Goal: Contribute content: Contribute content

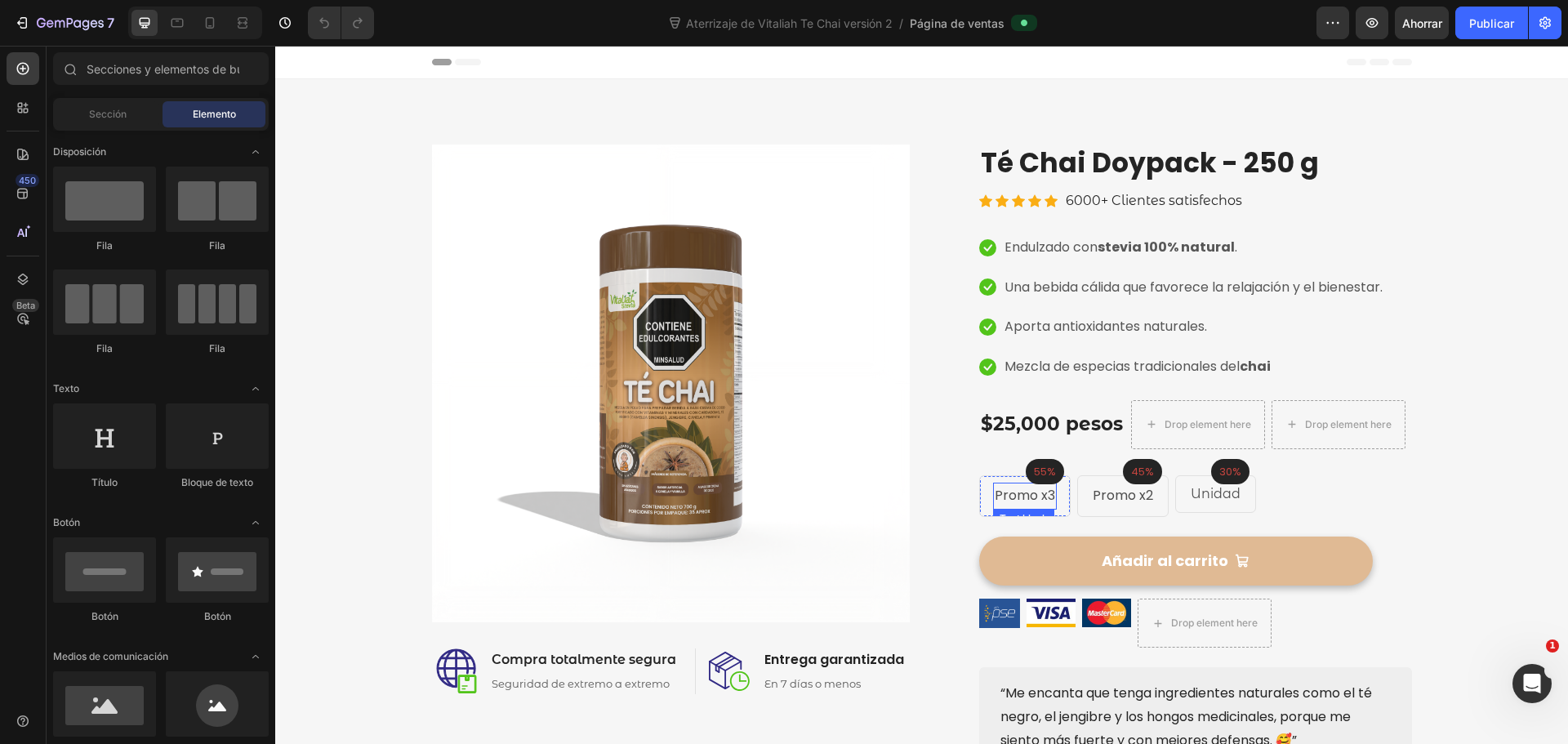
click at [1029, 500] on p "Promo x3" at bounding box center [1025, 496] width 60 height 23
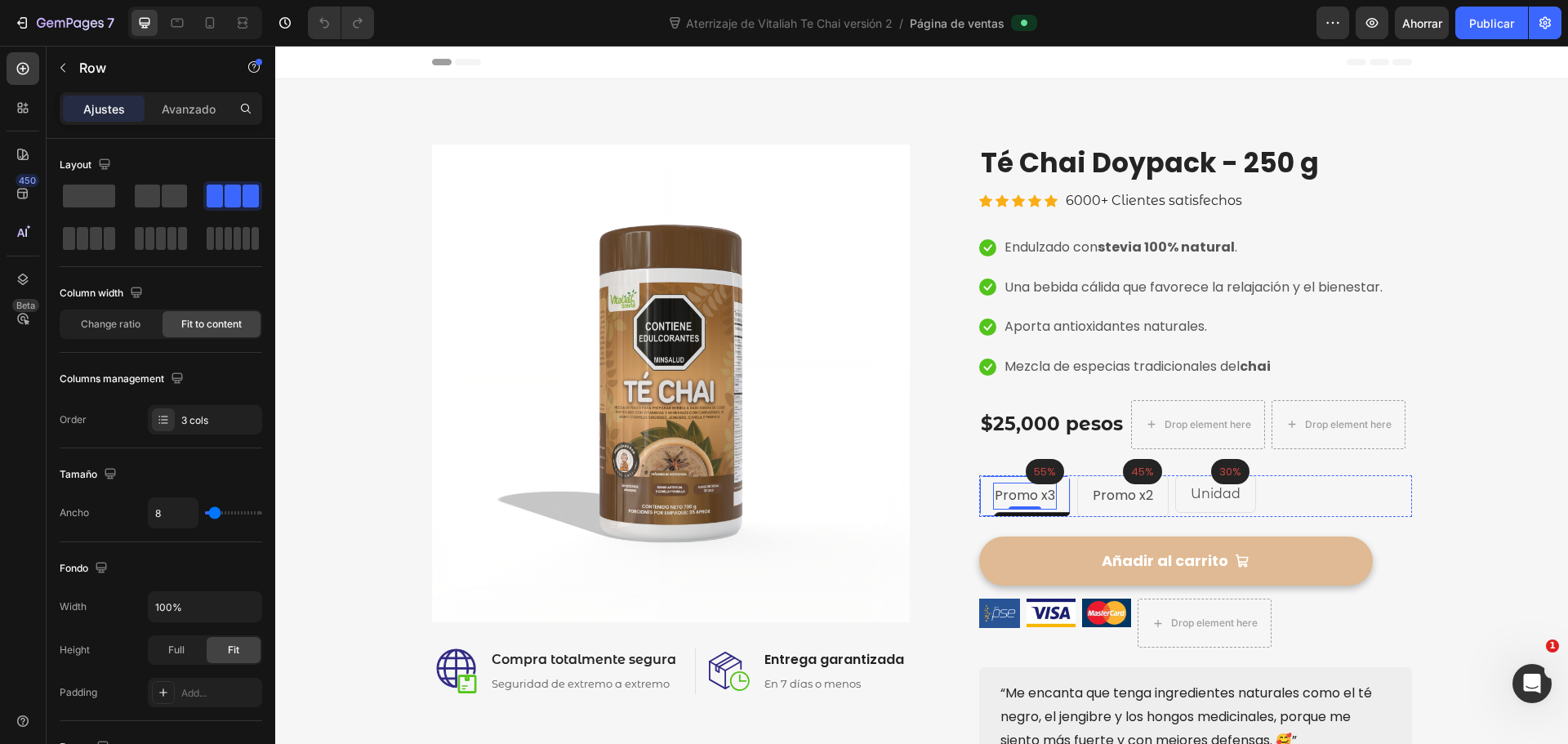
click at [1064, 491] on div "55% Text block Row Promo x3 Text block 0 Row 45% Text block Row Promo x2 Text b…" at bounding box center [1196, 495] width 433 height 42
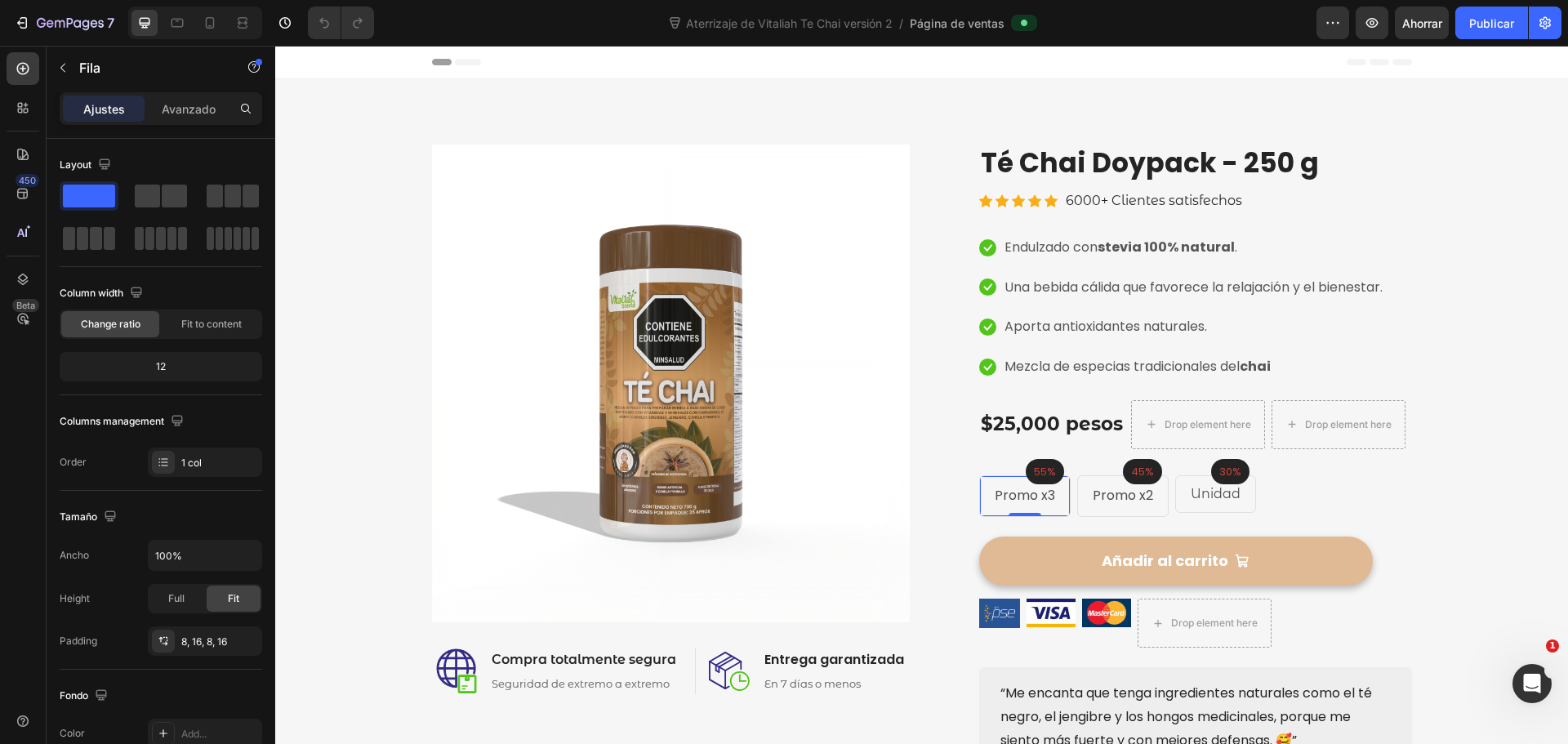
click at [1050, 490] on div "Promo x3 Text block Row 0" at bounding box center [1025, 495] width 91 height 42
click at [63, 62] on icon "button" at bounding box center [62, 67] width 13 height 13
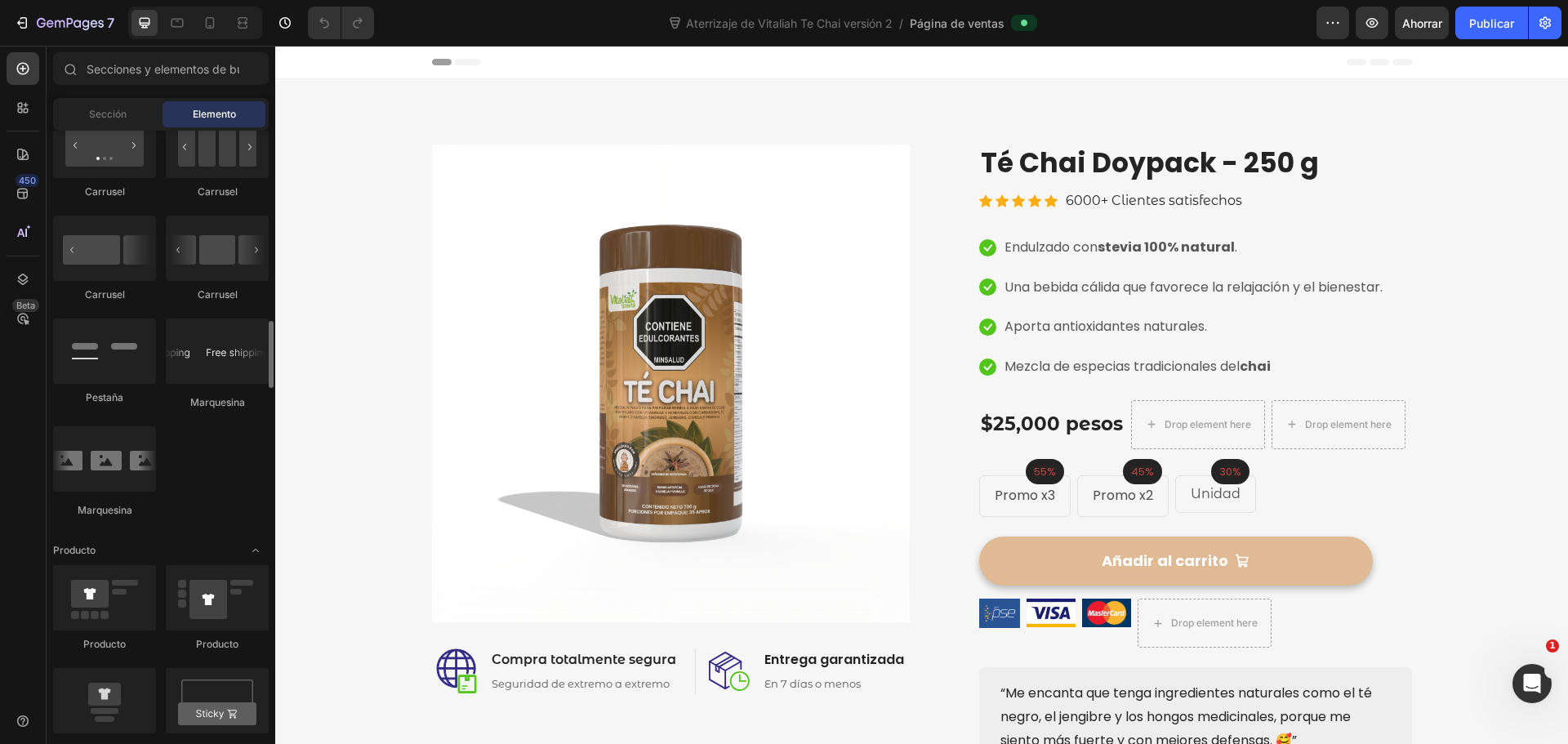
scroll to position [1960, 0]
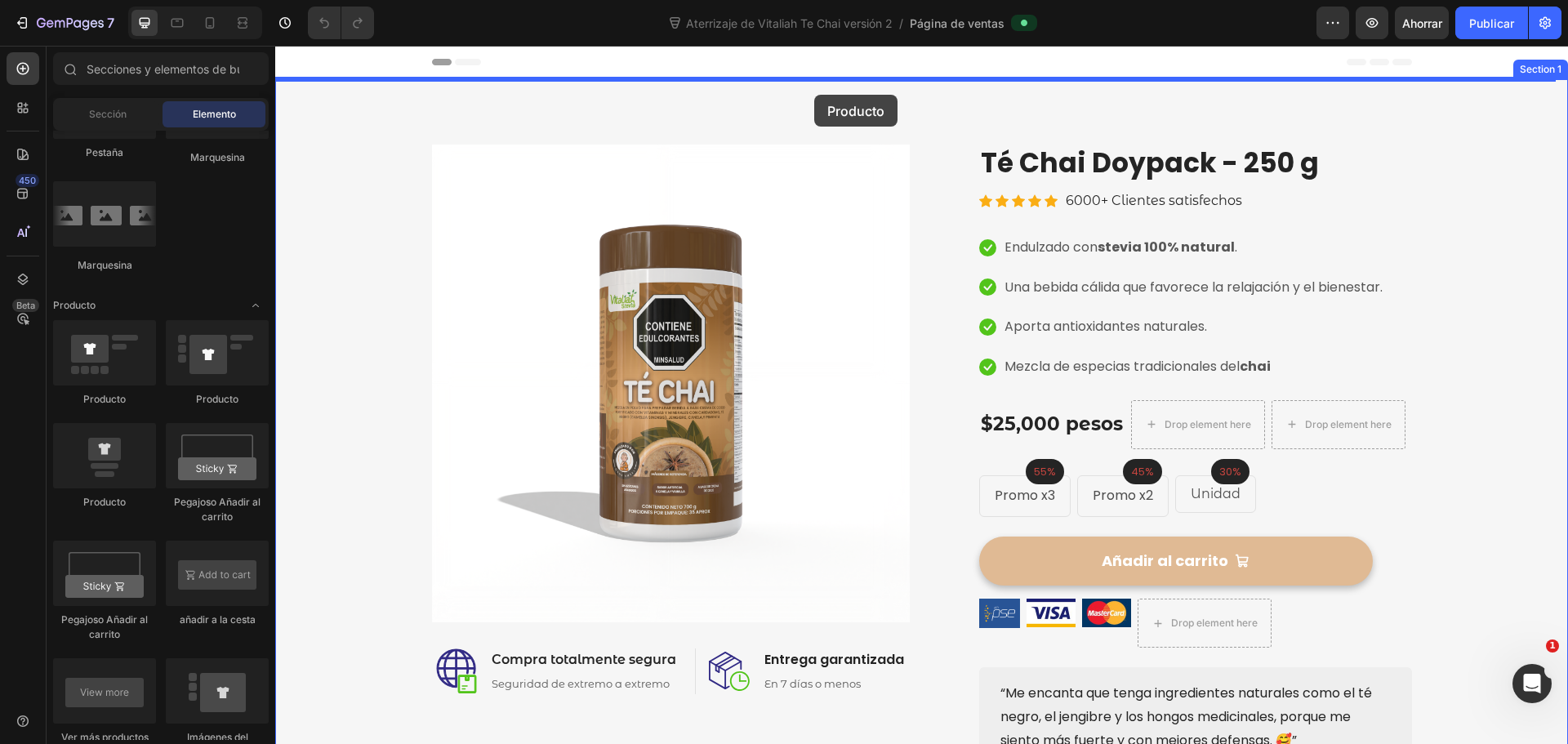
drag, startPoint x: 457, startPoint y: 401, endPoint x: 814, endPoint y: 95, distance: 470.2
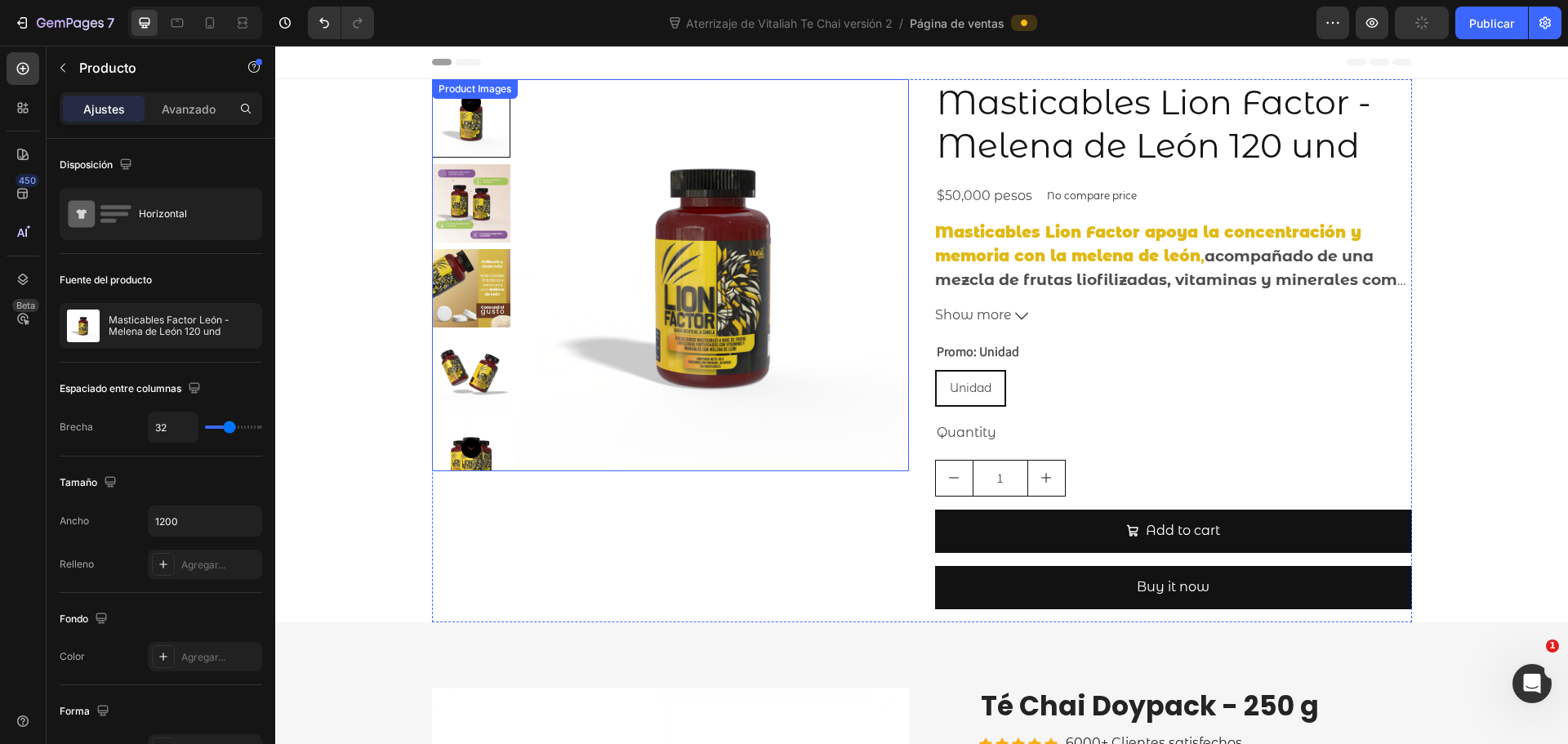
click at [684, 308] on img at bounding box center [713, 276] width 392 height 392
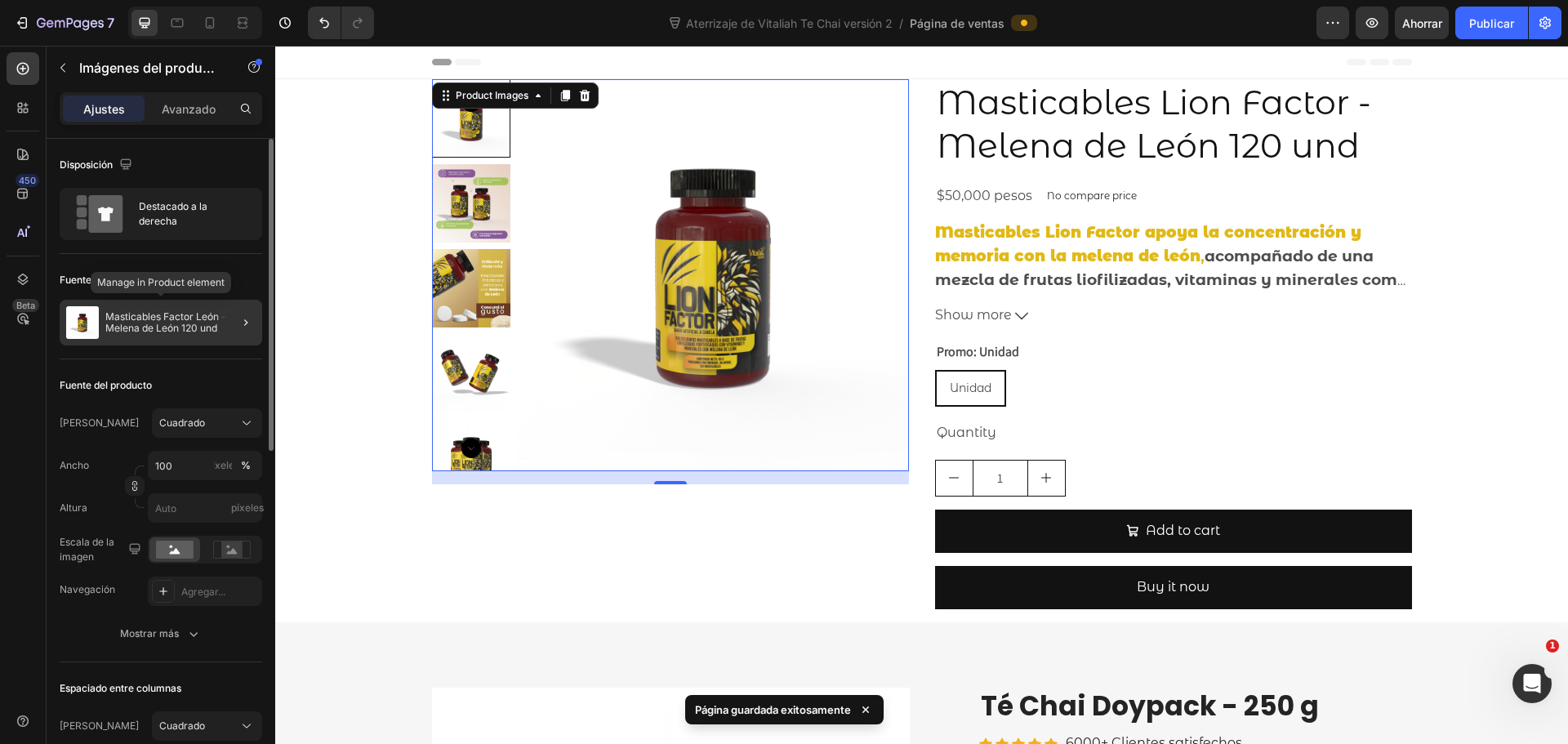
click at [206, 325] on font "Masticables Factor León - Melena de León 120 und" at bounding box center [166, 321] width 123 height 23
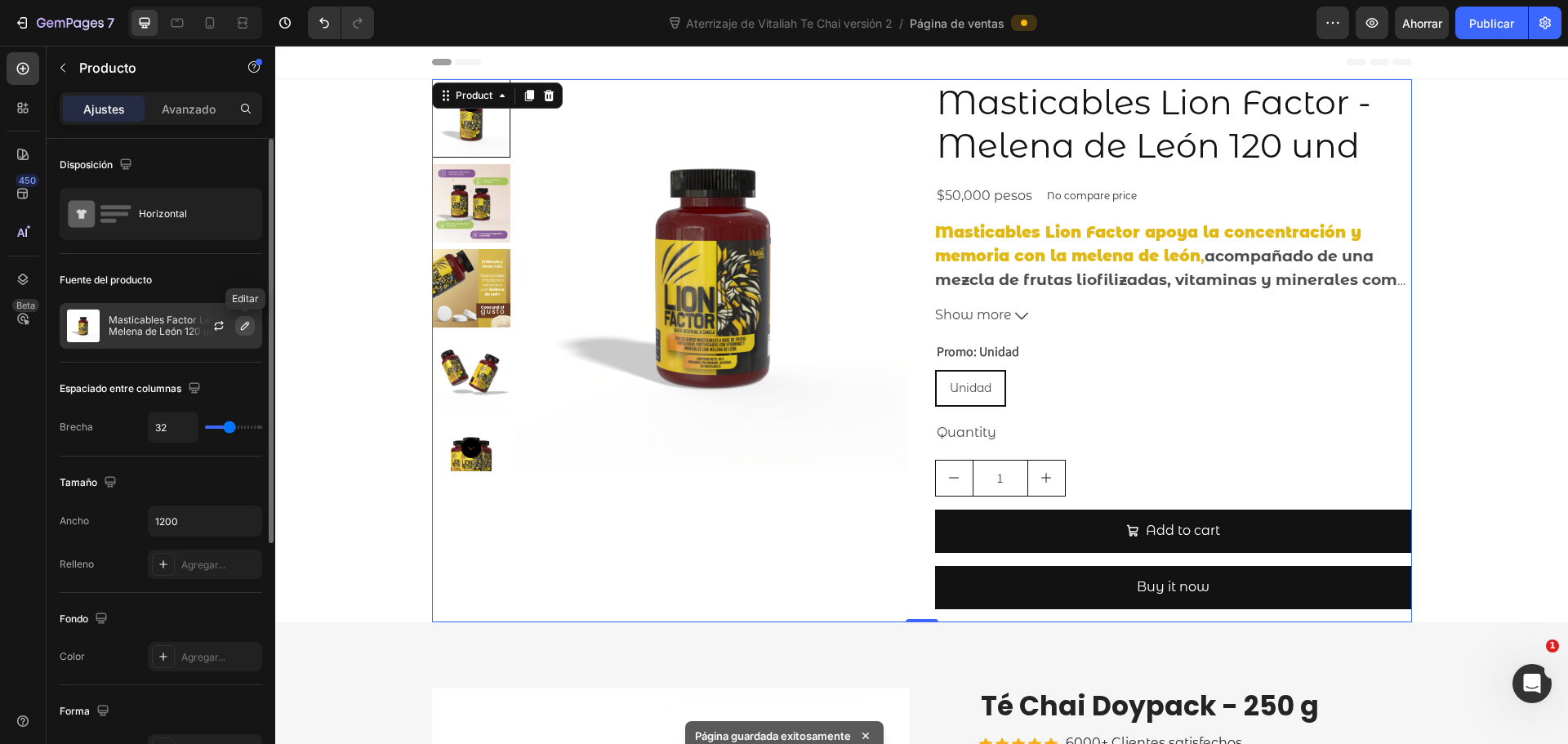
click at [240, 329] on icon "button" at bounding box center [244, 325] width 13 height 13
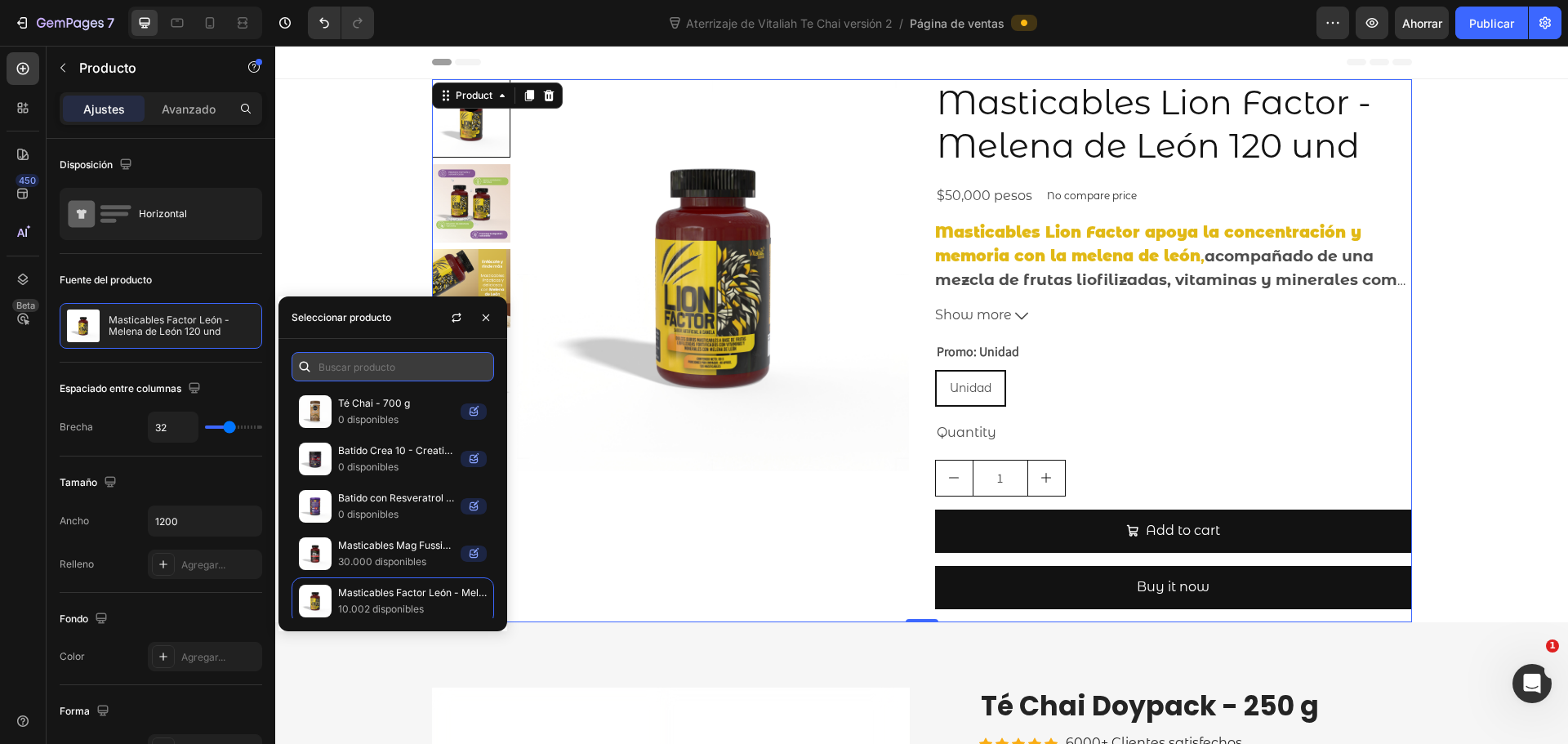
click at [379, 366] on input "text" at bounding box center [392, 366] width 202 height 29
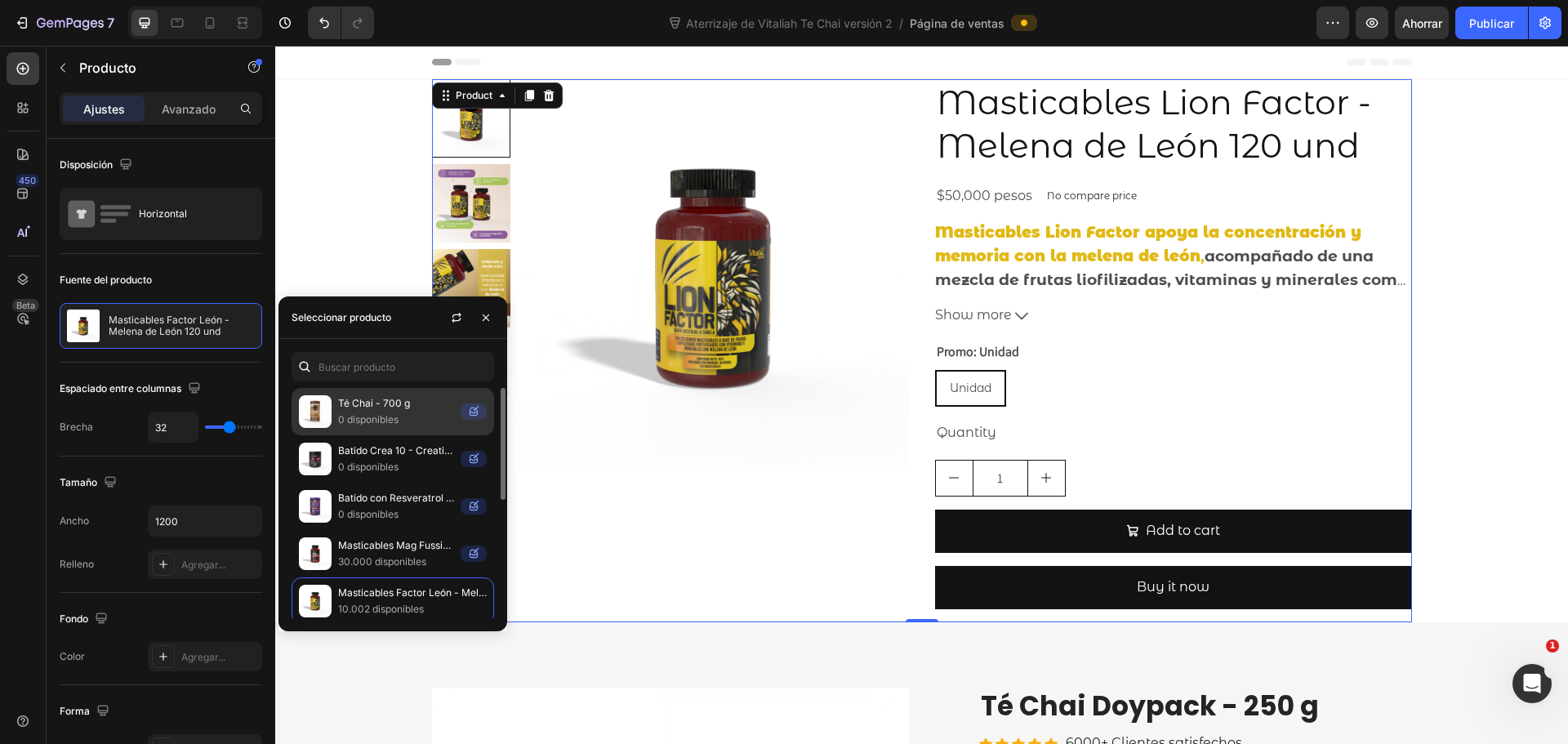
click at [390, 407] on font "Té Chai - 700 g" at bounding box center [374, 403] width 72 height 13
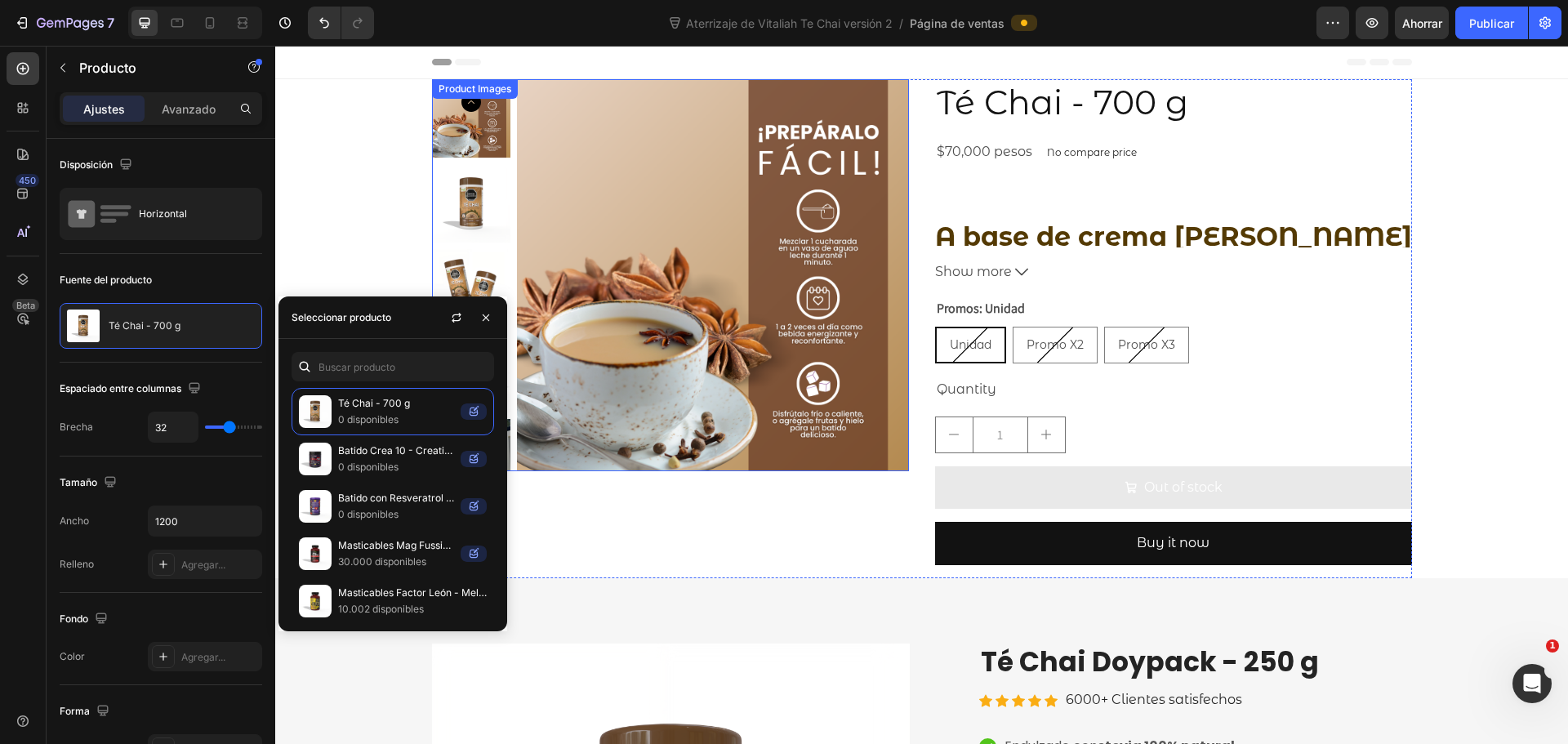
click at [469, 201] on img at bounding box center [471, 203] width 79 height 79
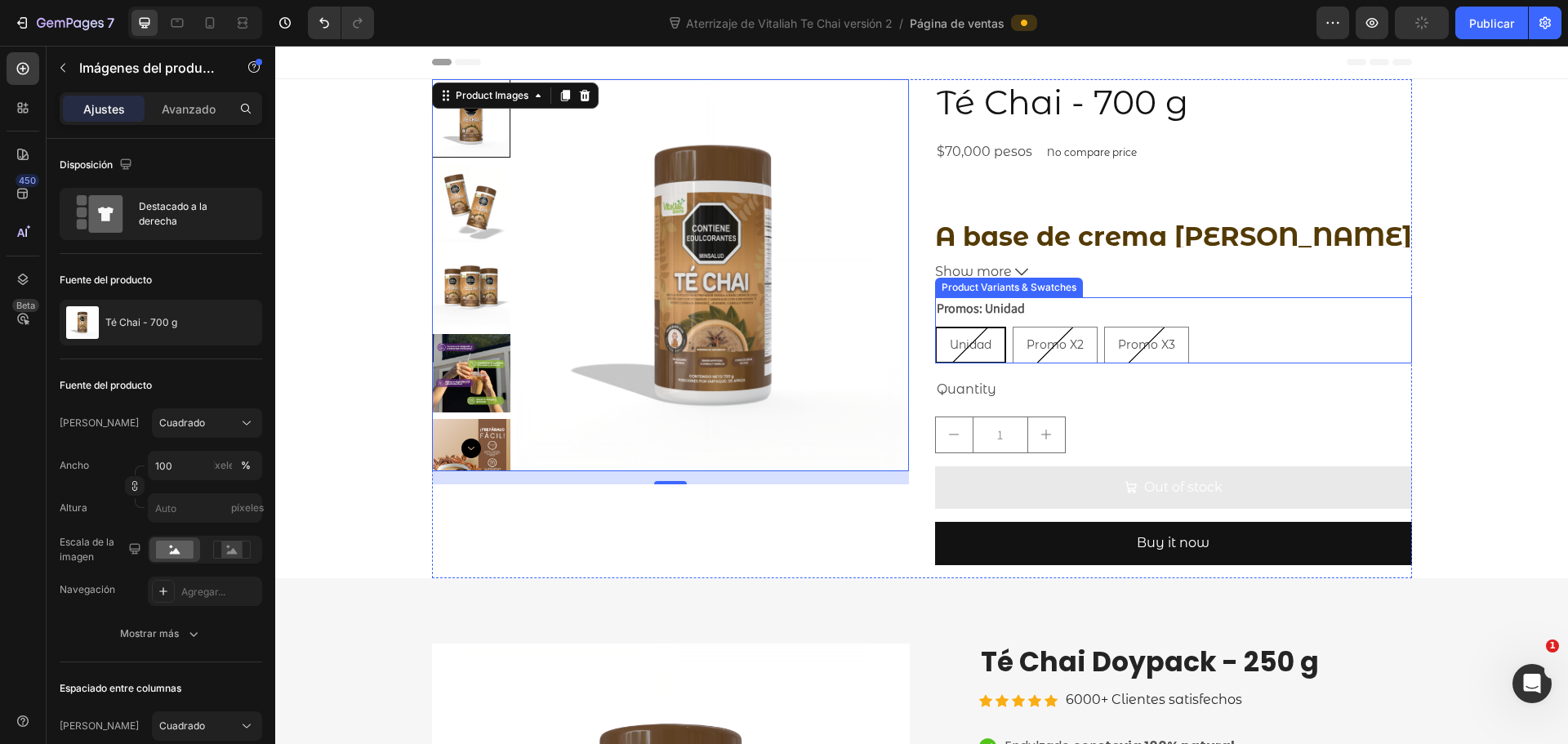
click at [985, 346] on span "Unidad" at bounding box center [971, 344] width 42 height 15
click at [936, 326] on input "Unidad Unidad Unidad" at bounding box center [935, 325] width 1 height 1
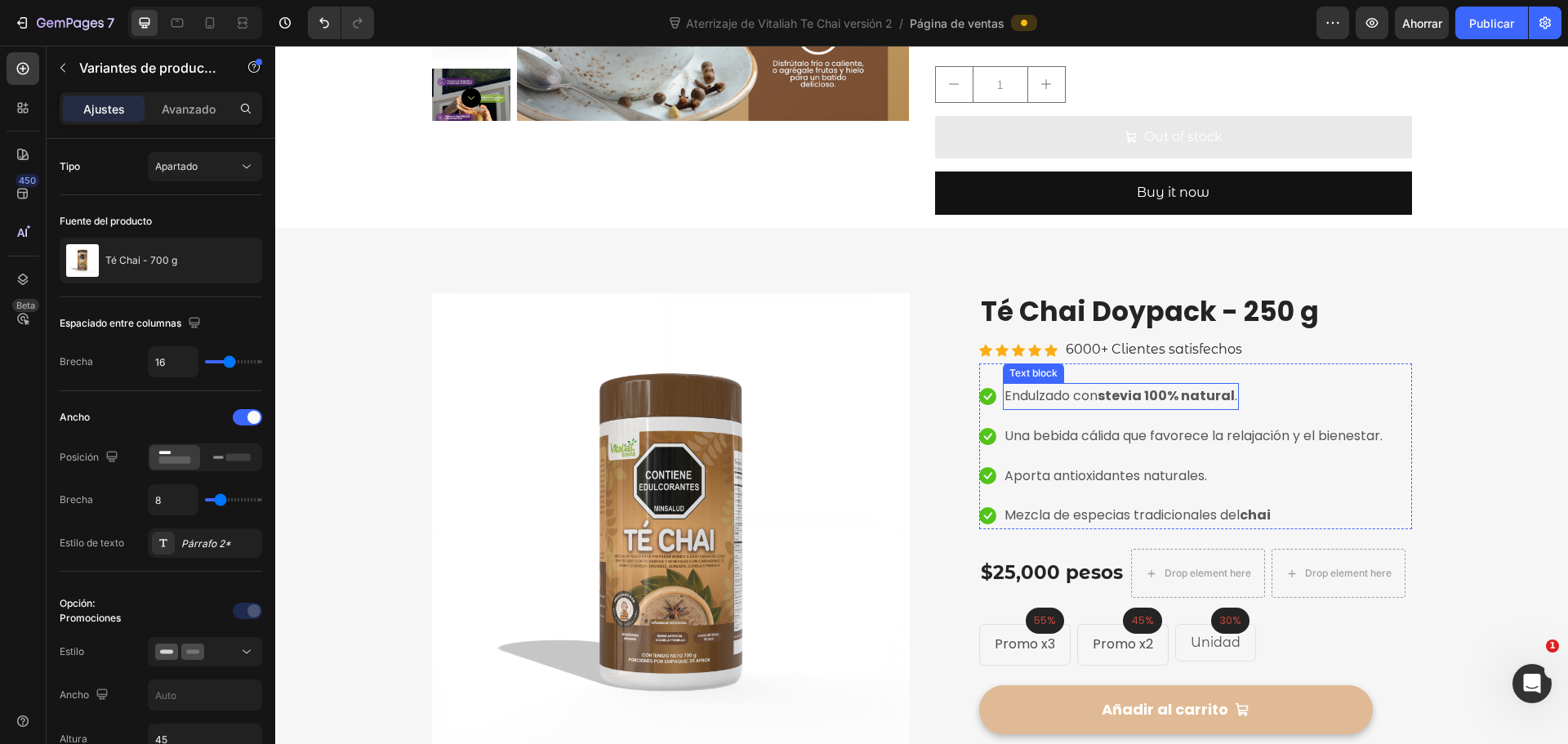
scroll to position [326, 0]
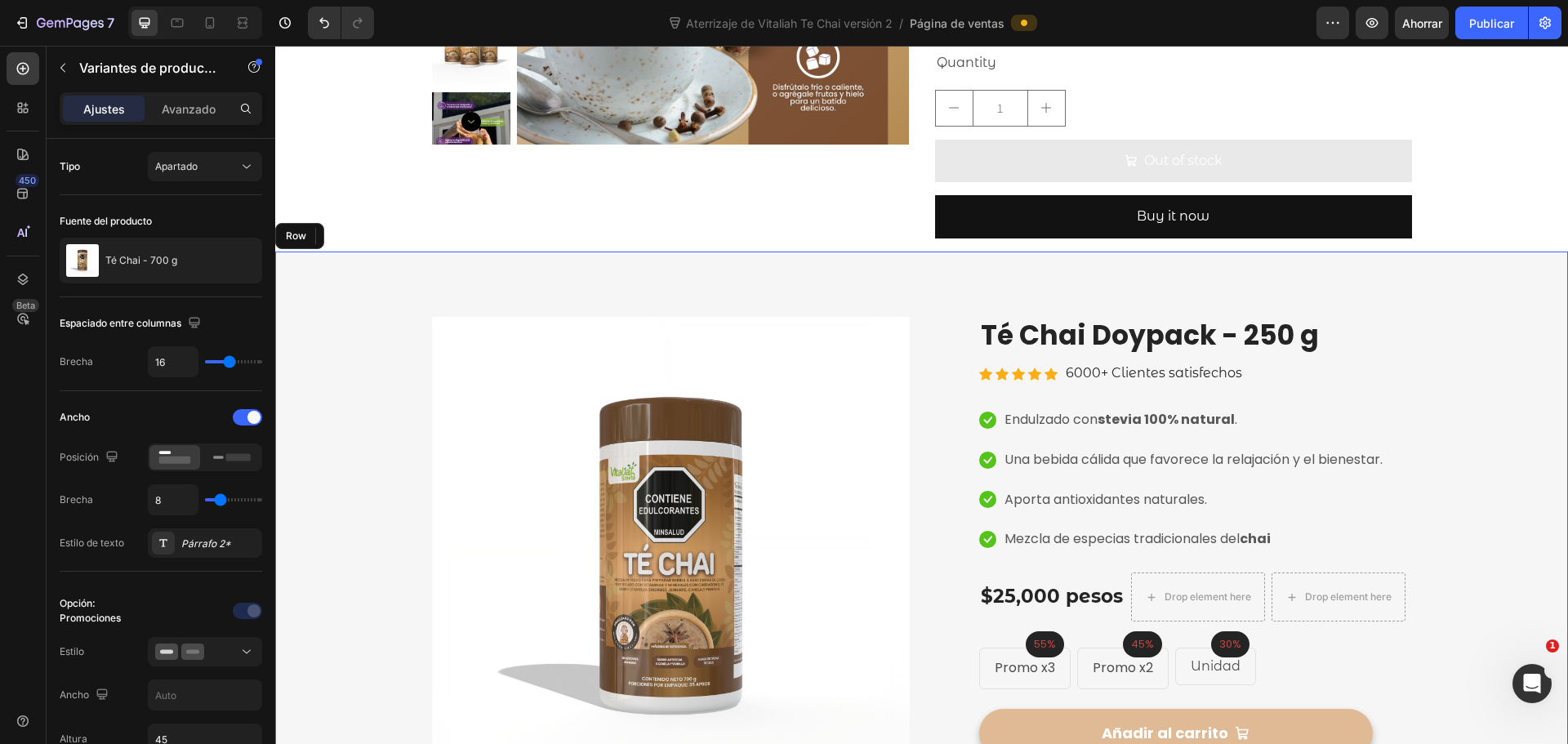
click at [1411, 332] on div "Image Image Compra totalmente segura Heading Seguridad de extremo a extremo Tex…" at bounding box center [922, 646] width 1269 height 659
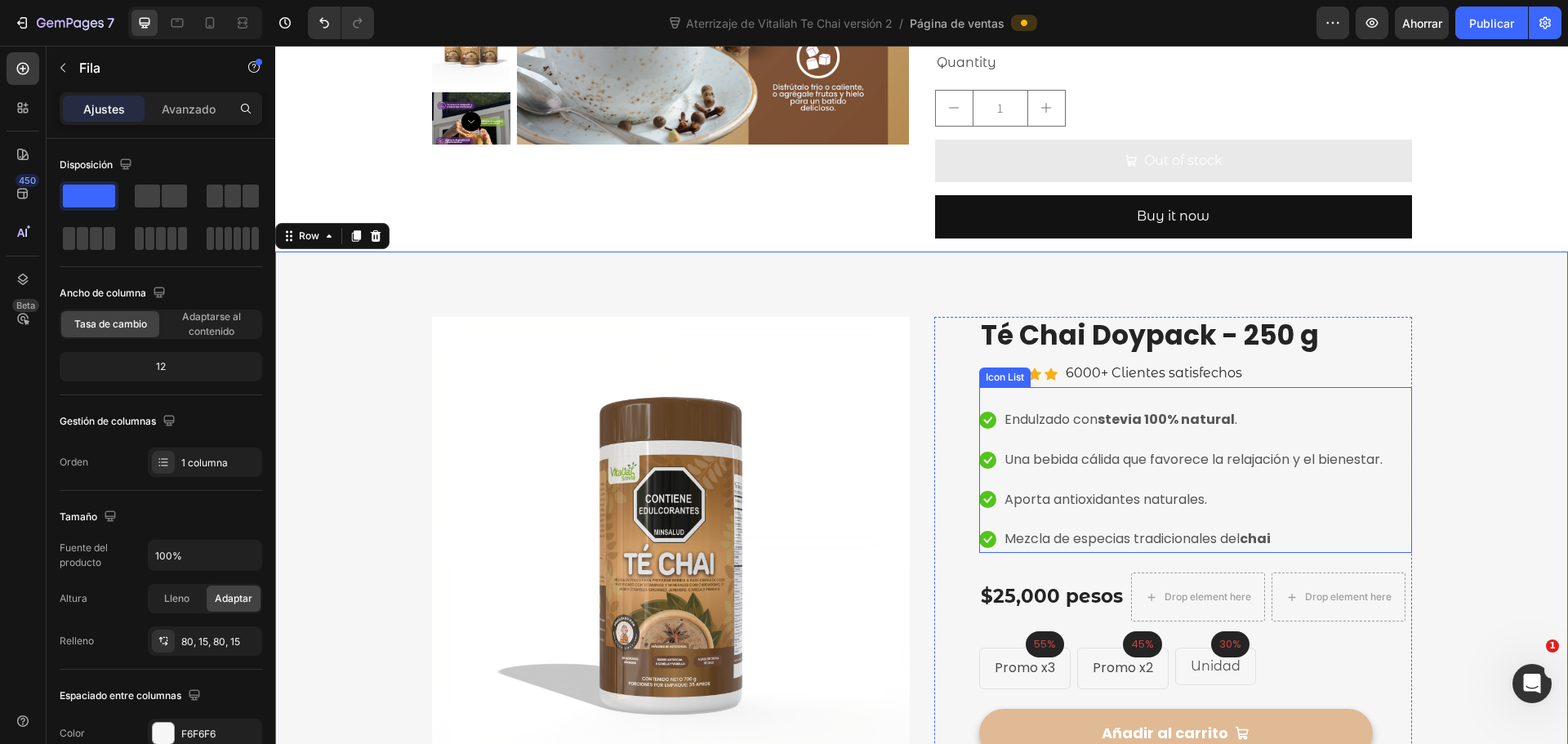
click at [1175, 399] on div "Icon Endulzado con stevia 100% natural . Text block Icon Una bebida cálida que …" at bounding box center [1196, 469] width 433 height 166
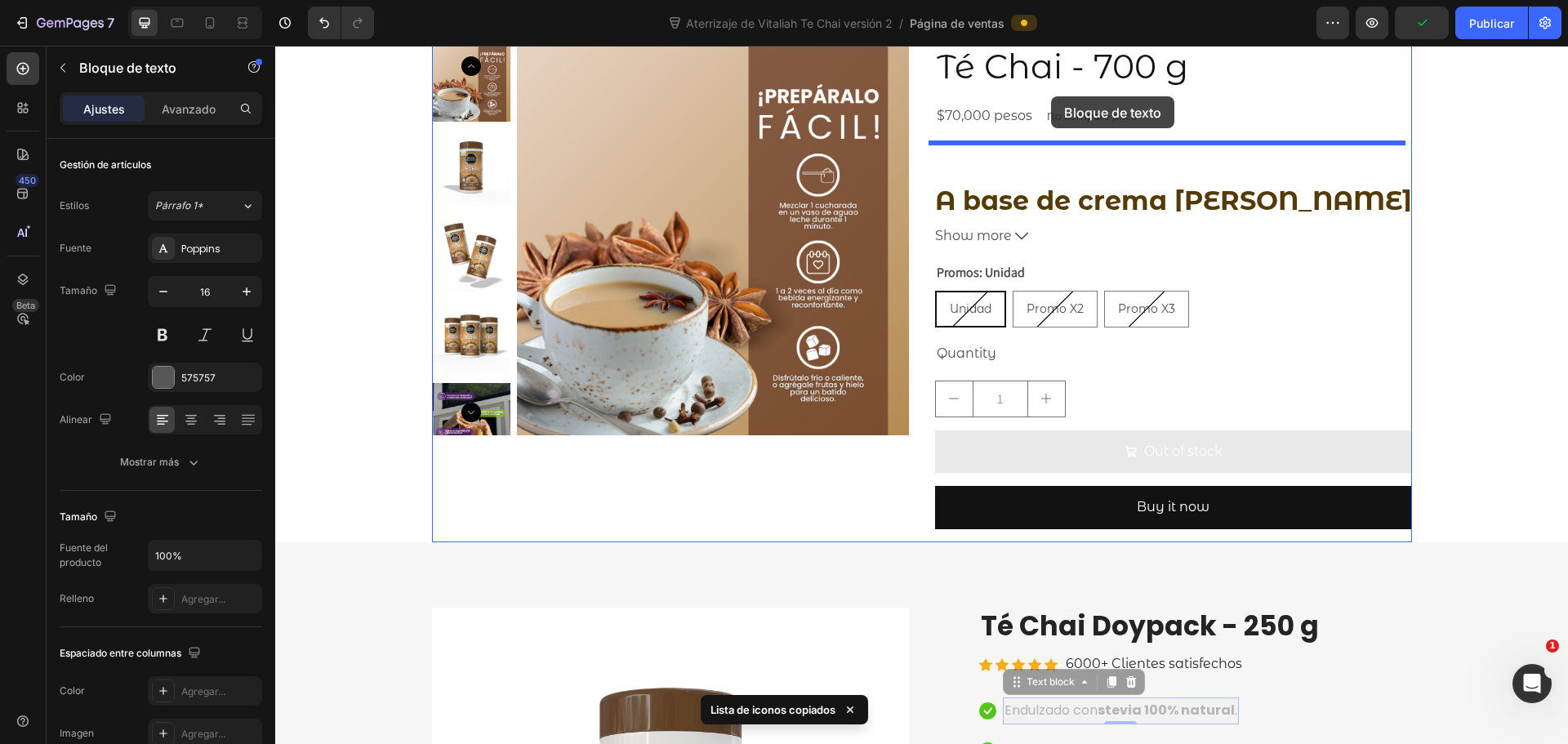
scroll to position [0, 0]
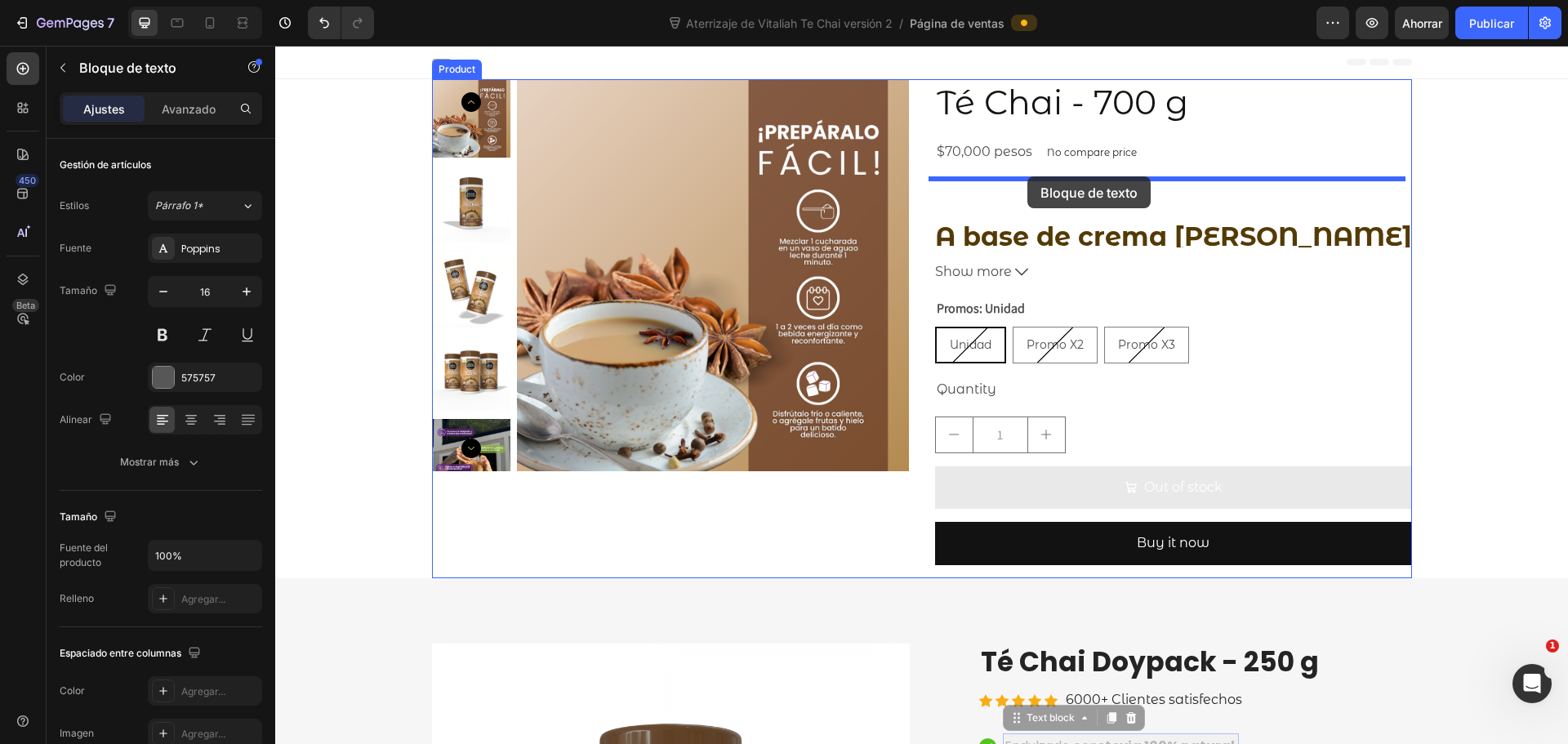
drag, startPoint x: 1114, startPoint y: 571, endPoint x: 1028, endPoint y: 177, distance: 403.3
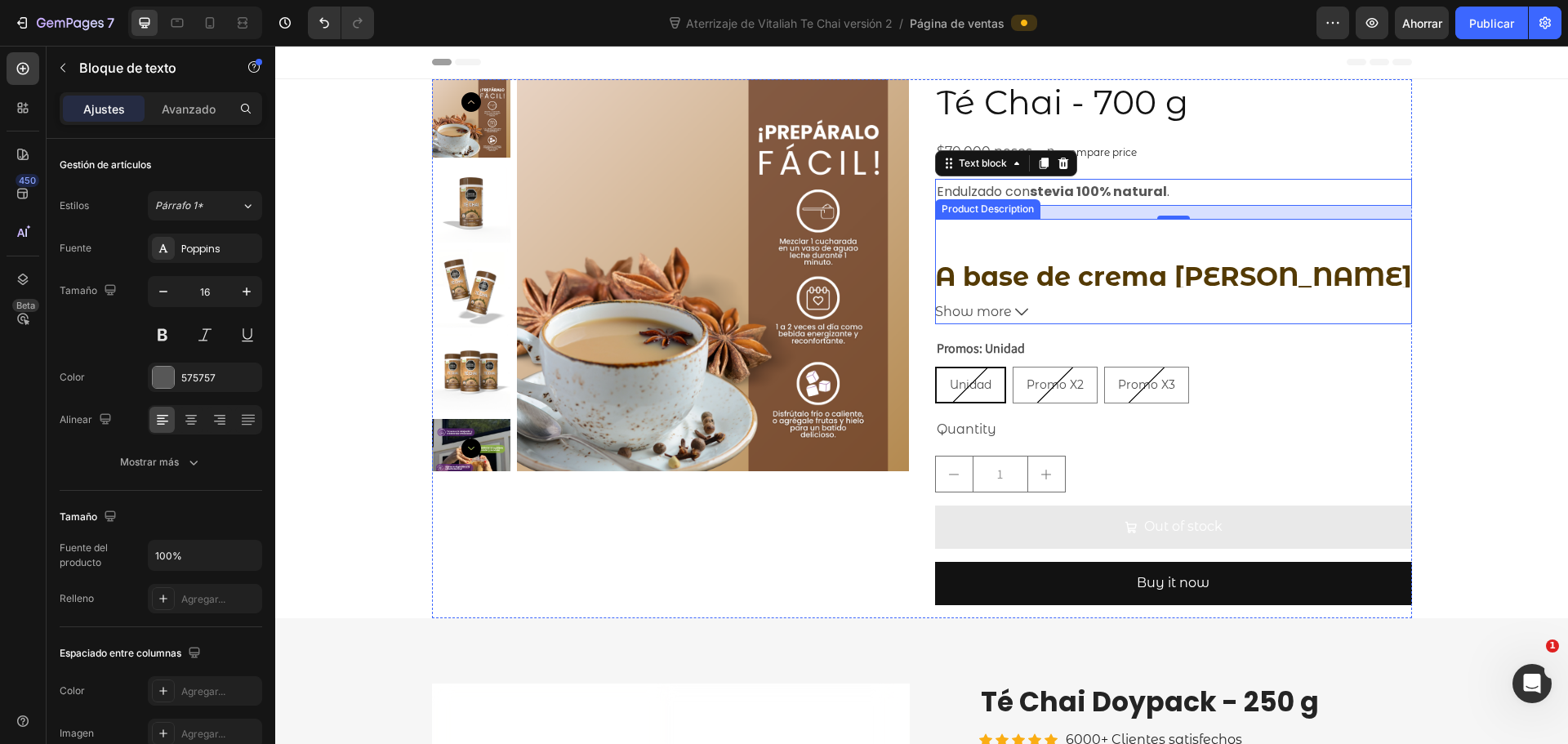
click at [1017, 308] on icon at bounding box center [1021, 311] width 13 height 13
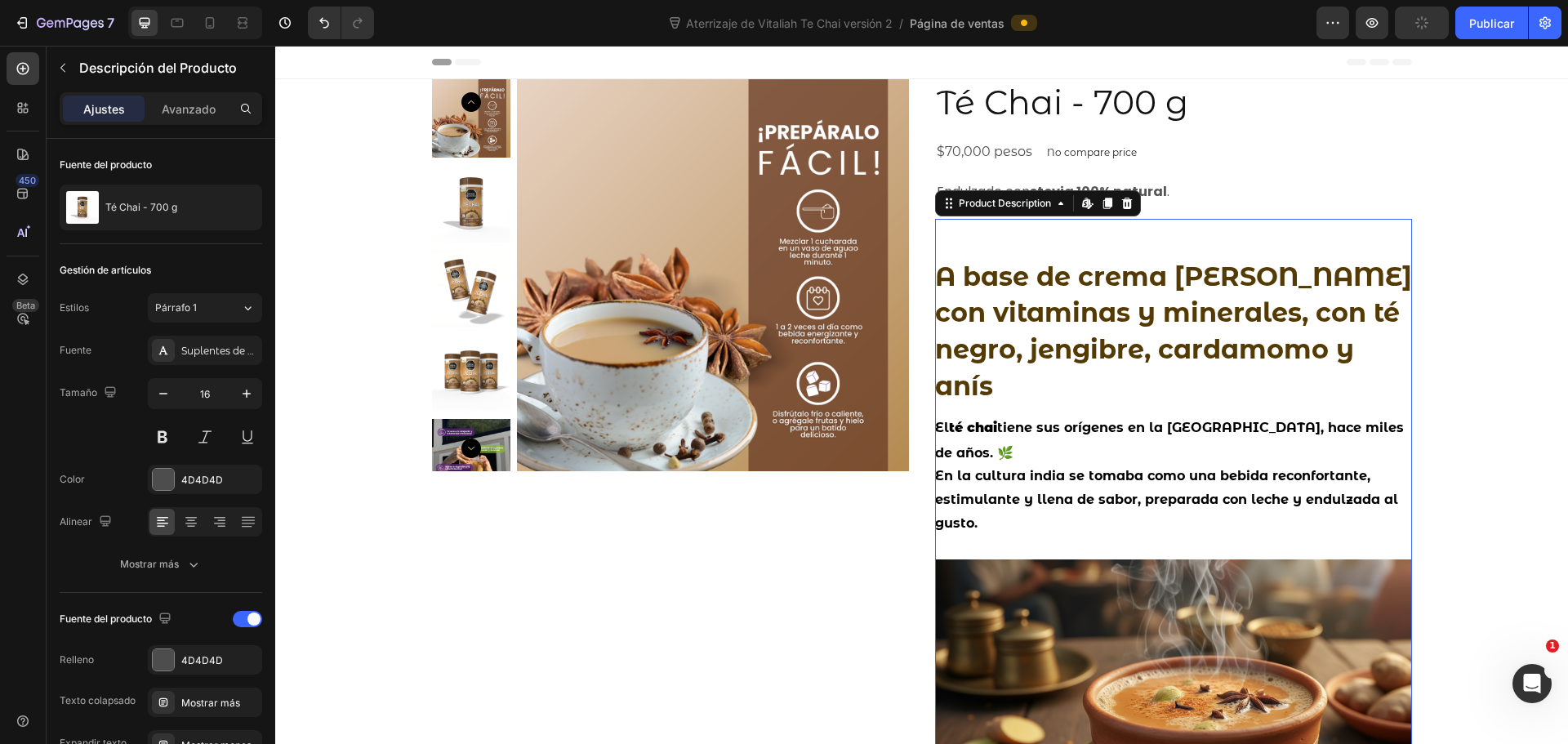
click at [1273, 199] on p "Endulzado con stevia 100% natural ." at bounding box center [1174, 192] width 474 height 23
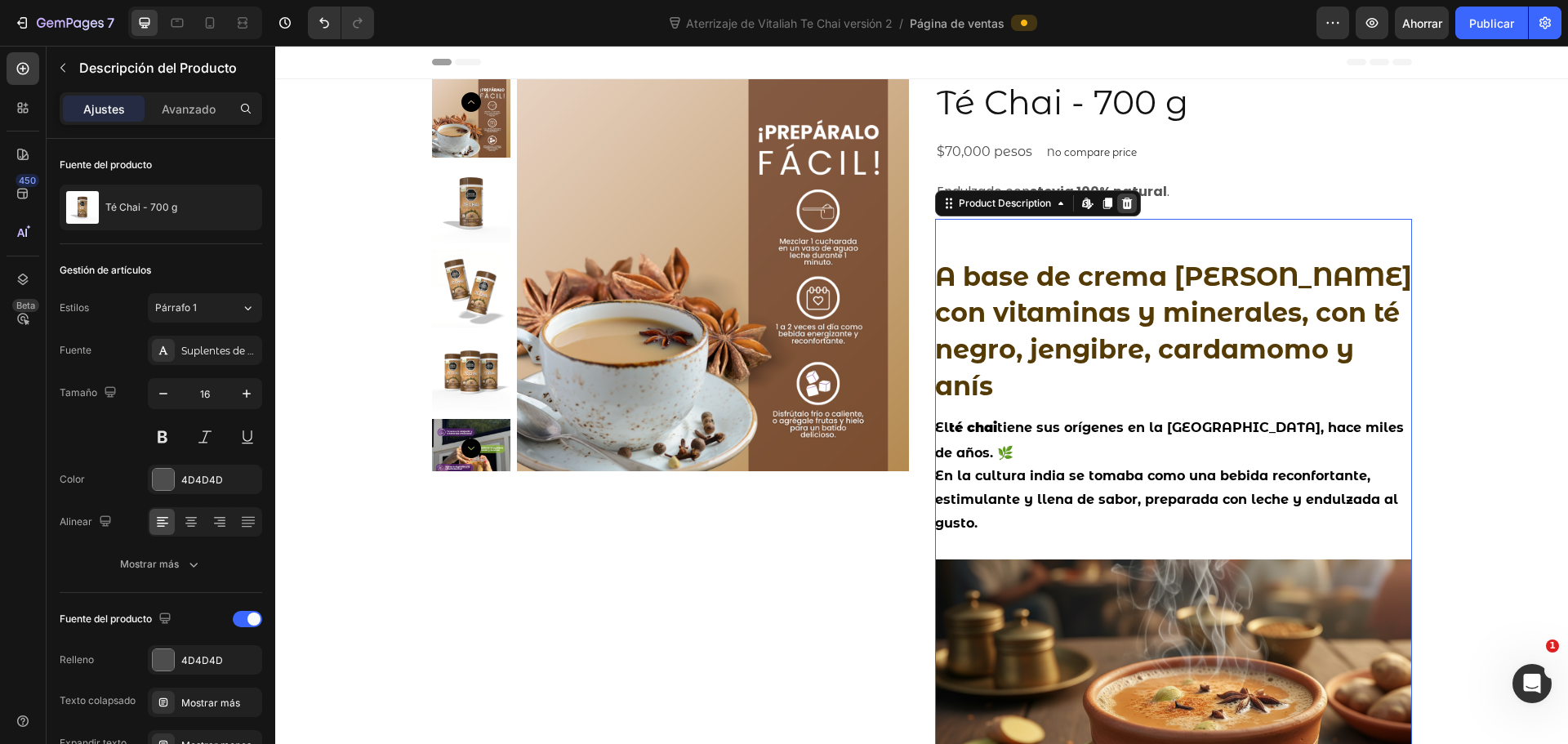
click at [1121, 200] on icon at bounding box center [1126, 203] width 11 height 12
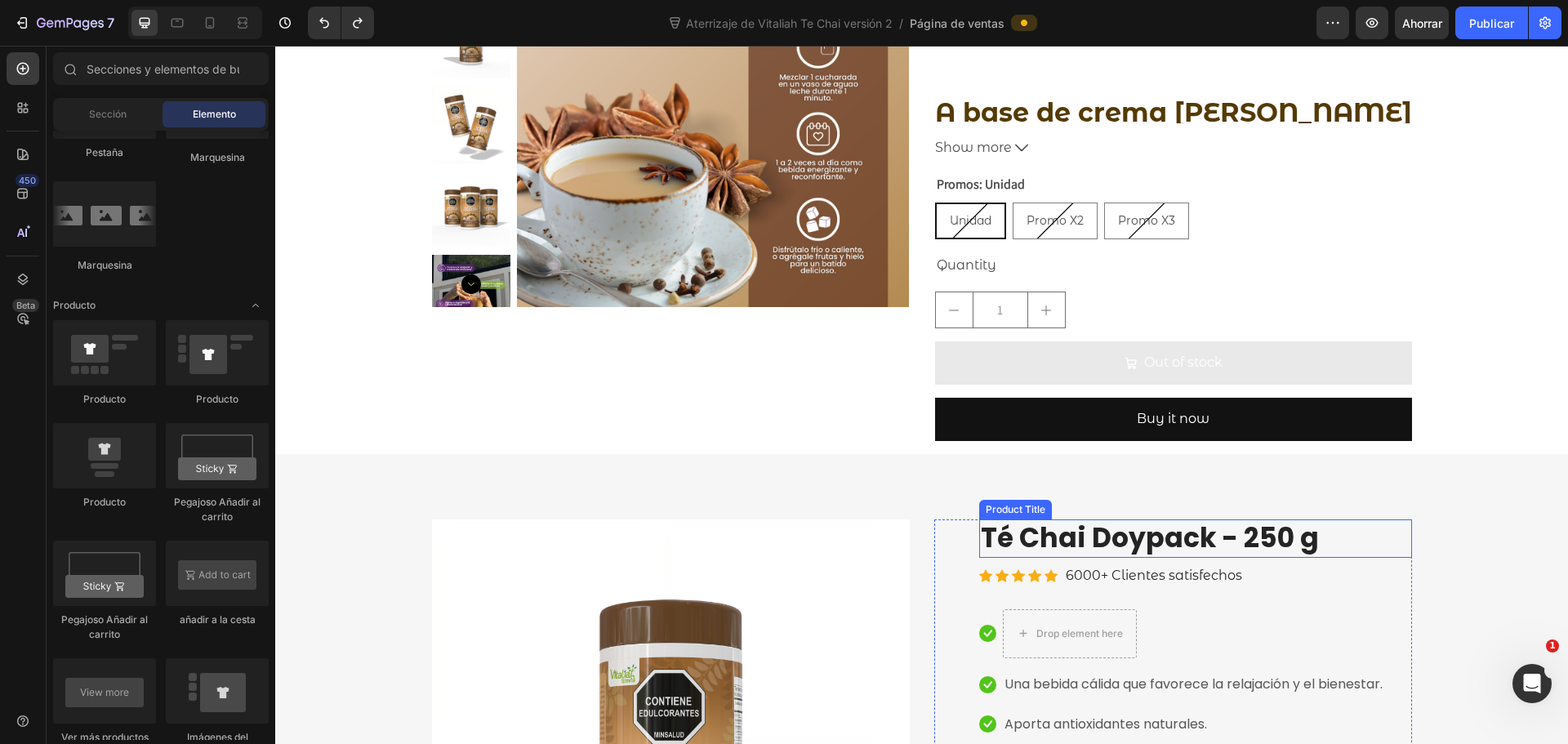
scroll to position [163, 0]
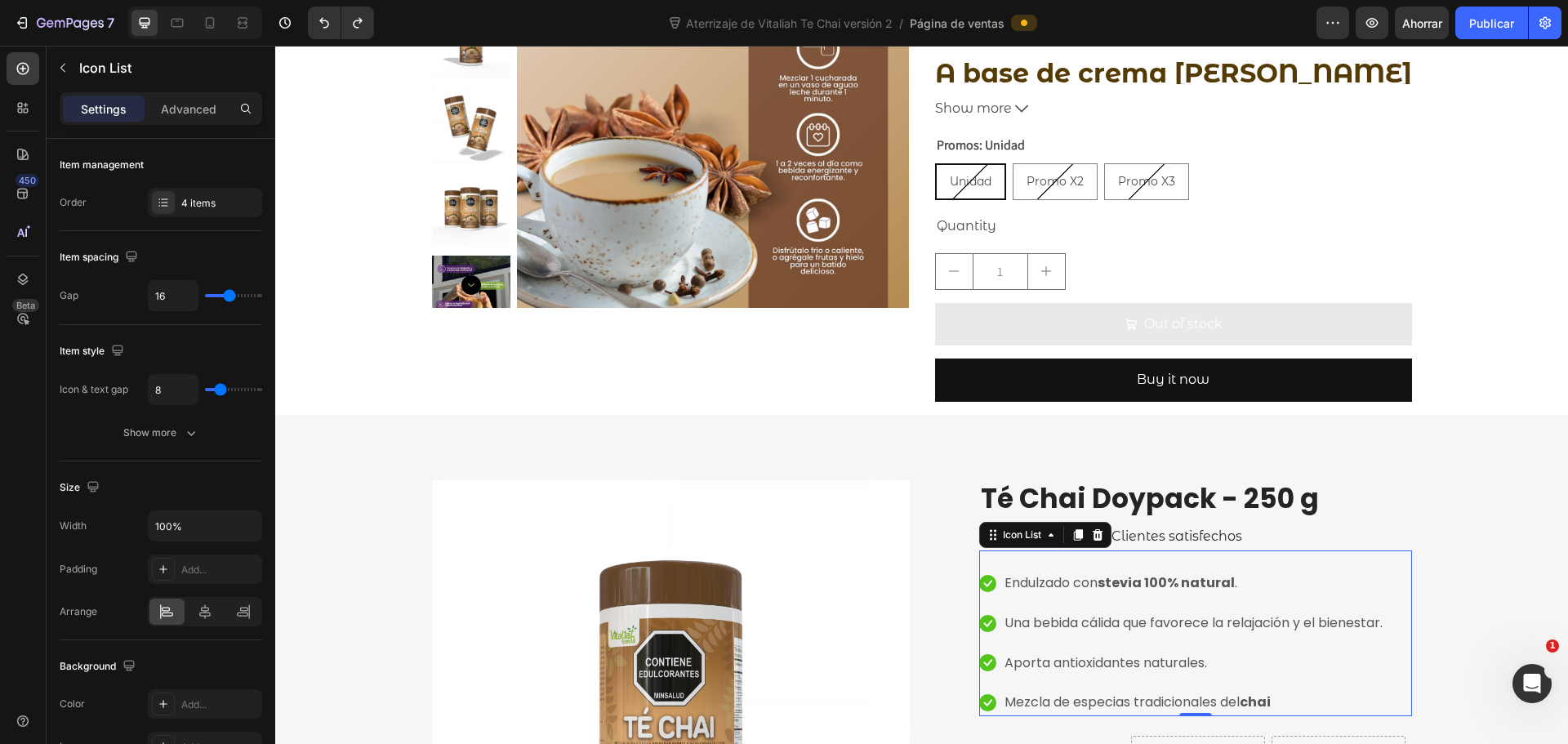
click at [1028, 561] on div "Icon Endulzado con stevia 100% natural . Text block Icon Una bebida cálida que …" at bounding box center [1196, 633] width 433 height 166
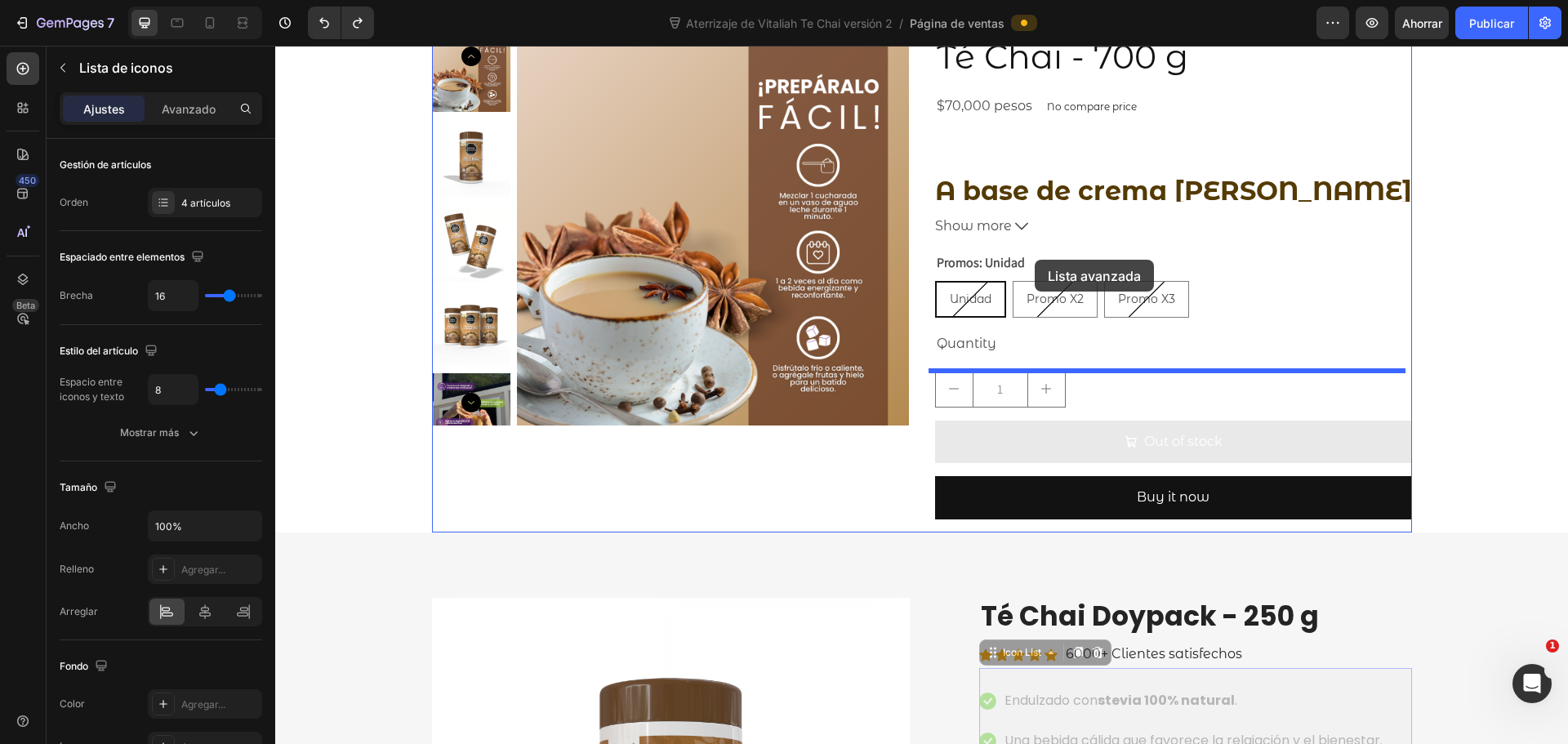
scroll to position [0, 0]
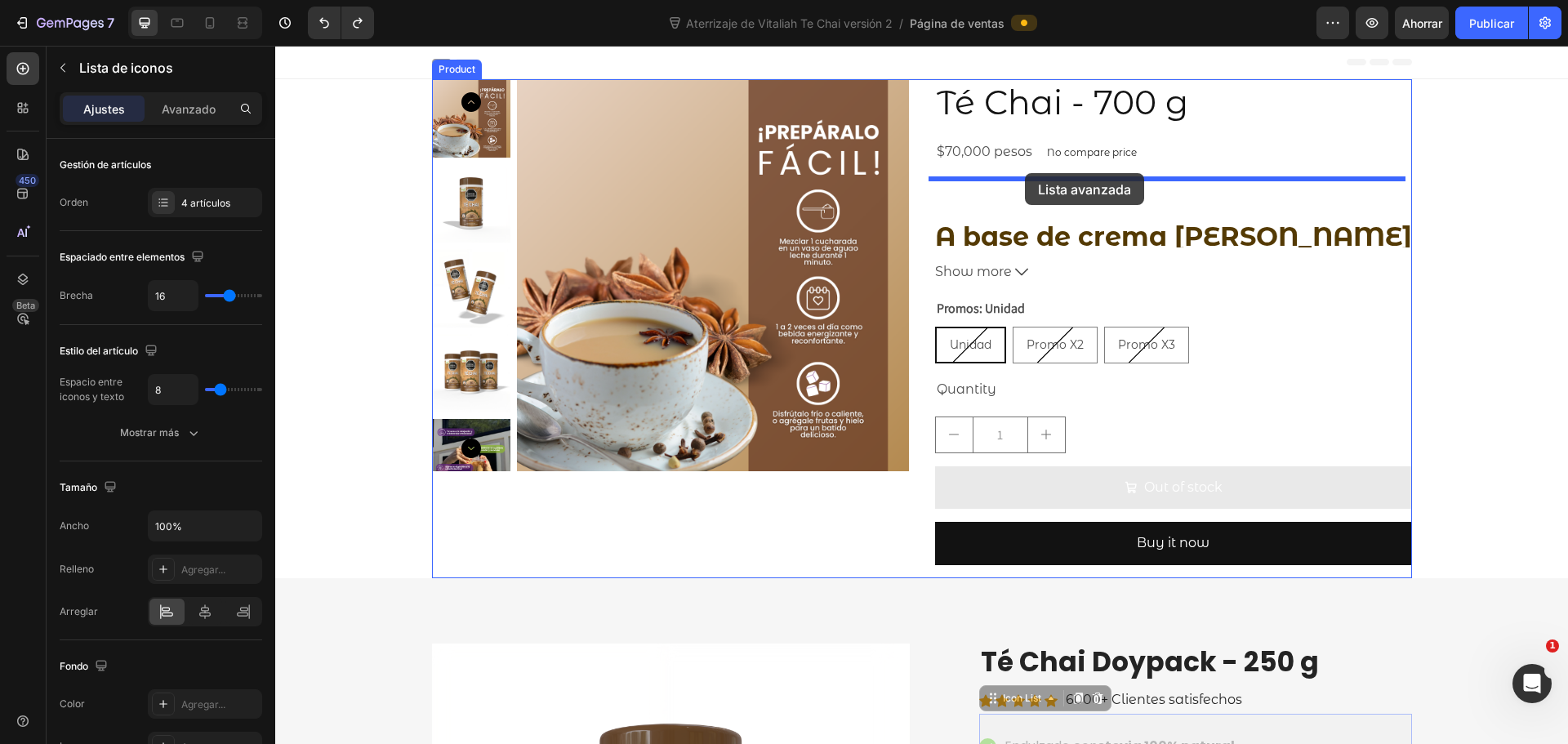
drag, startPoint x: 992, startPoint y: 558, endPoint x: 1025, endPoint y: 173, distance: 386.4
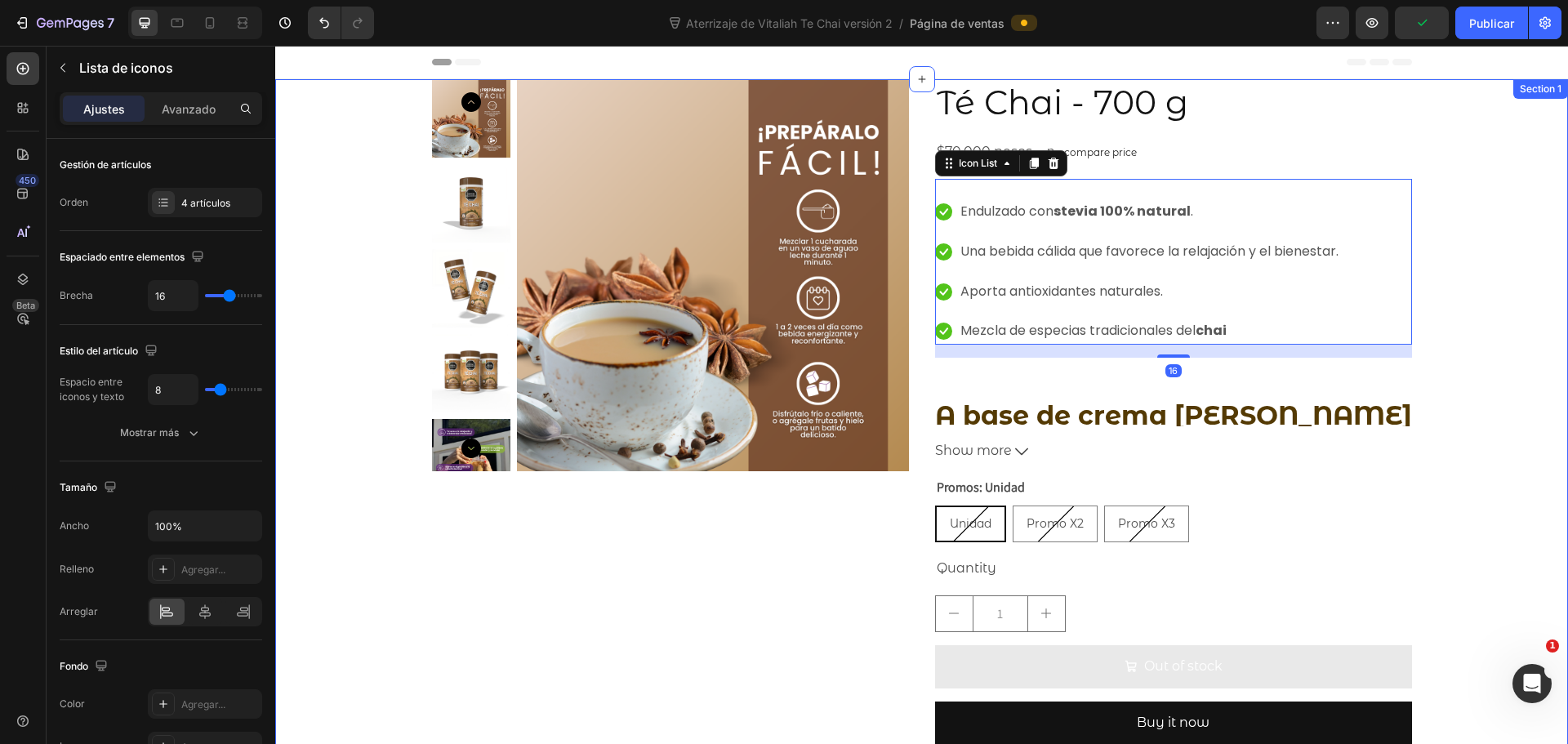
click at [1483, 302] on div "Icon Icon Icon Icon Icon Icon List Hoz 6000+ Clientes satisfechos Text block Ro…" at bounding box center [921, 759] width 1293 height 1358
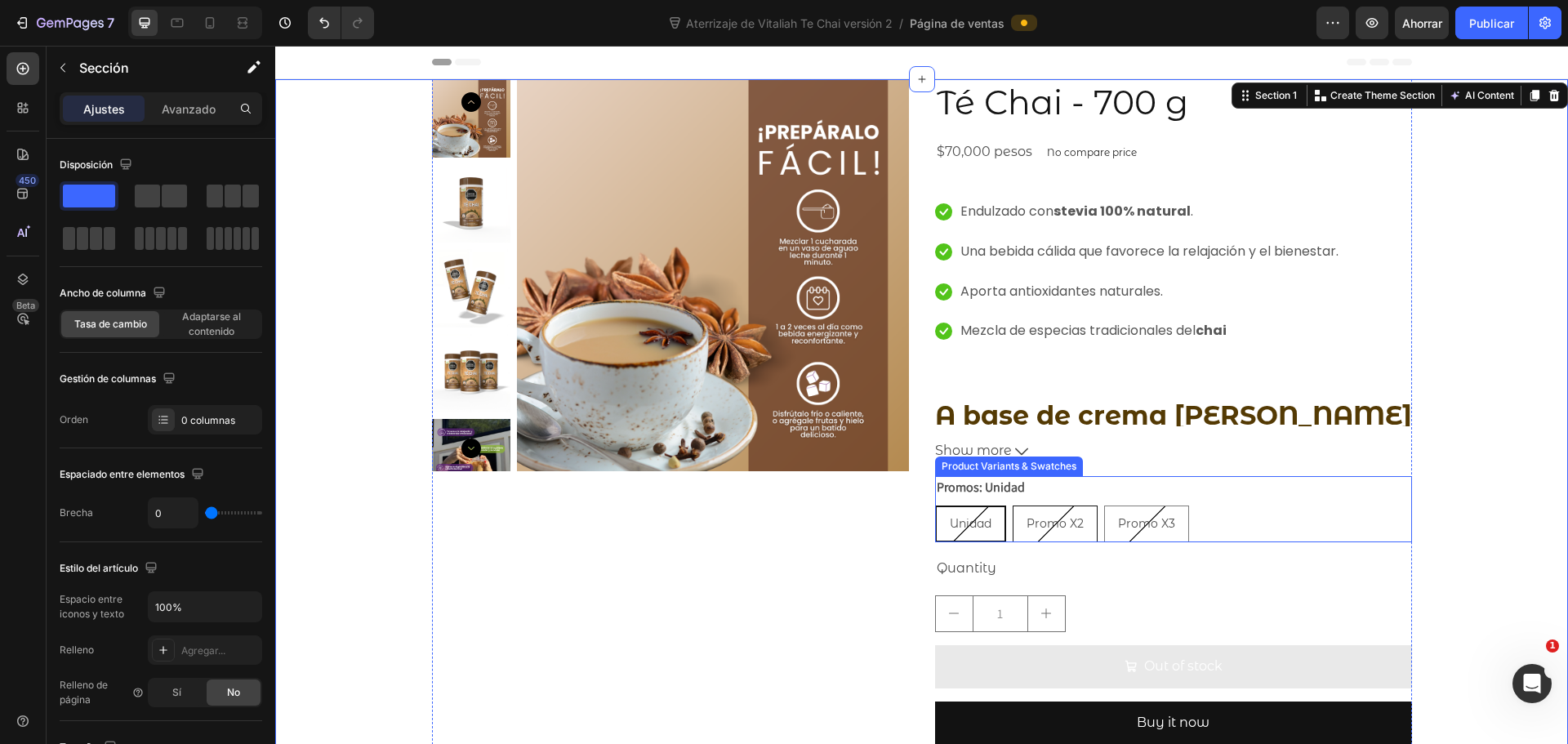
click at [1040, 519] on span "Promo X2" at bounding box center [1055, 523] width 57 height 15
click at [1012, 505] on input "Promo X2 Promo X2 Promo X2" at bounding box center [1012, 505] width 1 height 1
radio input "true"
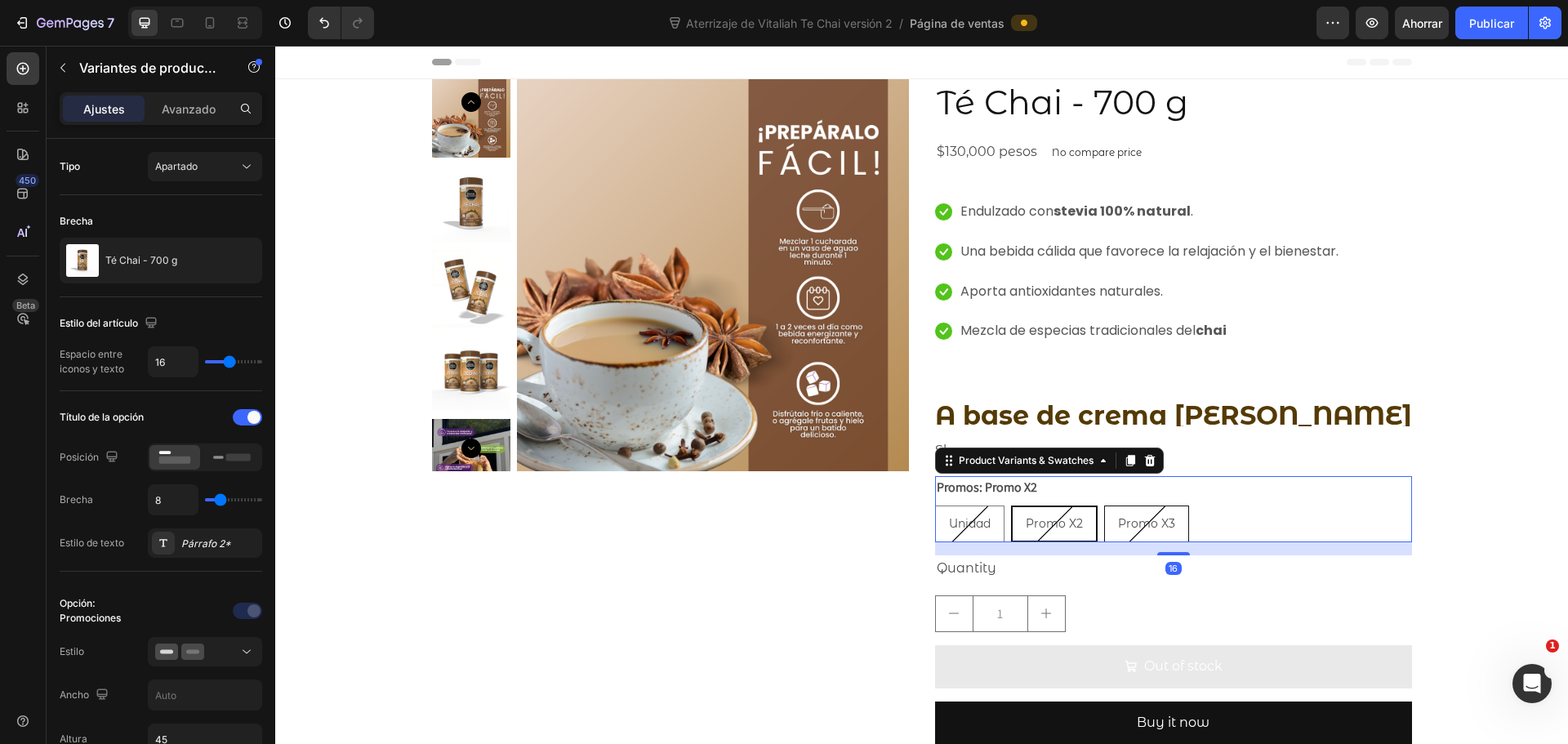
click at [1119, 522] on span "Promo X3" at bounding box center [1146, 523] width 57 height 15
click at [1105, 505] on input "Promo X3 Promo X3 Promo X3" at bounding box center [1104, 505] width 1 height 1
radio input "true"
click at [1001, 151] on div "$190,000 pesos" at bounding box center [988, 152] width 105 height 27
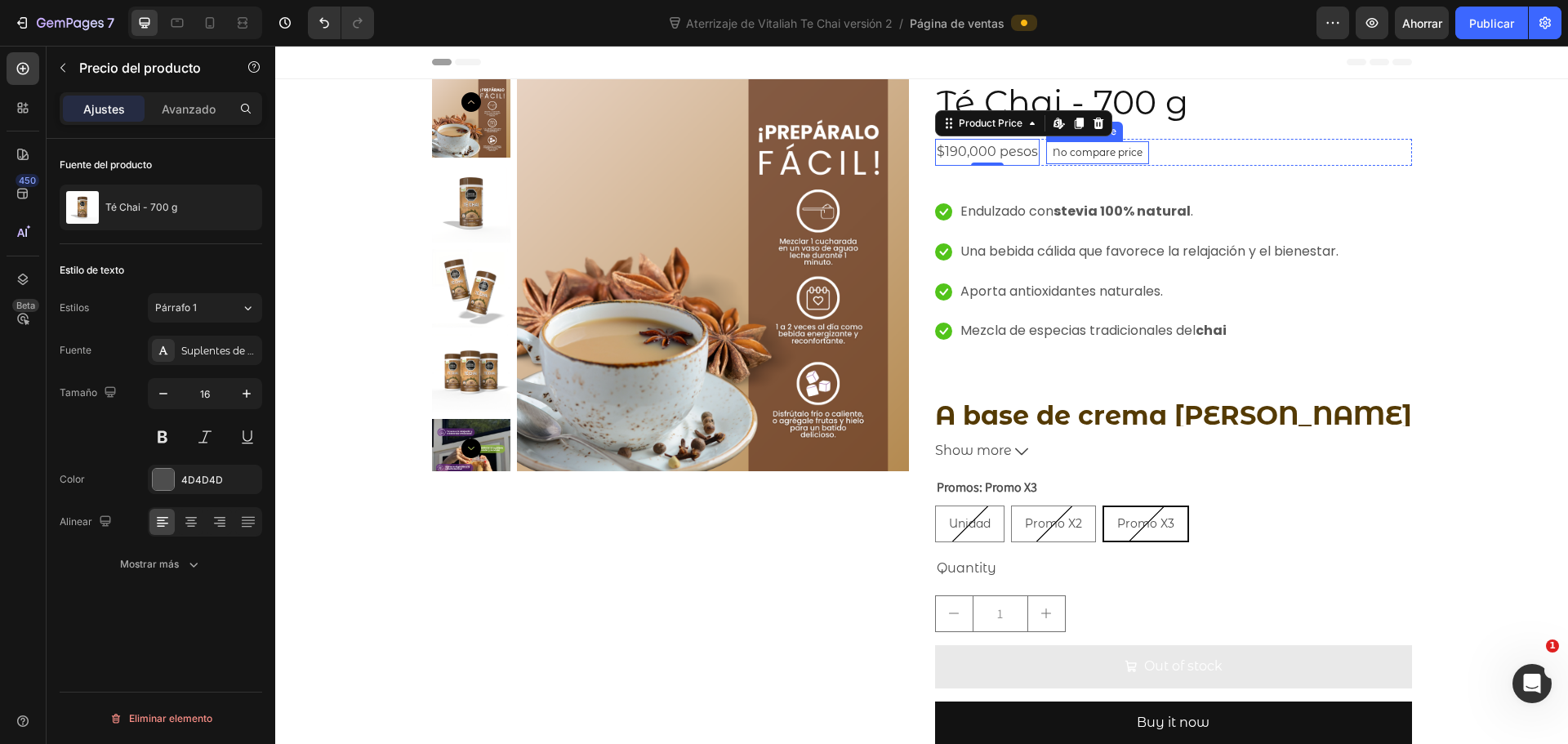
click at [1046, 143] on div "No compare price" at bounding box center [1098, 152] width 103 height 23
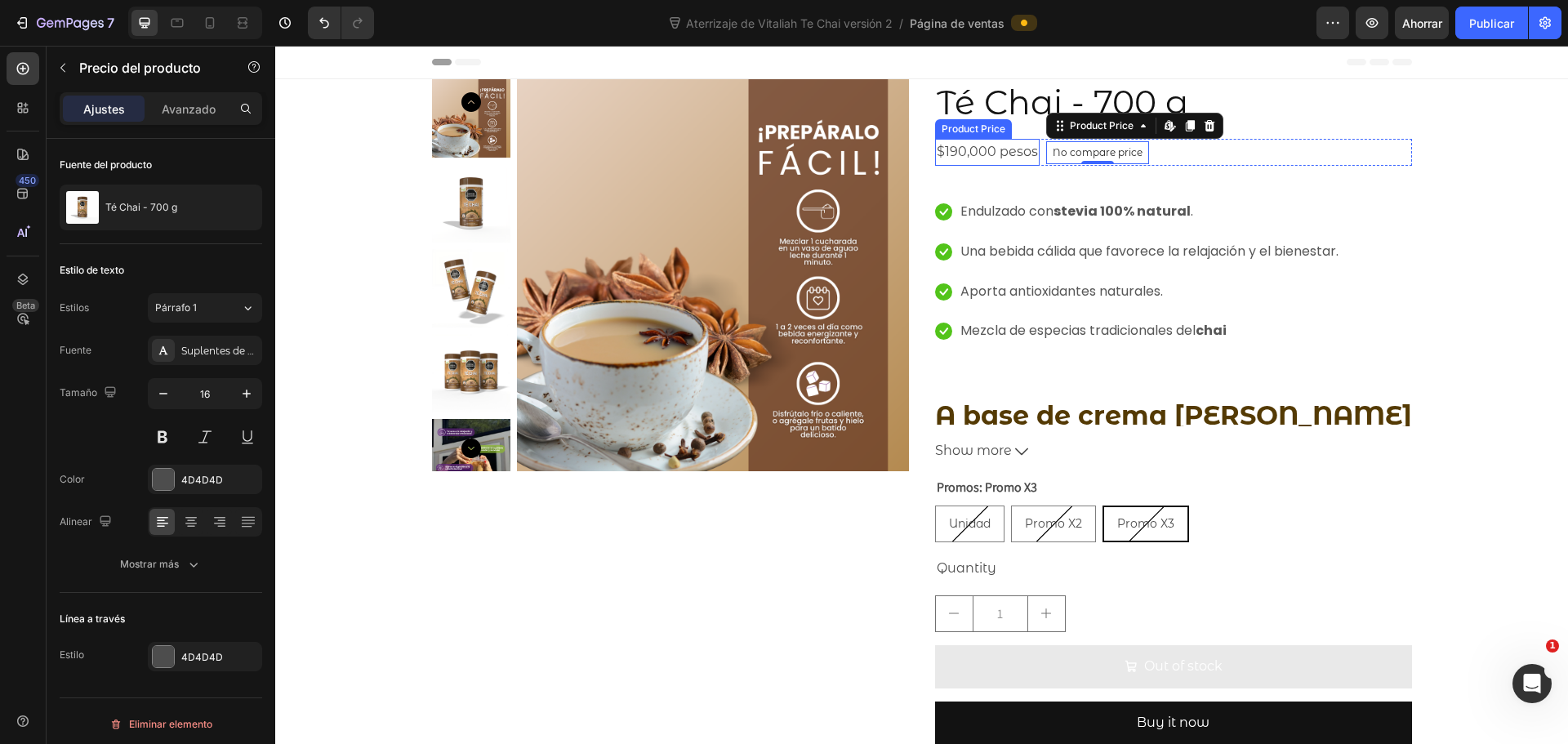
click at [1027, 142] on div "$190,000 pesos" at bounding box center [988, 152] width 105 height 27
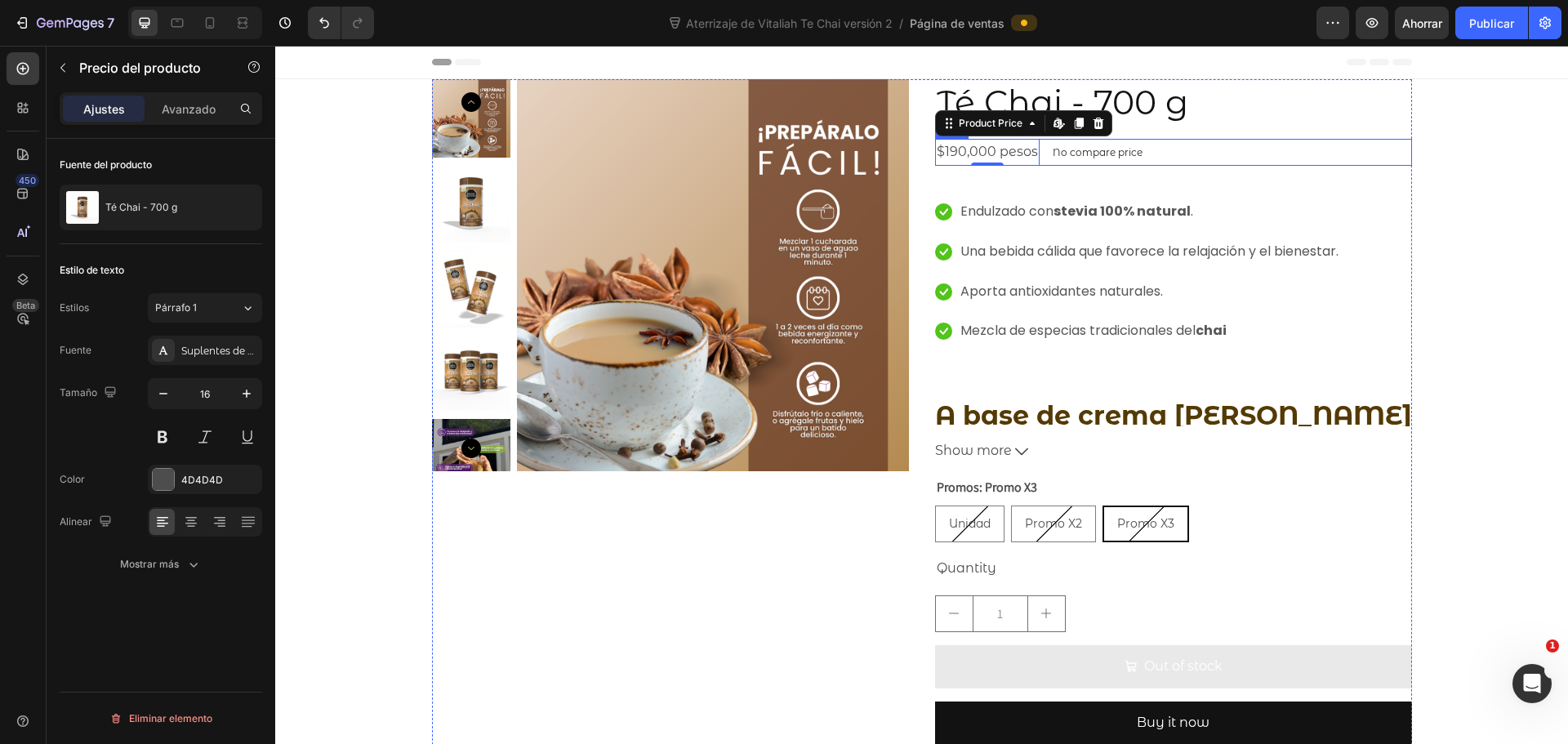
click at [1032, 140] on div "$190,000 pesos Product Price Edit content in Shopify 0 Product Price Edit conte…" at bounding box center [1174, 152] width 477 height 27
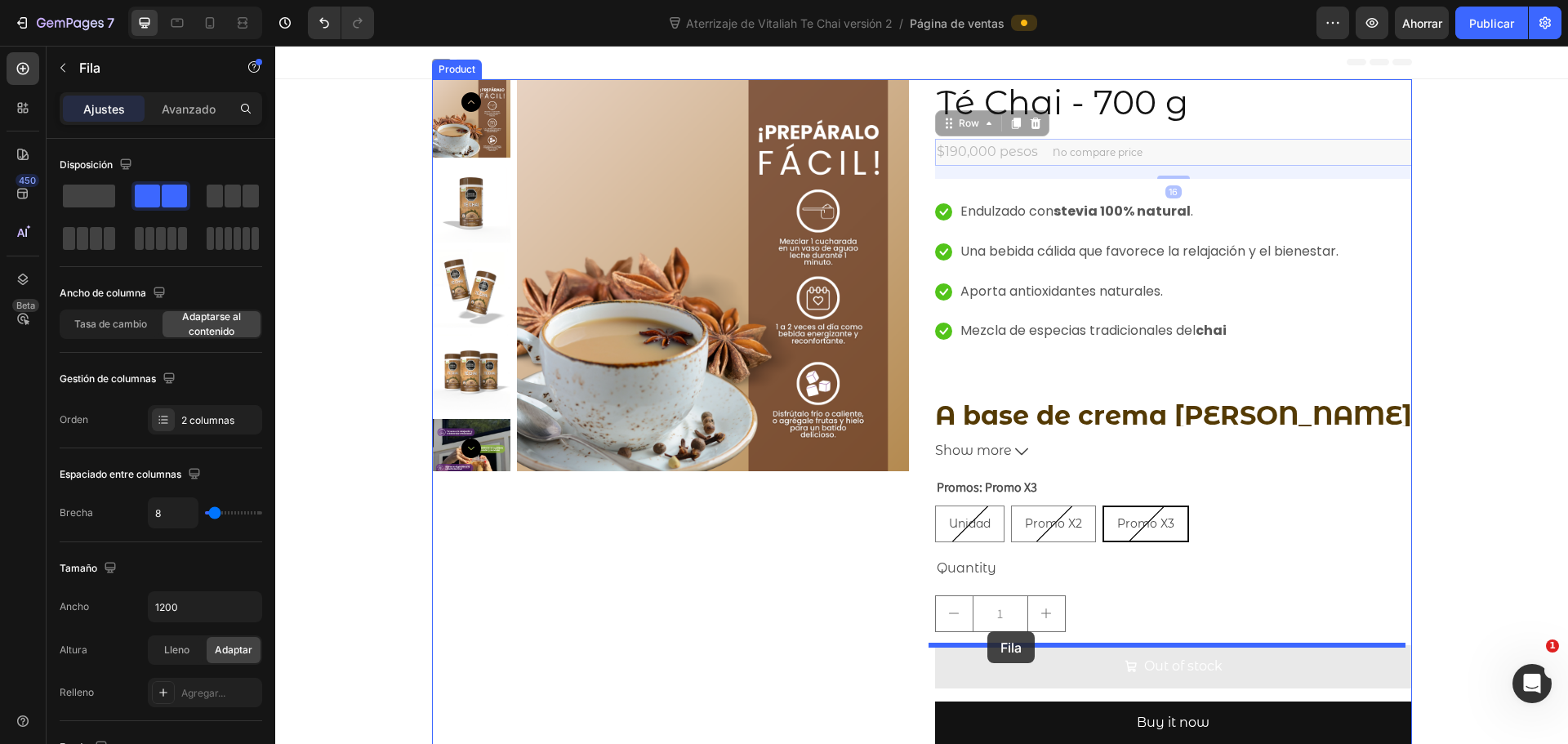
drag, startPoint x: 1032, startPoint y: 140, endPoint x: 987, endPoint y: 631, distance: 493.1
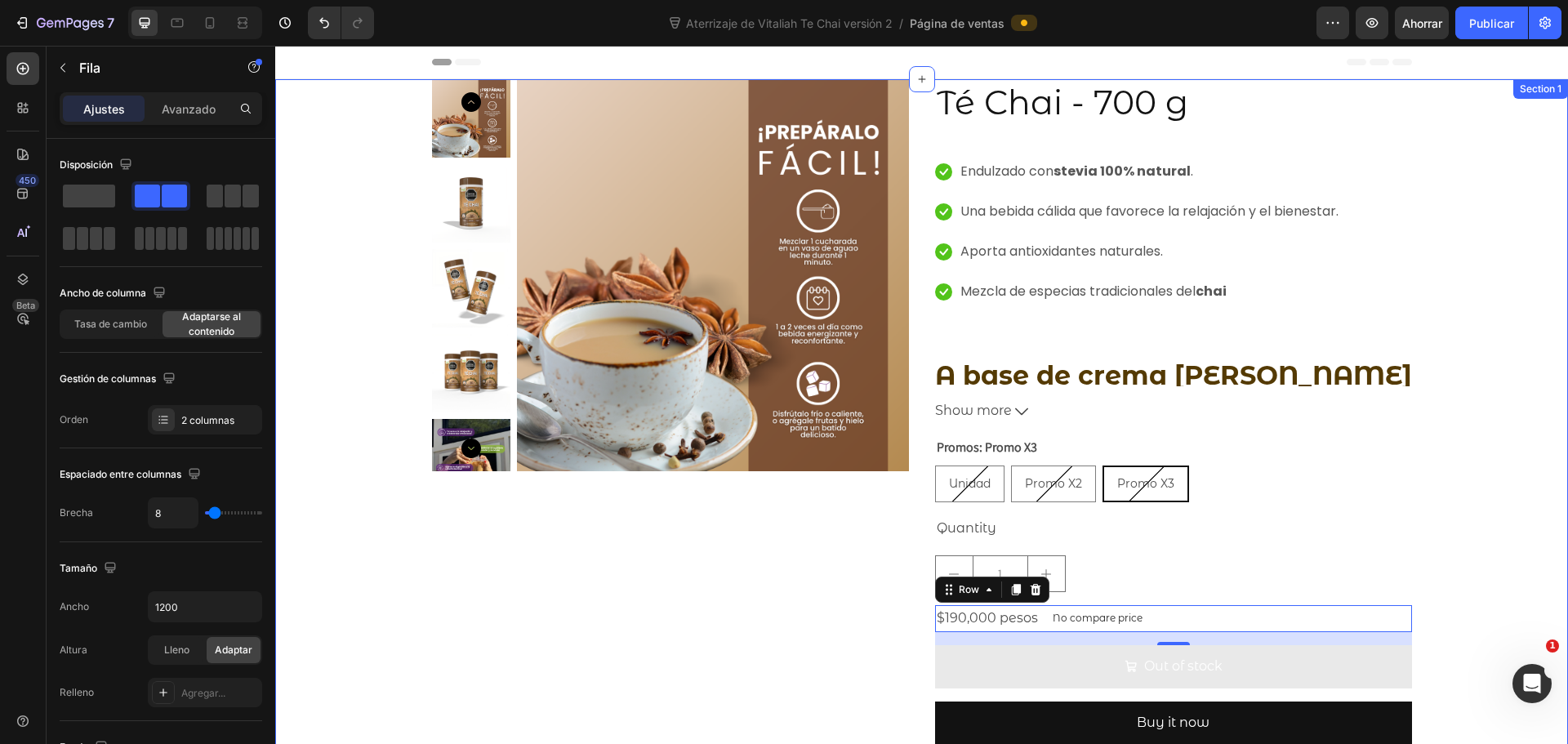
click at [1482, 502] on div "Icon Icon Icon Icon Icon Icon List Hoz 6000+ Clientes satisfechos Text block Ro…" at bounding box center [921, 759] width 1293 height 1358
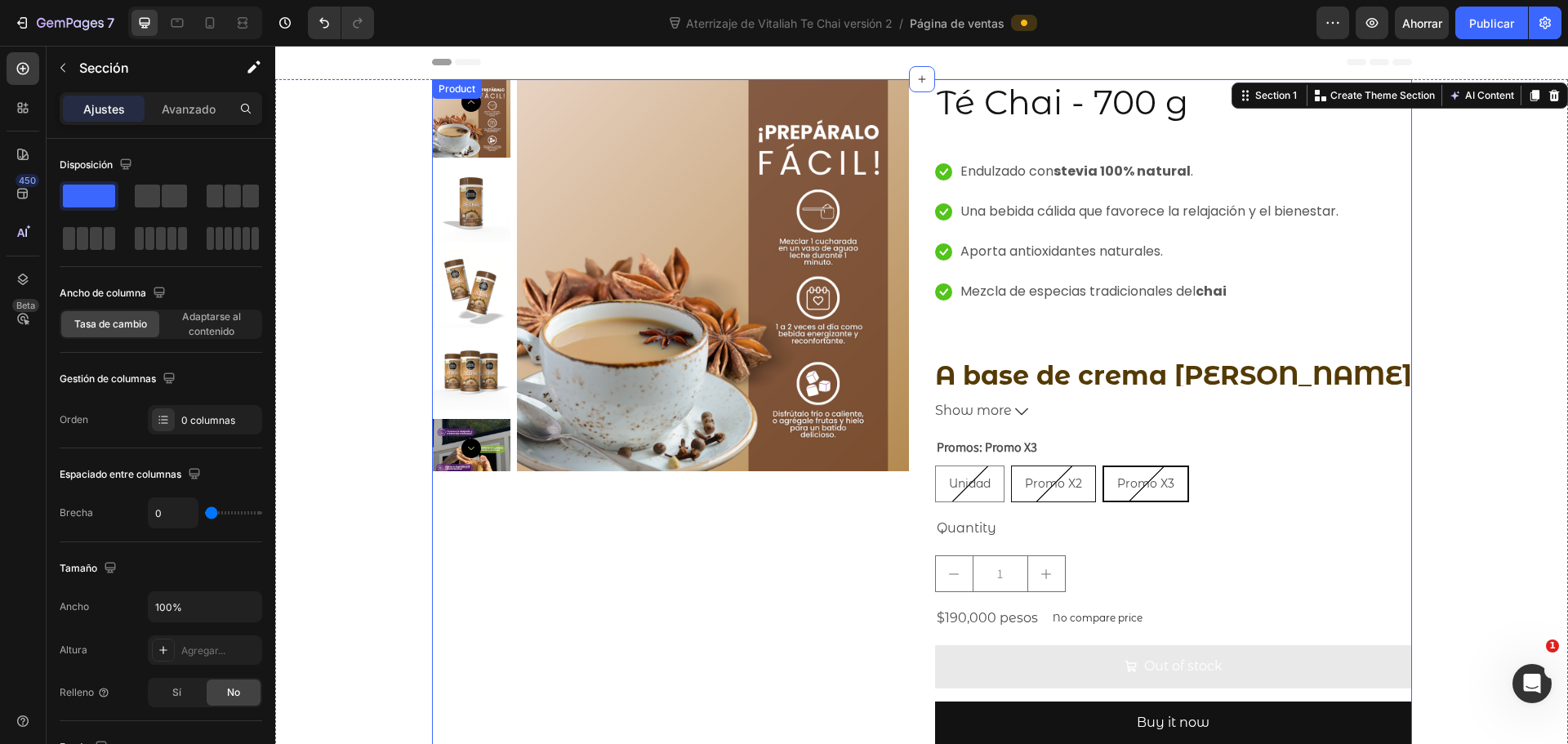
click at [1046, 480] on span "Promo X2" at bounding box center [1053, 483] width 57 height 15
click at [1011, 465] on input "Promo X2 Promo X2 Promo X2" at bounding box center [1010, 464] width 1 height 1
radio input "true"
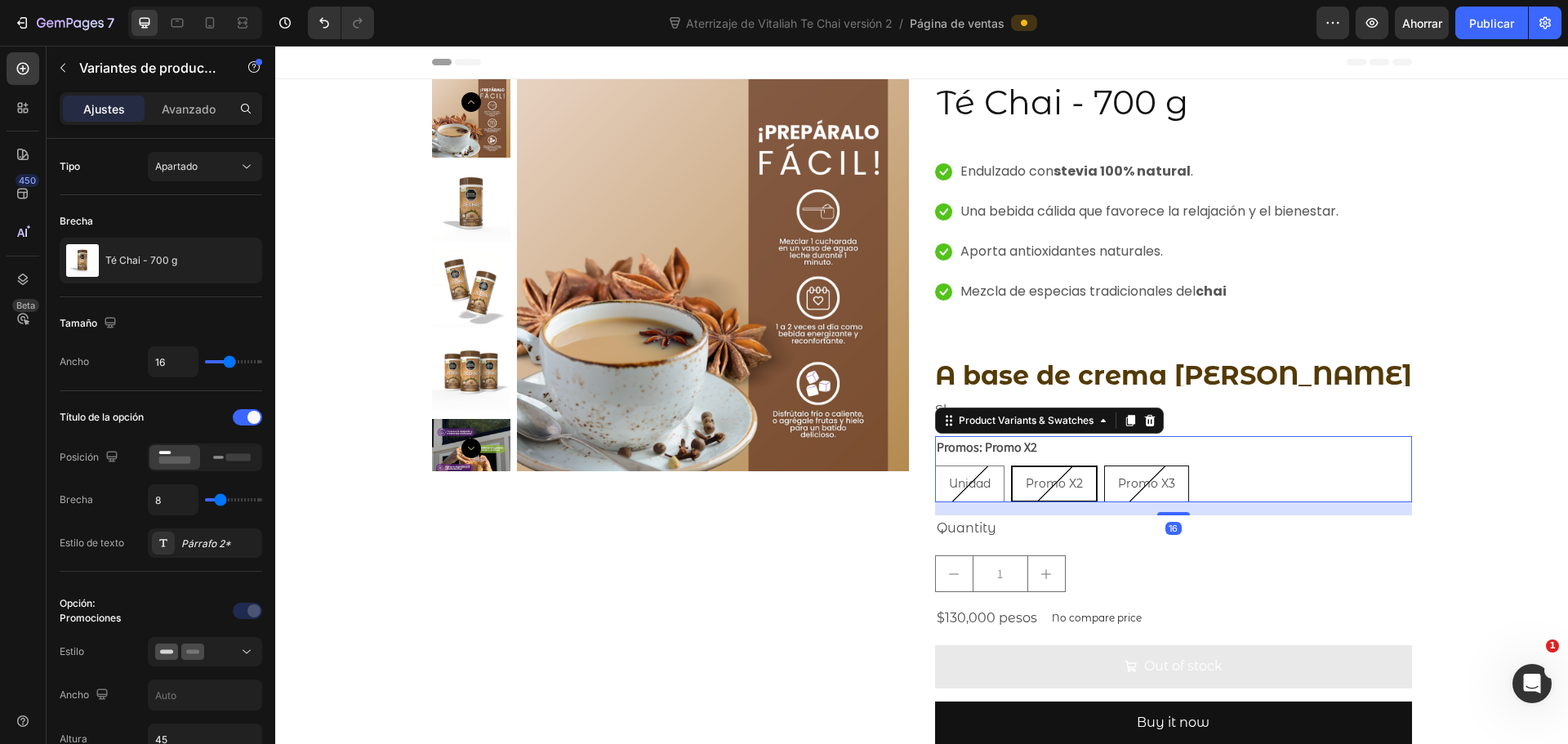
click at [1125, 482] on span "Promo X3" at bounding box center [1146, 483] width 57 height 15
click at [1105, 465] on input "Promo X3 Promo X3 Promo X3" at bounding box center [1104, 464] width 1 height 1
radio input "true"
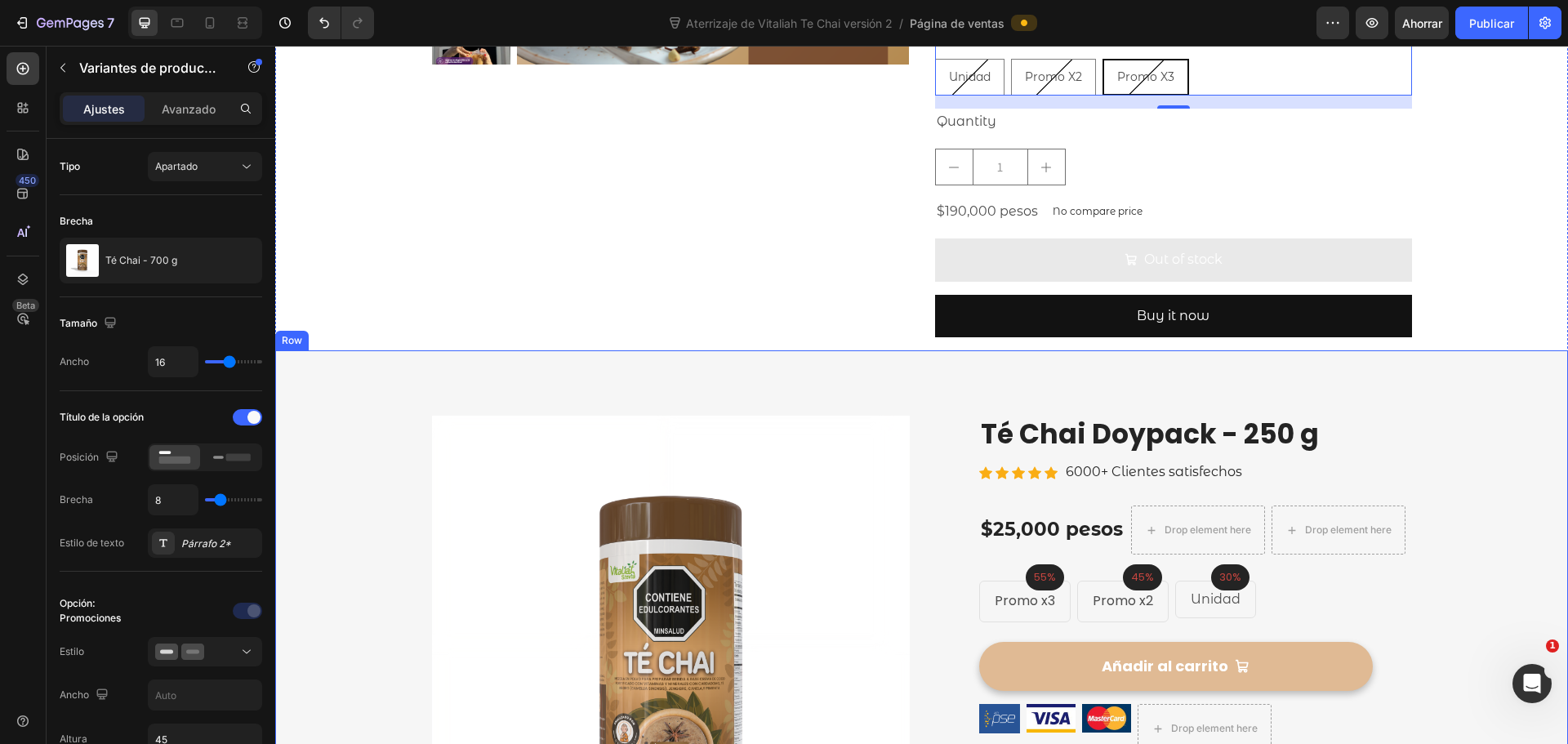
scroll to position [408, 0]
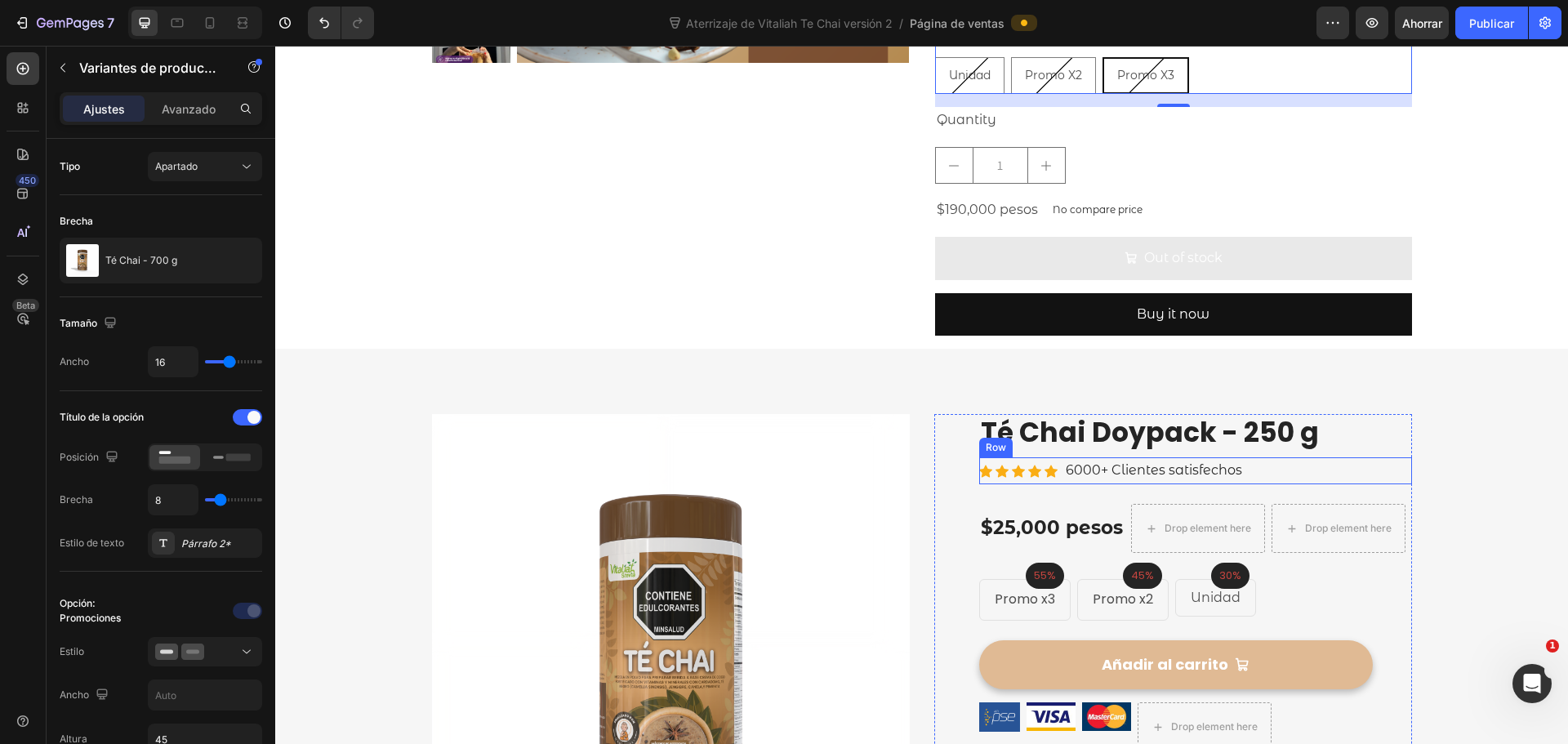
click at [1253, 469] on div "Icon Icon Icon Icon Icon Icon List Hoz 6000+ Clientes satisfechos Text block Row" at bounding box center [1196, 471] width 433 height 27
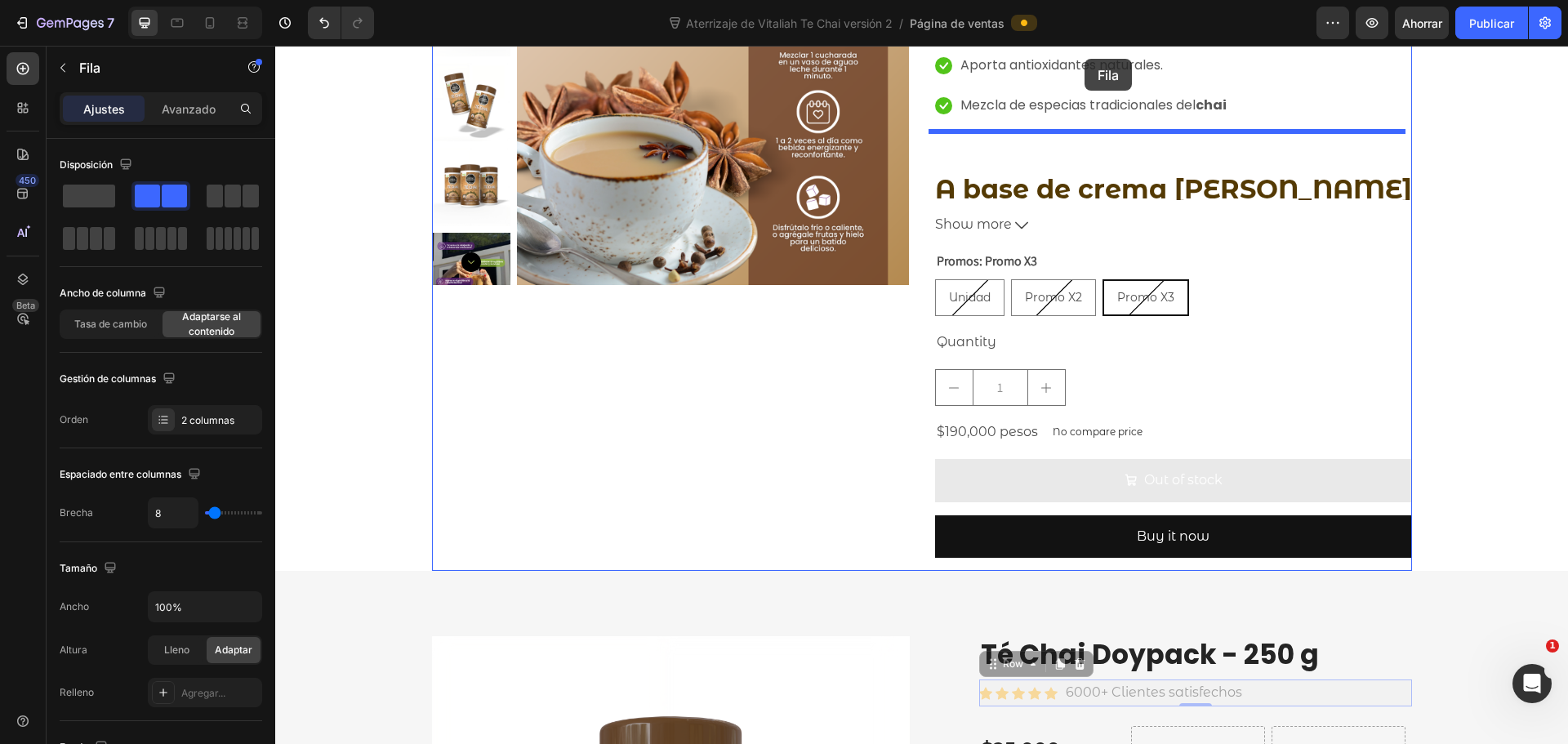
scroll to position [0, 0]
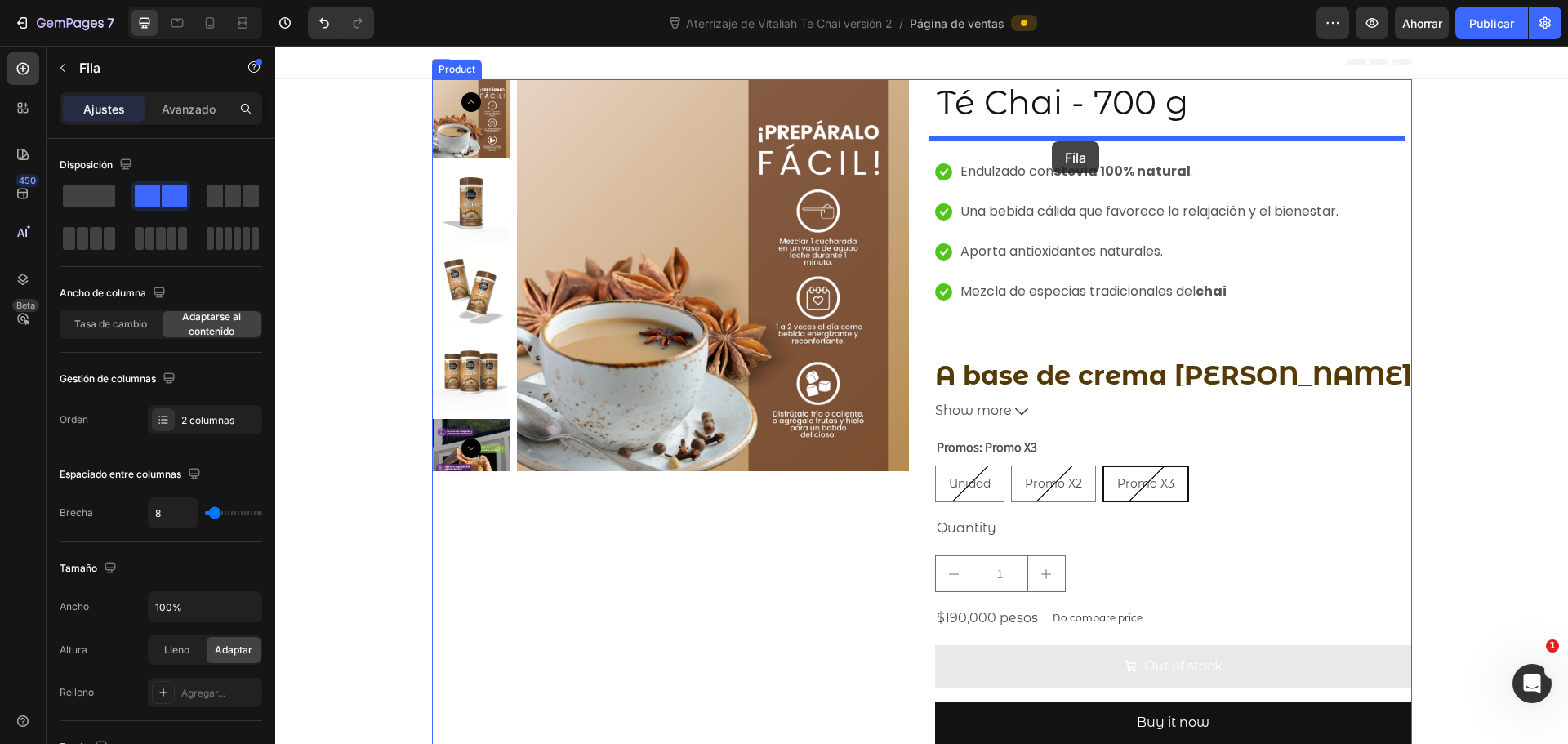
drag, startPoint x: 1246, startPoint y: 467, endPoint x: 1052, endPoint y: 141, distance: 379.4
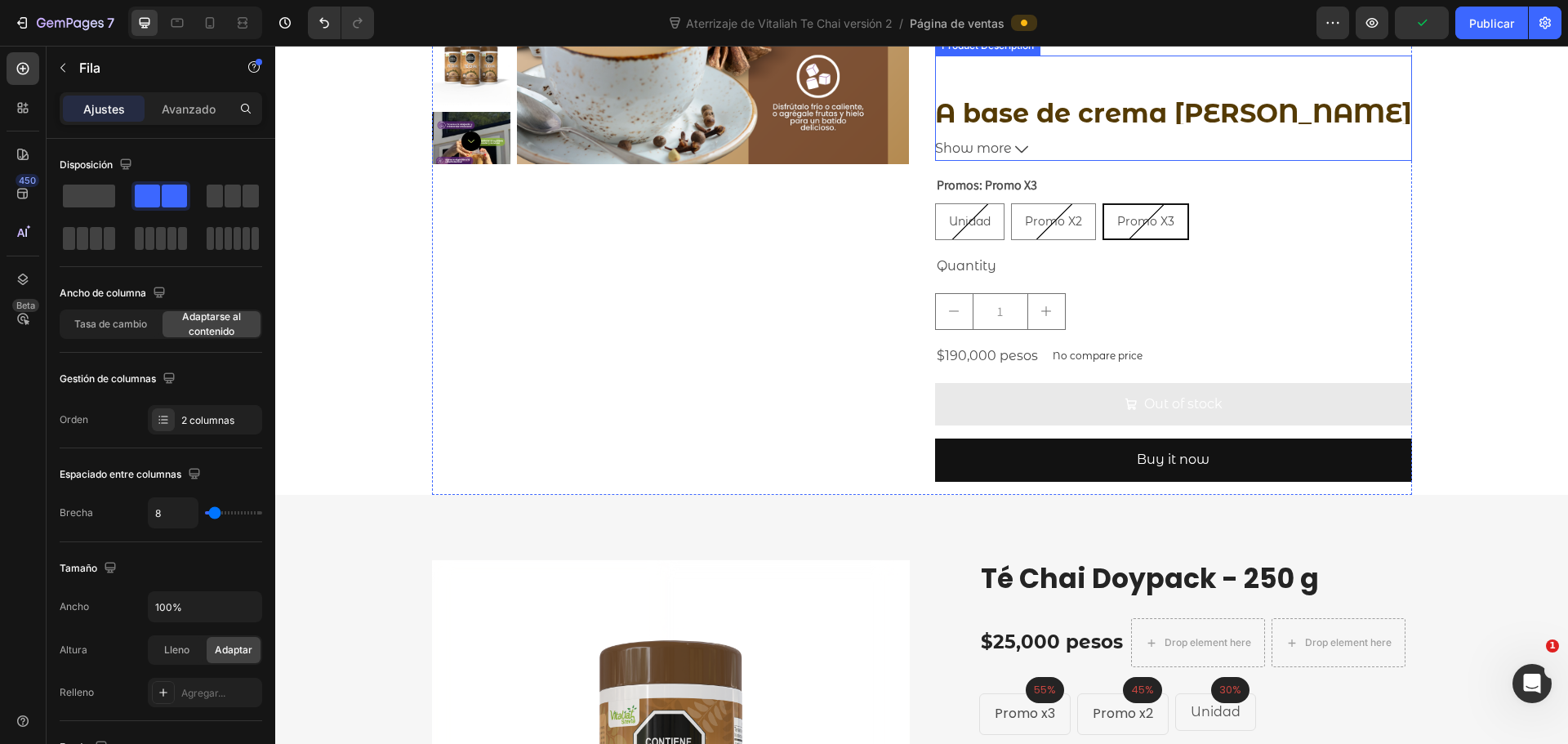
scroll to position [408, 0]
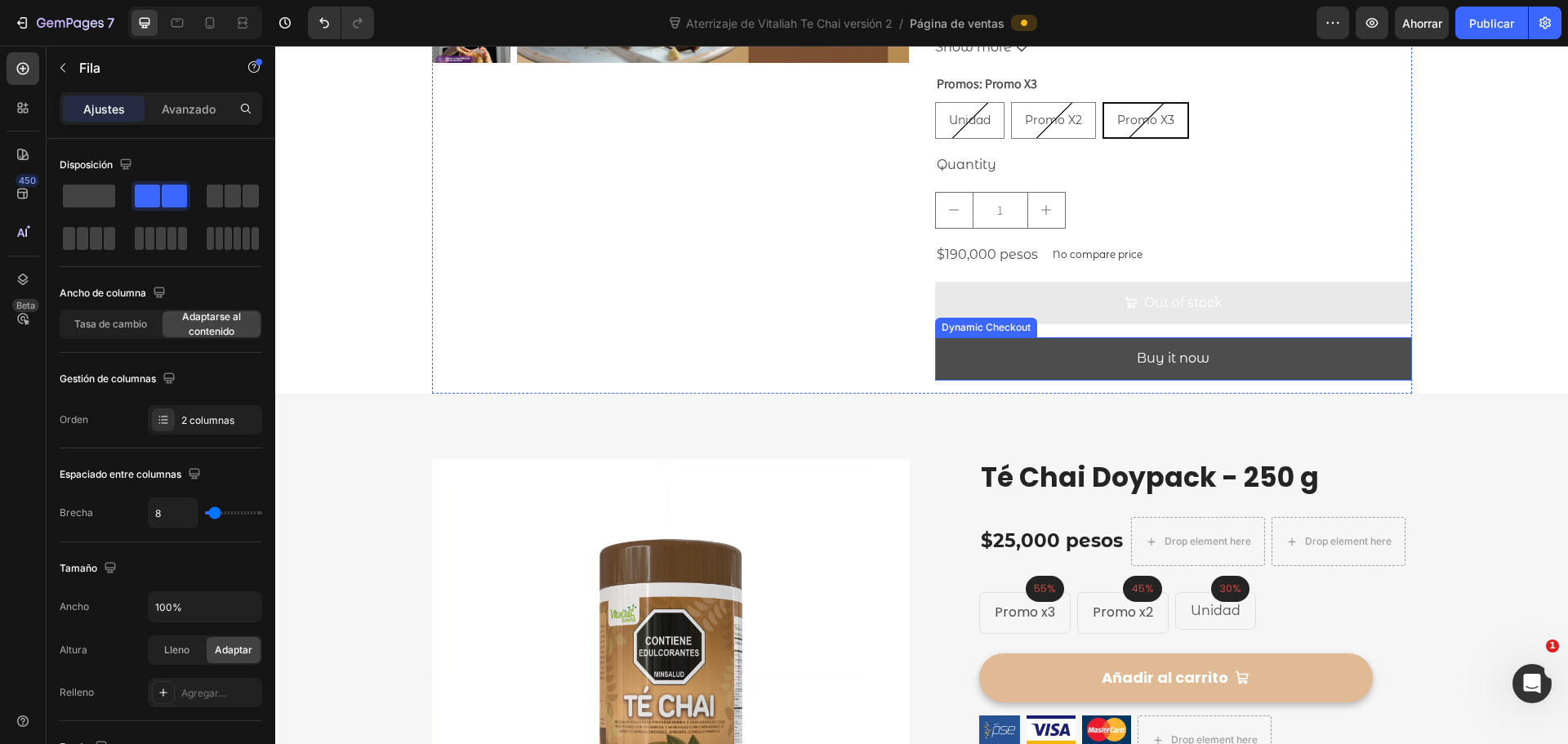
click at [1269, 354] on button "Buy it now" at bounding box center [1174, 358] width 477 height 44
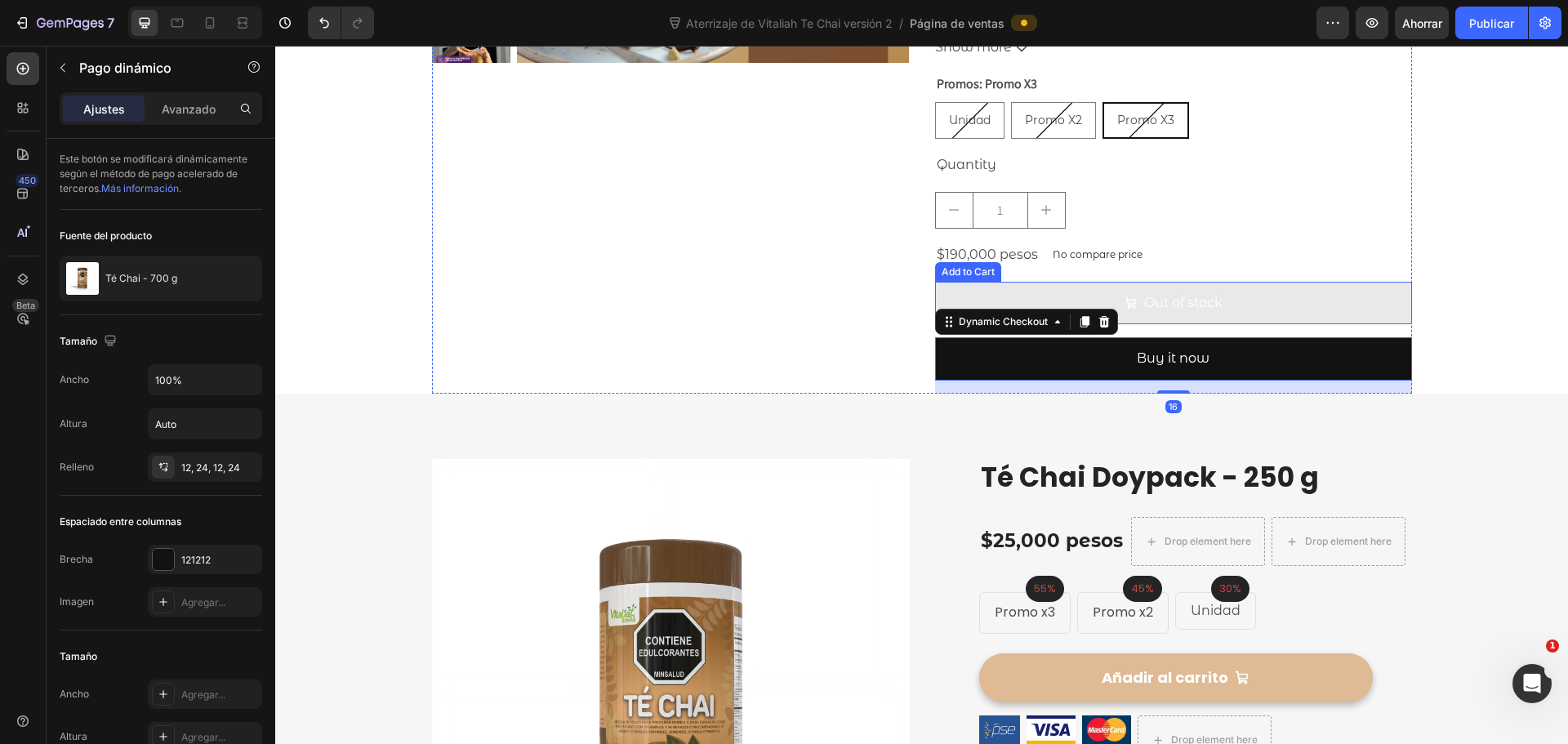
click at [1233, 309] on button "Out of stock" at bounding box center [1174, 303] width 477 height 44
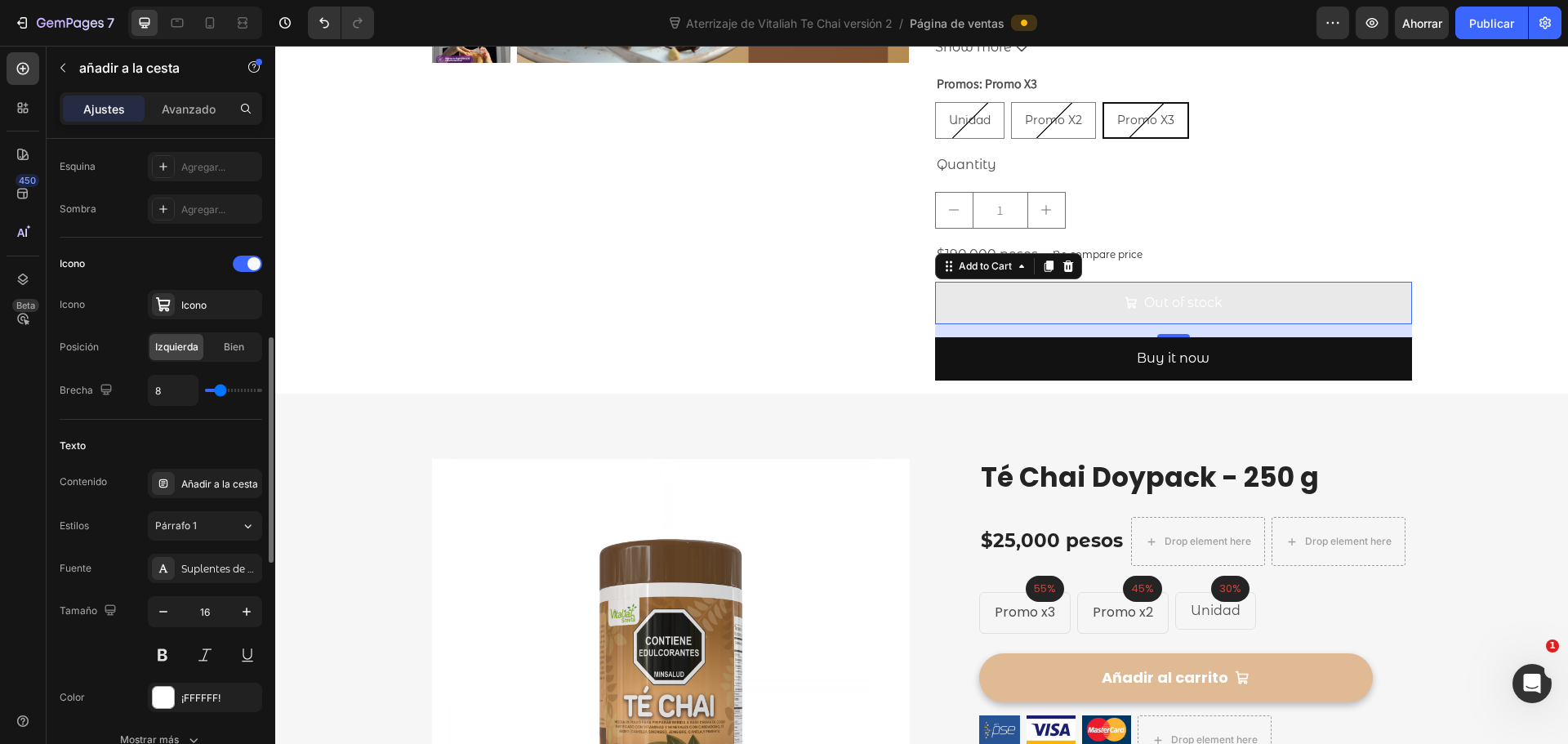
scroll to position [735, 0]
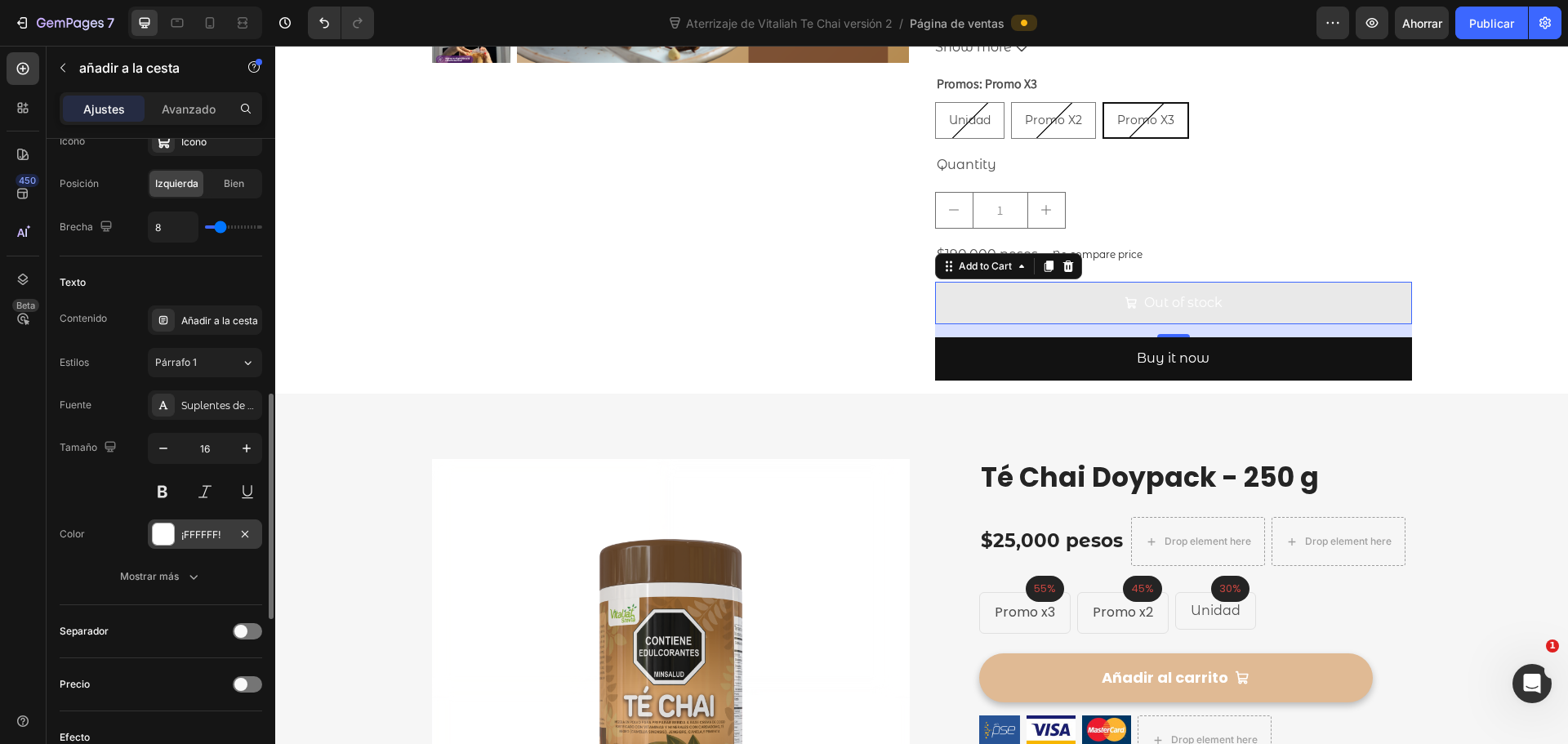
click at [161, 540] on div at bounding box center [163, 534] width 21 height 21
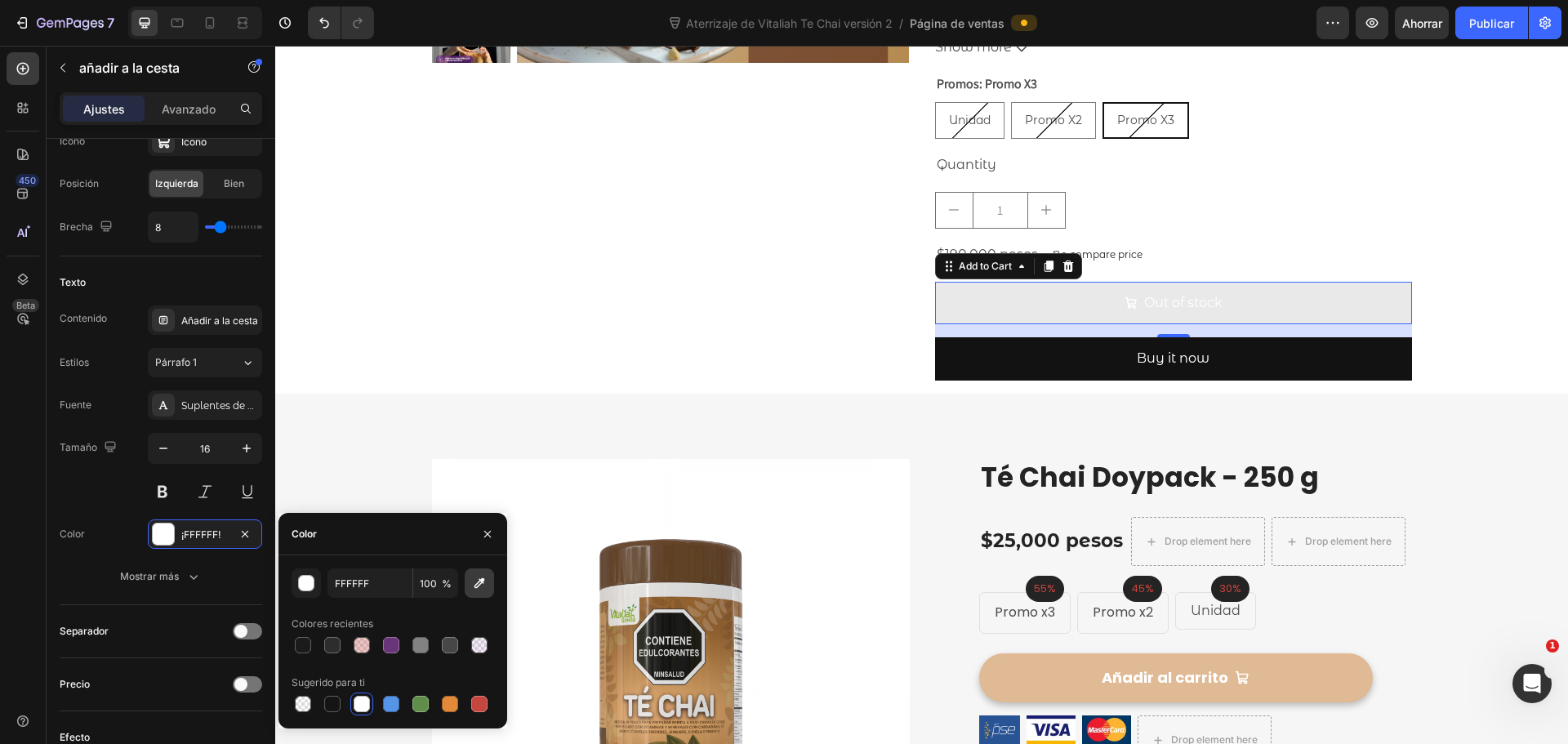
click at [474, 587] on icon "button" at bounding box center [479, 583] width 11 height 11
type input "5F4125"
click at [222, 556] on div "Fuente Suplentes de Montserrat Tamaño 16 Color 5F4125 Mostrar más" at bounding box center [160, 490] width 202 height 201
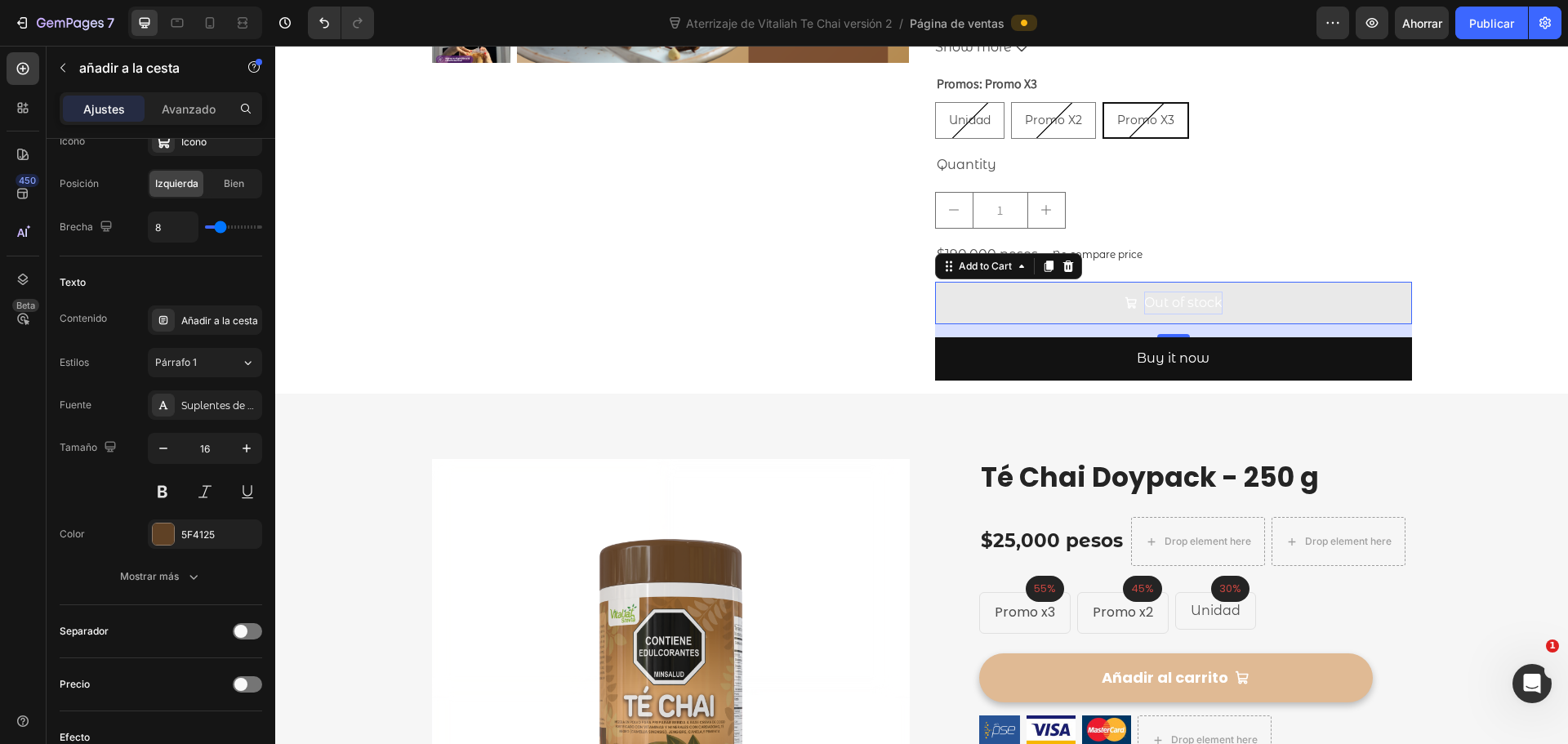
click at [1181, 303] on div "Out of stock" at bounding box center [1183, 303] width 79 height 23
click at [1181, 303] on p "Out of stock" at bounding box center [1183, 303] width 79 height 23
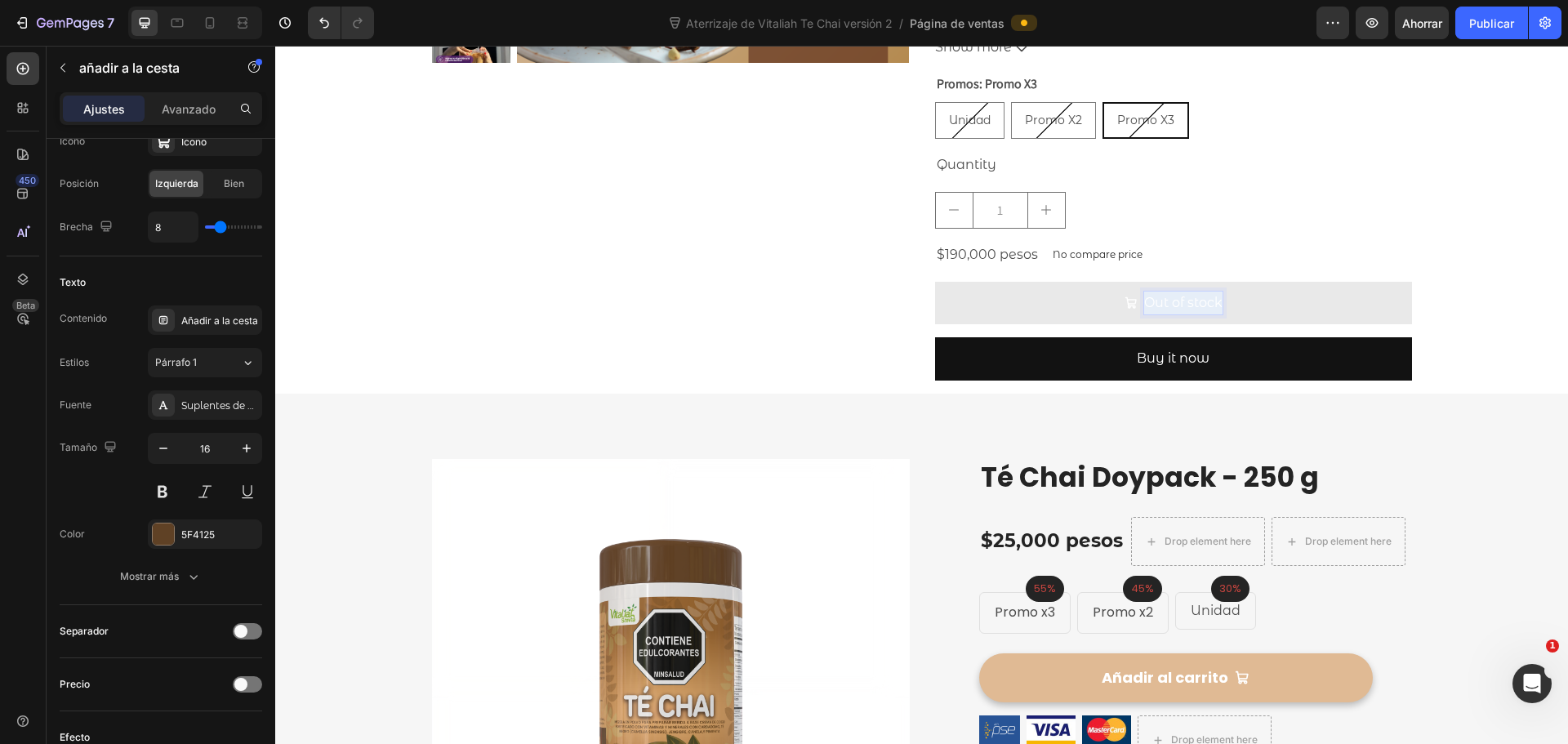
click at [1181, 303] on p "Out of stock" at bounding box center [1183, 303] width 79 height 23
click at [936, 282] on button "Comprar" at bounding box center [1174, 303] width 477 height 44
click at [1387, 457] on div "Image Image Compra totalmente segura Heading Seguridad de extremo a extremo Tex…" at bounding box center [921, 733] width 1293 height 680
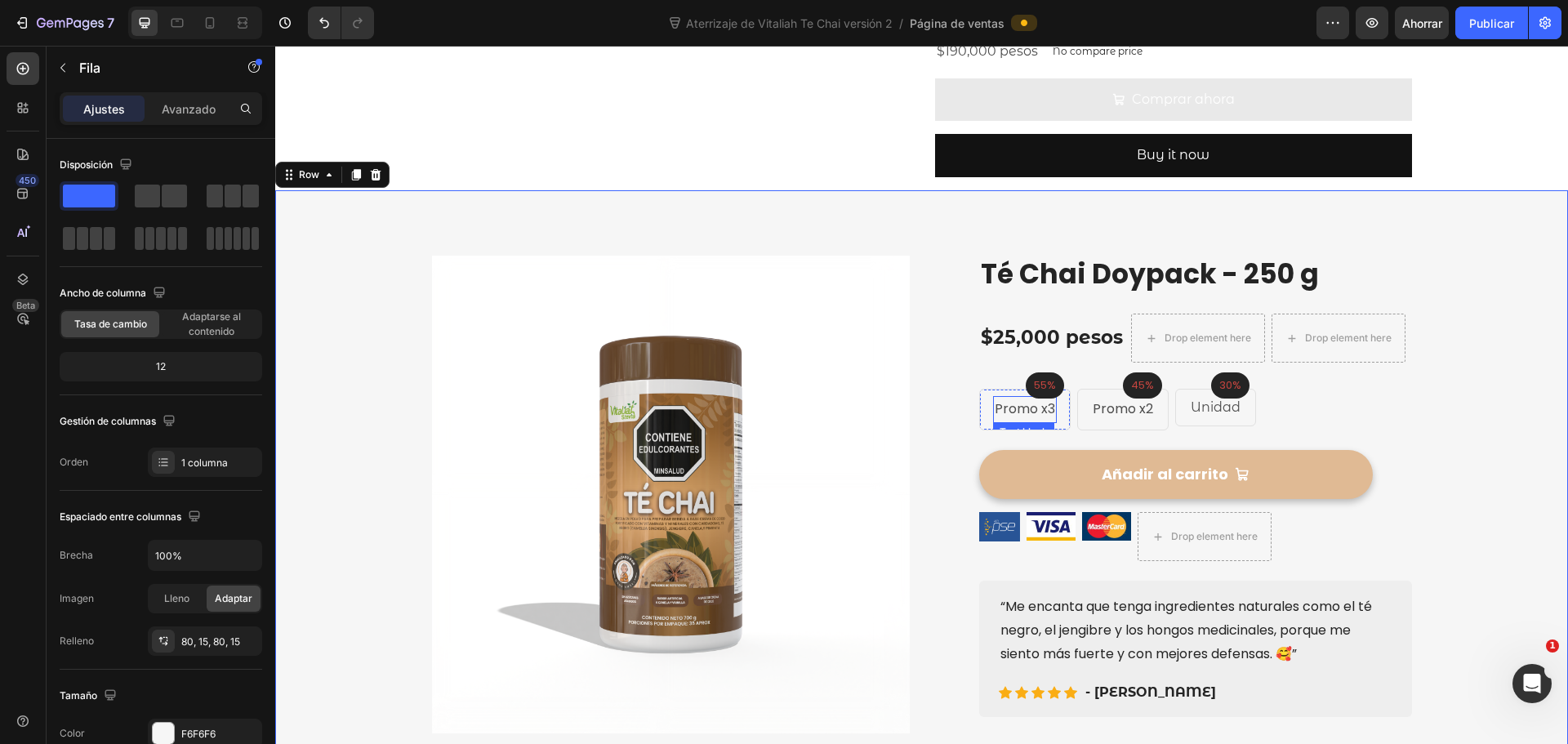
scroll to position [654, 0]
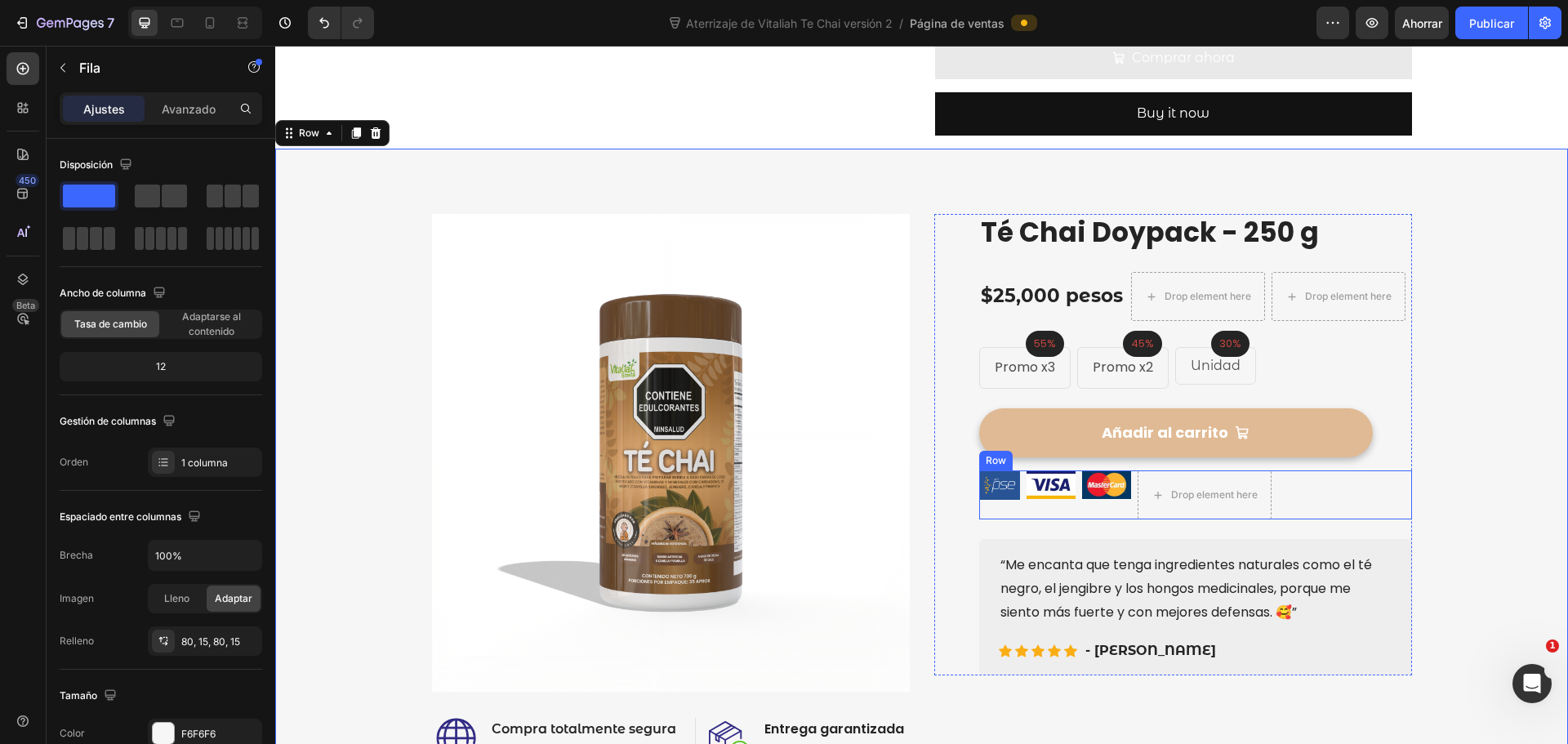
click at [1295, 476] on div "Image Image Image Drop element here Row" at bounding box center [1196, 494] width 433 height 49
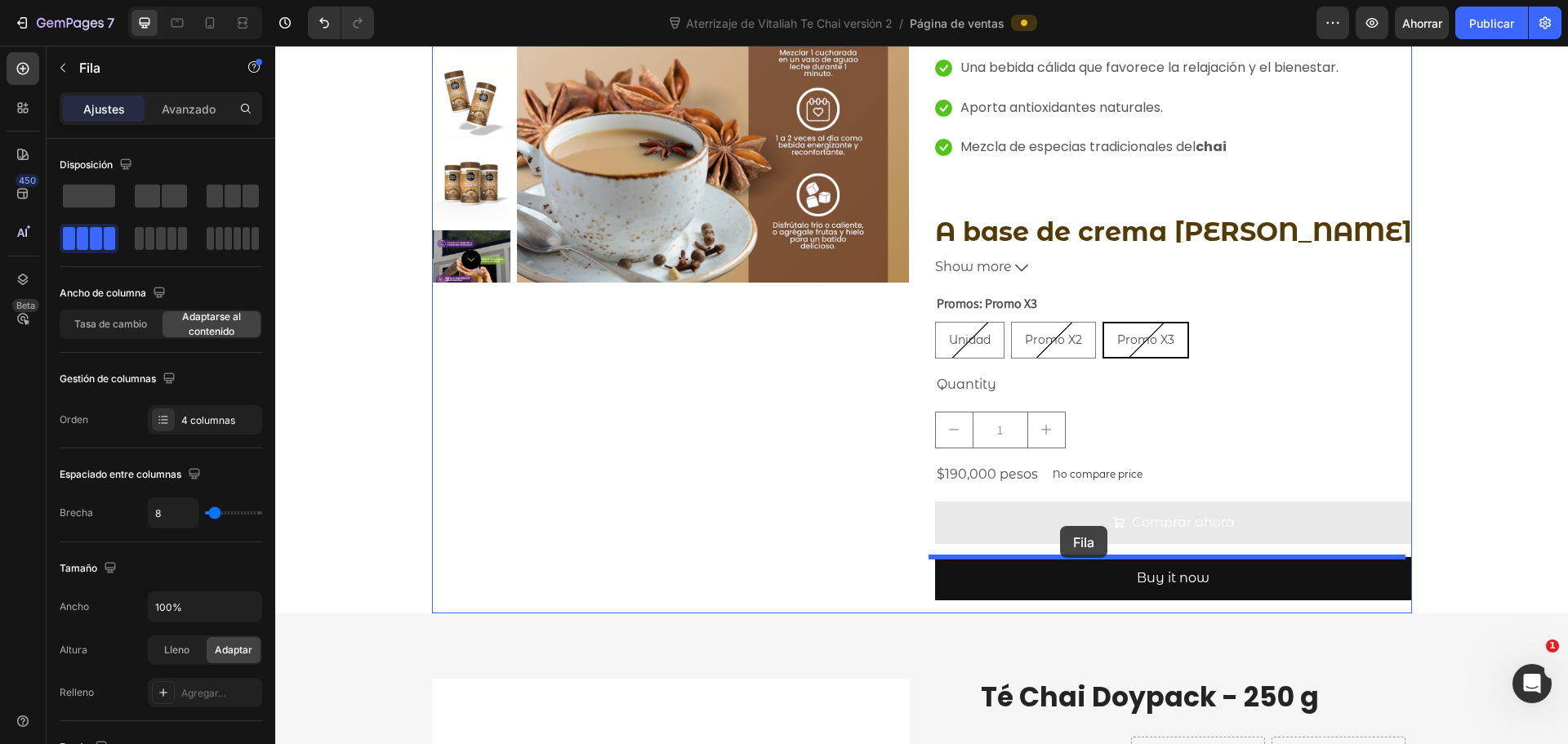
scroll to position [195, 0]
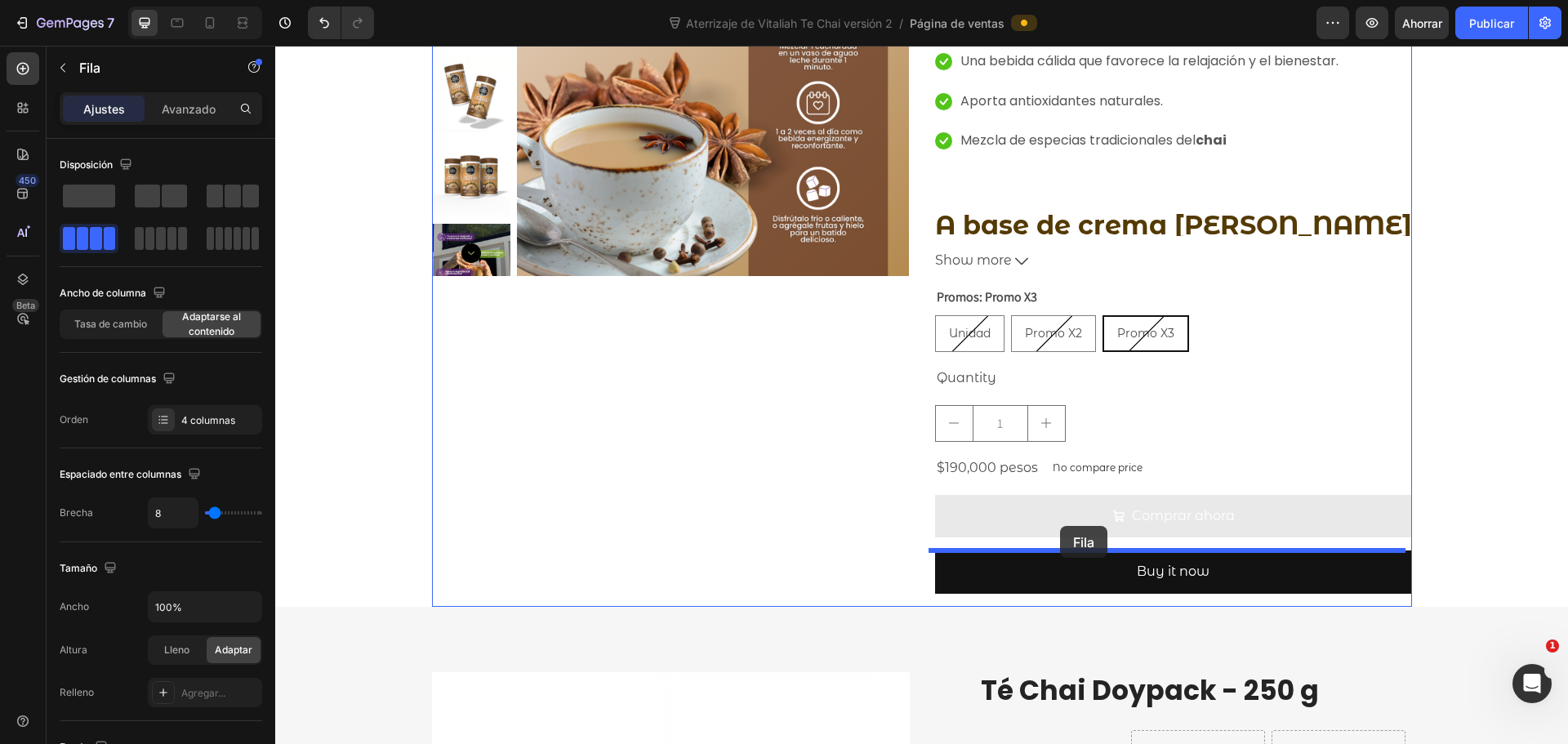
drag, startPoint x: 1291, startPoint y: 482, endPoint x: 1061, endPoint y: 523, distance: 233.6
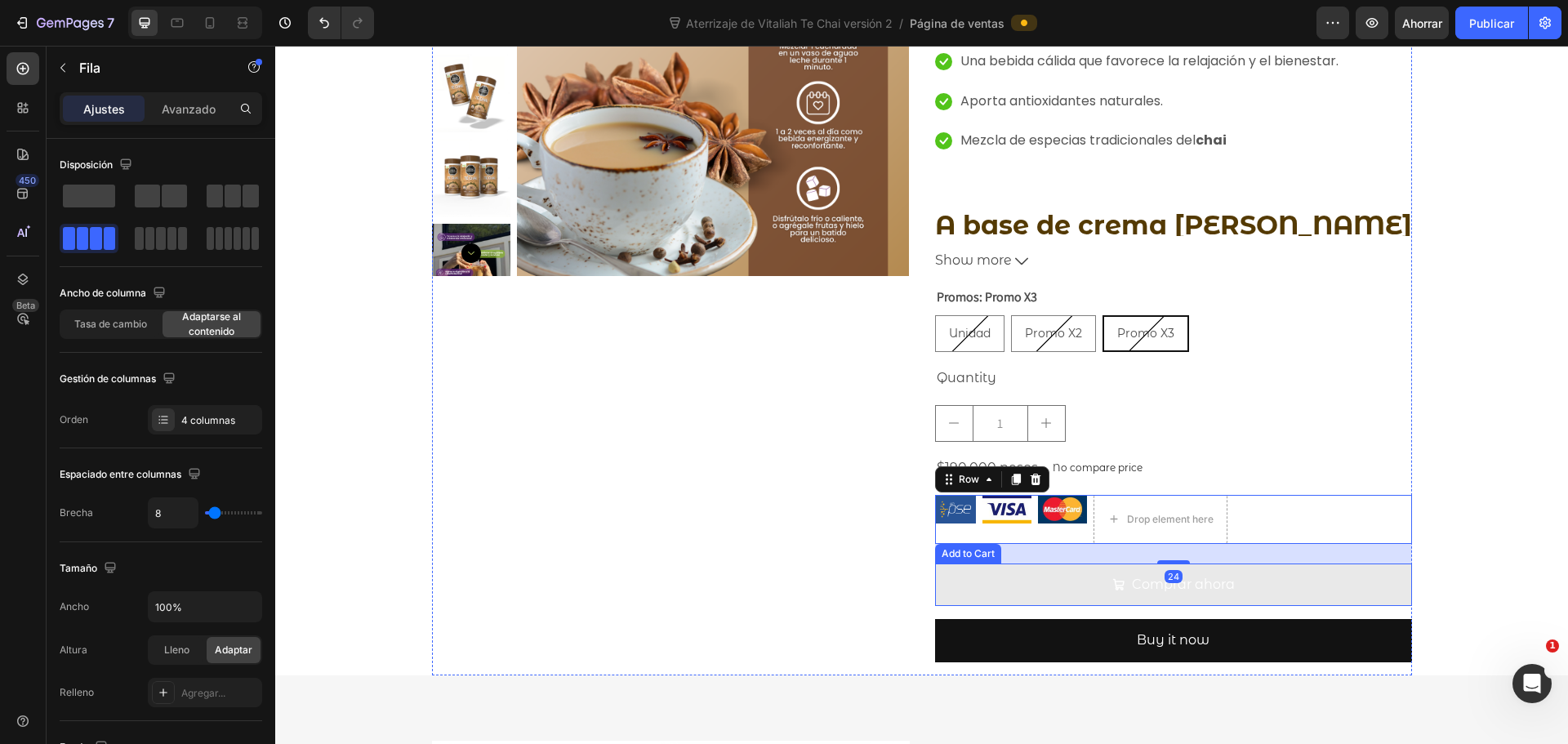
click at [1450, 561] on div "Icon Icon Icon Icon Icon Icon List Hoz 6000+ Clientes satisfechos Text block Ro…" at bounding box center [921, 620] width 1293 height 1471
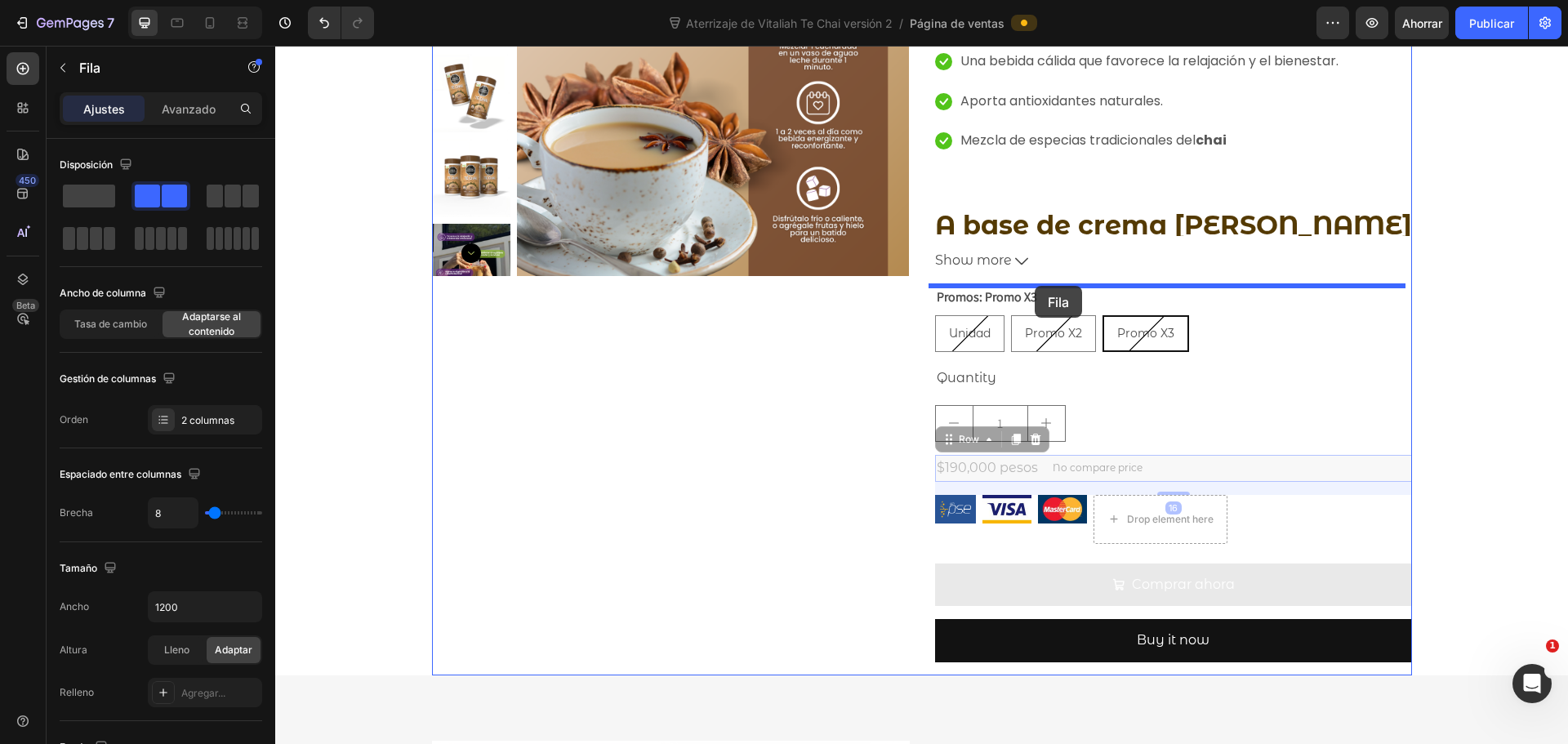
drag, startPoint x: 1173, startPoint y: 463, endPoint x: 1035, endPoint y: 286, distance: 224.4
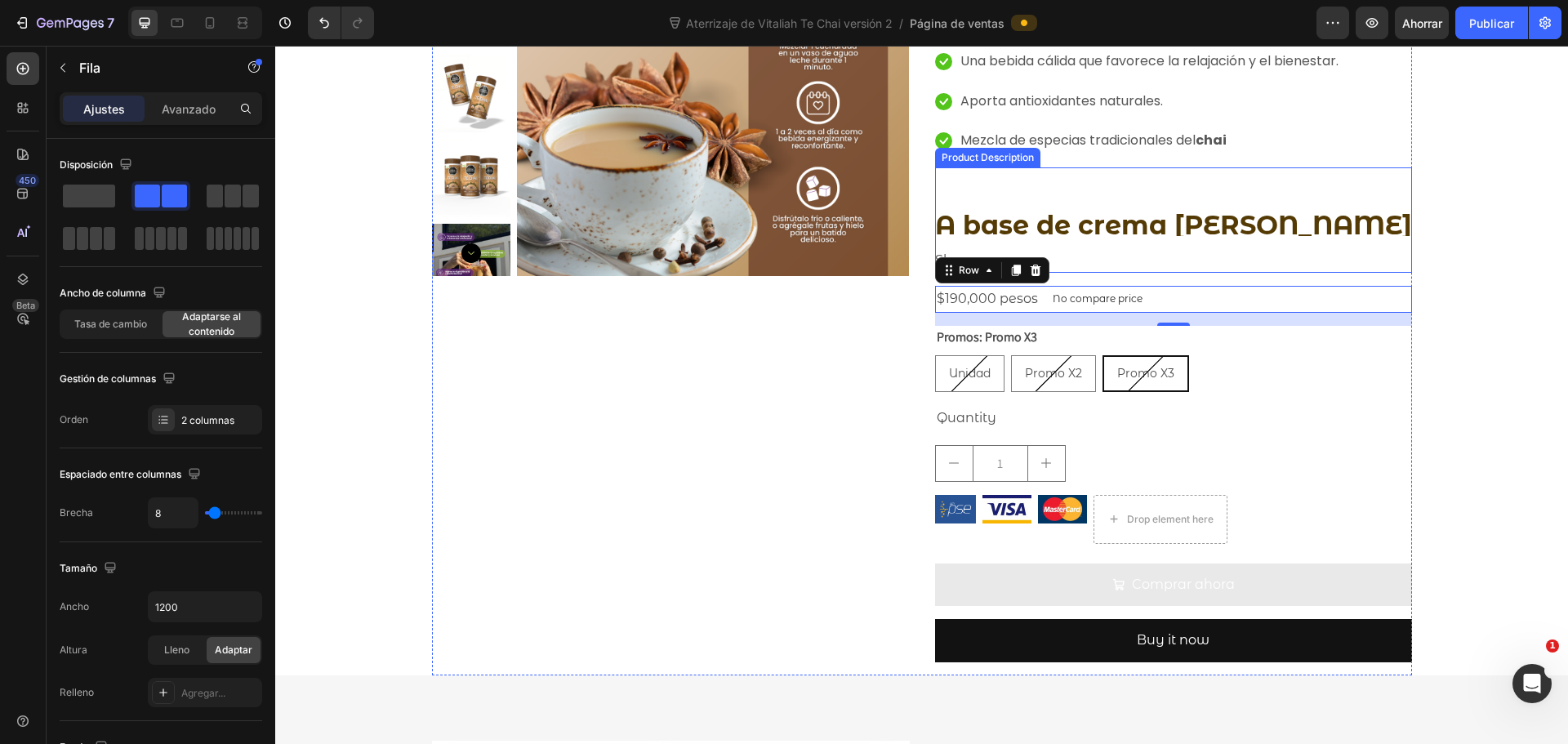
click at [1348, 223] on div "A base de crema de coco con vitaminas y minerales, con té negro, jengibre, card…" at bounding box center [1174, 201] width 477 height 69
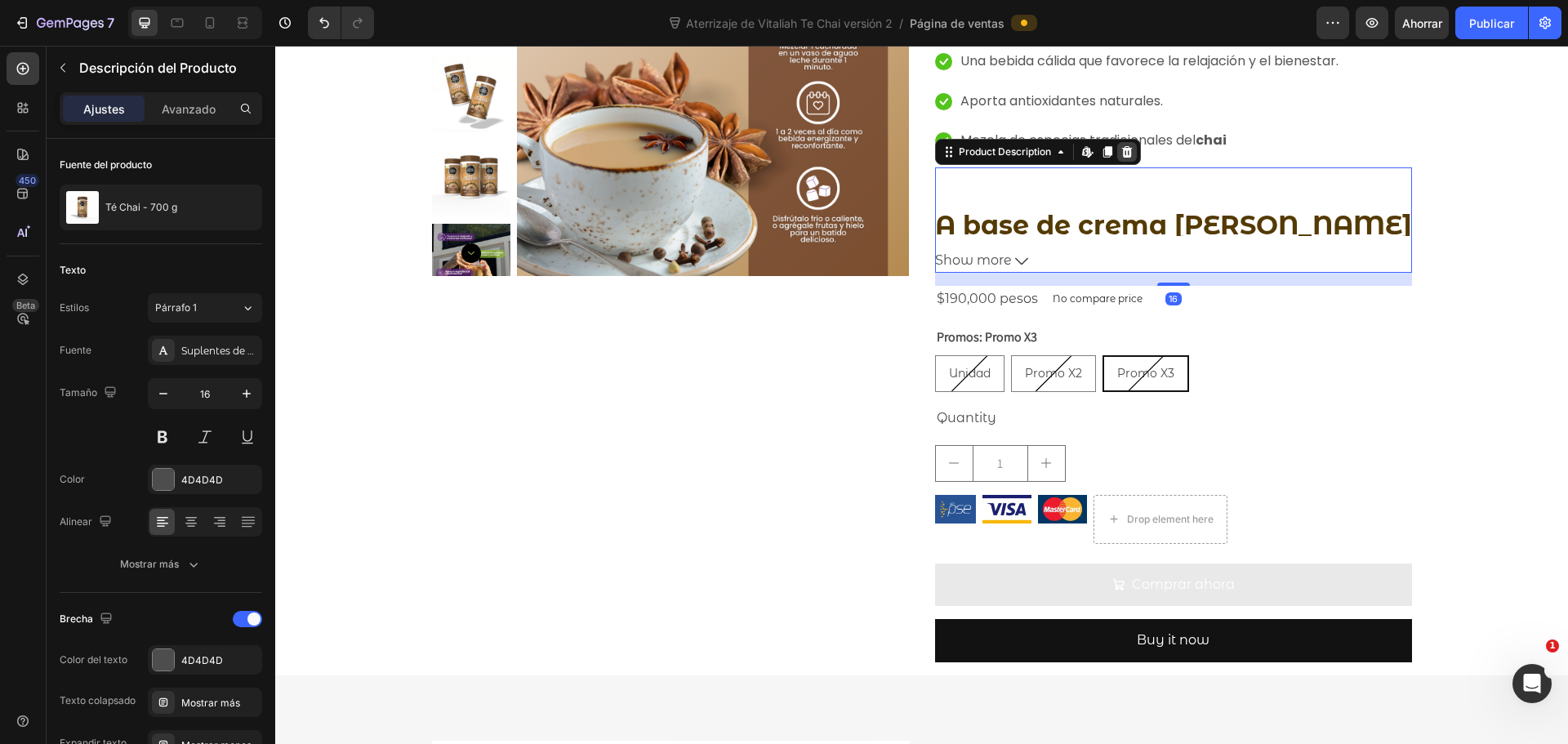
click at [1121, 151] on icon at bounding box center [1126, 152] width 11 height 12
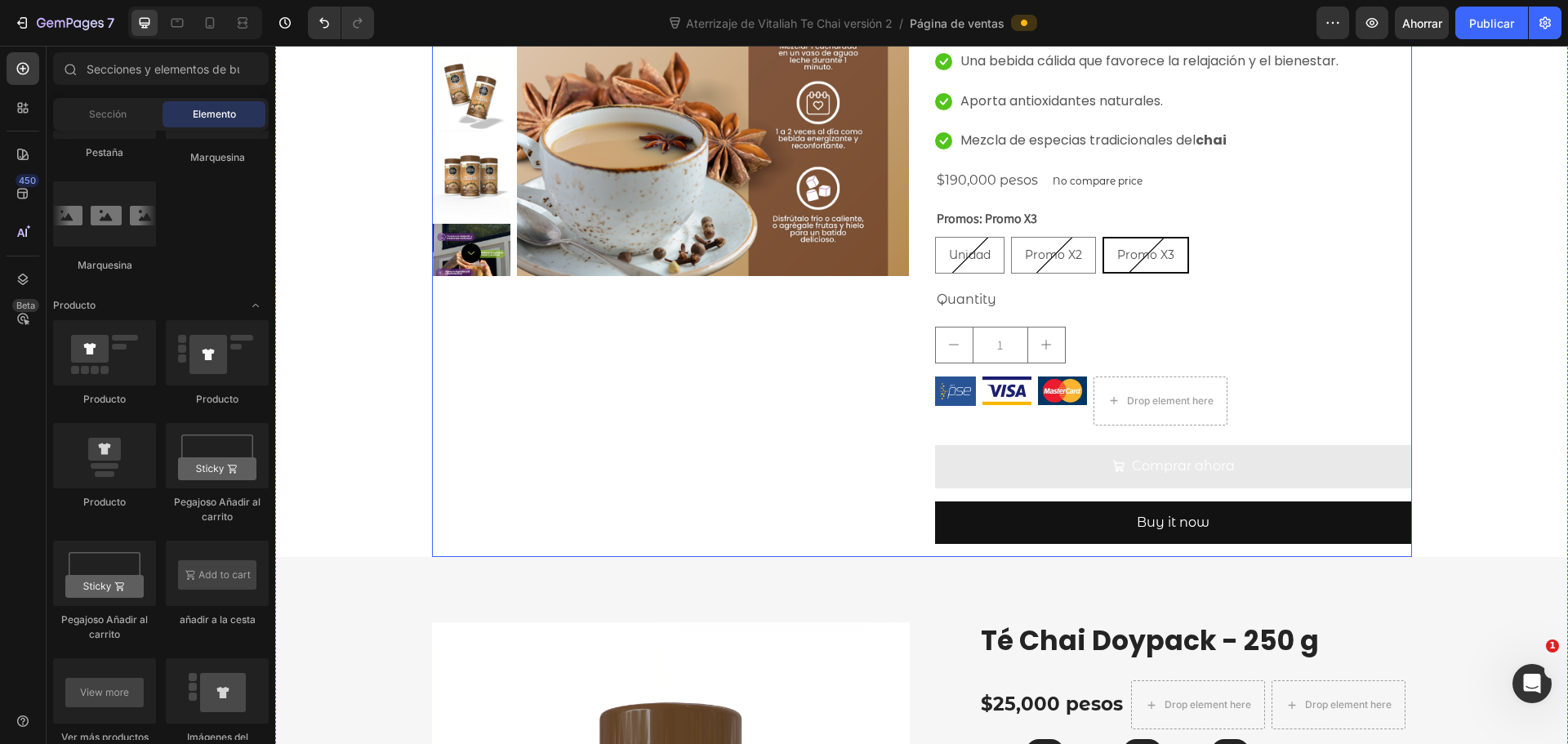
scroll to position [114, 0]
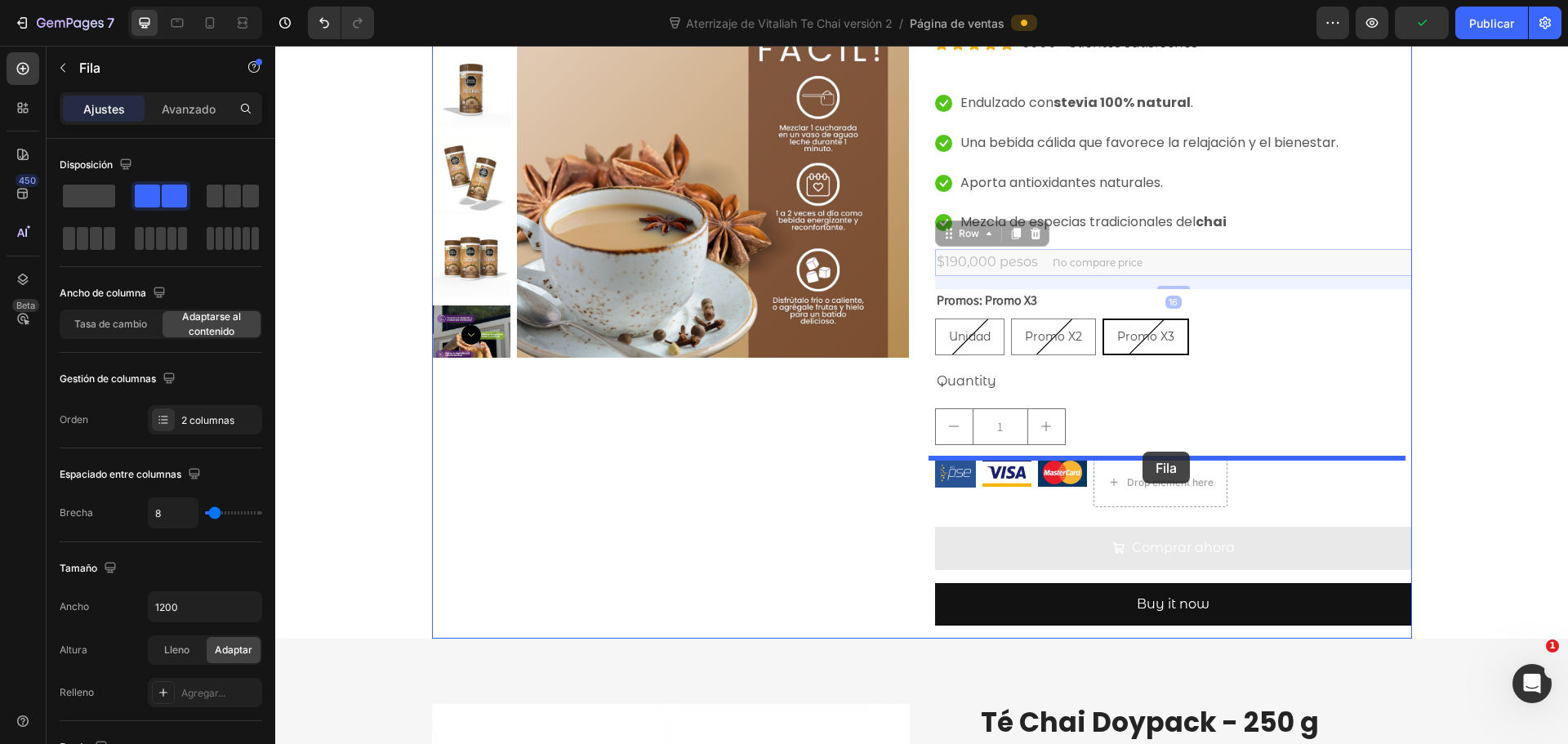
drag, startPoint x: 1163, startPoint y: 259, endPoint x: 1142, endPoint y: 452, distance: 194.1
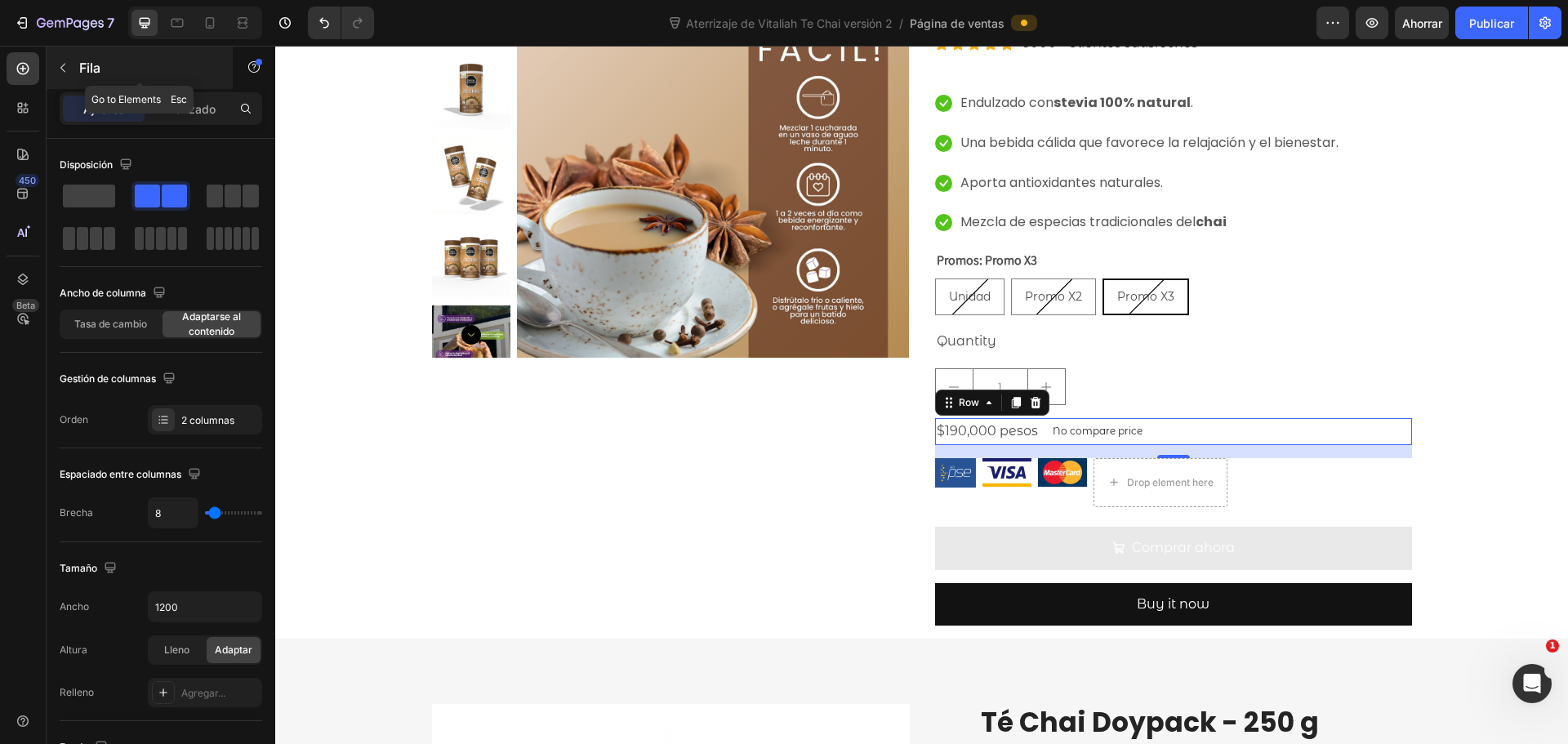
click at [64, 66] on icon "button" at bounding box center [62, 67] width 13 height 13
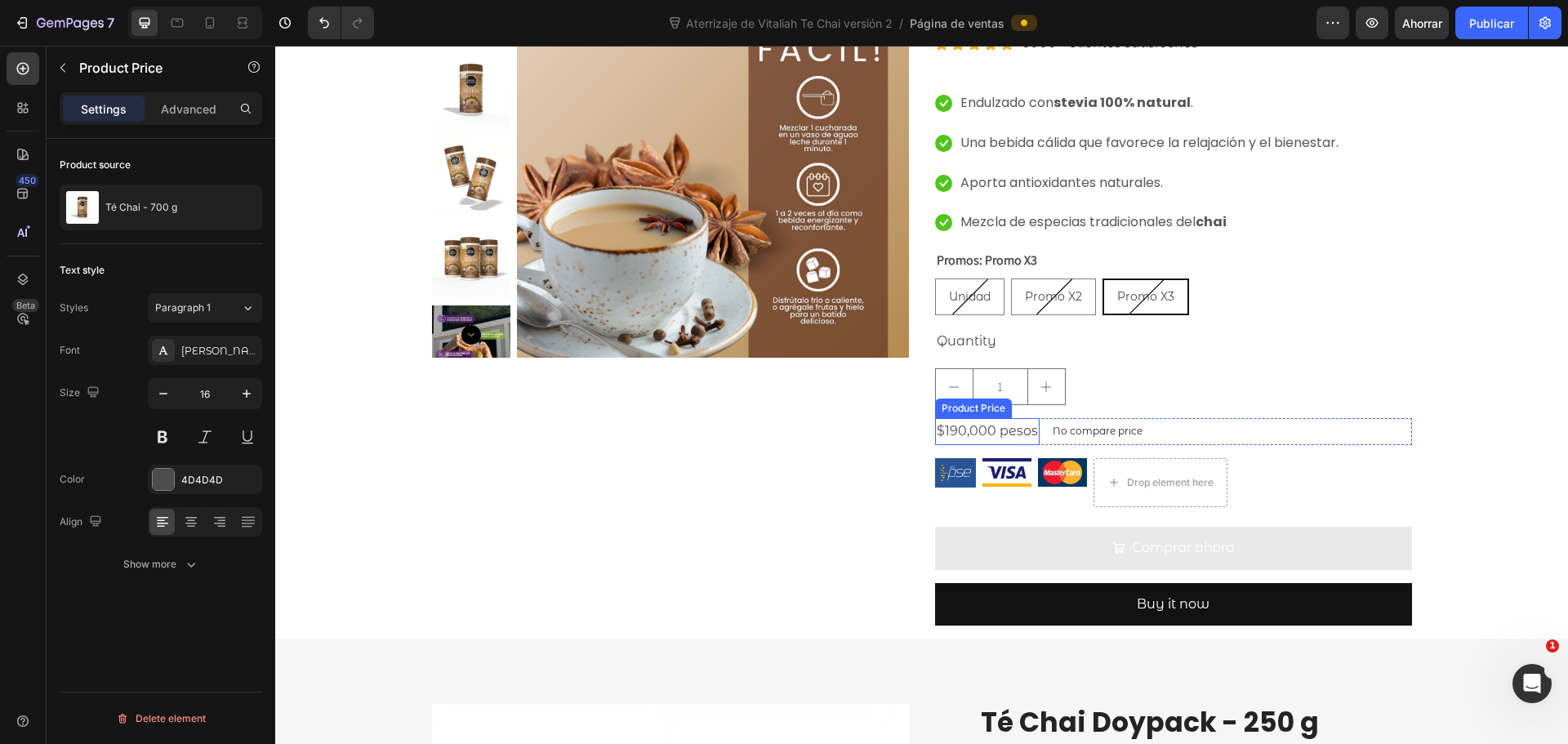
click at [992, 423] on div "$190,000 pesos" at bounding box center [988, 431] width 105 height 27
click at [258, 392] on button "button" at bounding box center [247, 393] width 29 height 29
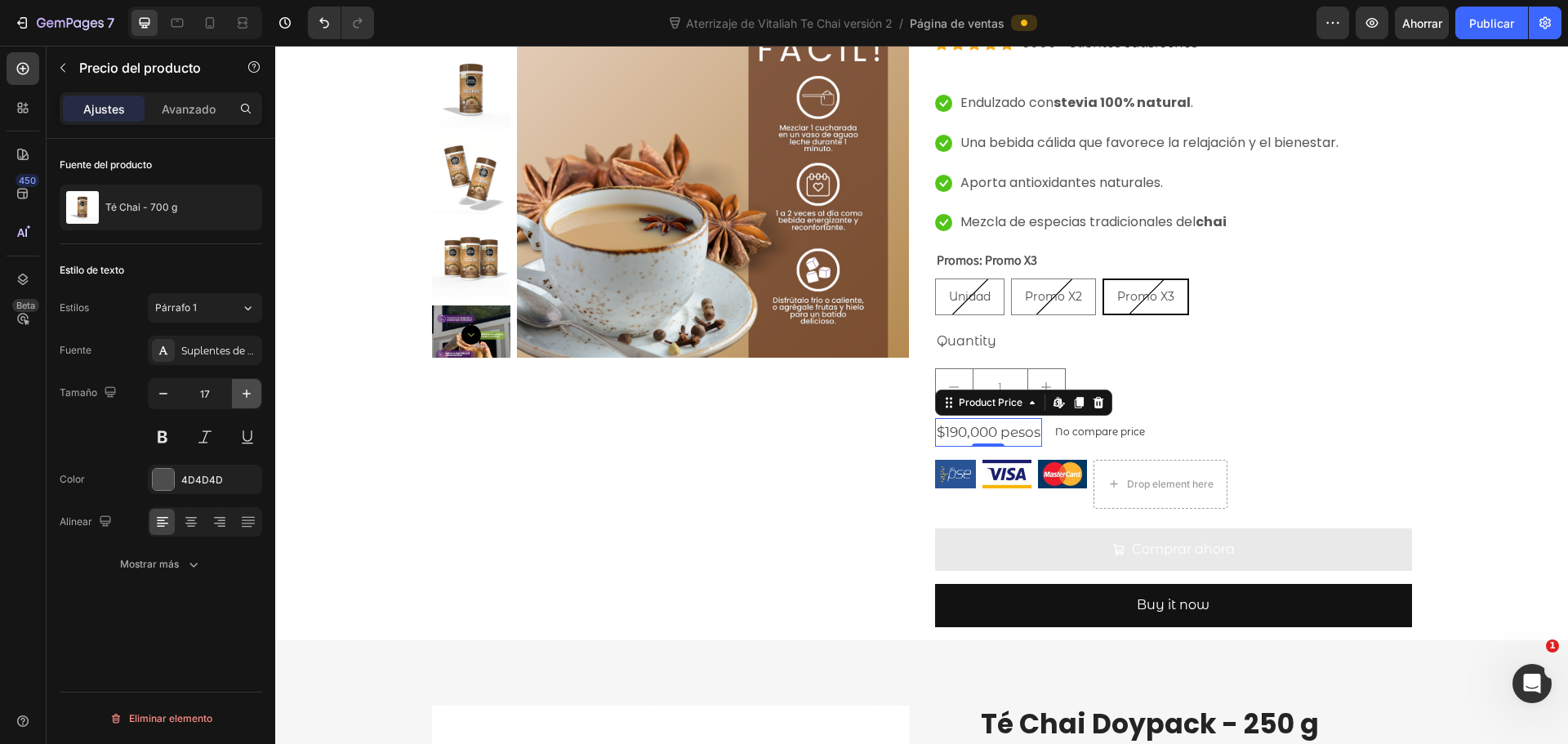
click at [258, 392] on button "button" at bounding box center [247, 393] width 29 height 29
type input "18"
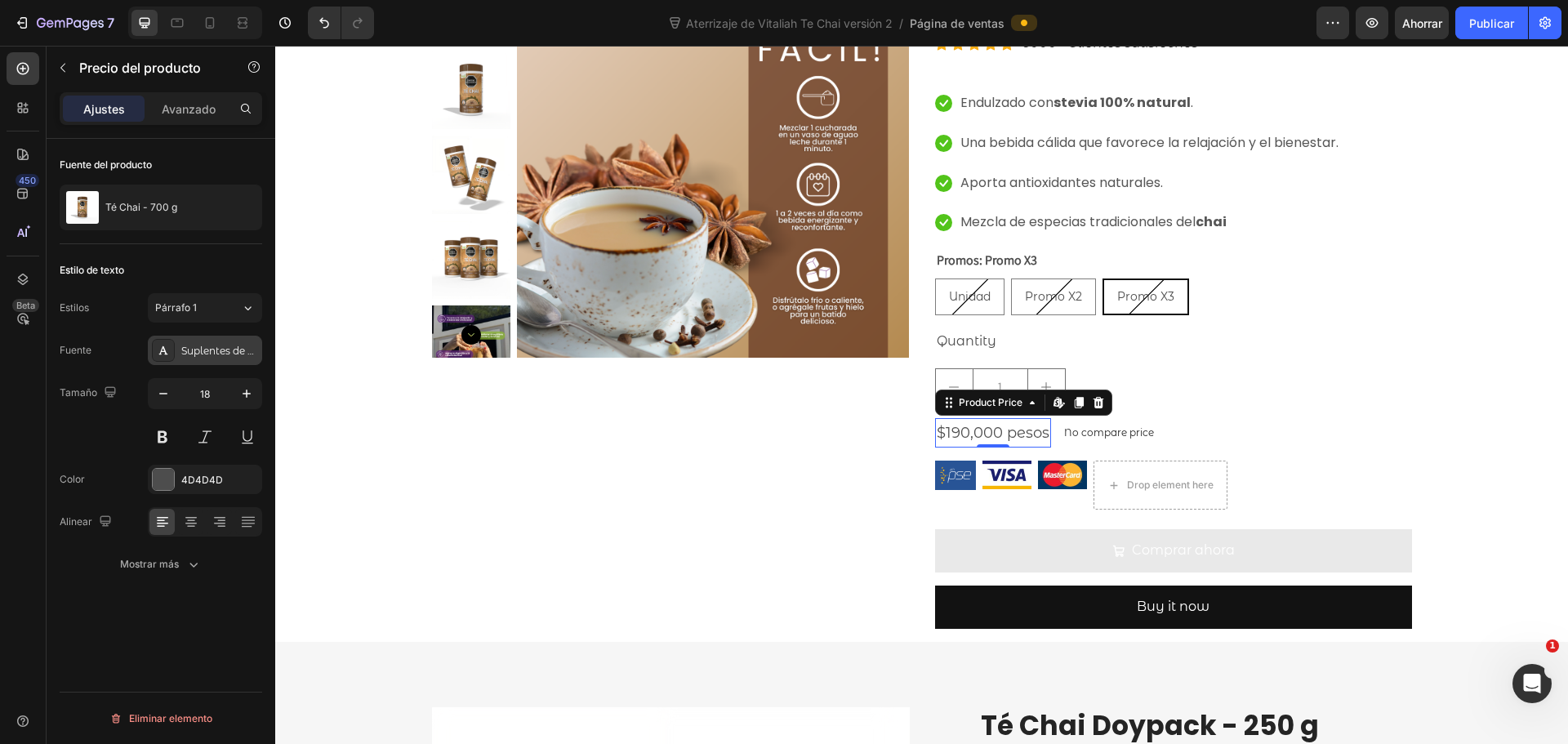
click at [220, 346] on font "Suplentes de Montserrat" at bounding box center [244, 351] width 125 height 13
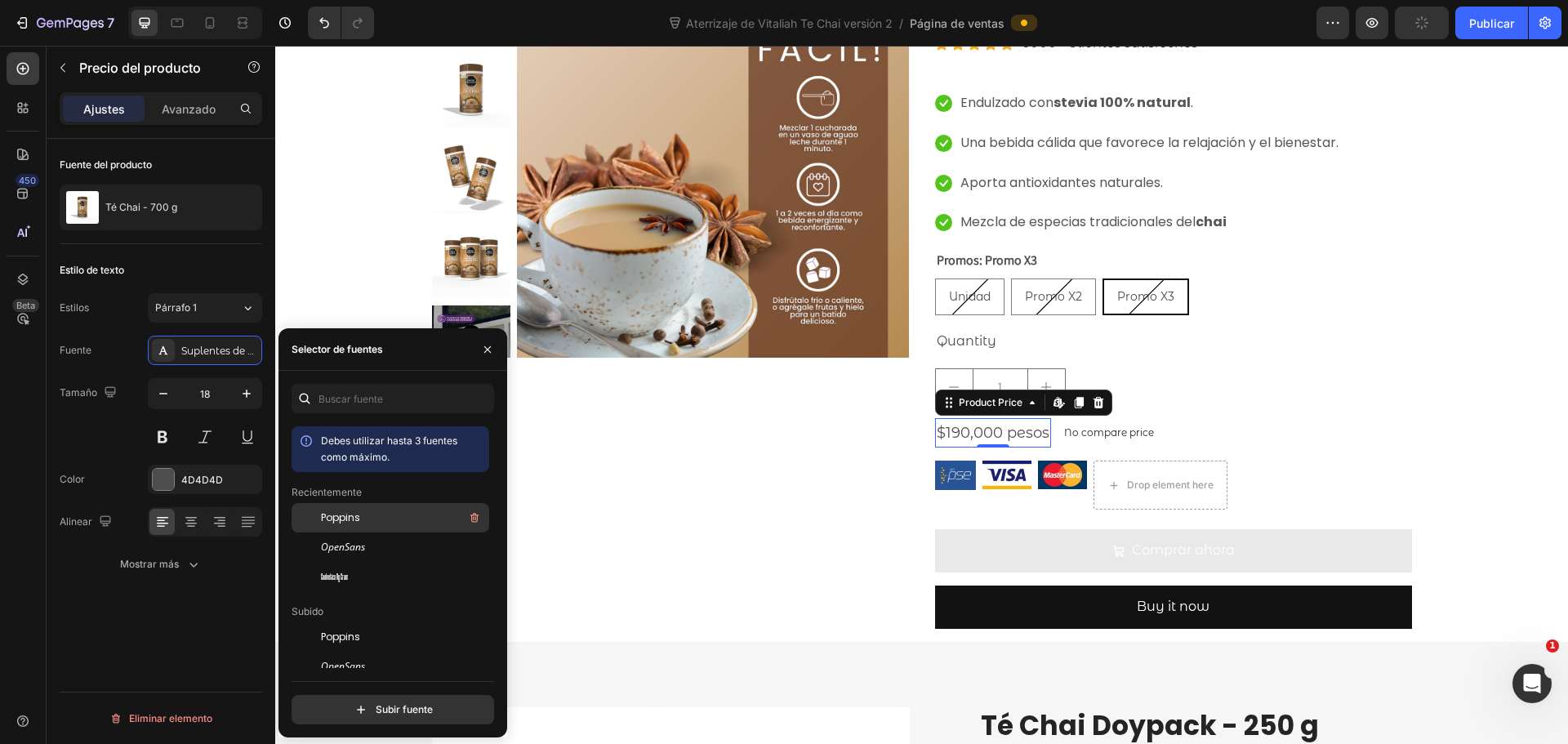
click at [371, 520] on div "Poppins" at bounding box center [403, 518] width 165 height 19
click at [1128, 429] on p "No compare price" at bounding box center [1107, 433] width 89 height 10
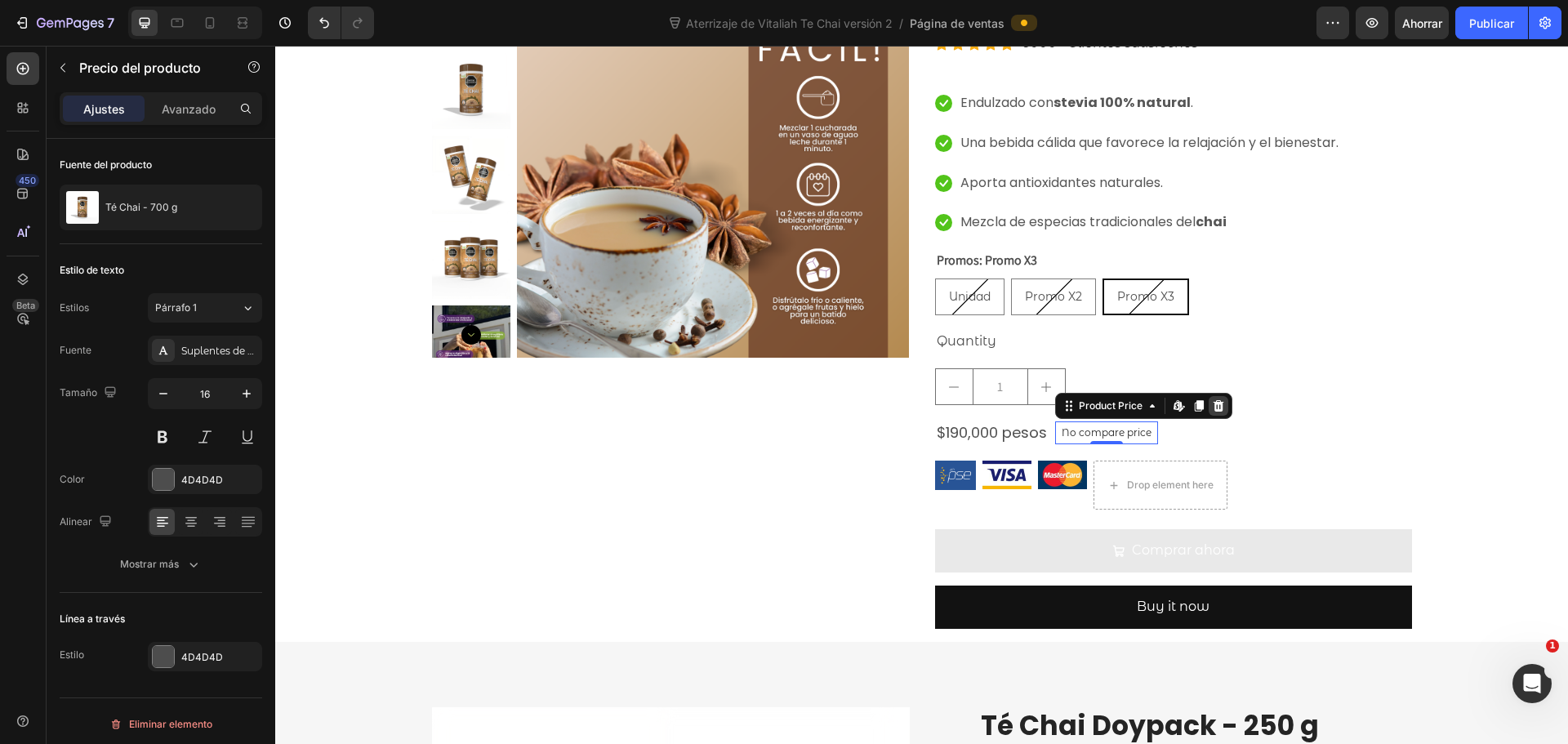
click at [1216, 404] on icon at bounding box center [1217, 406] width 11 height 12
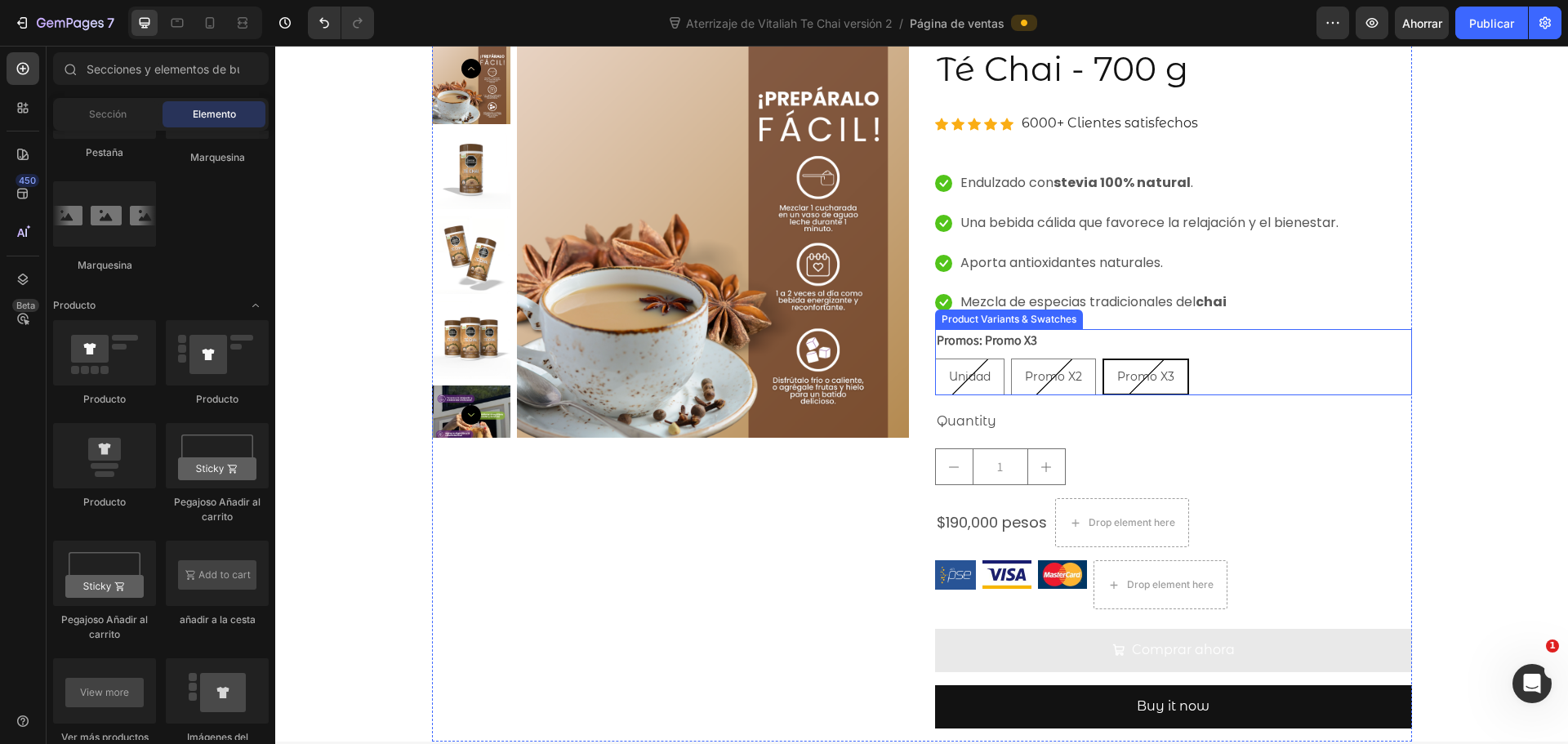
scroll to position [0, 0]
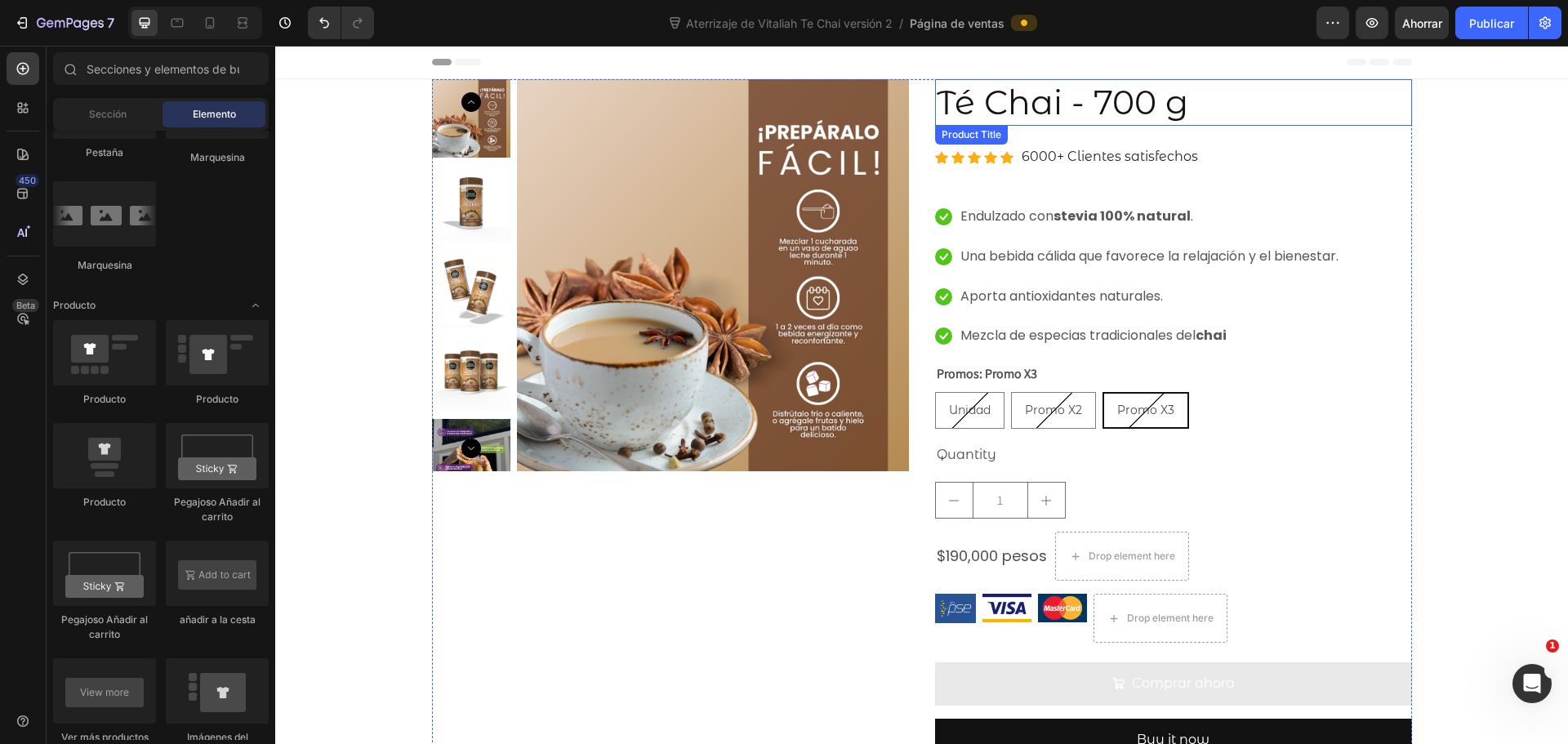
click at [1033, 116] on h2 "Té Chai - 700 g" at bounding box center [1174, 103] width 477 height 47
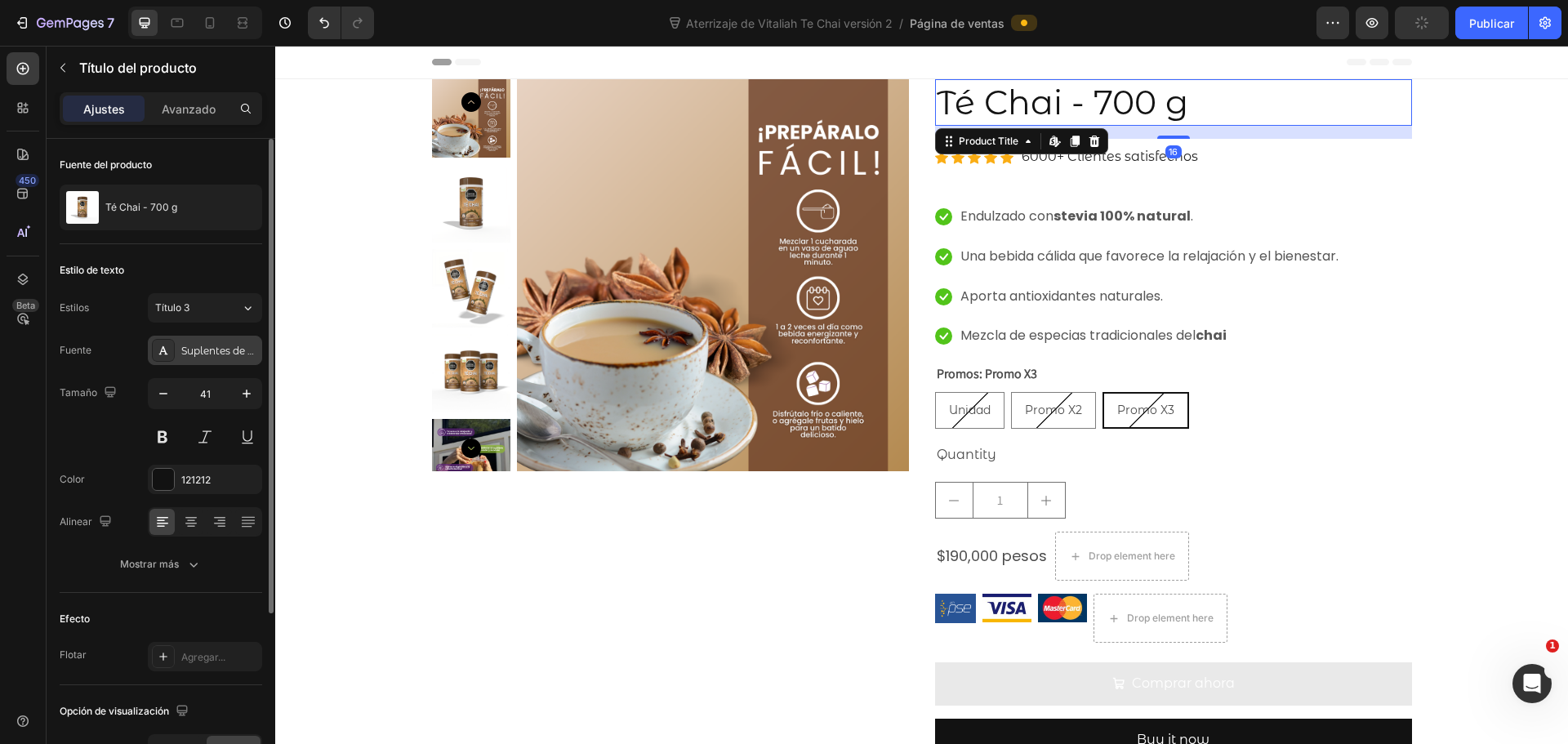
click at [181, 352] on div "Suplentes de Montserrat" at bounding box center [205, 351] width 115 height 29
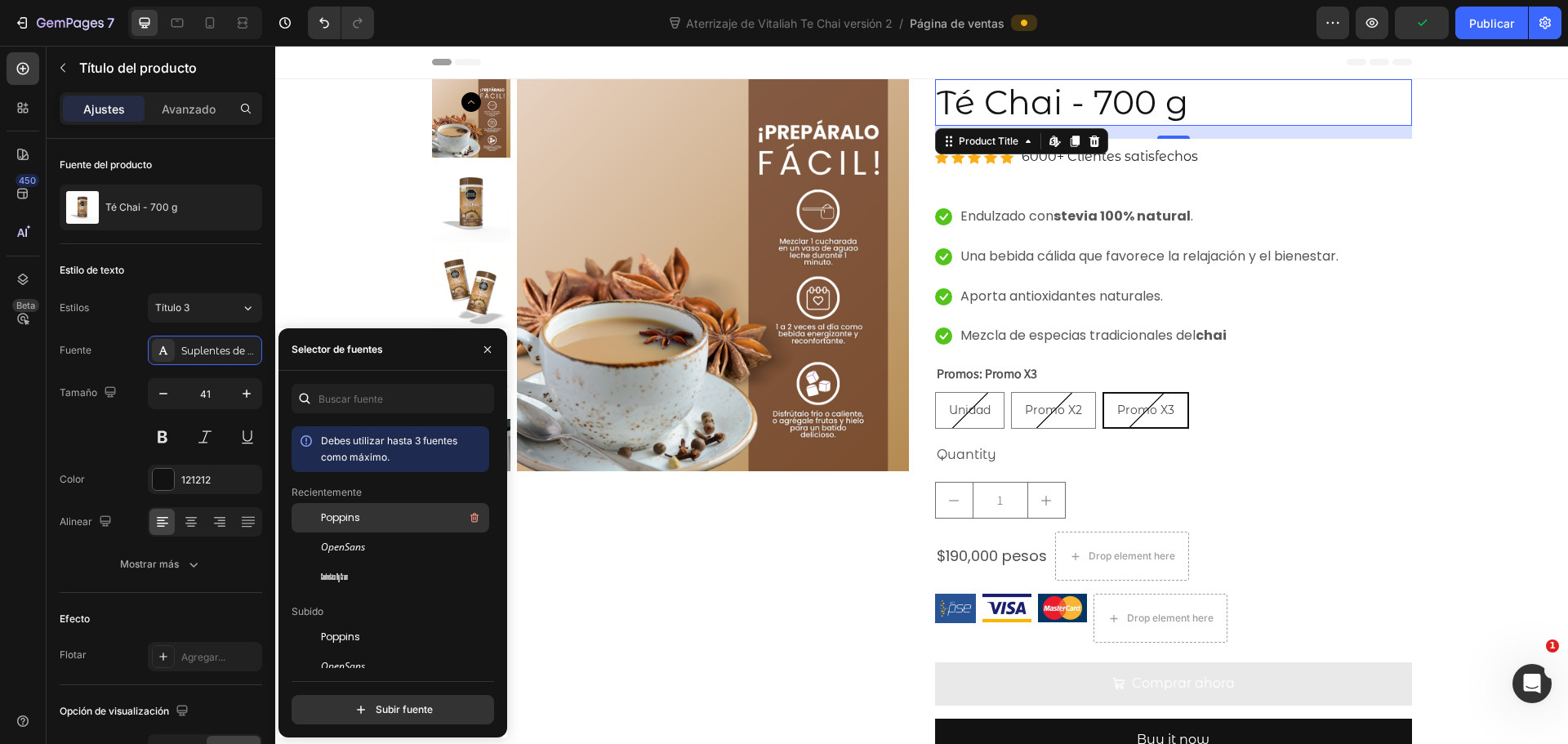
click at [354, 515] on font "Poppins" at bounding box center [340, 517] width 39 height 14
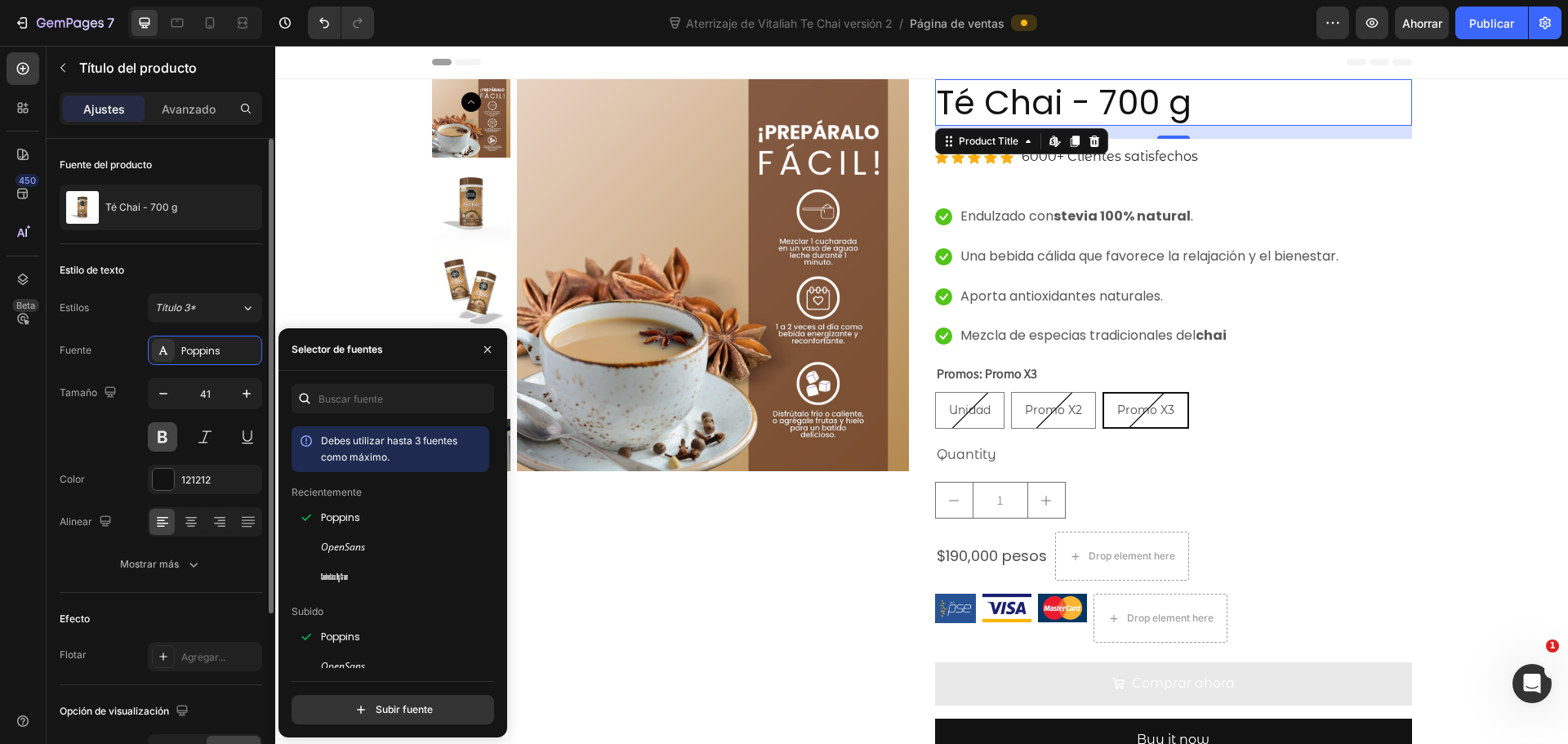
click at [169, 441] on button at bounding box center [162, 437] width 29 height 29
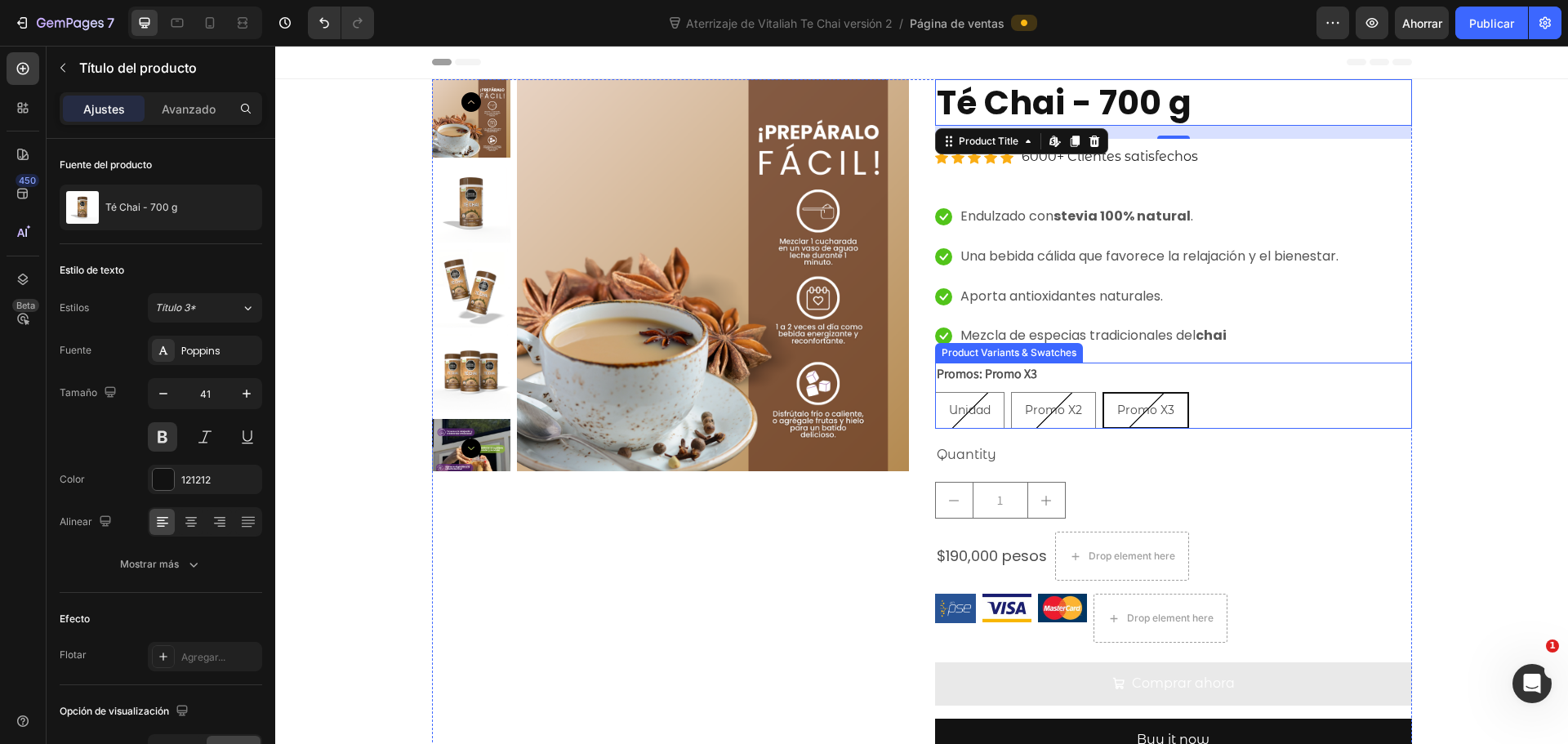
click at [1314, 440] on div "Té Chai - 700 g Product Title Edit content in Shopify 16 Icon Icon Icon Icon Ic…" at bounding box center [1174, 427] width 477 height 695
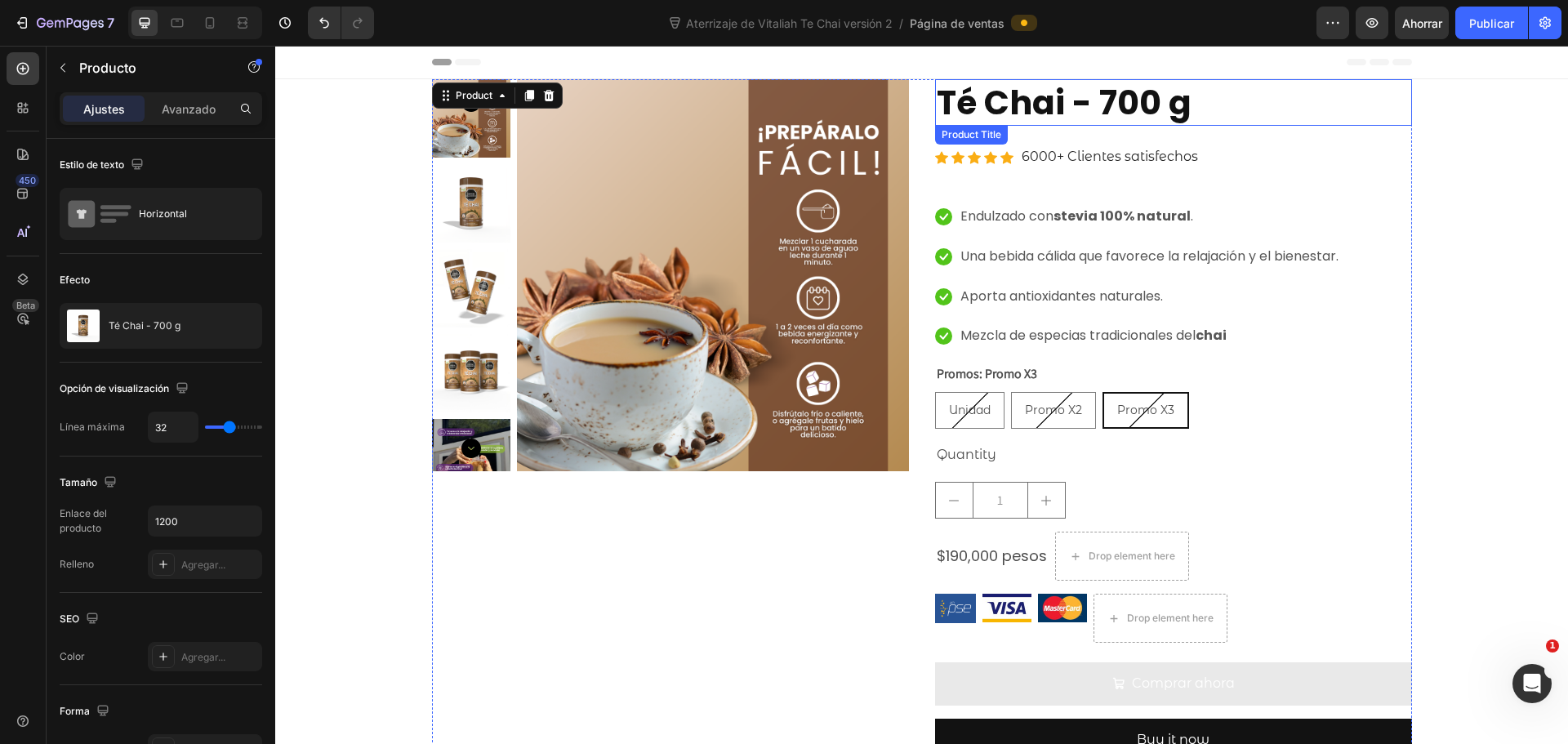
click at [1167, 110] on h2 "Té Chai - 700 g" at bounding box center [1174, 103] width 477 height 47
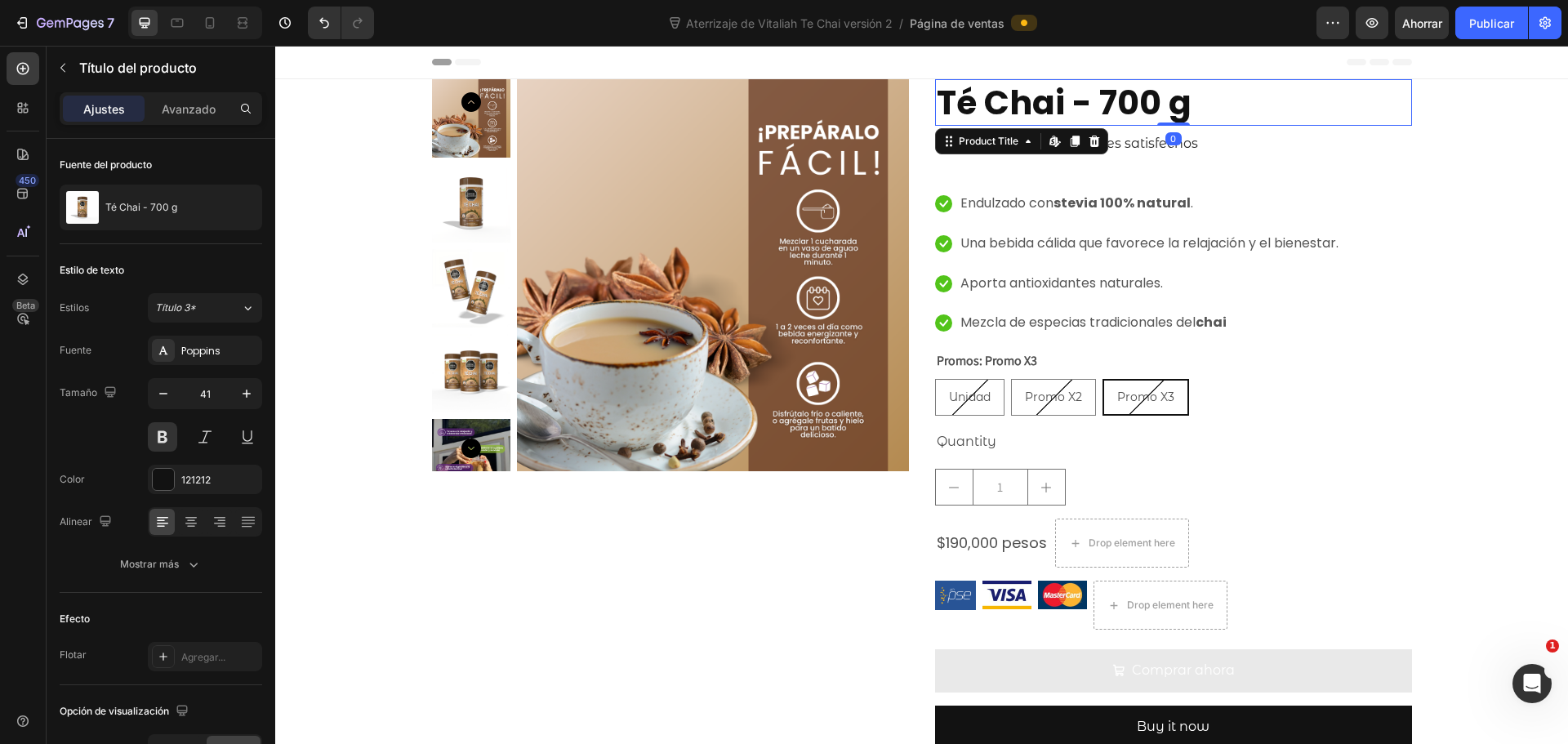
drag, startPoint x: 1170, startPoint y: 136, endPoint x: 1167, endPoint y: 116, distance: 20.2
click at [1167, 116] on div "Té Chai - 700 g Product Title Edit content in Shopify 0" at bounding box center [1174, 103] width 477 height 47
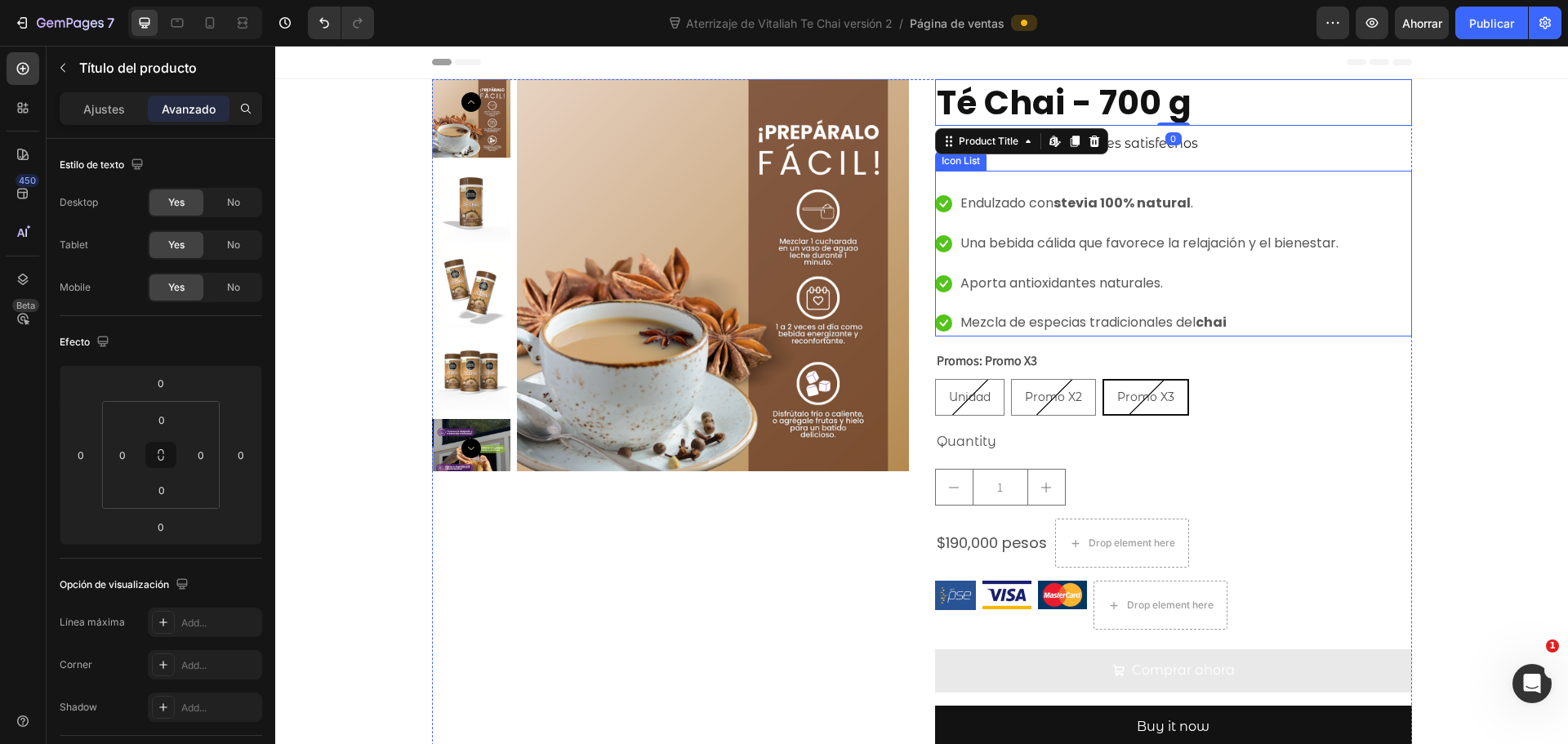
click at [1316, 220] on ul "Icon Endulzado con stevia 100% natural . Text block Icon Una bebida cálida que …" at bounding box center [1138, 263] width 405 height 146
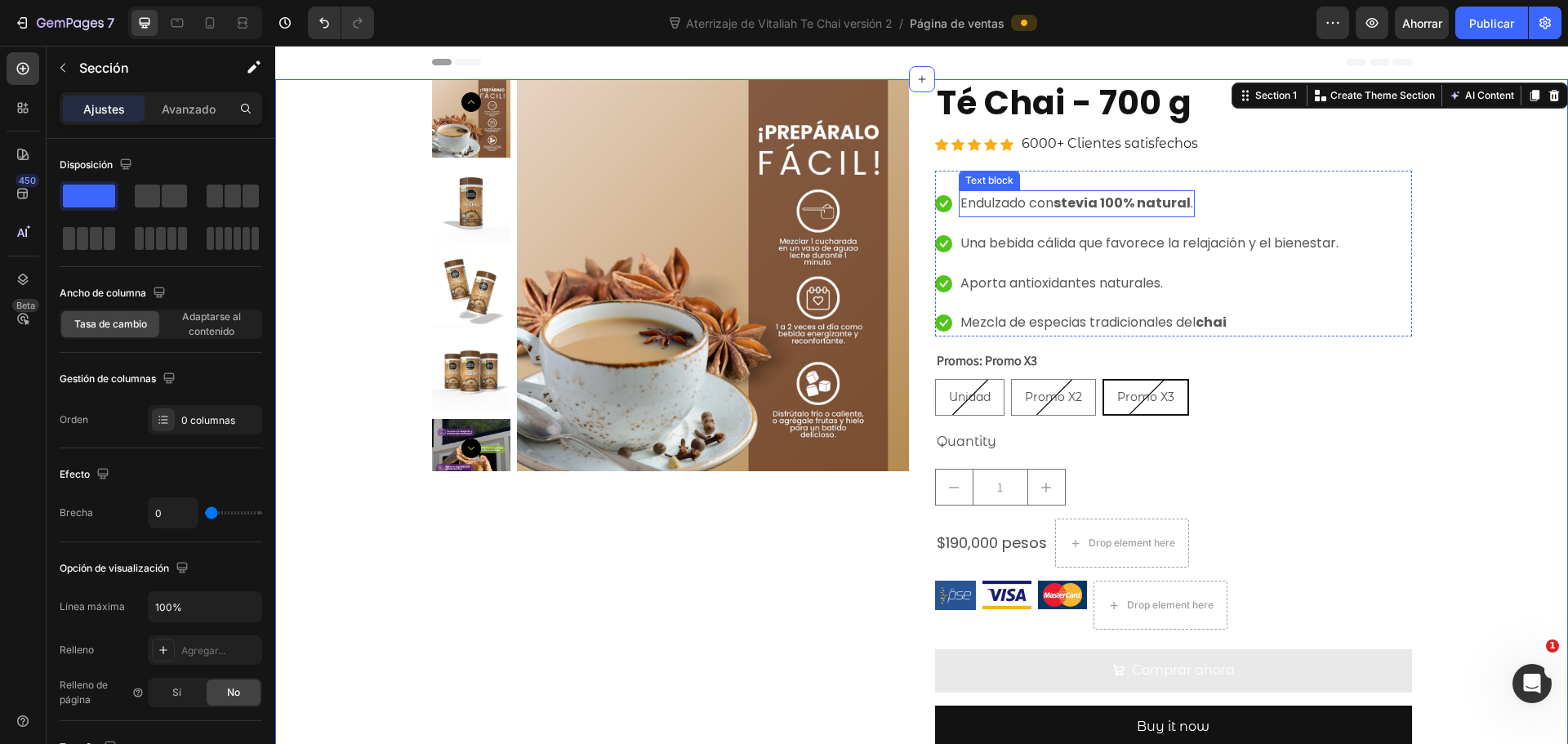
click at [1100, 180] on div "Icon Endulzado con stevia 100% natural . Text block Icon Una bebida cálida que …" at bounding box center [1174, 254] width 477 height 166
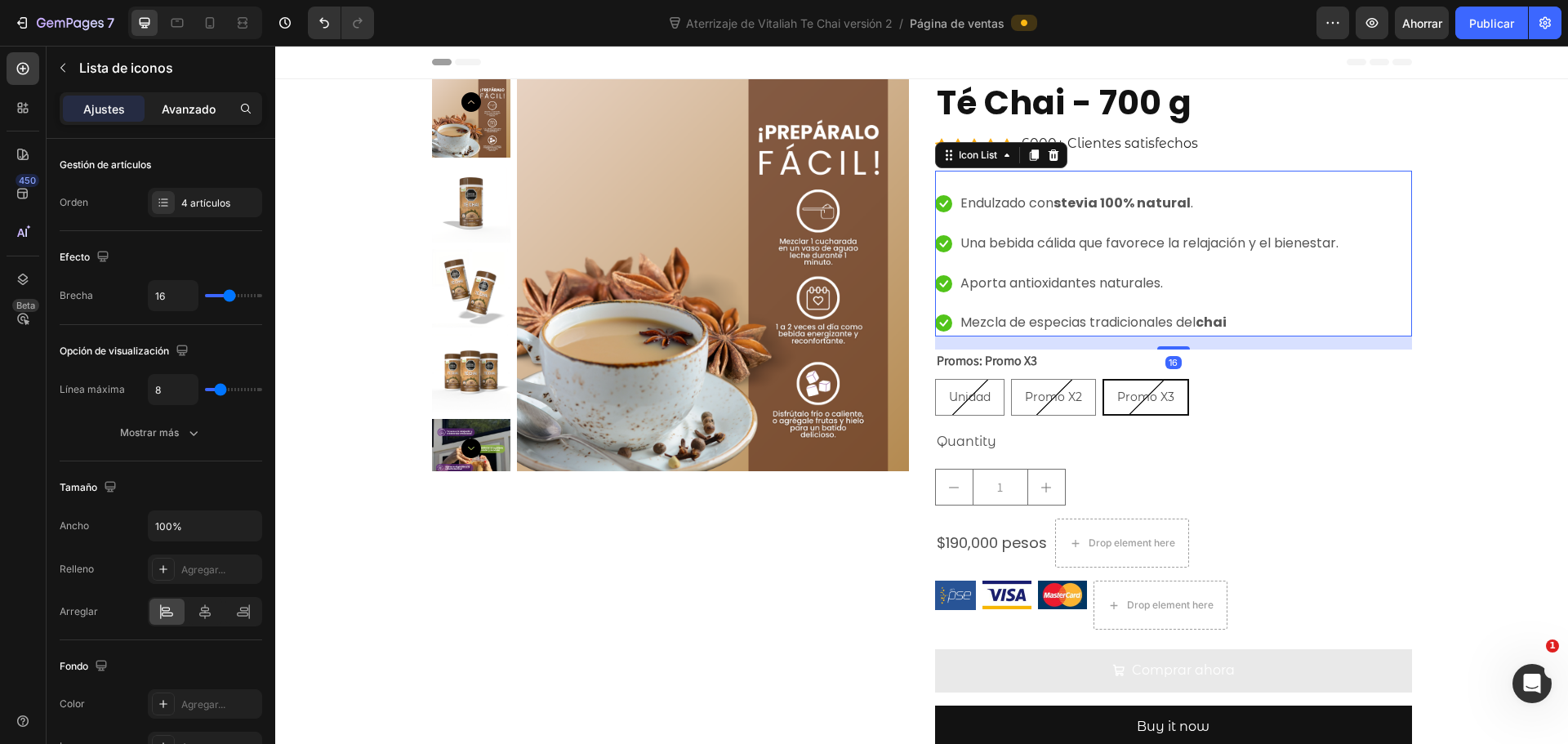
click at [173, 108] on font "Avanzado" at bounding box center [187, 109] width 53 height 14
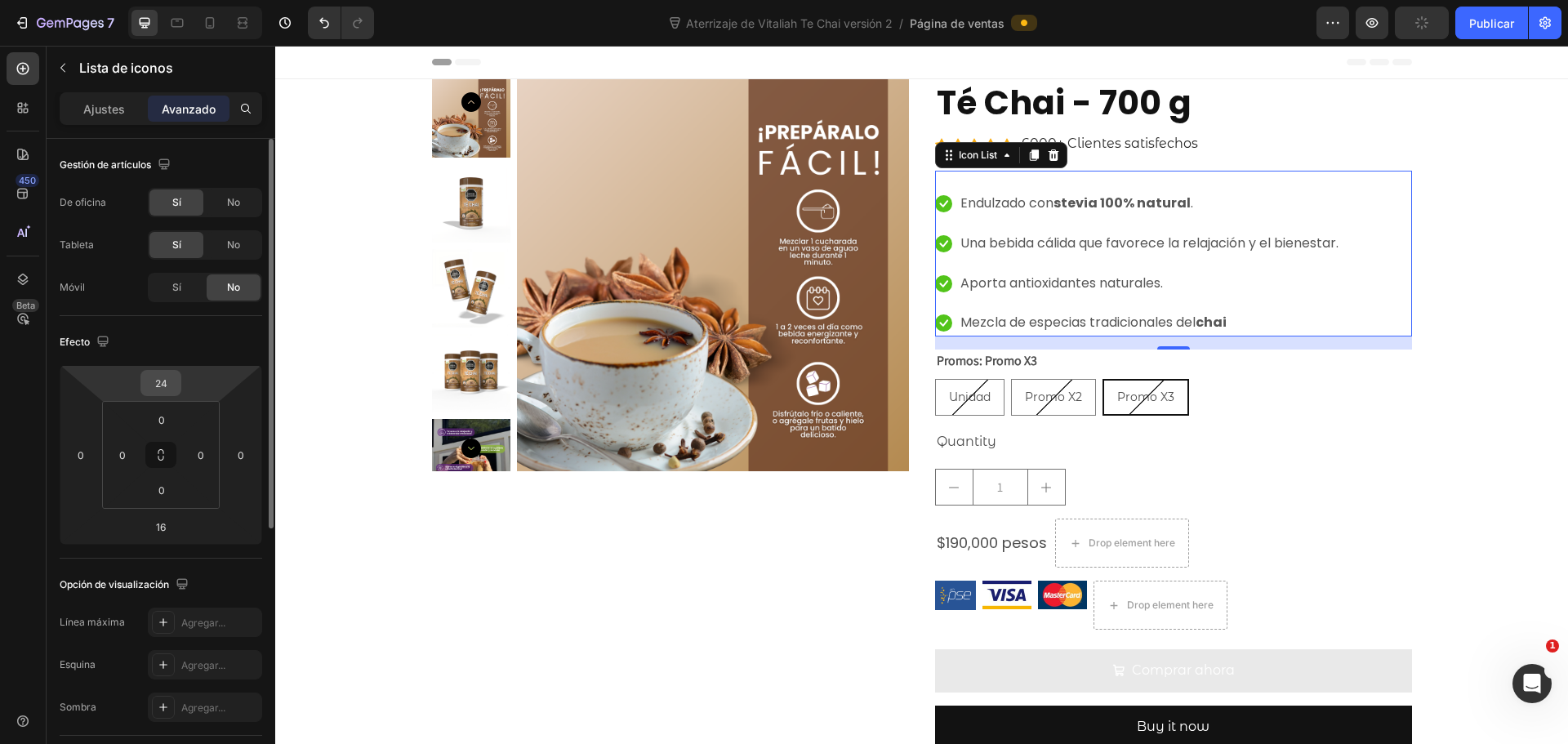
click at [167, 387] on input "24" at bounding box center [161, 383] width 33 height 24
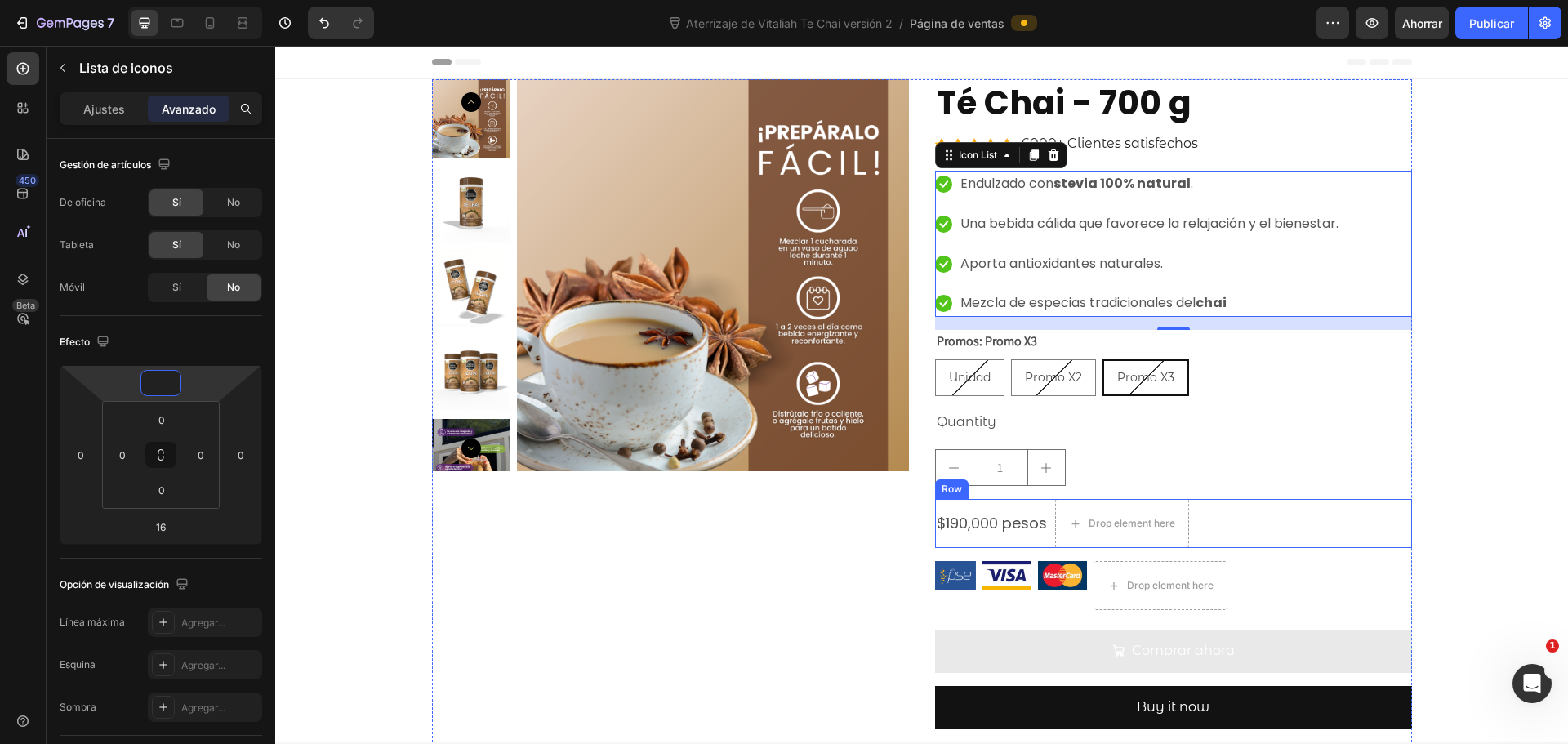
click at [1458, 485] on div "Icon Icon Icon Icon Icon Icon List Hoz 6000+ Clientes satisfechos Text block Ro…" at bounding box center [921, 751] width 1293 height 1342
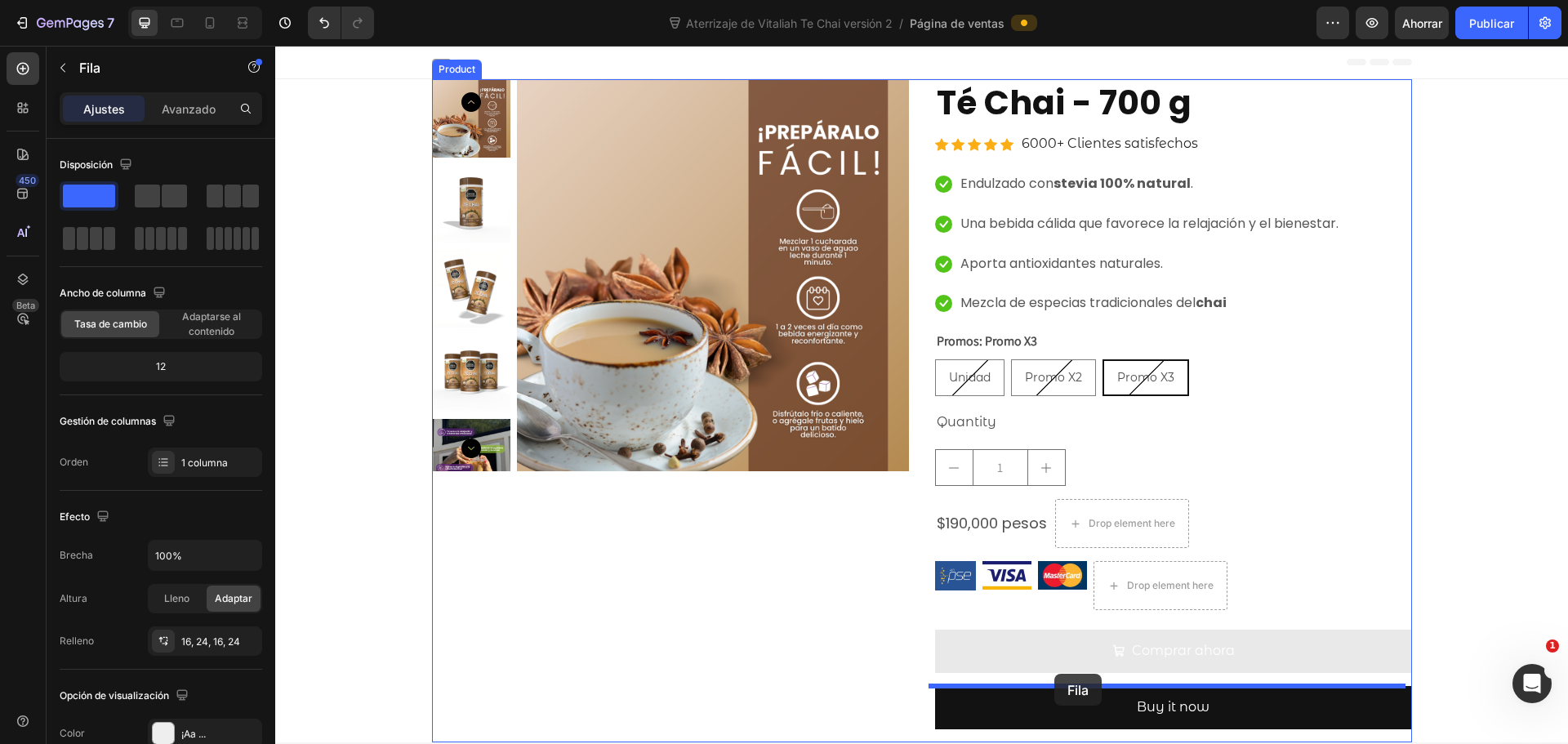
drag, startPoint x: 1063, startPoint y: 503, endPoint x: 1054, endPoint y: 674, distance: 171.2
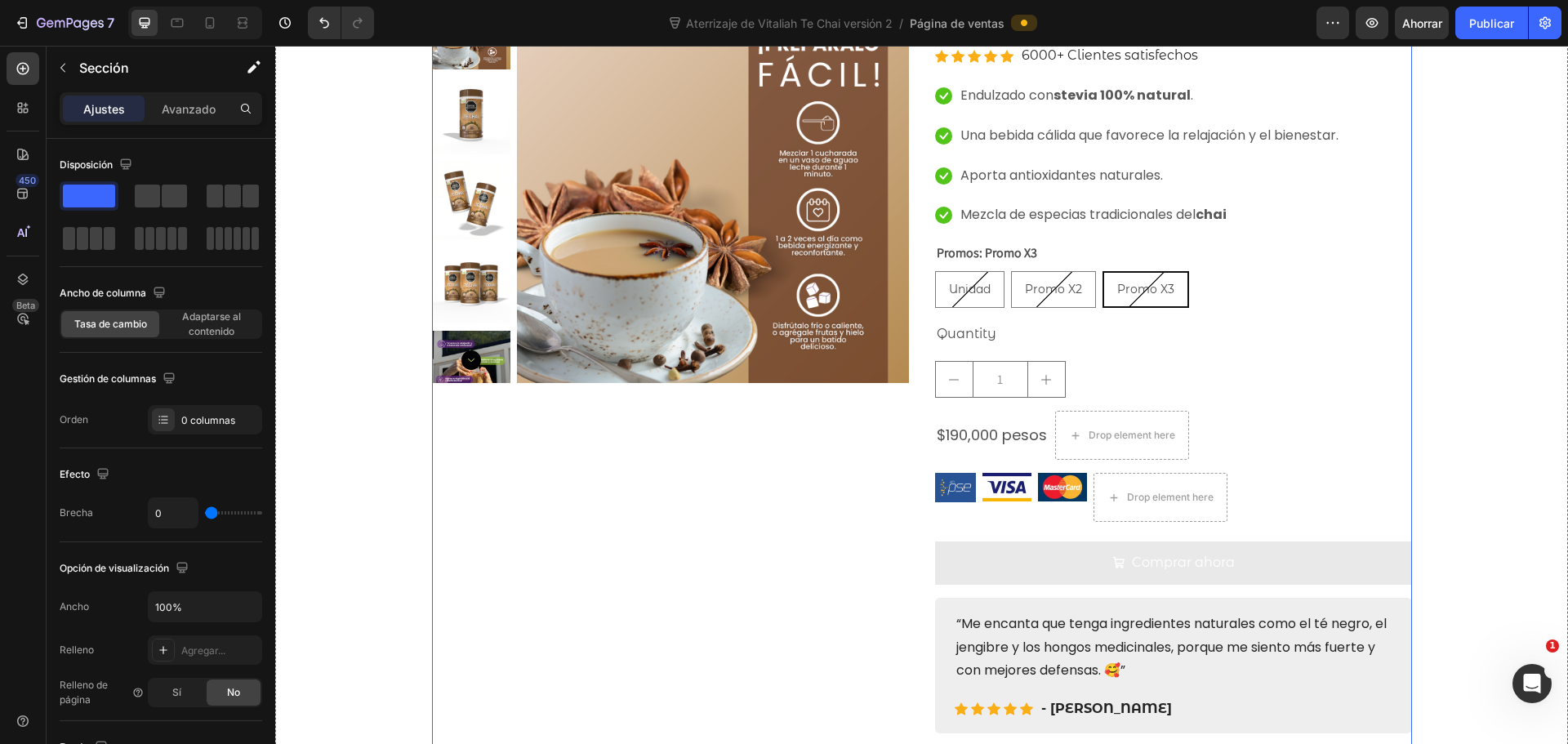
scroll to position [245, 0]
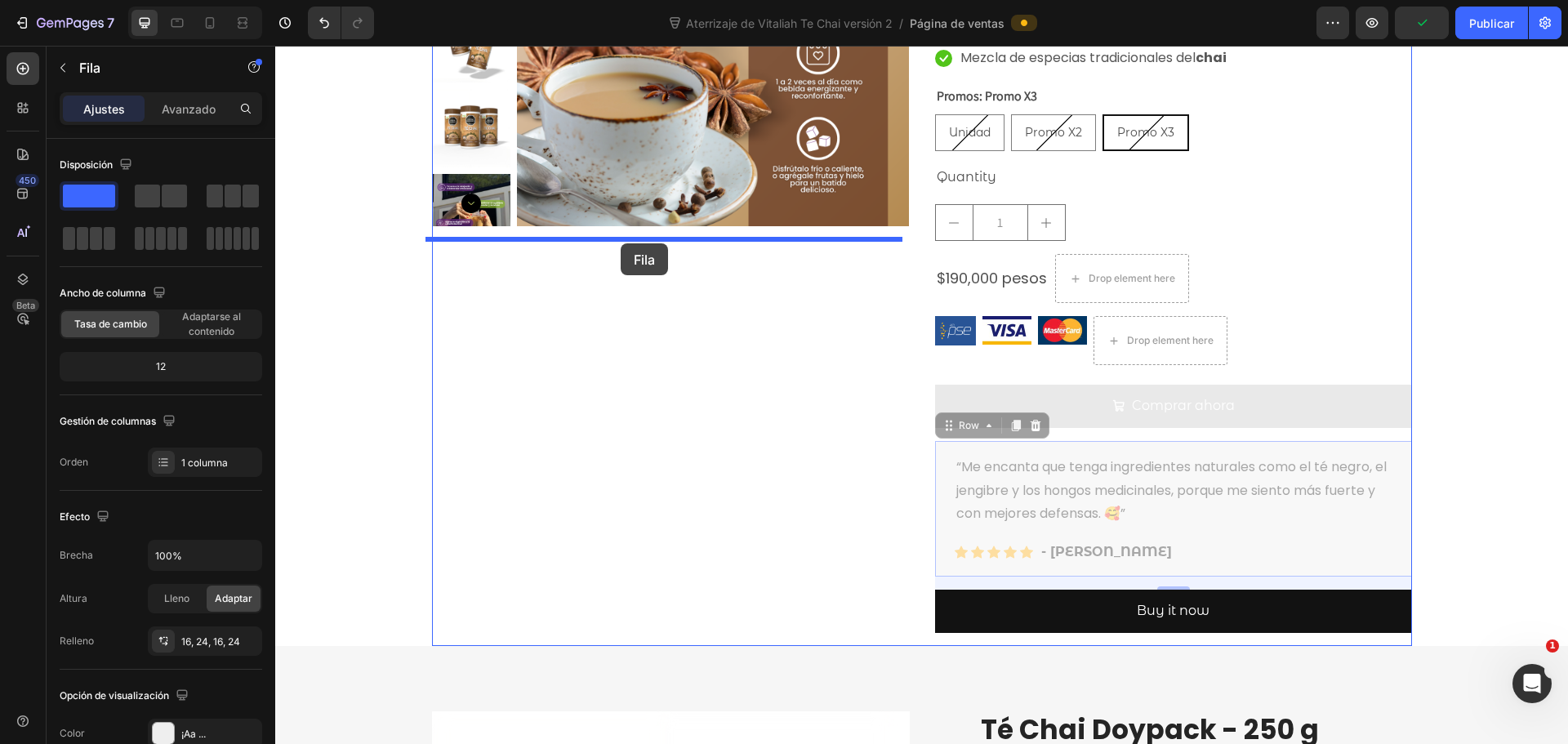
drag, startPoint x: 1095, startPoint y: 446, endPoint x: 621, endPoint y: 244, distance: 515.2
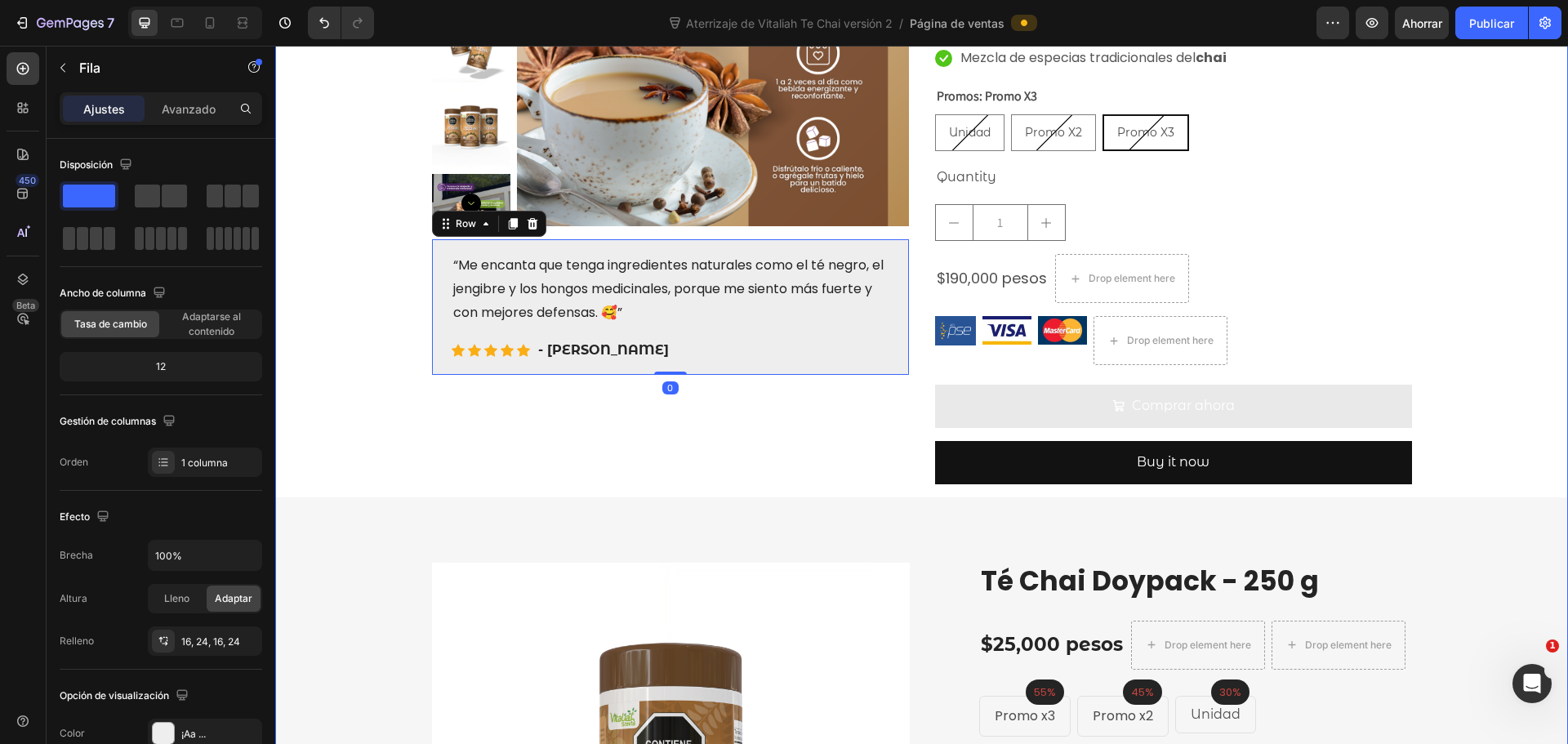
click at [1481, 376] on div "Icon Icon Icon Icon Icon Icon List Hoz 6000+ Clientes satisfechos Text block Ro…" at bounding box center [921, 505] width 1293 height 1342
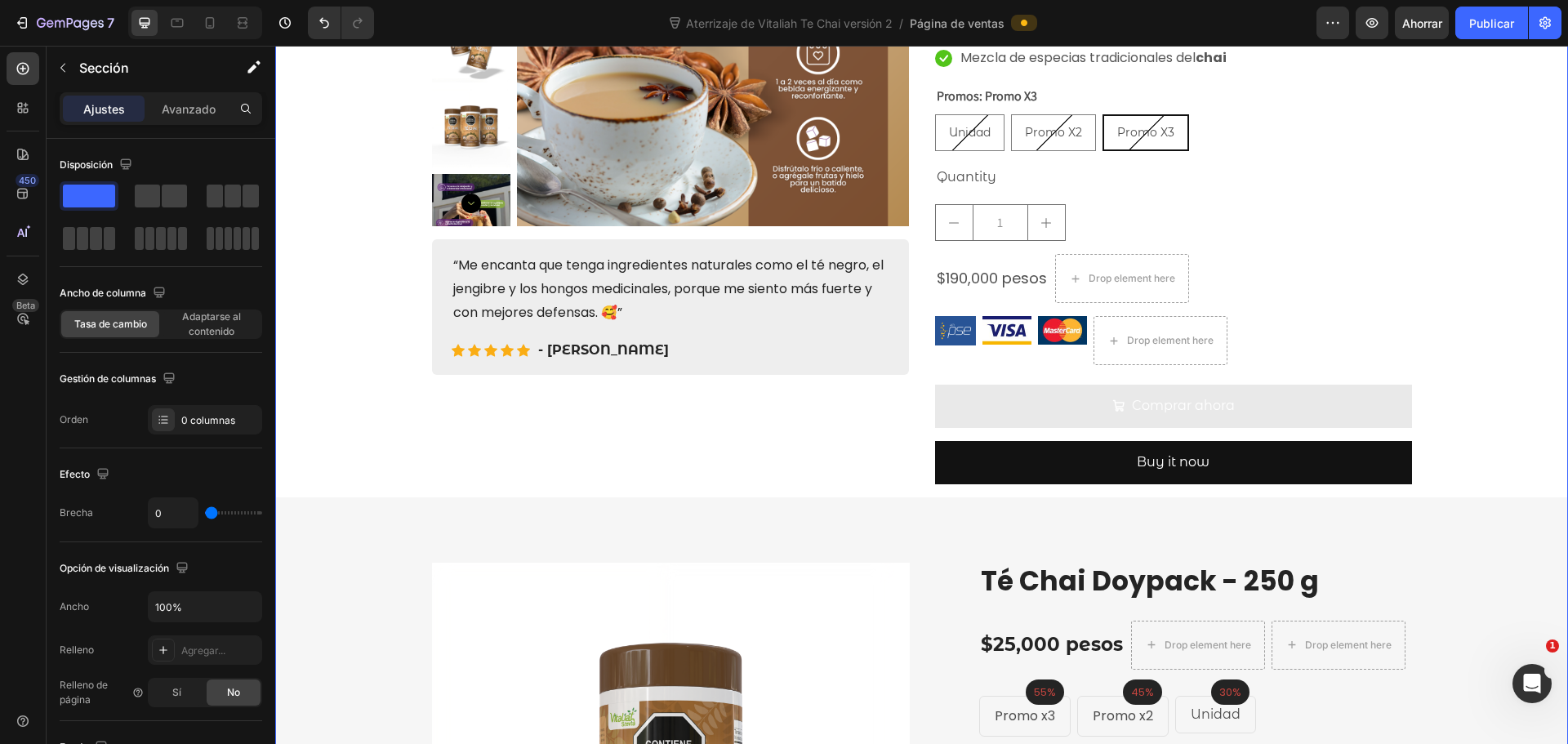
click at [1481, 376] on div "Icon Icon Icon Icon Icon Icon List Hoz 6000+ Clientes satisfechos Text block Ro…" at bounding box center [921, 505] width 1293 height 1342
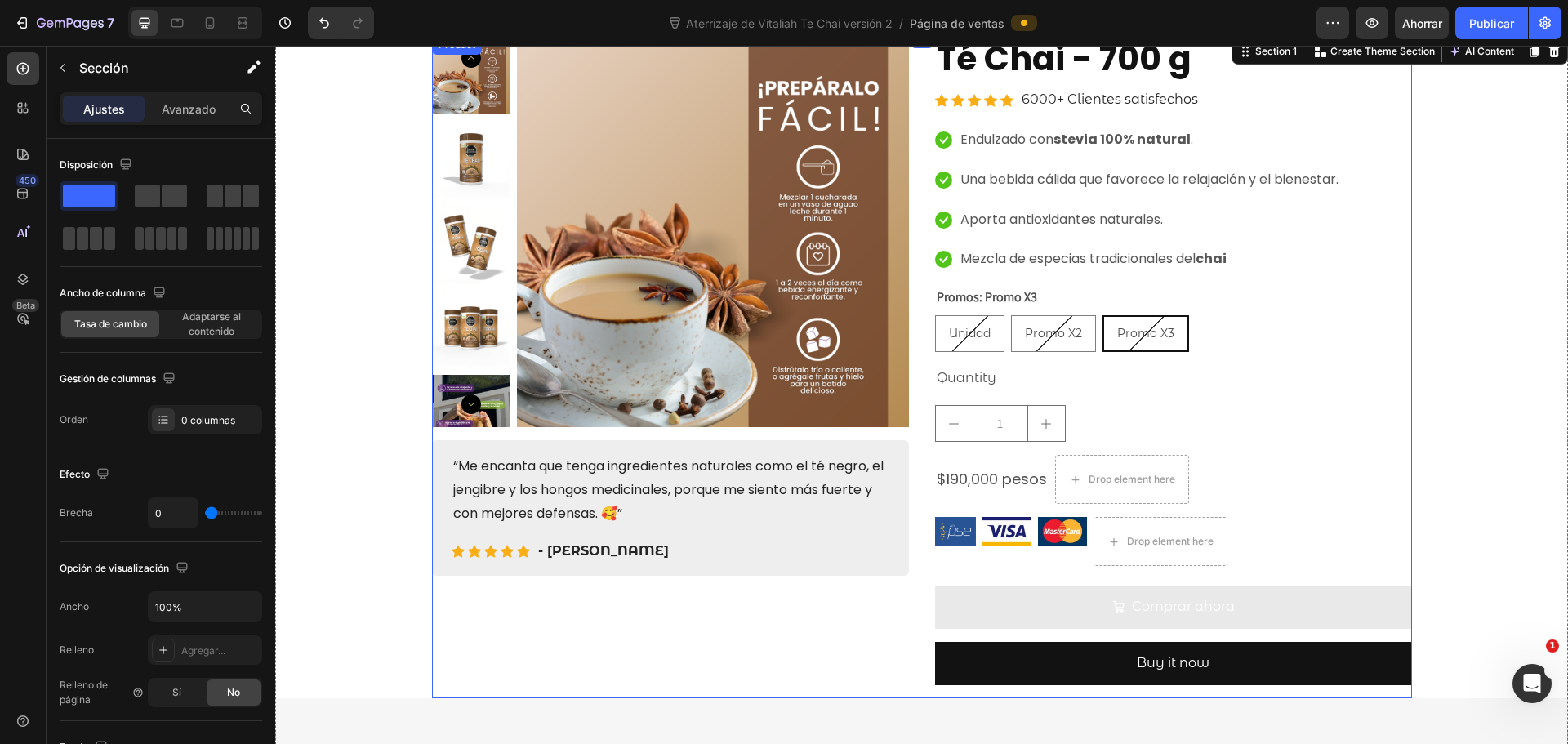
scroll to position [82, 0]
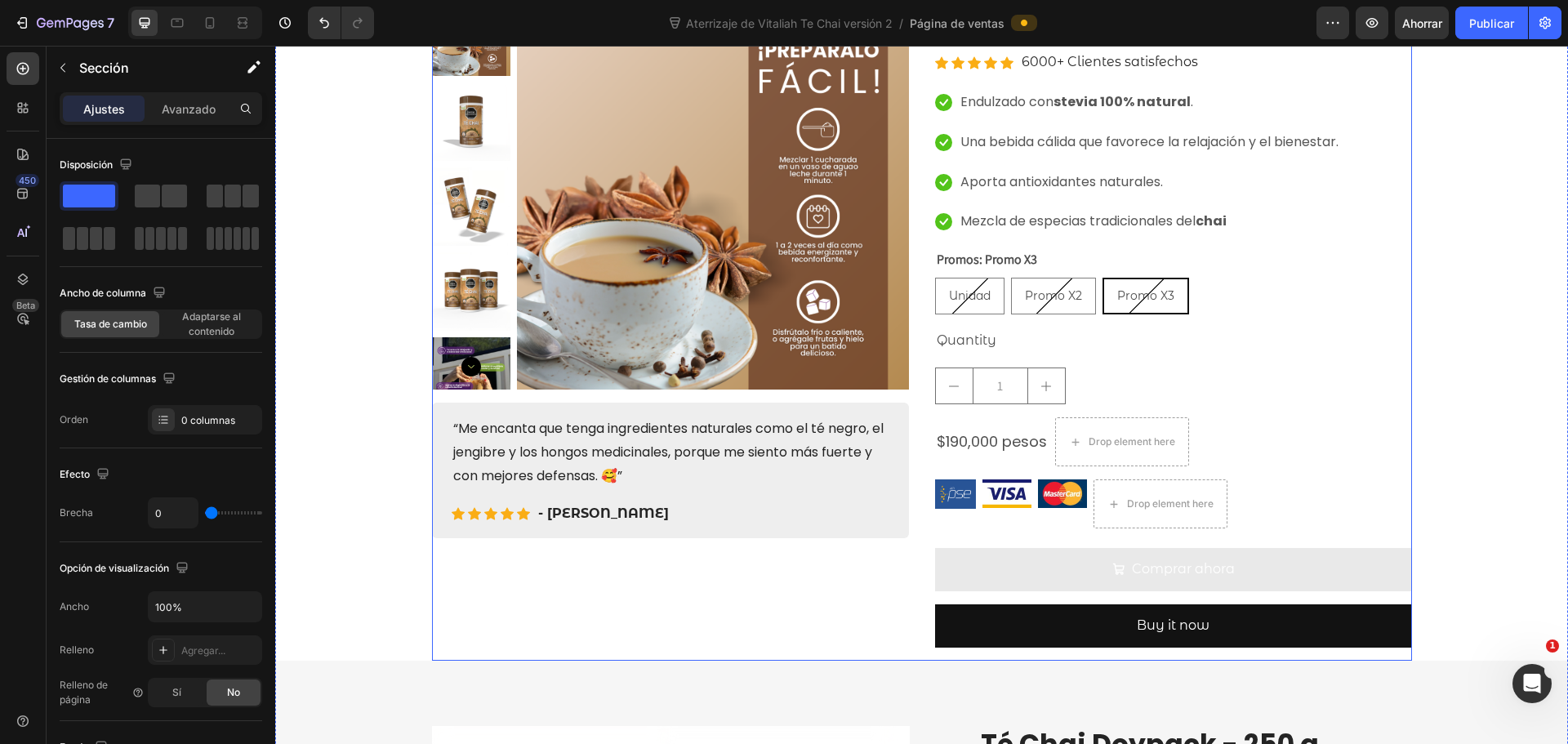
click at [1299, 596] on div "Comprar ahora Add to Cart" at bounding box center [1174, 576] width 477 height 56
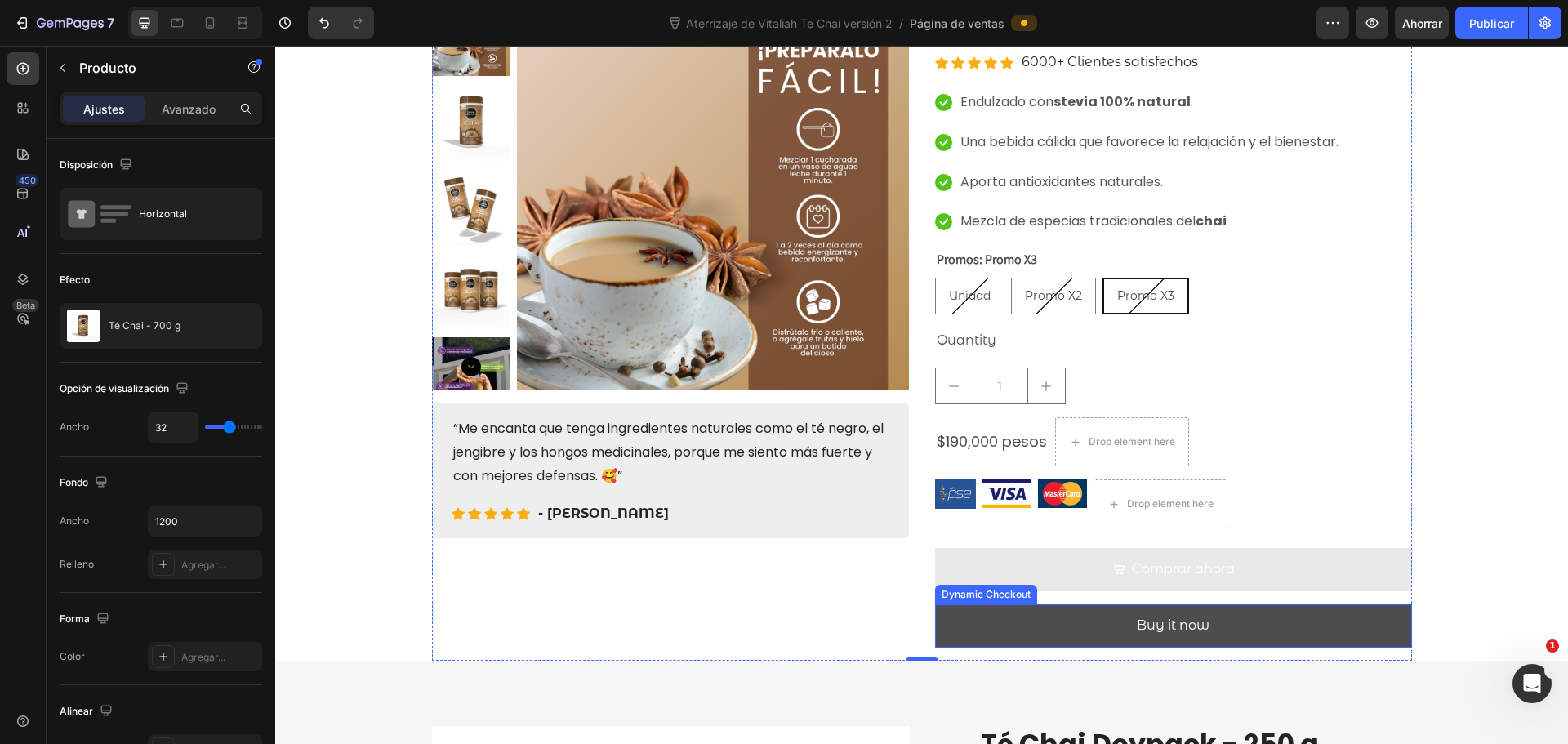
click at [1301, 604] on button "Buy it now" at bounding box center [1174, 626] width 477 height 44
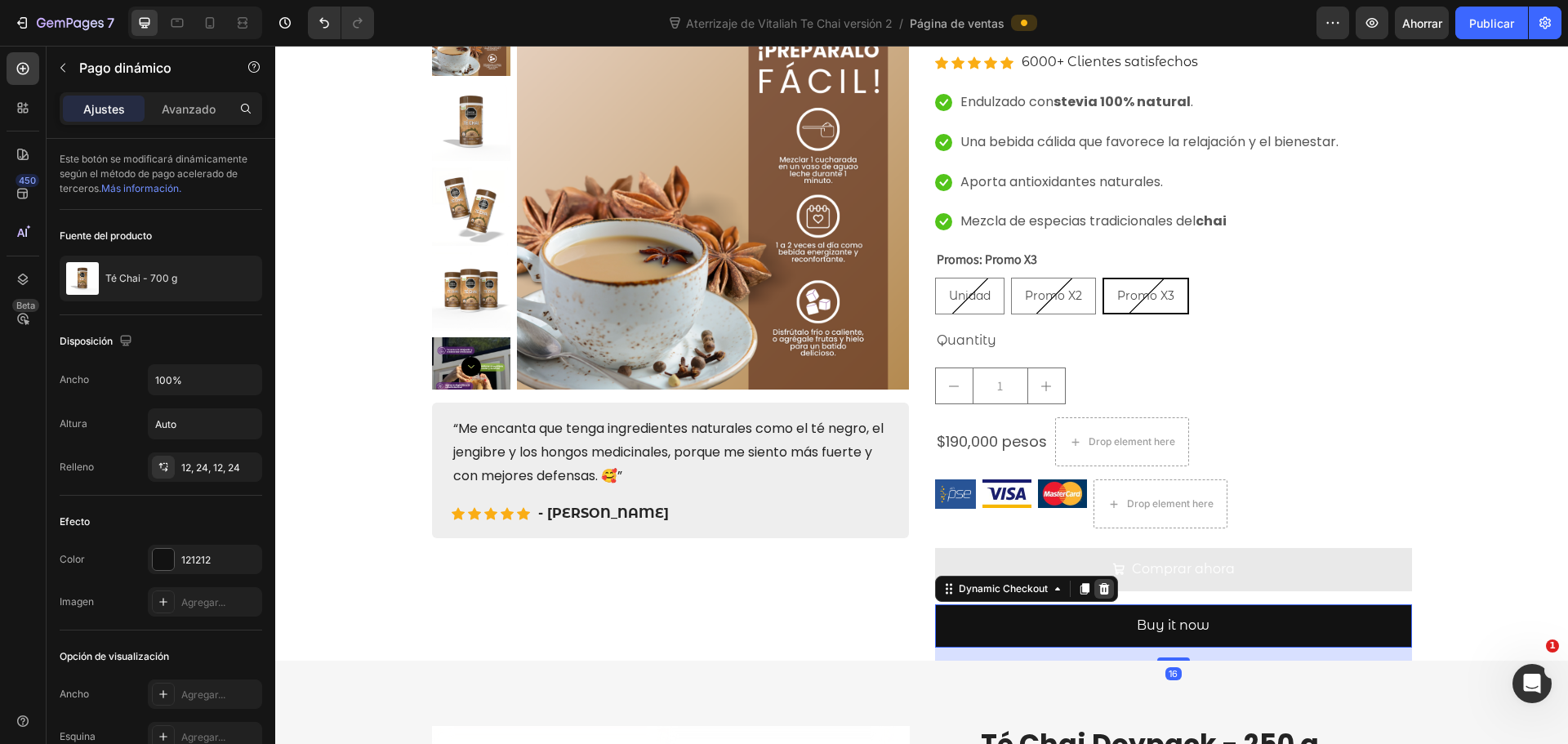
click at [1100, 590] on icon at bounding box center [1104, 589] width 11 height 12
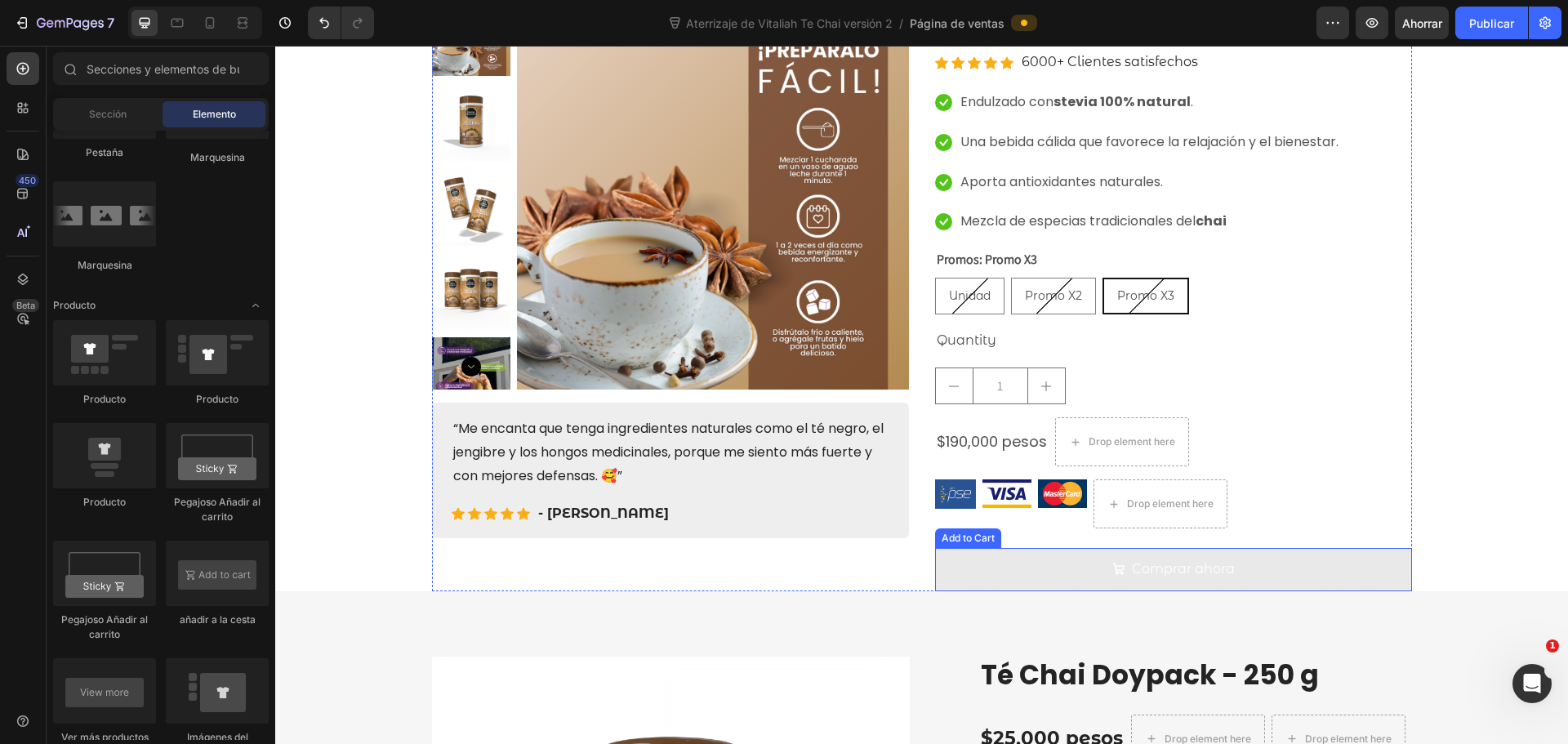
click at [1356, 576] on button "Comprar ahora" at bounding box center [1174, 569] width 477 height 44
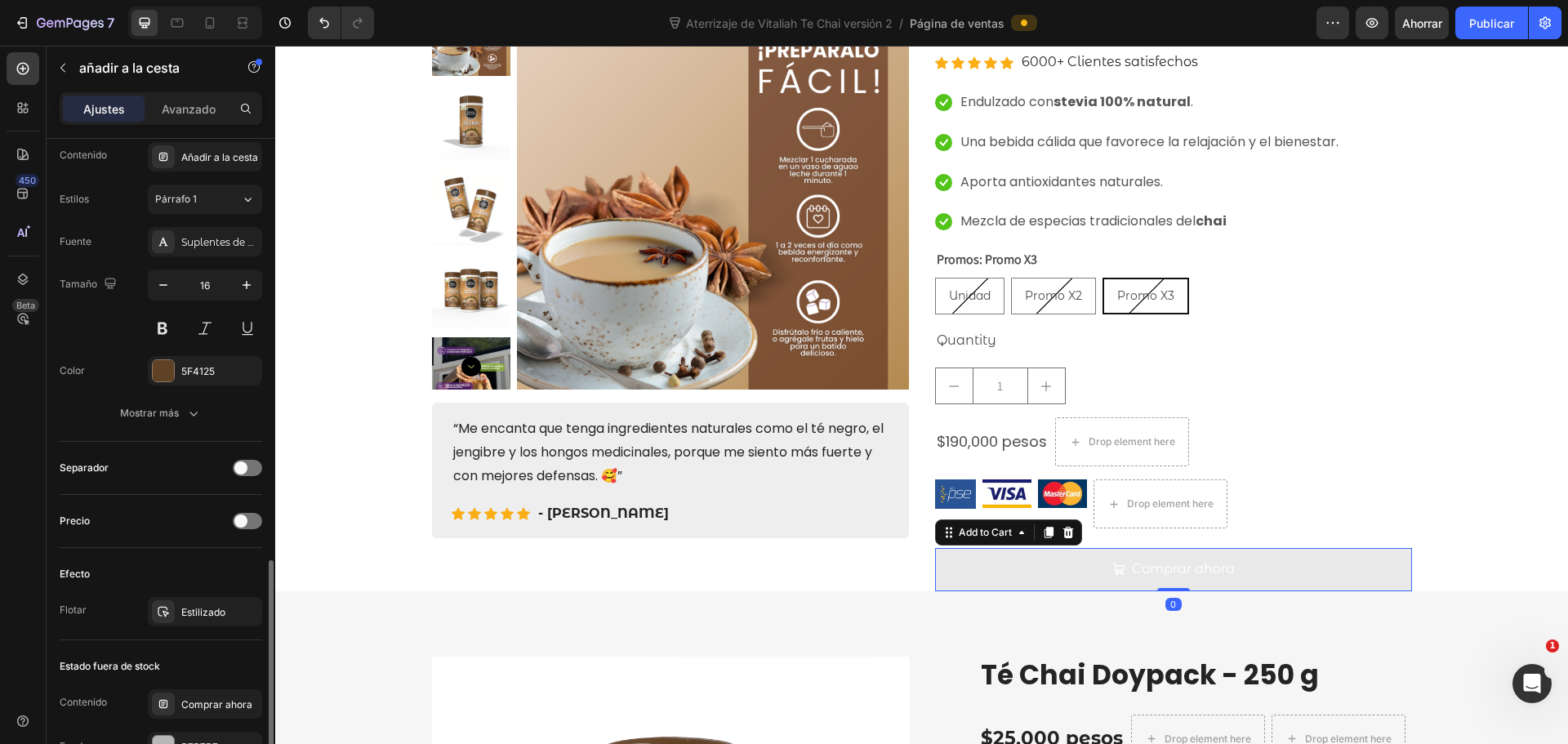
scroll to position [1143, 0]
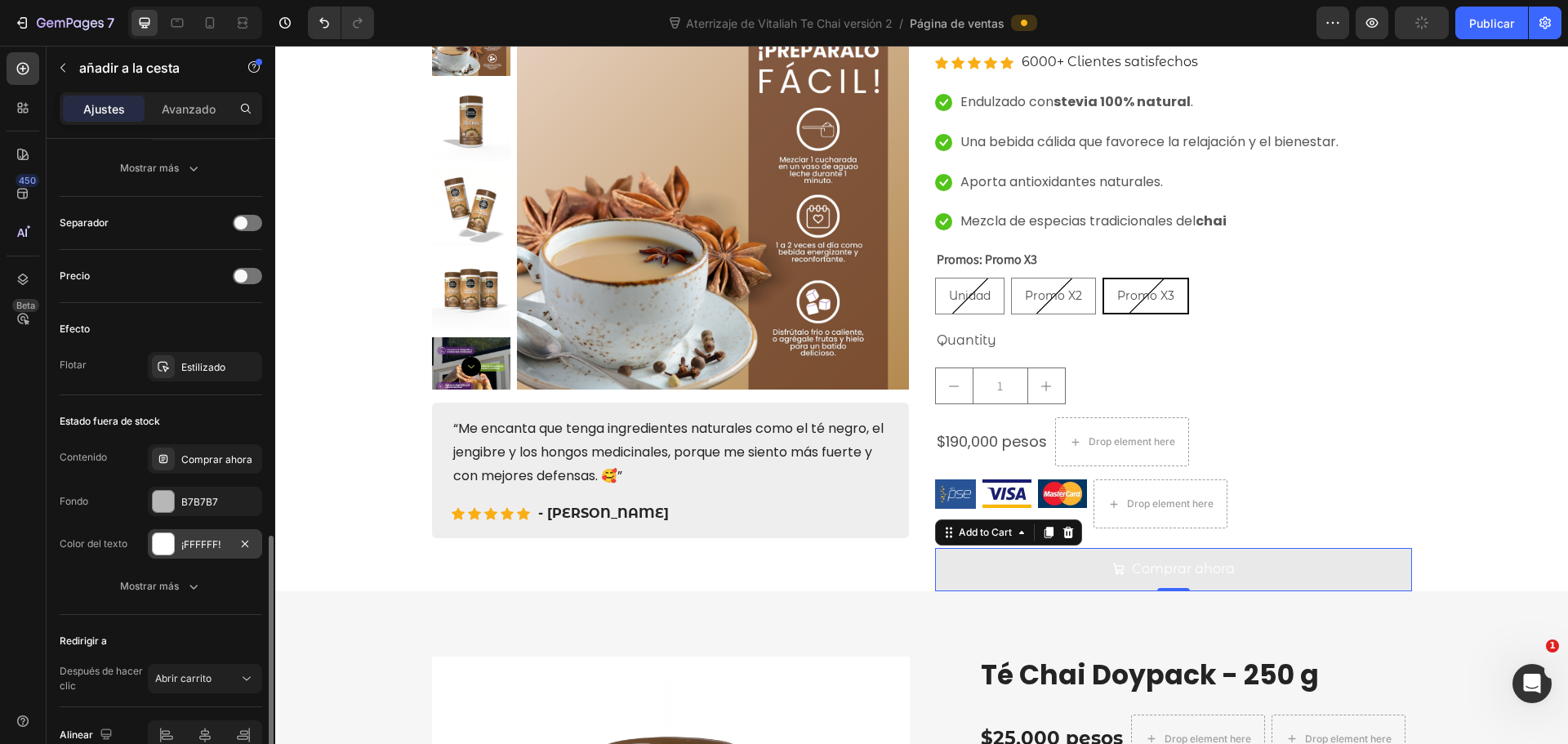
click at [162, 546] on div at bounding box center [163, 544] width 21 height 21
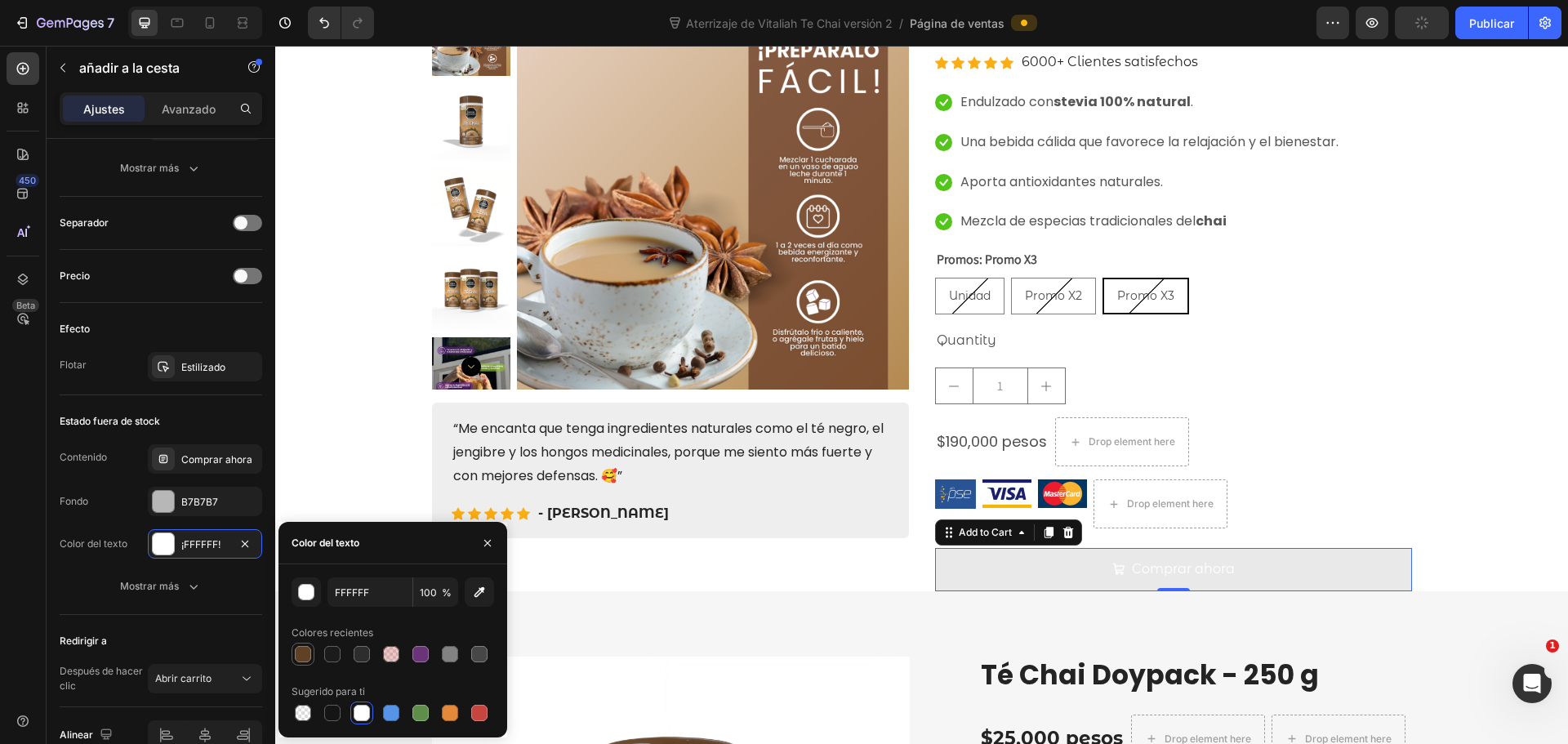
click at [294, 652] on div at bounding box center [302, 654] width 17 height 17
click at [362, 711] on div at bounding box center [361, 713] width 17 height 17
type input "FFFFFF"
click at [169, 501] on div at bounding box center [163, 501] width 21 height 21
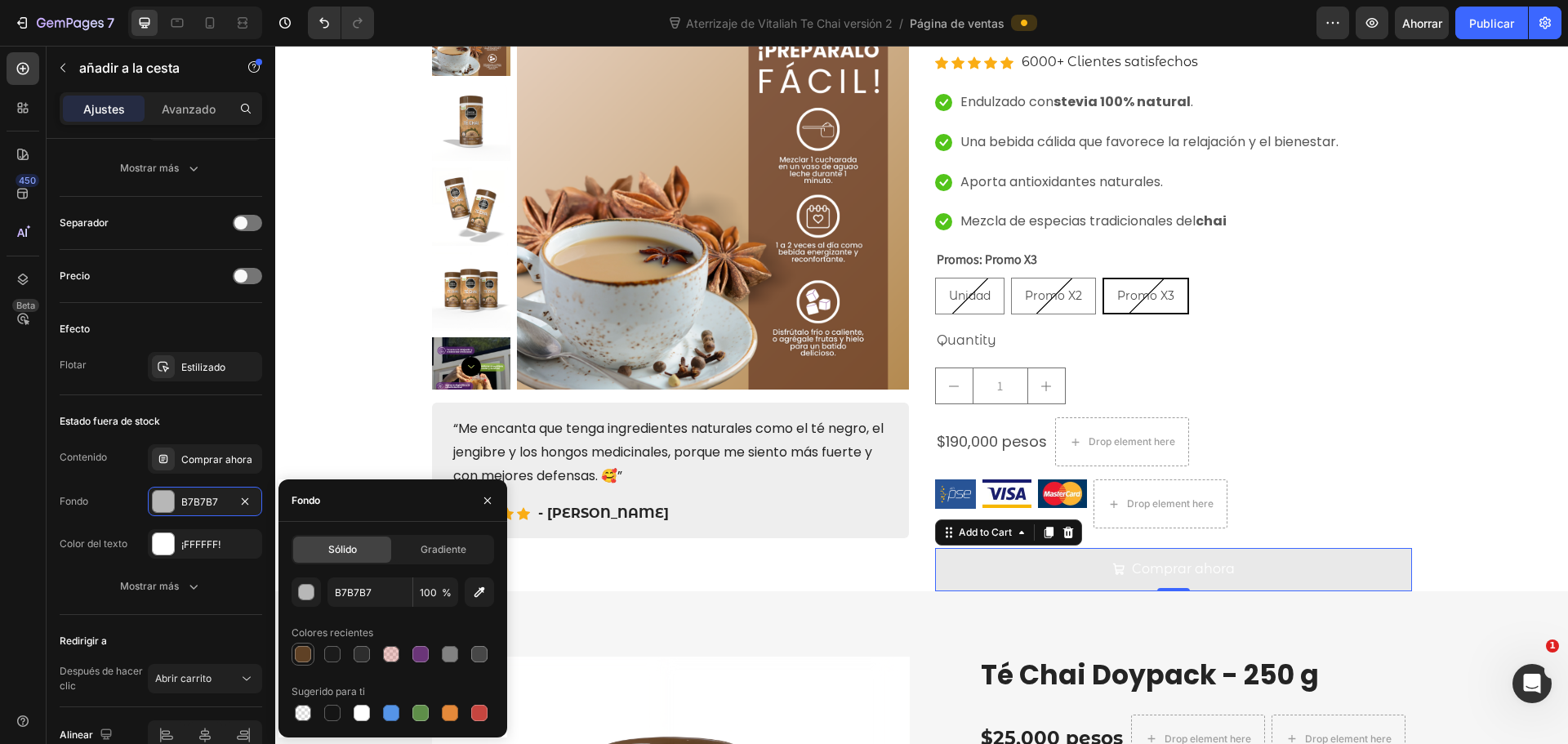
click at [302, 648] on div at bounding box center [302, 654] width 17 height 17
type input "5F4125"
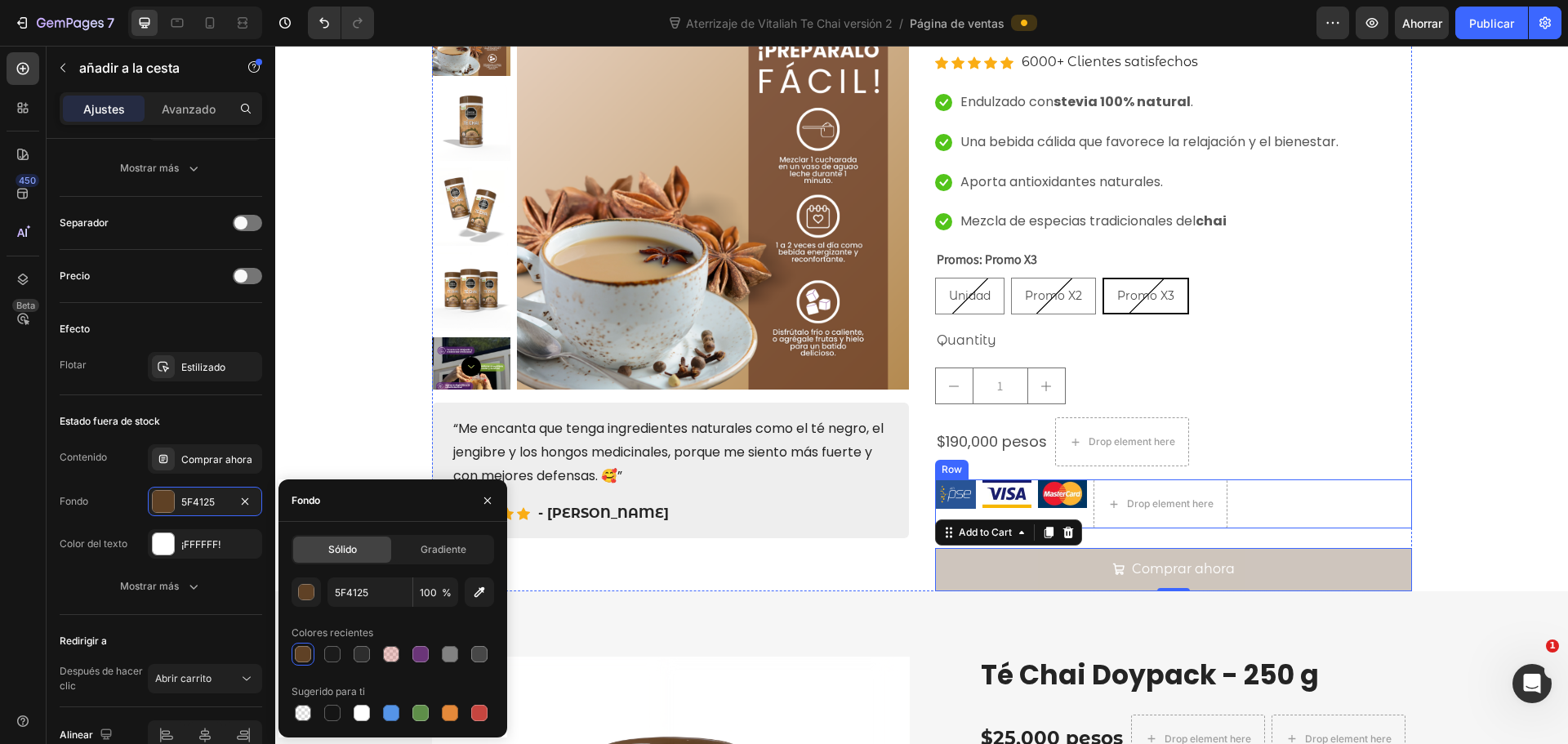
click at [1416, 499] on div "Icon Icon Icon Icon Icon Icon List Hoz 6000+ Clientes satisfechos Text block Ro…" at bounding box center [921, 633] width 1293 height 1273
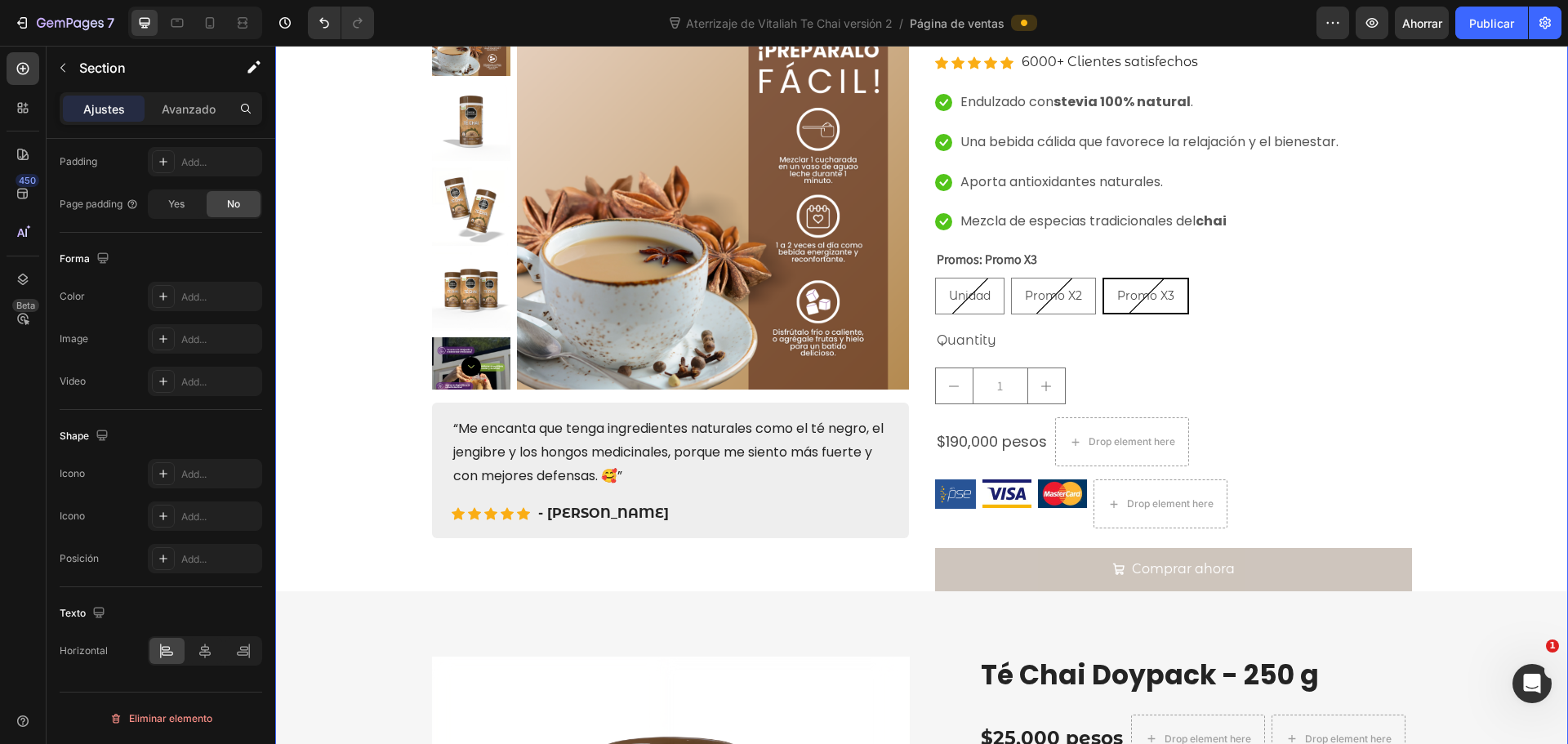
scroll to position [0, 0]
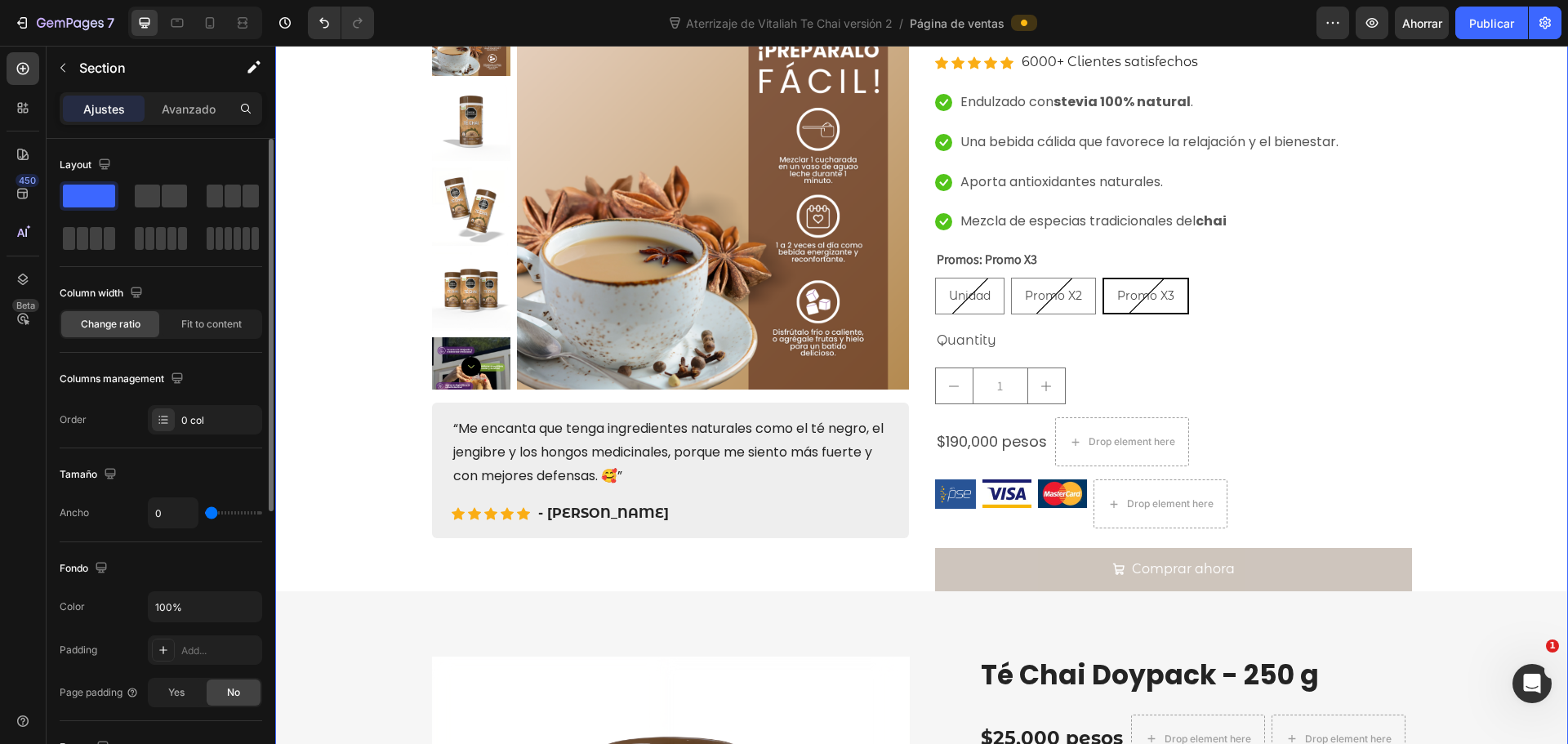
click at [1416, 499] on div "Icon Icon Icon Icon Icon Icon List Hoz 6000+ Clientes satisfechos Text block Ro…" at bounding box center [921, 633] width 1293 height 1273
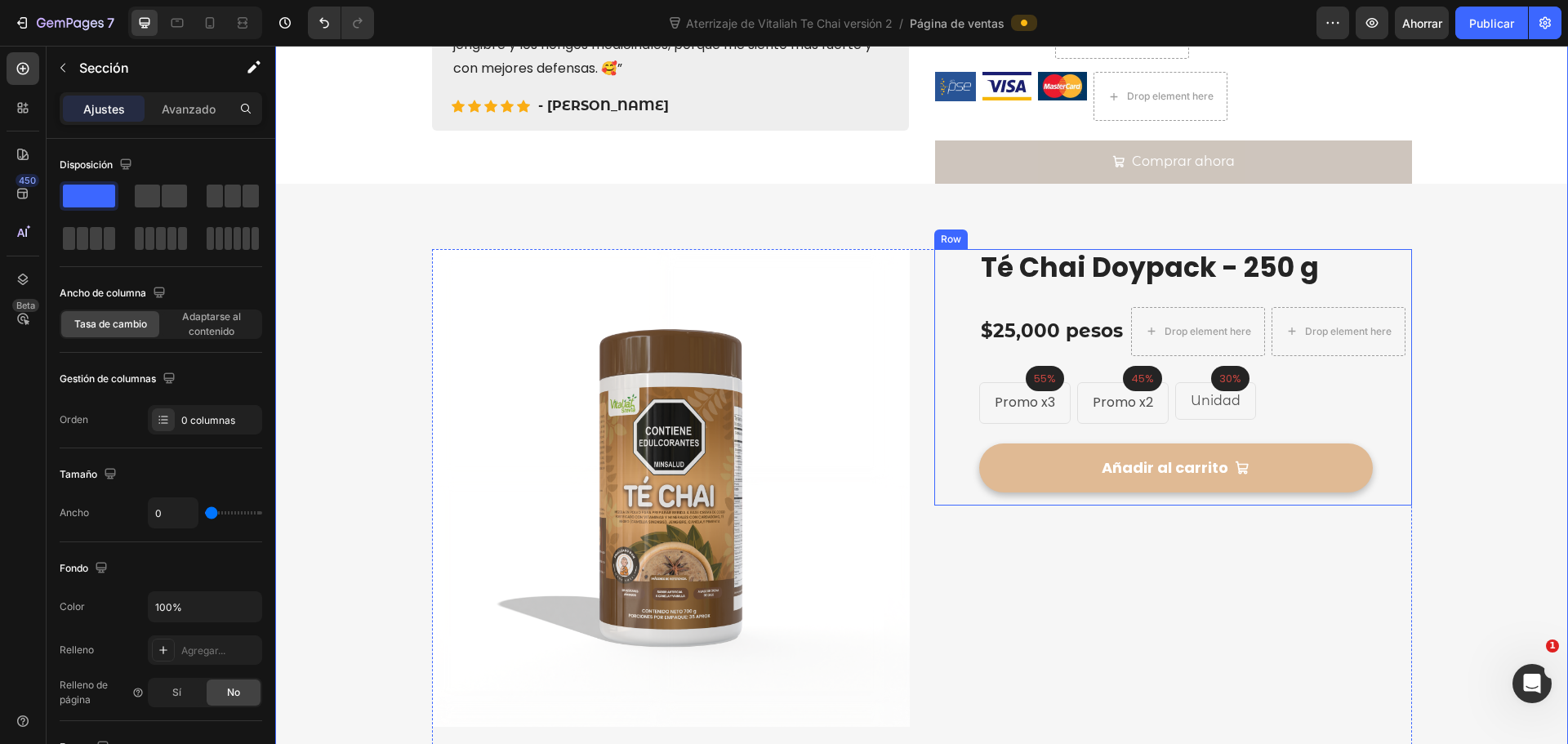
scroll to position [490, 0]
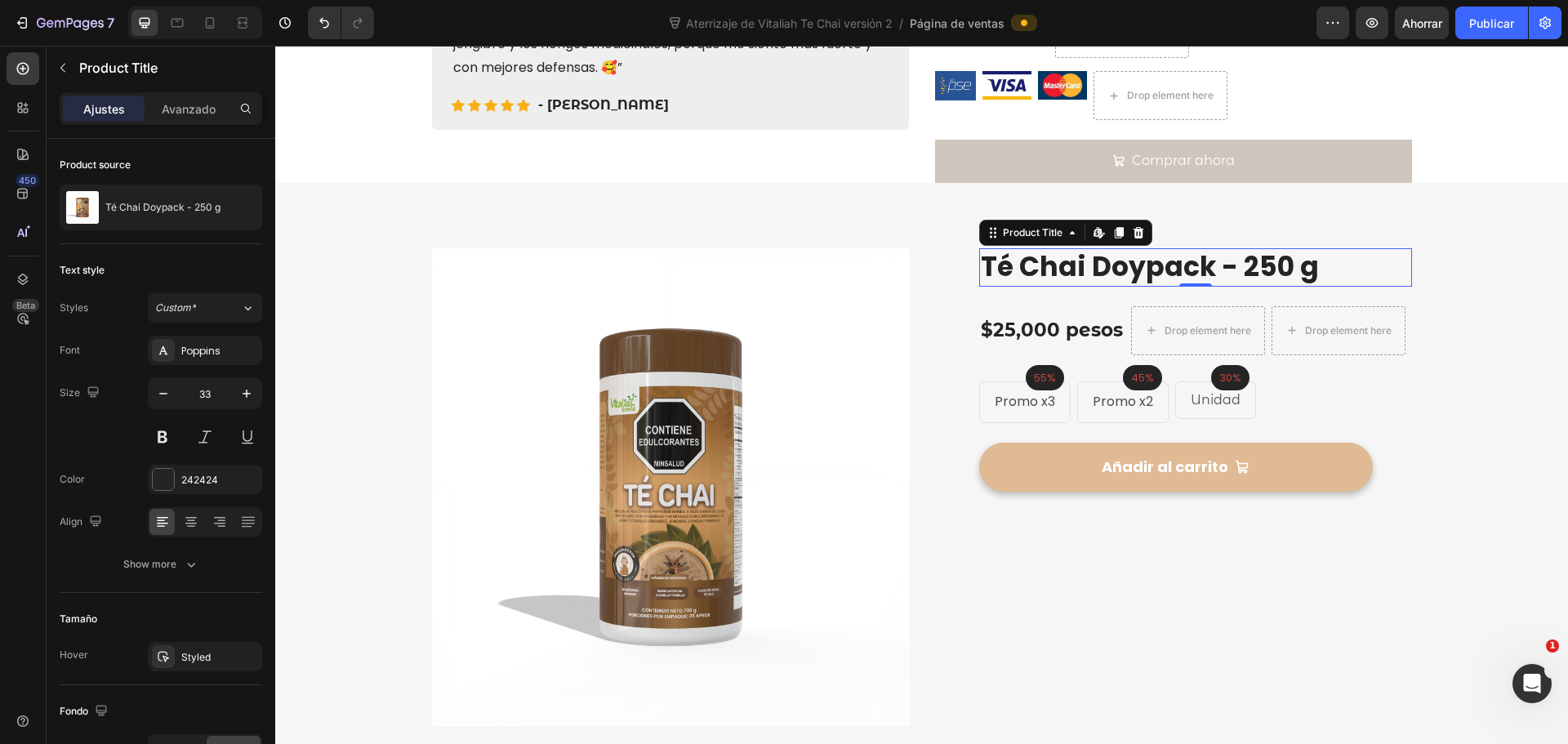
click at [1392, 255] on h2 "Té Chai Doypack - 250 g" at bounding box center [1196, 268] width 433 height 39
click at [1416, 217] on div "Image Image Compra totalmente segura Heading Seguridad de extremo a extremo Tex…" at bounding box center [921, 523] width 1293 height 680
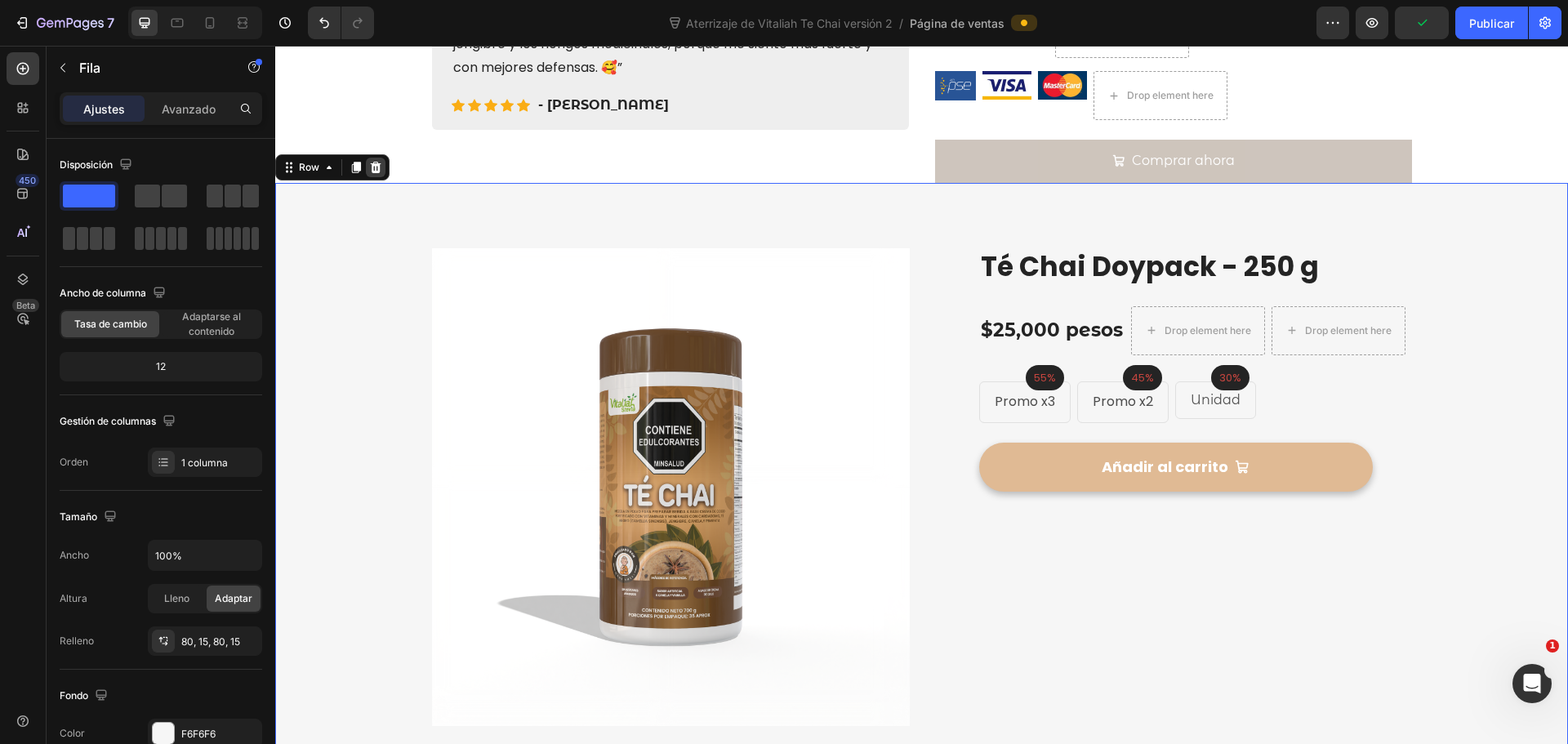
click at [381, 169] on icon at bounding box center [375, 167] width 13 height 13
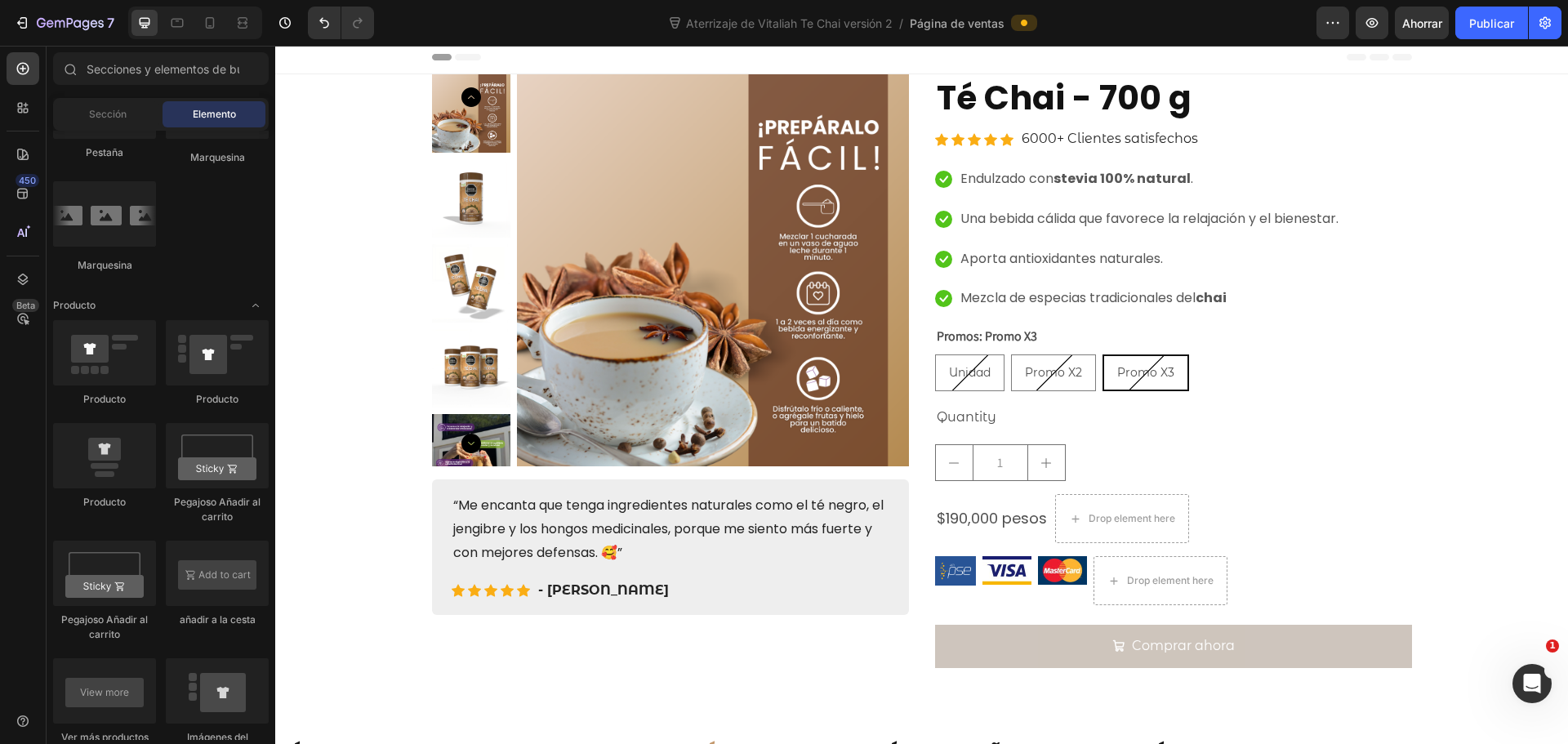
scroll to position [0, 0]
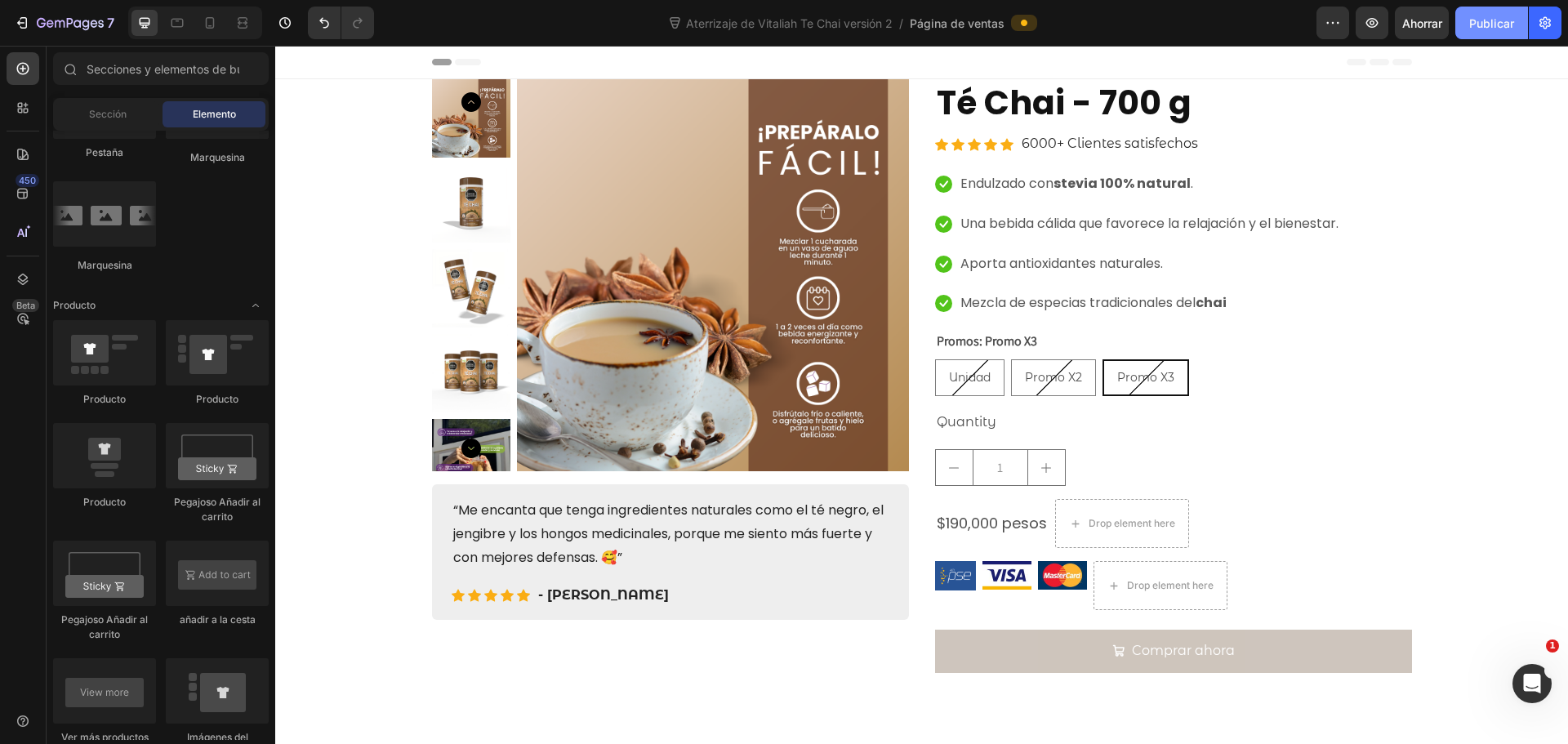
click at [1486, 26] on font "Publicar" at bounding box center [1491, 23] width 45 height 14
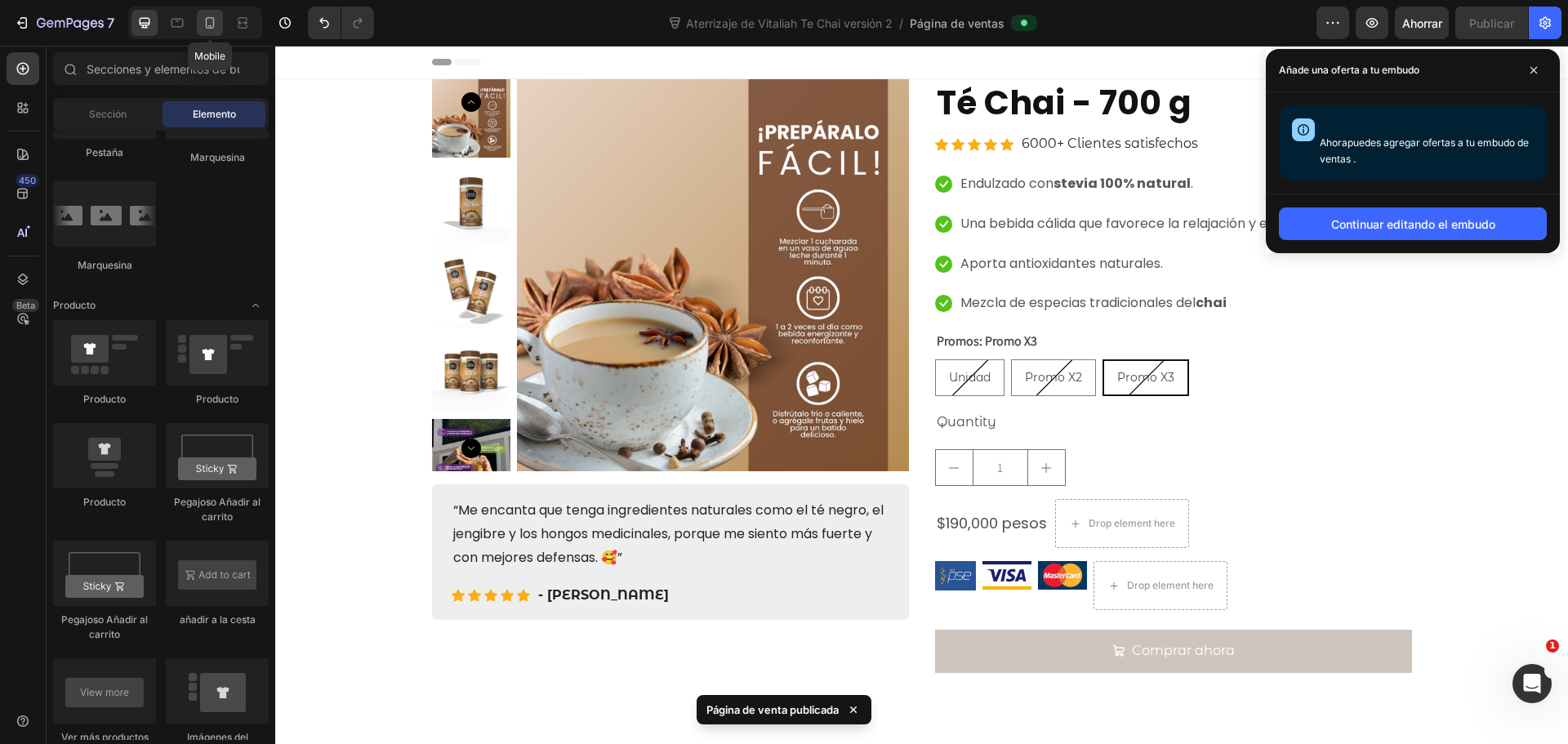
click at [215, 17] on icon at bounding box center [210, 22] width 17 height 17
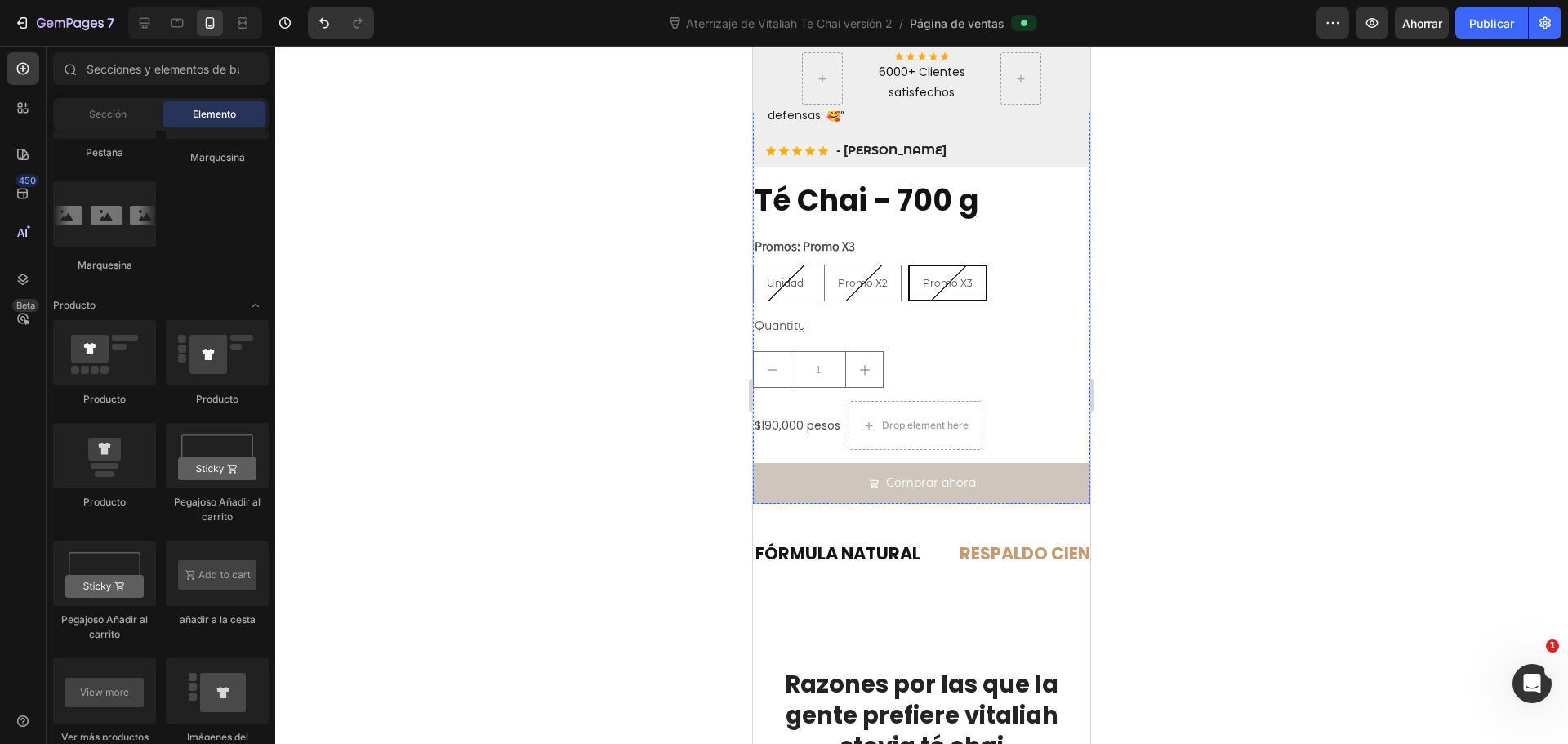
scroll to position [408, 0]
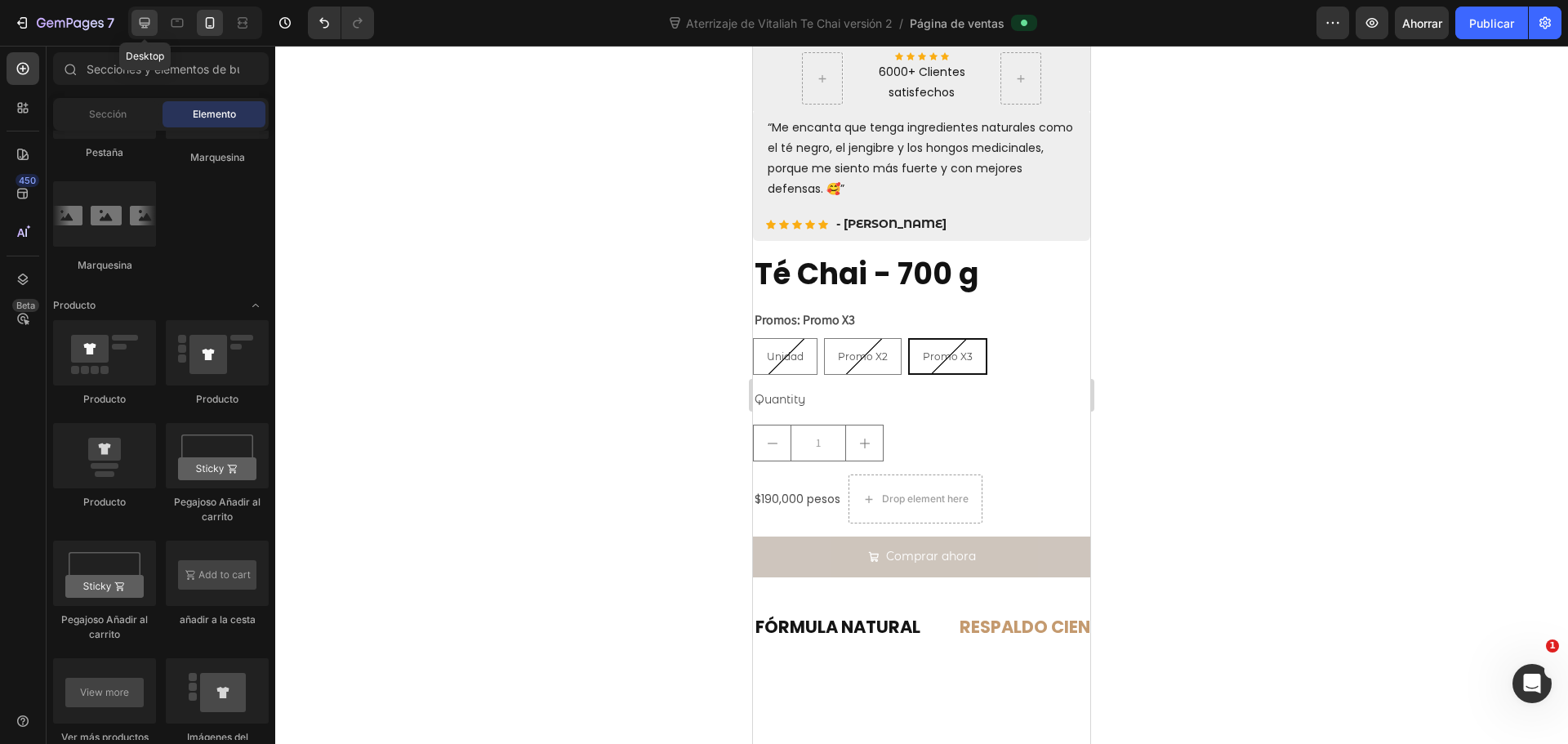
click at [144, 27] on icon at bounding box center [145, 22] width 11 height 11
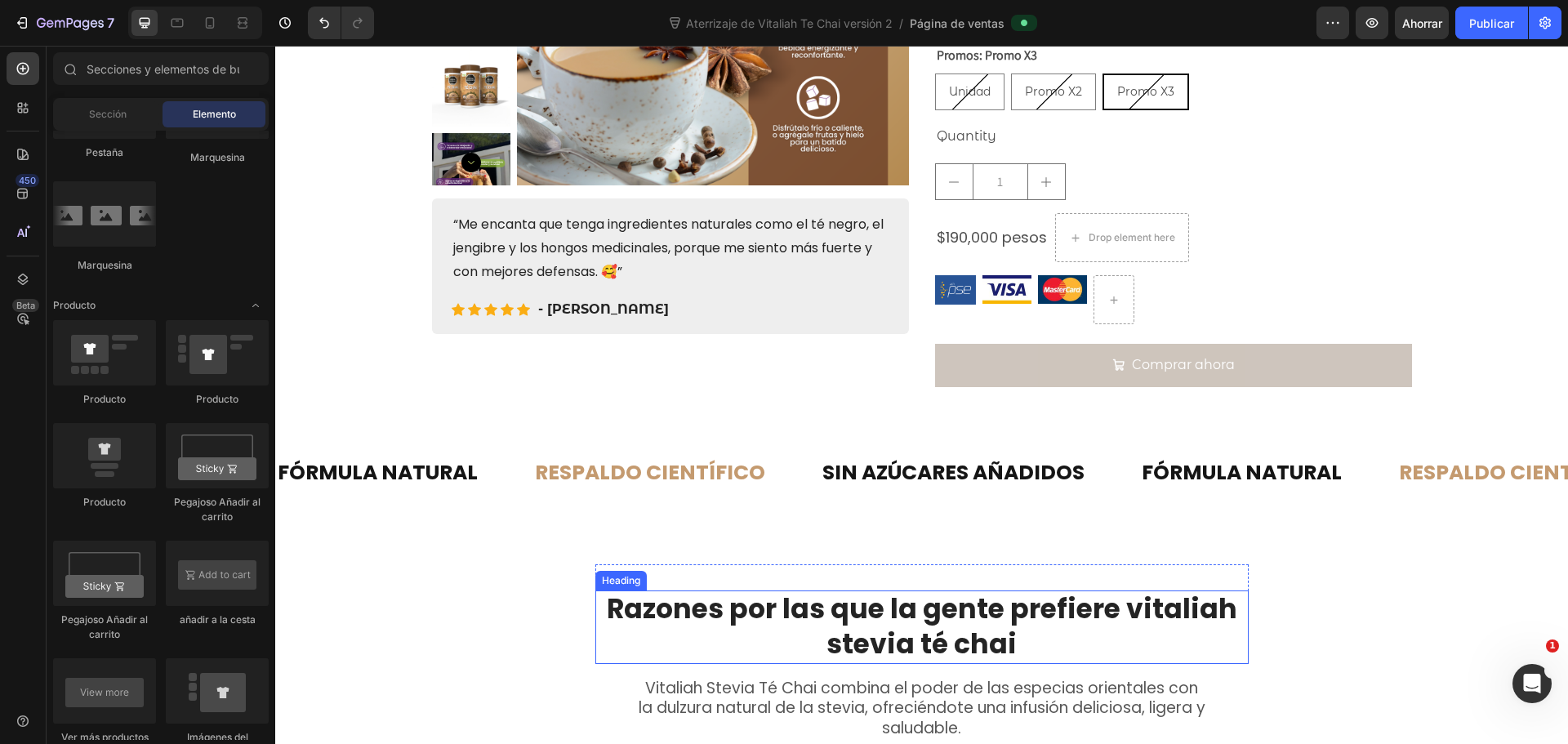
scroll to position [230, 0]
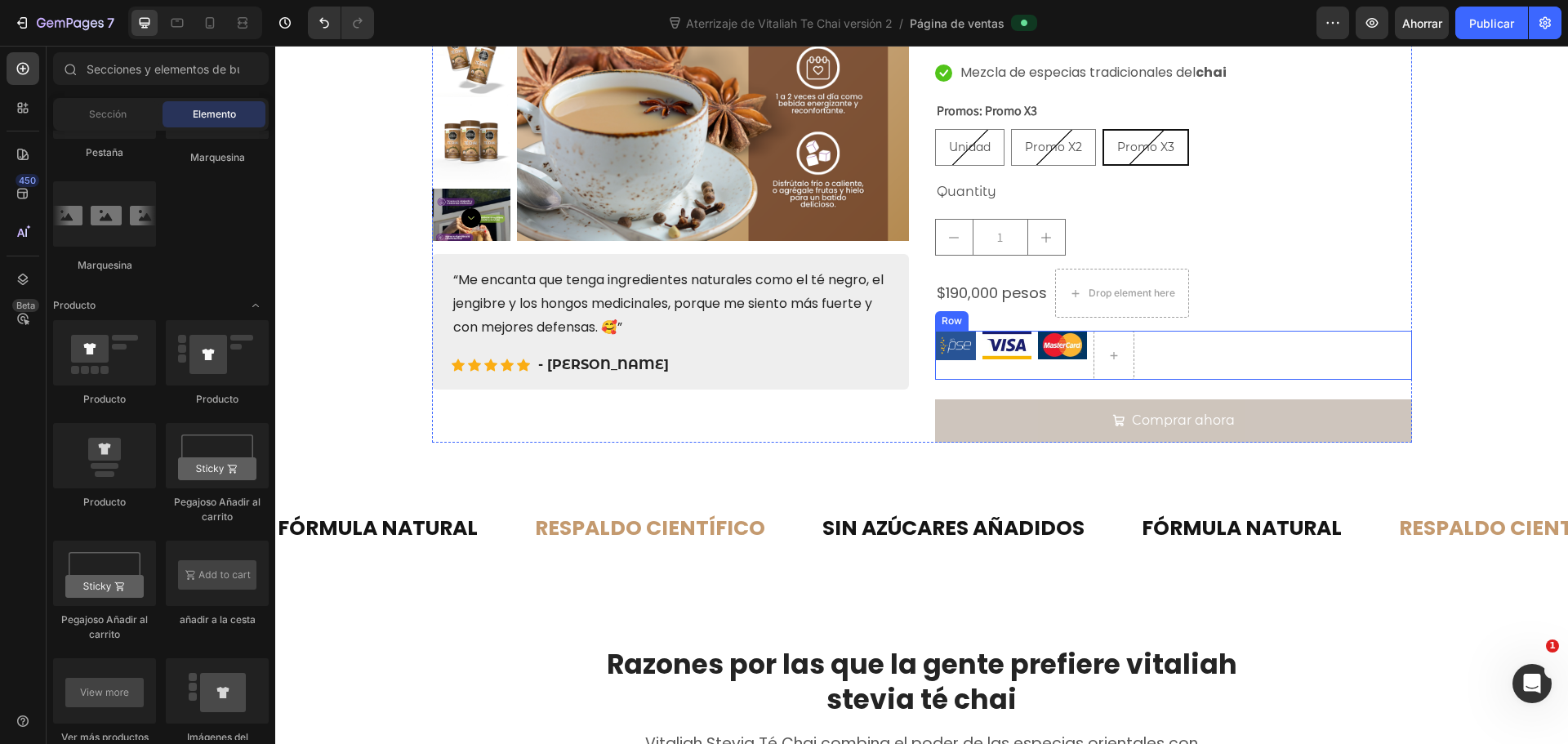
click at [1156, 335] on div "Image Image Image Row" at bounding box center [1174, 355] width 477 height 49
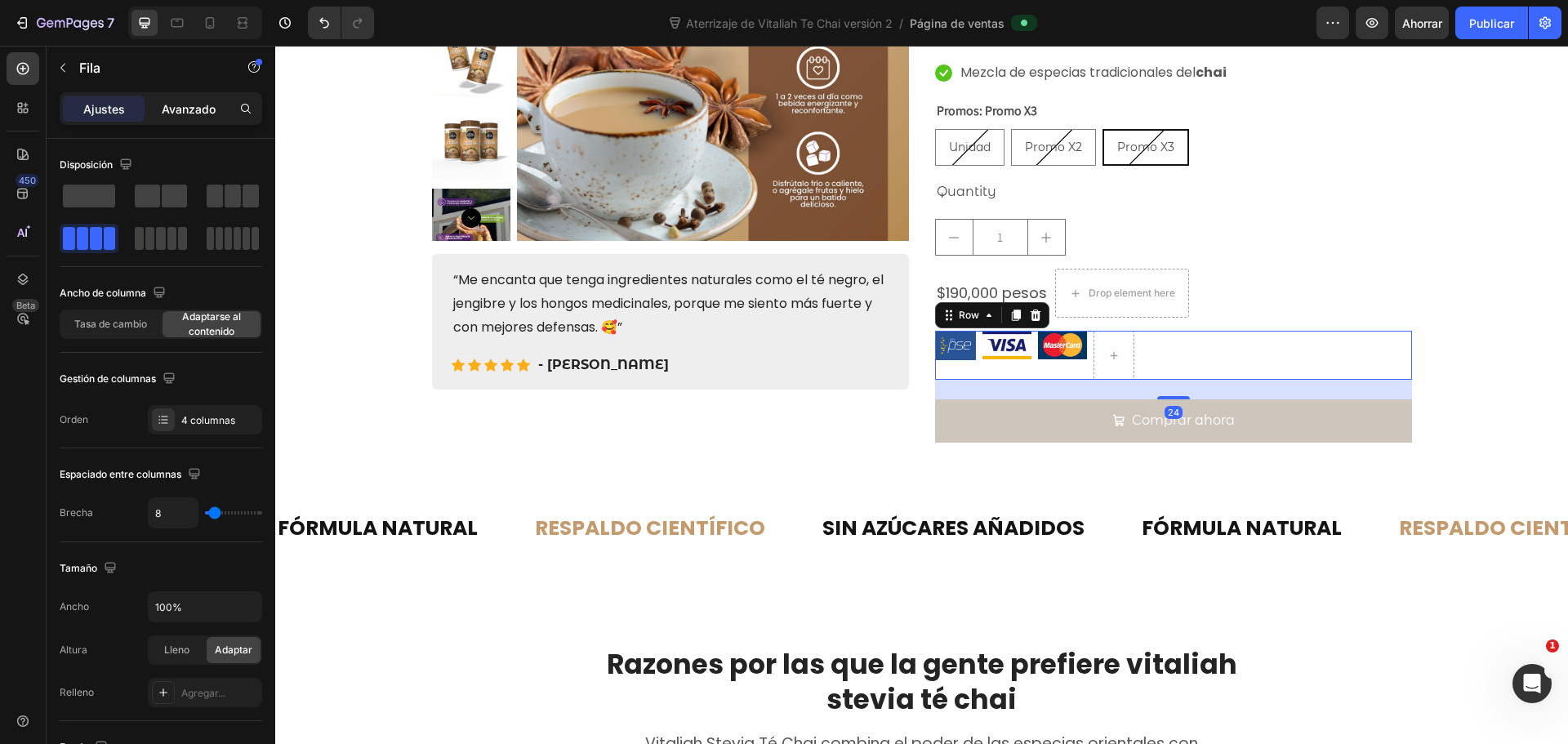
click at [197, 109] on font "Avanzado" at bounding box center [187, 109] width 53 height 14
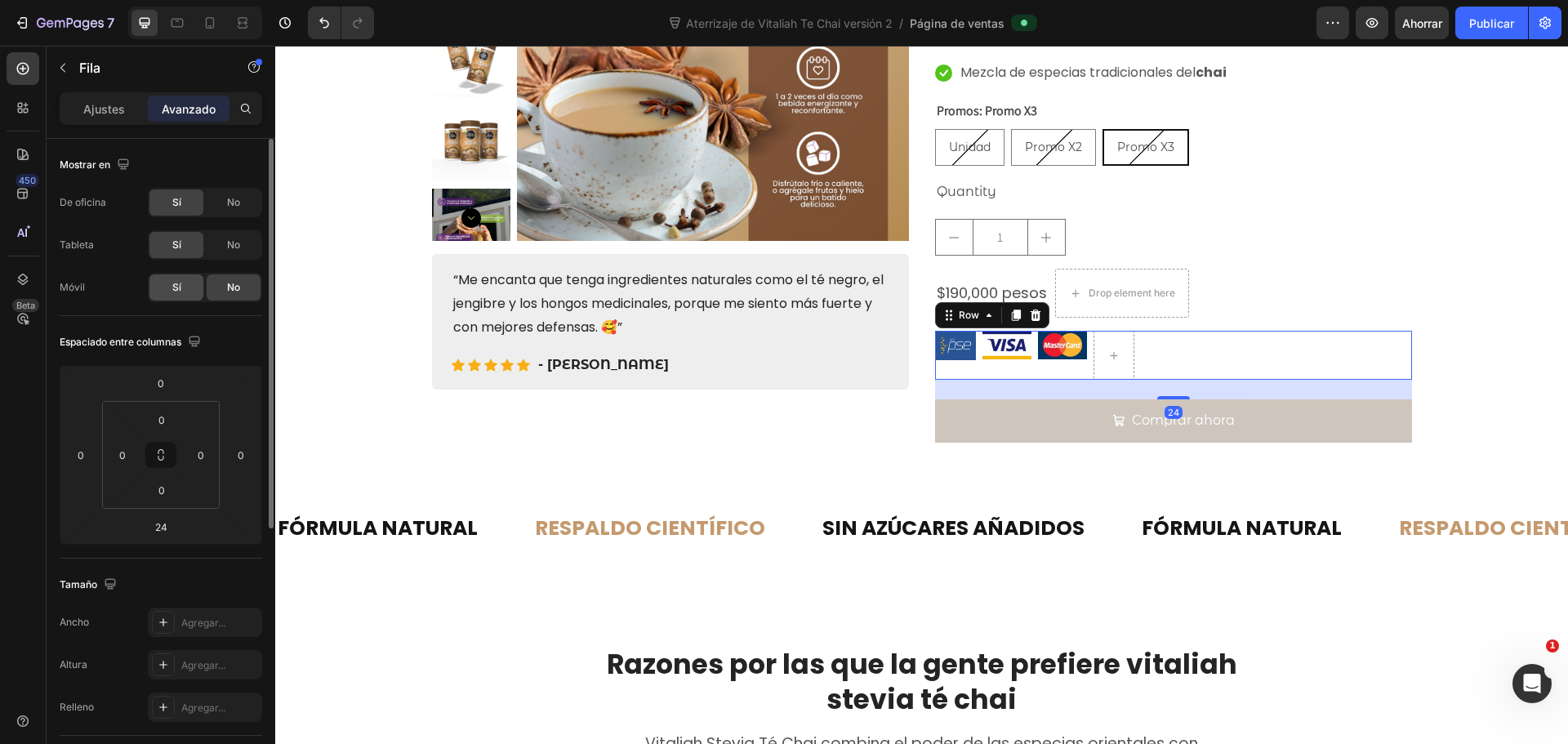
drag, startPoint x: 182, startPoint y: 287, endPoint x: 185, endPoint y: 277, distance: 10.4
click at [182, 287] on div "Sí" at bounding box center [176, 287] width 53 height 26
click at [202, 25] on icon at bounding box center [210, 22] width 17 height 17
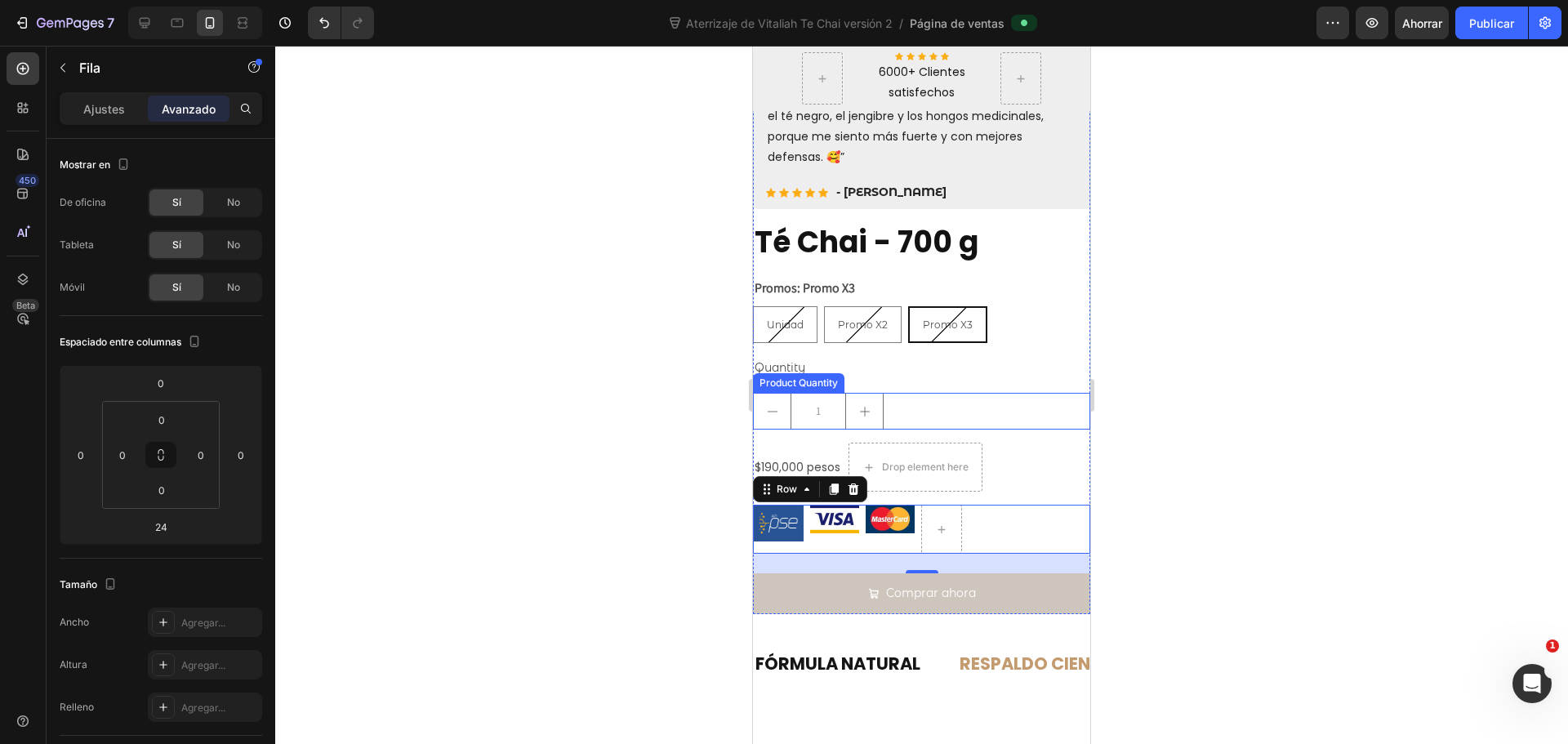
scroll to position [422, 0]
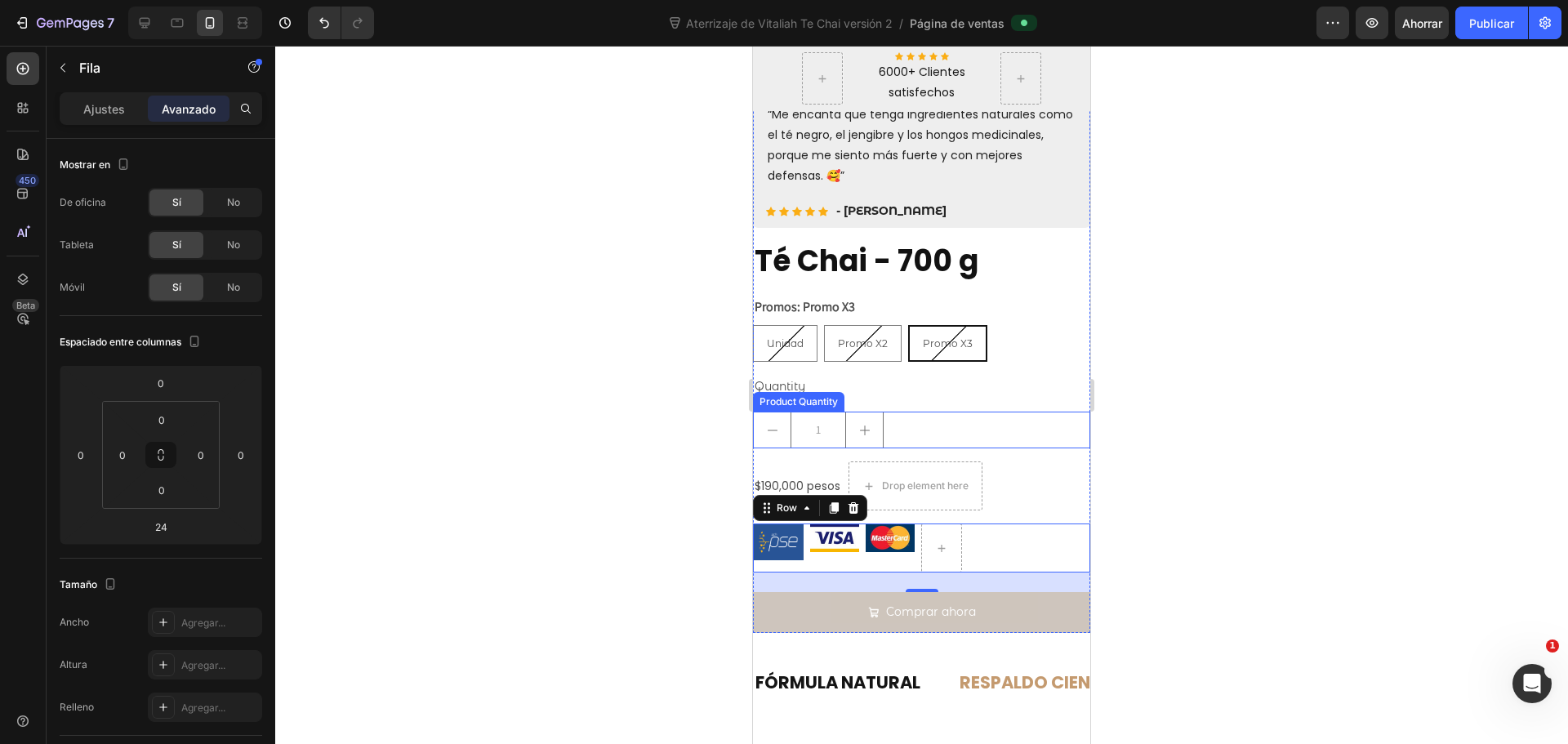
click at [710, 410] on div at bounding box center [921, 394] width 1293 height 698
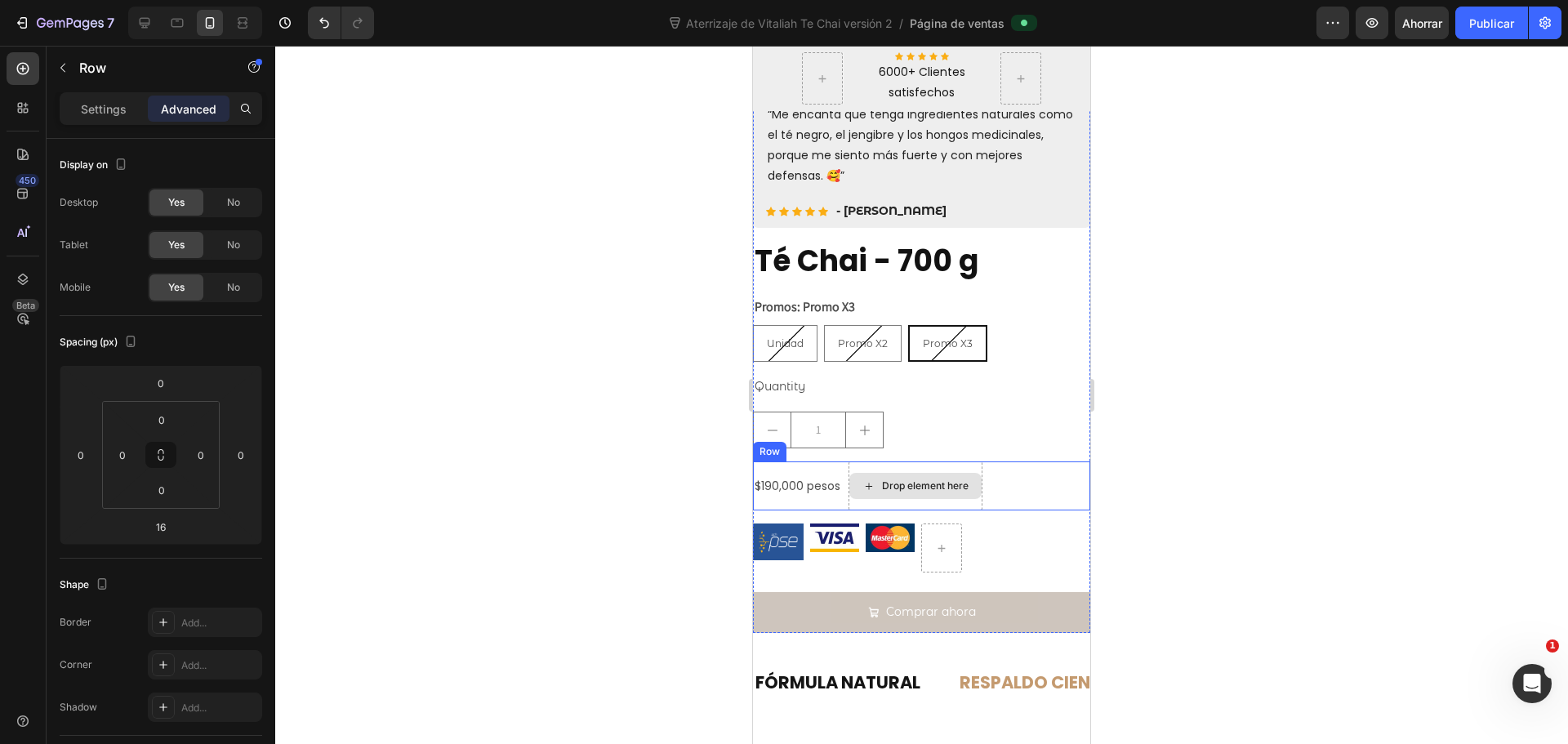
click at [823, 461] on div "$190,000 pesos Product Price Product Price" at bounding box center [798, 486] width 89 height 49
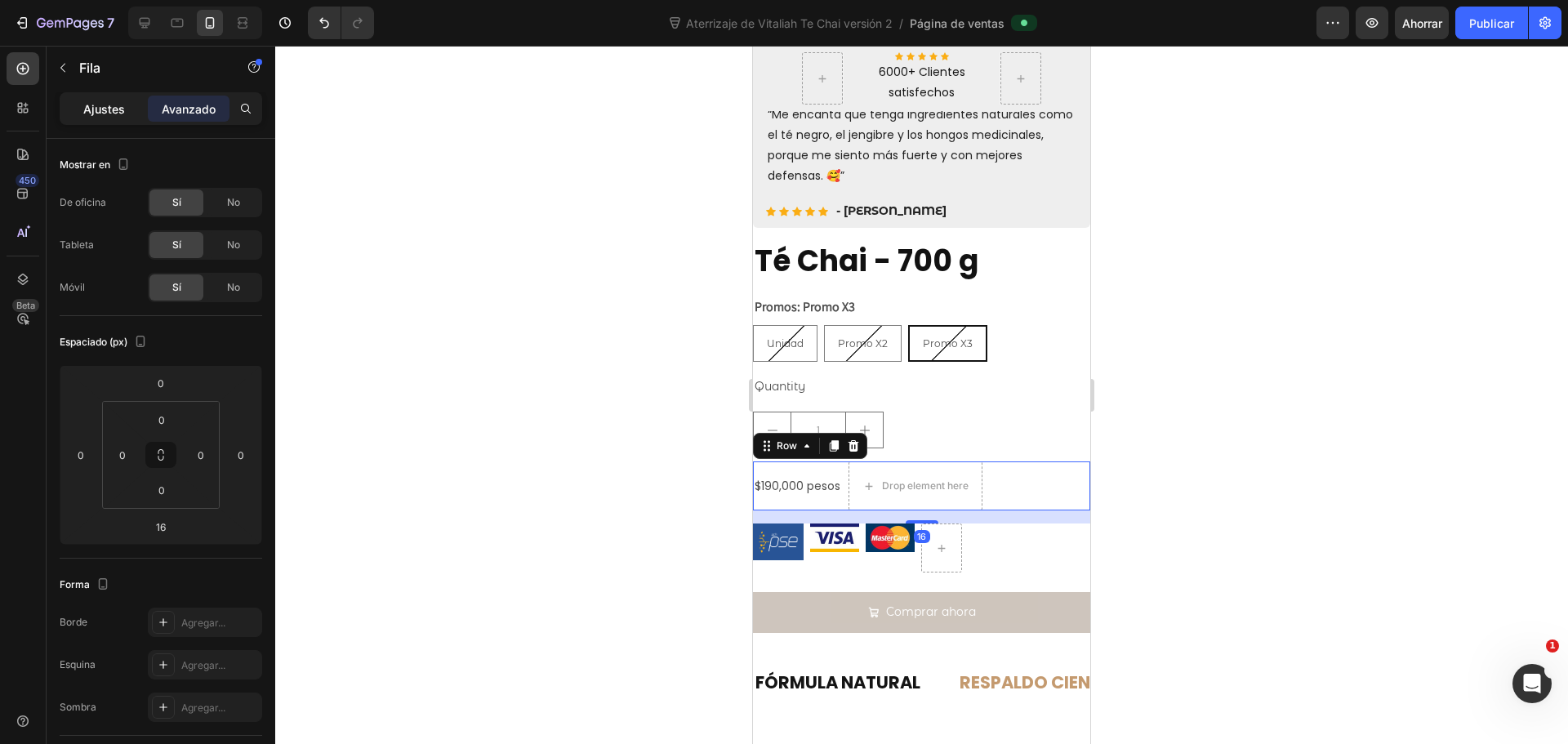
click at [117, 102] on font "Ajustes" at bounding box center [104, 109] width 42 height 14
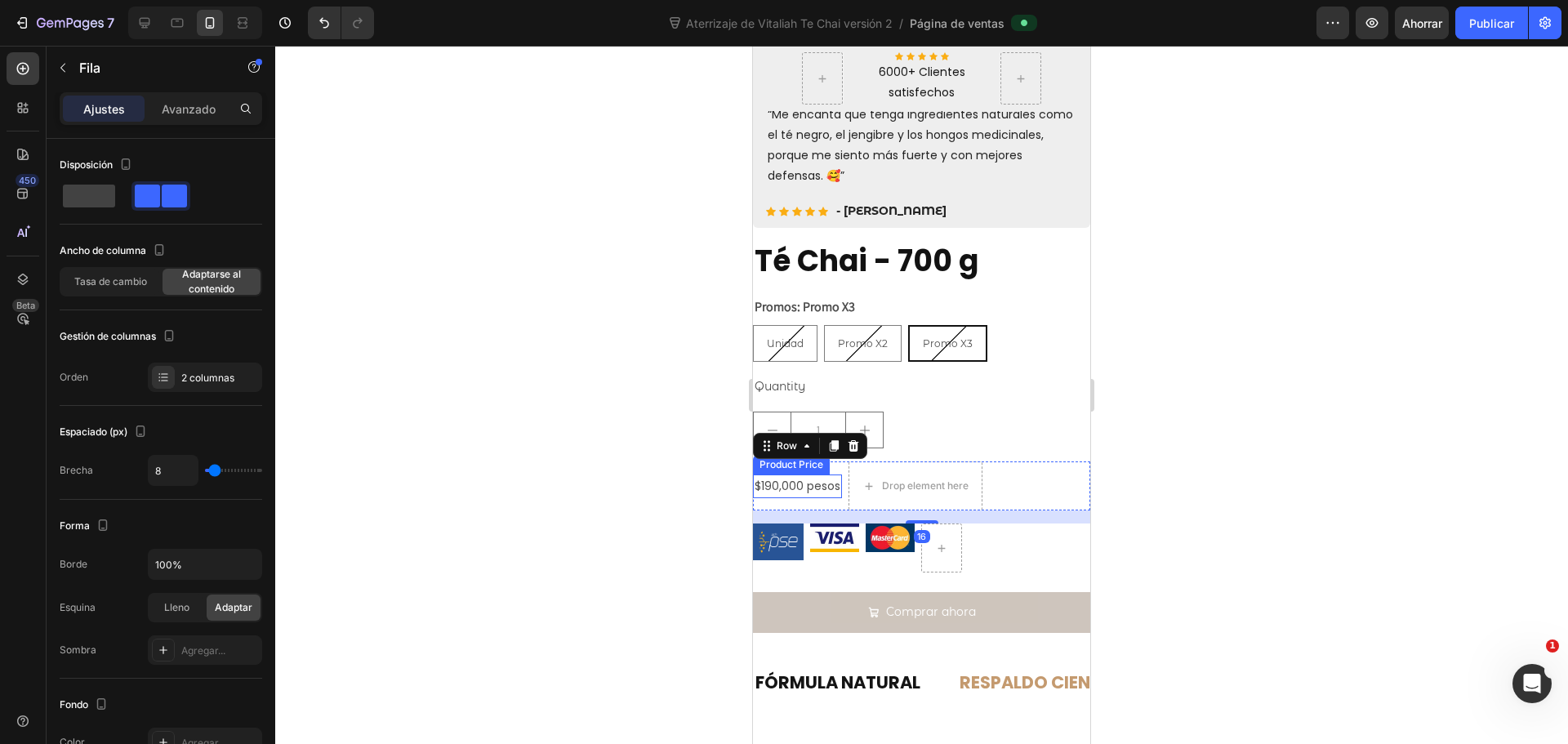
click at [826, 474] on div "$190,000 pesos" at bounding box center [798, 486] width 89 height 23
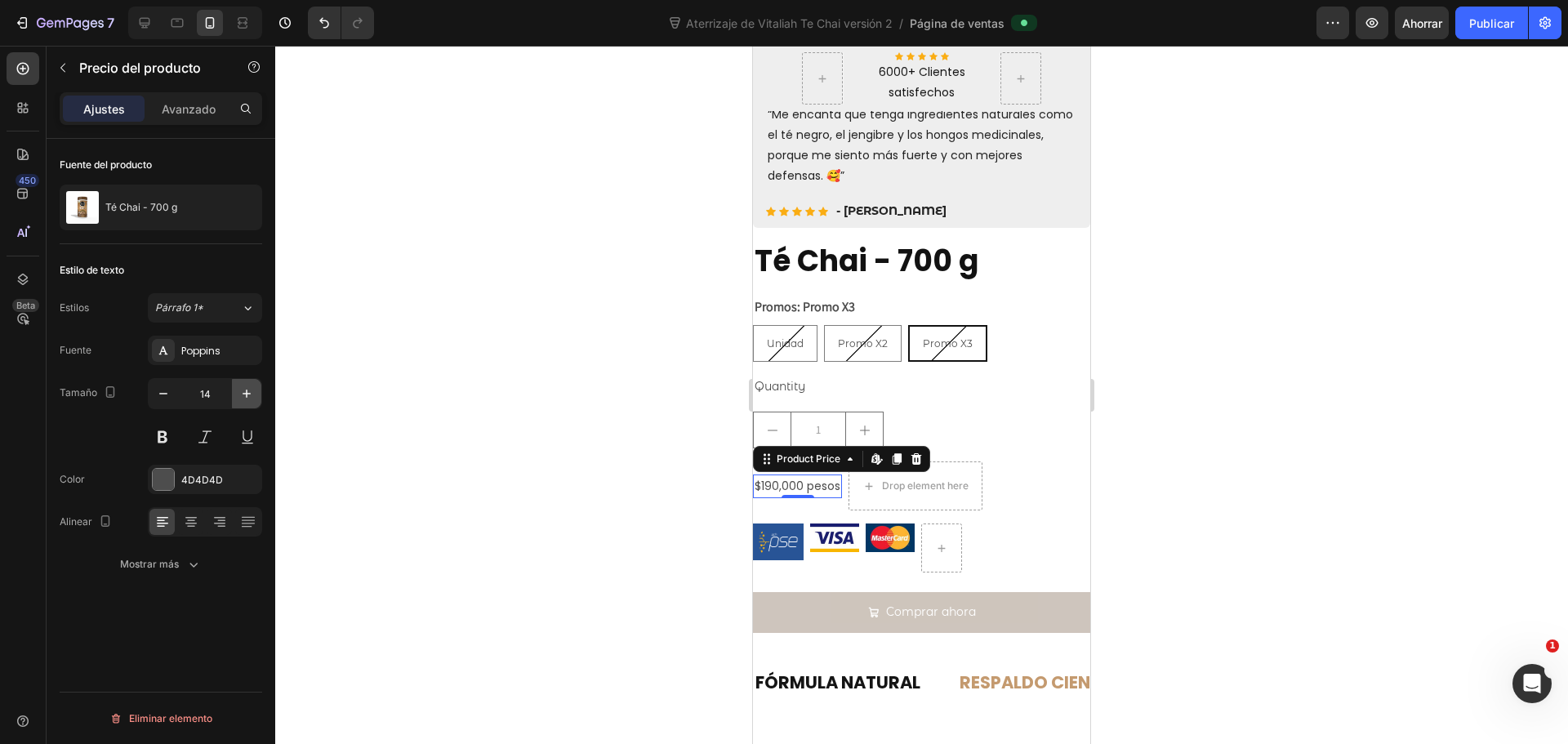
click at [247, 386] on icon "button" at bounding box center [246, 393] width 17 height 17
type input "17"
click at [380, 427] on div at bounding box center [921, 394] width 1293 height 698
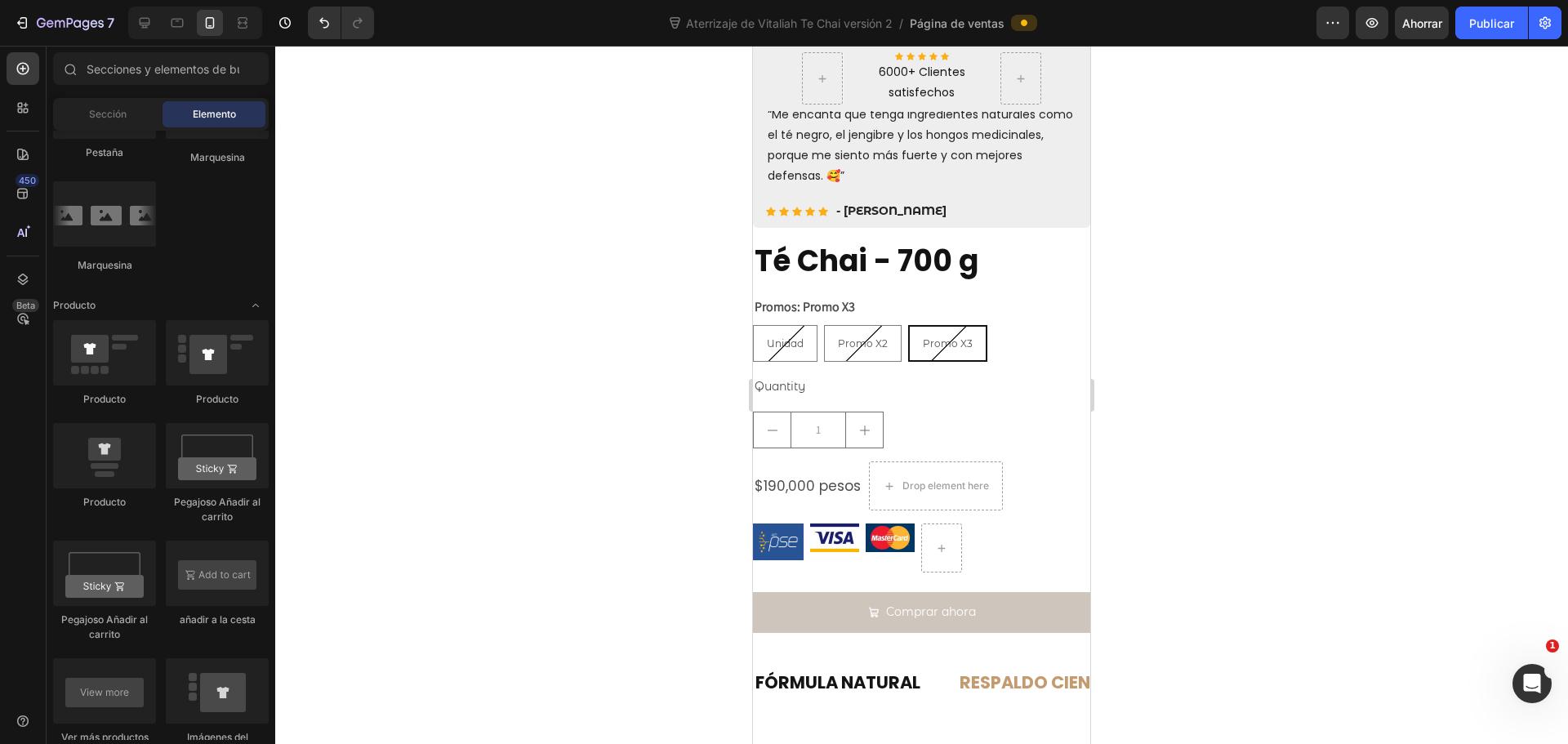
click at [380, 427] on div at bounding box center [921, 394] width 1293 height 698
click at [845, 472] on div "$190,000 pesos" at bounding box center [807, 486] width 110 height 28
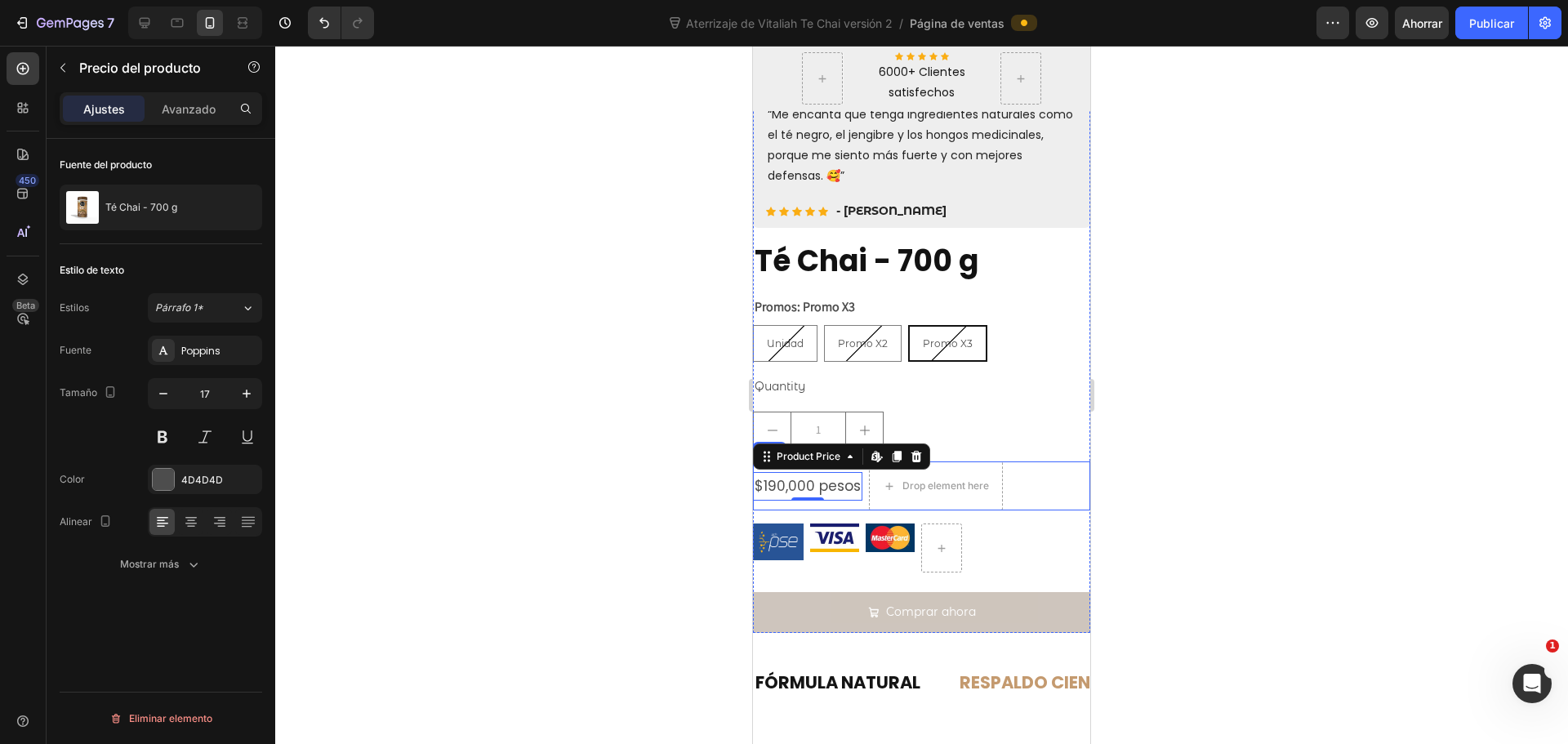
click at [1023, 461] on div "$190,000 pesos Product Price Edit content in Shopify 0 Product Price Edit conte…" at bounding box center [921, 486] width 337 height 49
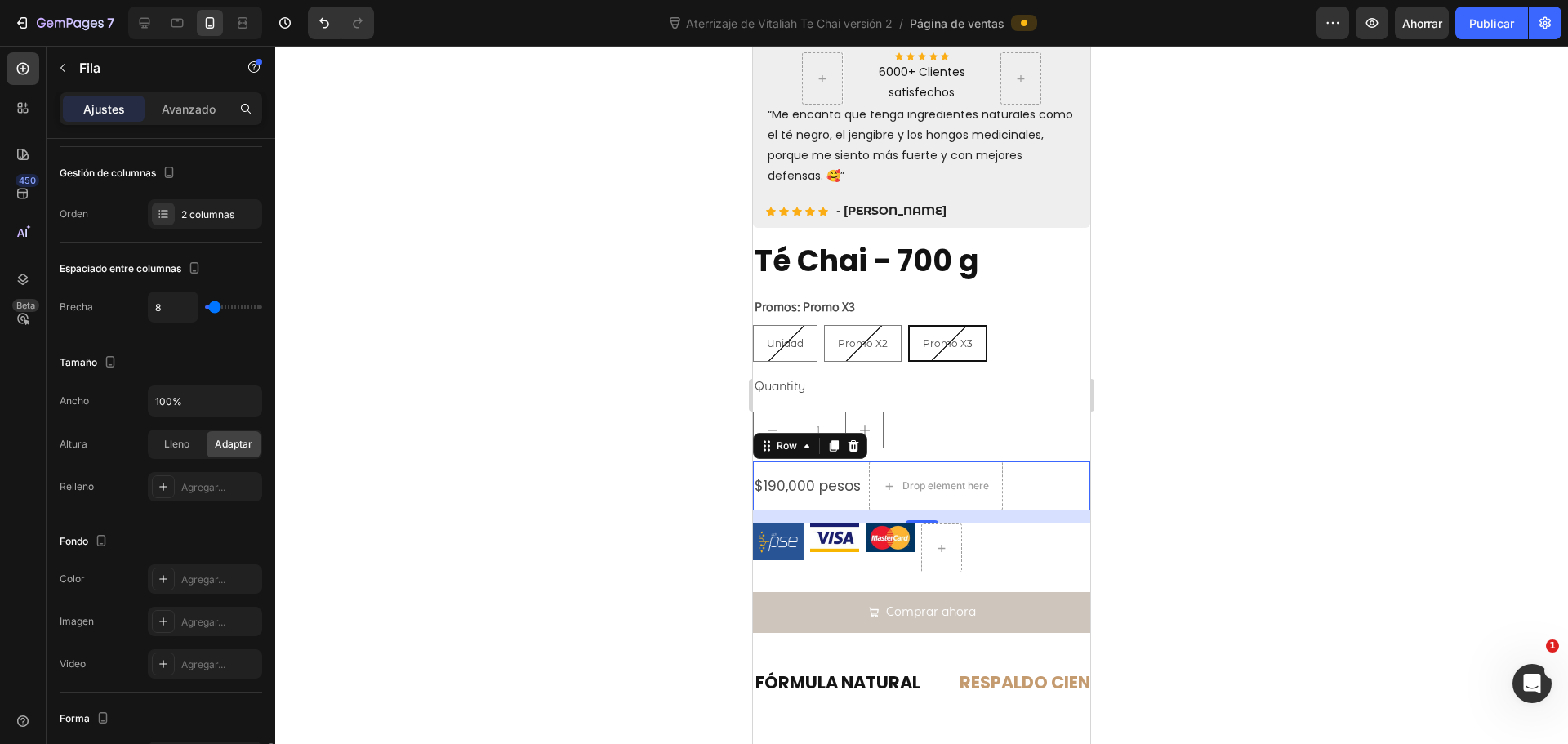
scroll to position [489, 0]
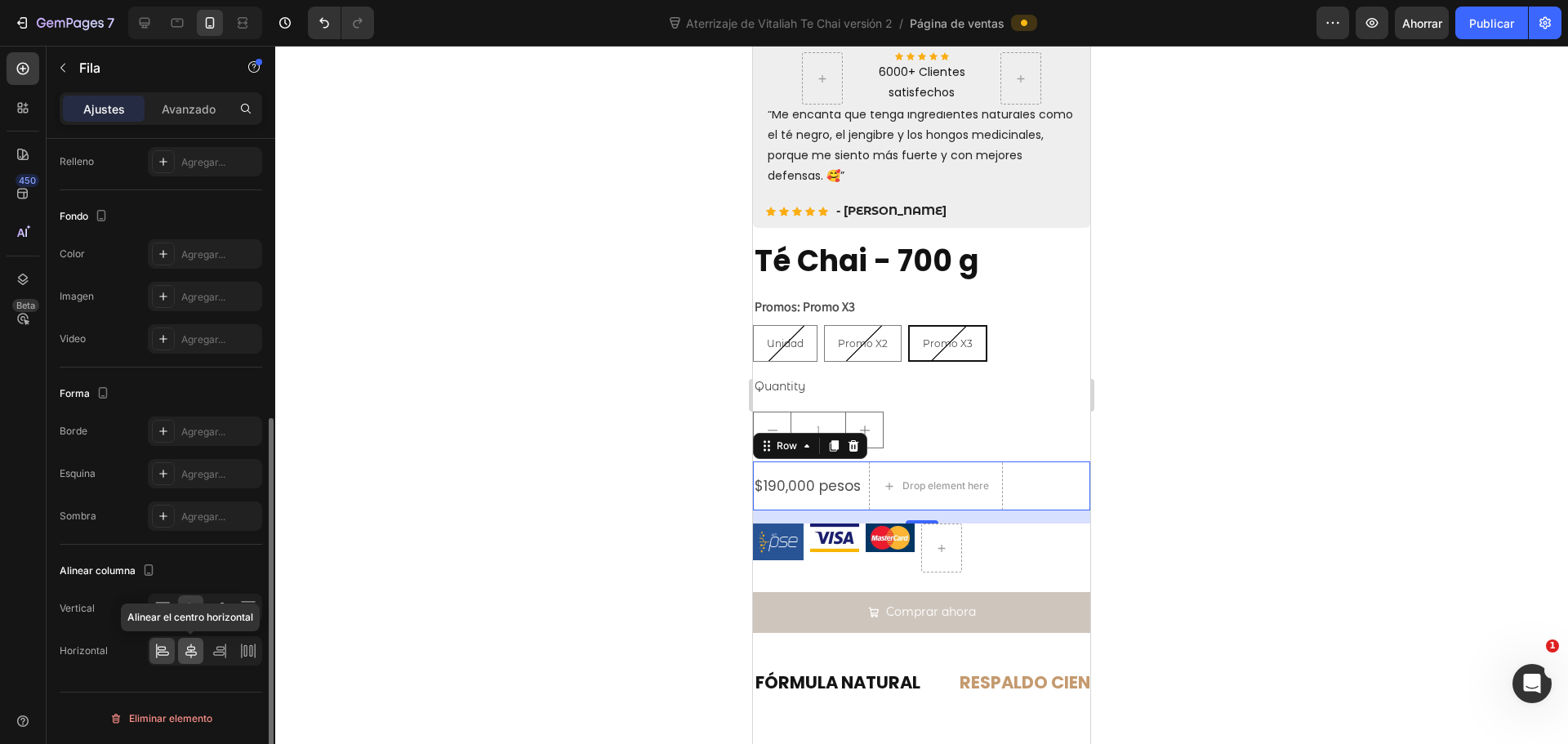
click at [188, 649] on icon at bounding box center [190, 651] width 17 height 17
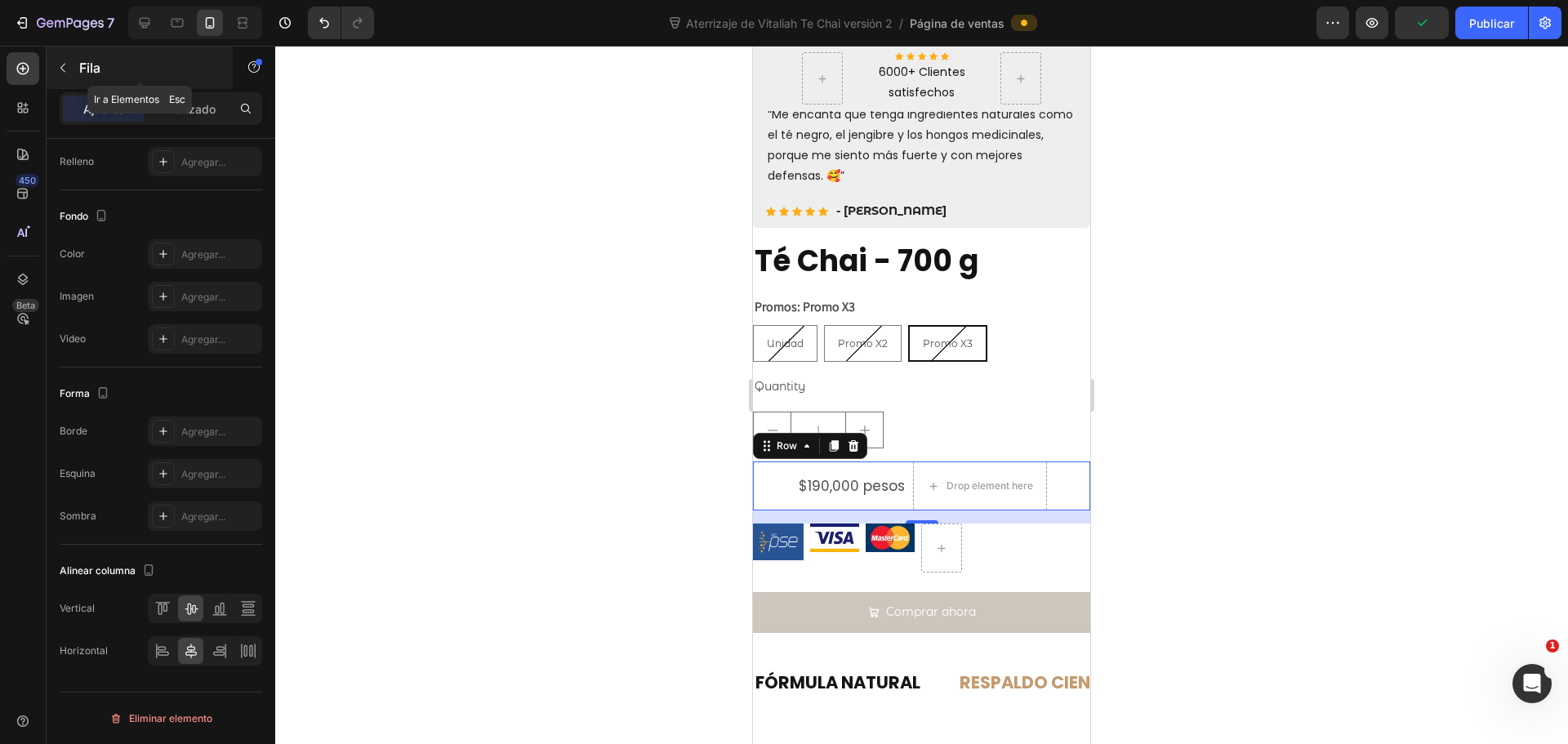
click at [78, 65] on div "Fila" at bounding box center [140, 68] width 187 height 43
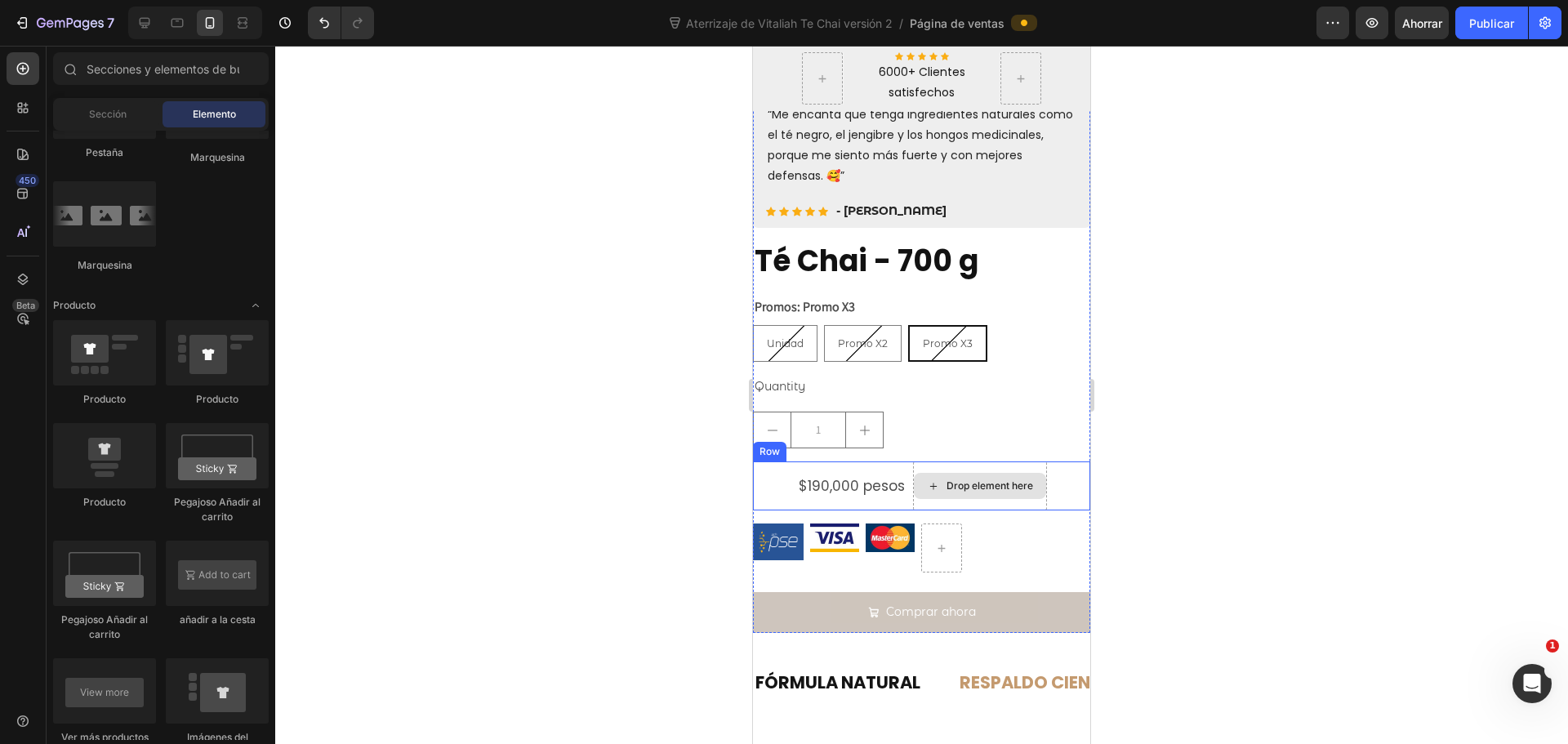
click at [913, 461] on div "Drop element here" at bounding box center [980, 486] width 134 height 49
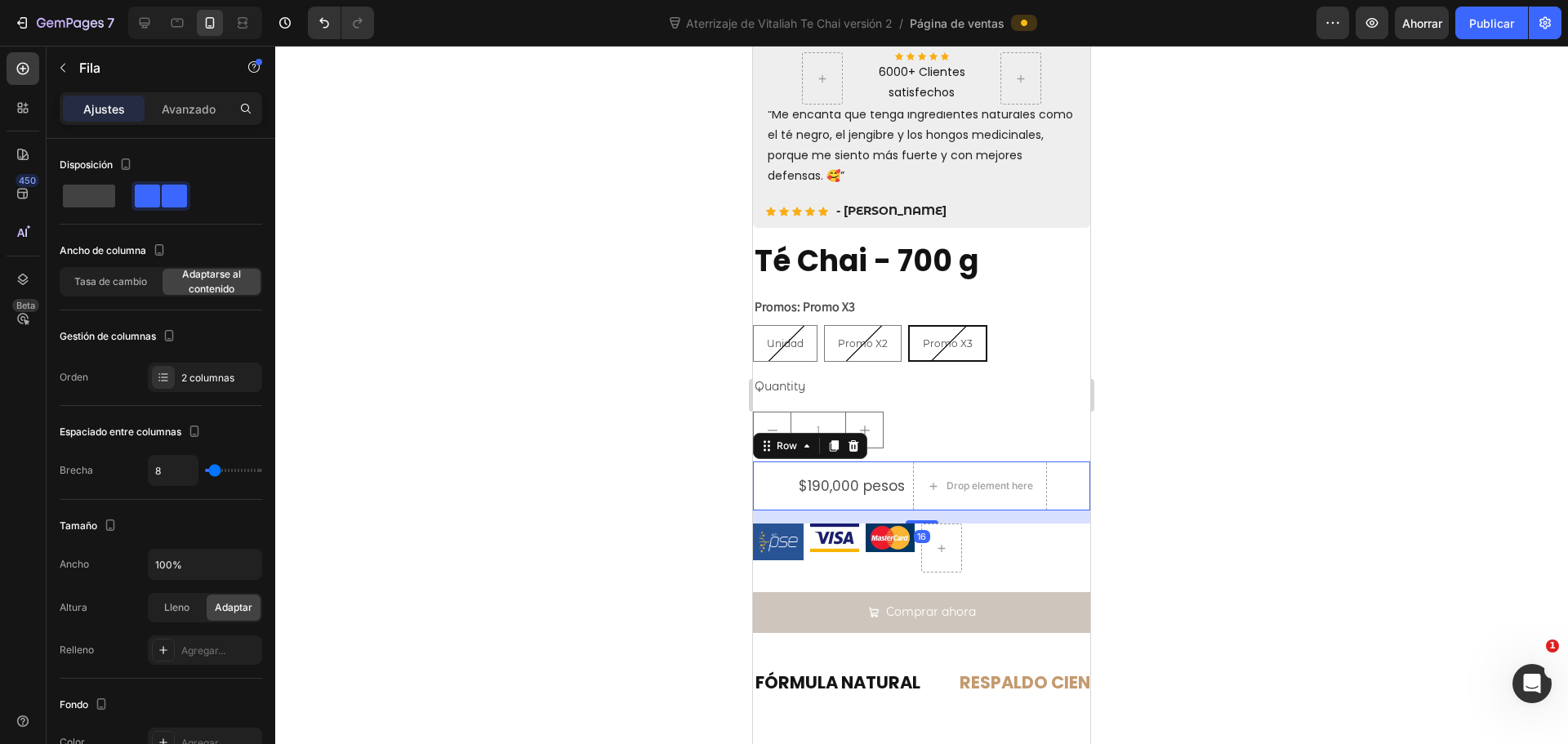
click at [895, 461] on div "$190,000 pesos Product Price Product Price" at bounding box center [852, 486] width 110 height 49
click at [85, 201] on span at bounding box center [89, 196] width 52 height 23
type input "0"
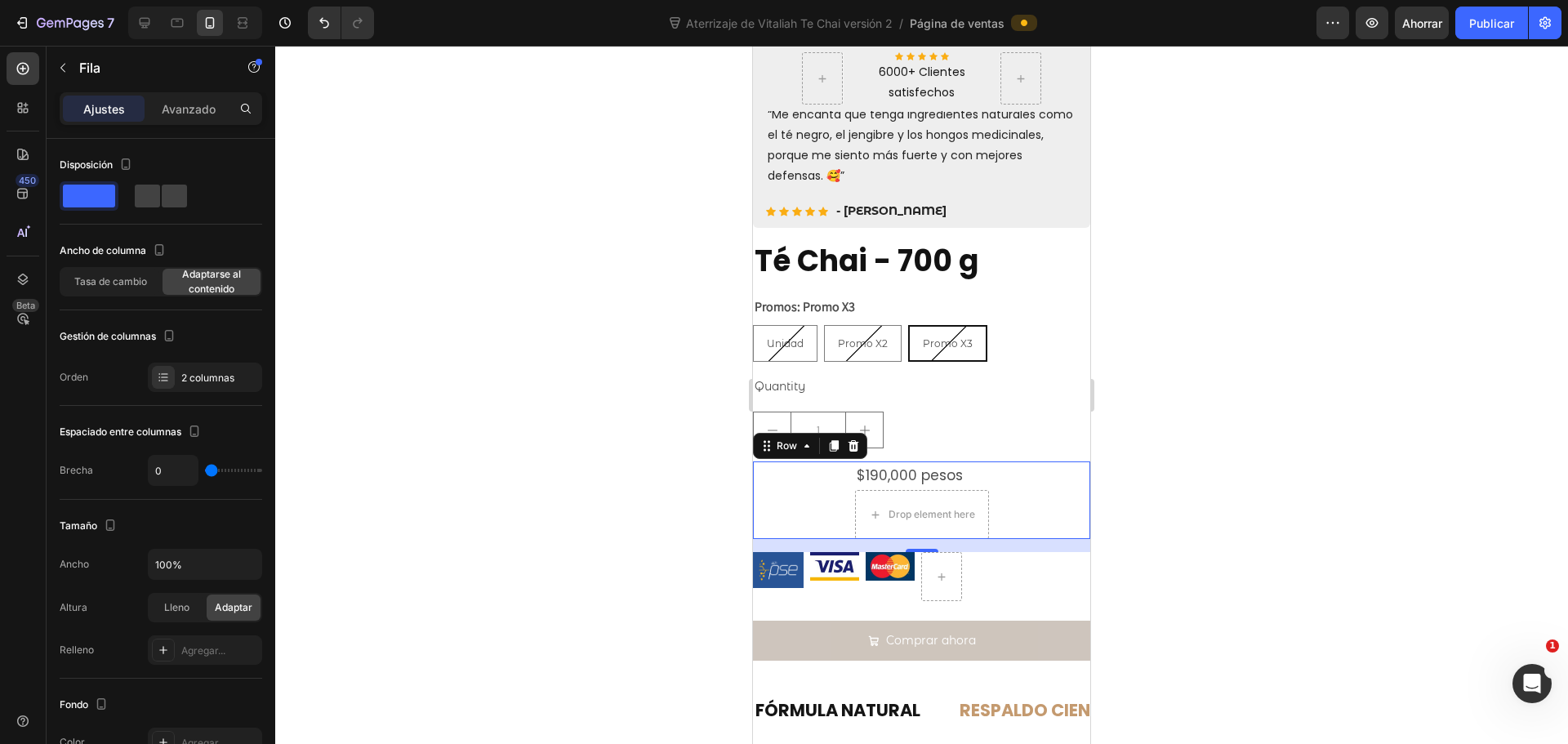
click at [1015, 494] on div "$190,000 pesos Product Price Product Price Drop element here Row 16" at bounding box center [921, 500] width 337 height 78
click at [992, 501] on div "$190,000 pesos Product Price Product Price Drop element here Row 16" at bounding box center [921, 500] width 337 height 78
click at [1227, 444] on div at bounding box center [921, 394] width 1293 height 698
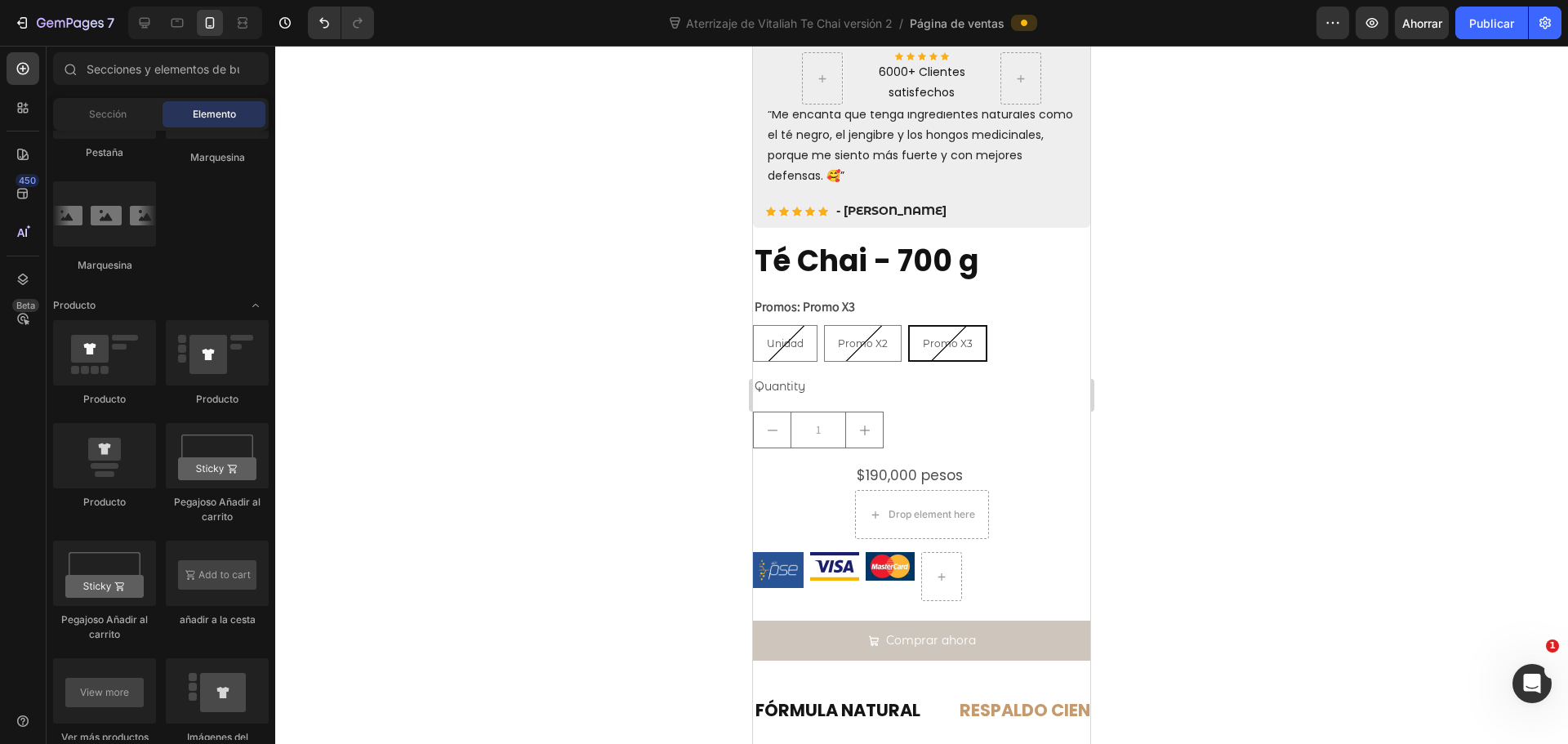
click at [1222, 443] on div at bounding box center [921, 394] width 1293 height 698
click at [1142, 222] on div at bounding box center [921, 394] width 1293 height 698
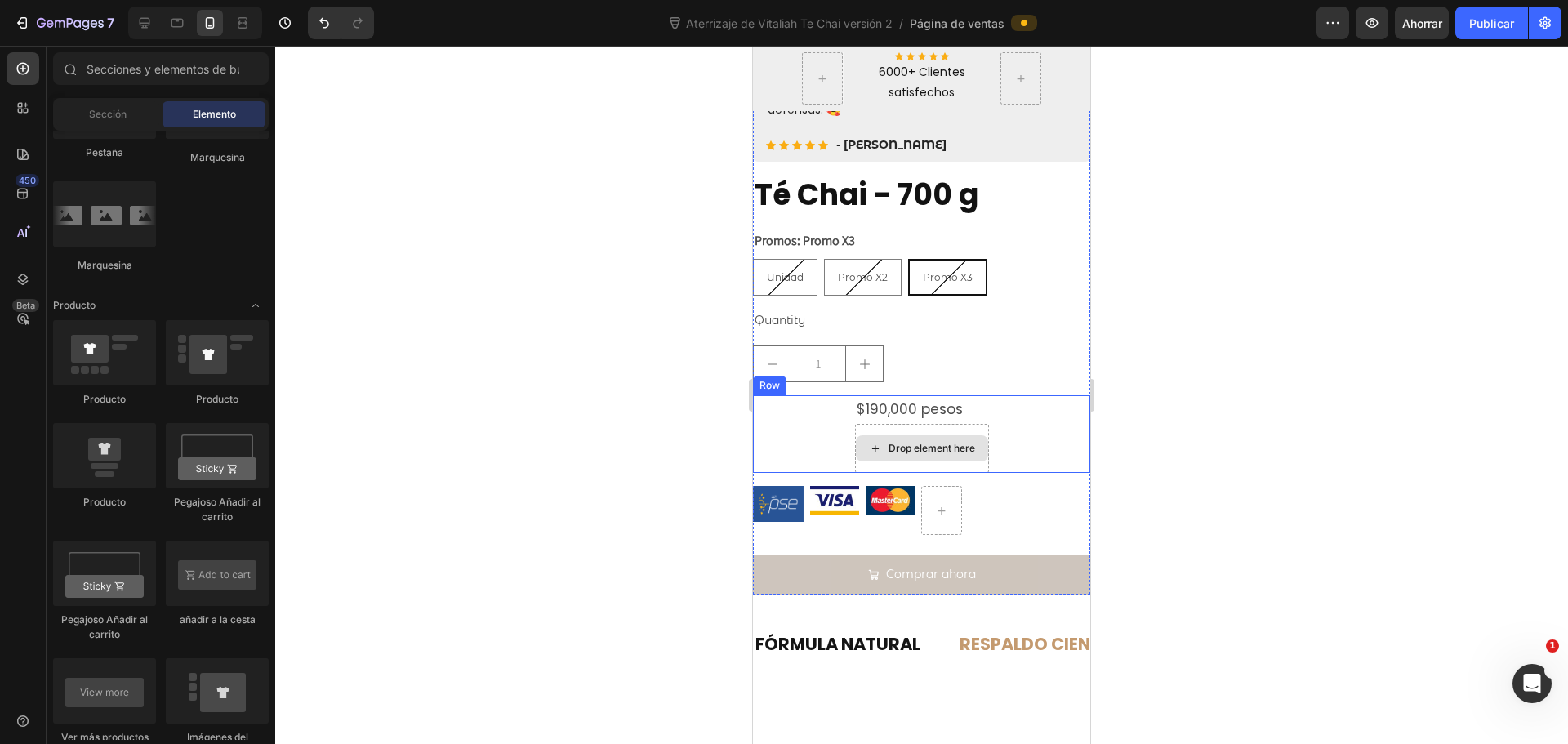
scroll to position [503, 0]
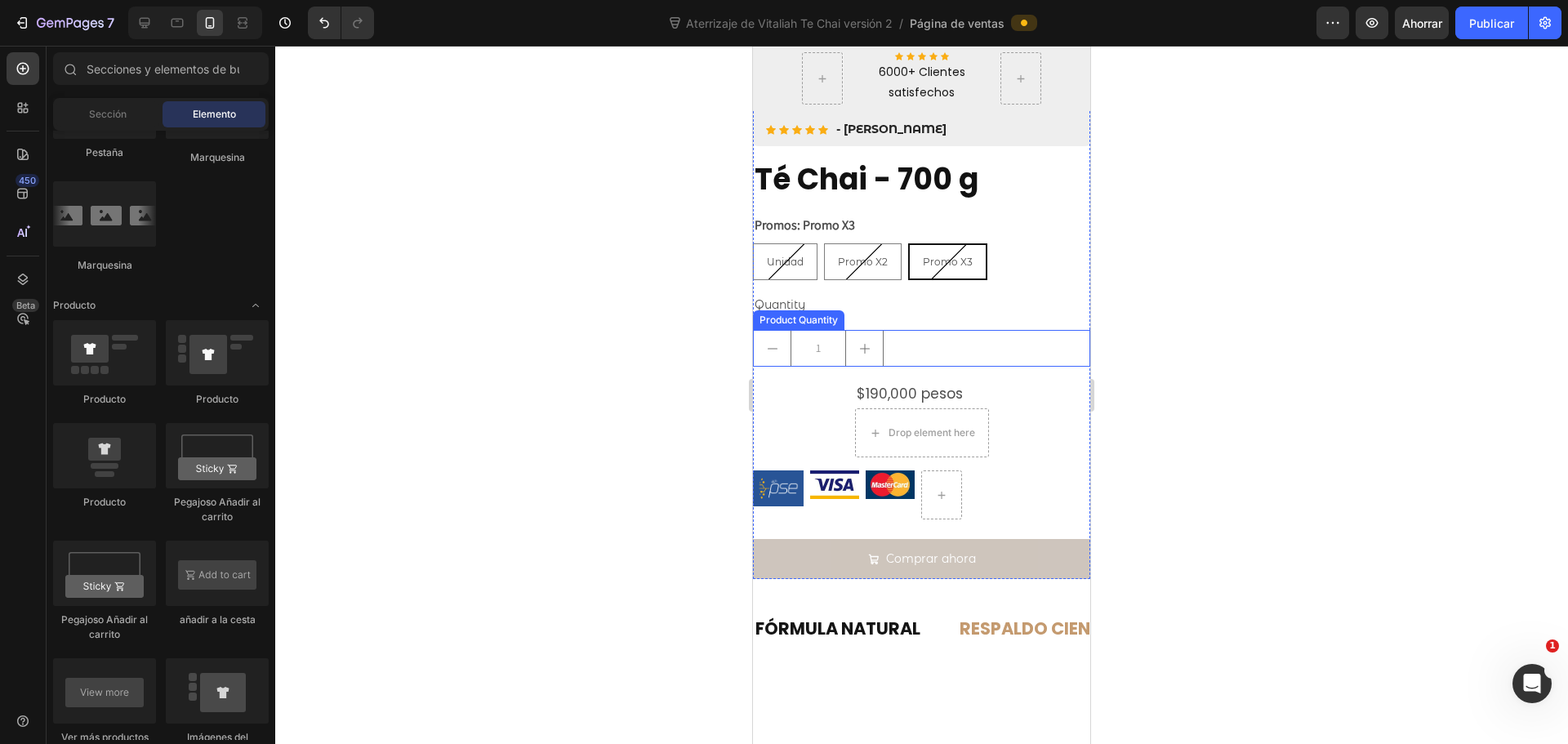
click at [931, 330] on div "1" at bounding box center [921, 349] width 337 height 37
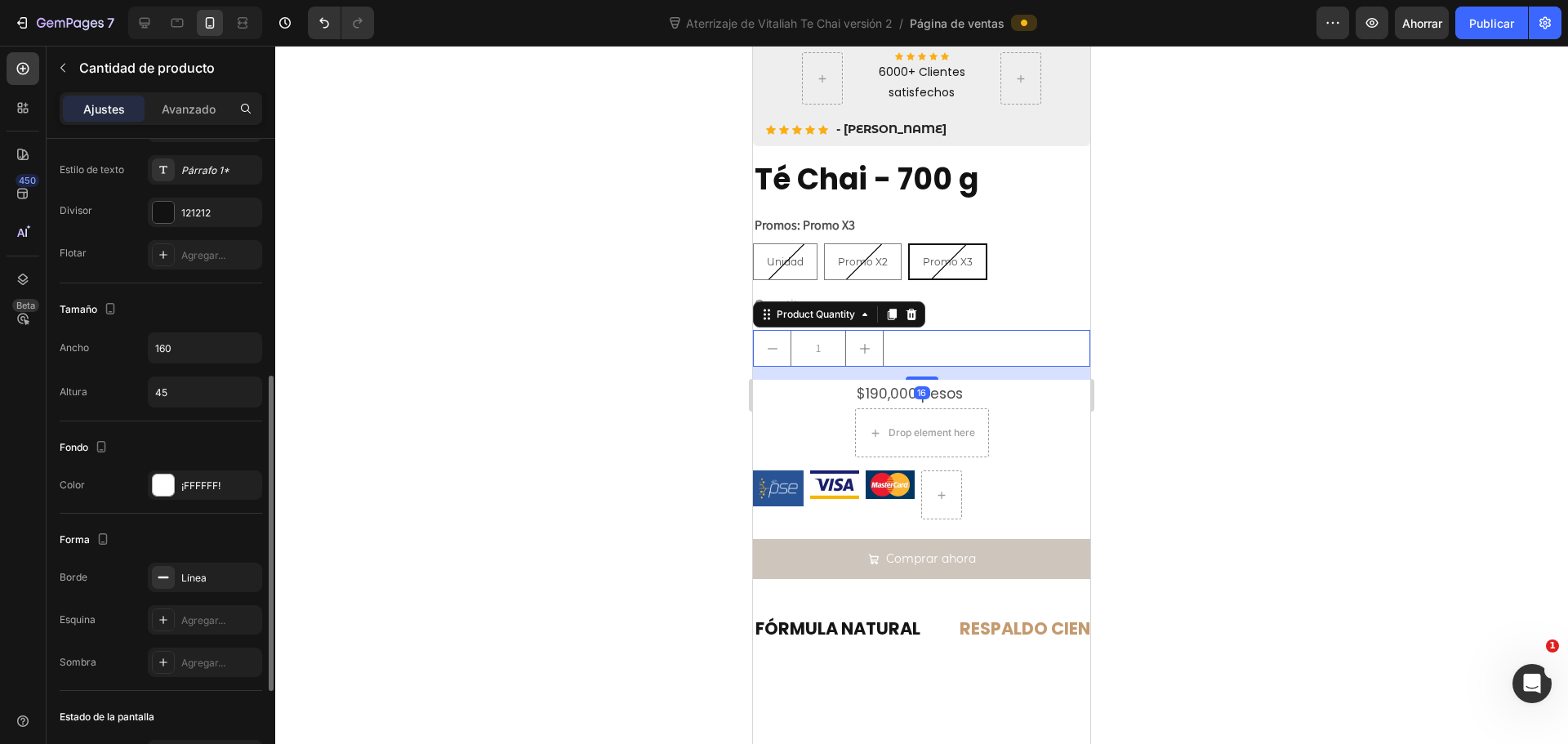
scroll to position [694, 0]
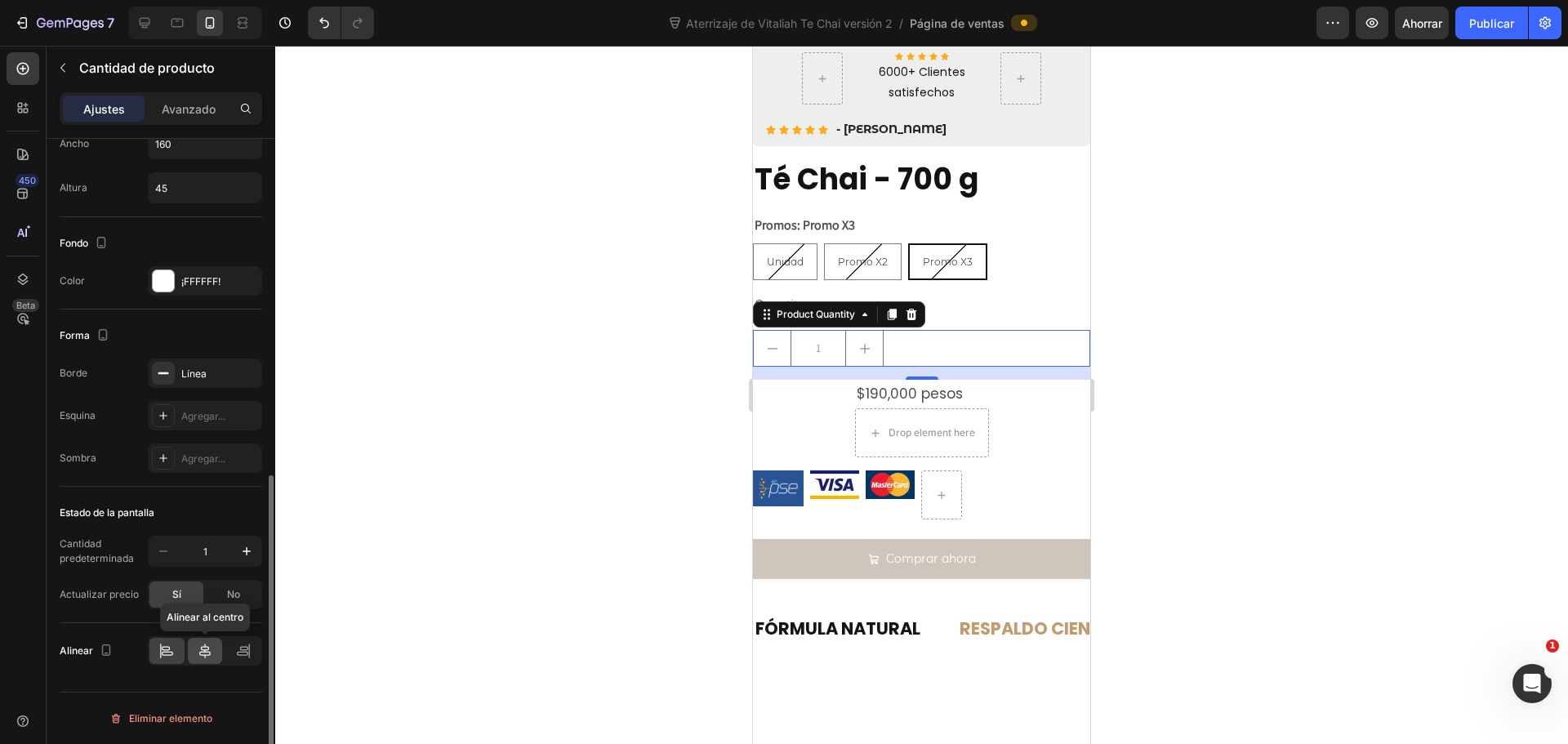
click at [193, 644] on div at bounding box center [205, 651] width 35 height 26
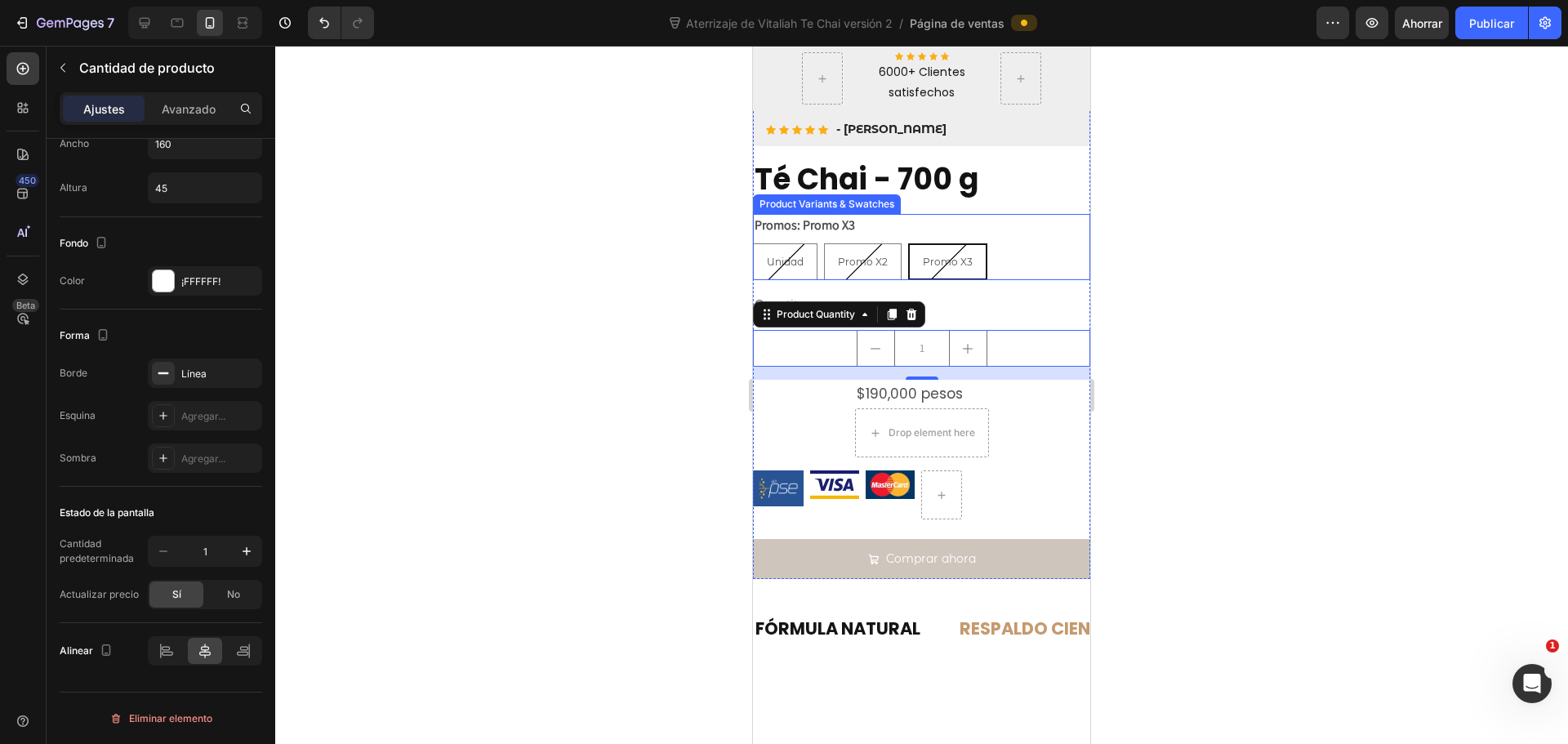
click at [987, 226] on div "Promos: Promo X3 Unidad Unidad Unidad Promo X2 Promo X2 Promo X2 Promo X3 Promo…" at bounding box center [921, 247] width 337 height 66
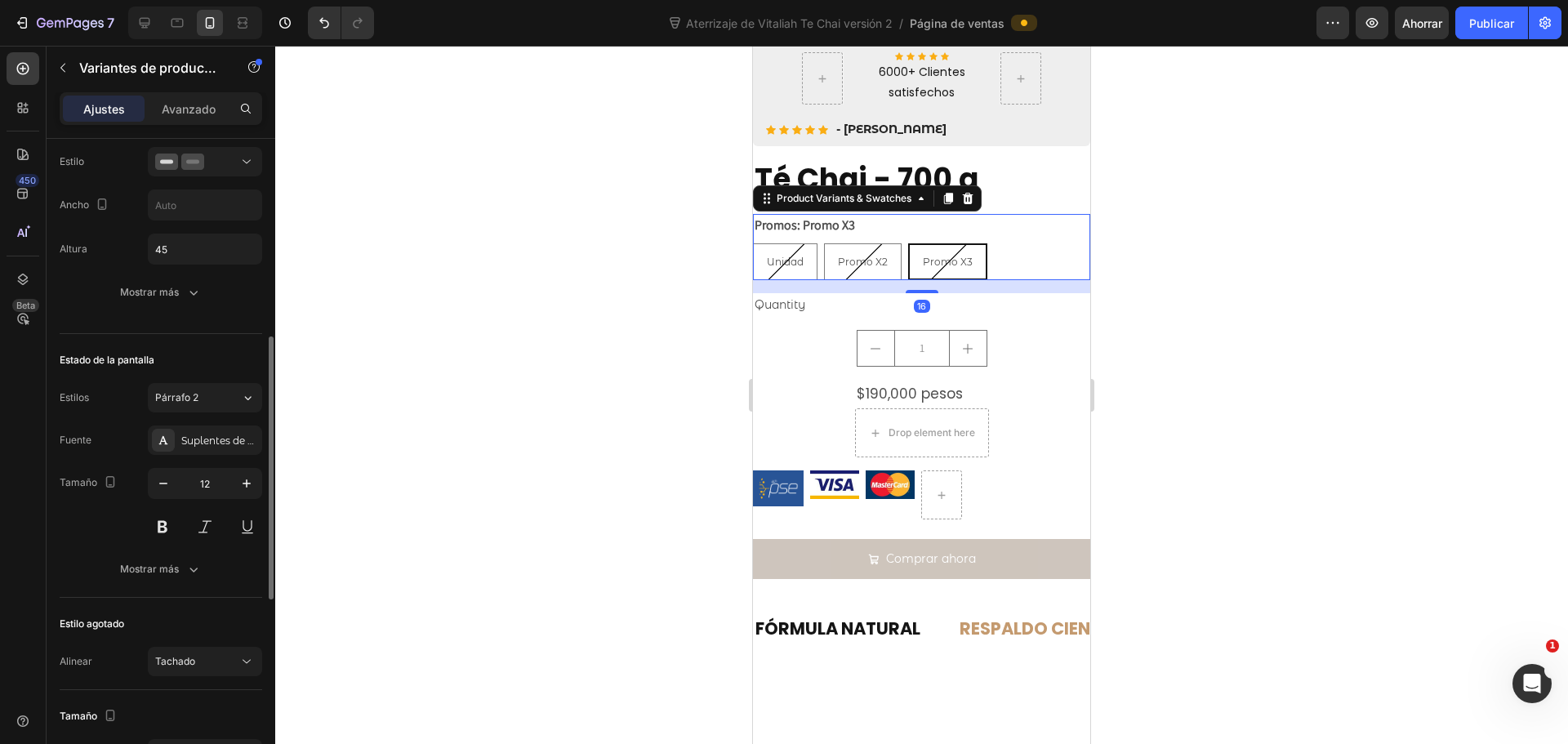
scroll to position [898, 0]
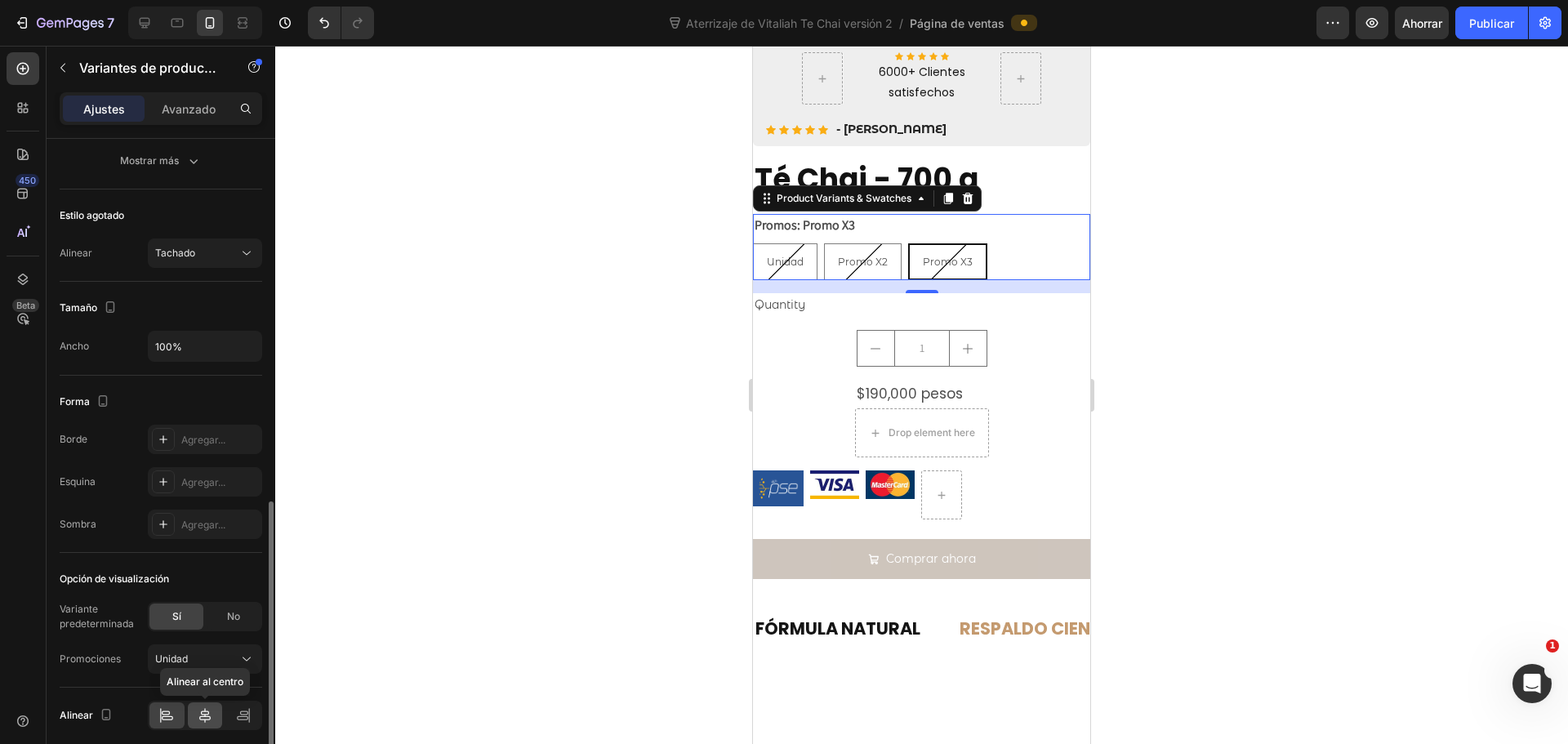
click at [200, 716] on icon at bounding box center [205, 715] width 12 height 15
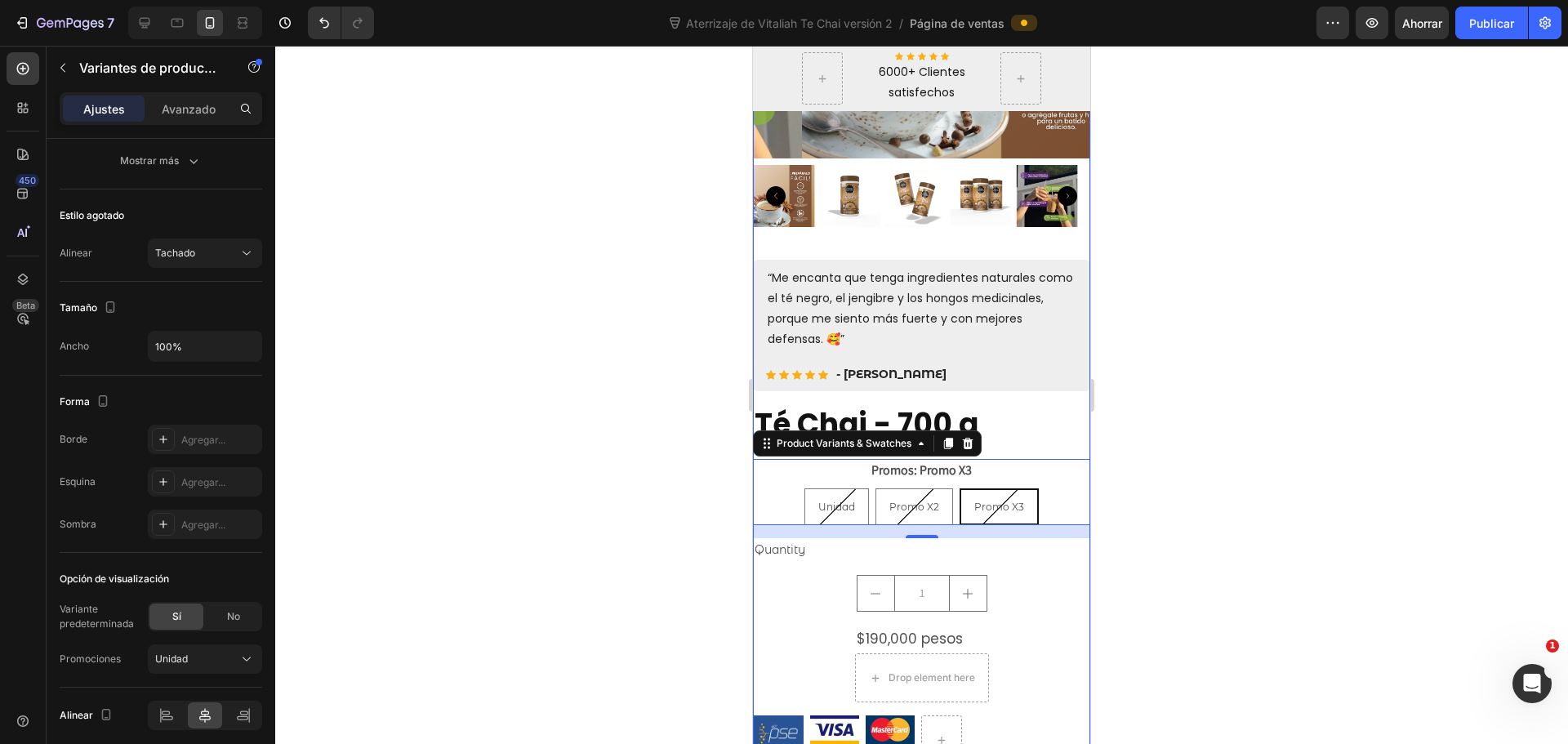
scroll to position [177, 0]
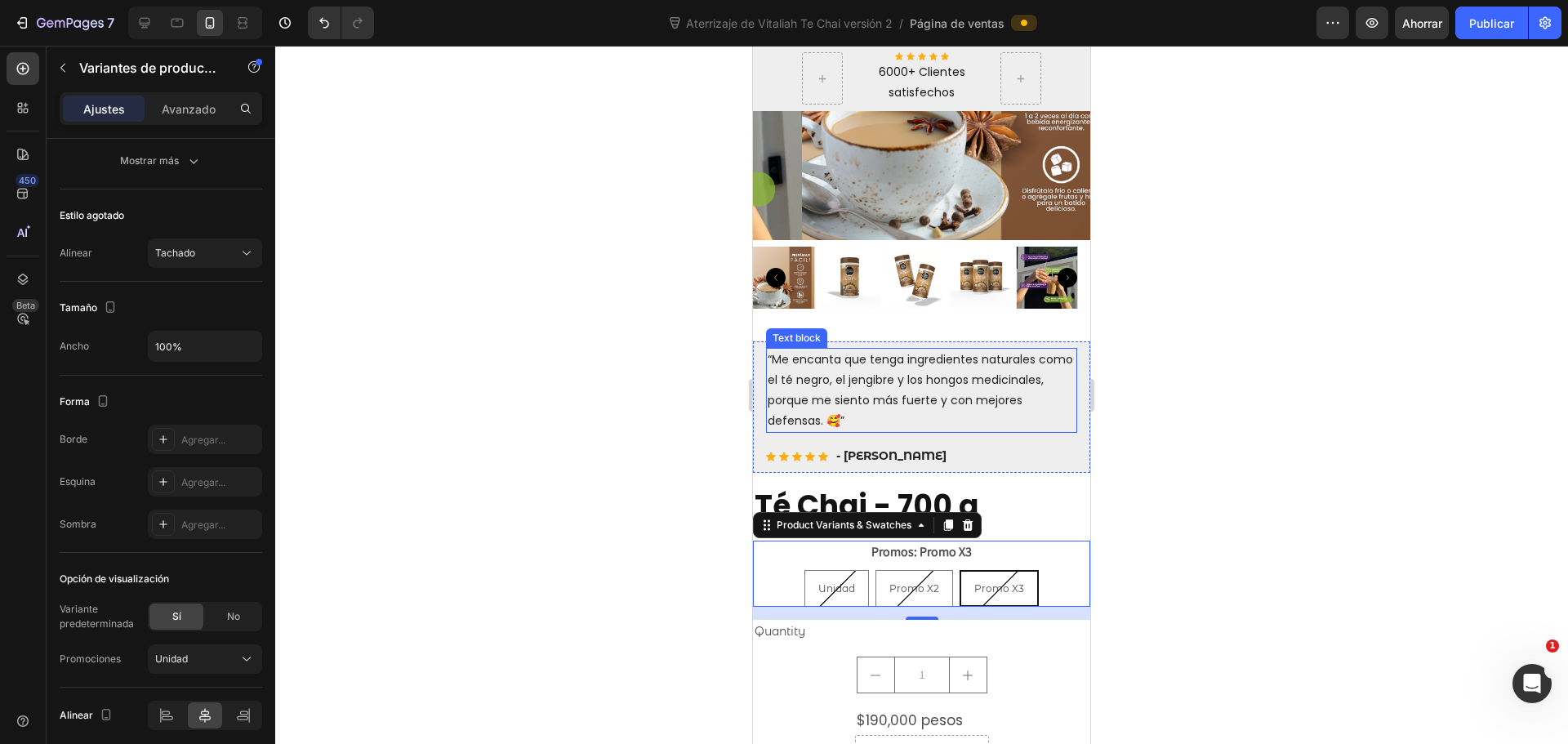
click at [1028, 387] on p "“Me encanta que tenga ingredientes naturales como el té negro, el jengibre y lo…" at bounding box center [921, 390] width 308 height 83
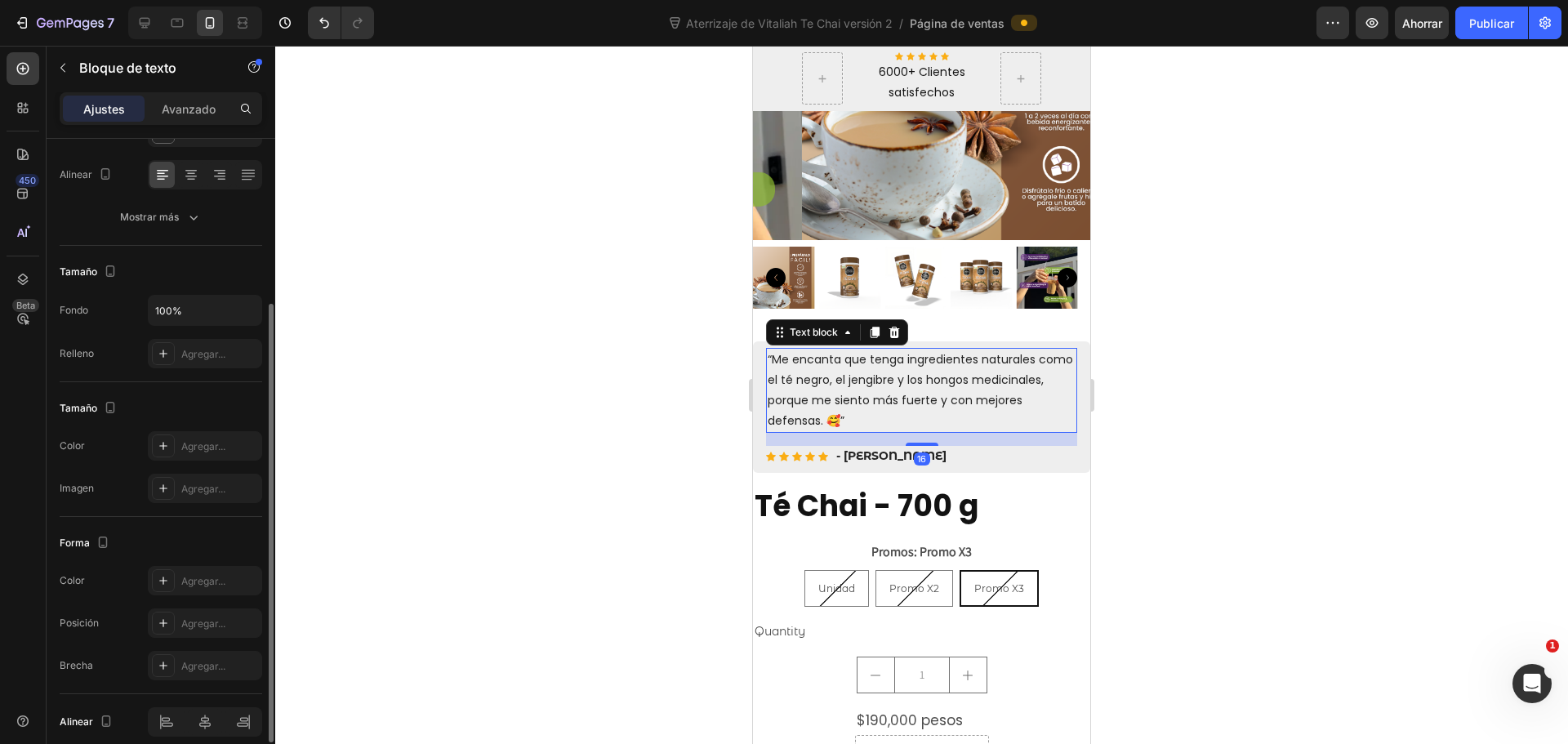
scroll to position [82, 0]
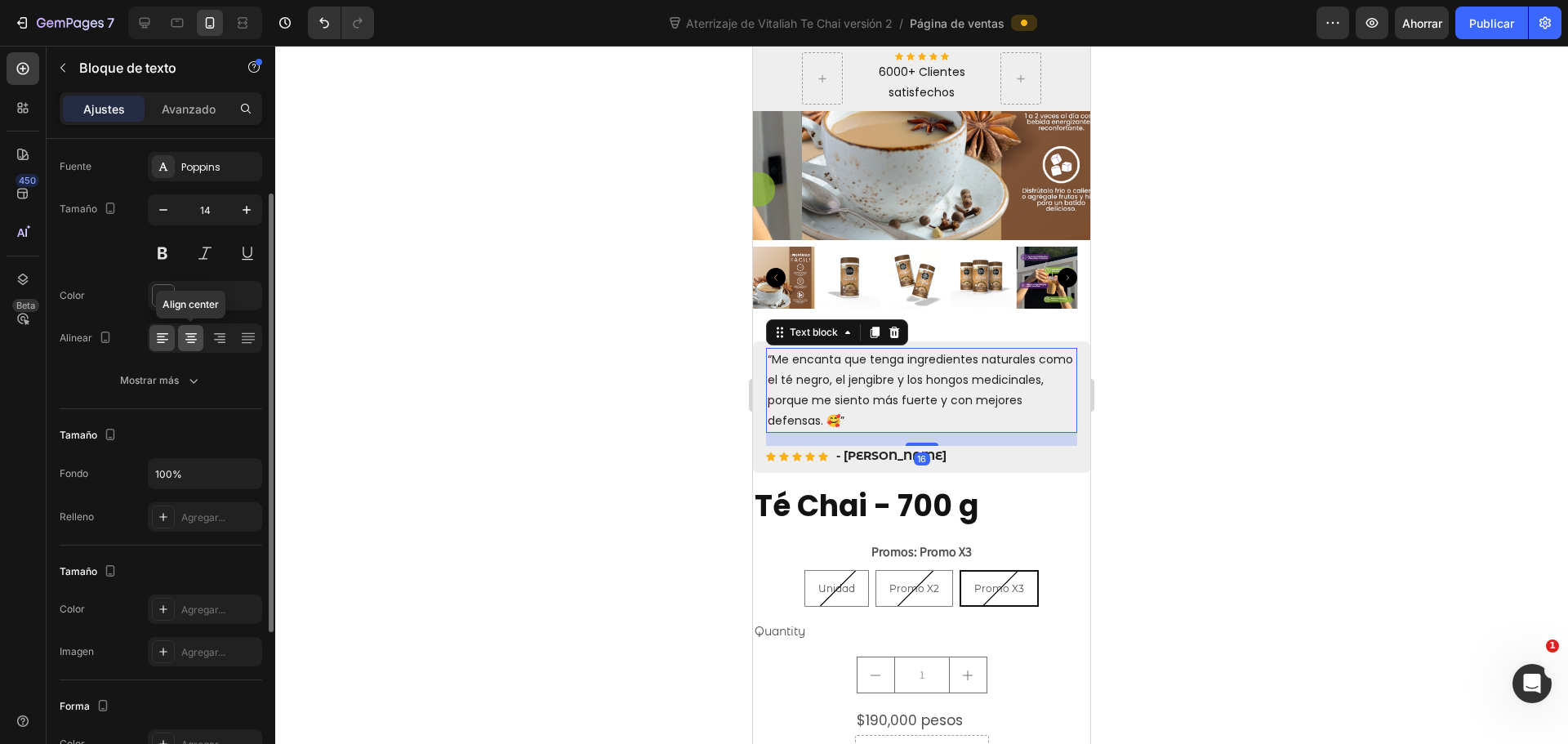
click at [187, 334] on icon at bounding box center [191, 334] width 12 height 2
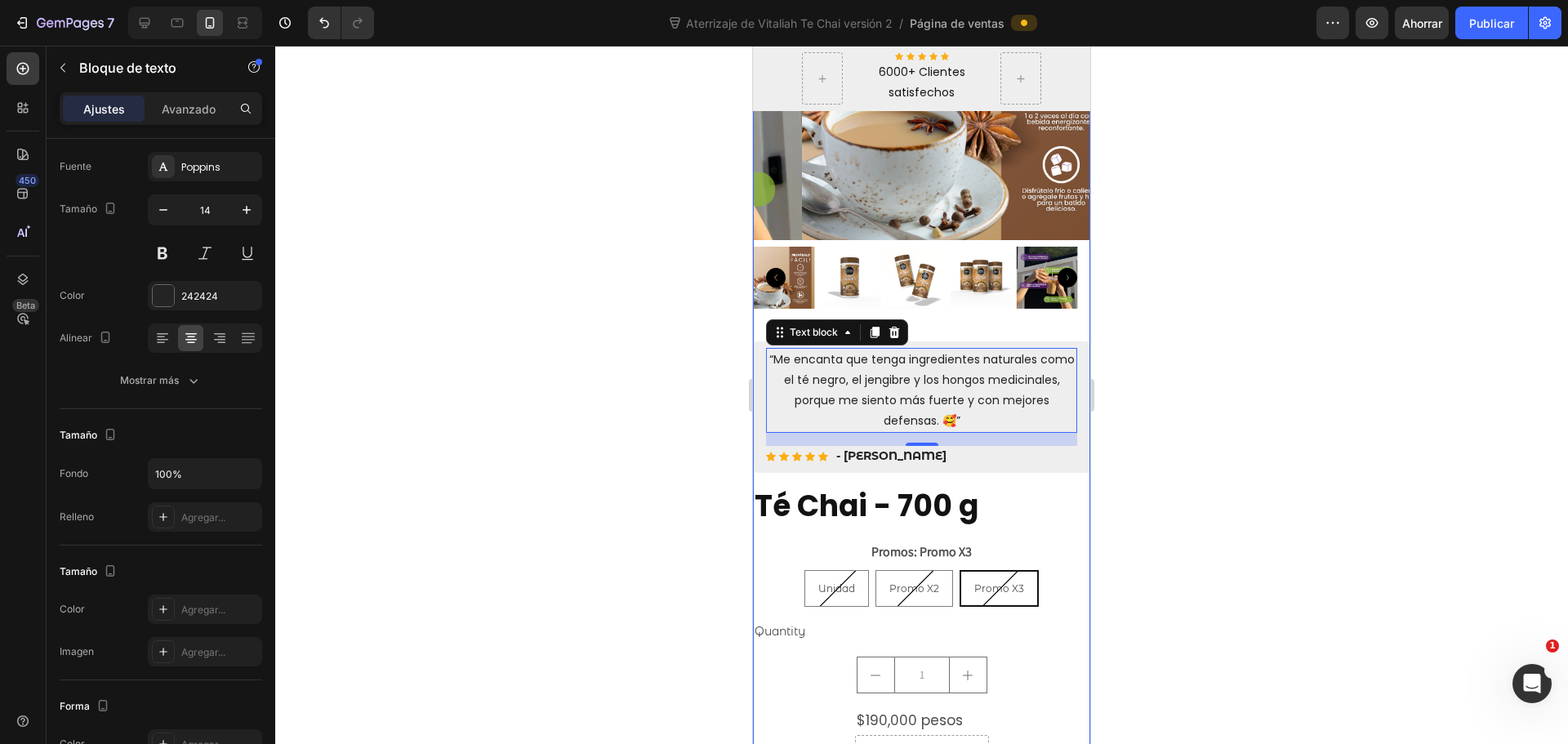
click at [1011, 321] on div "Product Images “Me encanta que tenga ingredientes naturales como el té negro, e…" at bounding box center [921, 187] width 337 height 570
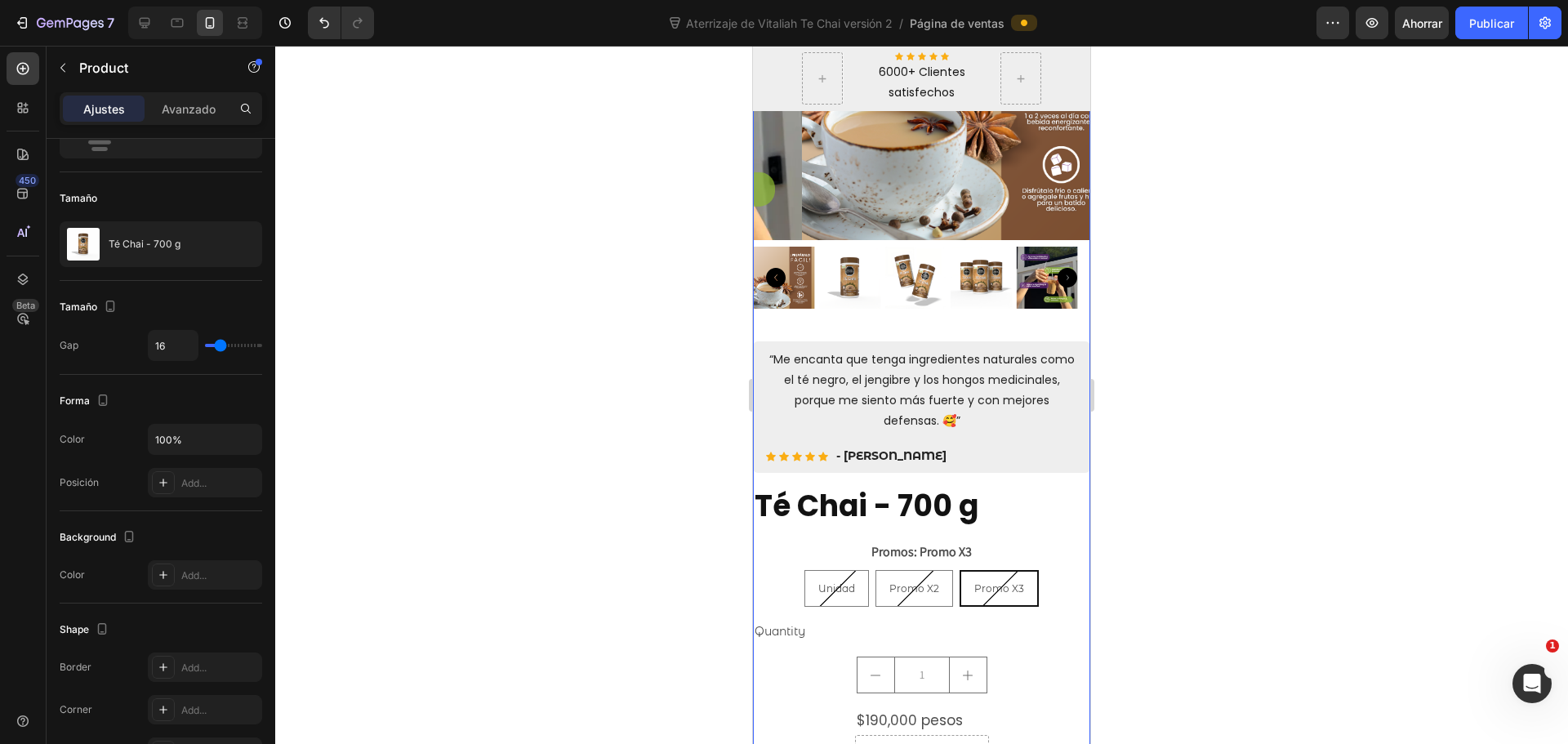
scroll to position [0, 0]
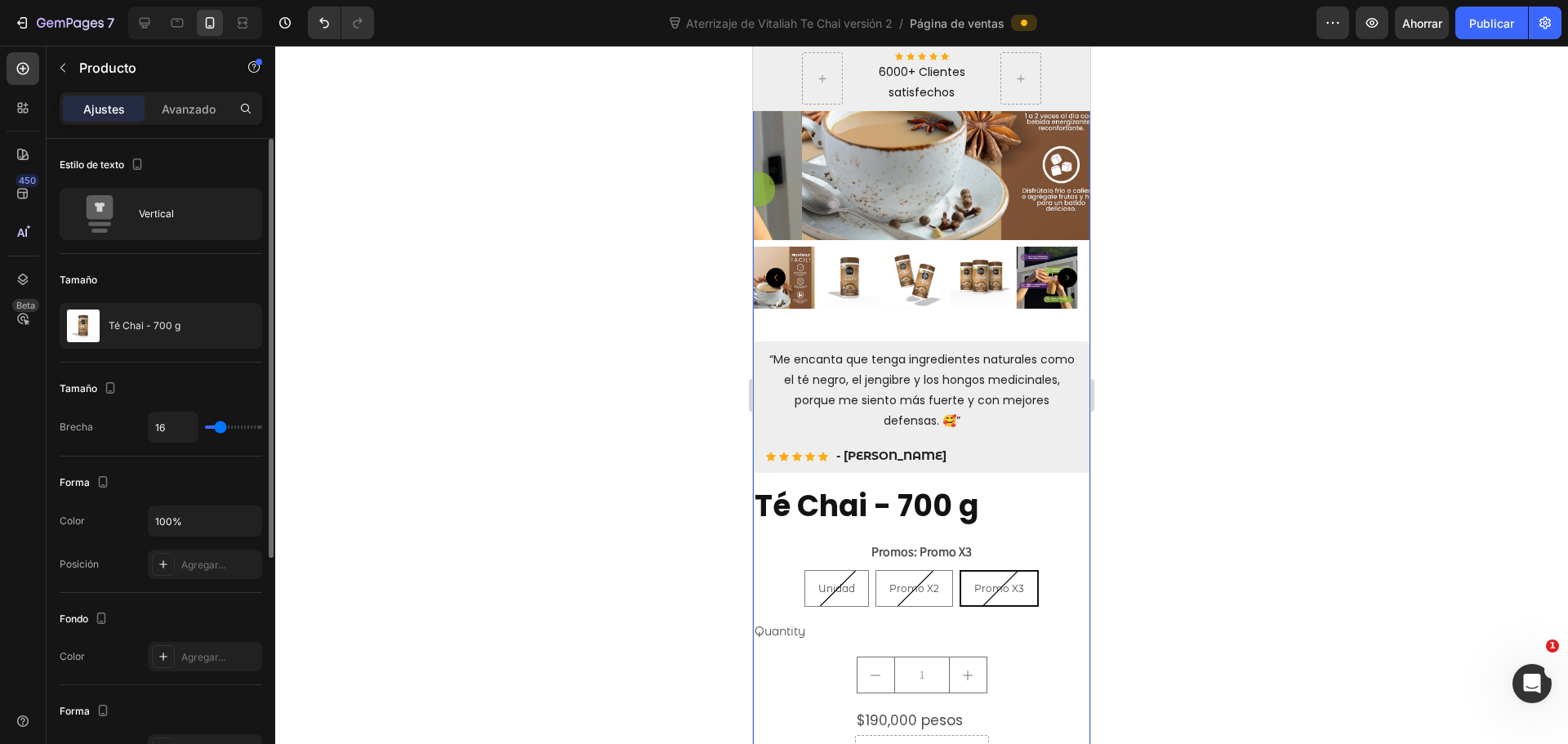
click at [1170, 380] on div at bounding box center [921, 394] width 1293 height 698
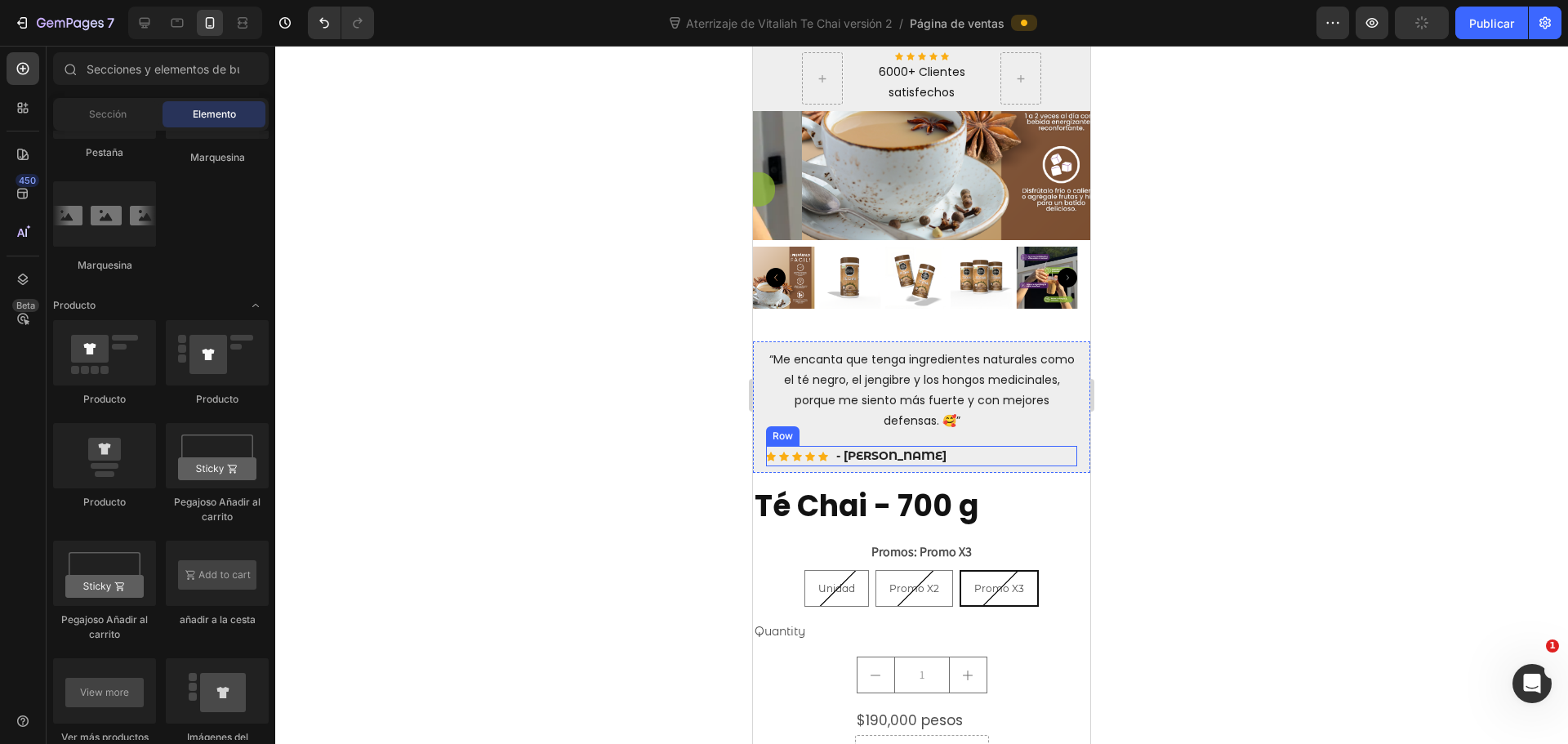
click at [919, 448] on div "Icon Icon Icon Icon Icon Icon List Hoz - Maria Text block Row" at bounding box center [922, 456] width 311 height 20
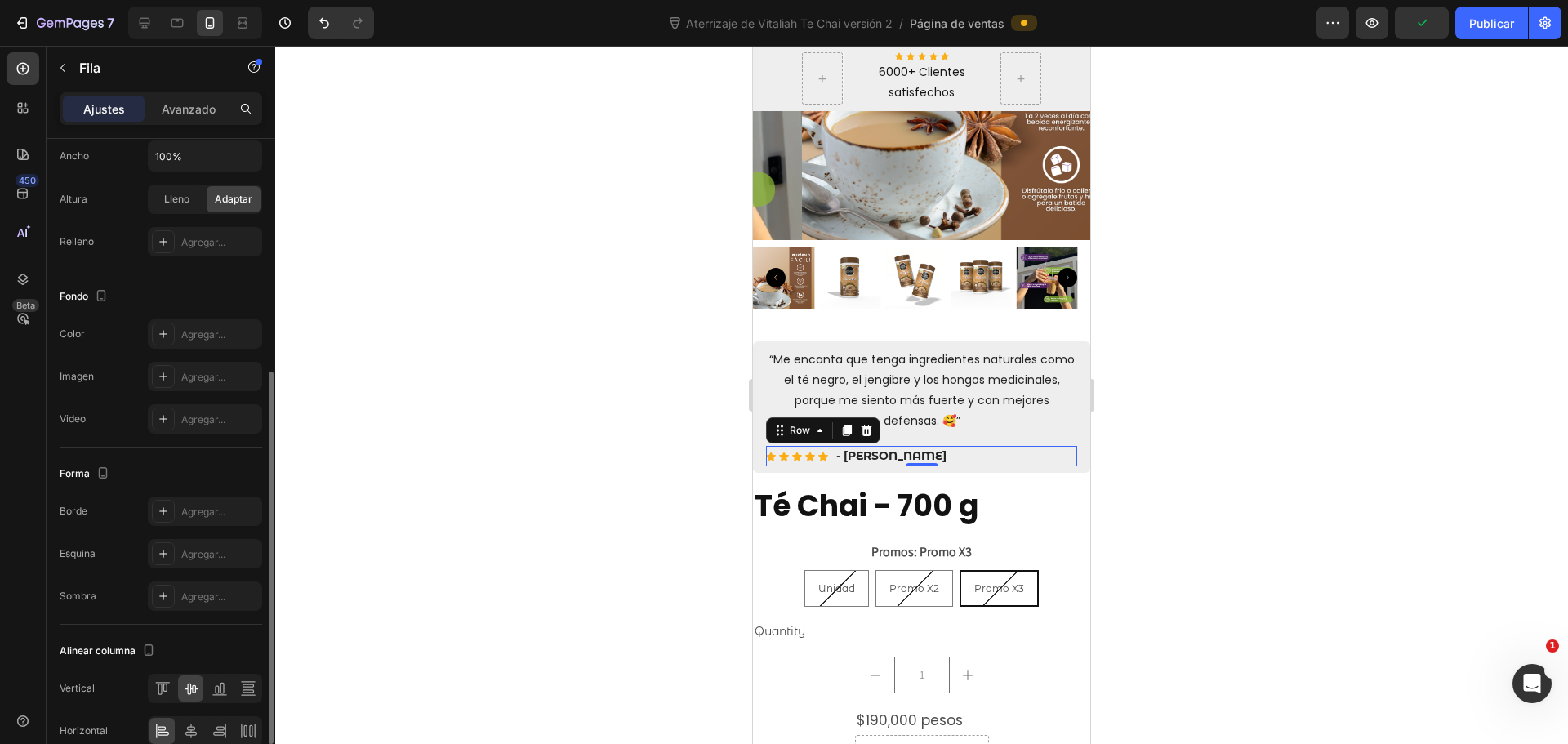
scroll to position [489, 0]
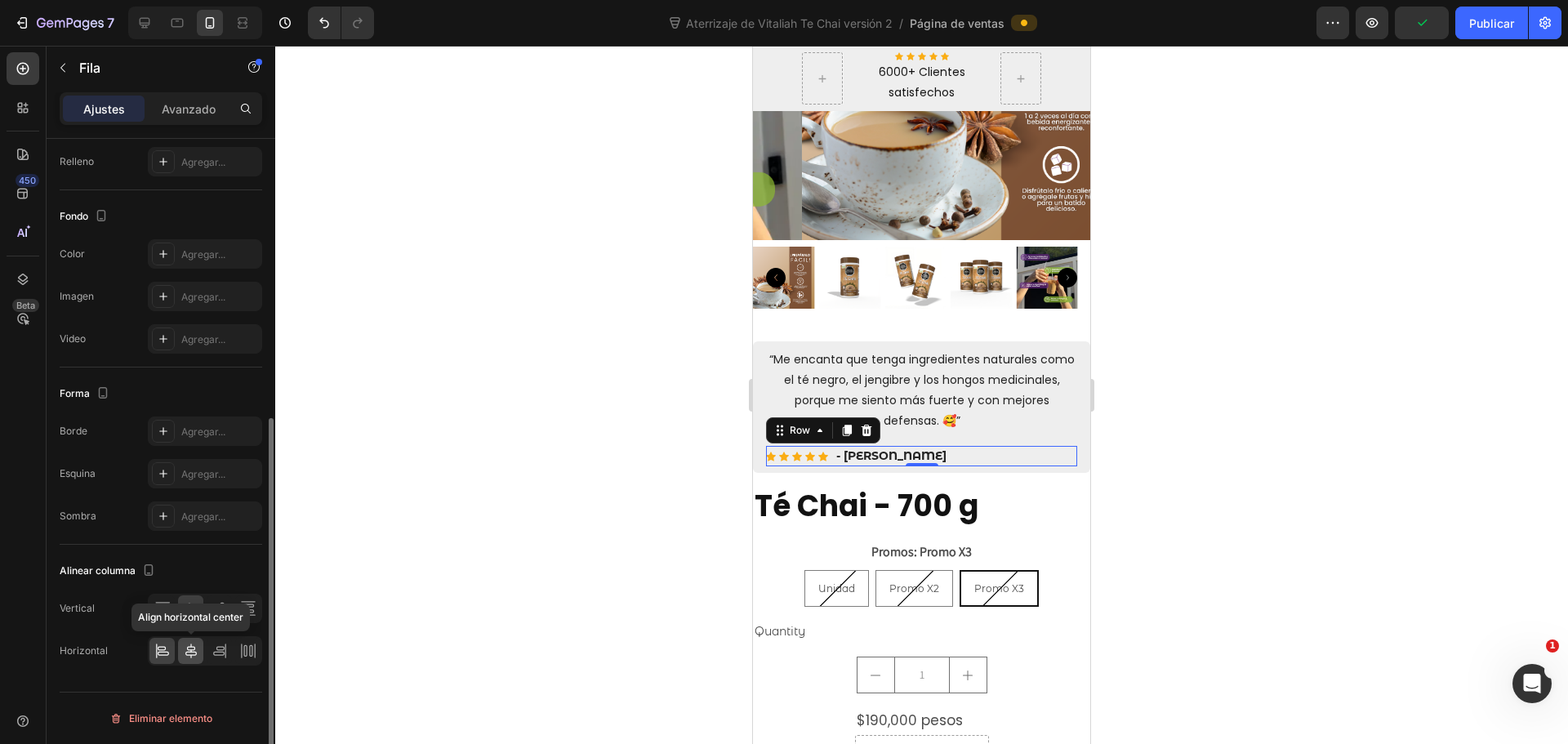
click at [190, 647] on icon at bounding box center [191, 650] width 12 height 15
click at [1218, 474] on div at bounding box center [921, 394] width 1293 height 698
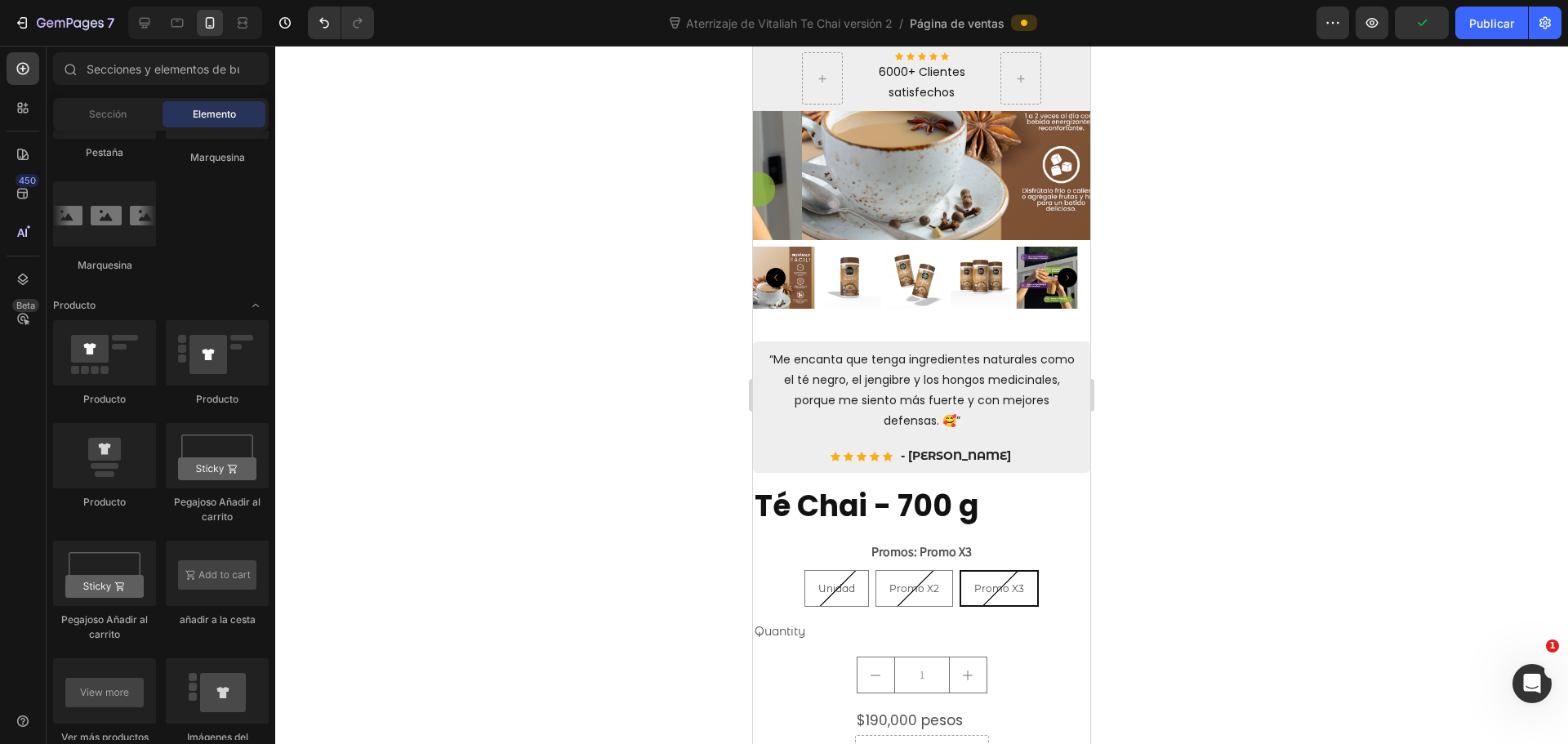
click at [1218, 474] on div at bounding box center [921, 394] width 1293 height 698
click at [992, 446] on div "Icon Icon Icon Icon Icon Icon List Hoz - Maria Text block Row" at bounding box center [922, 456] width 311 height 20
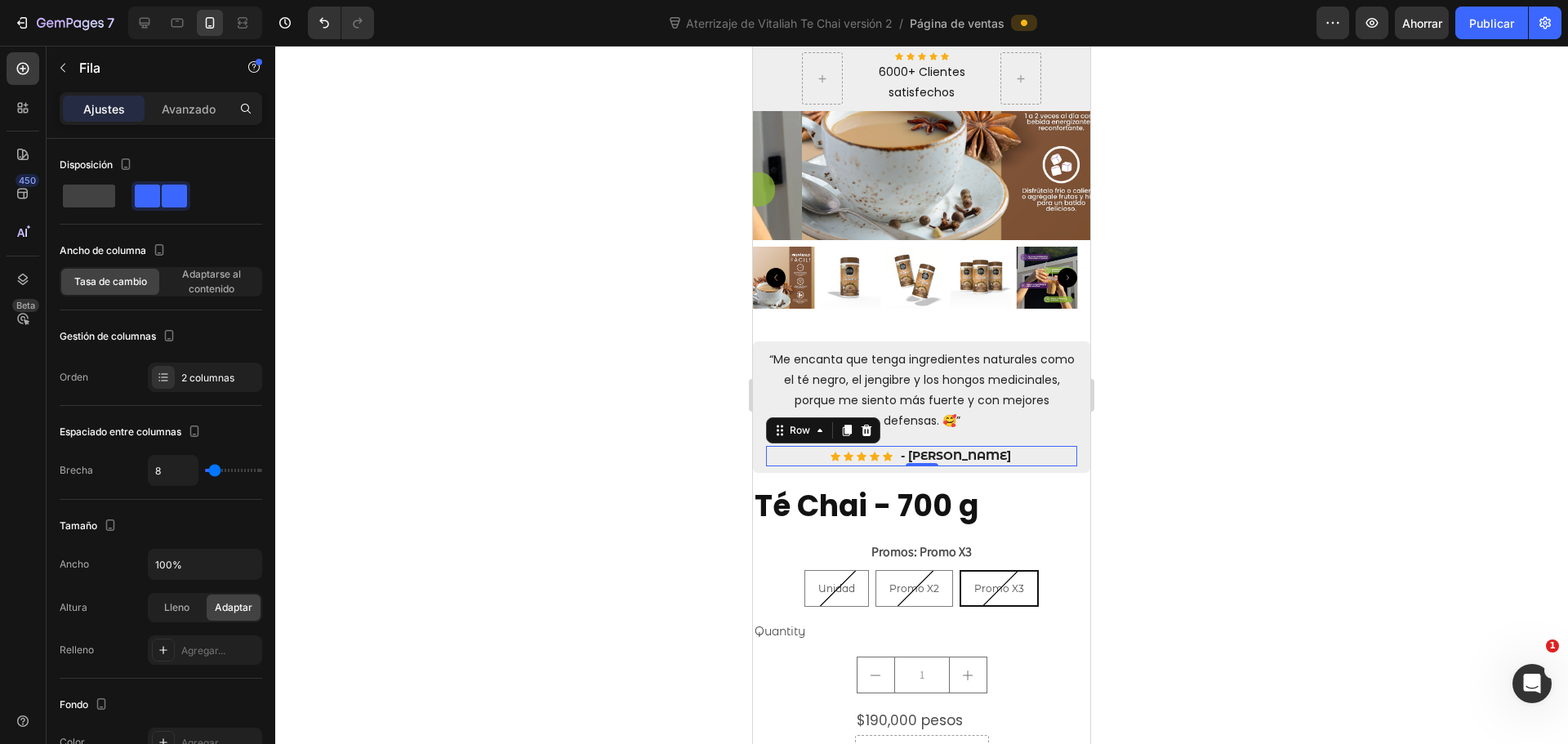
click at [992, 446] on div "Icon Icon Icon Icon Icon Icon List Hoz - Maria Text block Row 0" at bounding box center [922, 456] width 311 height 20
click at [984, 446] on div "Icon Icon Icon Icon Icon Icon List Hoz - Maria Text block Row 0" at bounding box center [922, 456] width 311 height 20
click at [976, 446] on div "Icon Icon Icon Icon Icon Icon List Hoz - Maria Text block Row 0" at bounding box center [922, 456] width 311 height 20
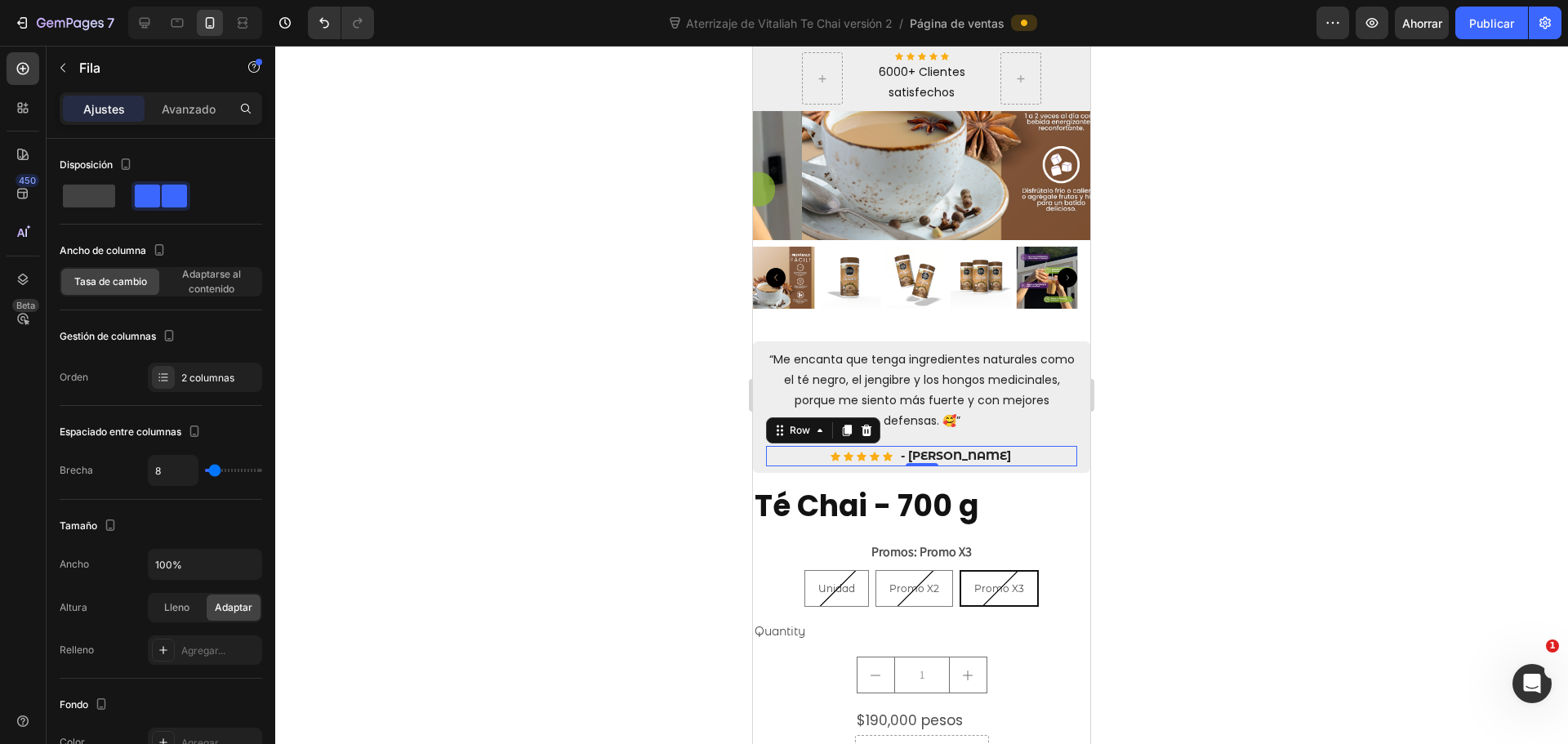
click at [976, 446] on div "Icon Icon Icon Icon Icon Icon List Hoz - Maria Text block Row 0" at bounding box center [922, 456] width 311 height 20
click at [970, 448] on p "- Maria" at bounding box center [955, 457] width 110 height 17
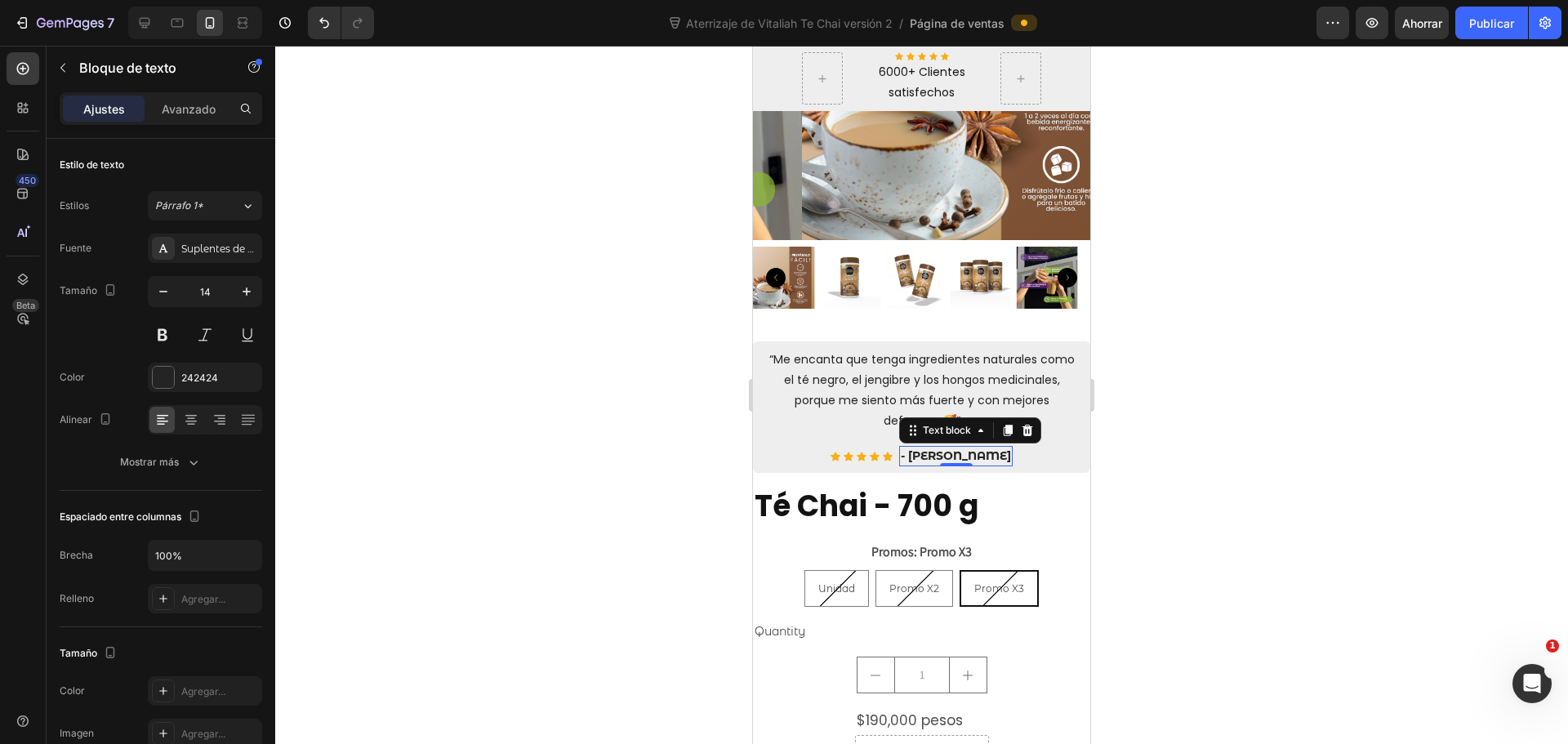
click at [970, 448] on p "- Maria" at bounding box center [955, 457] width 110 height 17
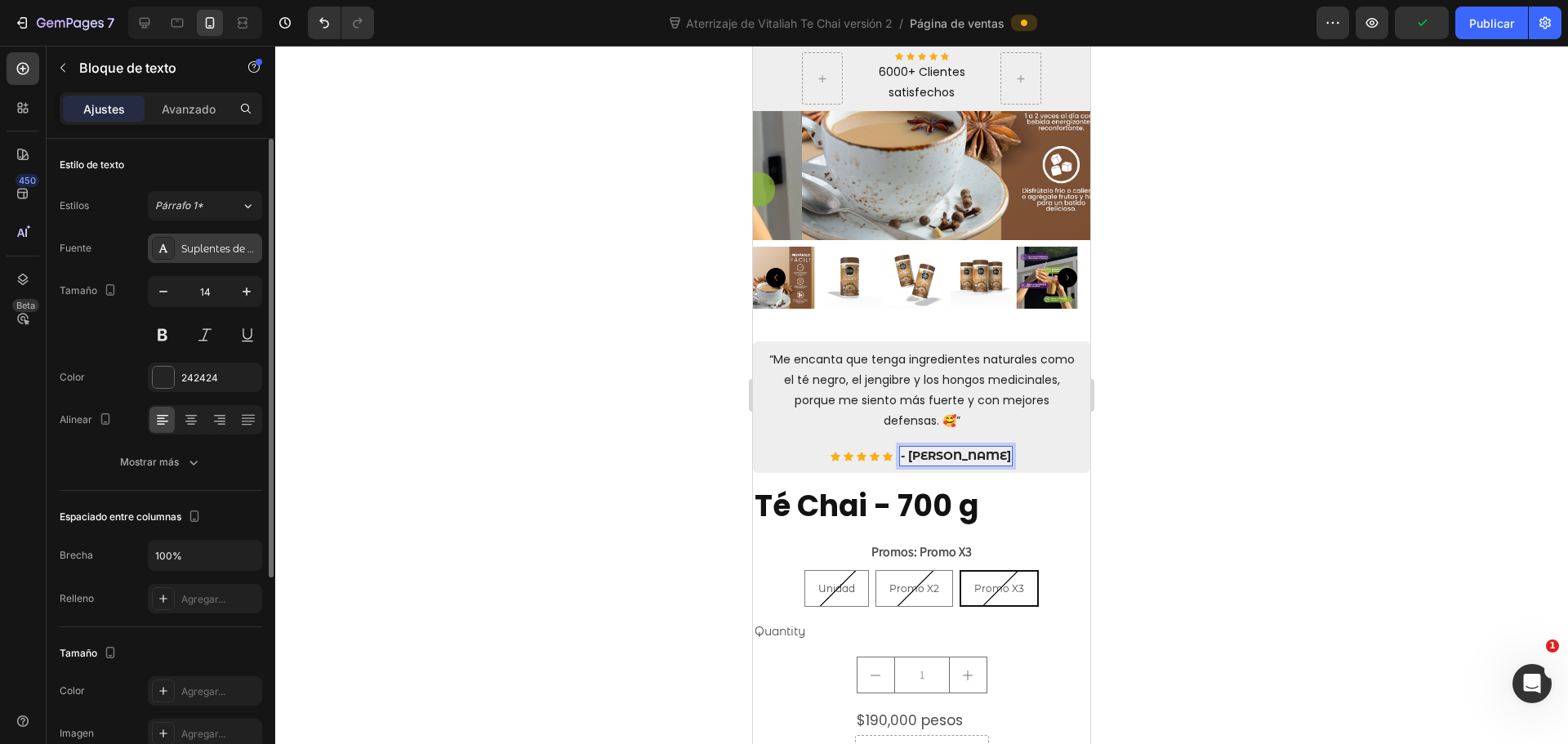
click at [207, 254] on font "Suplentes de Montserrat" at bounding box center [244, 249] width 125 height 13
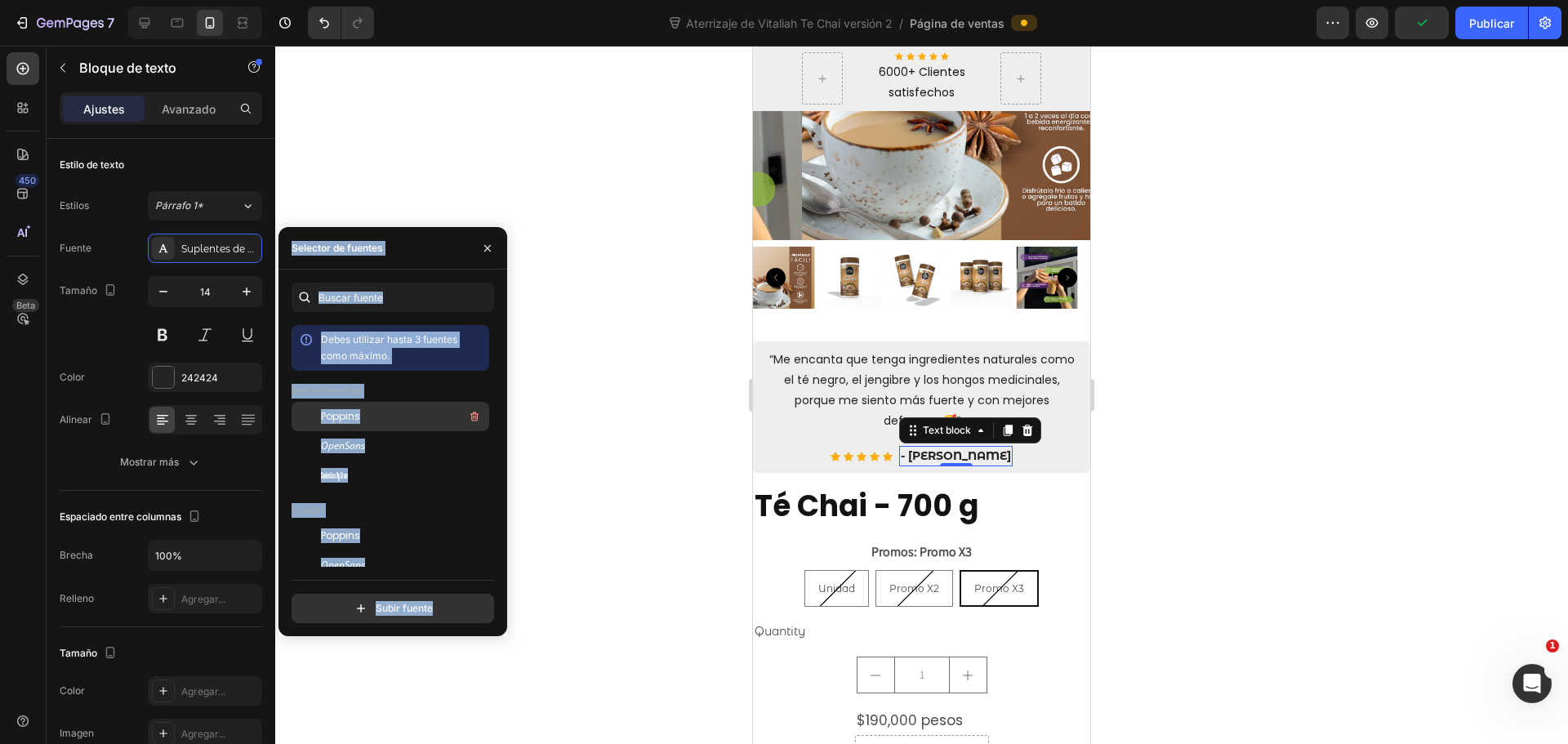
click at [337, 420] on font "Poppins" at bounding box center [340, 416] width 39 height 14
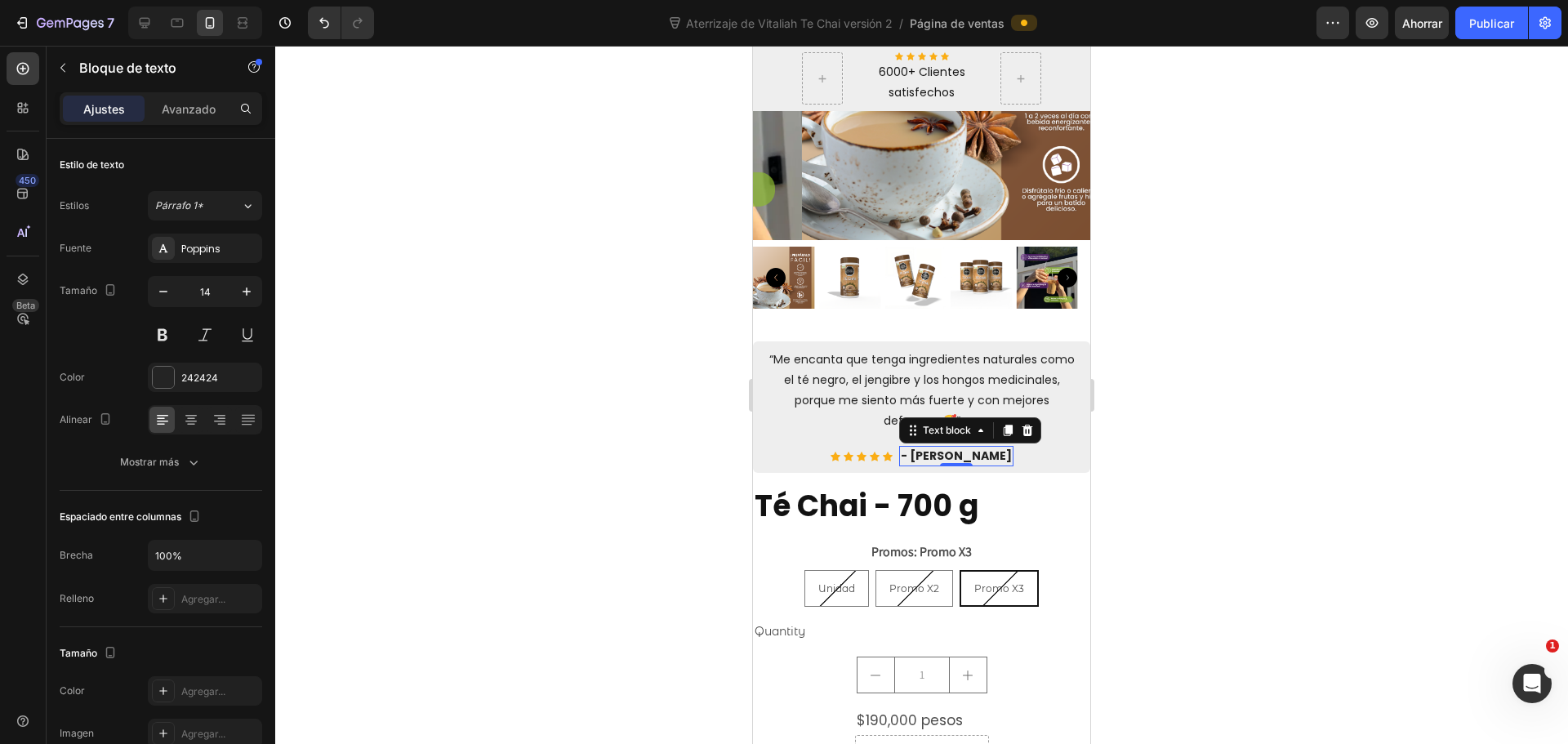
click at [1396, 473] on div at bounding box center [921, 394] width 1293 height 698
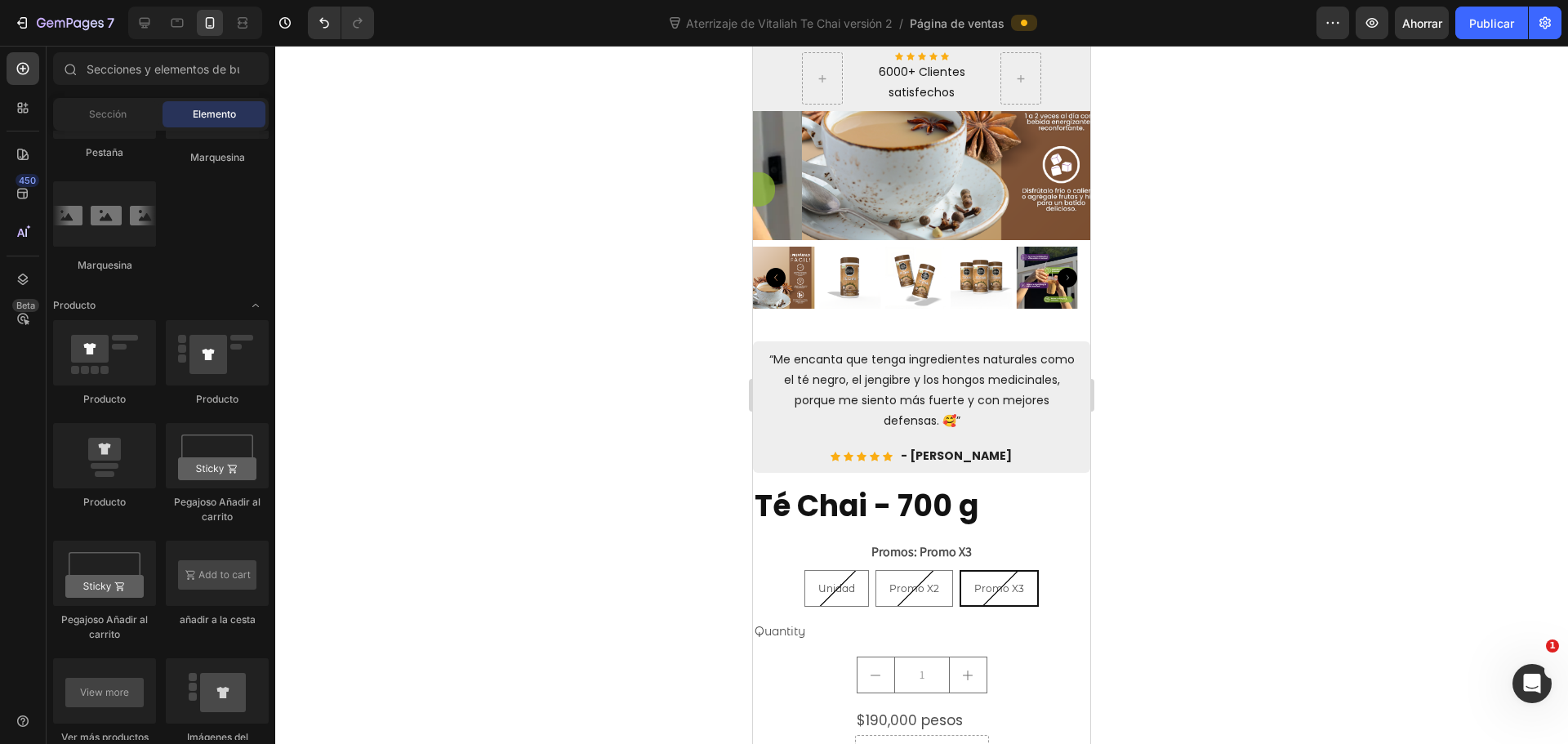
click at [1396, 473] on div at bounding box center [921, 394] width 1293 height 698
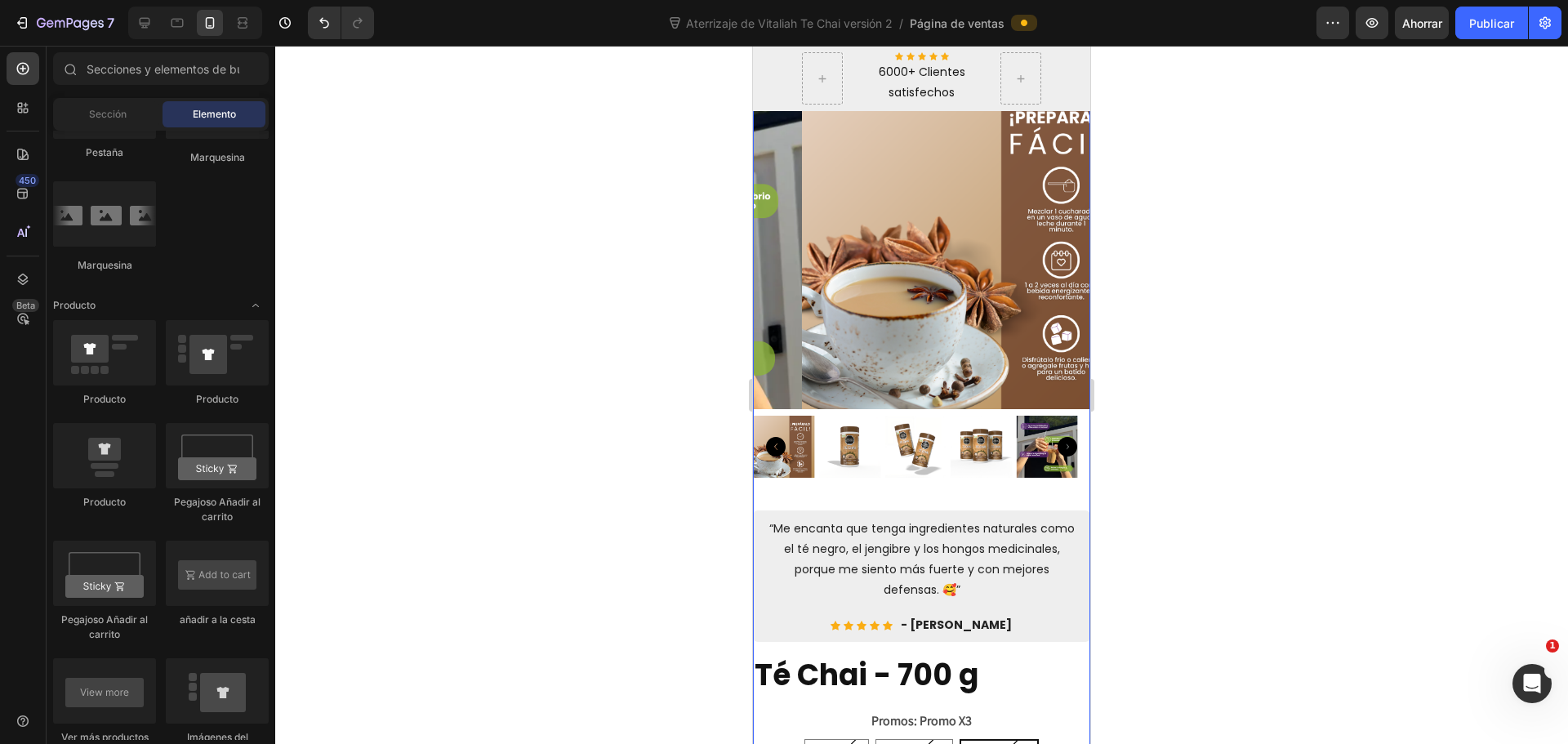
scroll to position [0, 0]
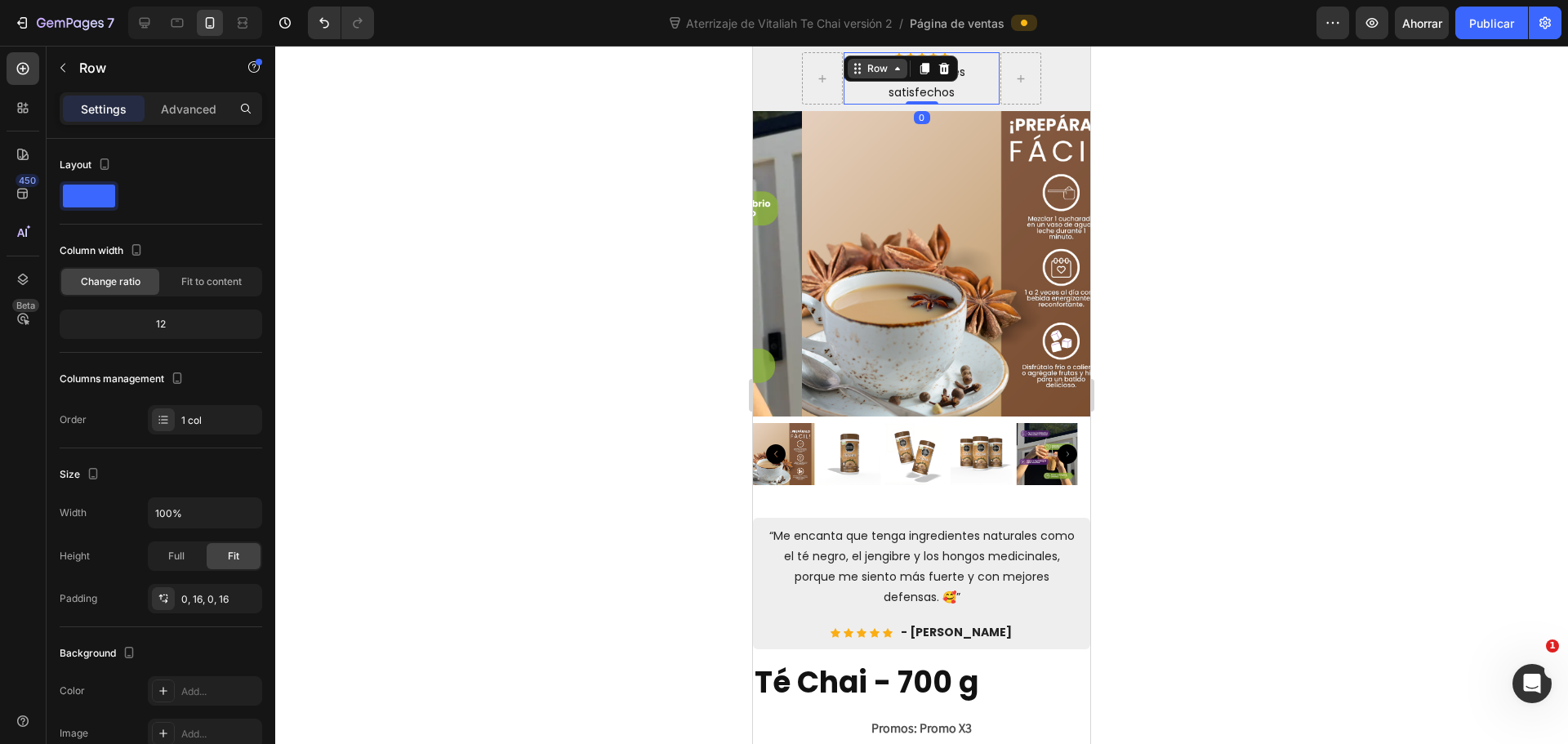
click at [858, 66] on div "Row" at bounding box center [877, 69] width 59 height 19
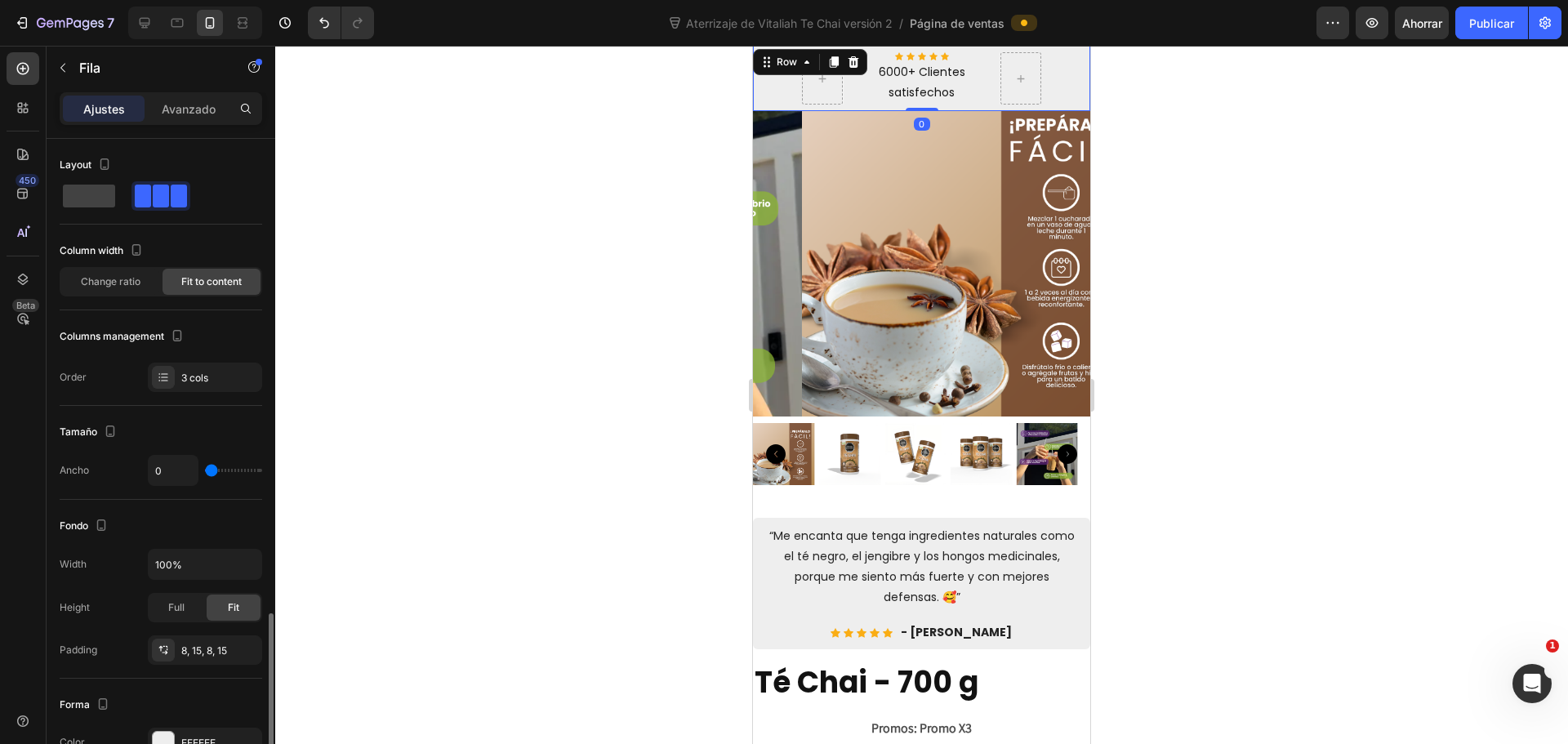
click at [794, 77] on div "Icon Icon Icon Icon Icon Icon List Hoz 6000+ Clientes satisfechos Text block Ro…" at bounding box center [921, 78] width 337 height 65
click at [97, 192] on span at bounding box center [89, 196] width 52 height 23
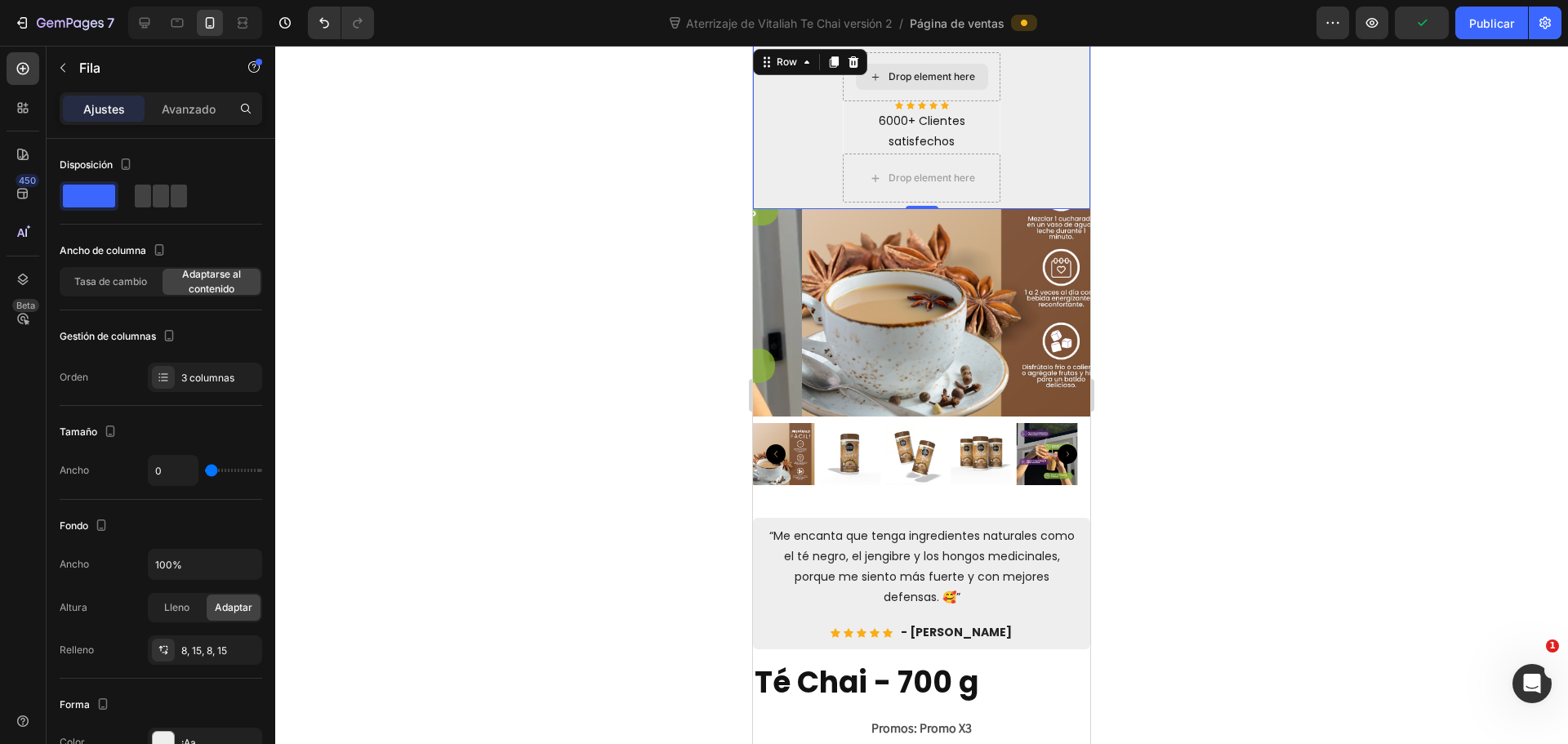
click at [988, 63] on div "Drop element here" at bounding box center [922, 77] width 157 height 49
click at [971, 51] on div "Drop element here Icon Icon Icon Icon Icon Icon List Hoz 6000+ Clientes satisfe…" at bounding box center [921, 127] width 337 height 163
click at [971, 53] on div "Drop element here" at bounding box center [922, 77] width 157 height 49
click at [971, 54] on div "Drop element here" at bounding box center [922, 77] width 157 height 49
click at [956, 122] on p "6000+ Clientes satisfechos" at bounding box center [922, 131] width 126 height 41
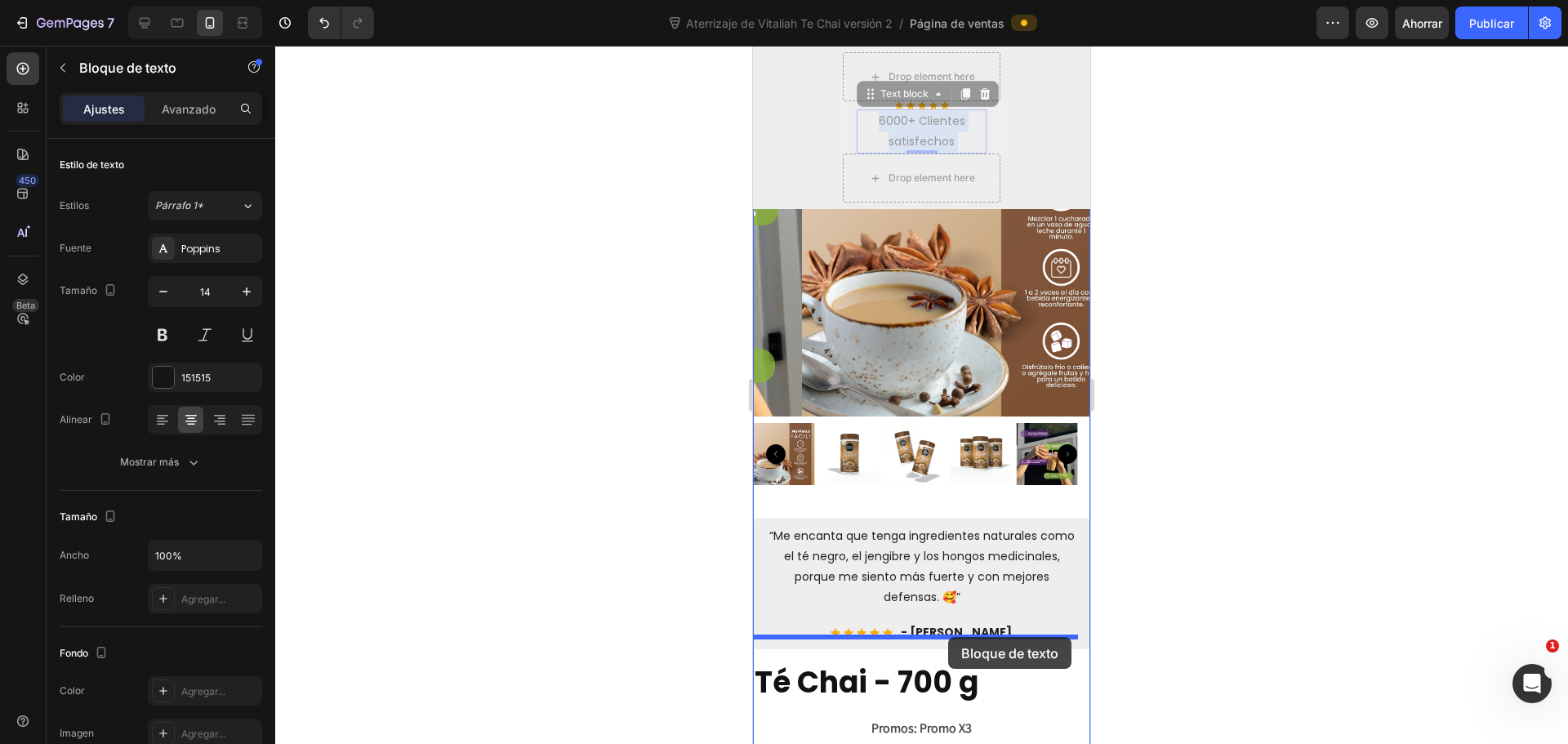
drag, startPoint x: 956, startPoint y: 122, endPoint x: 948, endPoint y: 637, distance: 515.1
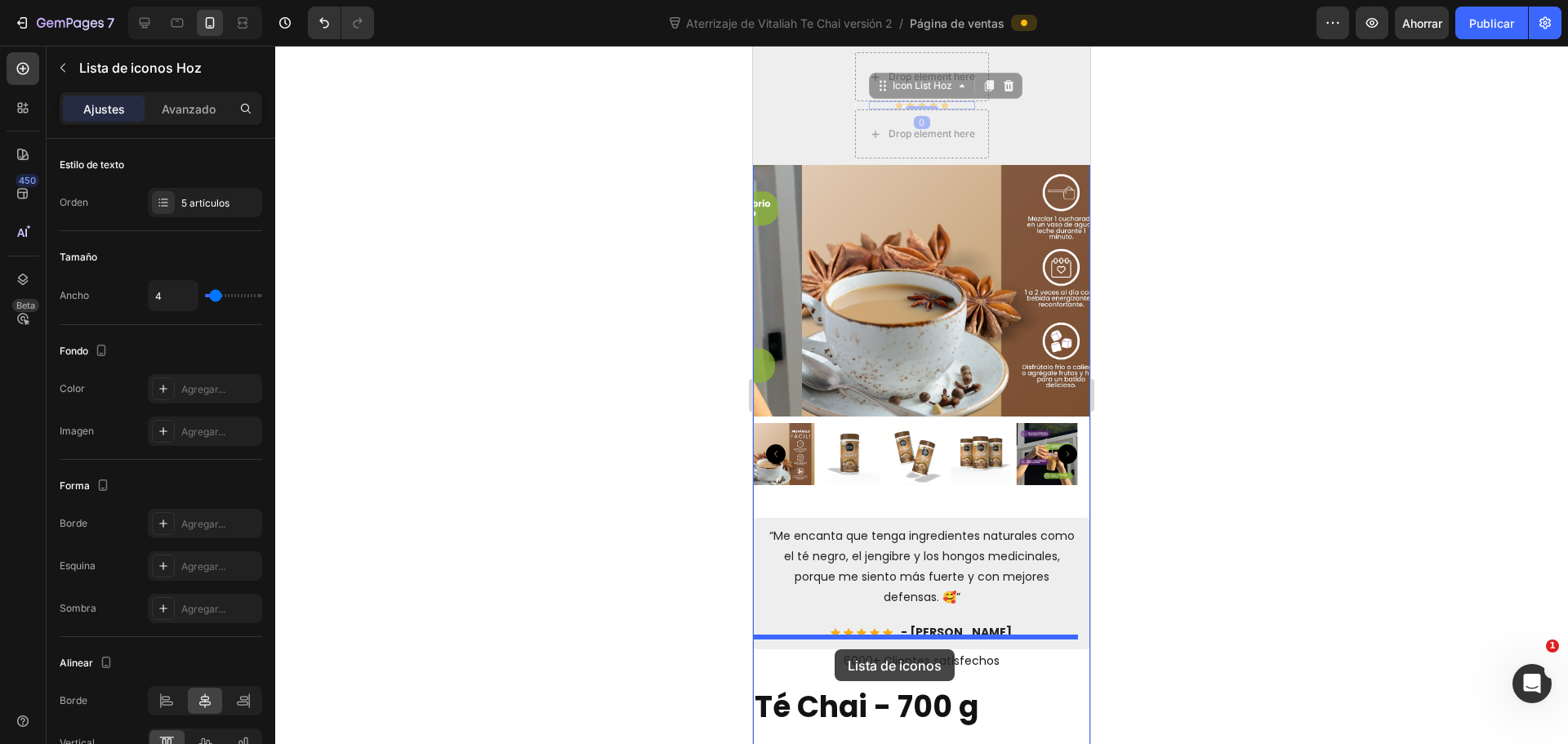
drag, startPoint x: 953, startPoint y: 105, endPoint x: 835, endPoint y: 649, distance: 556.7
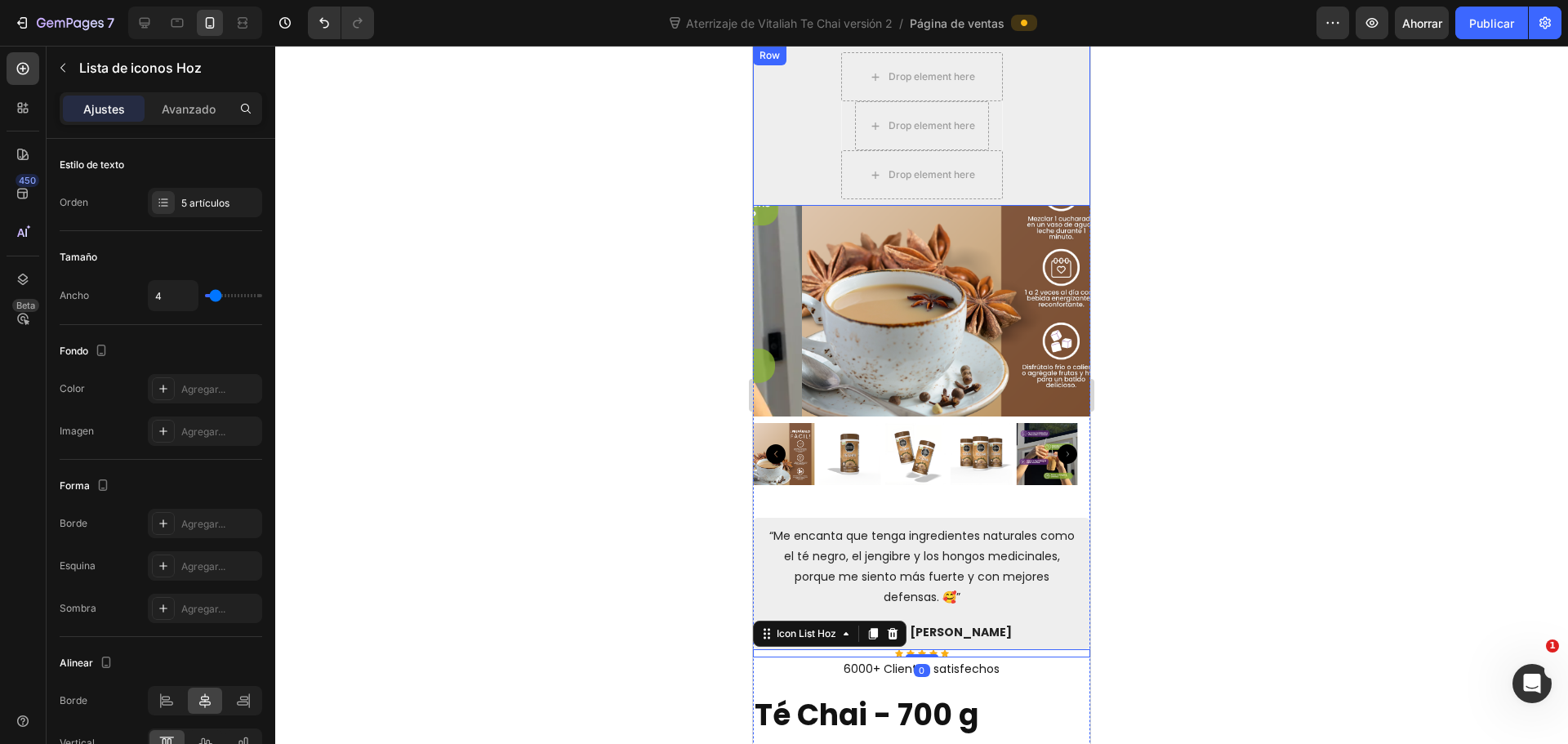
click at [1023, 75] on div "Drop element here Drop element here Row Drop element here Row" at bounding box center [921, 125] width 337 height 160
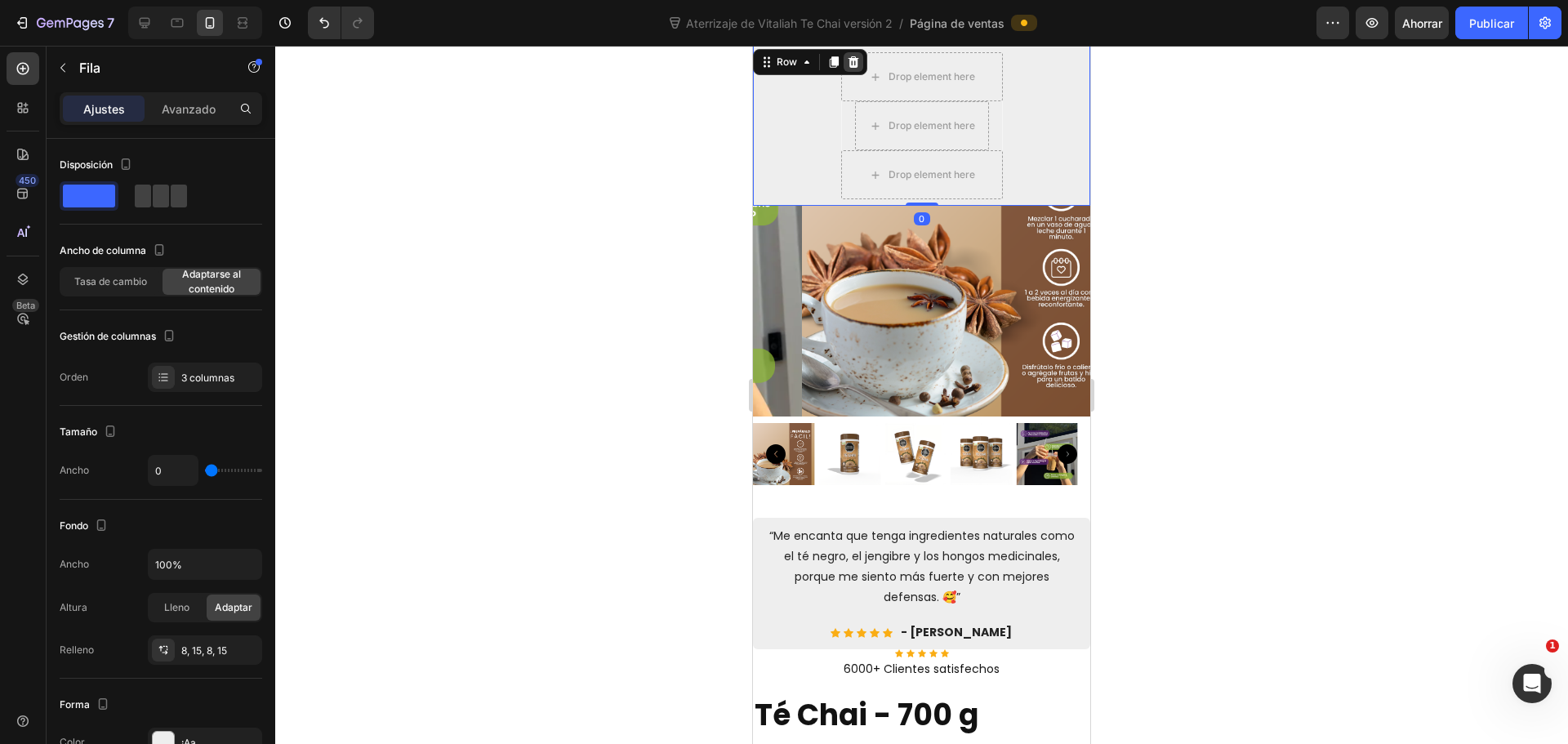
click at [856, 60] on icon at bounding box center [853, 62] width 11 height 12
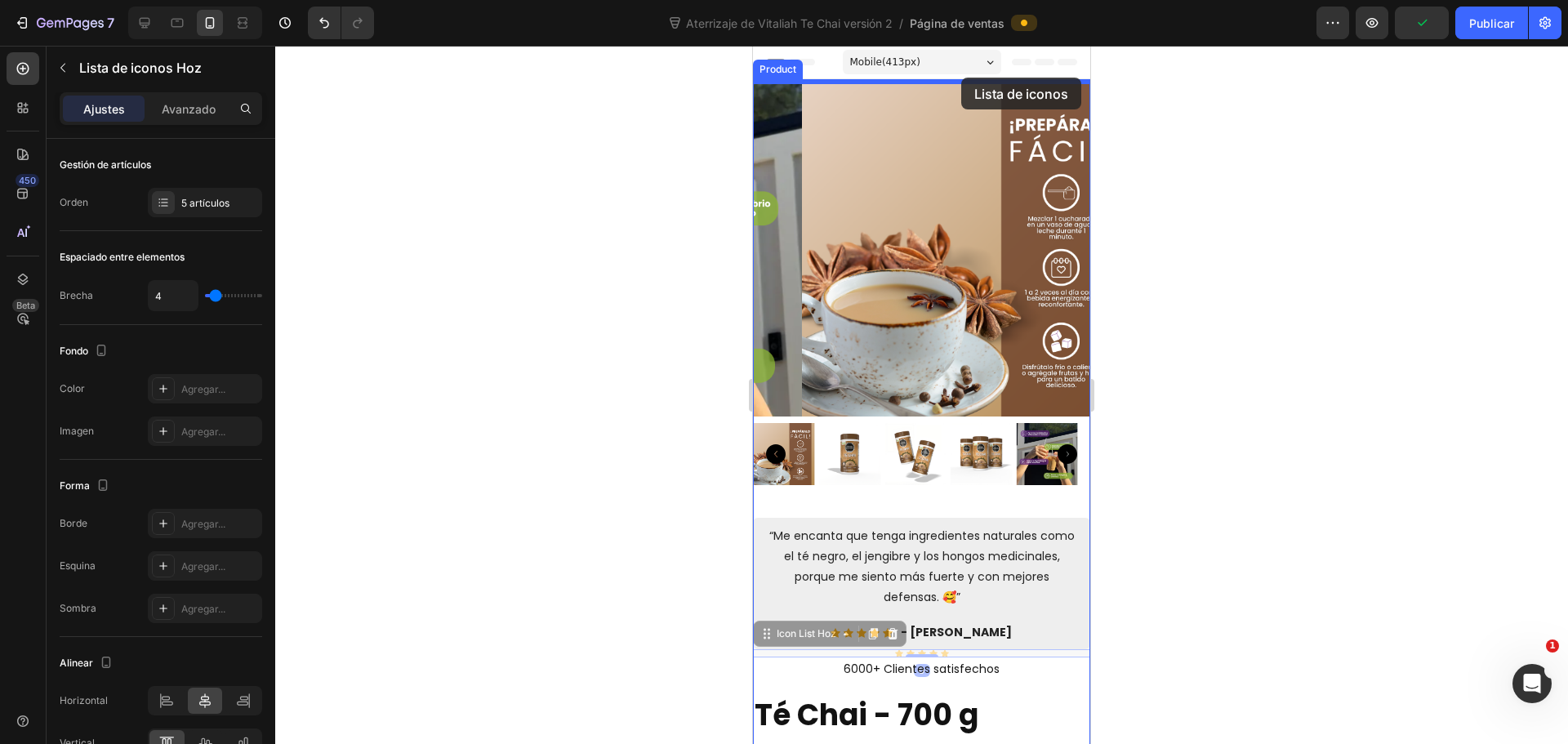
drag, startPoint x: 987, startPoint y: 643, endPoint x: 962, endPoint y: 78, distance: 565.6
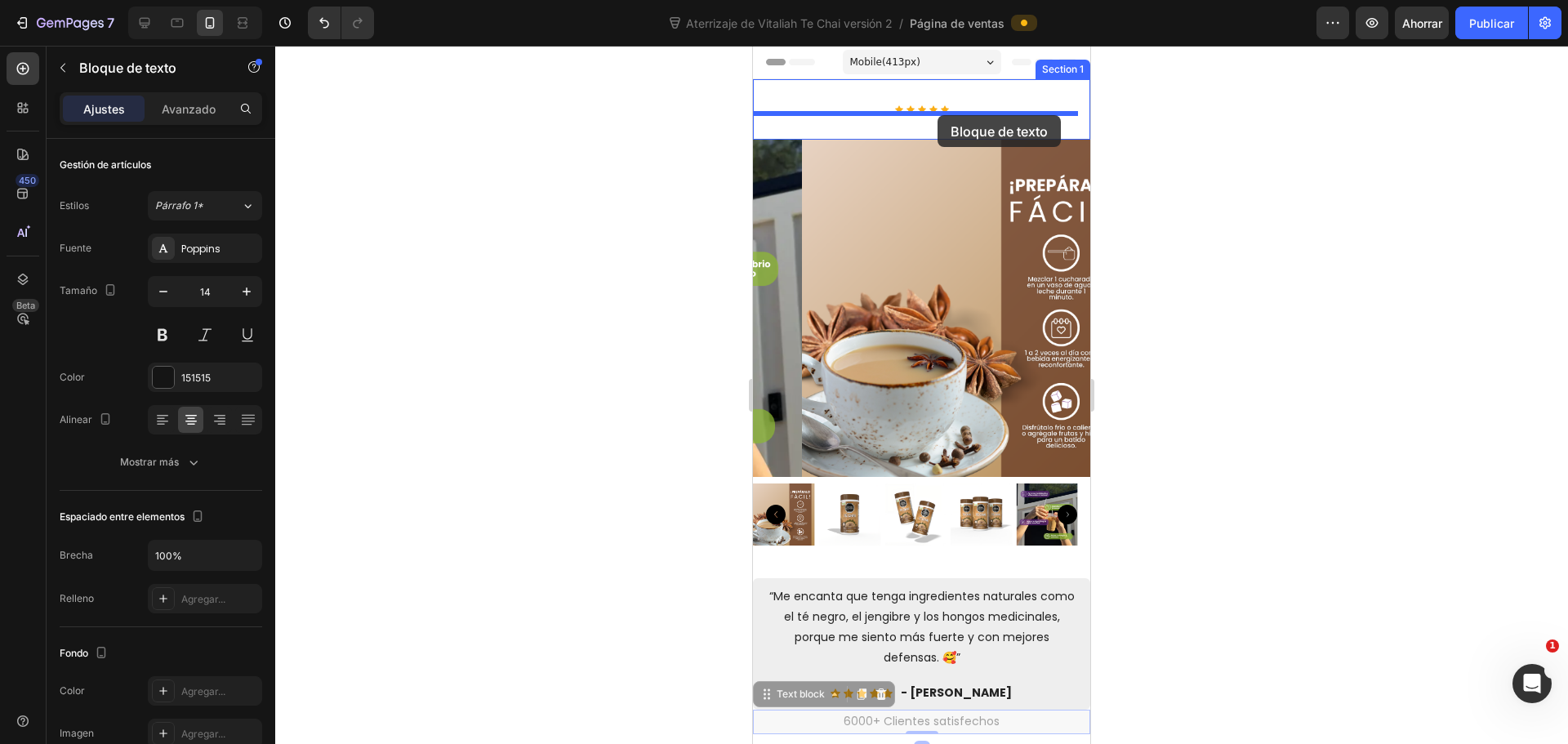
drag, startPoint x: 971, startPoint y: 714, endPoint x: 937, endPoint y: 116, distance: 599.0
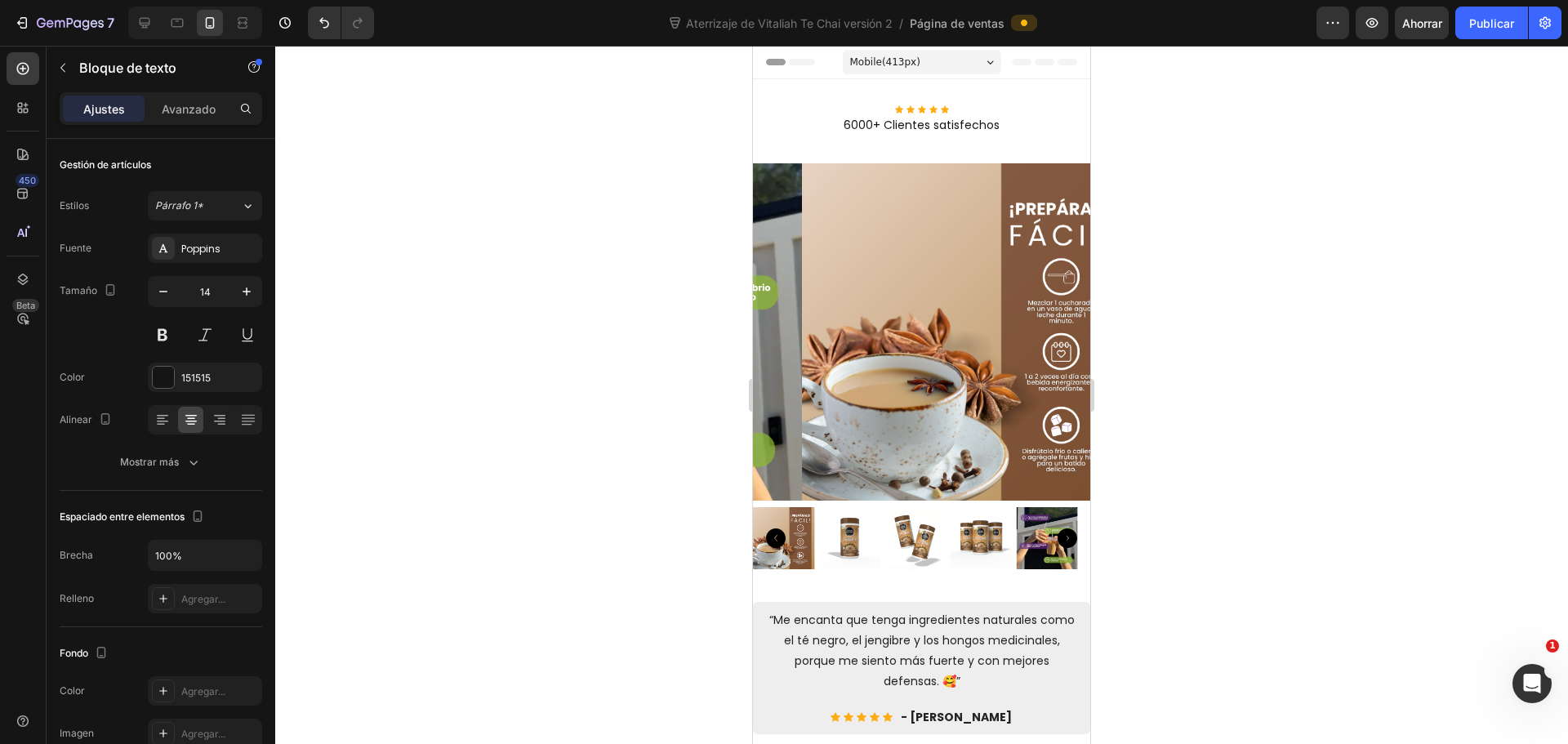
click at [1169, 146] on div at bounding box center [921, 394] width 1293 height 698
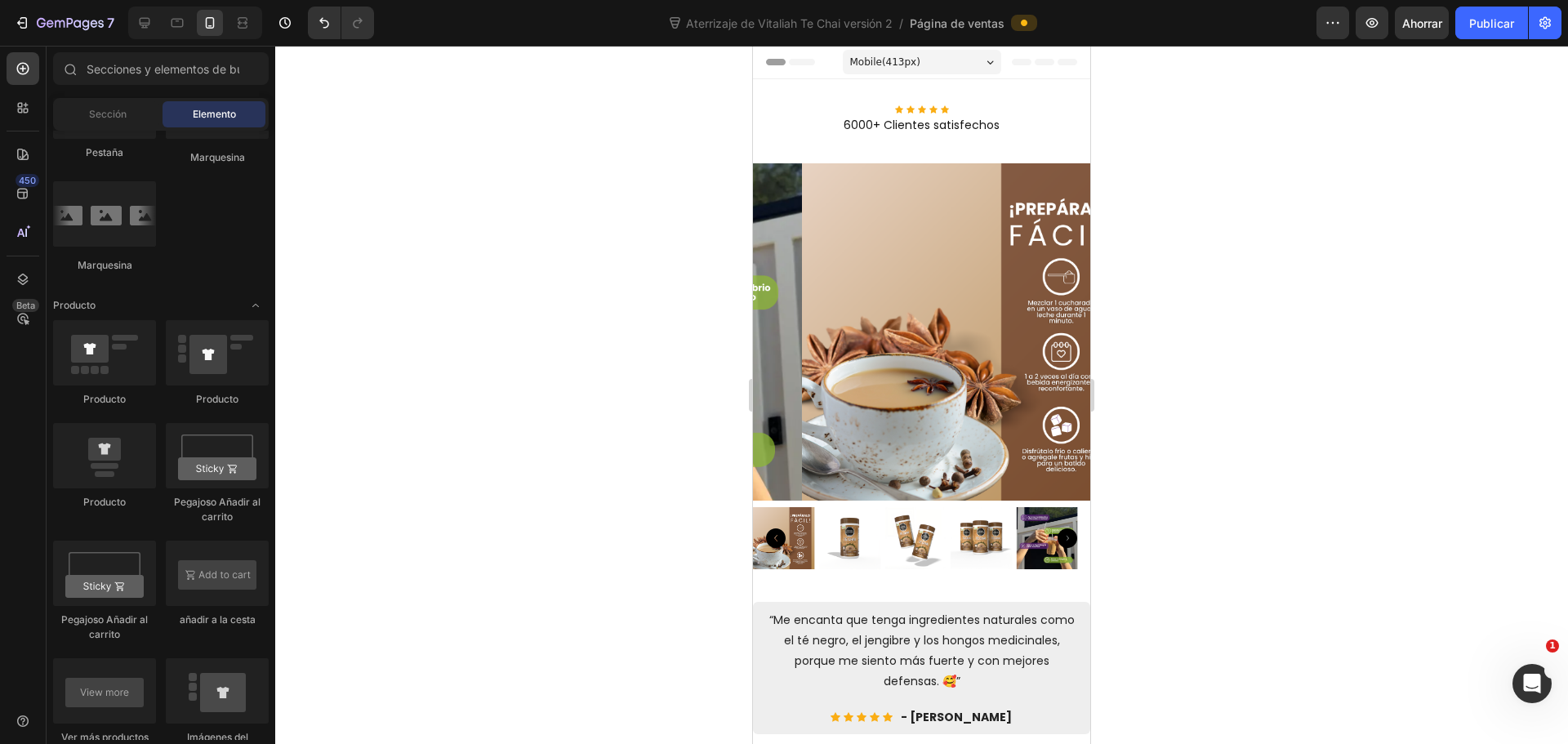
click at [1169, 146] on div at bounding box center [921, 394] width 1293 height 698
click at [998, 105] on div "Icon Icon Icon Icon Icon" at bounding box center [921, 109] width 337 height 8
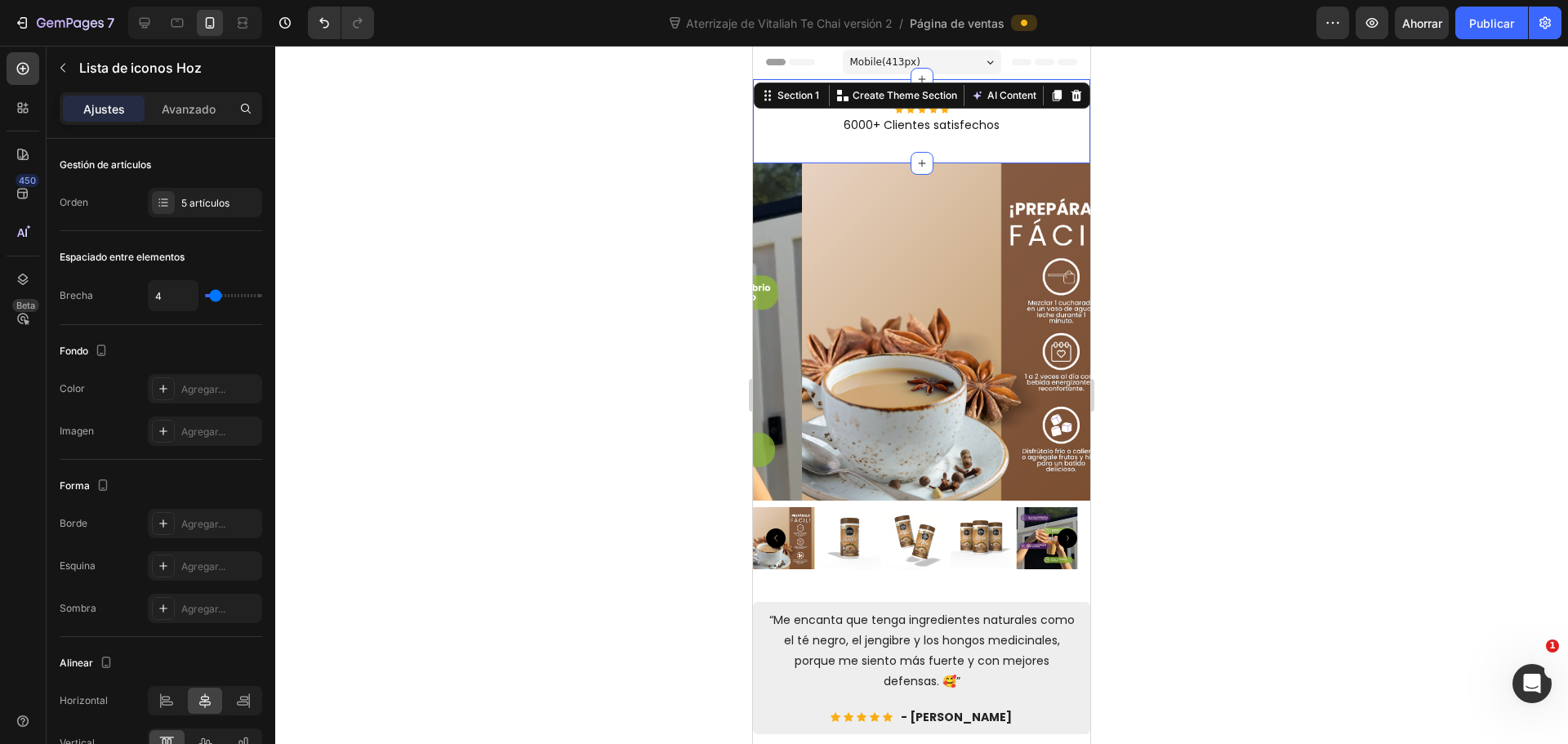
click at [1003, 87] on div "Icon Icon Icon Icon Icon Icon List Hoz 6000+ Clientes satisfechos Text block Se…" at bounding box center [921, 121] width 337 height 85
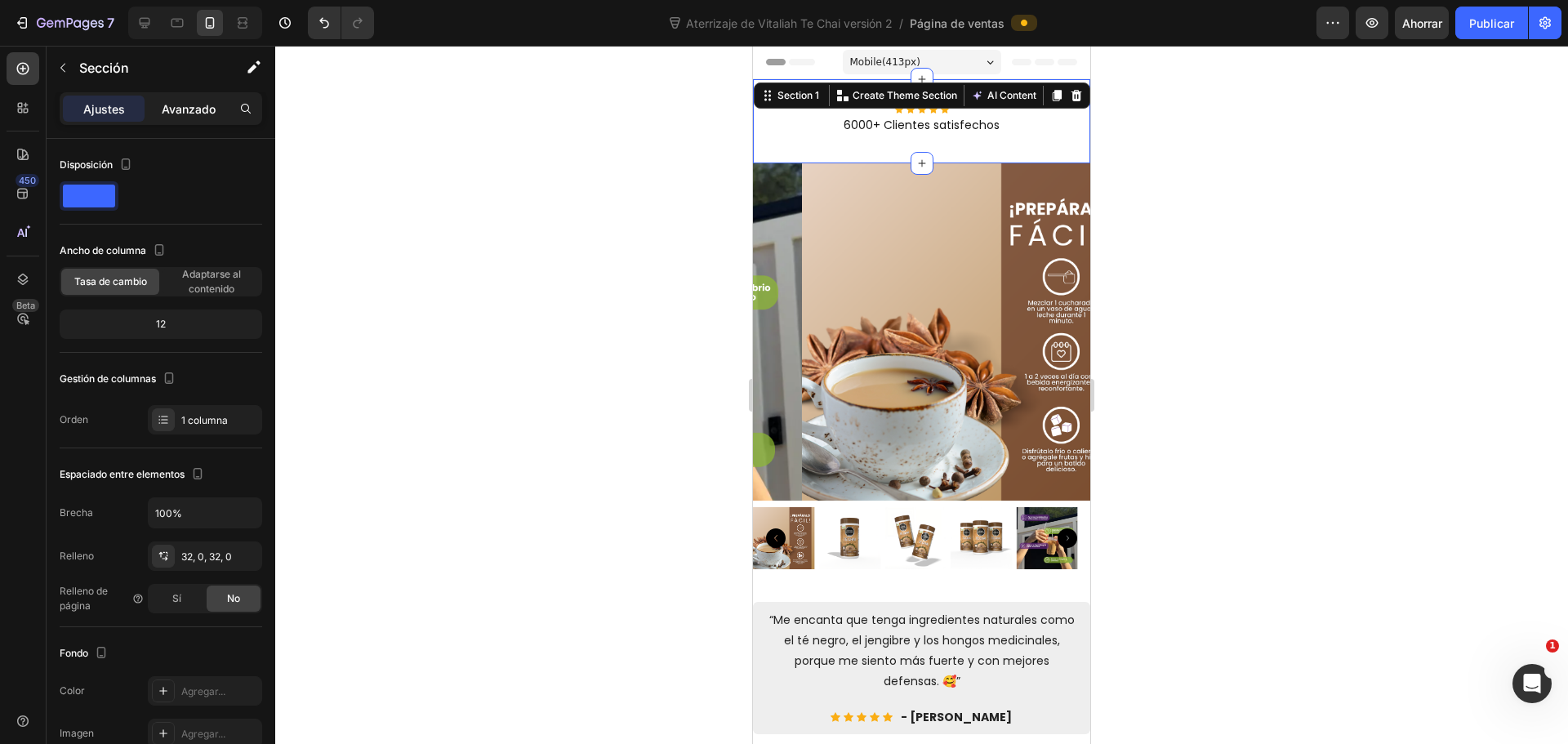
click at [187, 118] on div "Avanzado" at bounding box center [188, 108] width 82 height 26
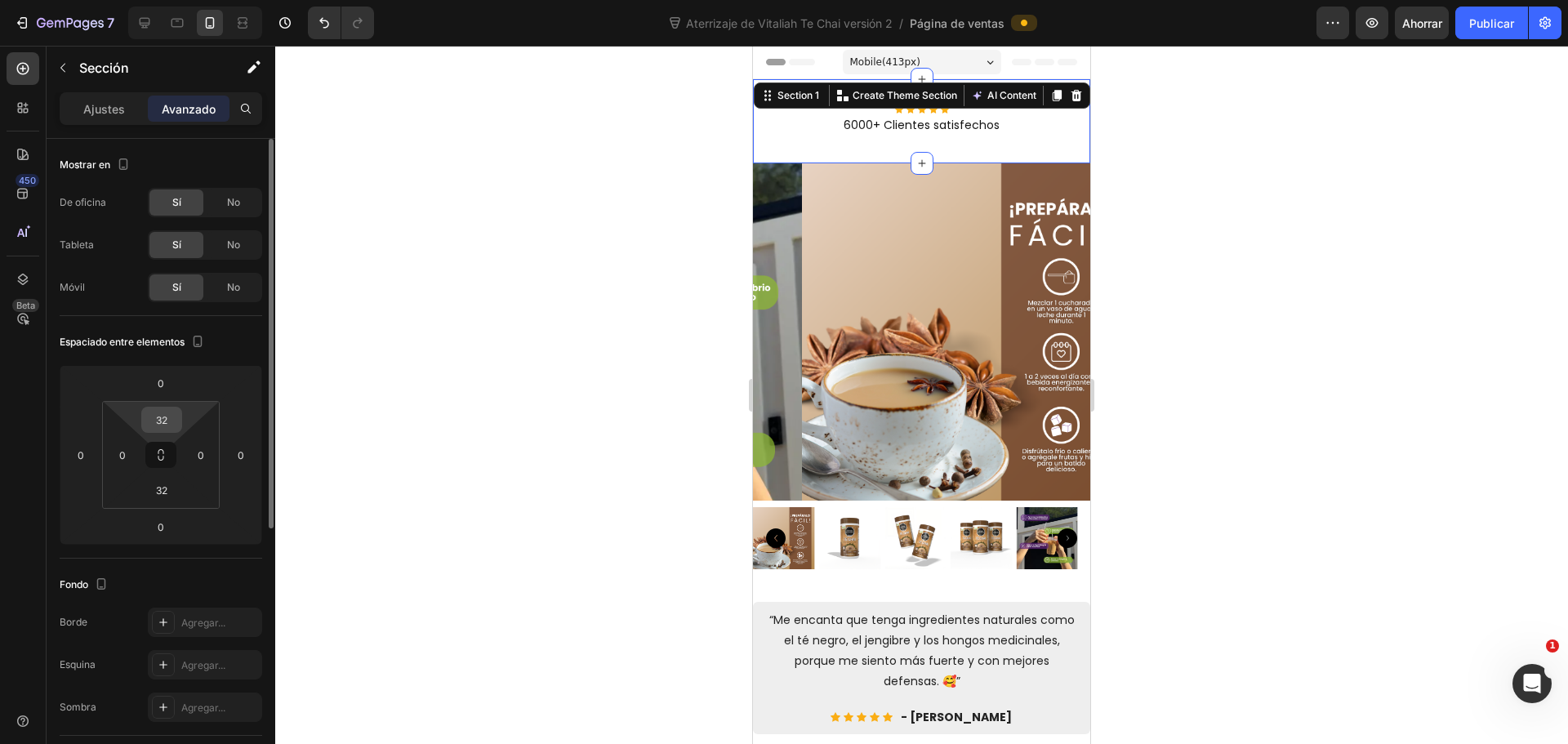
click at [166, 422] on input "32" at bounding box center [162, 420] width 33 height 24
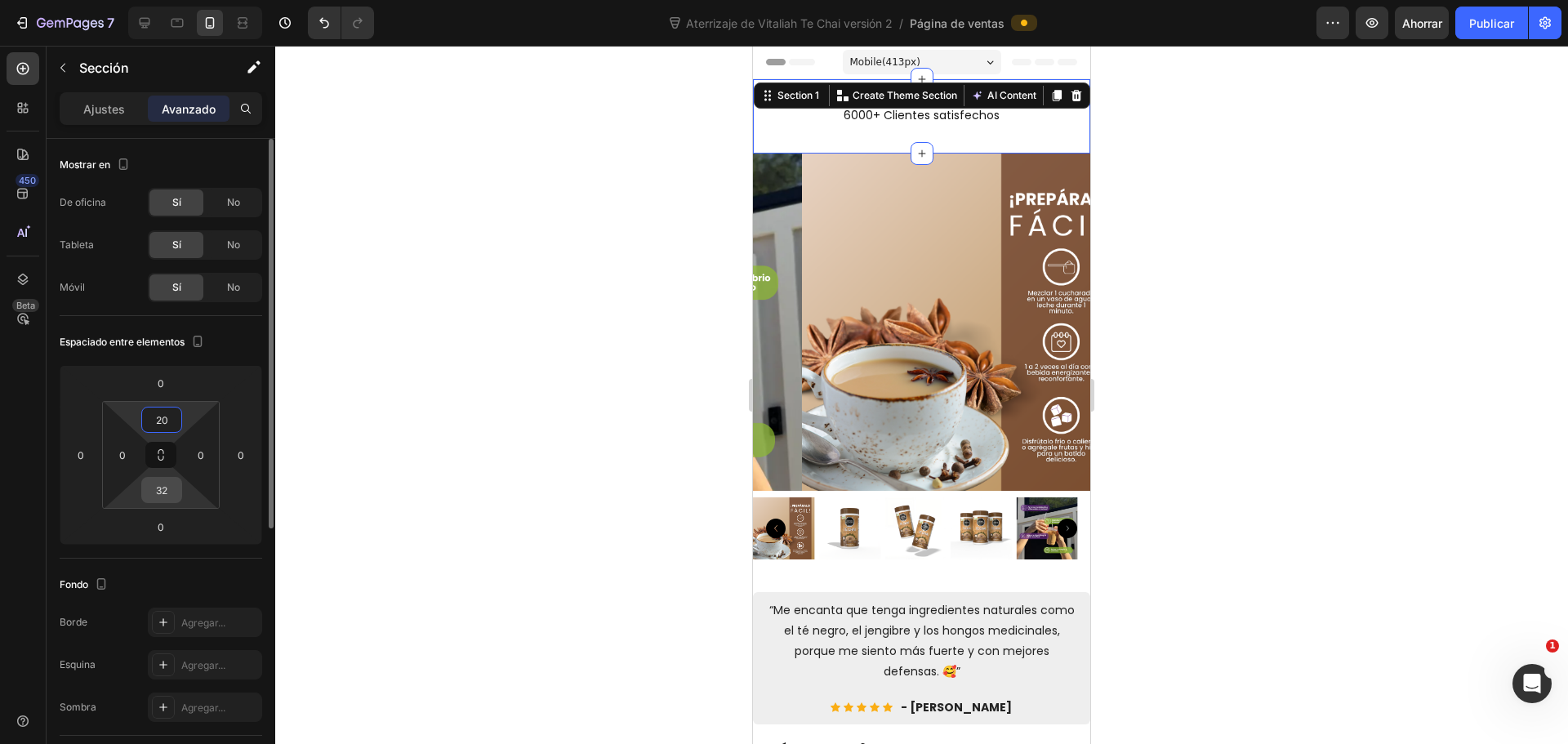
type input "20"
click at [170, 489] on input "32" at bounding box center [162, 490] width 33 height 24
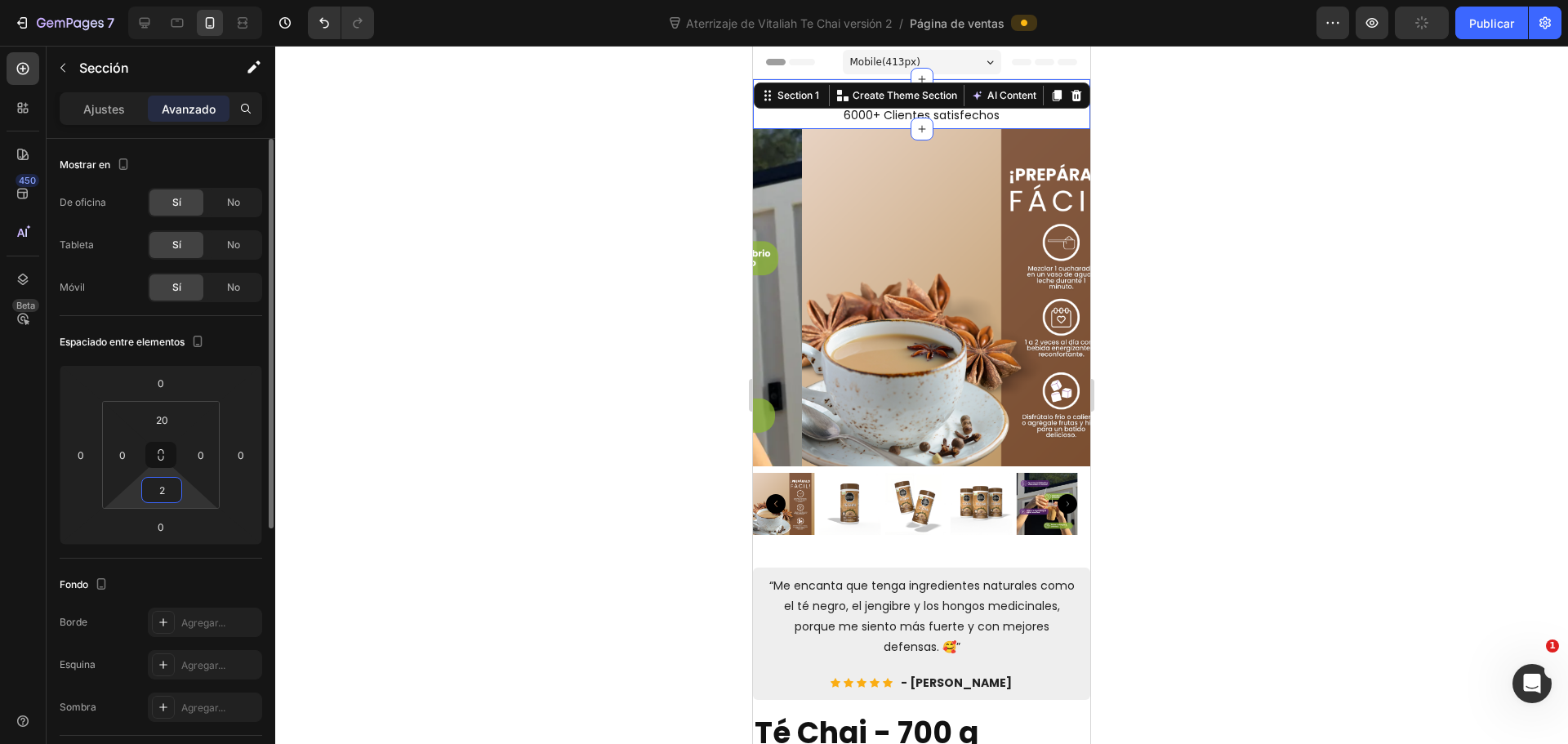
type input "20"
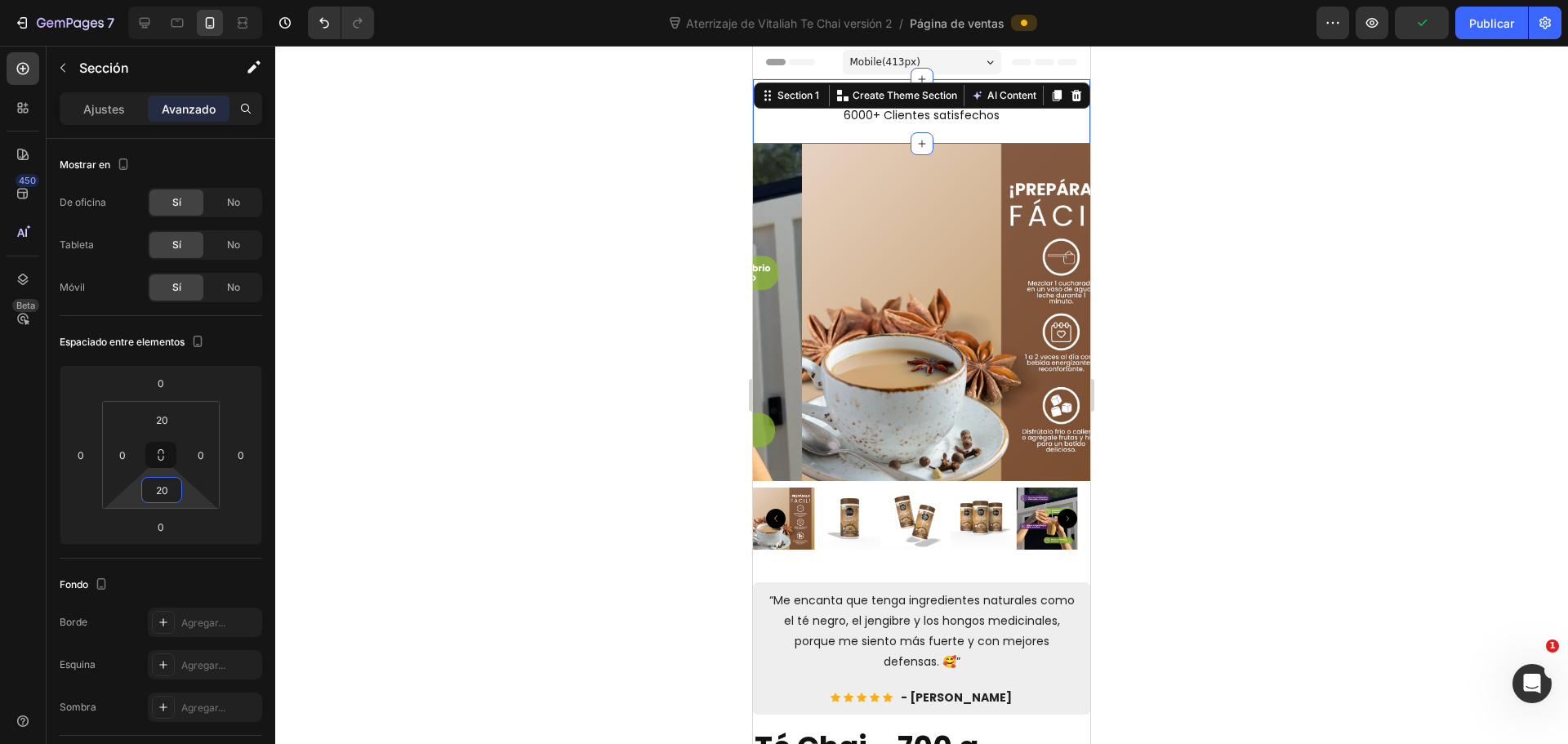
click at [1180, 346] on div at bounding box center [921, 394] width 1293 height 698
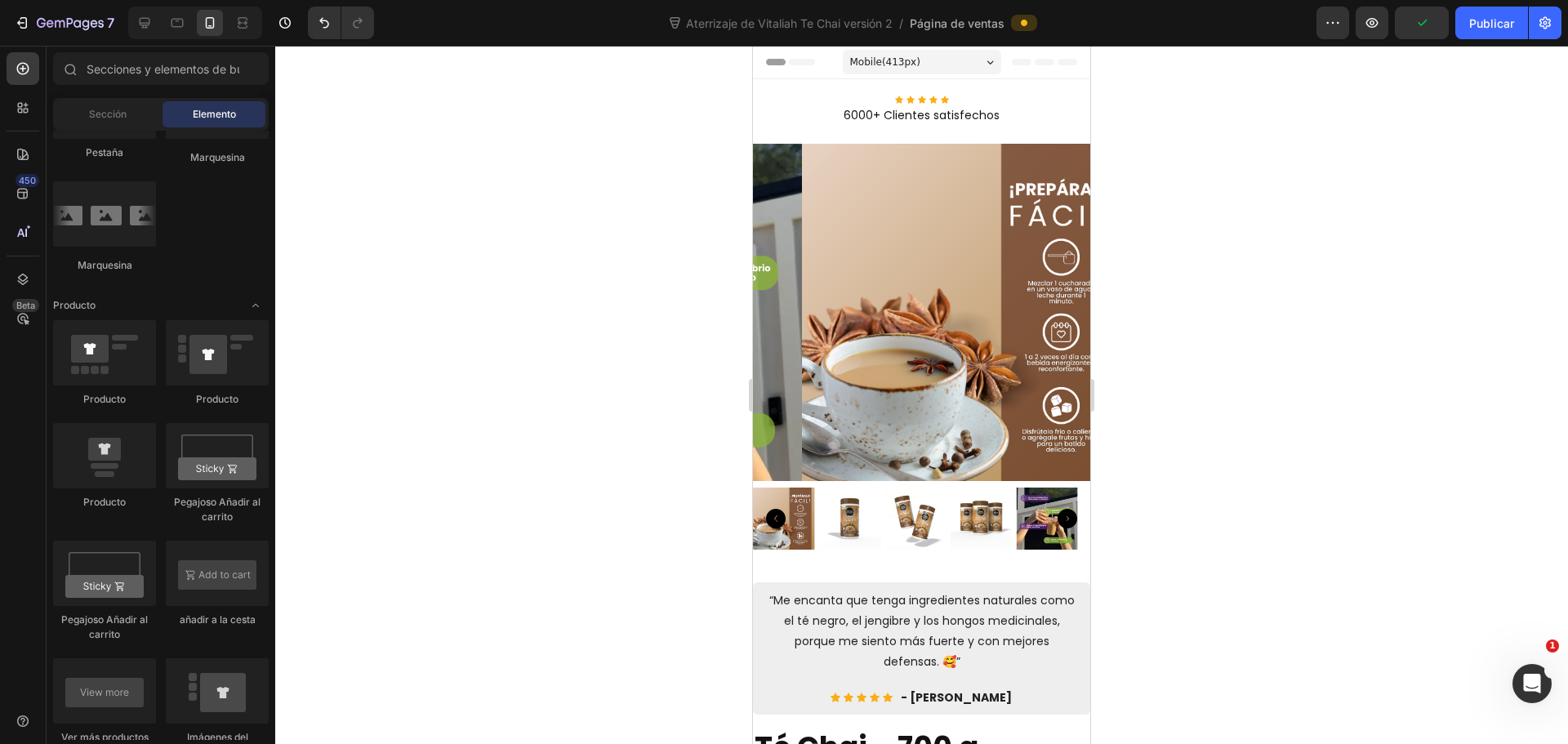
click at [1180, 346] on div at bounding box center [921, 394] width 1293 height 698
click at [792, 137] on div "Icon Icon Icon Icon Icon Icon List Hoz 6000+ Clientes satisfechos Text block Se…" at bounding box center [921, 112] width 337 height 64
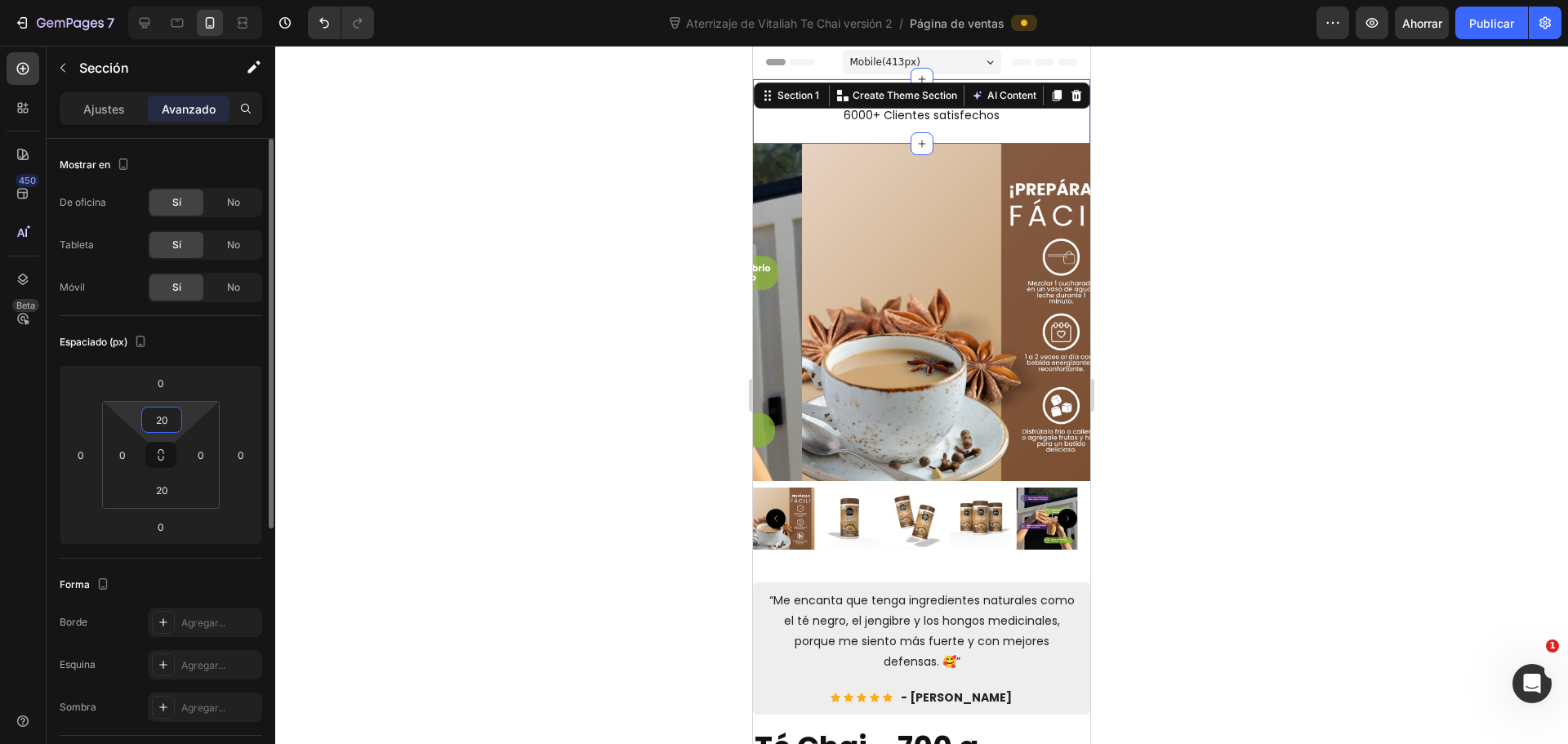
click at [167, 423] on input "20" at bounding box center [162, 420] width 33 height 24
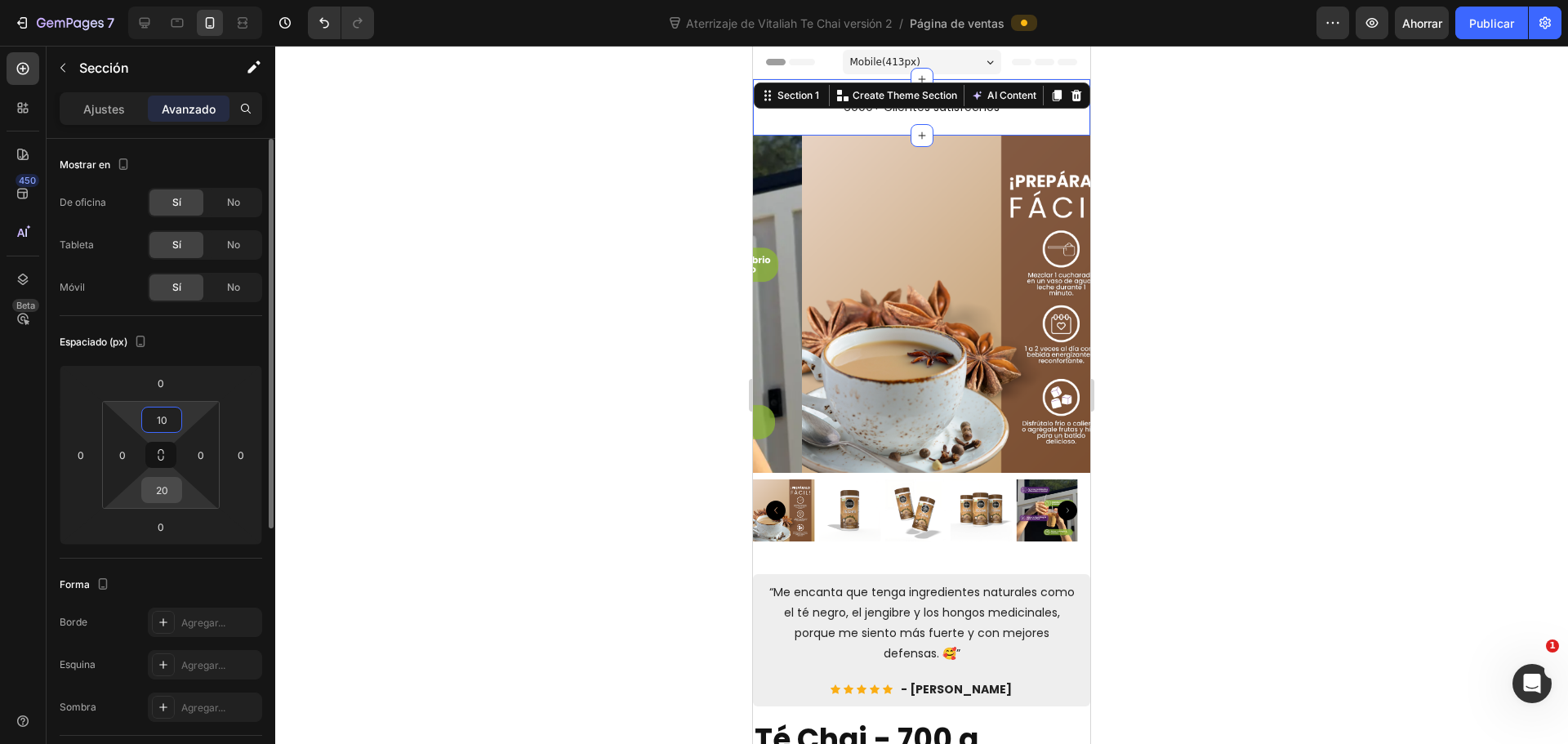
type input "10"
click at [169, 479] on input "20" at bounding box center [162, 490] width 33 height 24
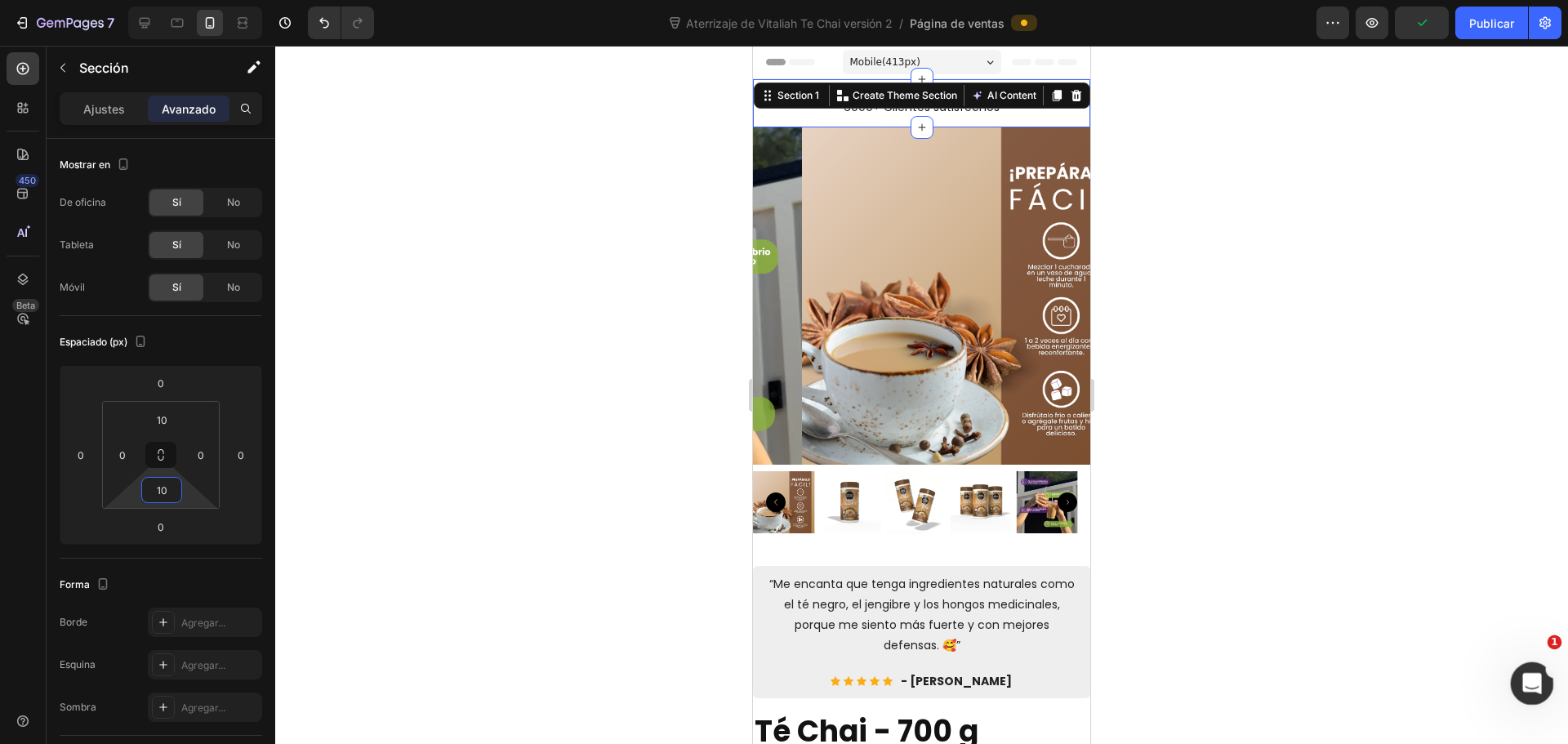
type input "10"
click at [654, 216] on div at bounding box center [921, 394] width 1293 height 698
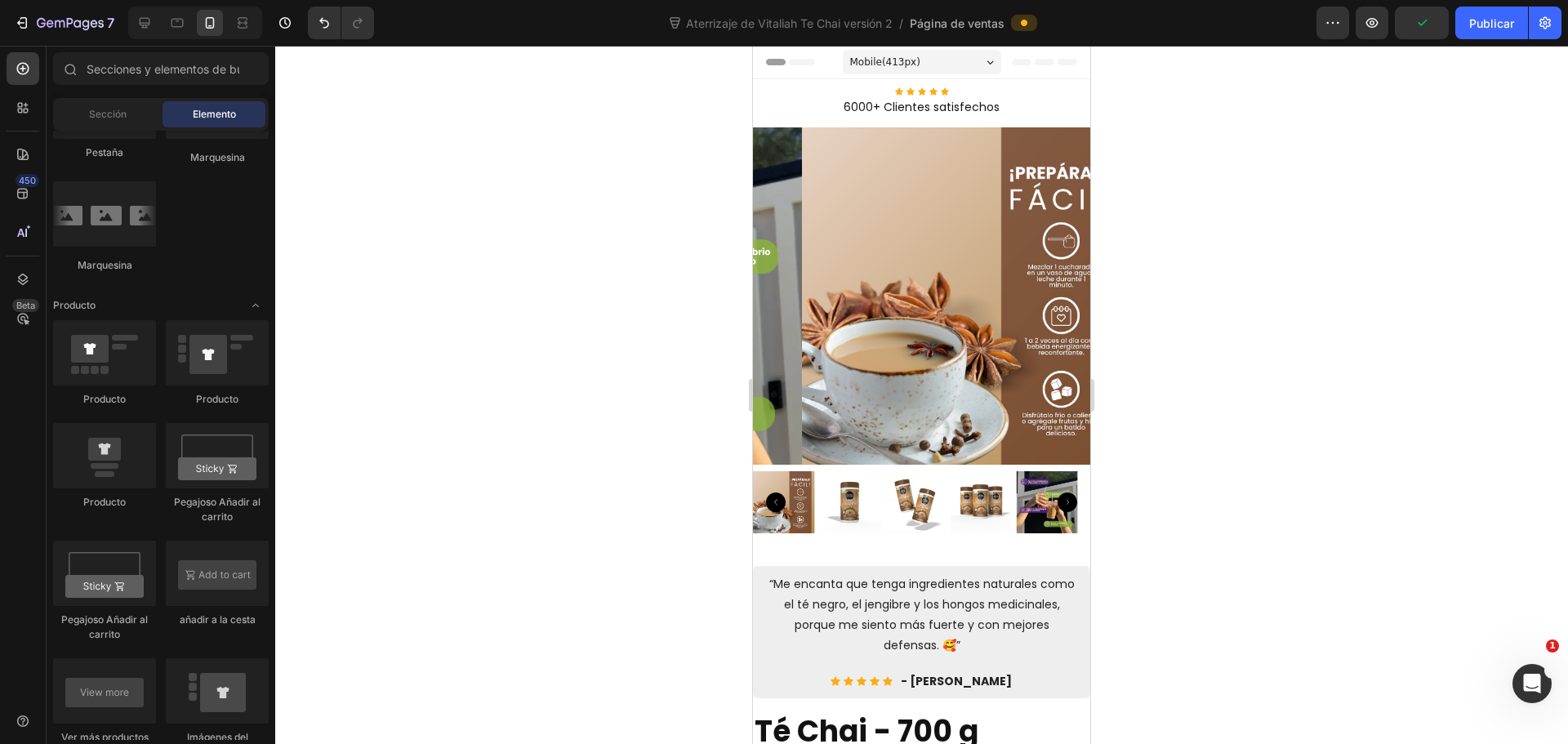
click at [654, 216] on div at bounding box center [921, 394] width 1293 height 698
click at [787, 93] on div "Icon Icon Icon Icon Icon" at bounding box center [921, 91] width 337 height 8
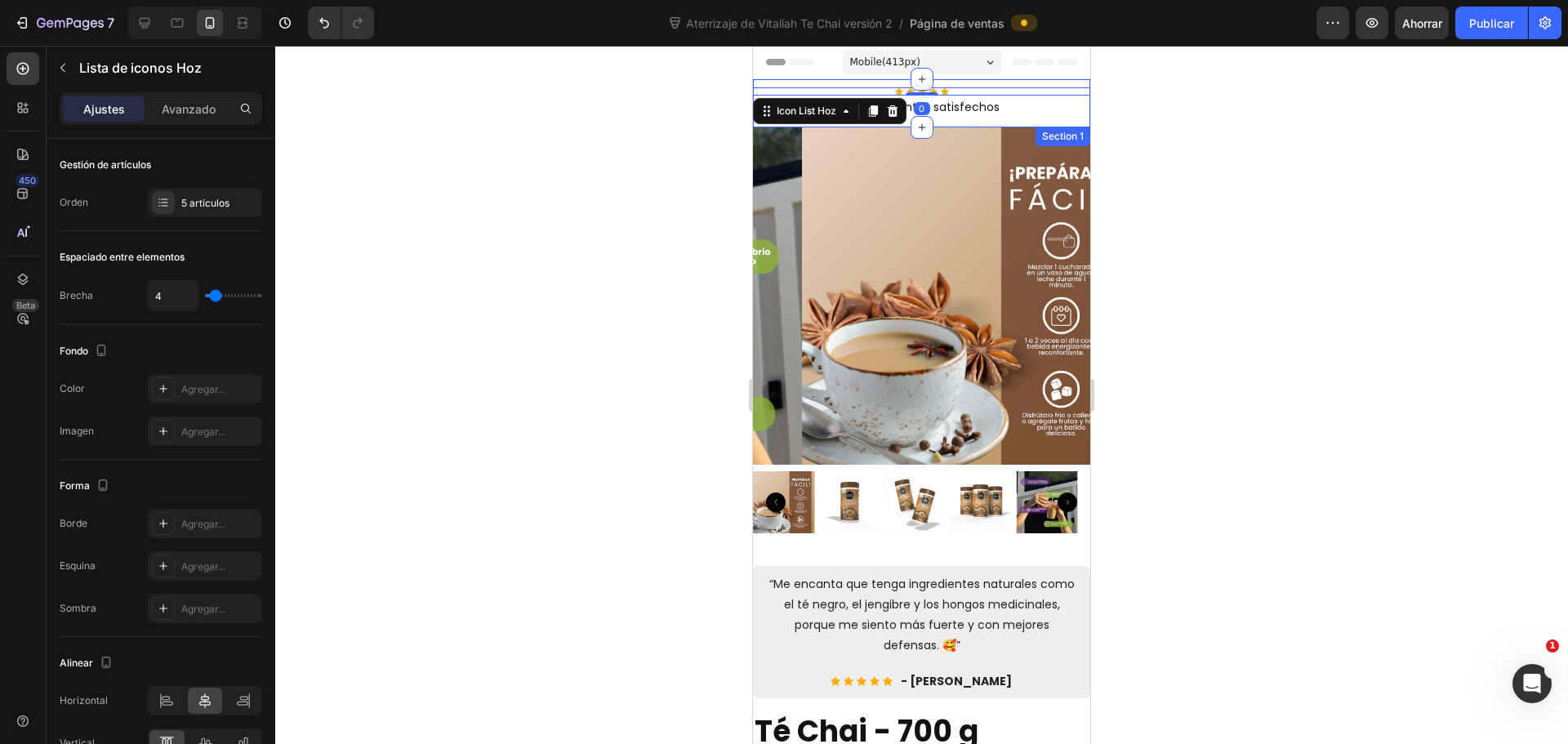
click at [787, 83] on div "Icon Icon Icon Icon Icon Icon List Hoz 0 6000+ Clientes satisfechos Text block …" at bounding box center [921, 104] width 337 height 49
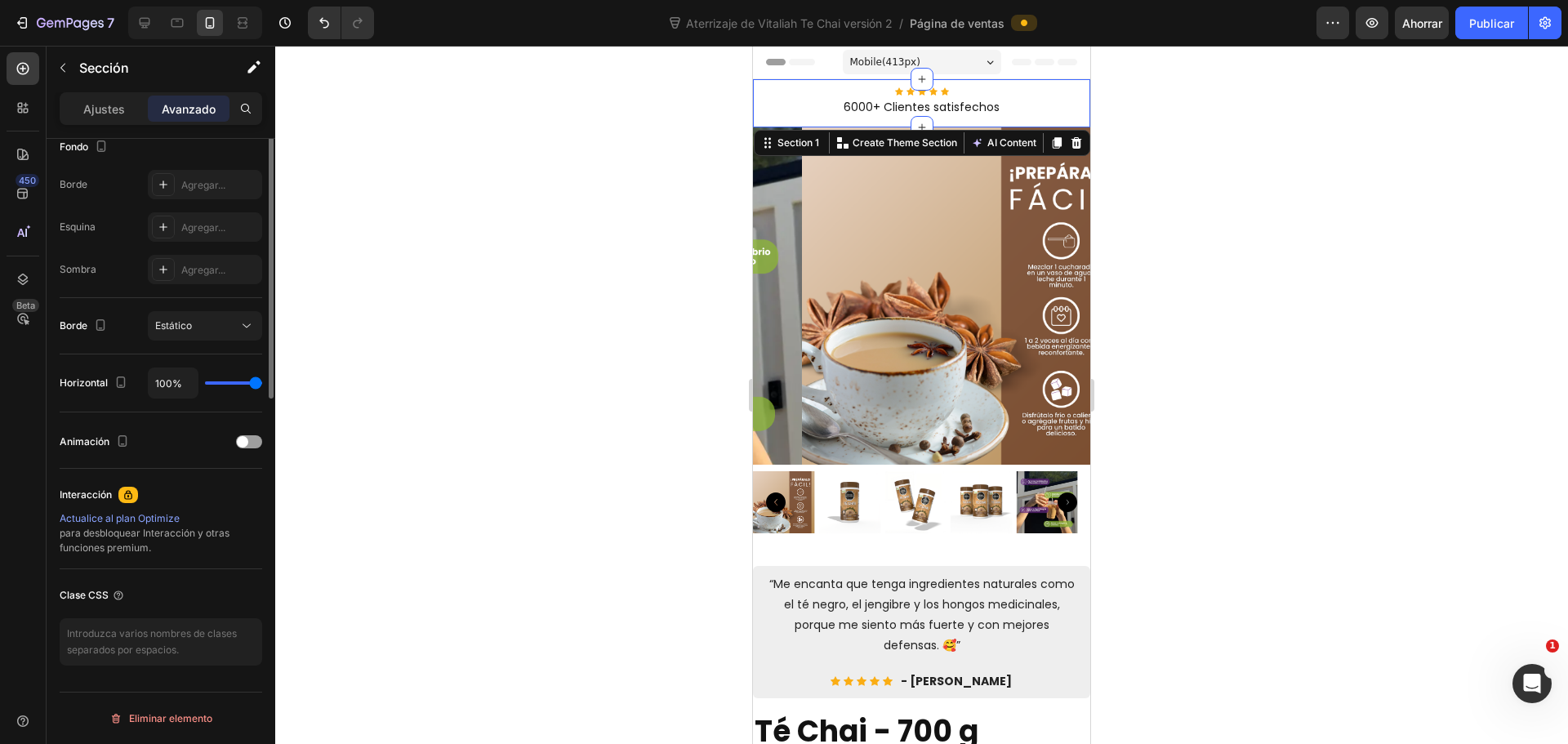
scroll to position [192, 0]
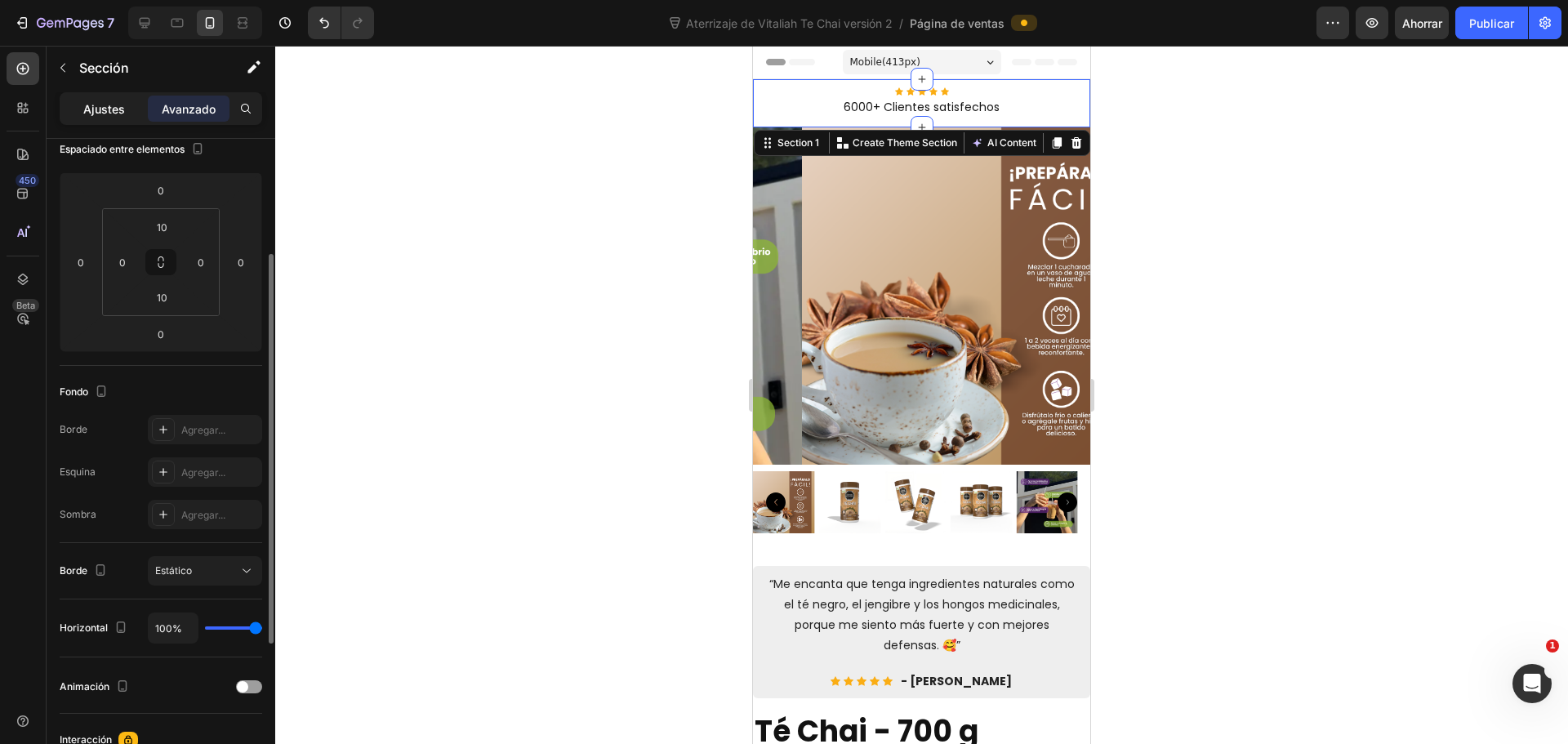
click at [91, 103] on font "Ajustes" at bounding box center [104, 109] width 42 height 14
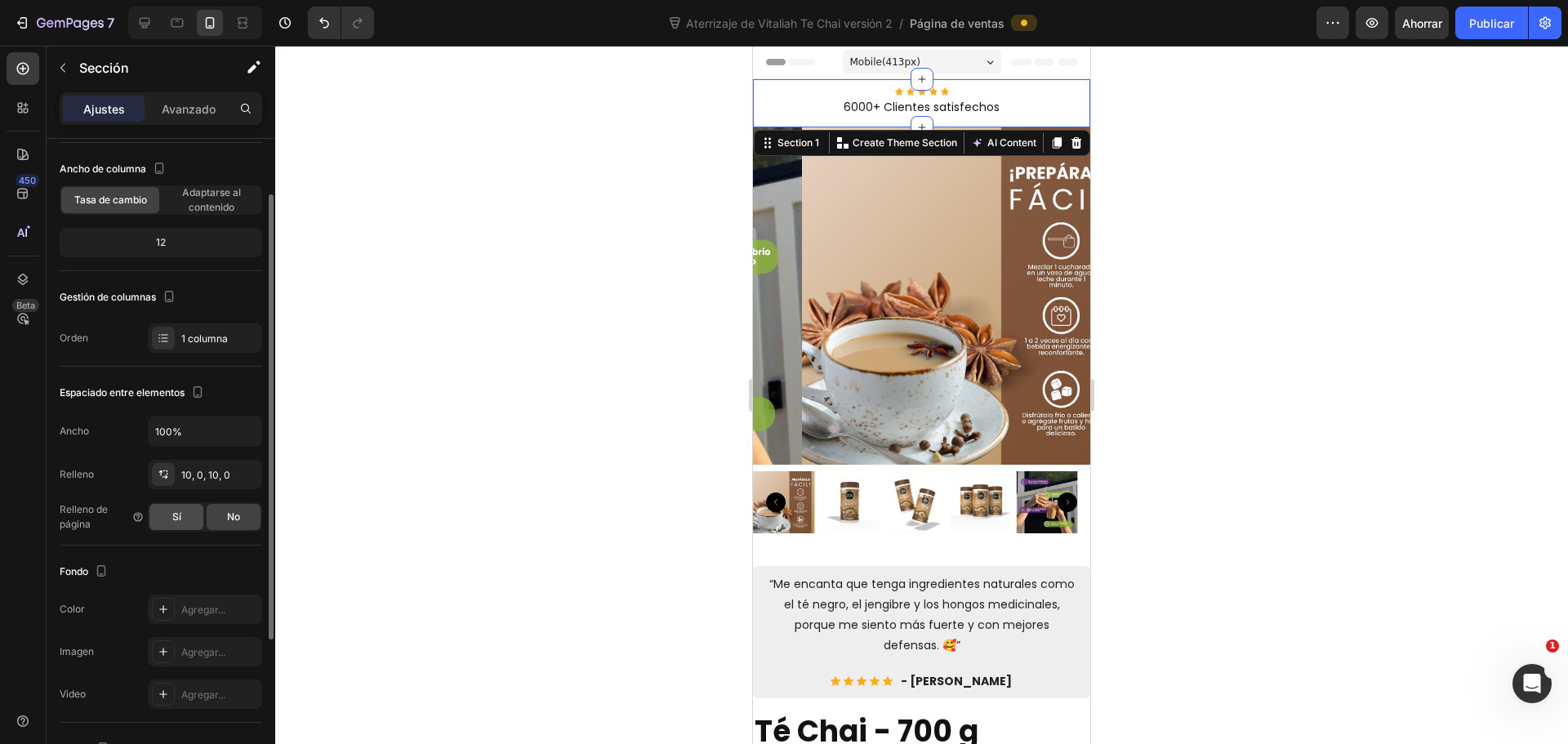
scroll to position [302, 0]
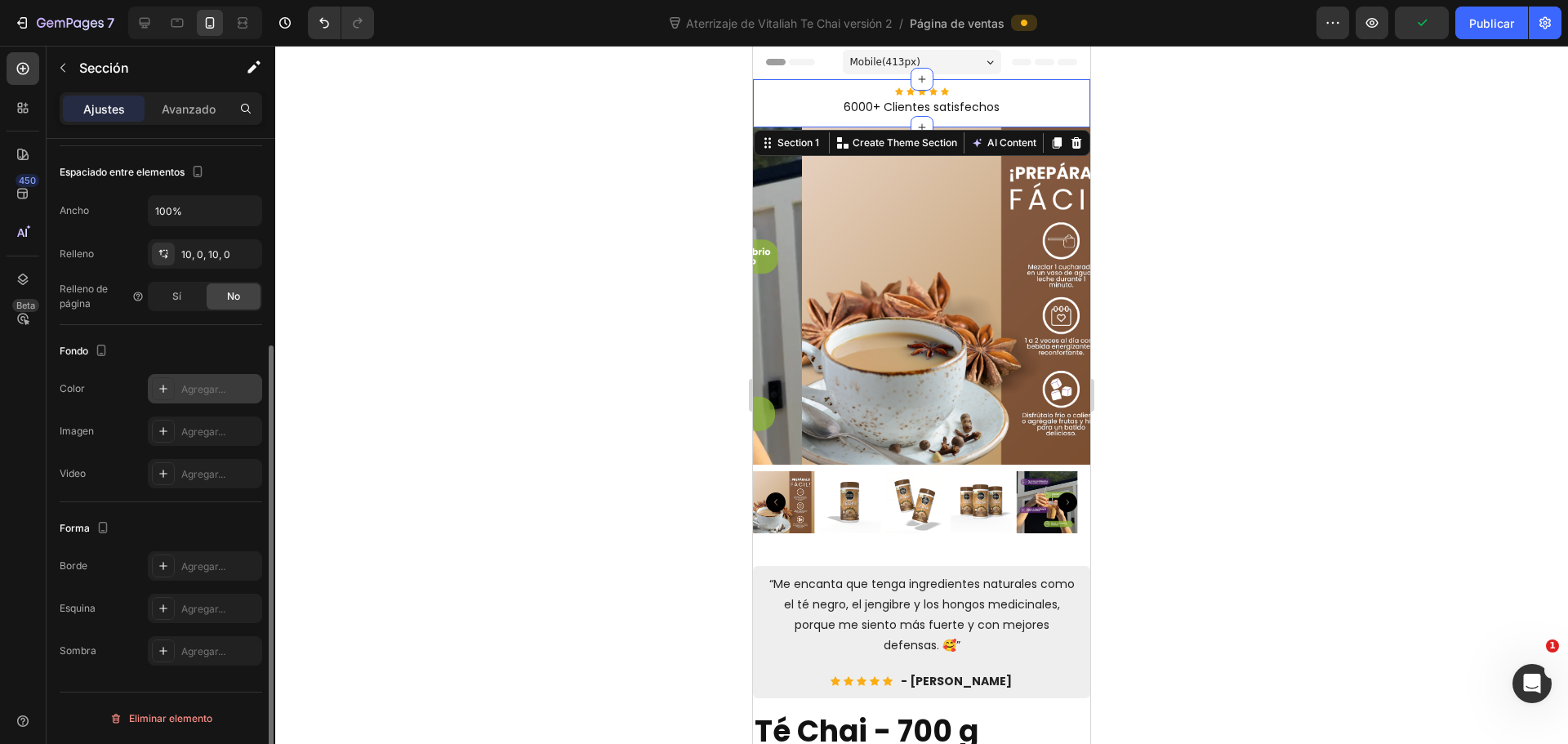
click at [156, 391] on div at bounding box center [163, 389] width 23 height 23
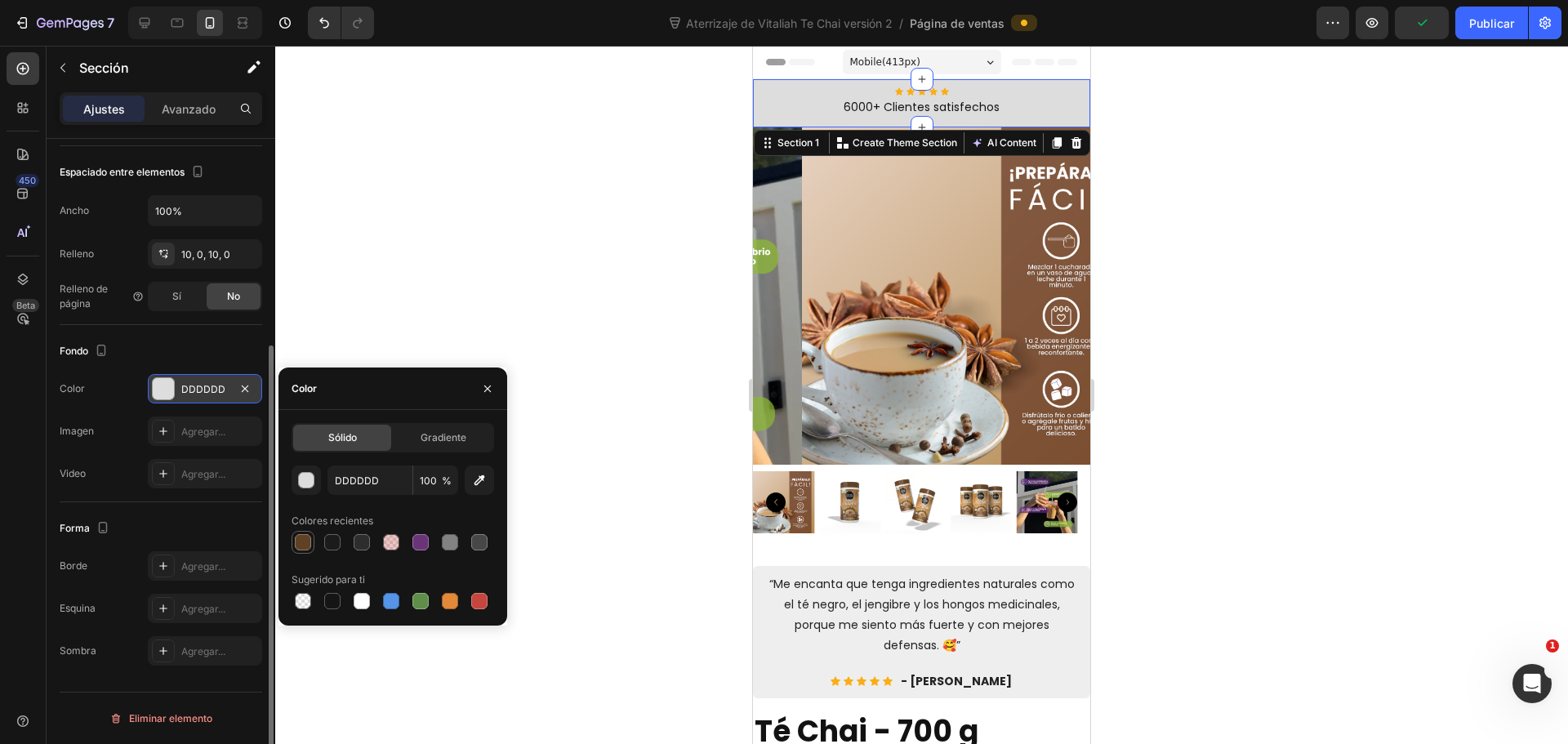
click at [300, 541] on div at bounding box center [302, 542] width 17 height 17
type input "5F4125"
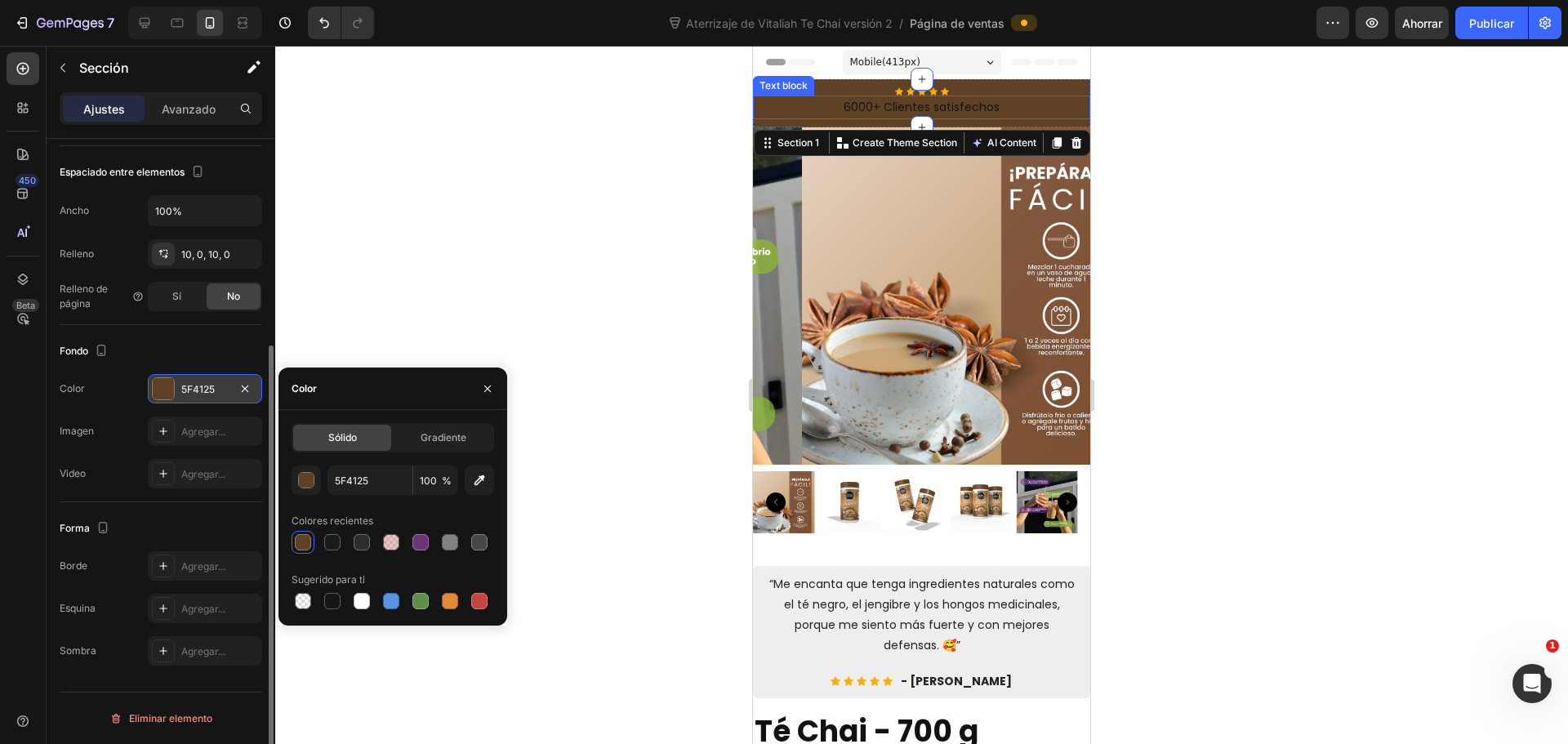
click at [906, 102] on p "6000+ Clientes satisfechos" at bounding box center [922, 107] width 334 height 20
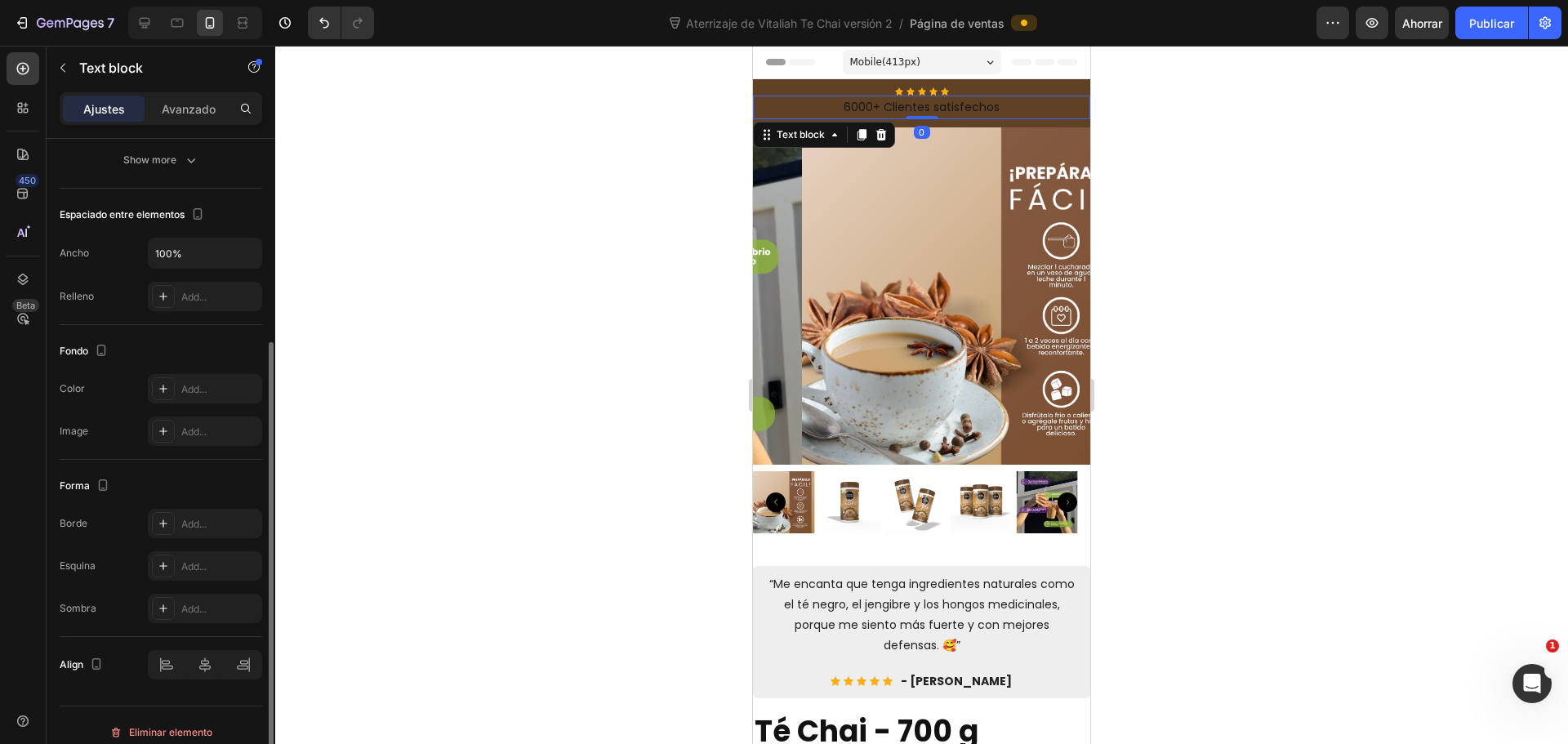
scroll to position [0, 0]
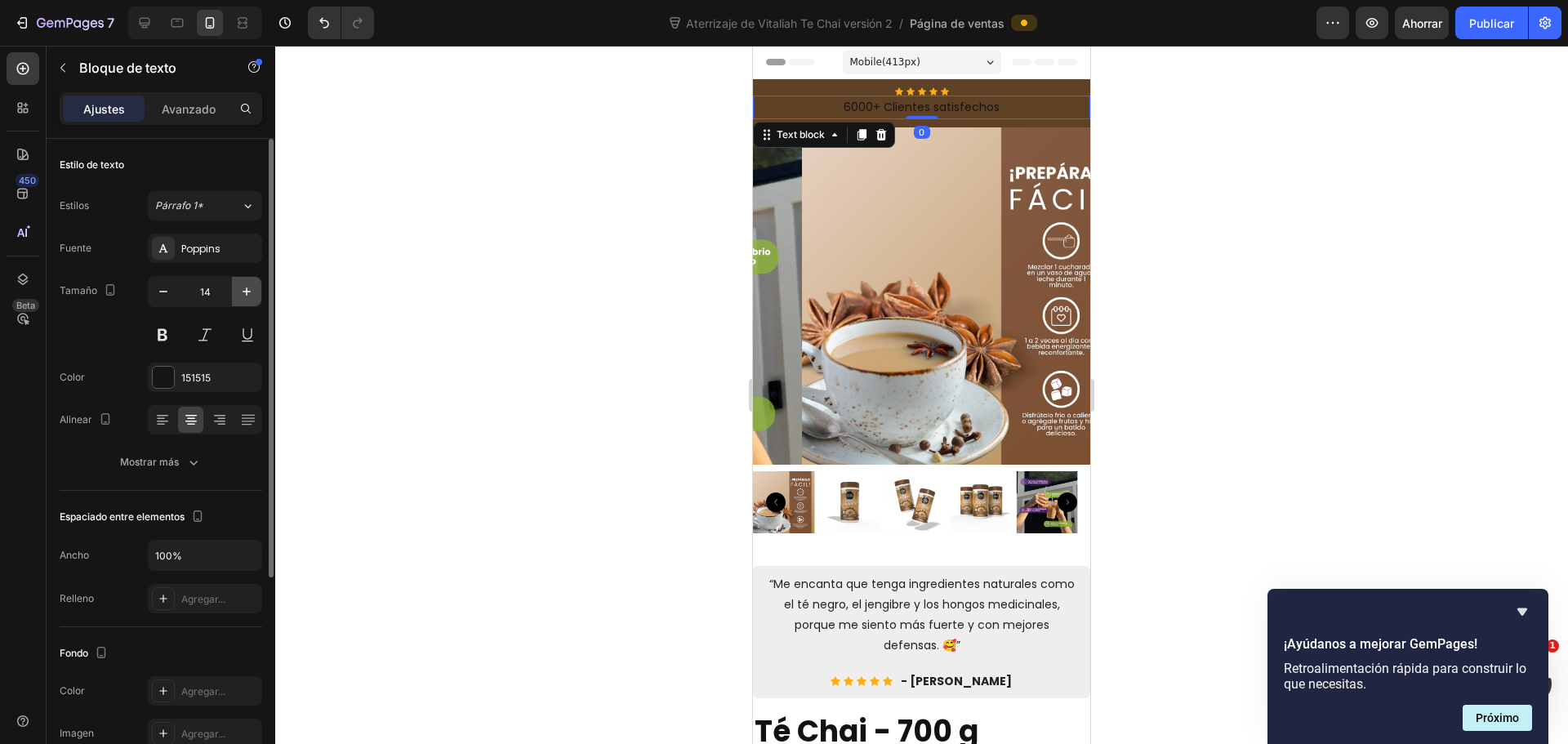
click at [238, 289] on button "button" at bounding box center [247, 291] width 29 height 29
type input "15"
click at [173, 372] on div at bounding box center [163, 377] width 21 height 21
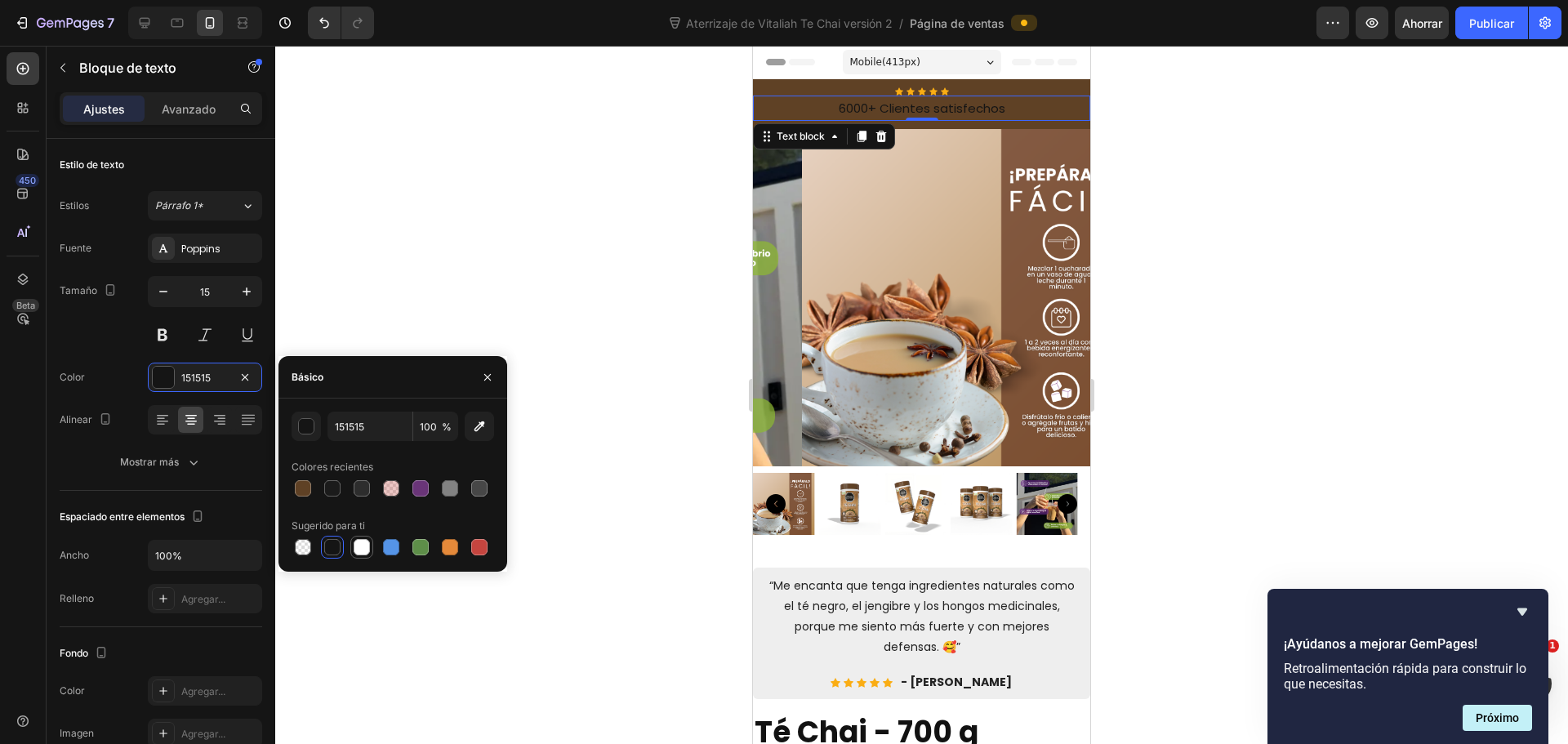
click at [362, 550] on div at bounding box center [361, 547] width 17 height 17
type input "FFFFFF"
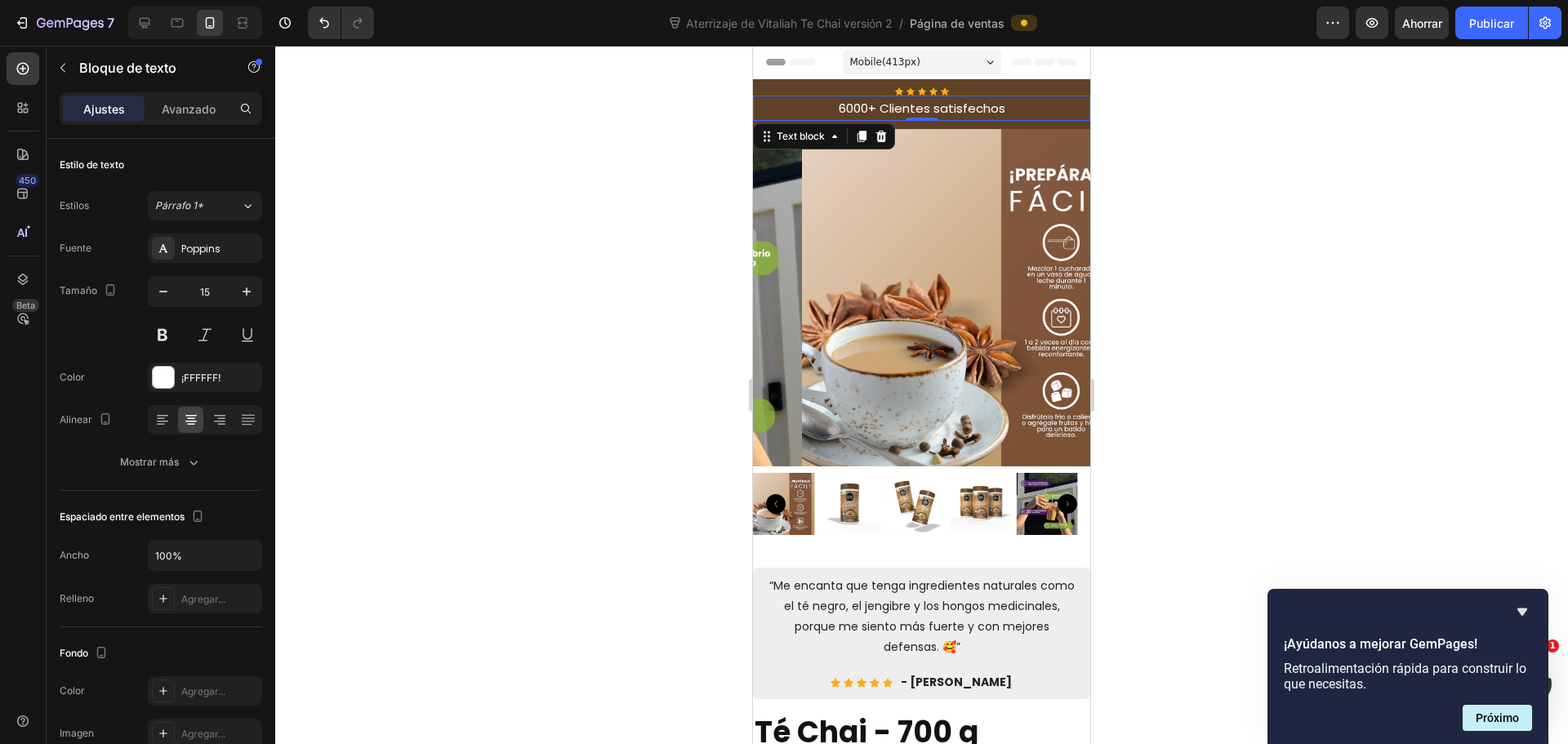
click at [571, 293] on div at bounding box center [921, 394] width 1293 height 698
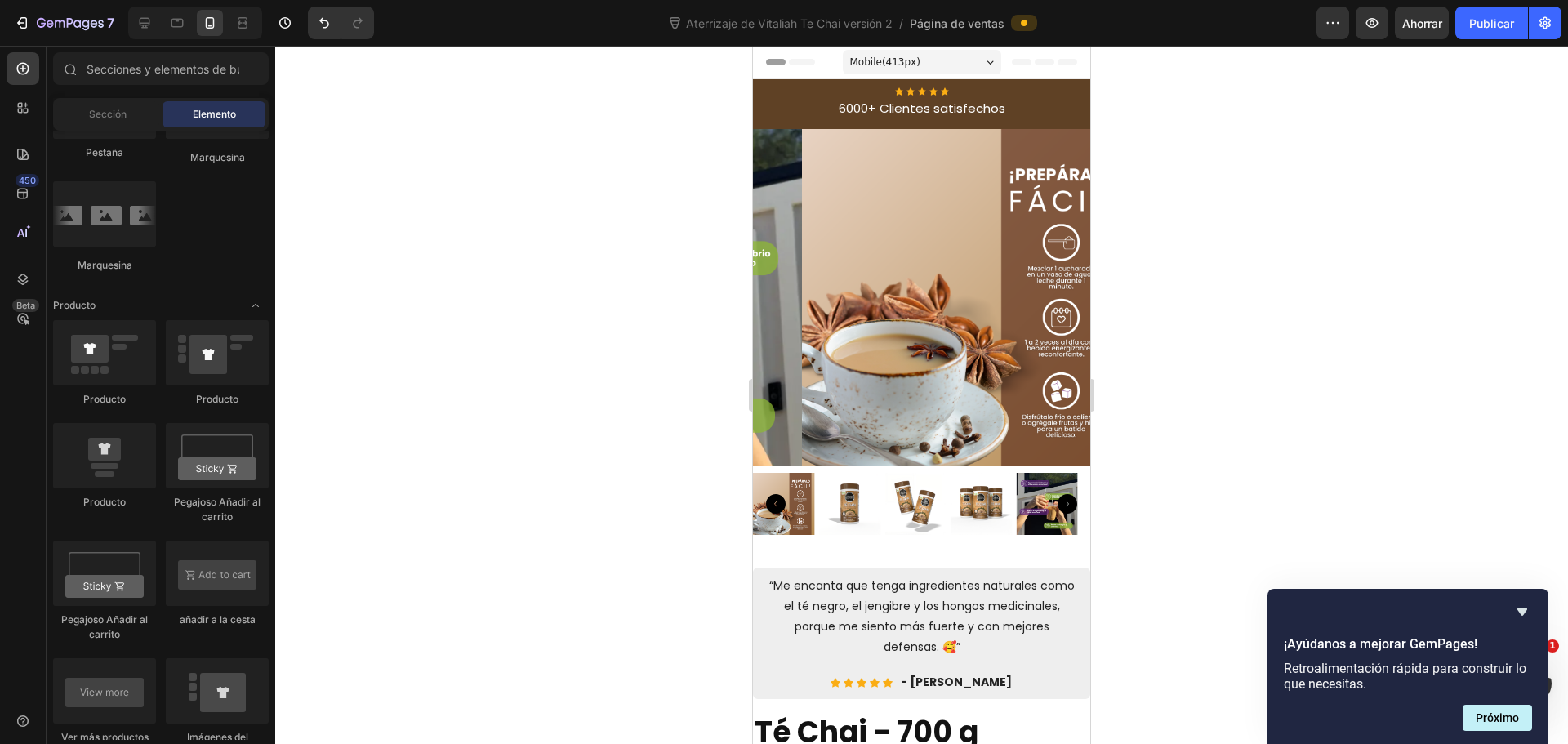
click at [1289, 396] on div at bounding box center [921, 394] width 1293 height 698
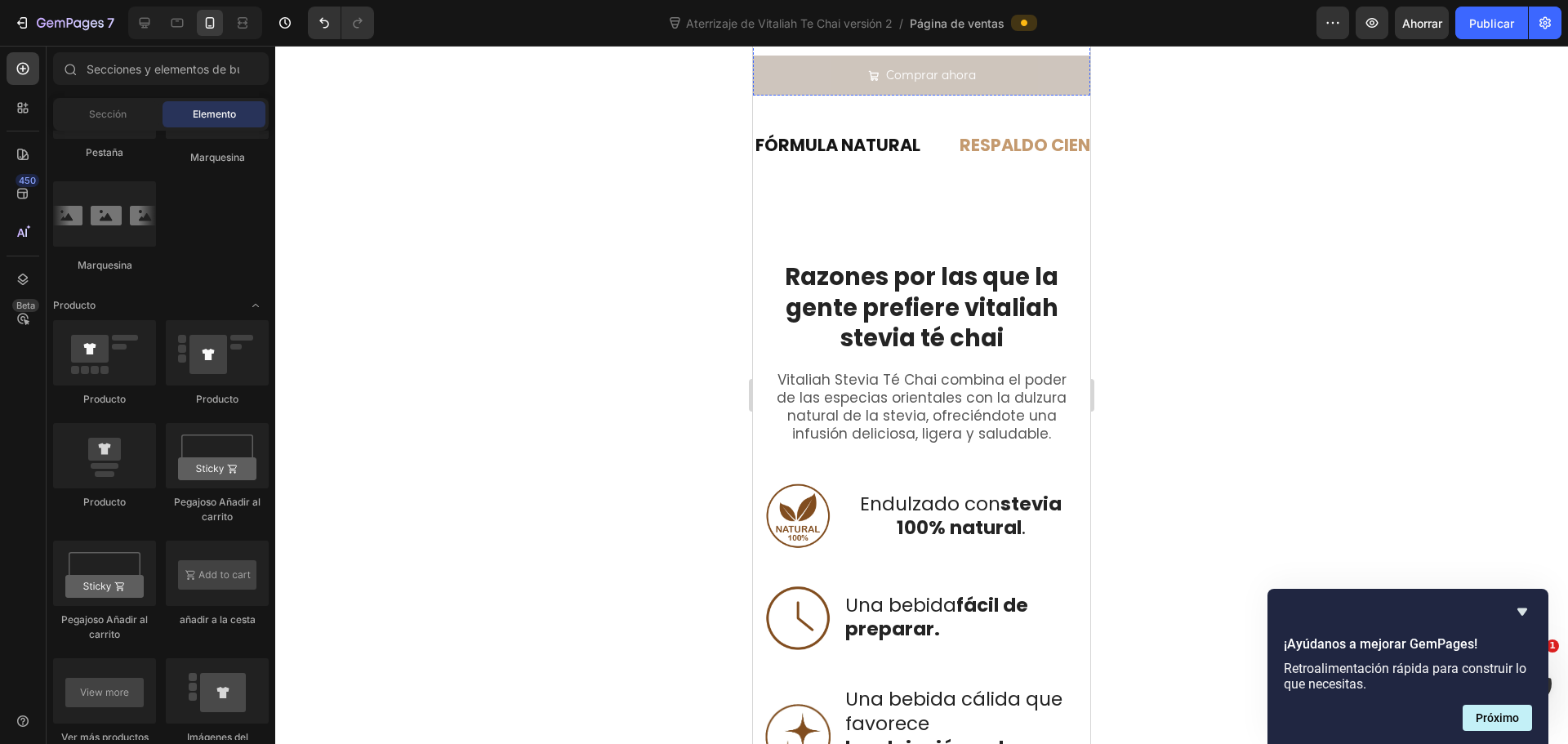
scroll to position [1062, 0]
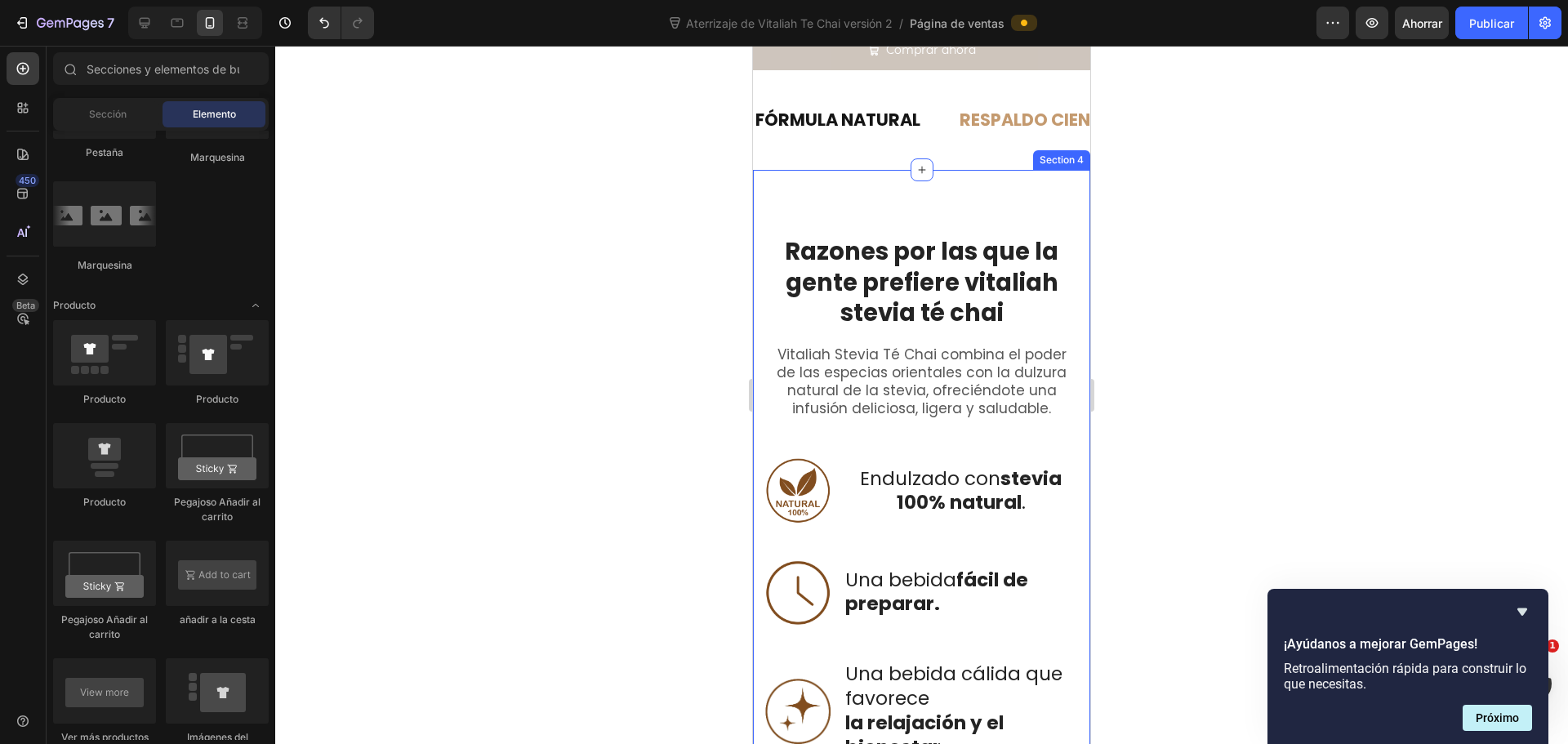
click at [895, 170] on div "Razones por las que la gente prefiere vitaliah stevia té chai Heading Row Vital…" at bounding box center [921, 674] width 337 height 1009
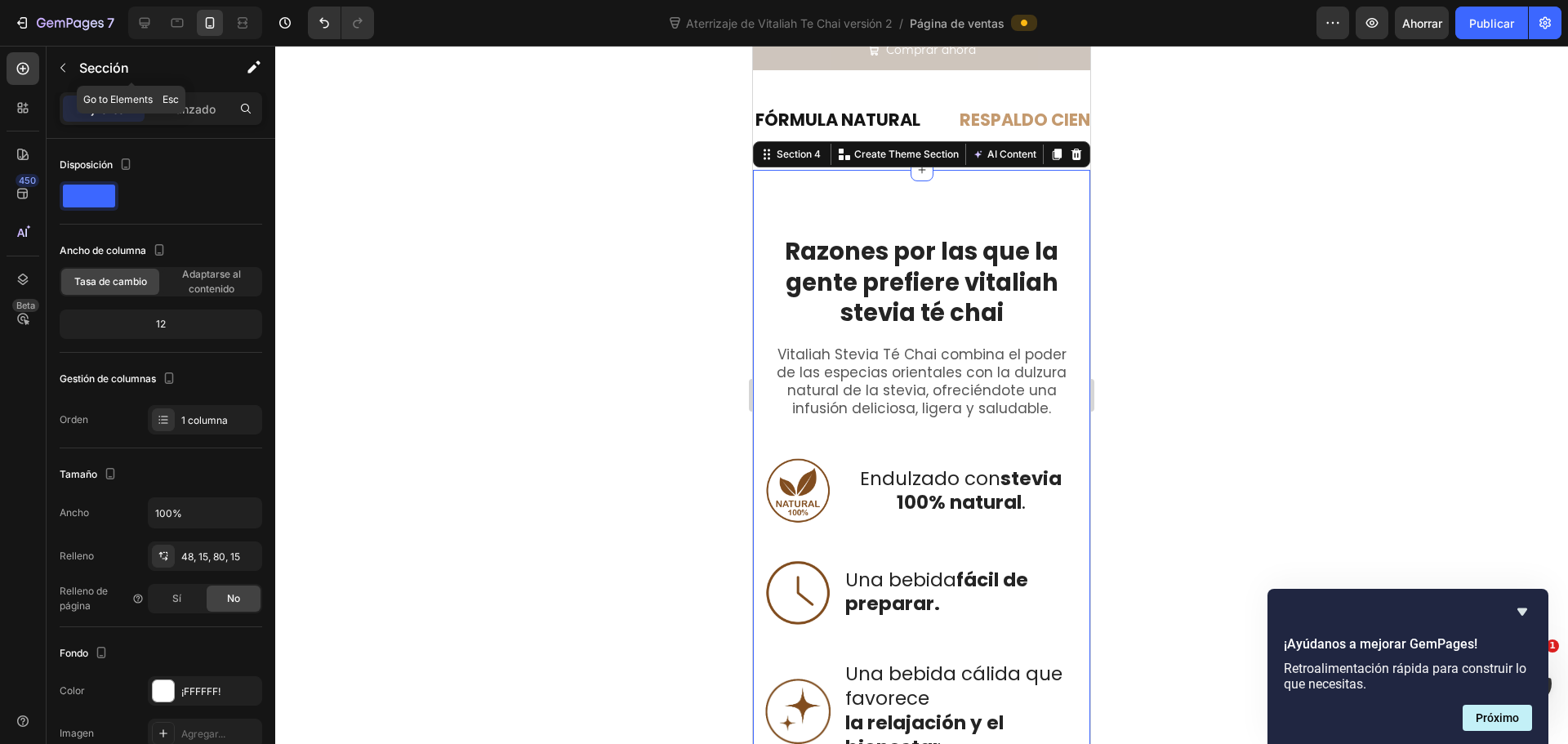
click at [182, 90] on div "Sección" at bounding box center [131, 69] width 170 height 47
click at [200, 121] on div "Ajustes Avanzado" at bounding box center [160, 109] width 202 height 33
click at [191, 110] on font "Avanzado" at bounding box center [187, 109] width 53 height 14
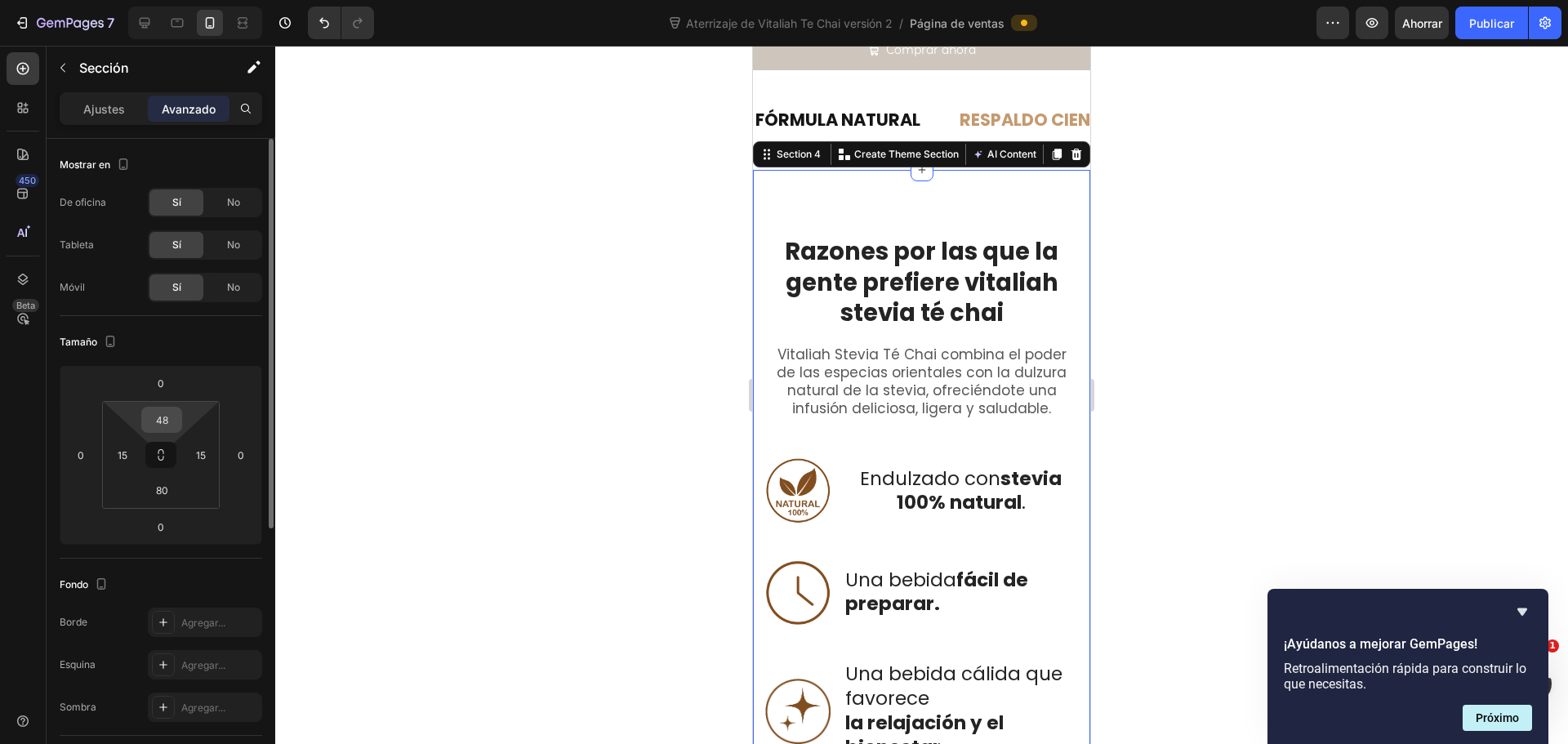
click at [172, 421] on input "48" at bounding box center [162, 420] width 33 height 24
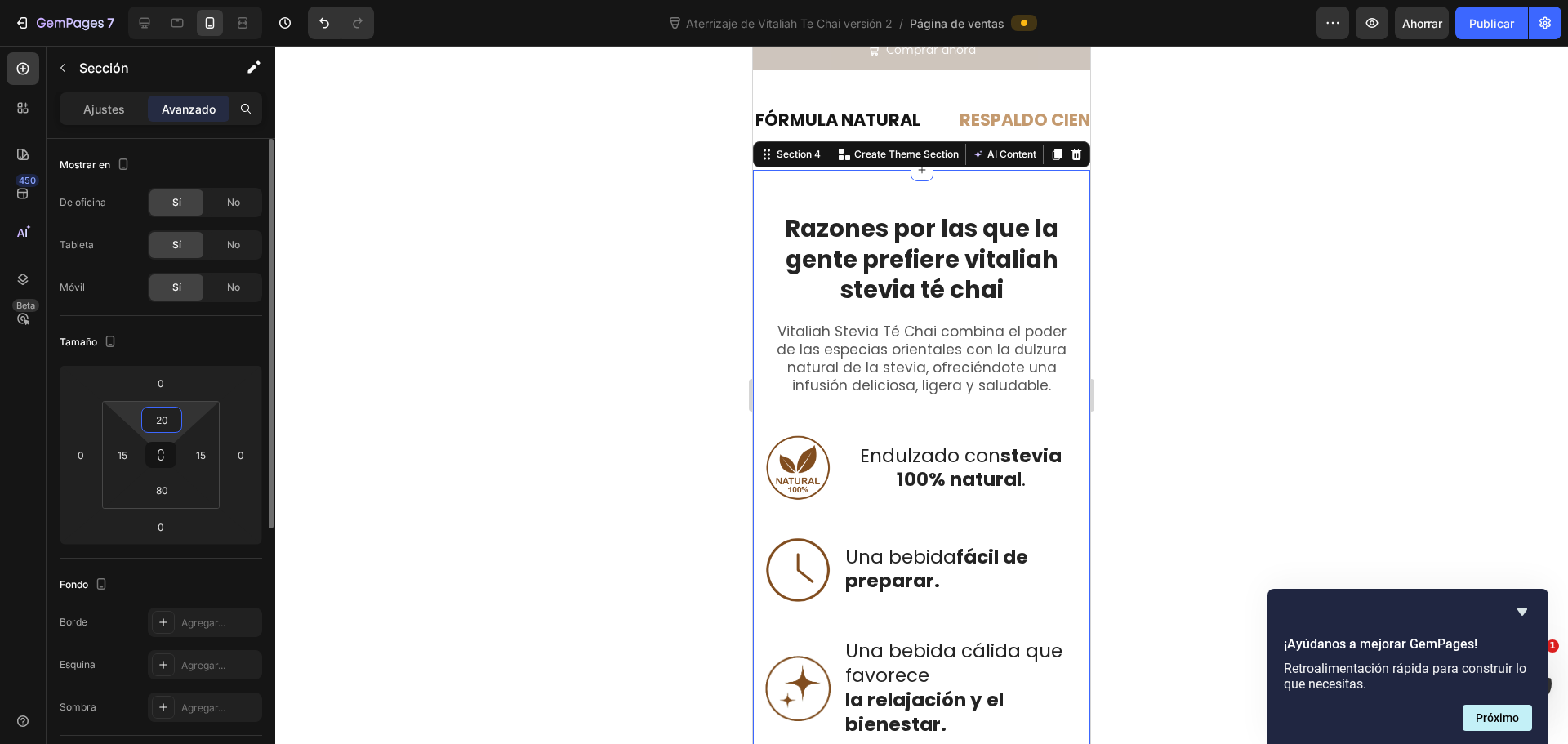
type input "2"
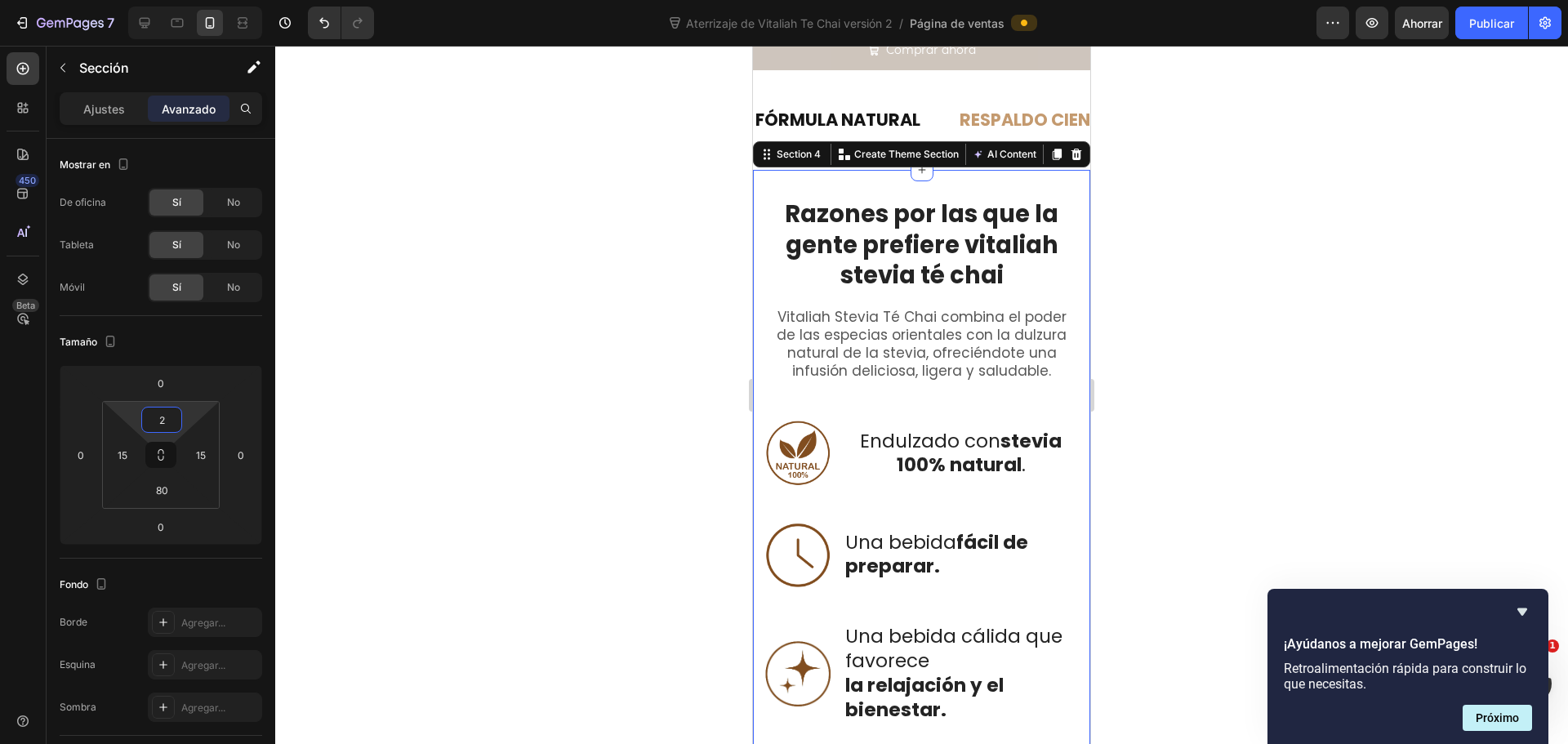
click at [427, 386] on div at bounding box center [921, 394] width 1293 height 698
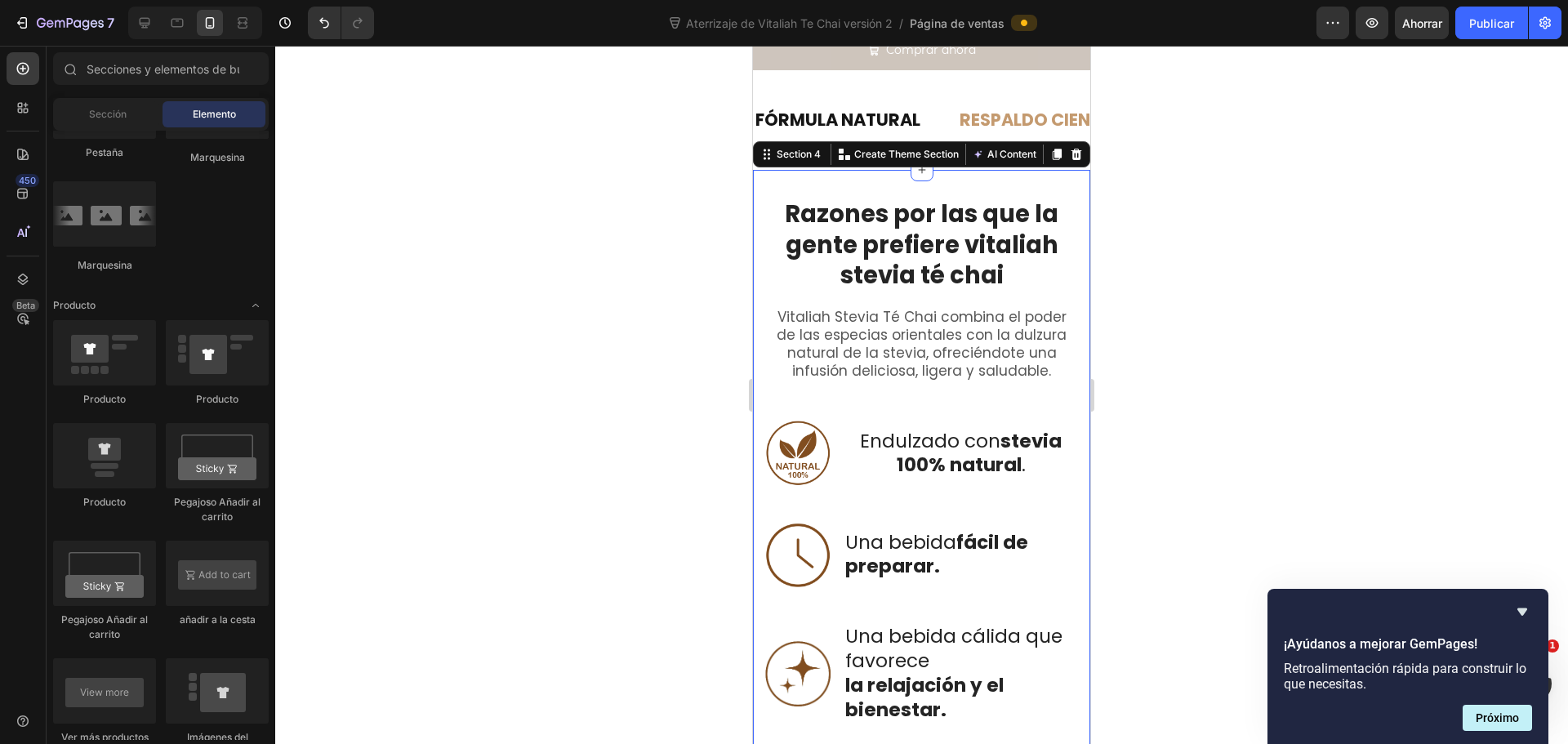
click at [428, 387] on div at bounding box center [921, 394] width 1293 height 698
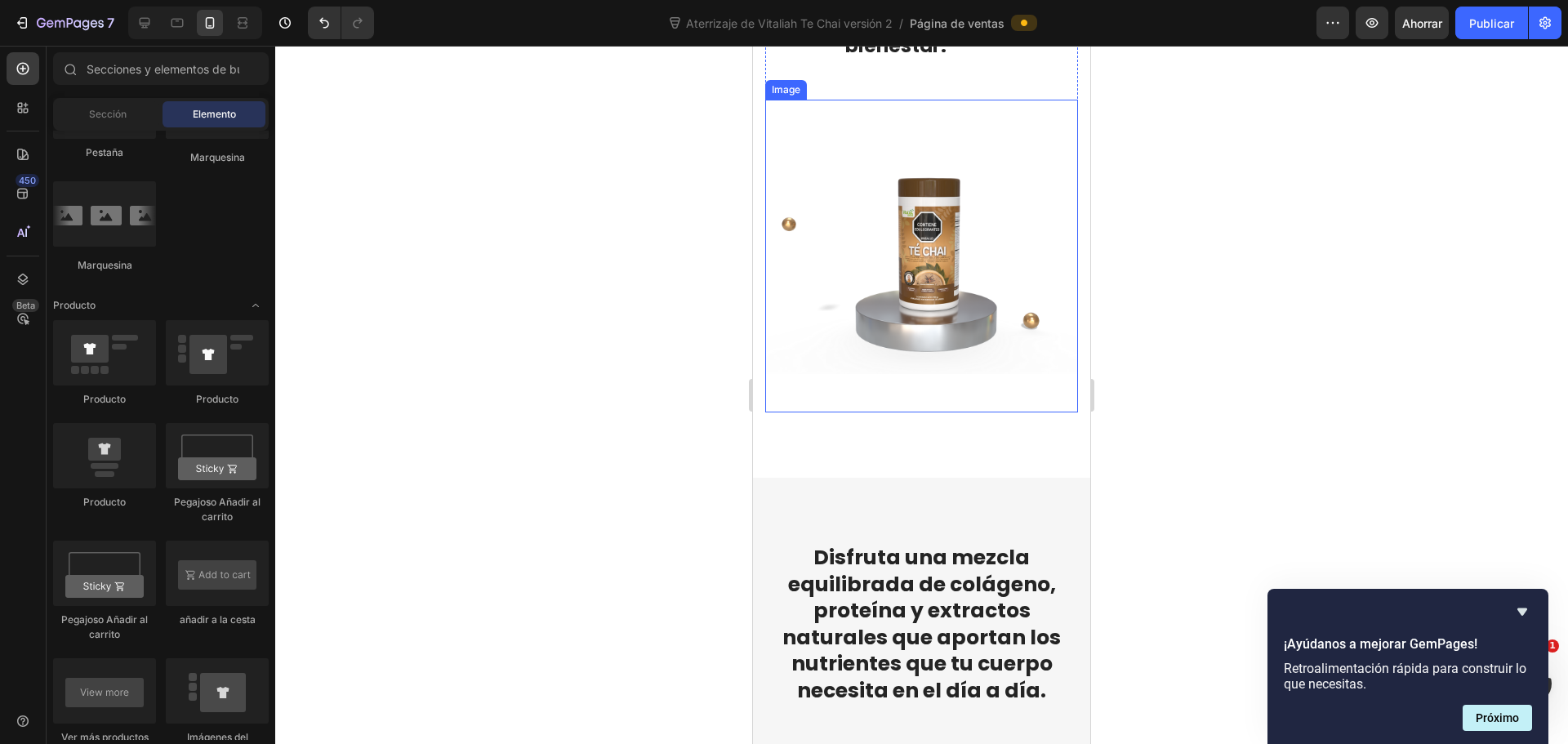
scroll to position [1714, 0]
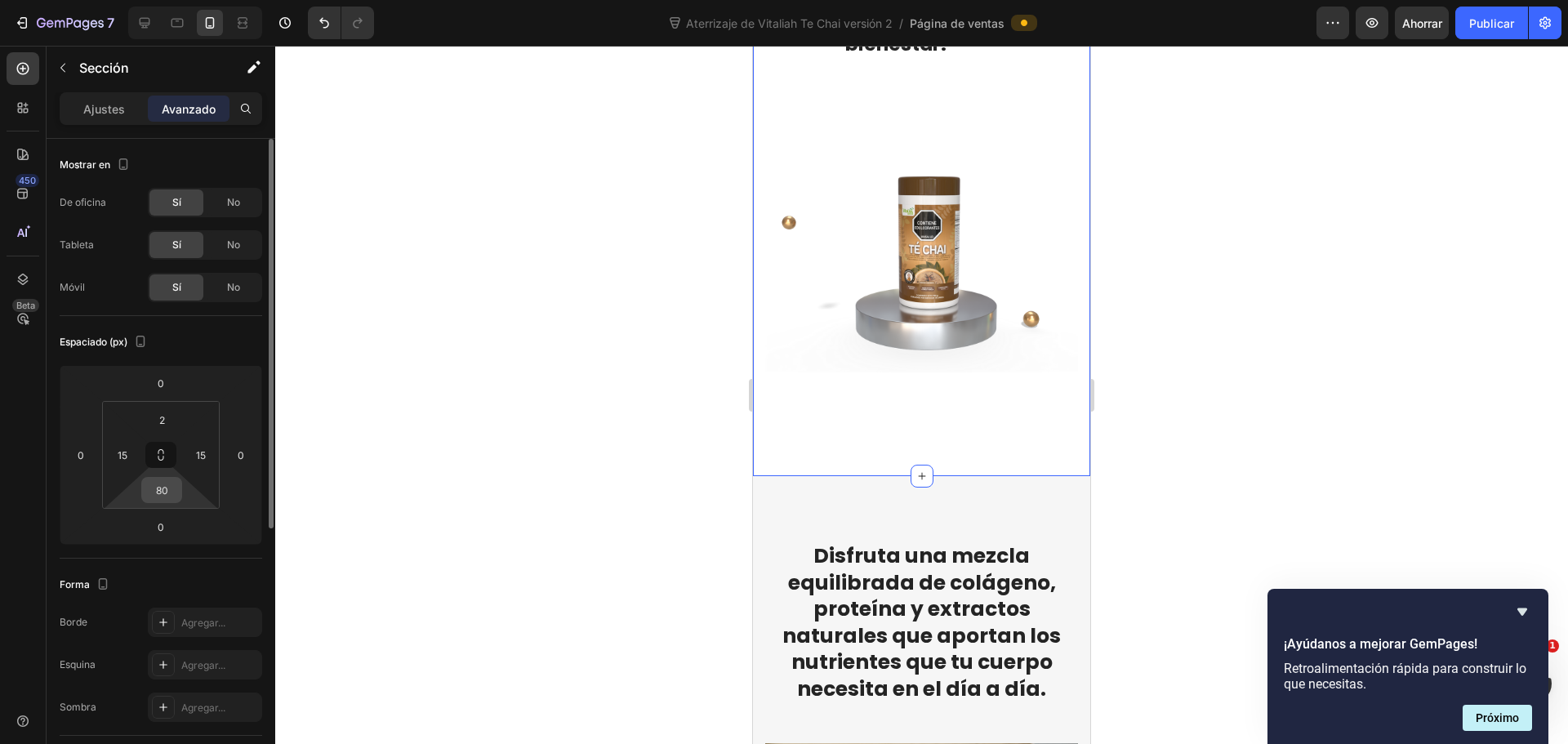
click at [181, 493] on div "80" at bounding box center [161, 490] width 41 height 26
click at [170, 491] on input "80" at bounding box center [162, 490] width 33 height 24
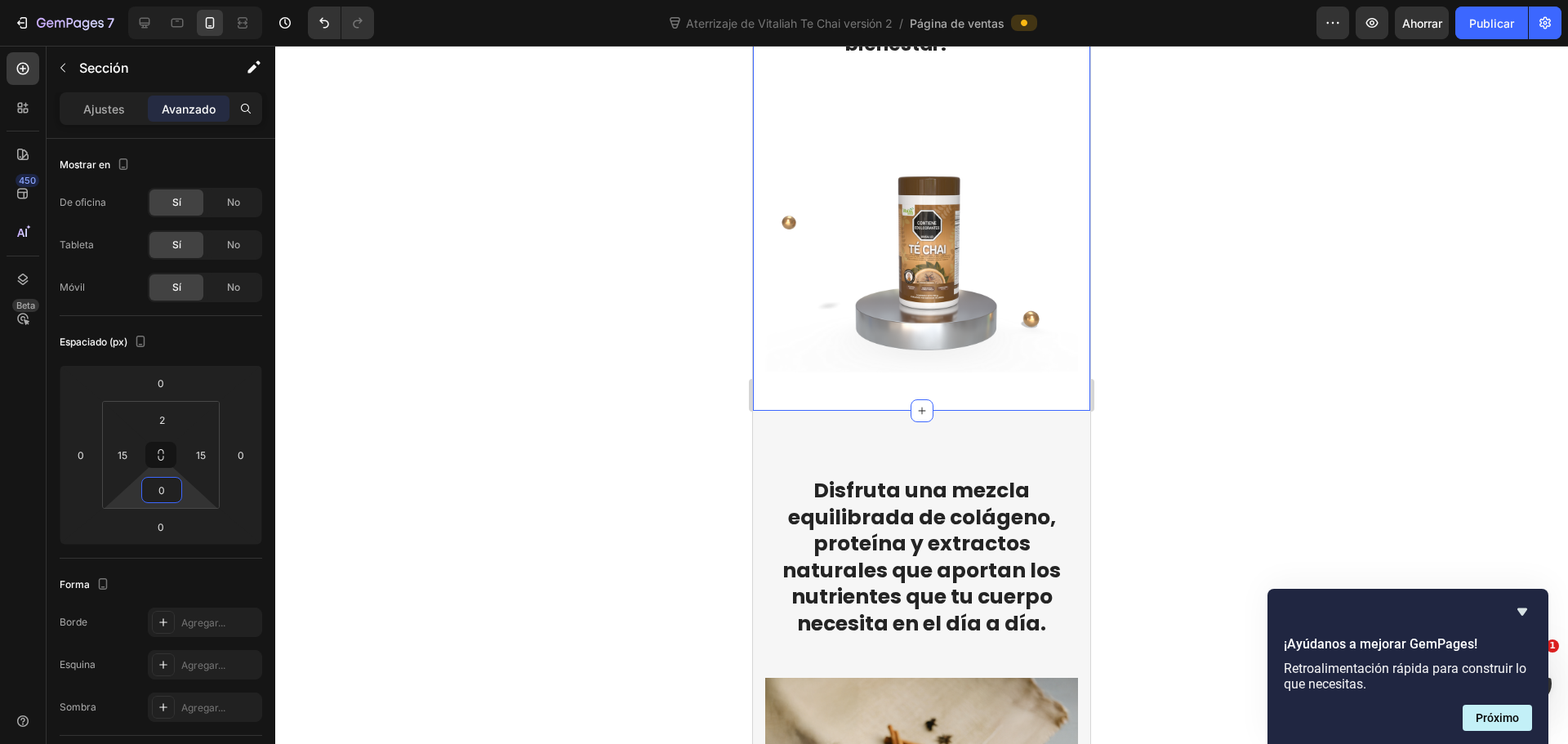
click at [508, 470] on div at bounding box center [921, 394] width 1293 height 698
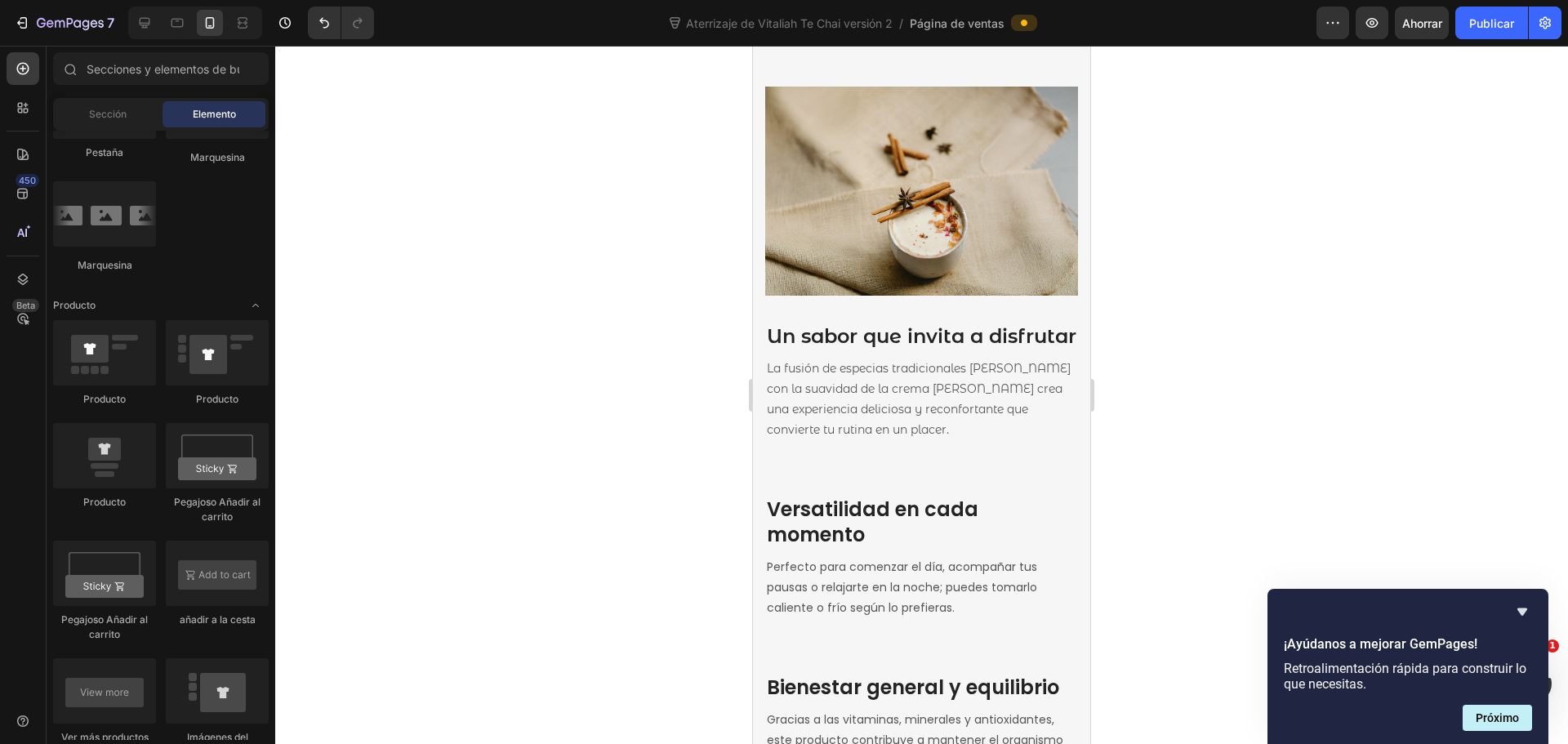
scroll to position [2286, 0]
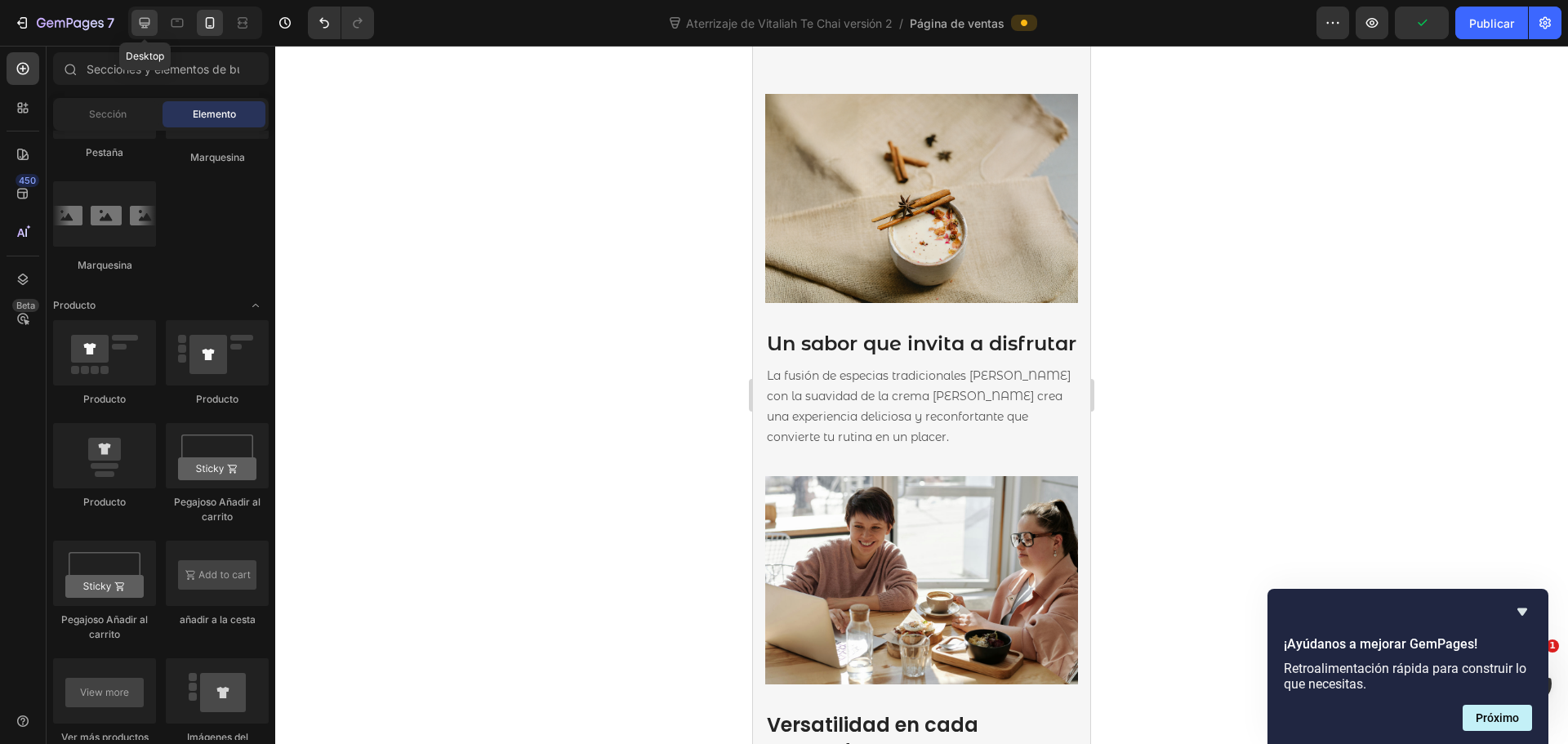
click at [141, 20] on icon at bounding box center [144, 22] width 17 height 17
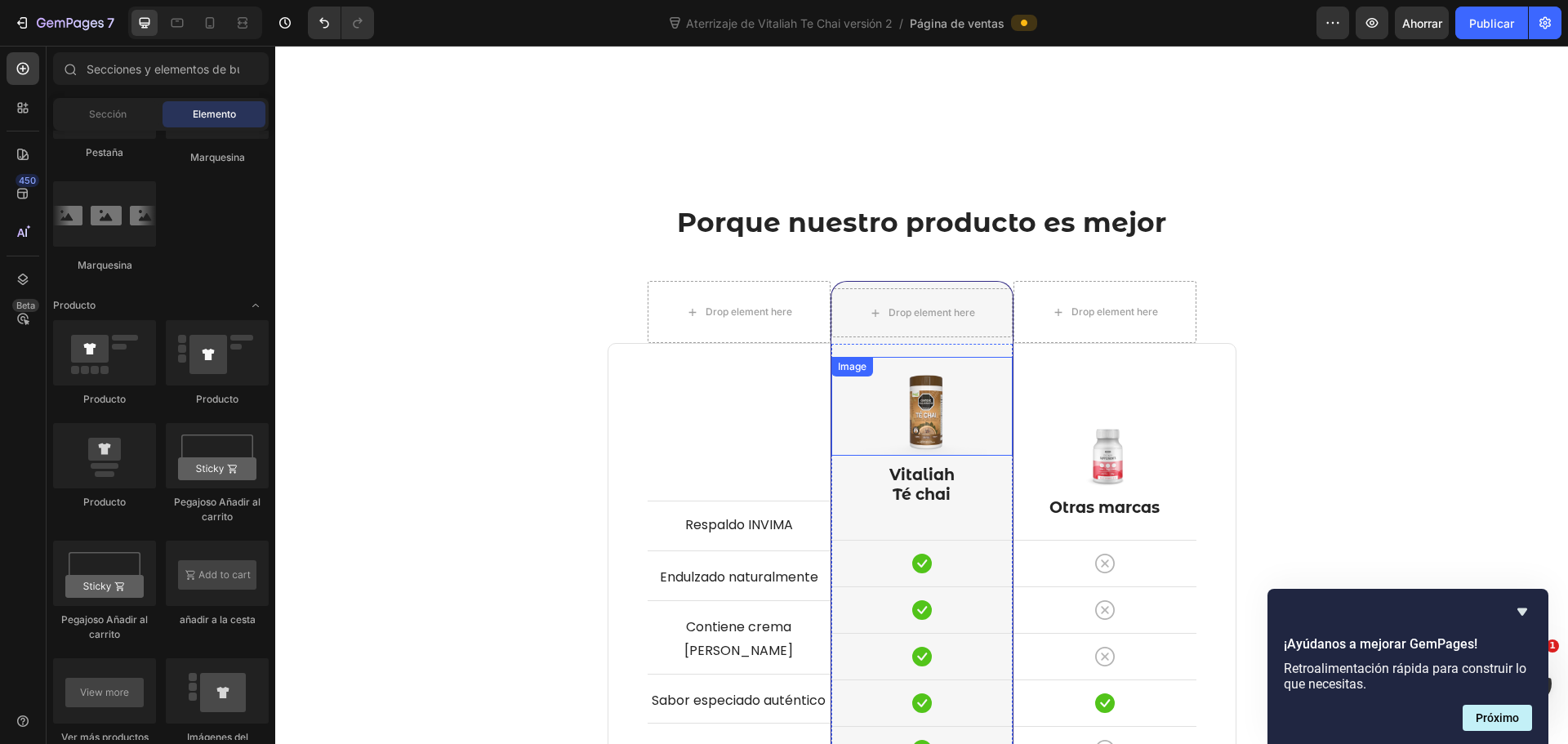
scroll to position [3781, 0]
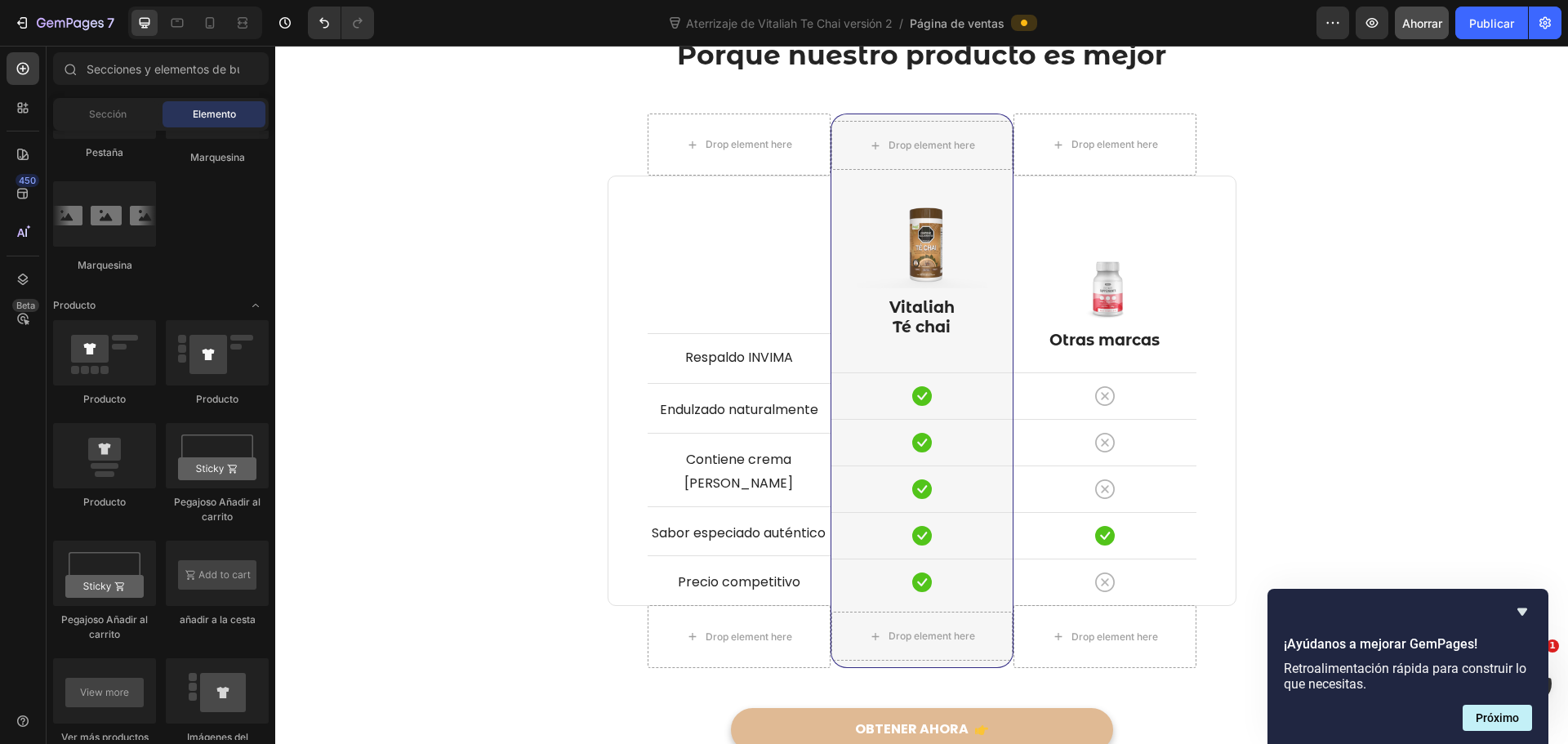
click at [1434, 20] on font "Ahorrar" at bounding box center [1421, 23] width 40 height 14
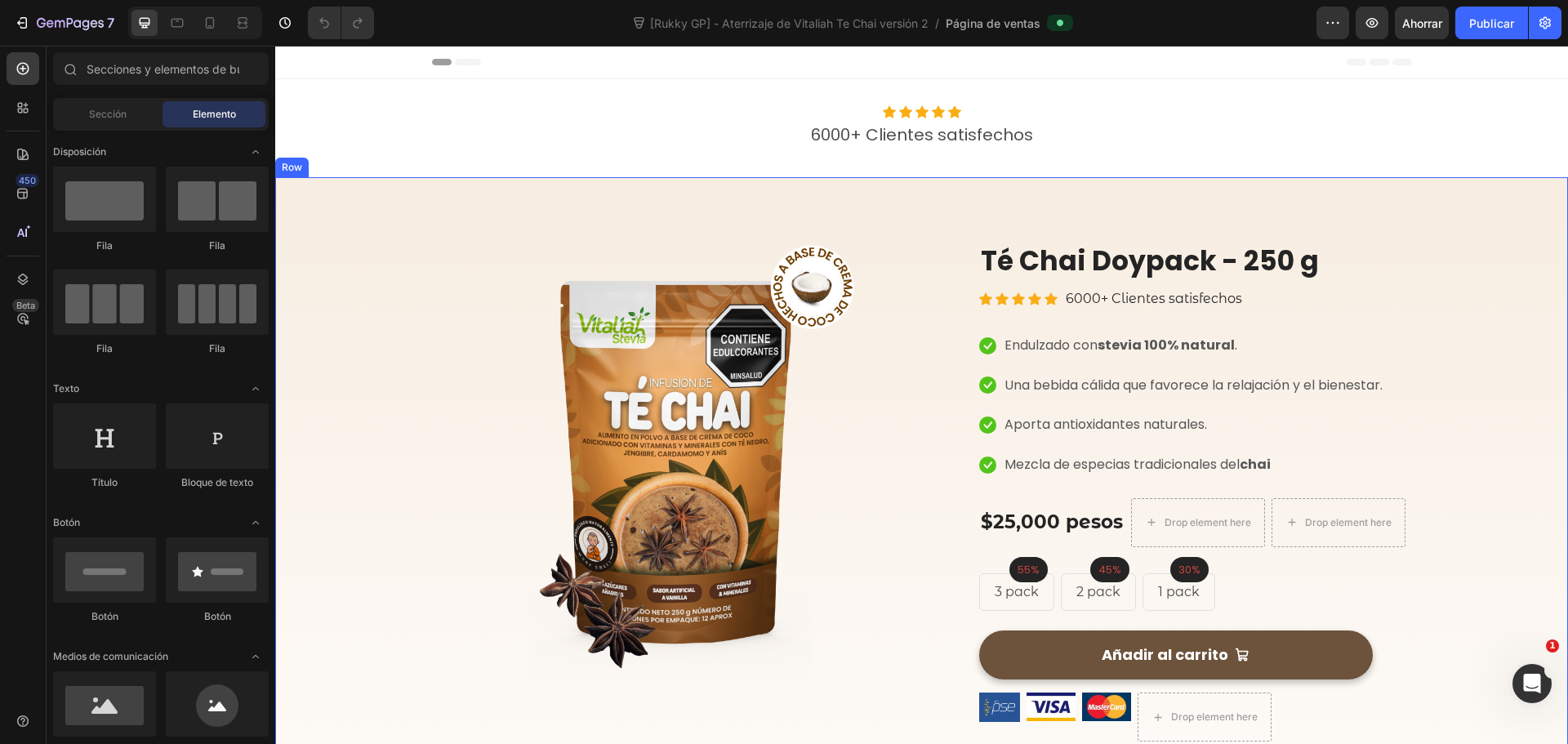
click at [428, 202] on div "Image Image Compra totalmente segura Heading Seguridad de extremo a extremo Tex…" at bounding box center [921, 569] width 1293 height 786
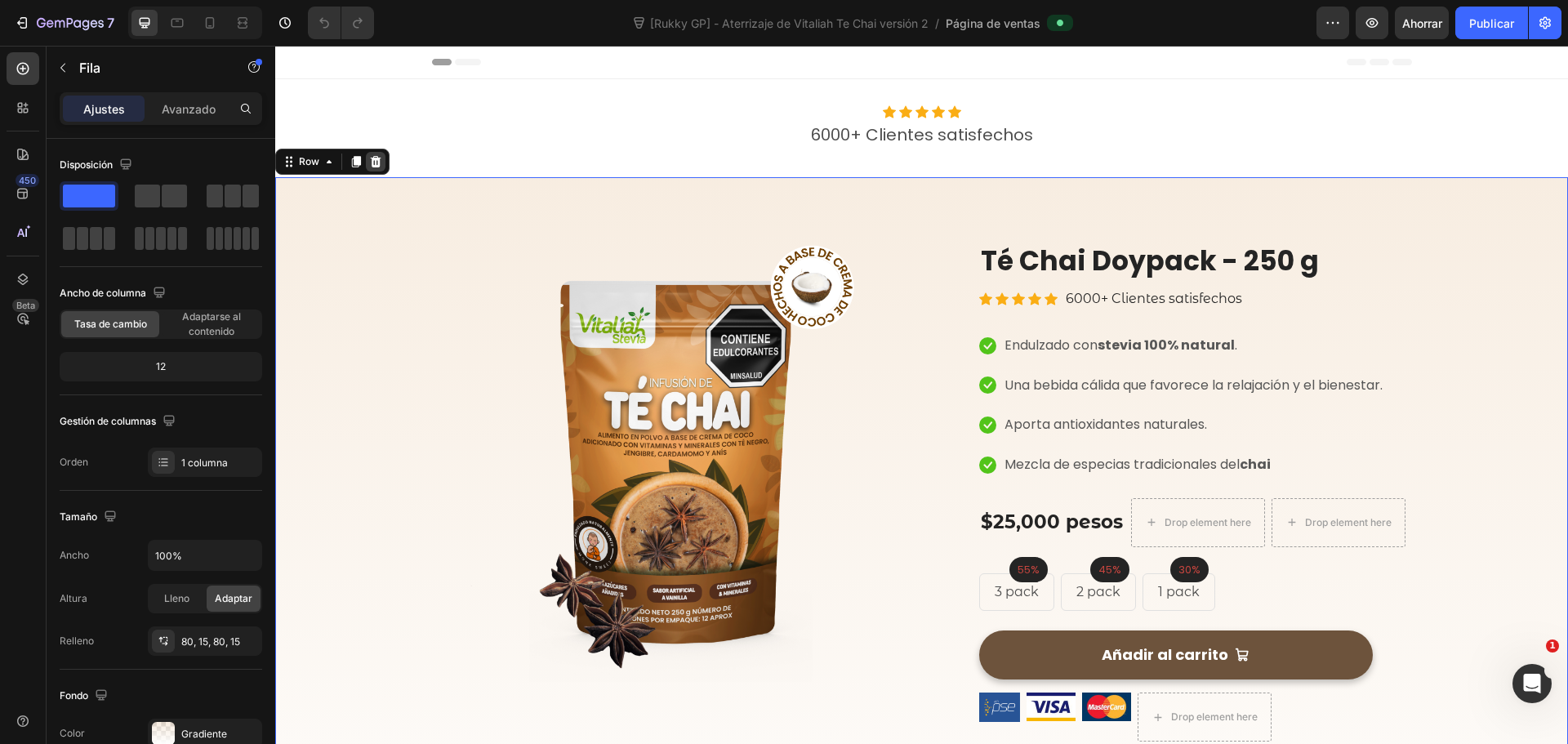
click at [380, 156] on icon at bounding box center [375, 161] width 13 height 13
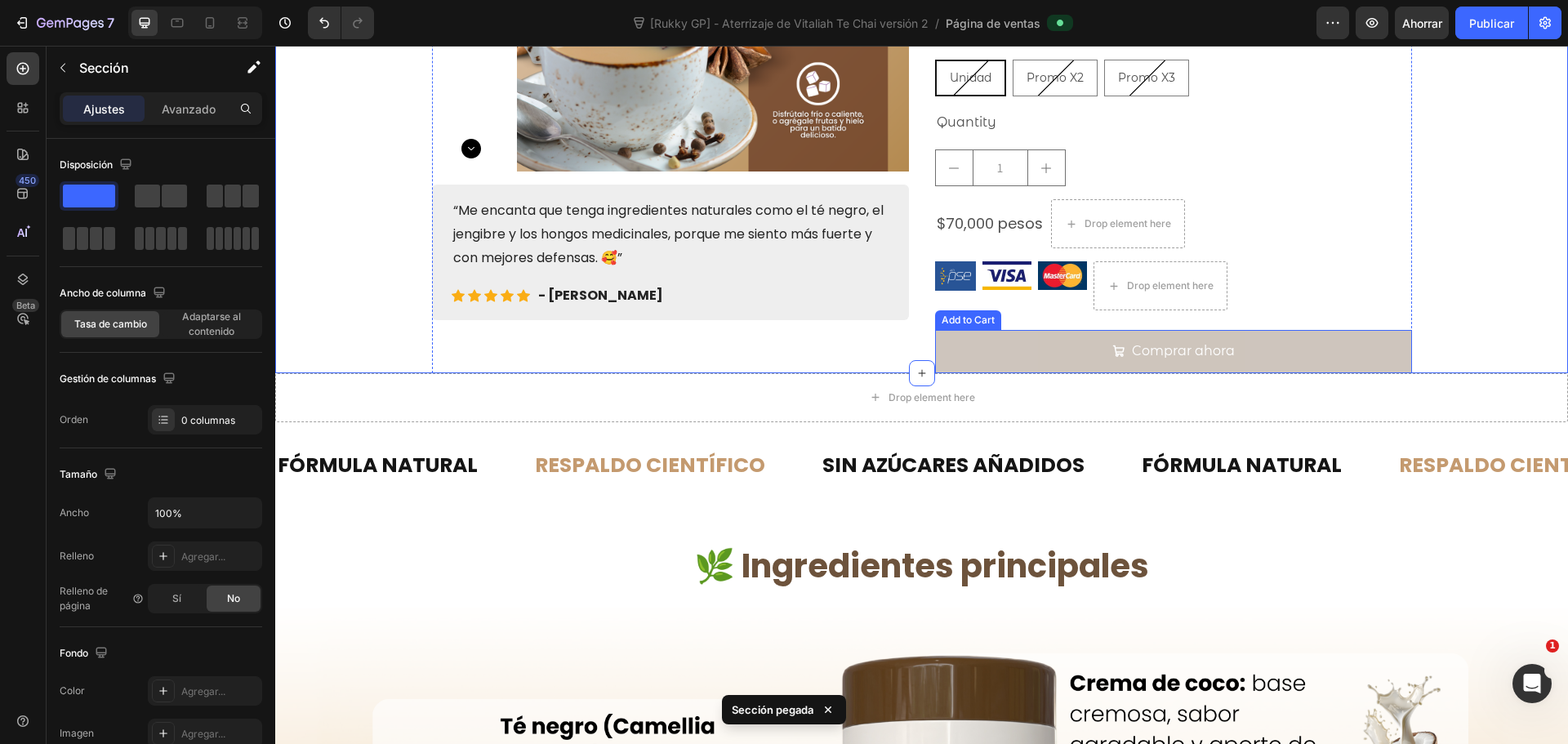
scroll to position [326, 0]
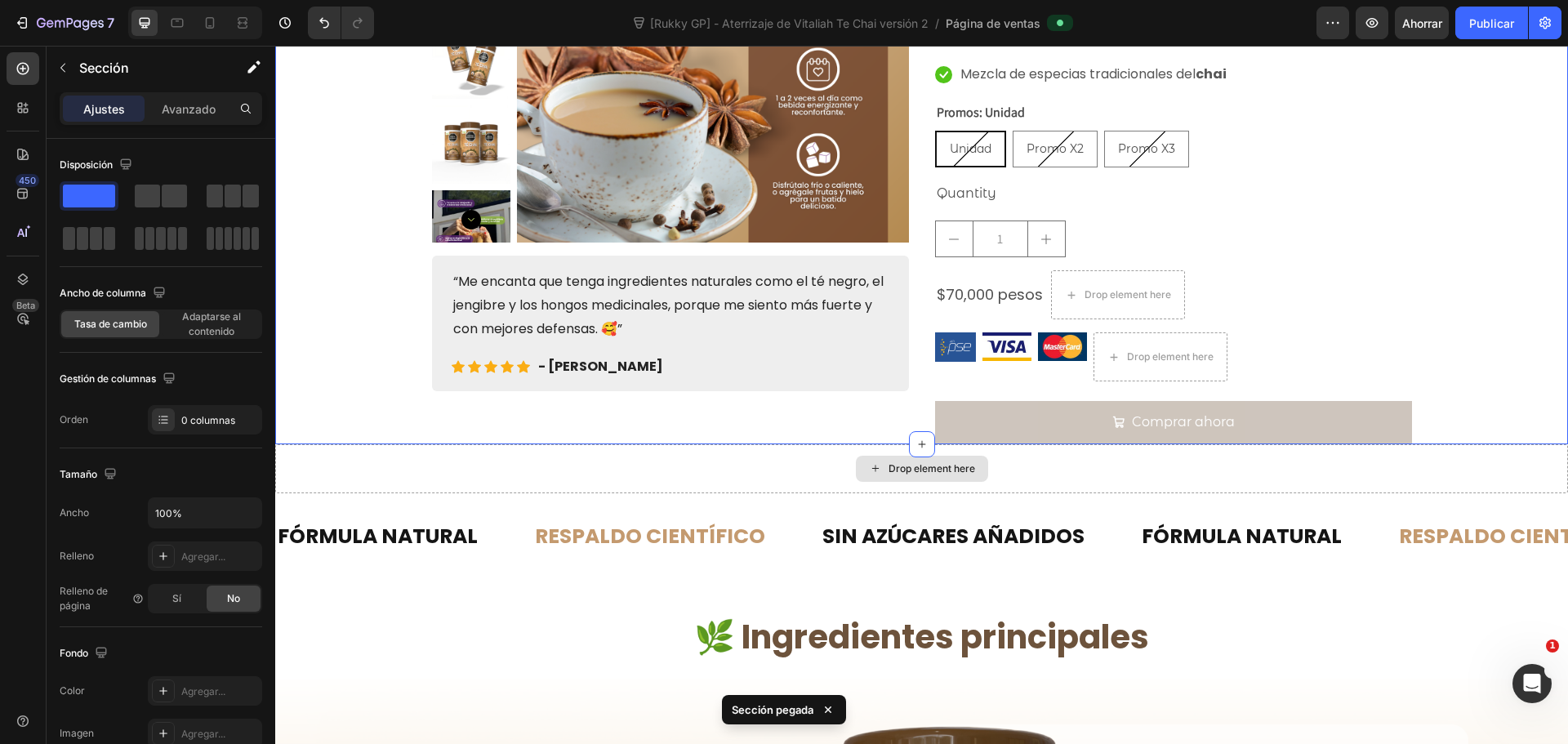
click at [1074, 477] on div "Drop element here" at bounding box center [921, 468] width 1293 height 49
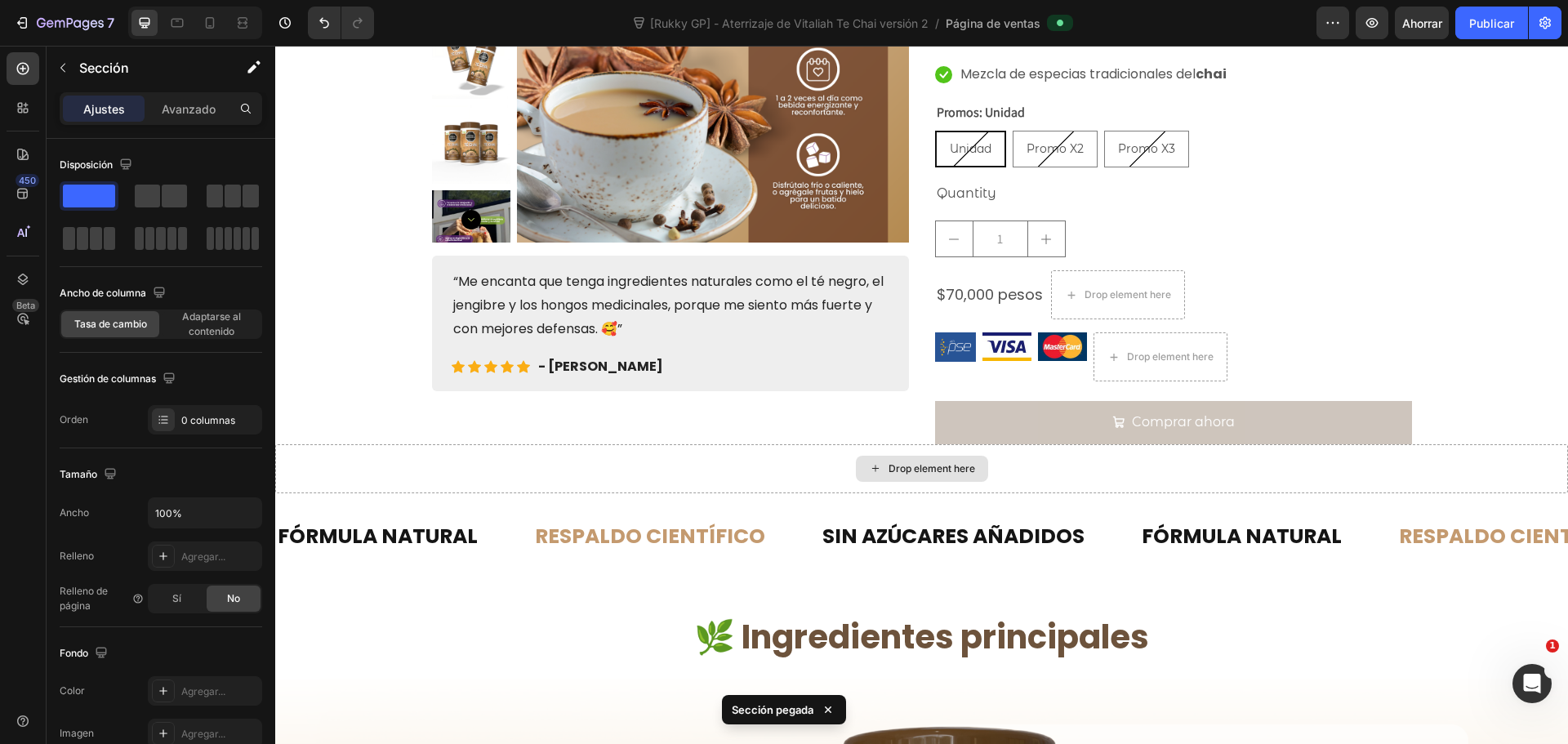
click at [568, 461] on div "Drop element here" at bounding box center [921, 468] width 1293 height 49
click at [582, 445] on div "Drop element here" at bounding box center [921, 468] width 1293 height 49
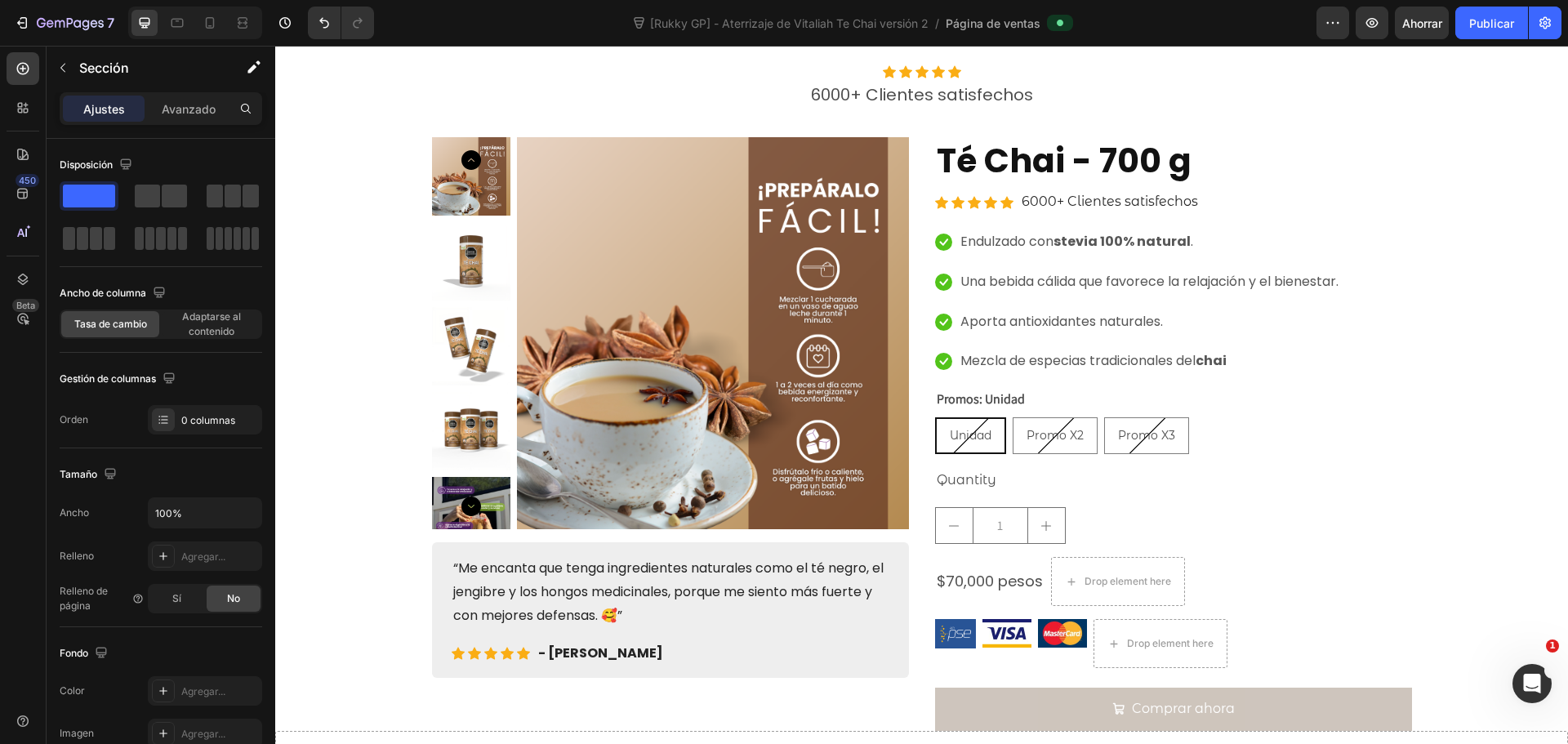
scroll to position [0, 0]
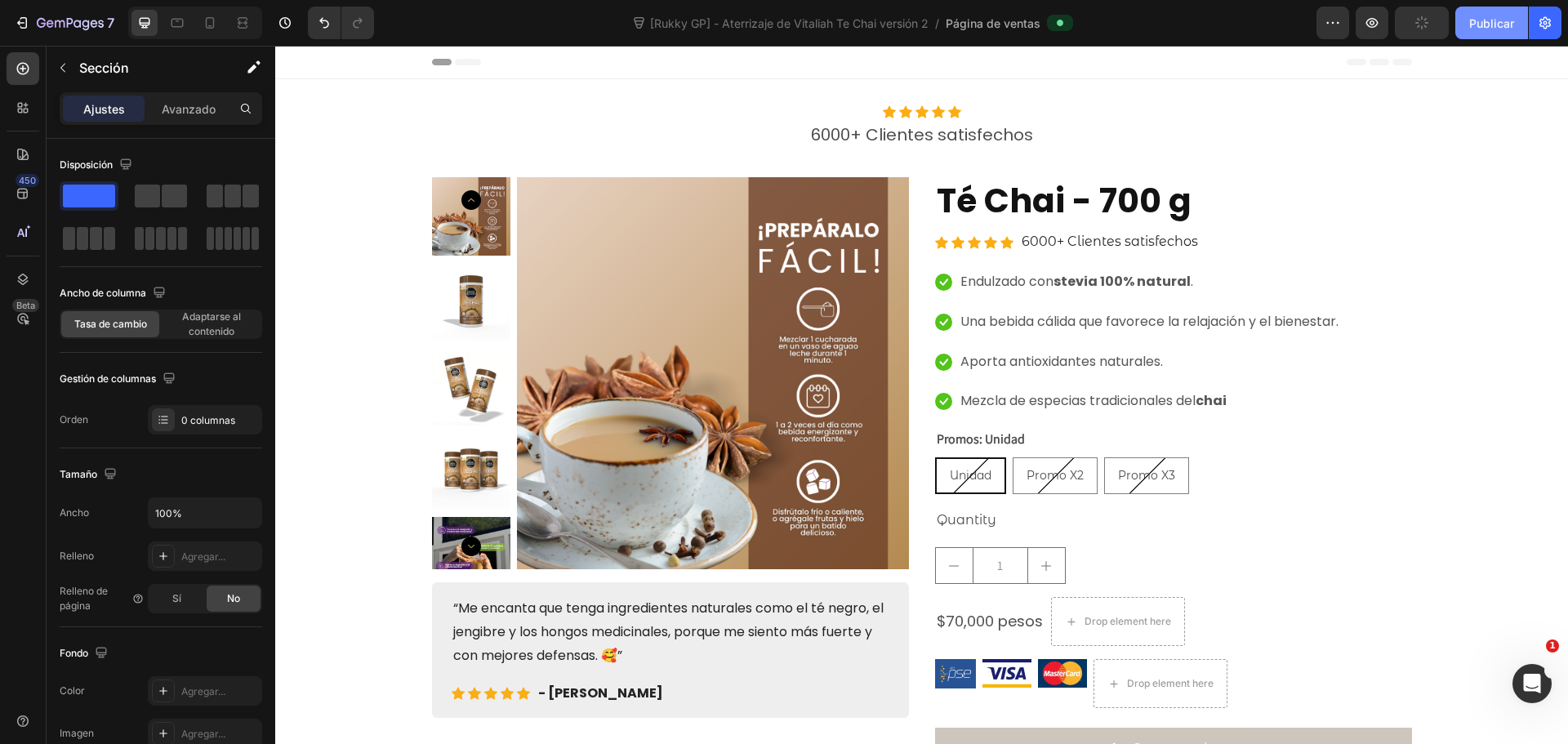
click at [1477, 18] on font "Publicar" at bounding box center [1491, 23] width 45 height 14
click at [205, 19] on icon at bounding box center [210, 22] width 17 height 17
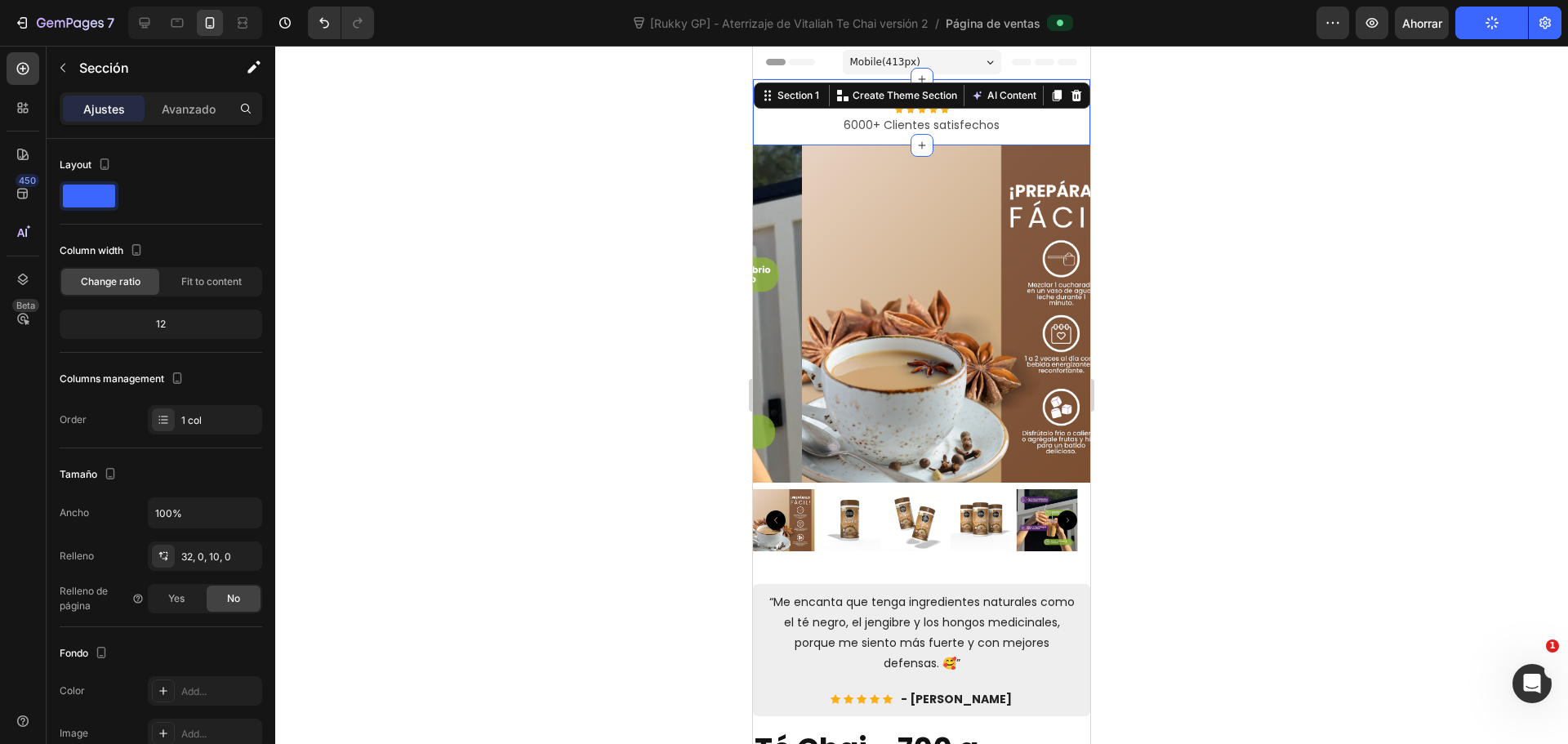
click at [1006, 91] on div "Icon Icon Icon Icon Icon Icon List Hoz 6000+ Clientes satisfechos Text Block Se…" at bounding box center [921, 113] width 337 height 66
click at [204, 123] on div "Ajustes Avanzado" at bounding box center [160, 109] width 202 height 33
click at [194, 110] on font "Avanzado" at bounding box center [187, 109] width 53 height 14
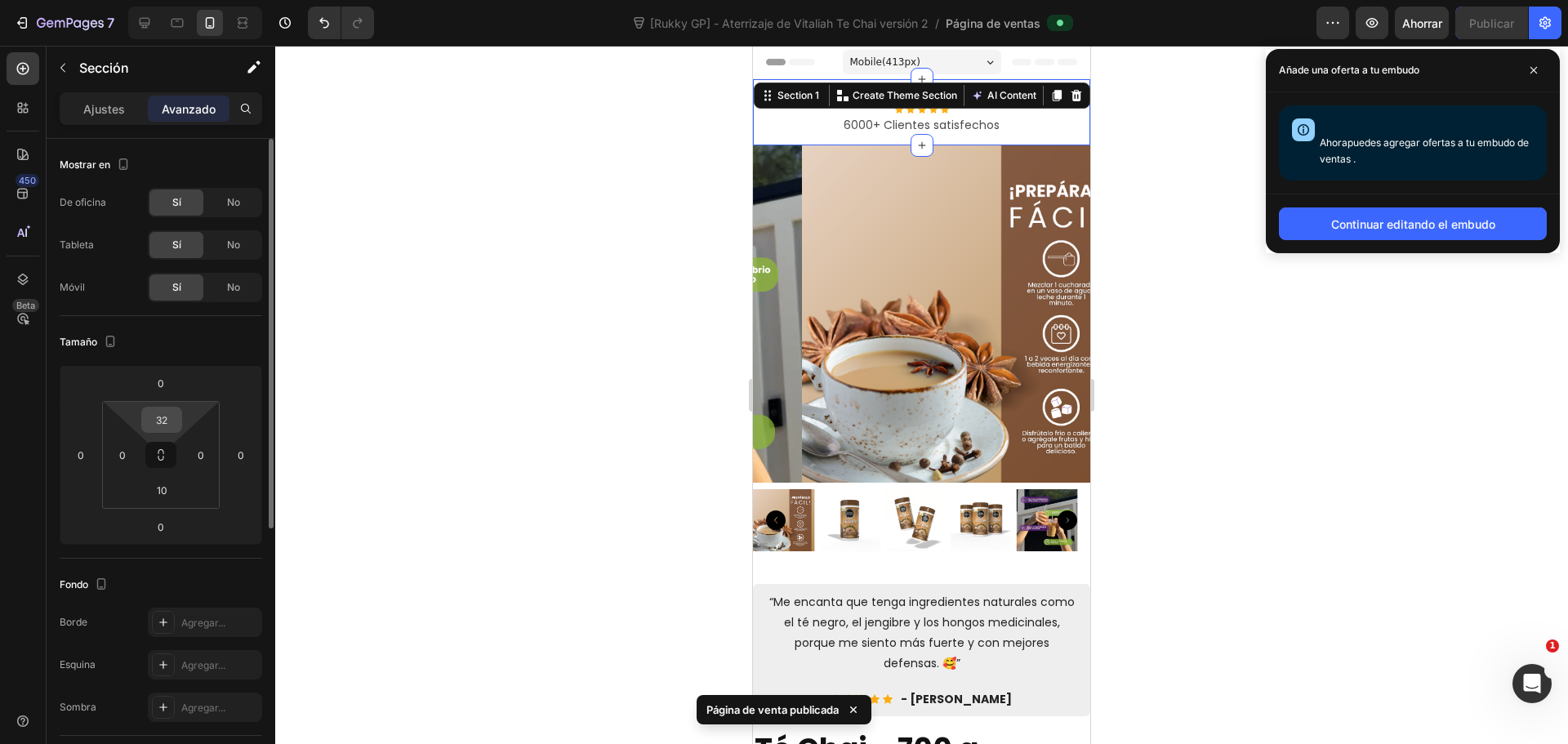
click at [178, 422] on div "32" at bounding box center [161, 420] width 41 height 26
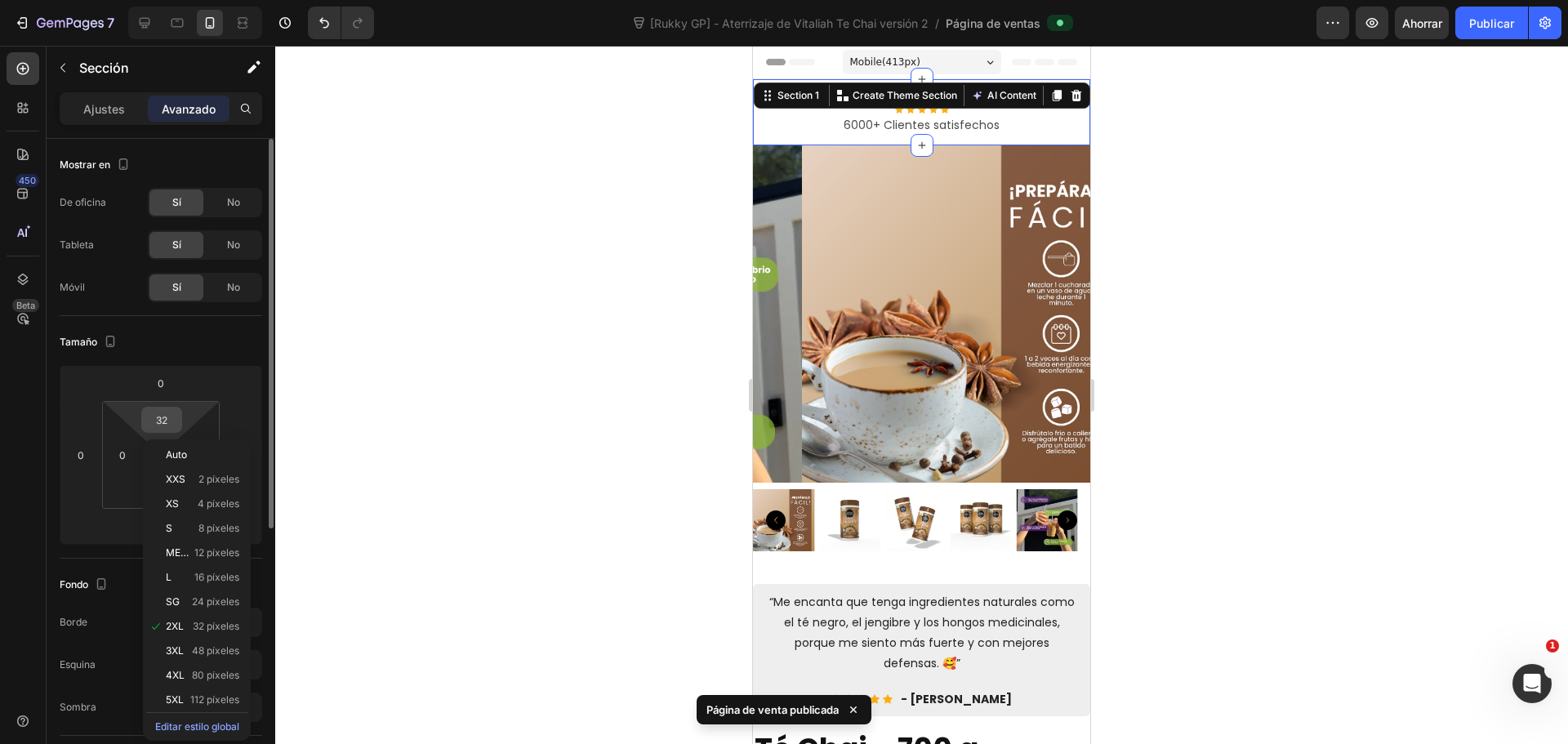
click at [175, 419] on input "32" at bounding box center [162, 420] width 33 height 24
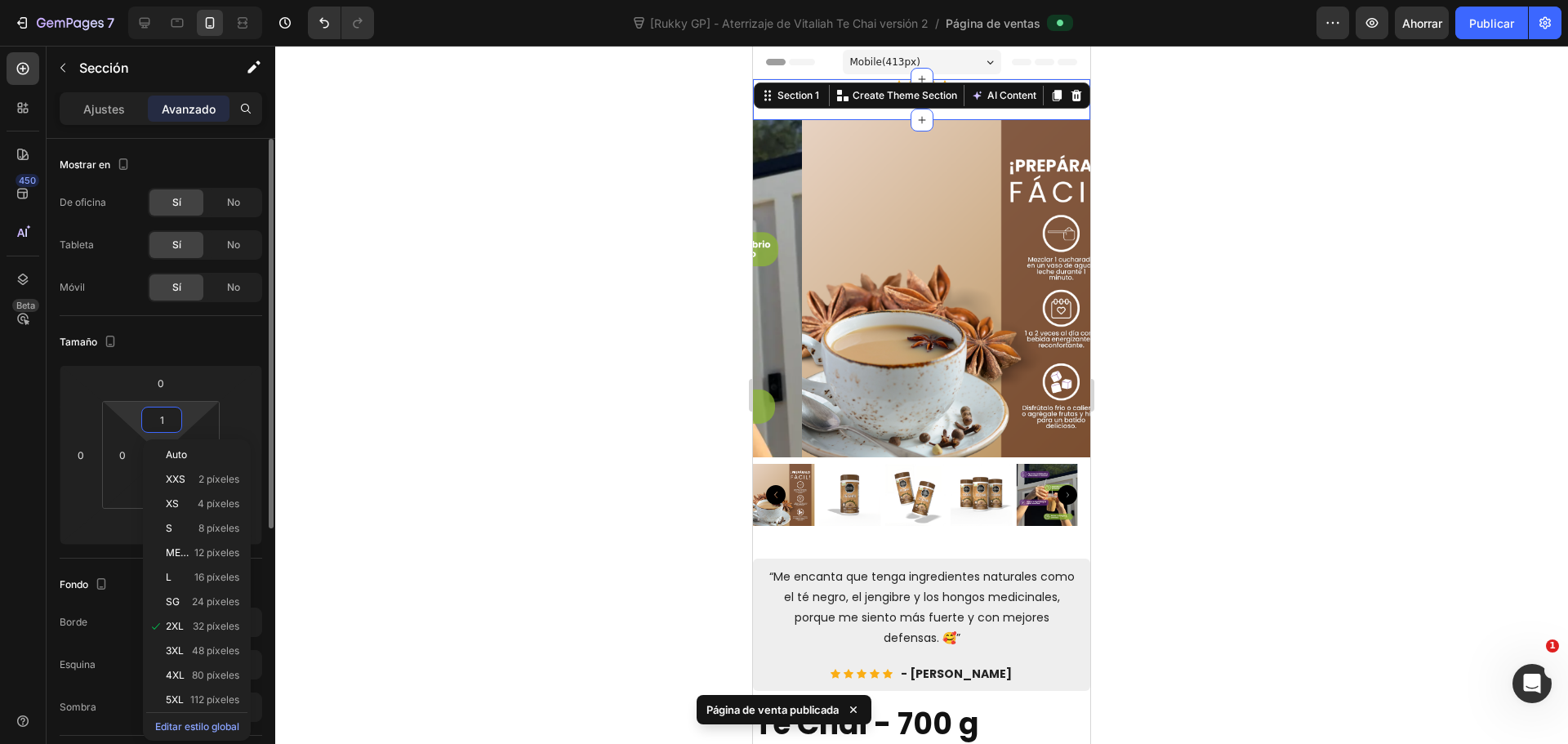
type input "10"
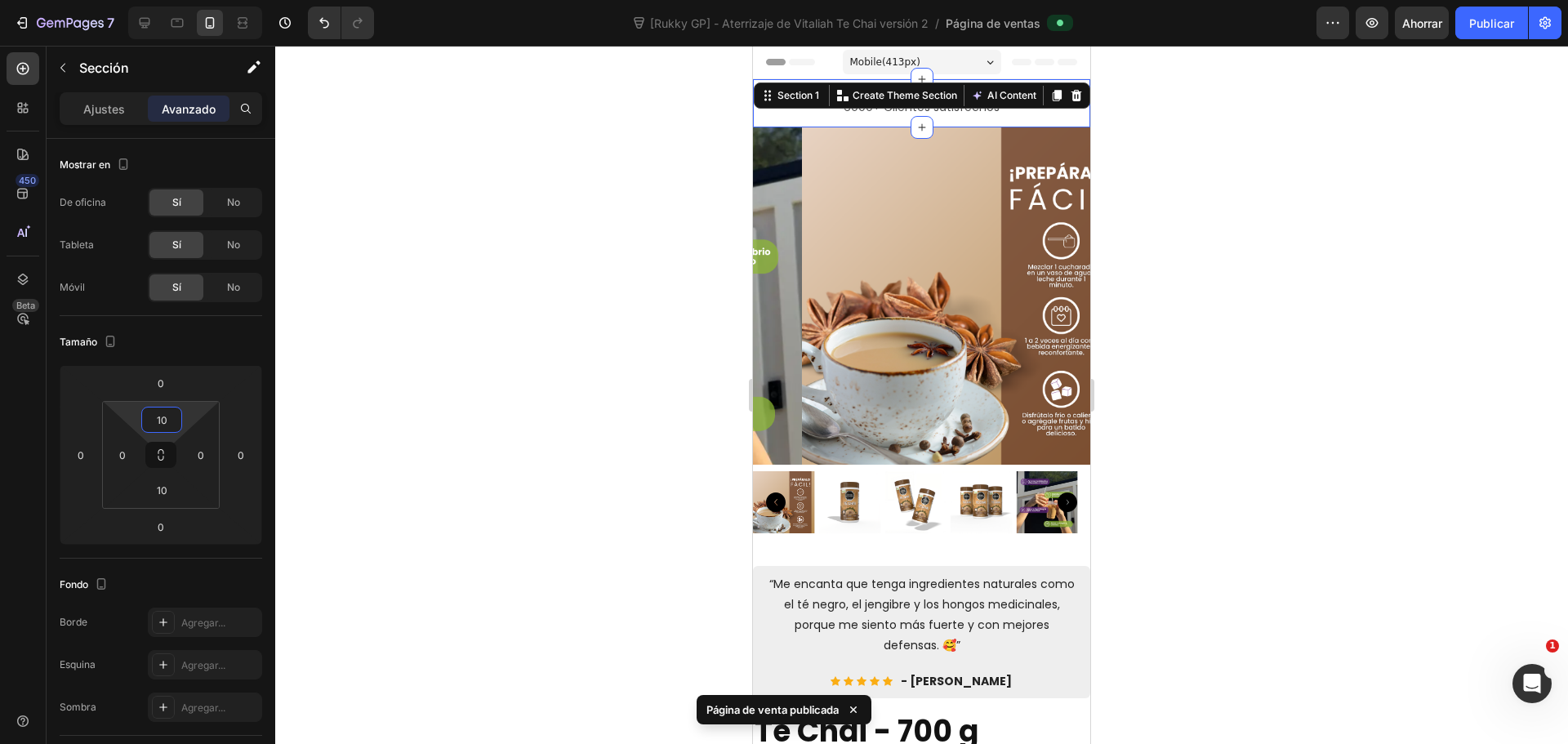
click at [615, 445] on div at bounding box center [921, 394] width 1293 height 698
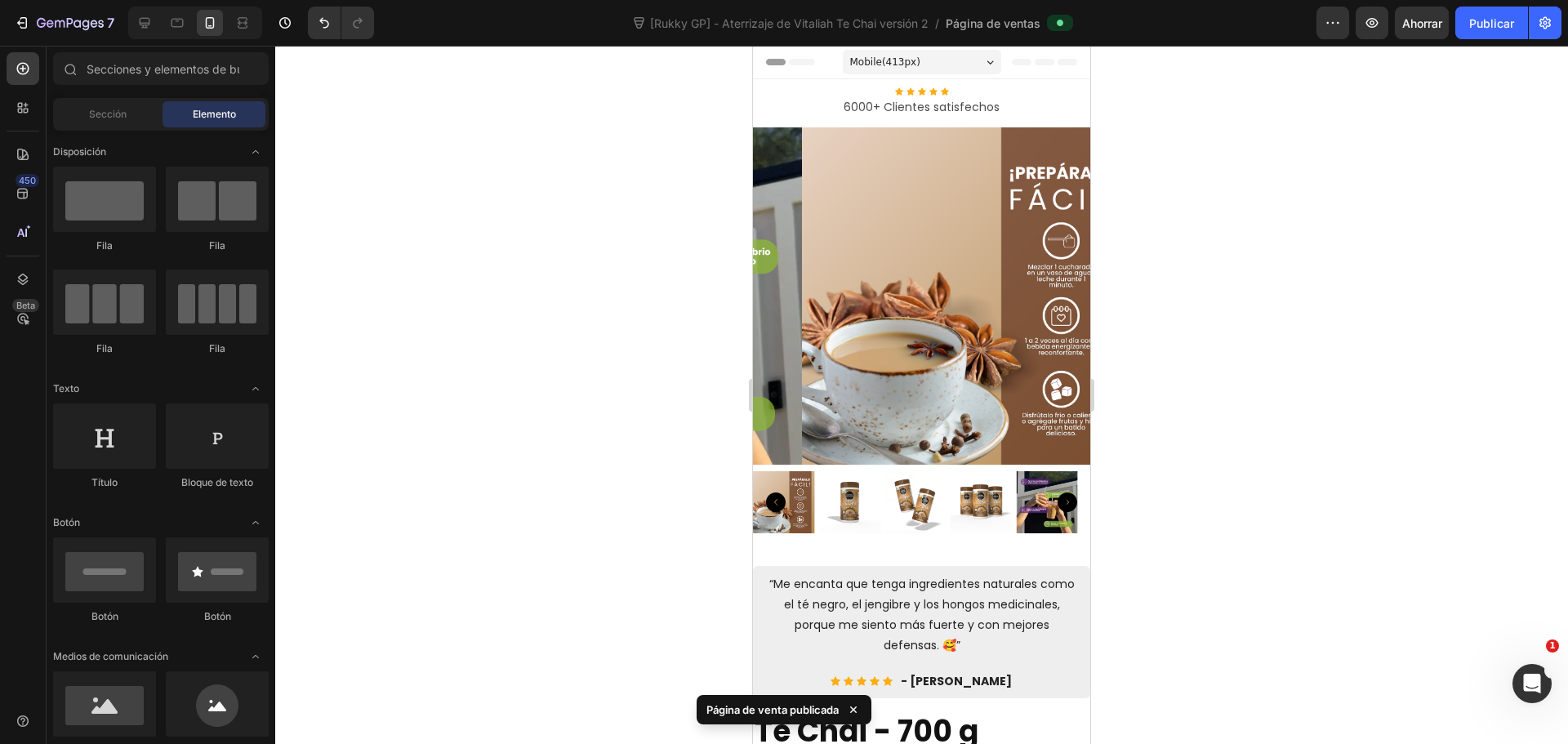
click at [615, 445] on div at bounding box center [921, 394] width 1293 height 698
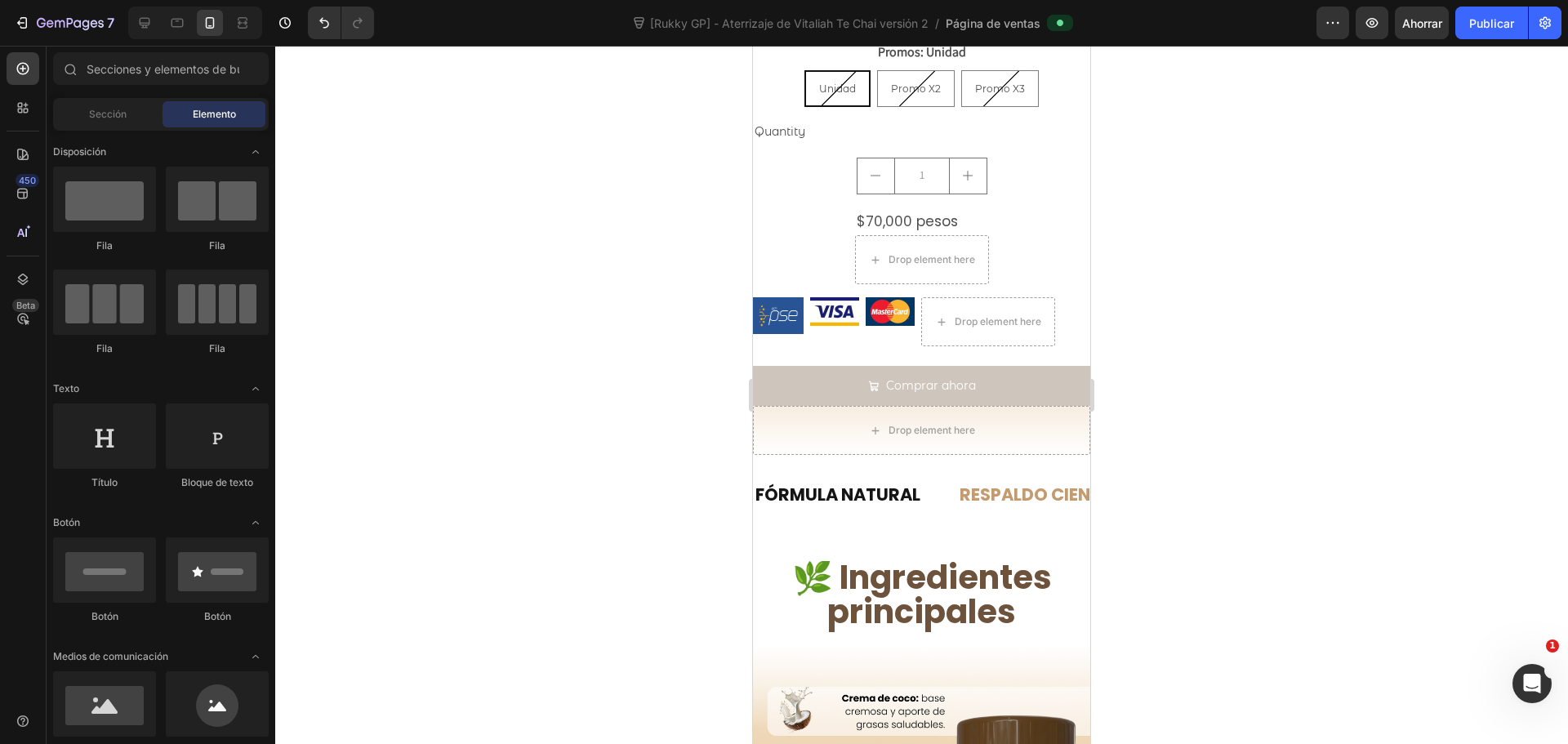
scroll to position [735, 0]
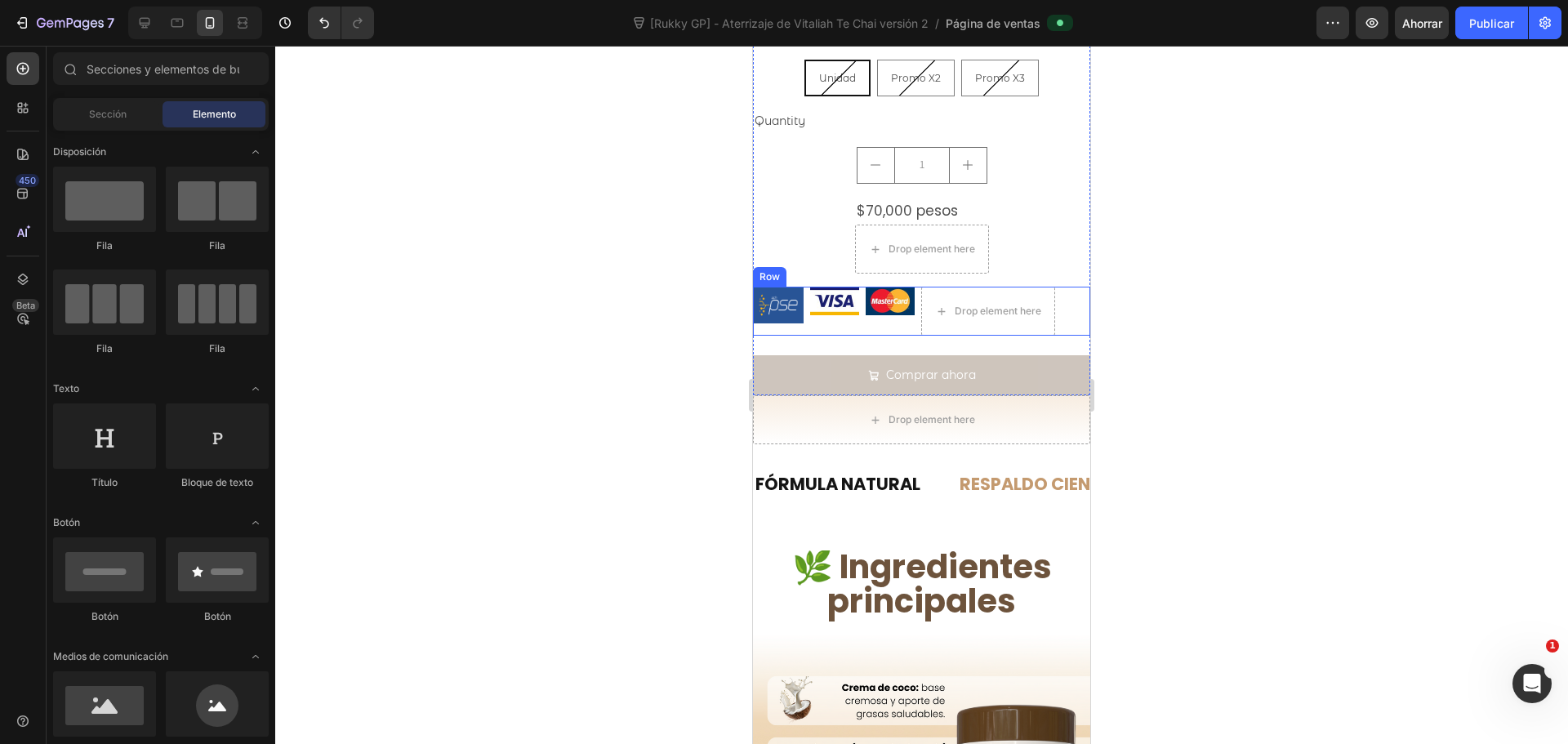
click at [913, 316] on div "Image" at bounding box center [890, 311] width 49 height 49
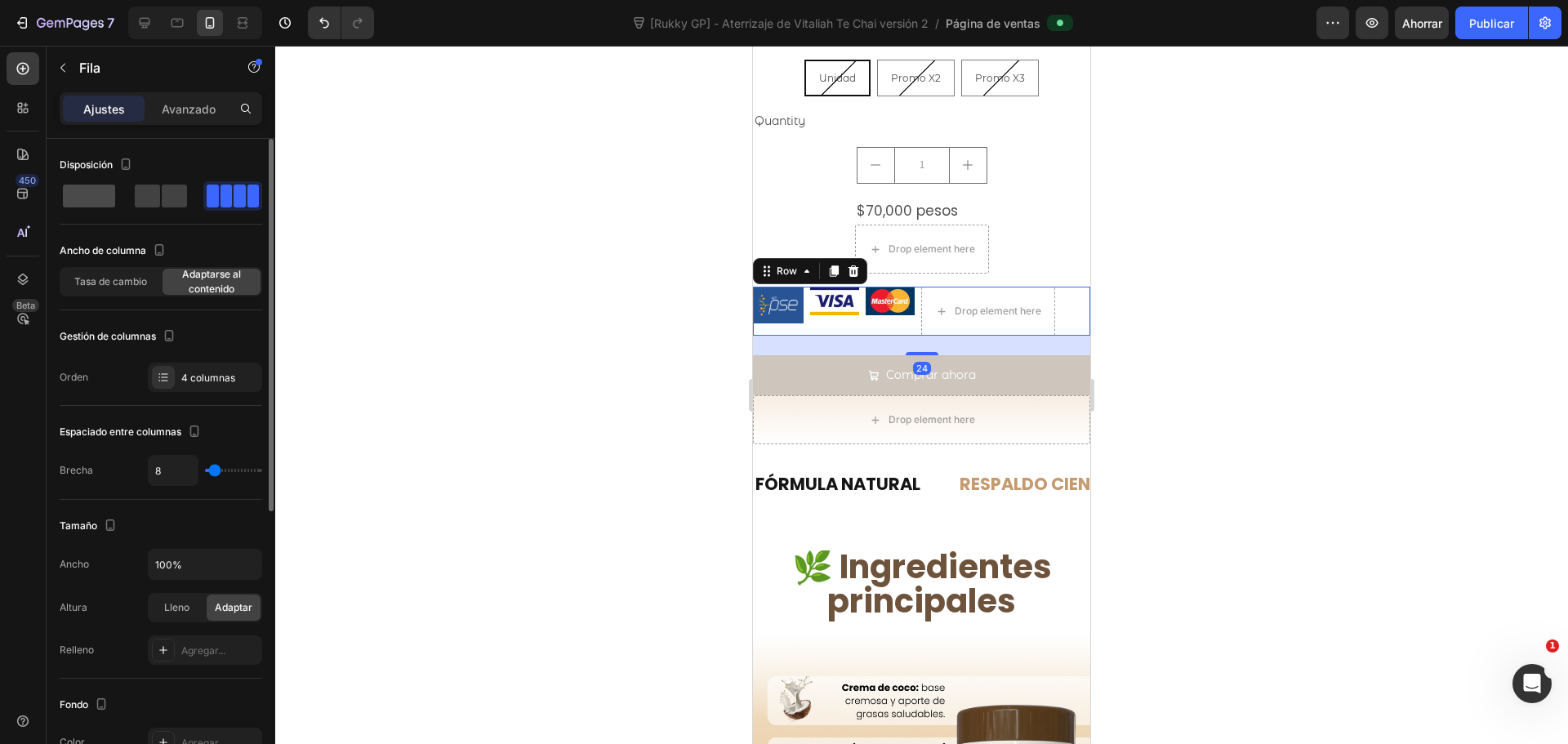
click at [105, 198] on span at bounding box center [89, 196] width 52 height 23
type input "0"
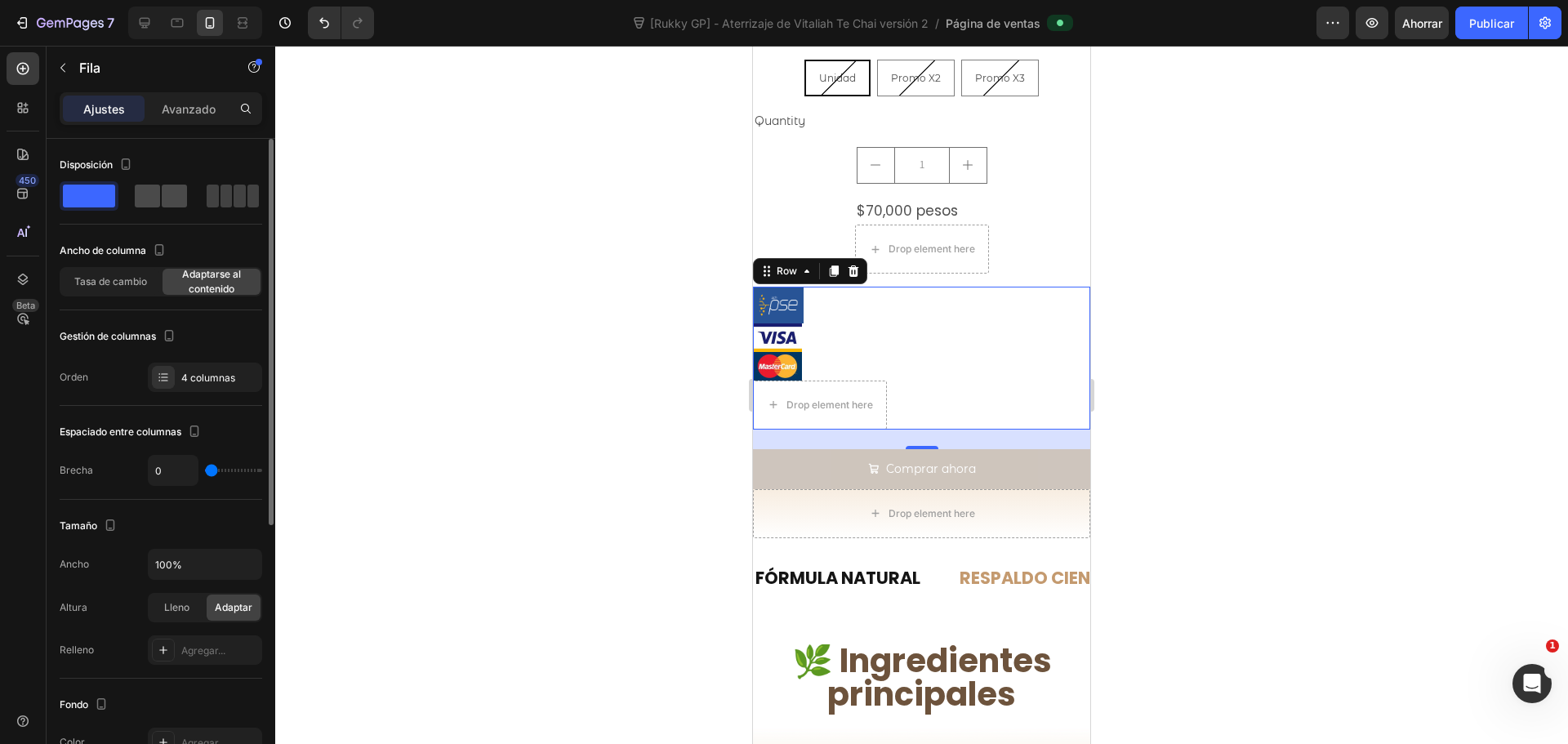
click at [162, 198] on span at bounding box center [174, 196] width 25 height 23
type input "8"
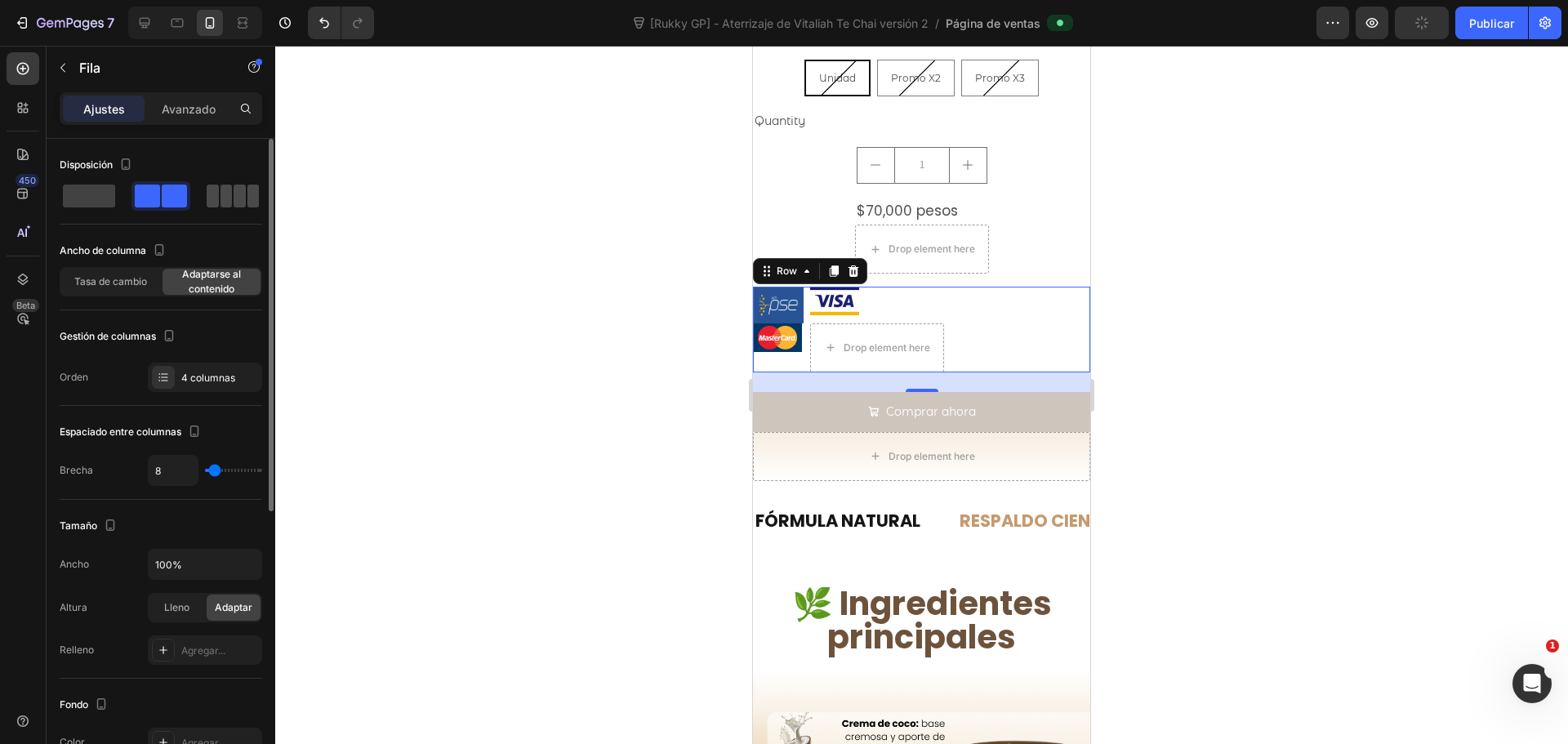
click at [224, 205] on span at bounding box center [226, 196] width 13 height 23
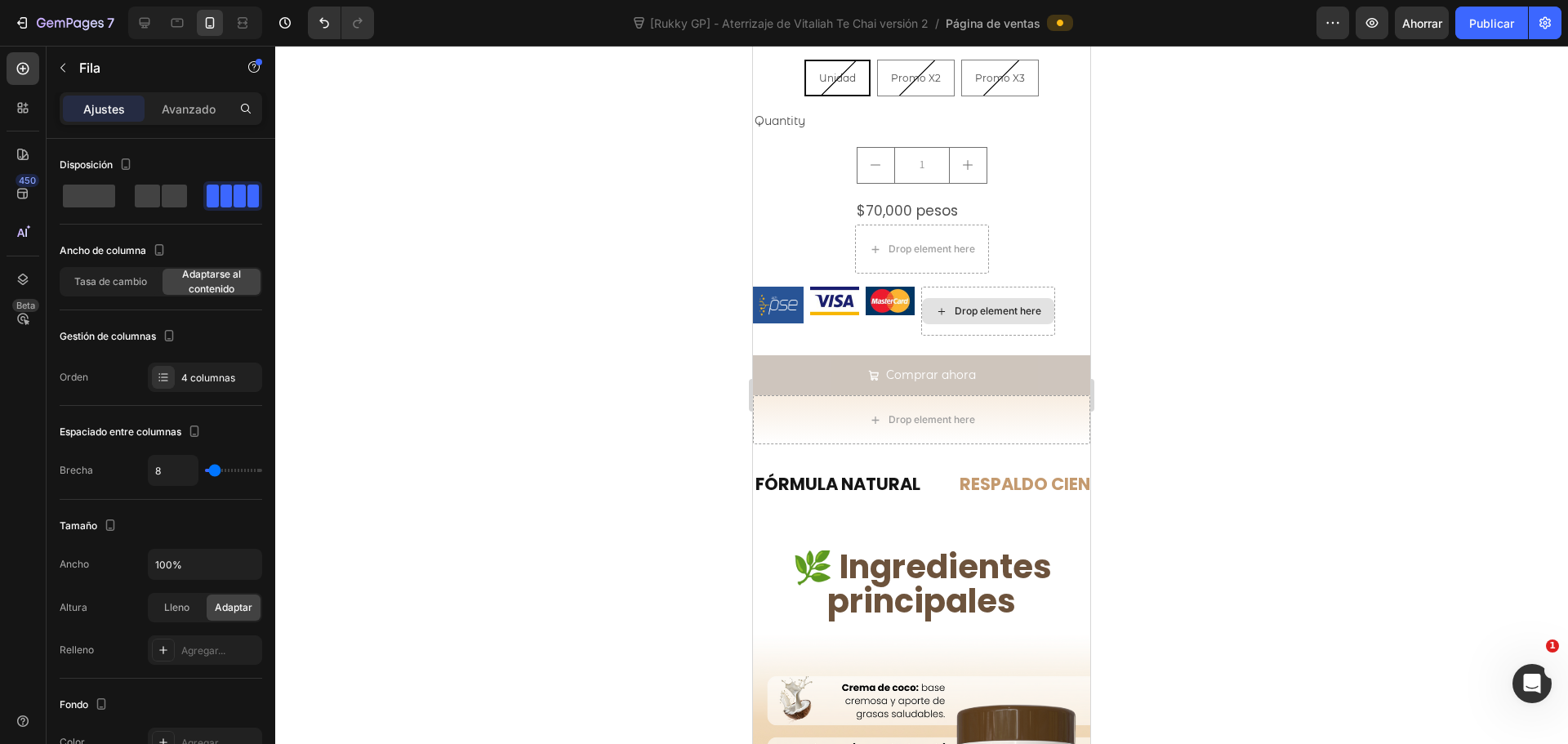
click at [974, 305] on div "Drop element here" at bounding box center [998, 311] width 86 height 13
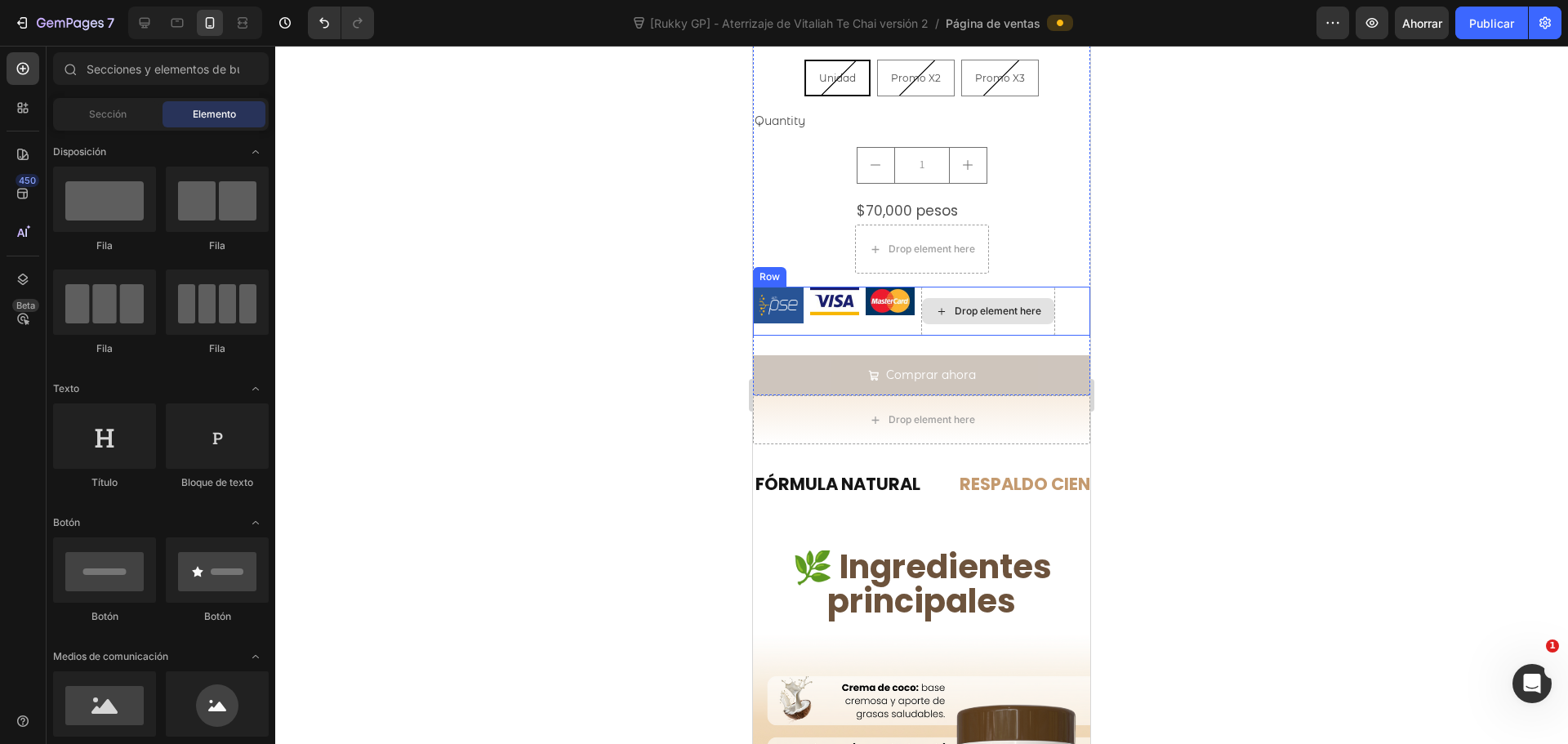
click at [971, 287] on div "Drop element here" at bounding box center [988, 311] width 134 height 49
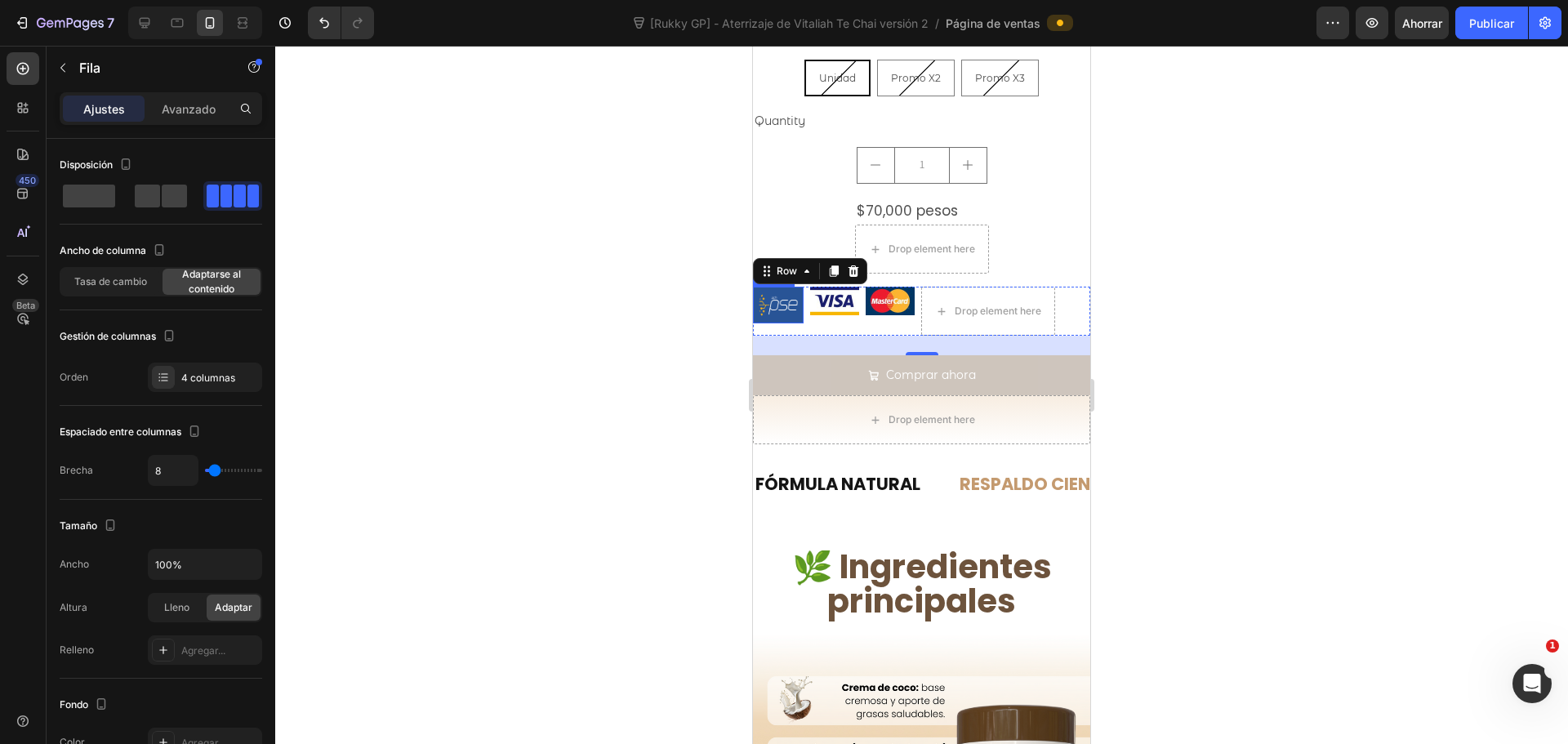
click at [774, 289] on img at bounding box center [778, 304] width 51 height 36
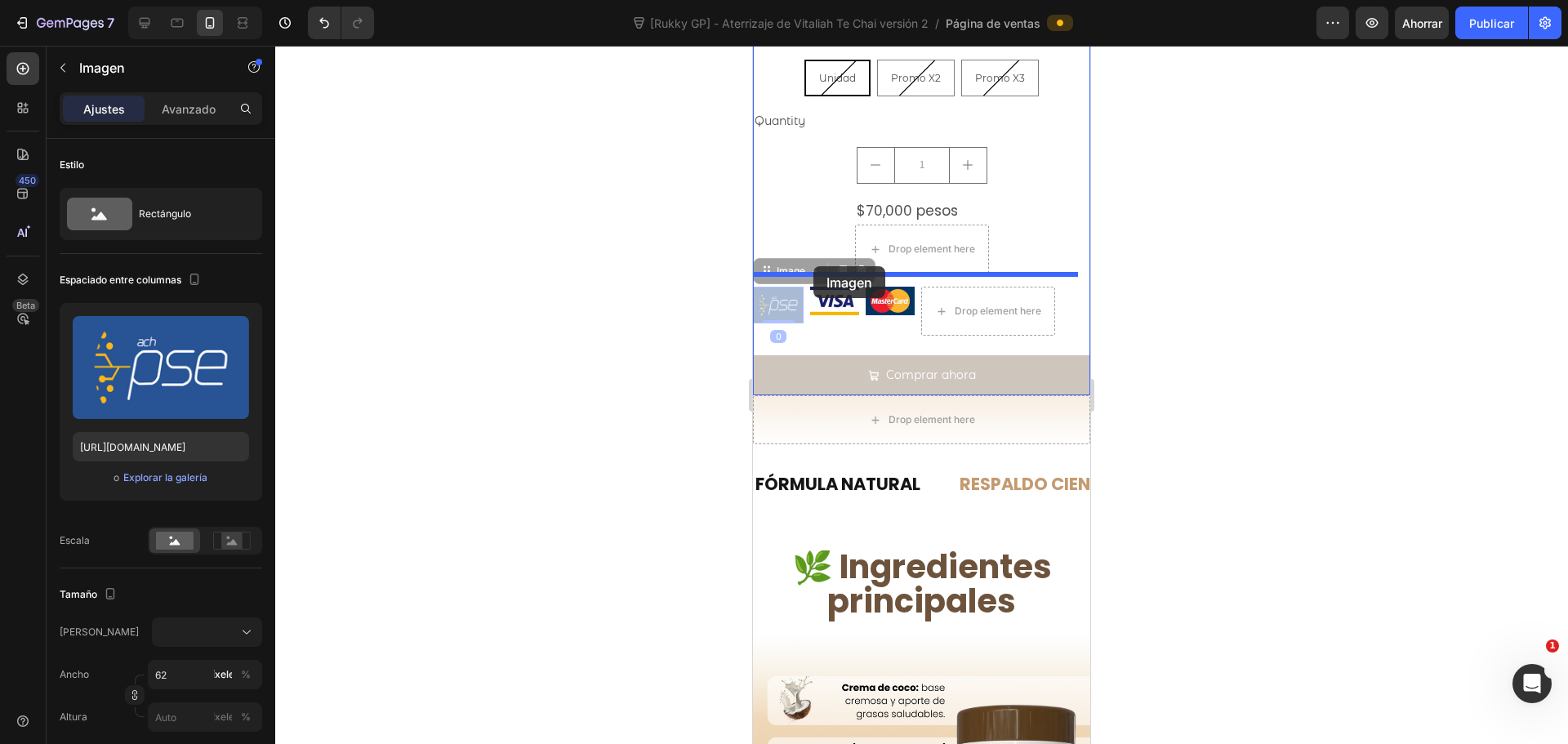
drag, startPoint x: 776, startPoint y: 293, endPoint x: 813, endPoint y: 266, distance: 45.8
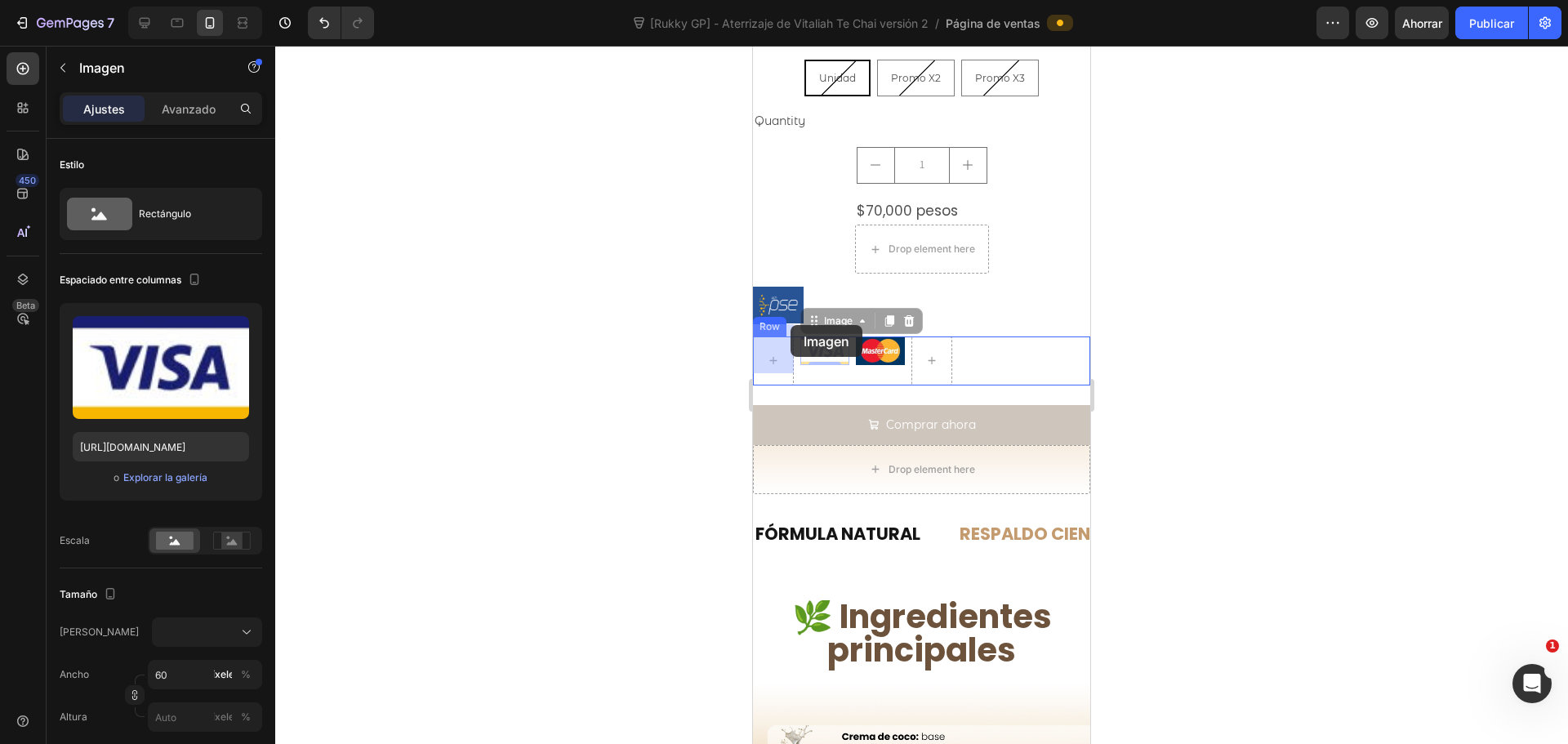
drag, startPoint x: 822, startPoint y: 339, endPoint x: 791, endPoint y: 325, distance: 34.0
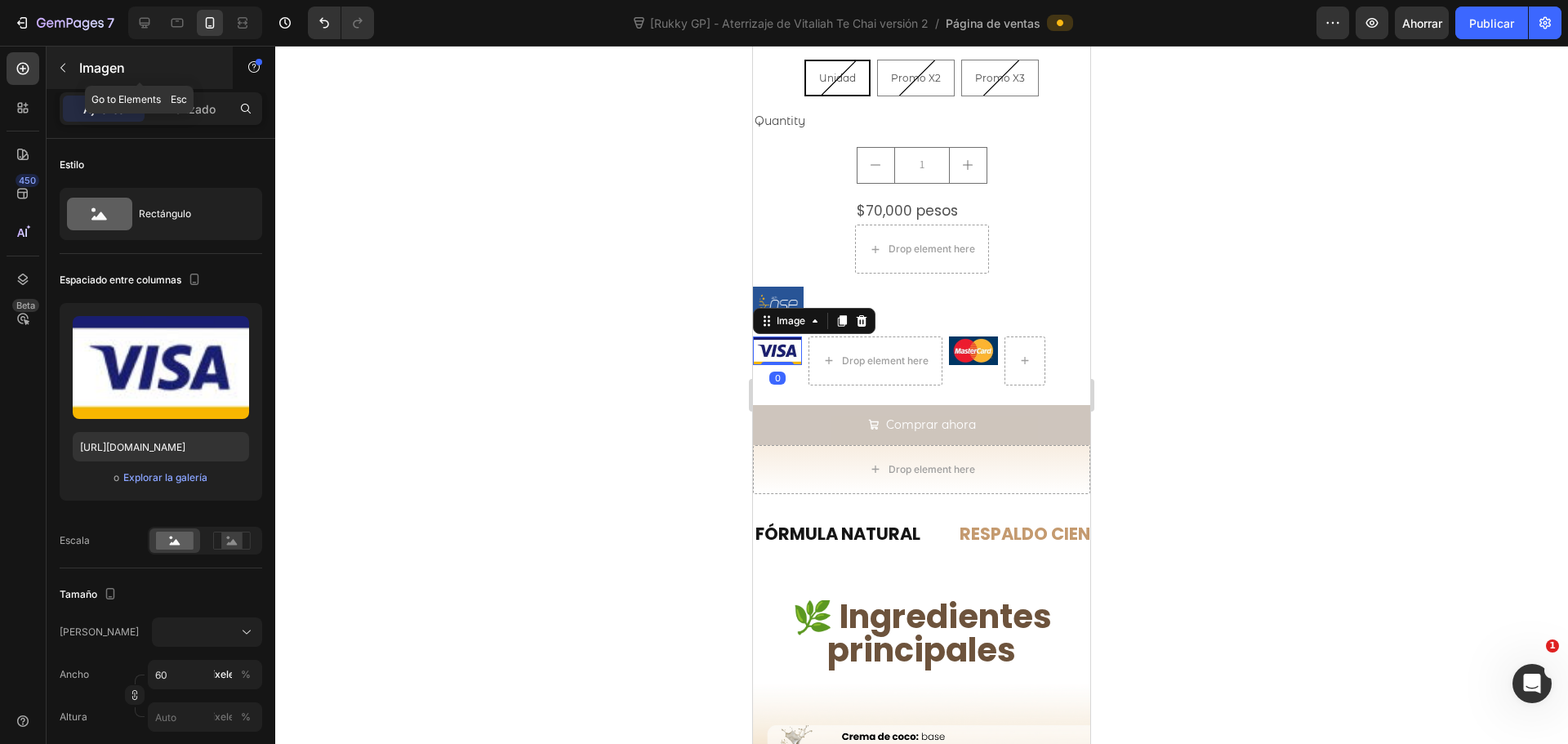
click at [53, 63] on button "button" at bounding box center [62, 67] width 26 height 26
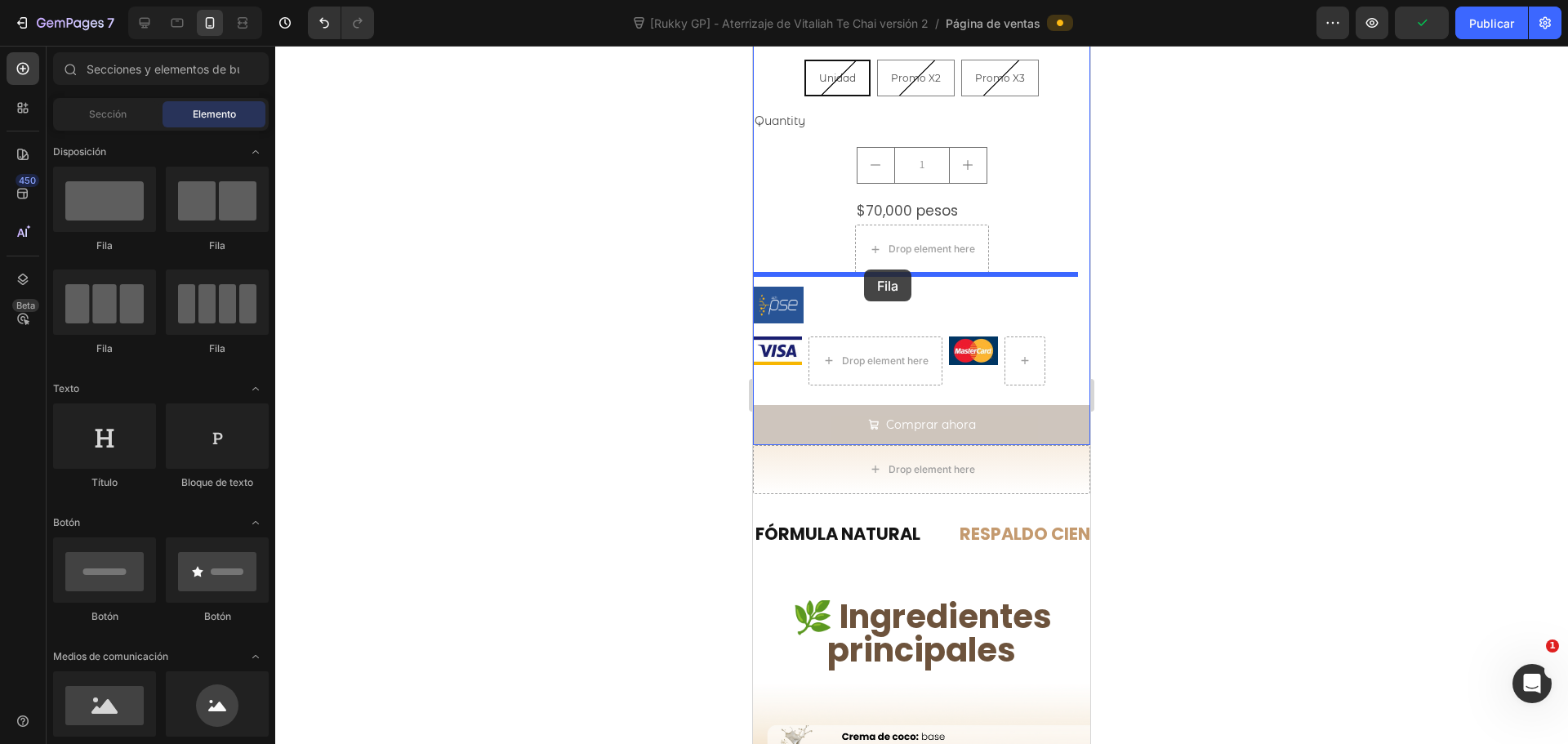
drag, startPoint x: 861, startPoint y: 353, endPoint x: 864, endPoint y: 269, distance: 84.1
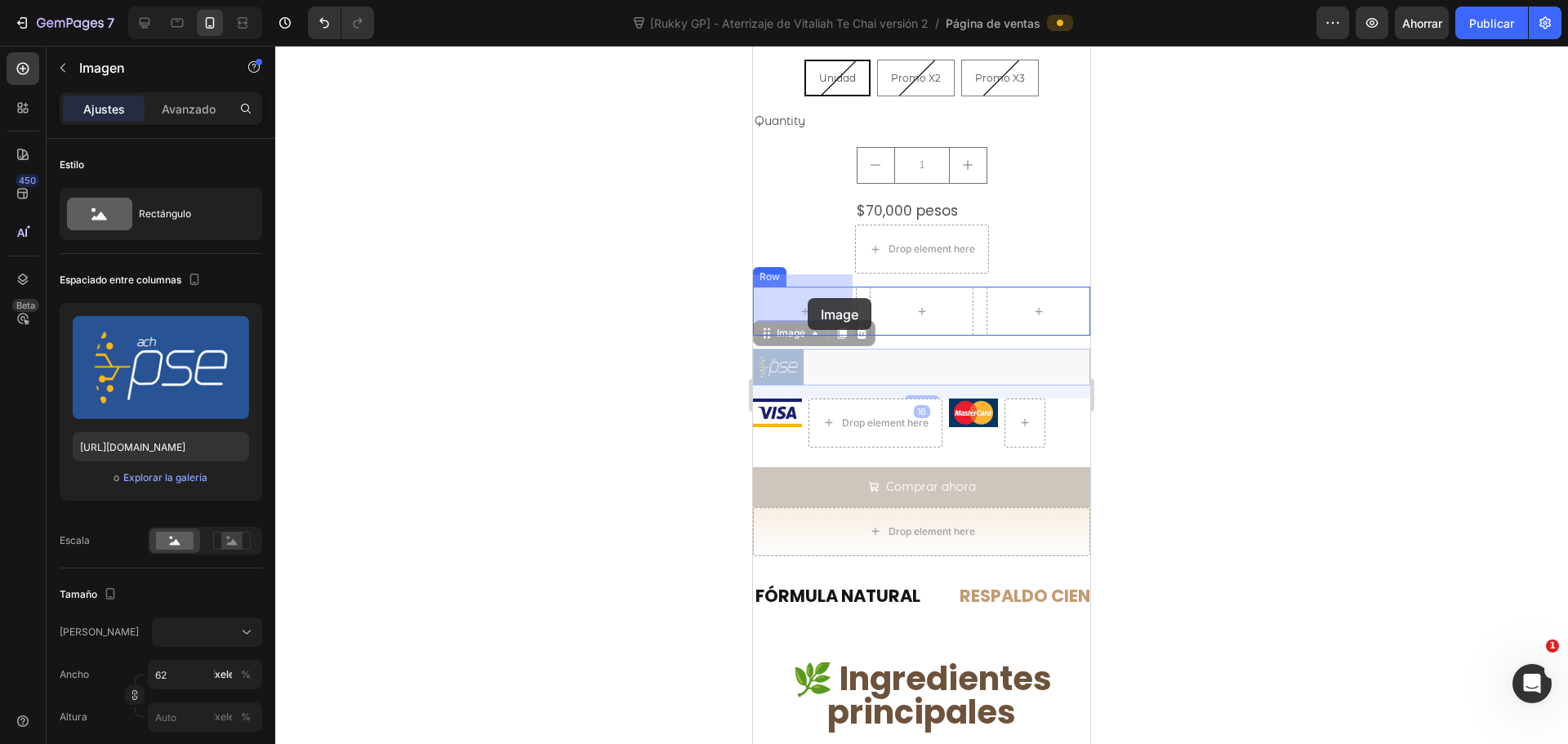
drag, startPoint x: 776, startPoint y: 355, endPoint x: 804, endPoint y: 307, distance: 55.6
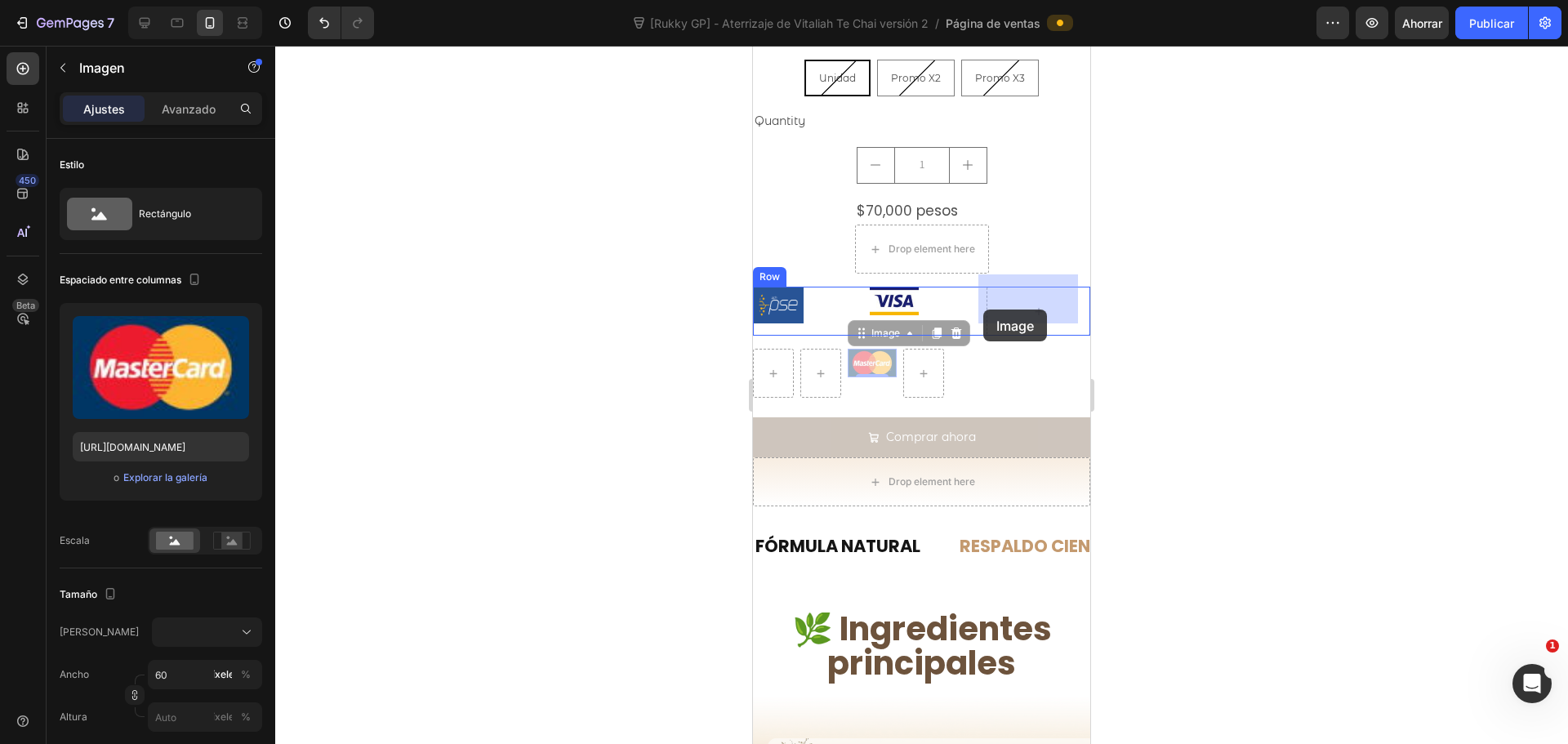
drag, startPoint x: 869, startPoint y: 356, endPoint x: 993, endPoint y: 304, distance: 134.5
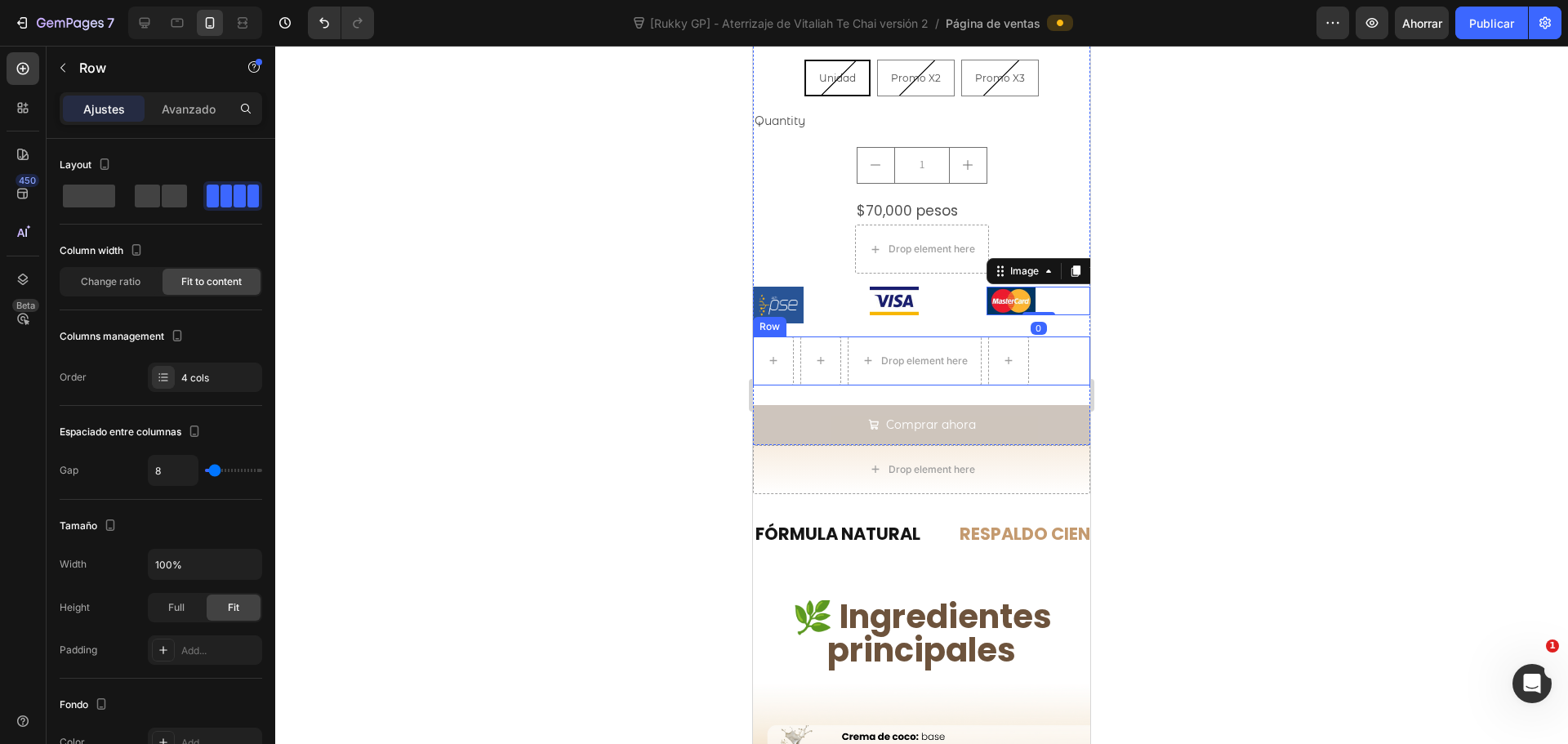
click at [1051, 346] on div "Drop element here Row" at bounding box center [921, 360] width 337 height 49
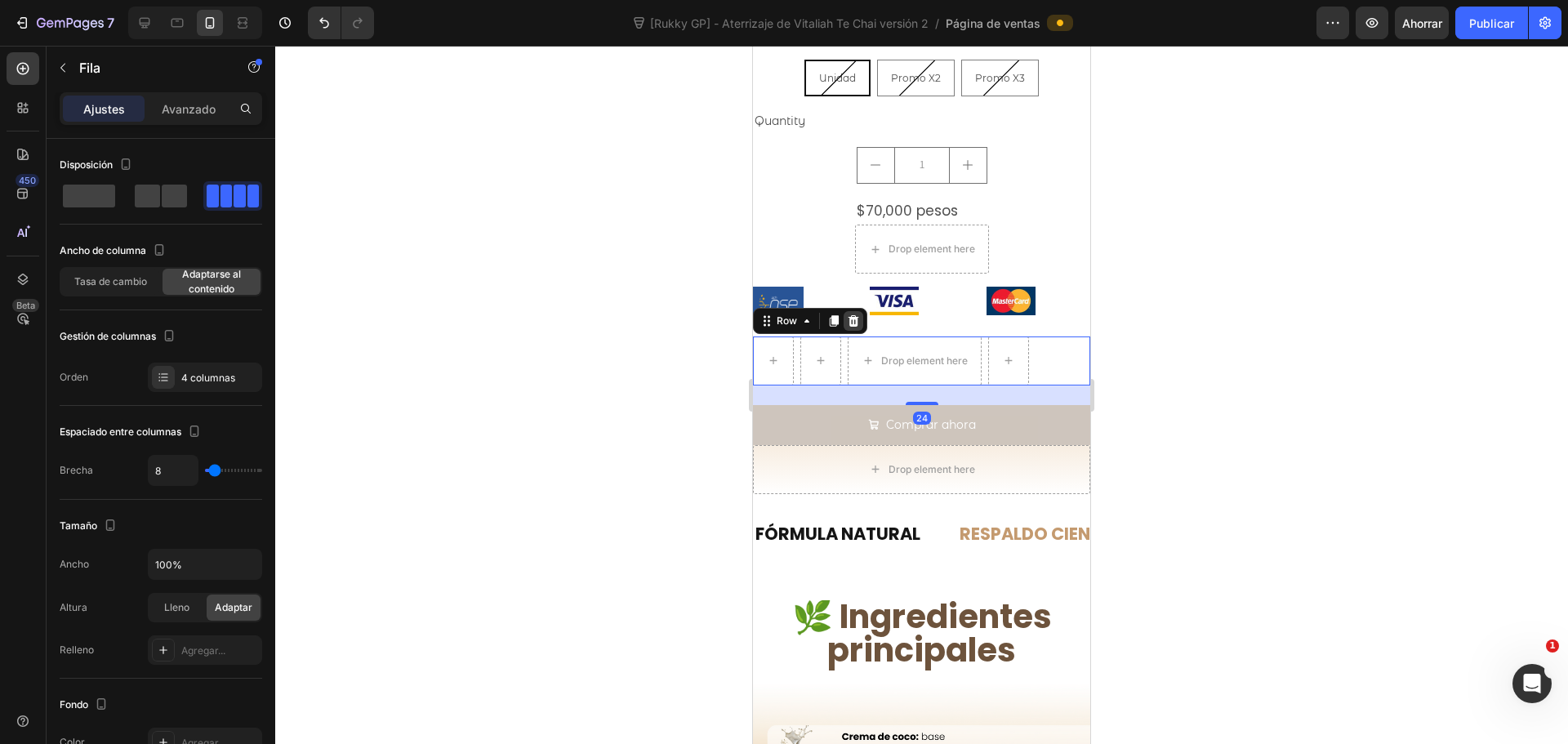
click at [860, 311] on div at bounding box center [853, 321] width 19 height 19
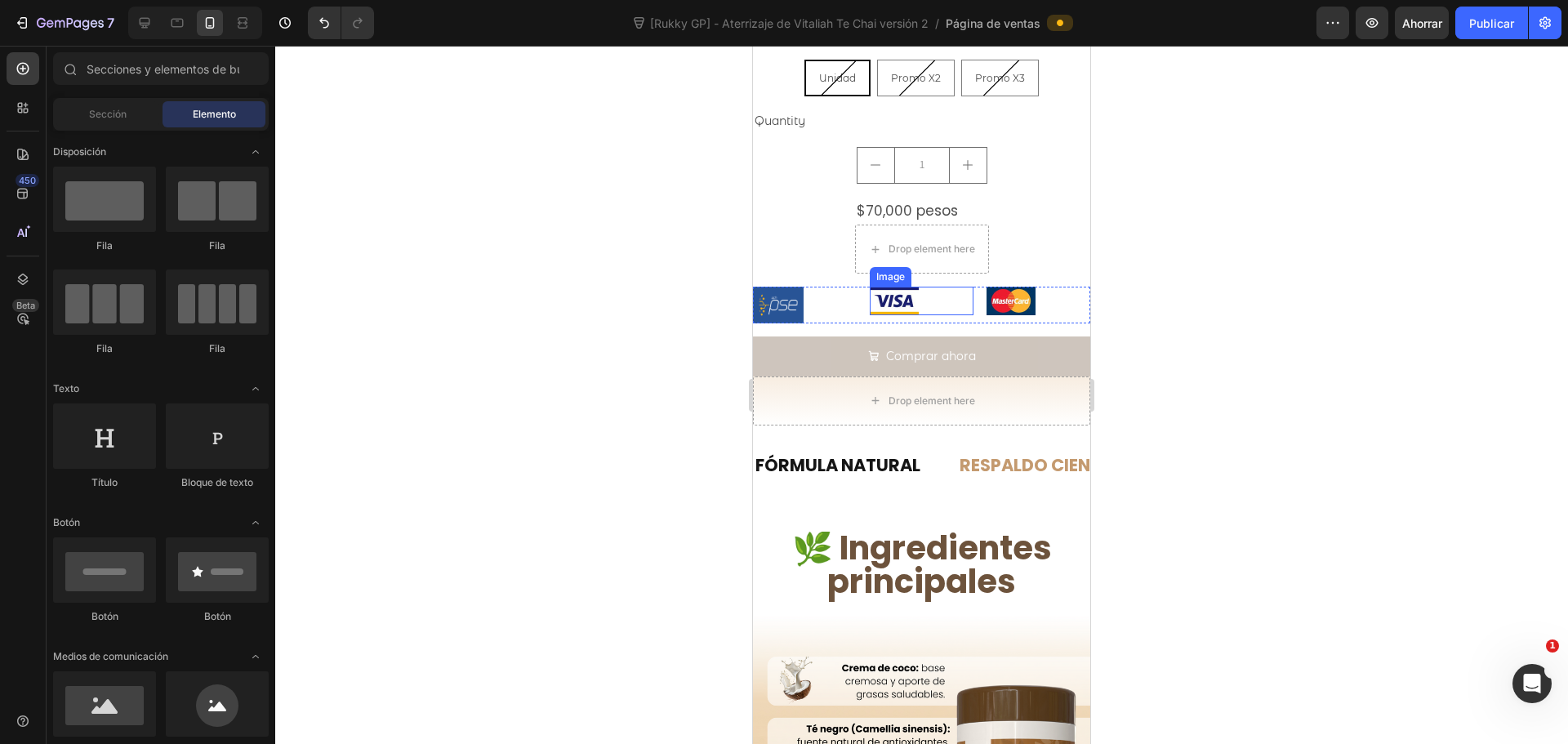
click at [944, 291] on div at bounding box center [921, 300] width 104 height 28
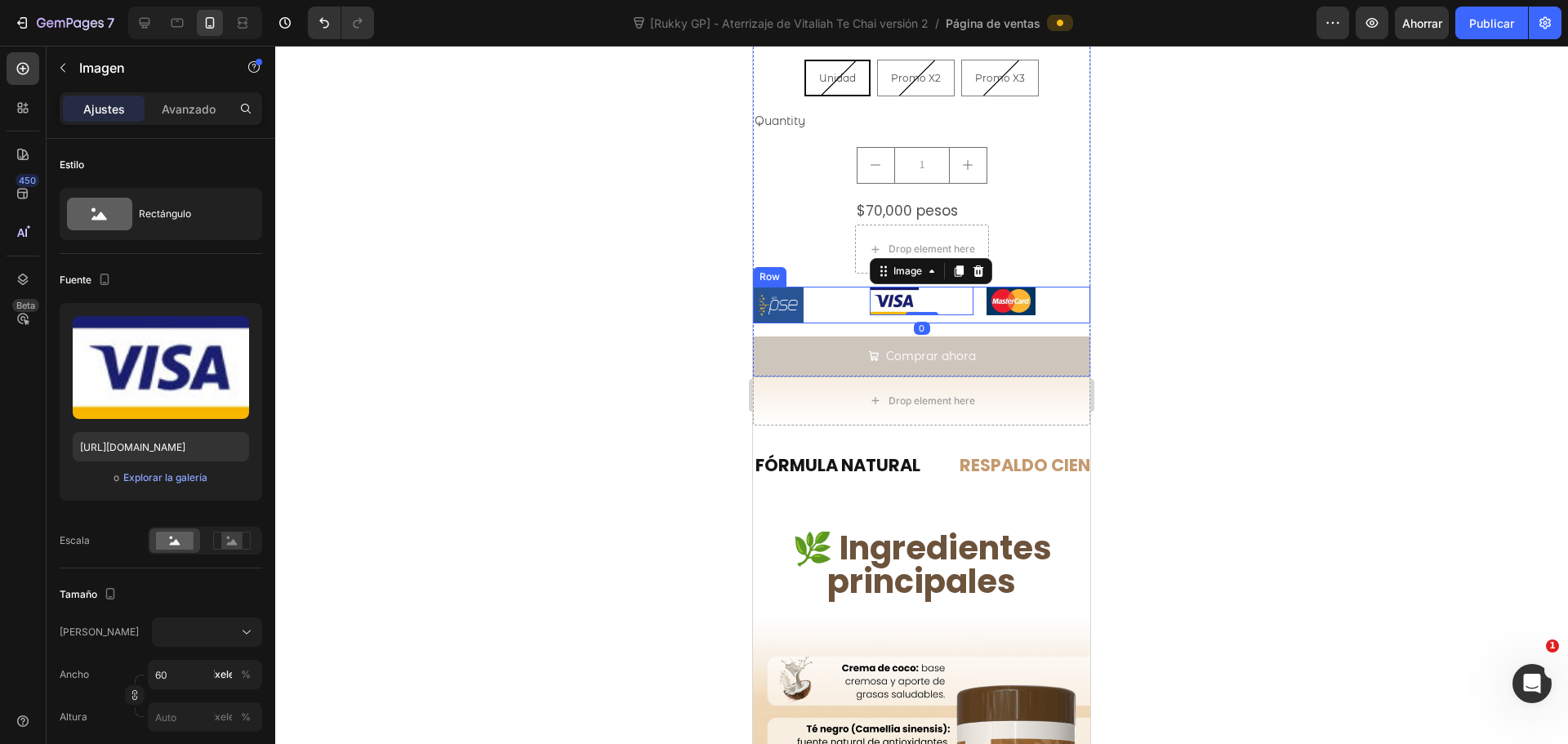
click at [966, 307] on div "Image Image 0 Image Row" at bounding box center [921, 304] width 337 height 36
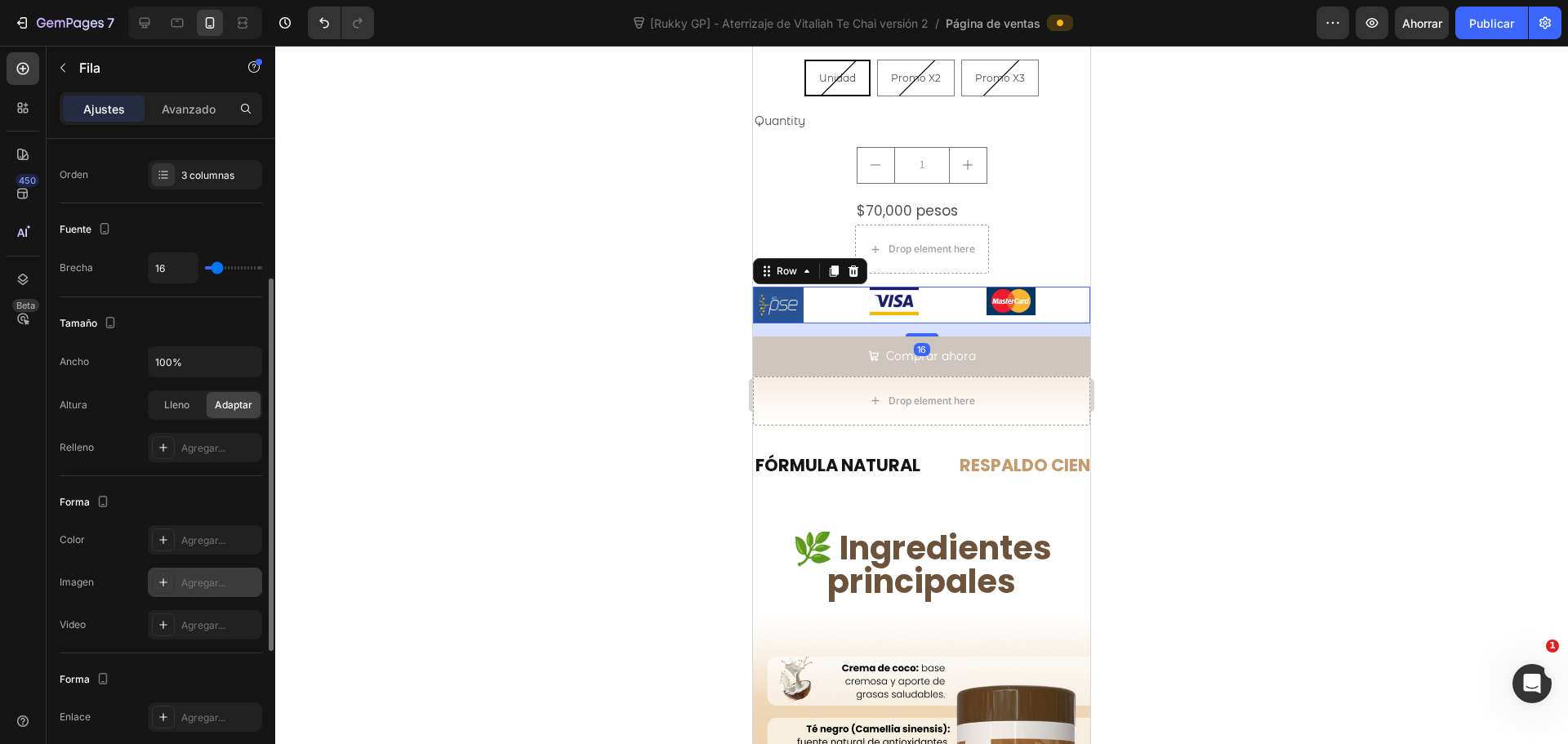
scroll to position [489, 0]
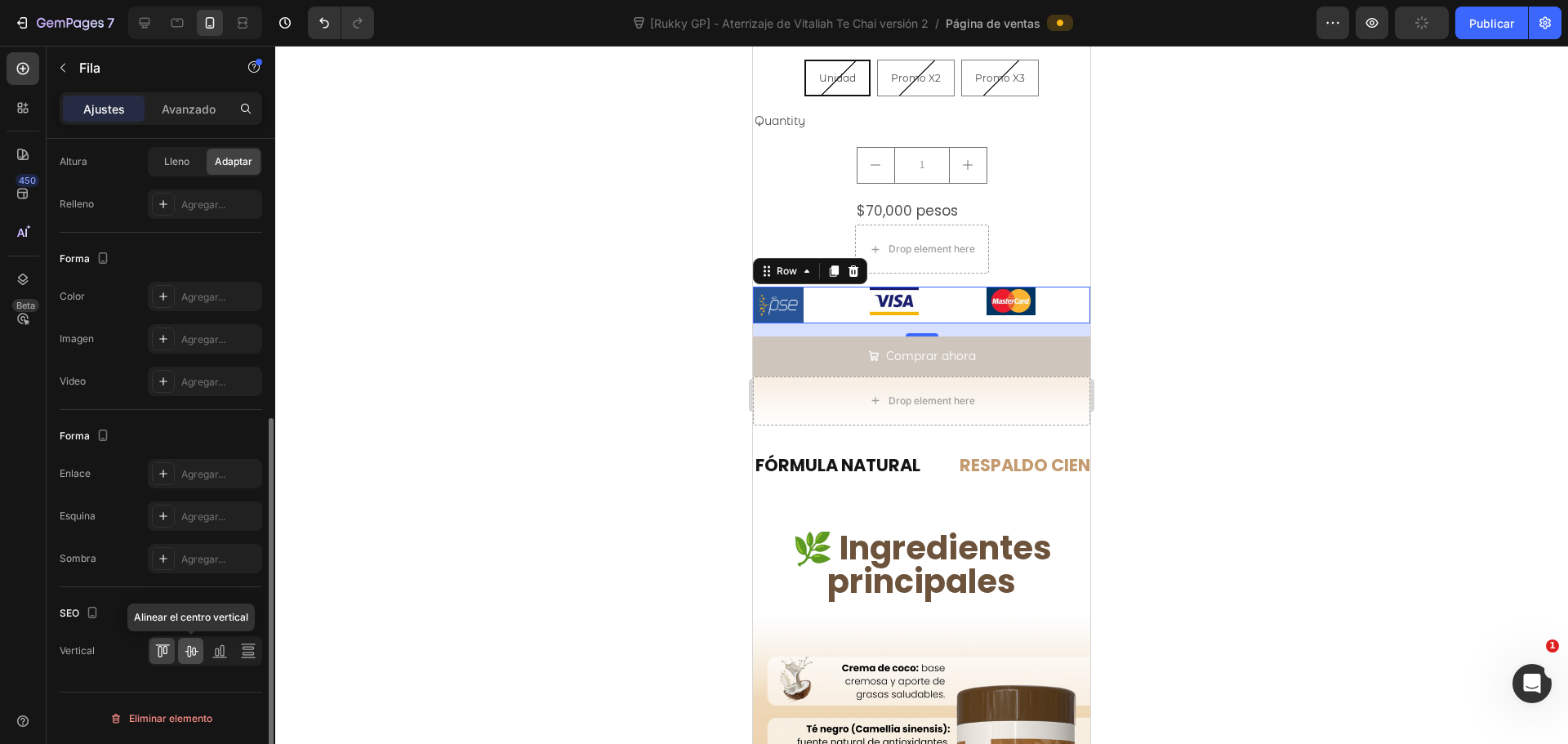
click at [197, 654] on icon at bounding box center [190, 651] width 17 height 17
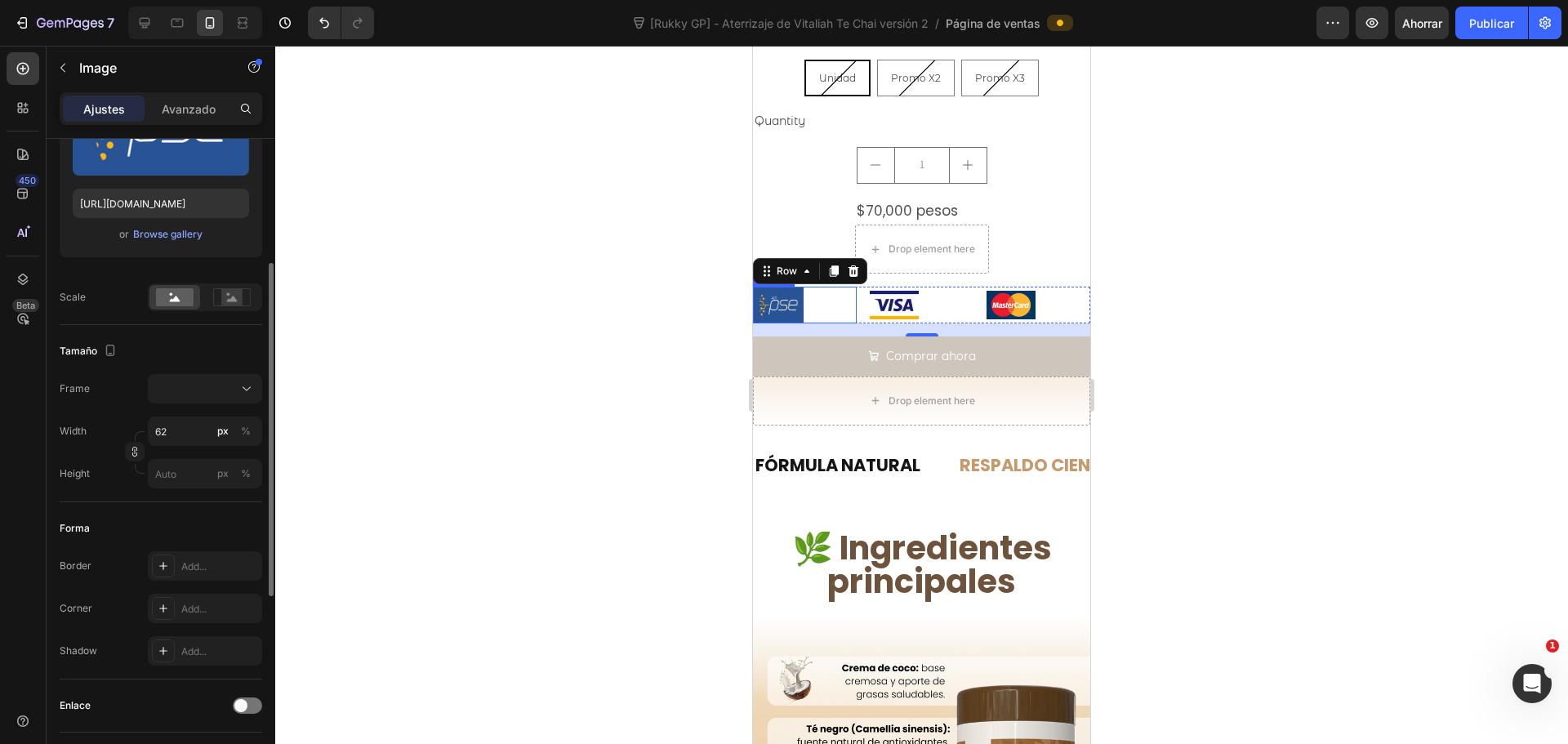
click at [822, 287] on div at bounding box center [804, 304] width 104 height 36
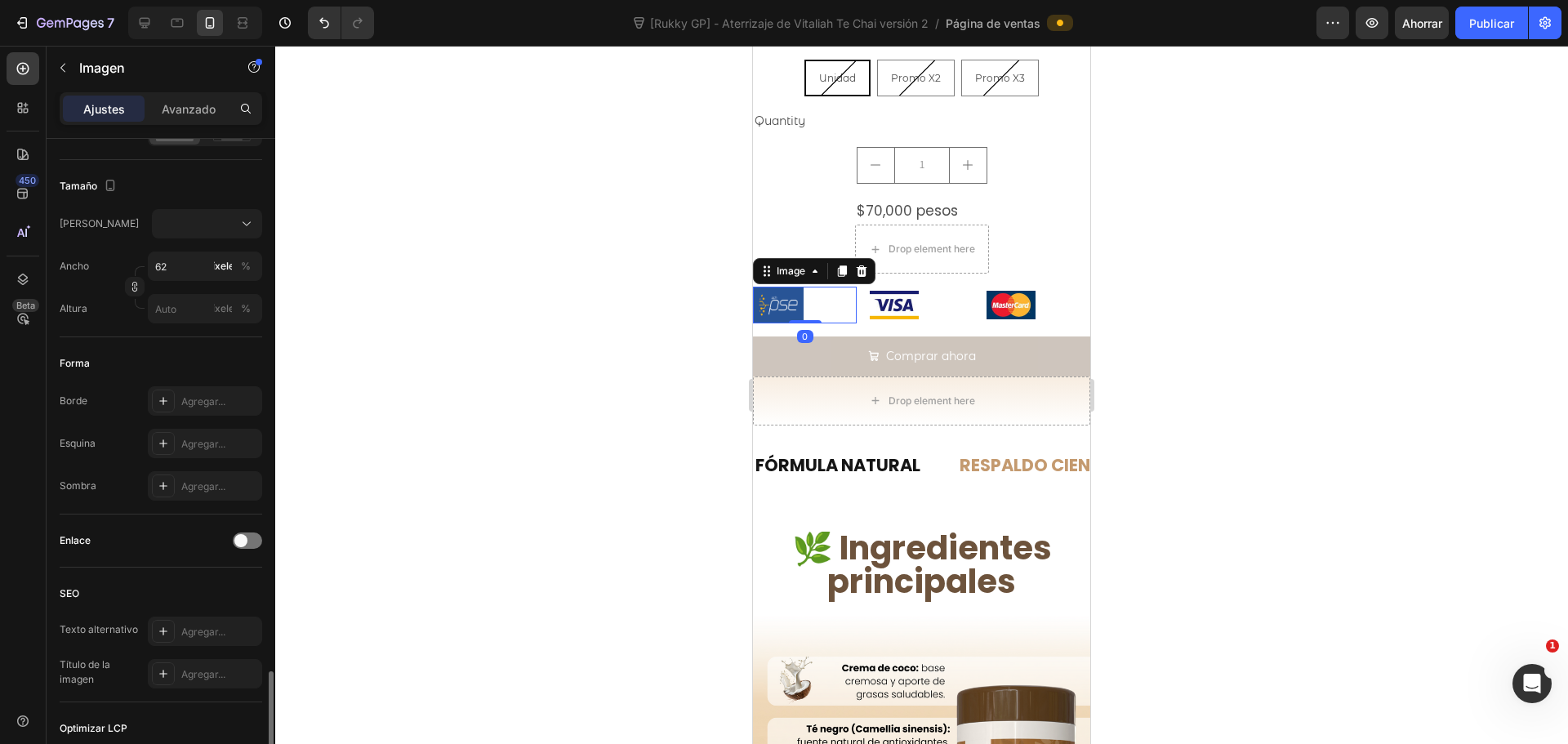
scroll to position [623, 0]
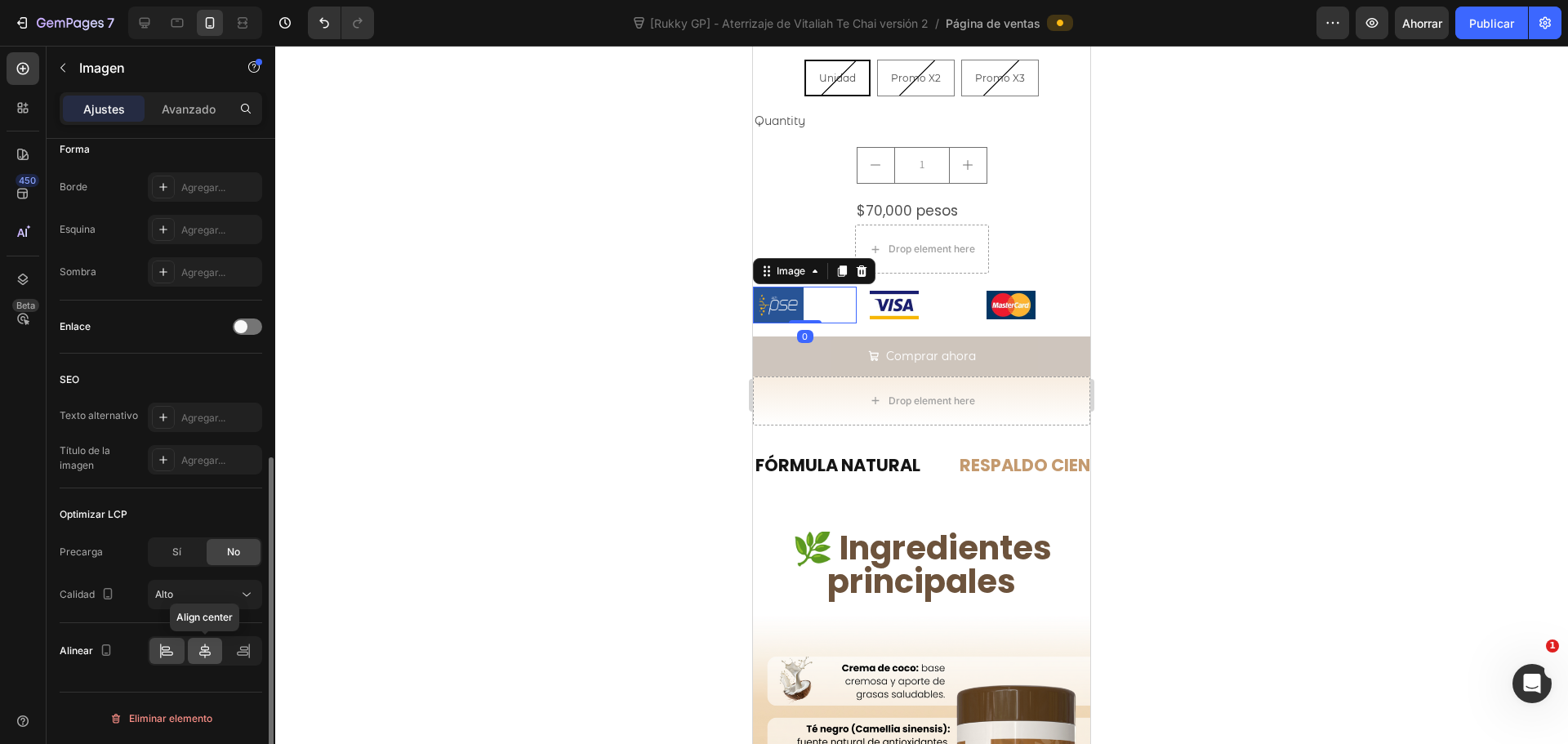
click at [199, 650] on icon at bounding box center [205, 651] width 17 height 17
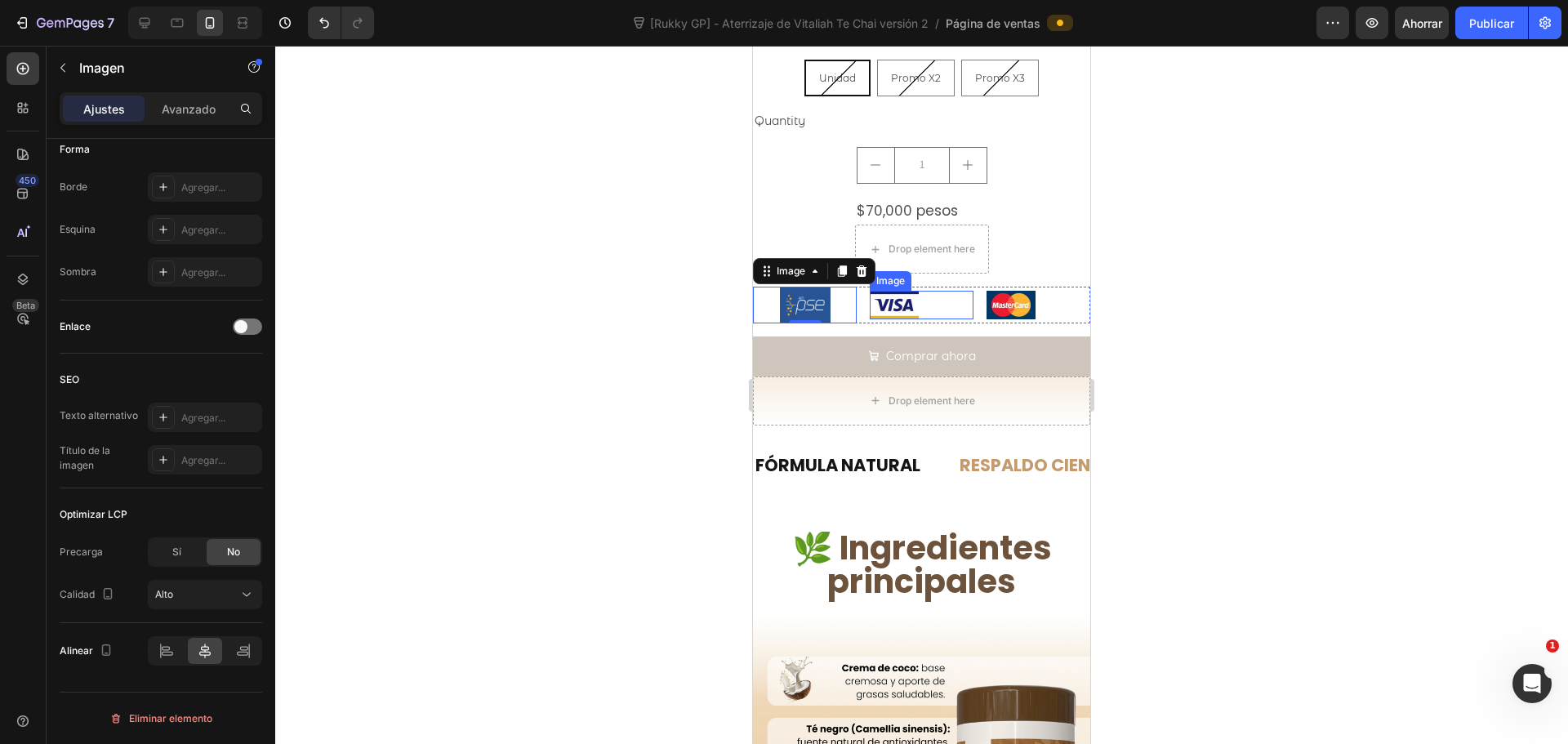
click at [938, 290] on div at bounding box center [921, 304] width 104 height 28
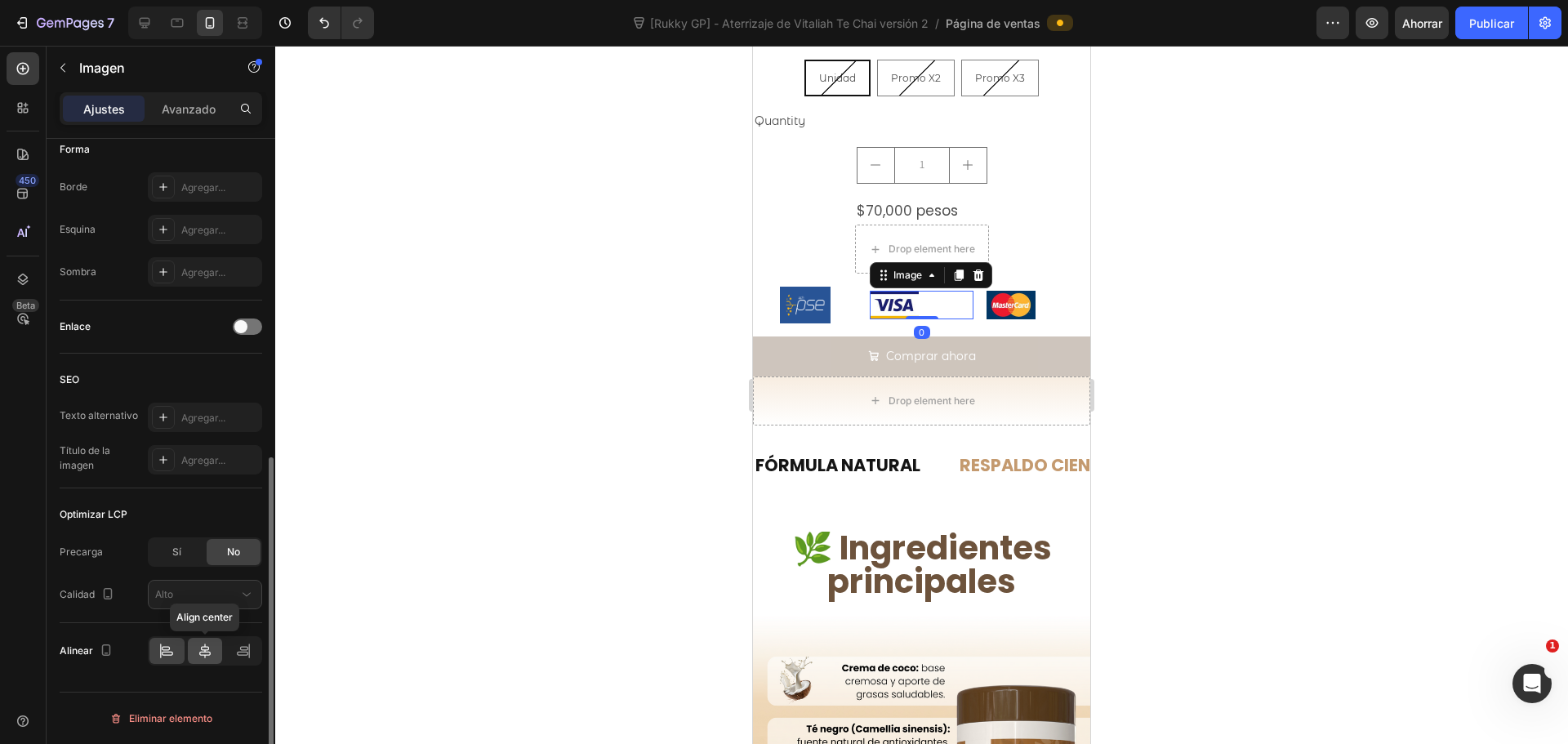
click at [202, 660] on div at bounding box center [205, 651] width 35 height 26
click at [1048, 290] on div at bounding box center [1039, 304] width 104 height 28
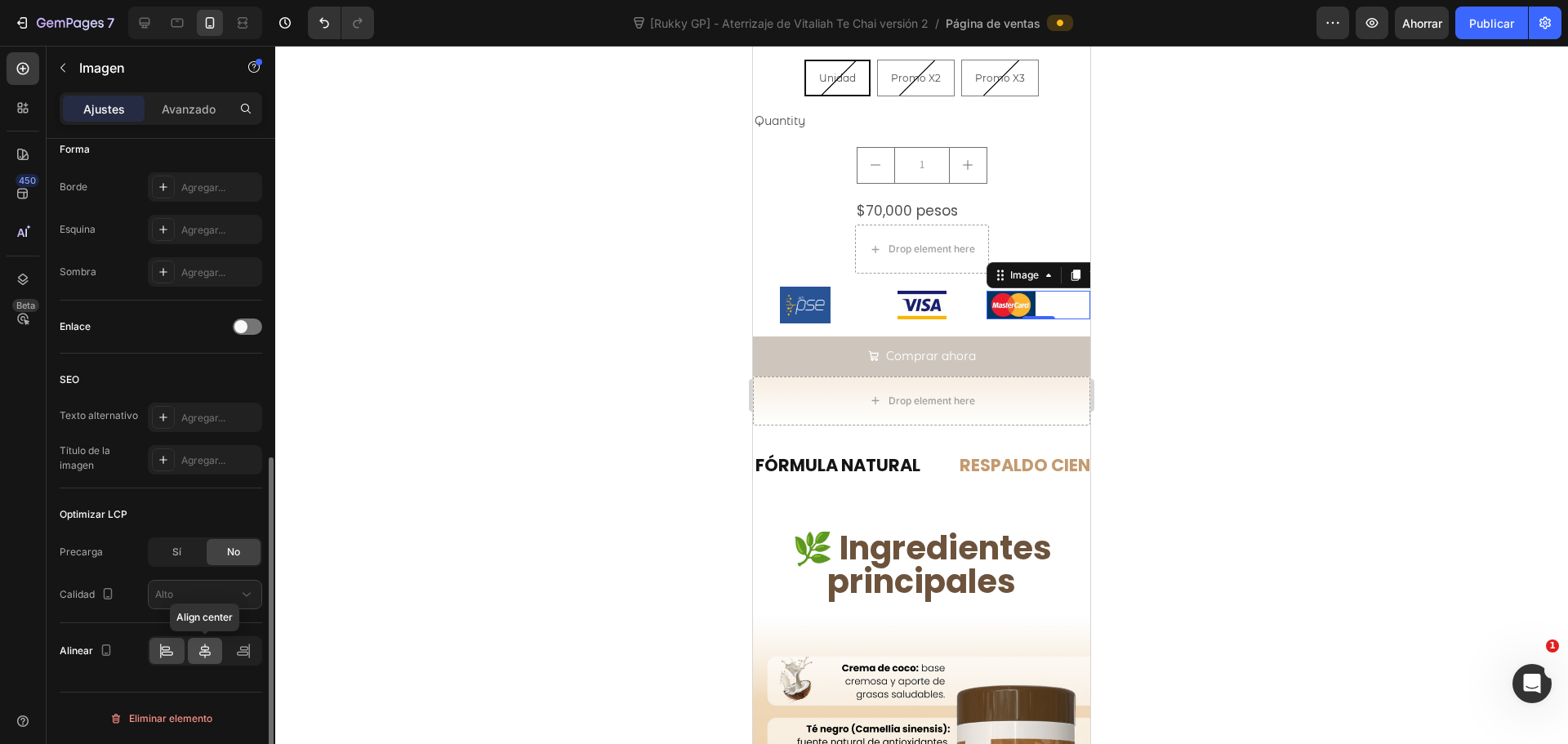
click at [202, 653] on icon at bounding box center [205, 651] width 17 height 17
drag, startPoint x: 1154, startPoint y: 332, endPoint x: 187, endPoint y: 259, distance: 969.8
click at [1154, 332] on div at bounding box center [921, 394] width 1293 height 698
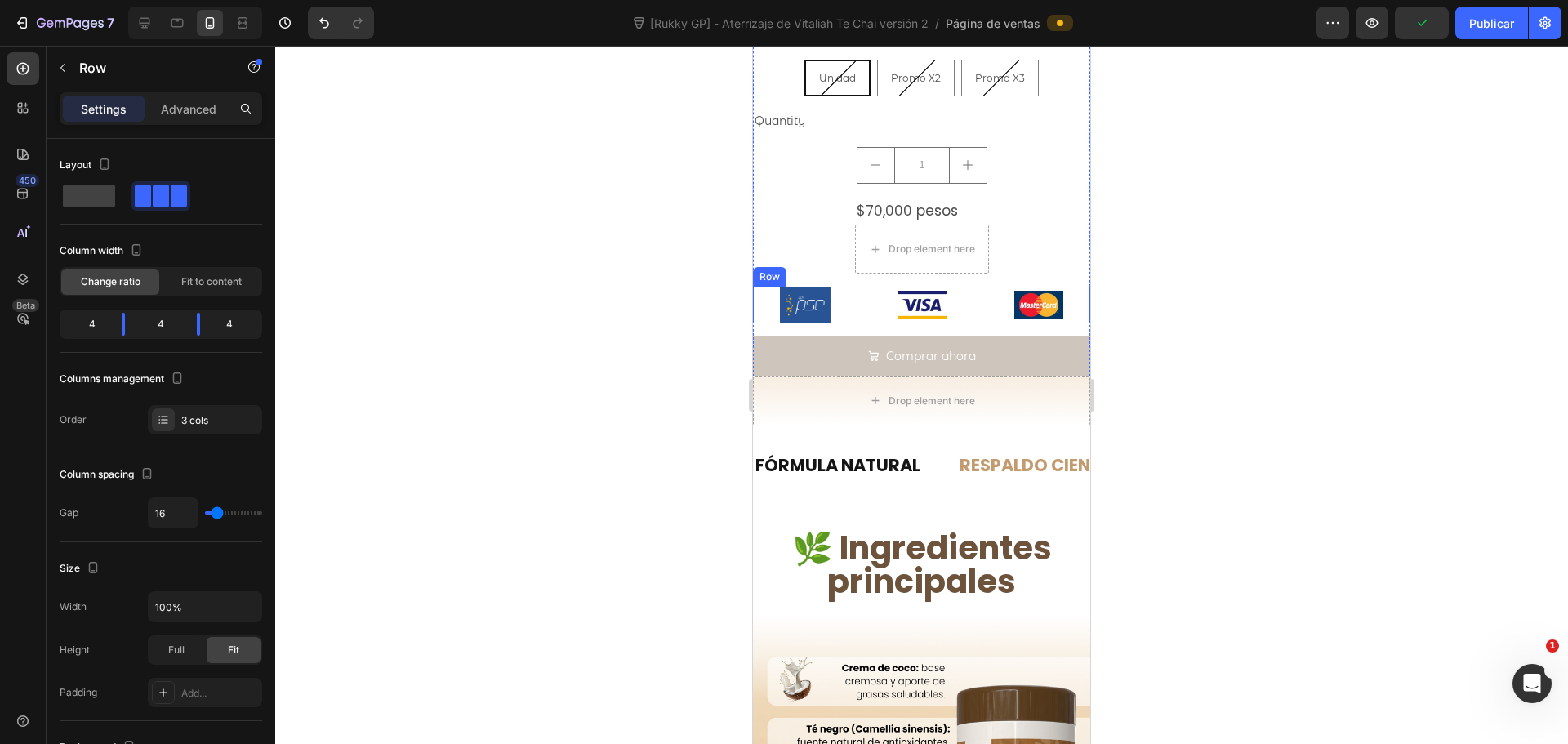
click at [859, 287] on div "Image Image Image Row" at bounding box center [921, 304] width 337 height 36
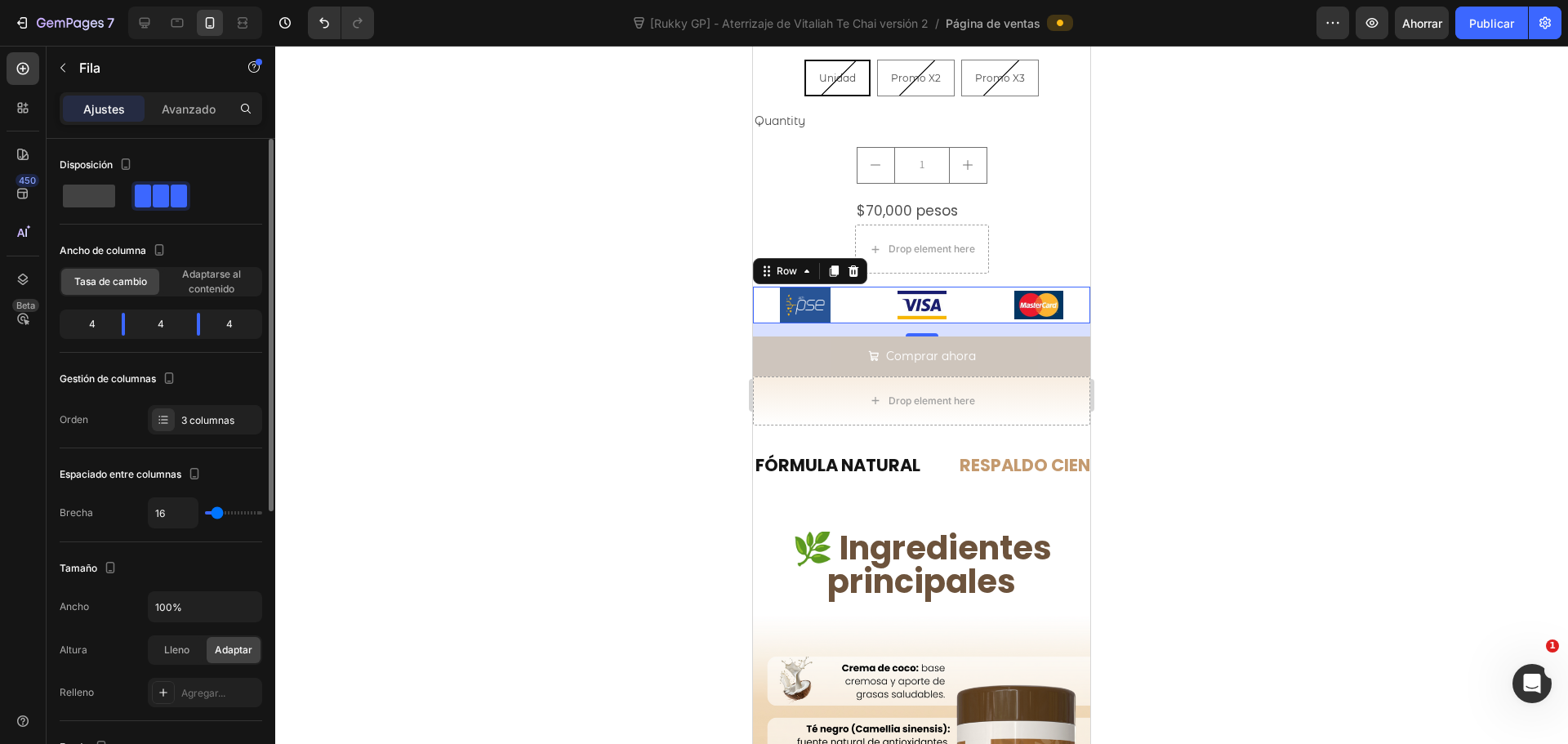
type input "13"
type input "20"
type input "29"
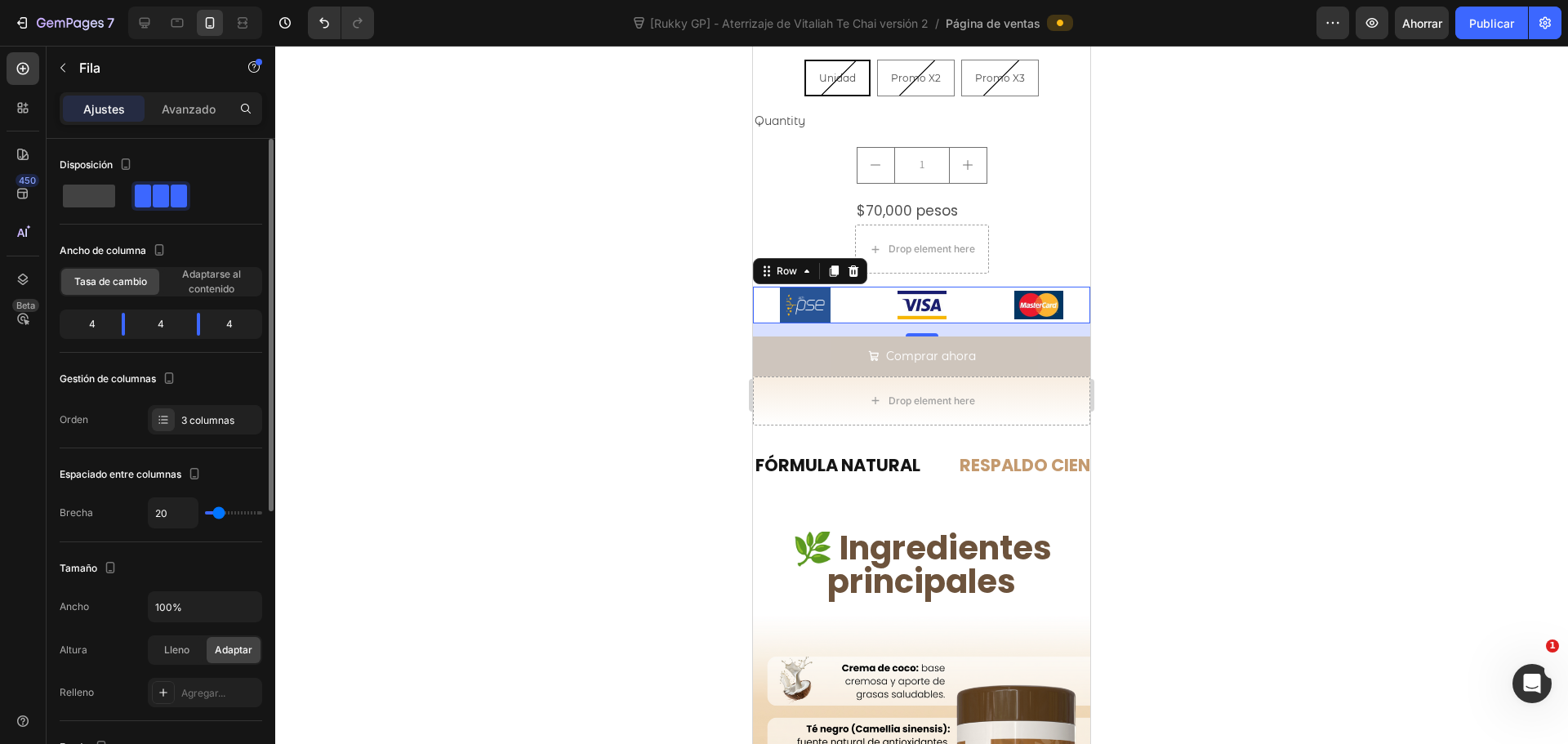
type input "29"
type input "44"
type input "53"
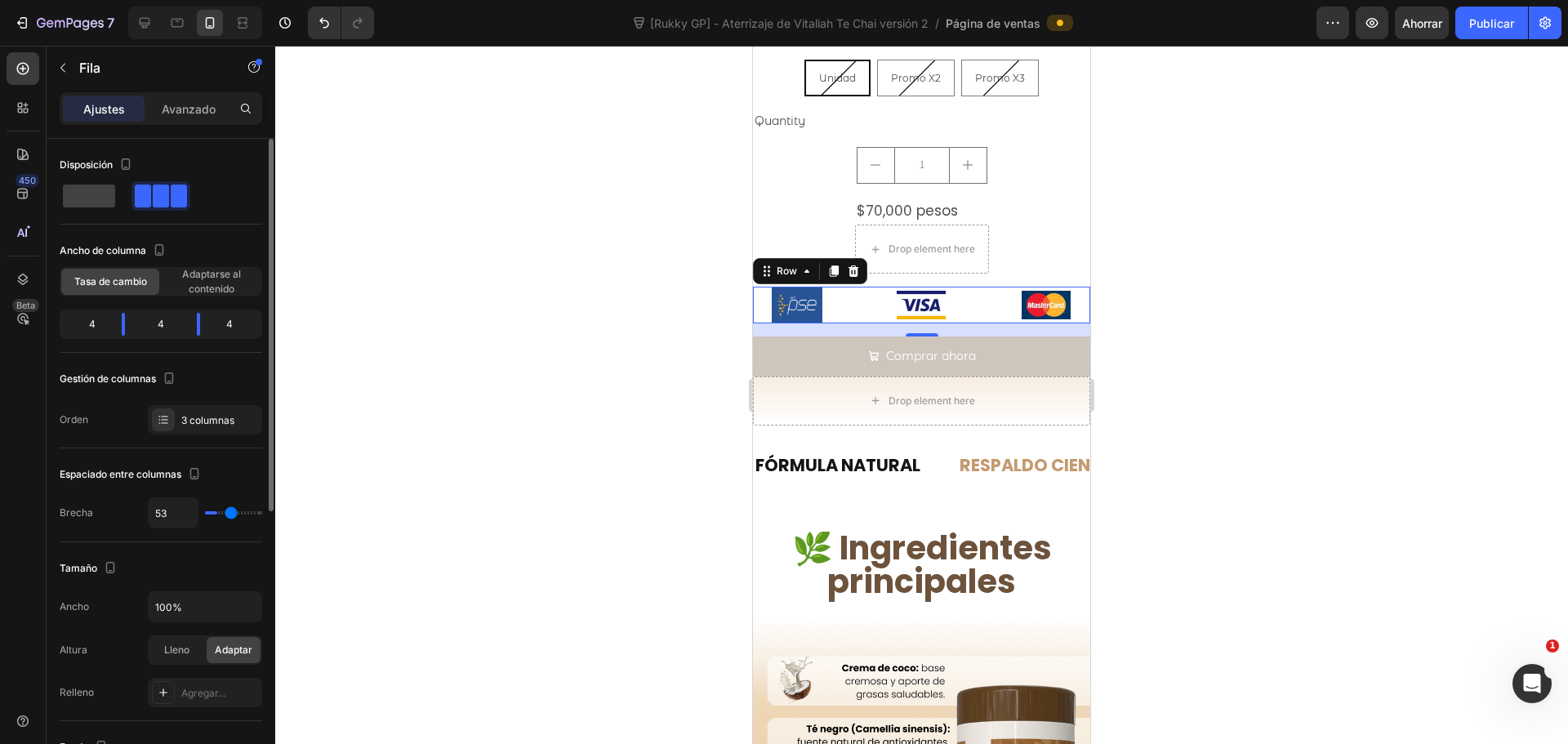
type input "58"
type input "56"
type input "51"
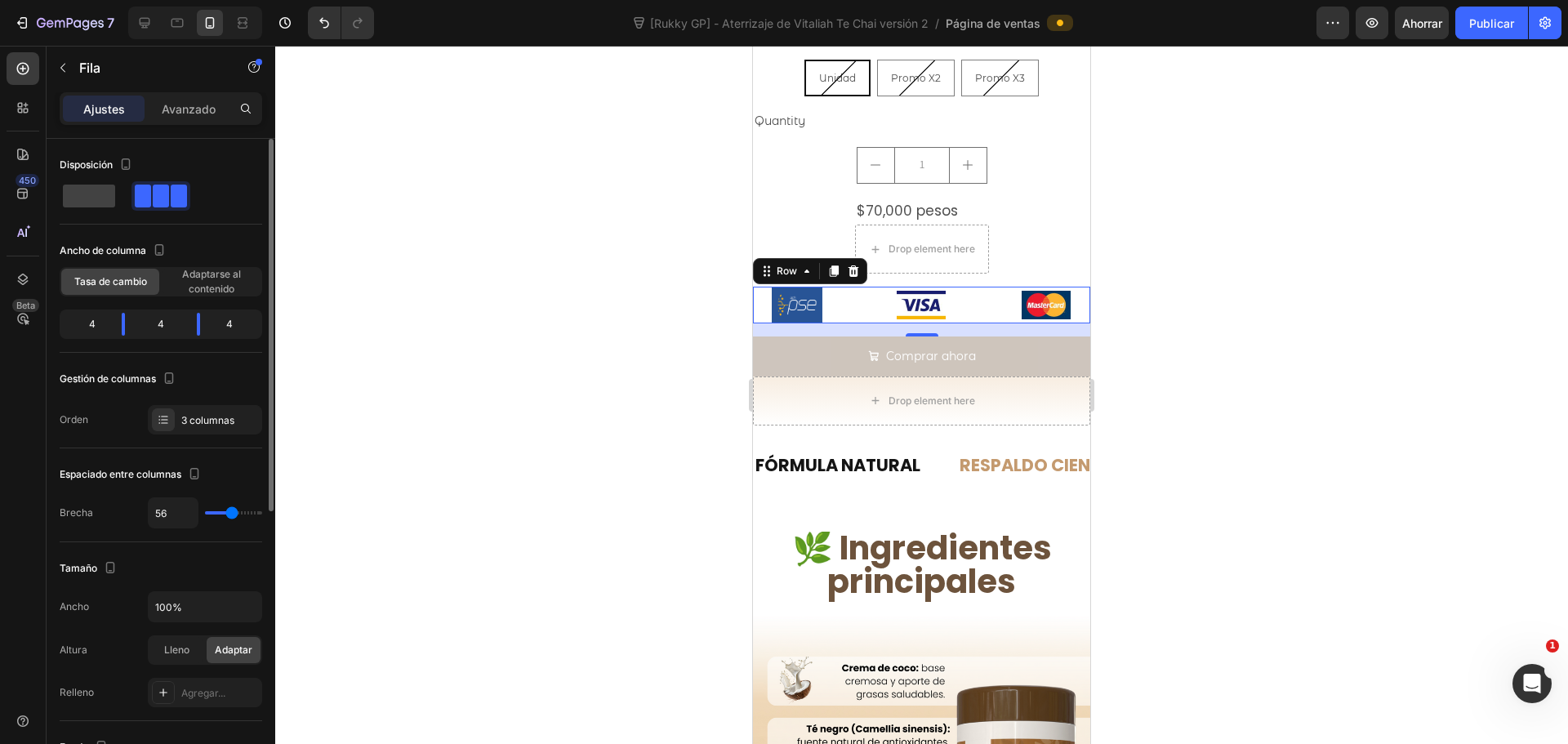
type input "51"
type input "38"
type input "31"
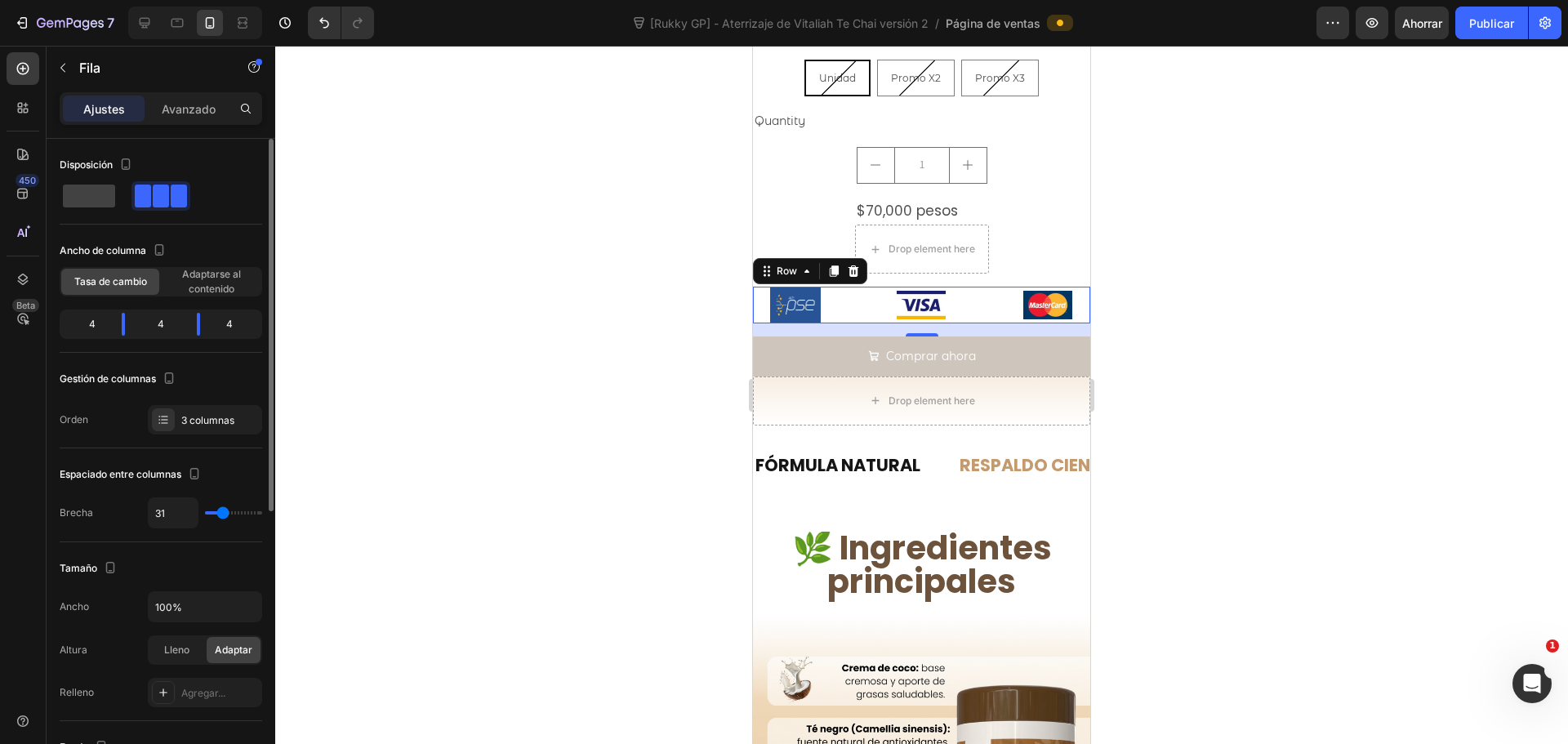
type input "22"
type input "7"
type input "0"
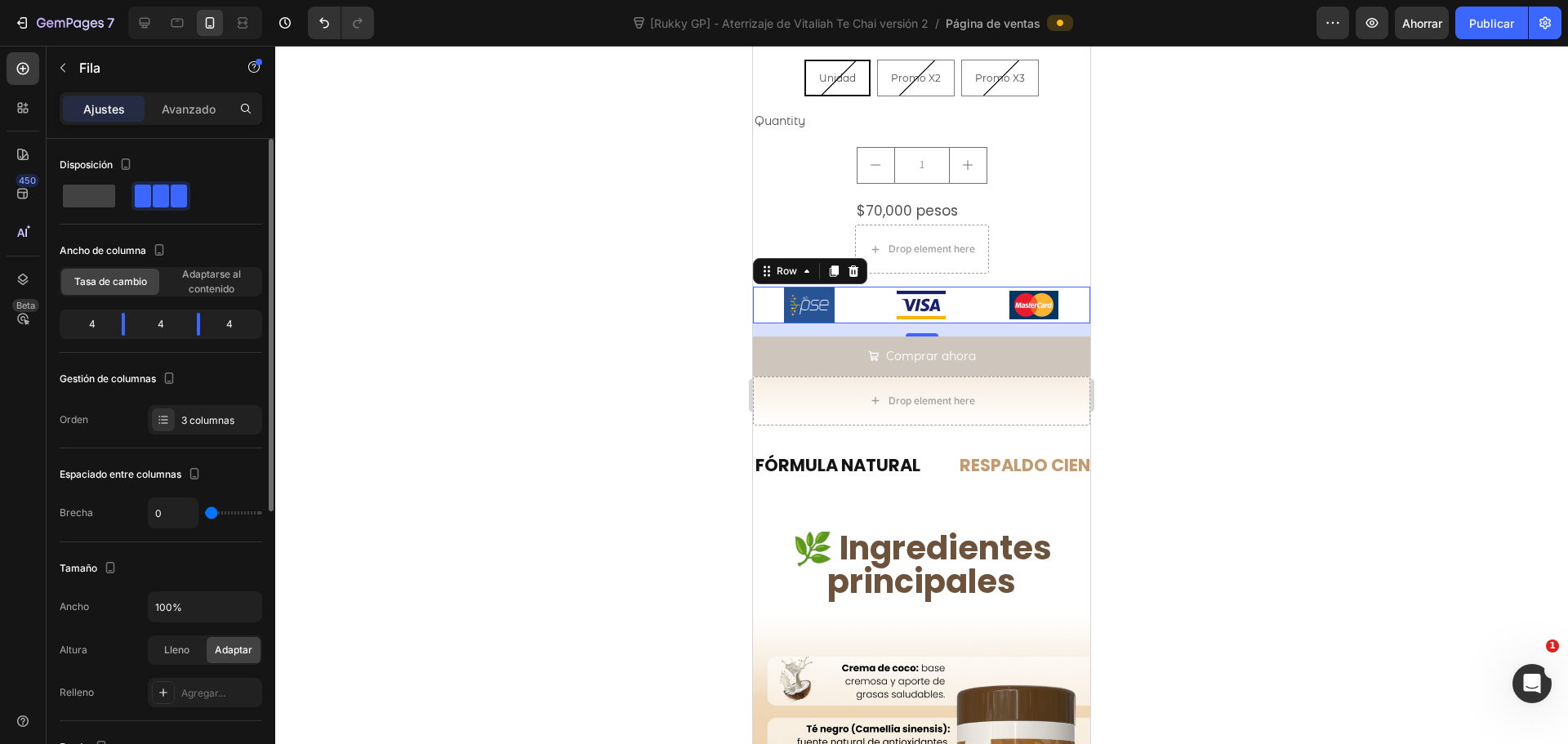
drag, startPoint x: 216, startPoint y: 513, endPoint x: 170, endPoint y: 519, distance: 46.4
type input "0"
click at [205, 515] on input "range" at bounding box center [233, 512] width 57 height 3
click at [1144, 347] on div at bounding box center [921, 394] width 1293 height 698
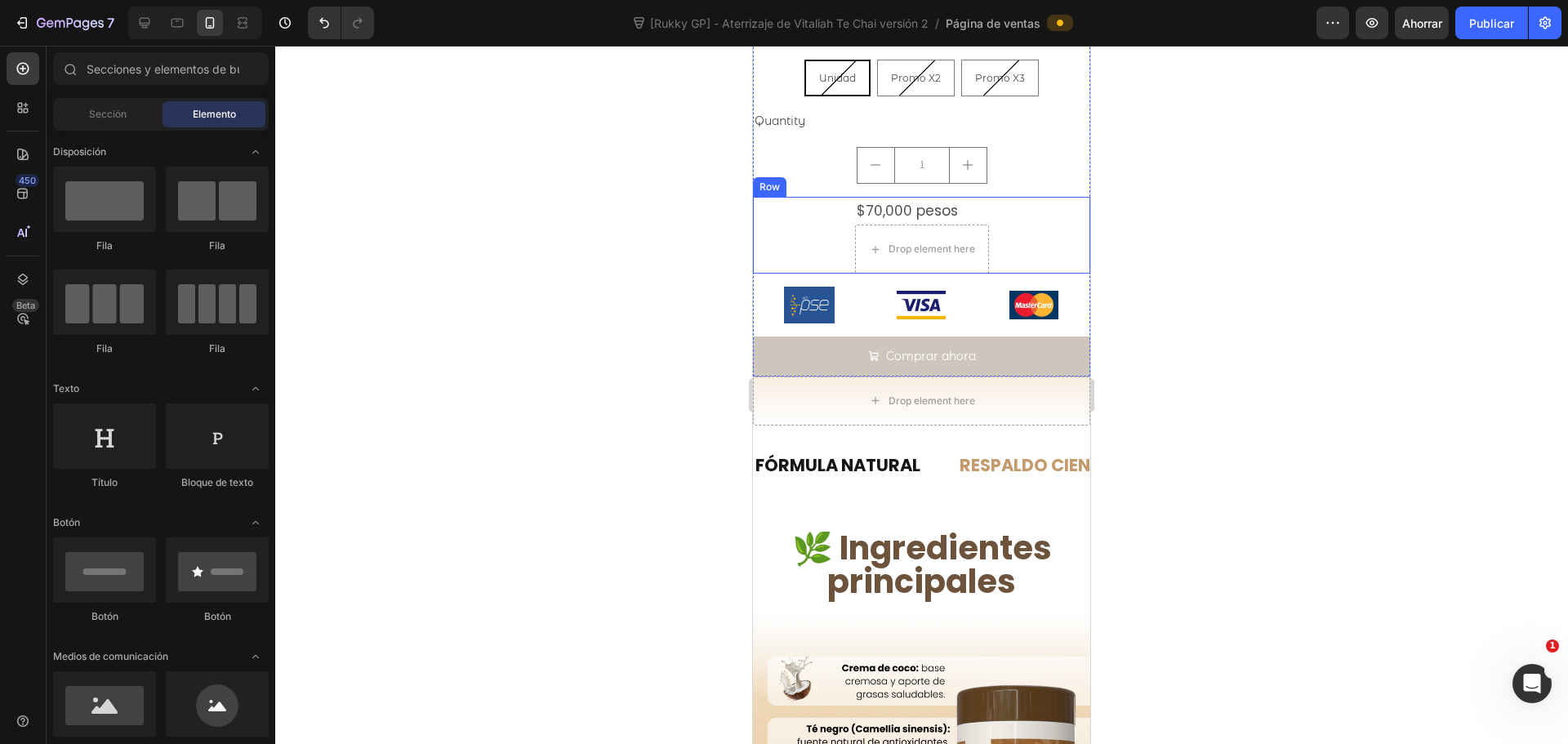
click at [1034, 220] on div "$70,000 pesos Product Price Product Price Drop element here Row" at bounding box center [921, 236] width 337 height 78
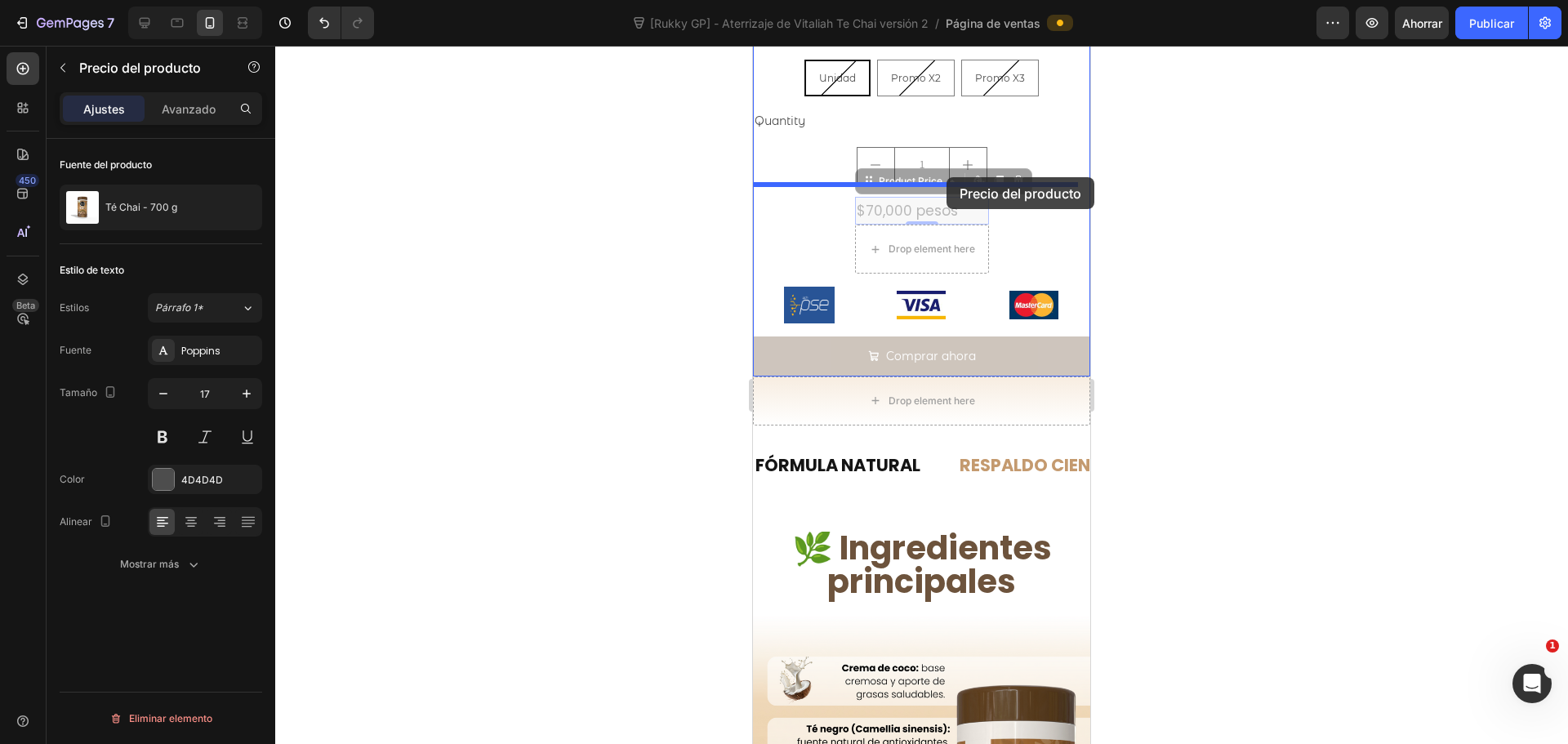
drag, startPoint x: 943, startPoint y: 197, endPoint x: 946, endPoint y: 177, distance: 20.2
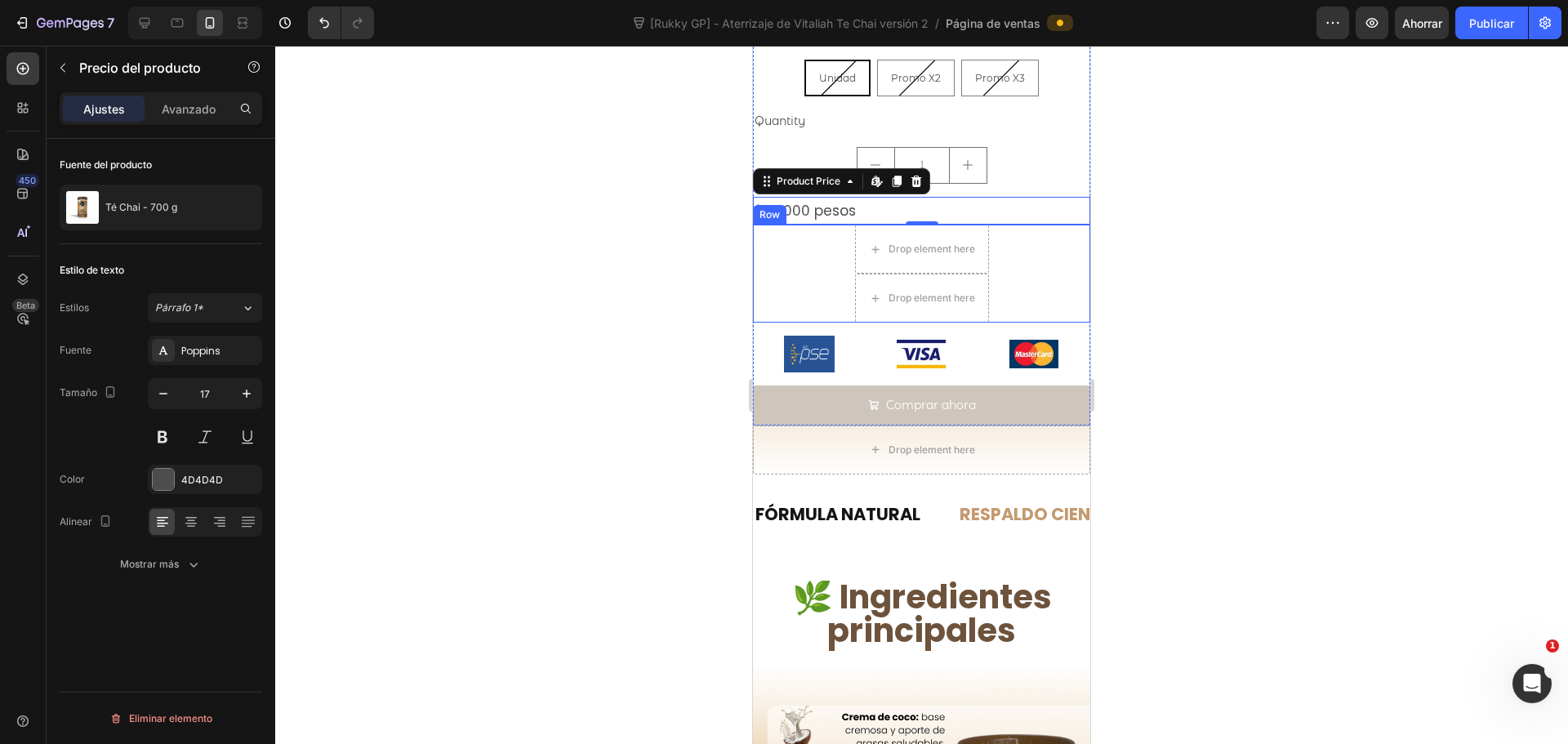
click at [1013, 256] on div "Drop element here Drop element here Row" at bounding box center [921, 273] width 337 height 98
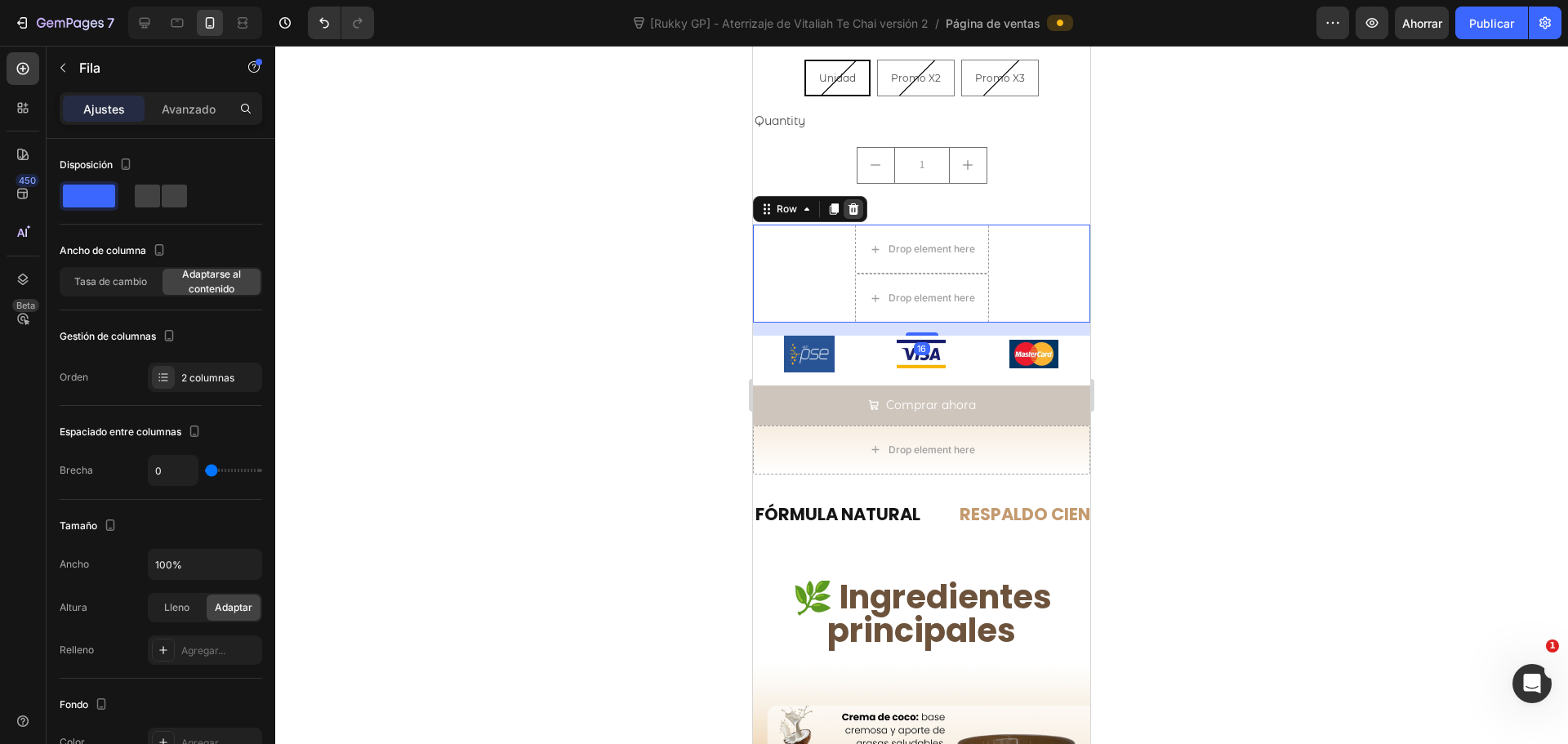
click at [855, 203] on icon at bounding box center [853, 209] width 11 height 12
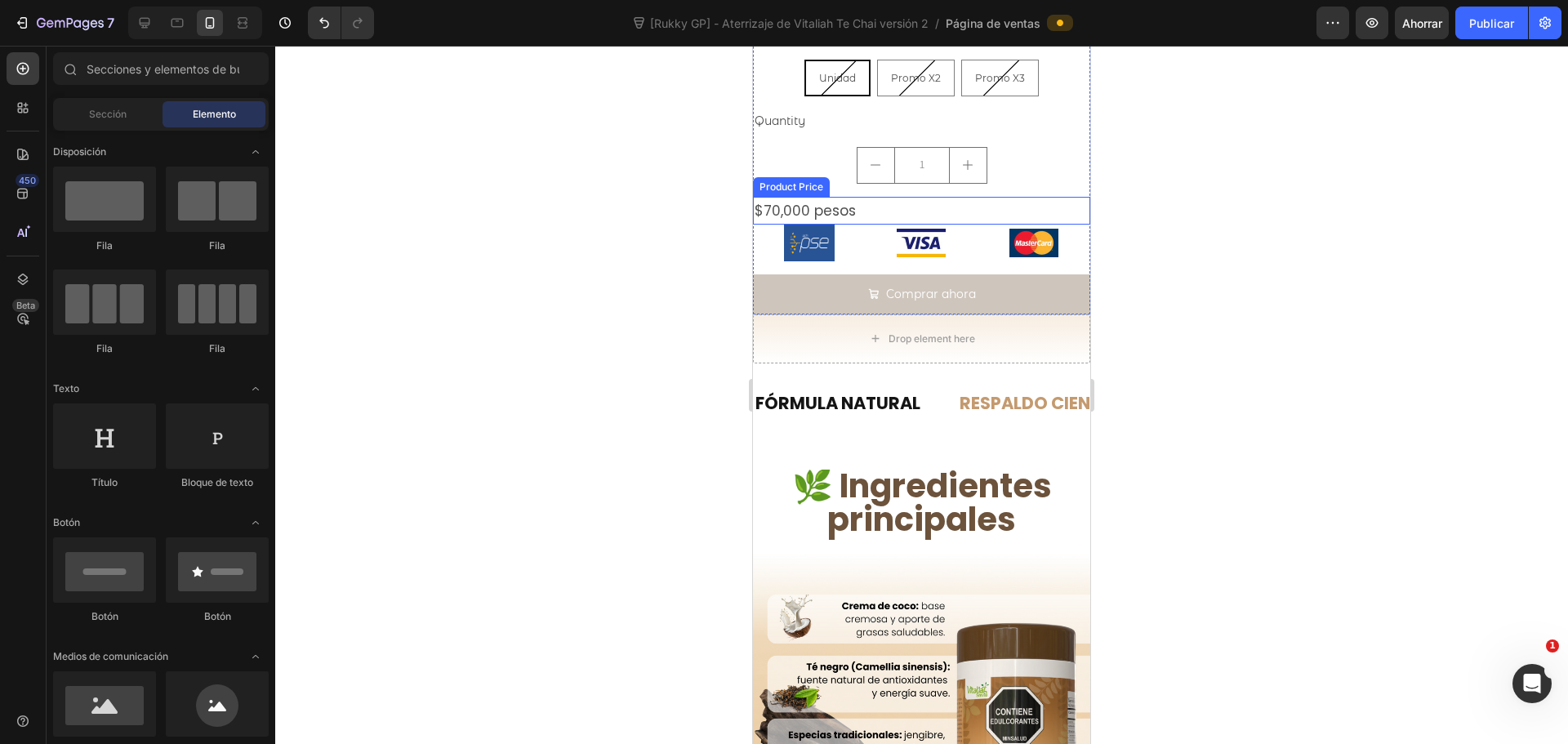
click at [936, 200] on div "$70,000 pesos" at bounding box center [921, 211] width 337 height 28
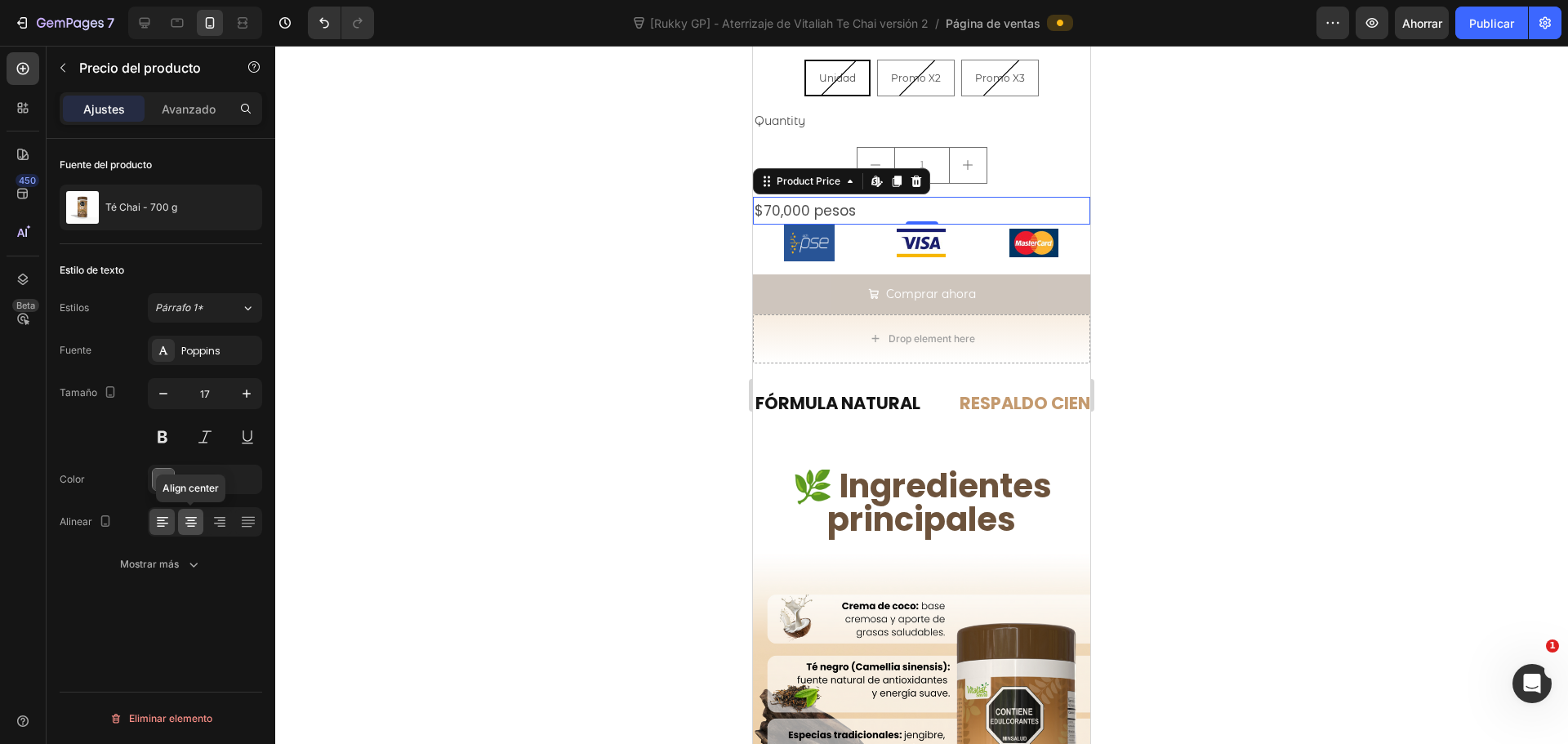
click at [184, 513] on div at bounding box center [190, 522] width 25 height 26
click at [903, 72] on span "Promo X2" at bounding box center [915, 78] width 50 height 13
click at [915, 59] on input "Promo X2 Promo X2 Promo X2" at bounding box center [915, 59] width 1 height 1
radio input "true"
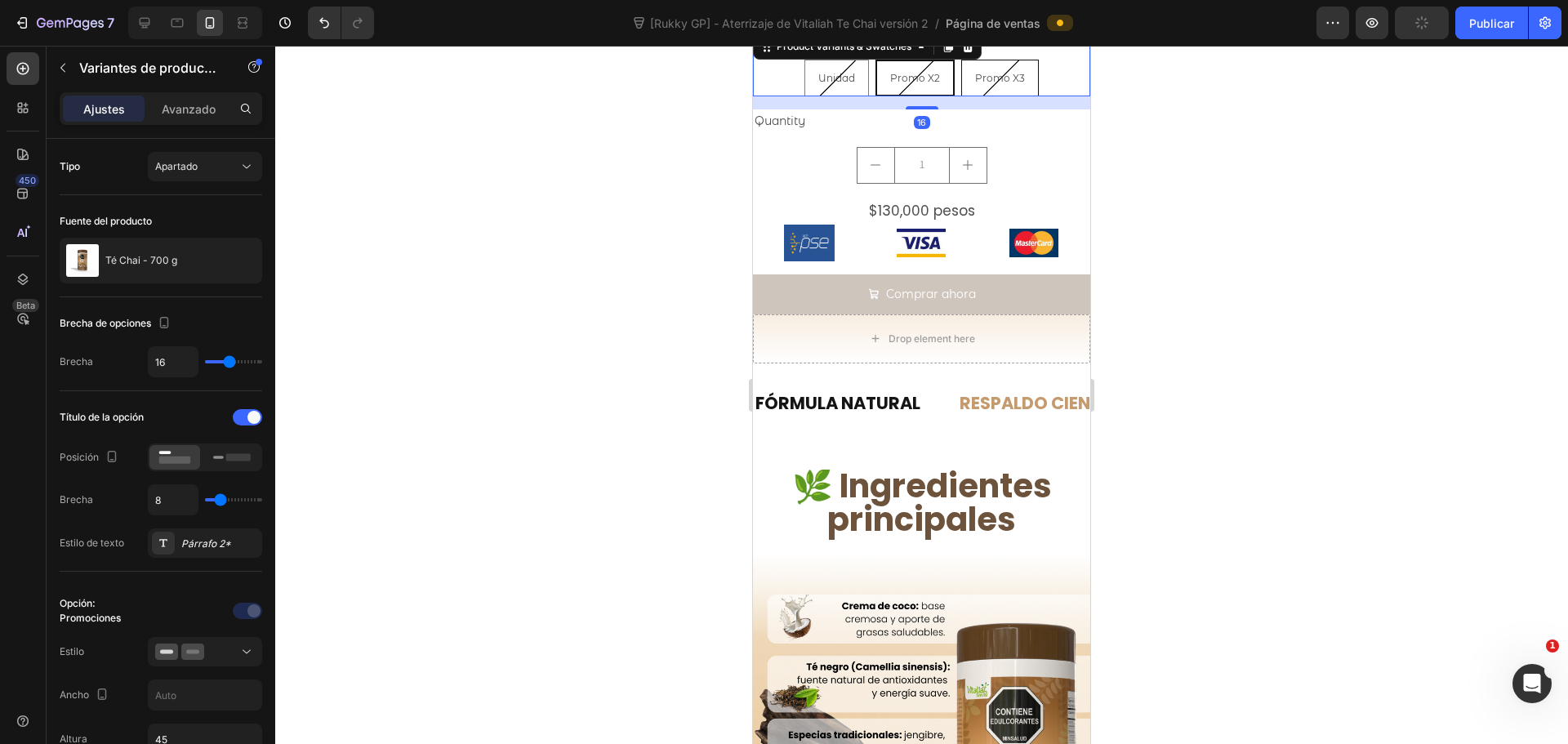
click at [979, 72] on span "Promo X3" at bounding box center [1000, 78] width 50 height 13
click at [1000, 59] on input "Promo X3 Promo X3 Promo X3" at bounding box center [1000, 59] width 1 height 1
radio input "true"
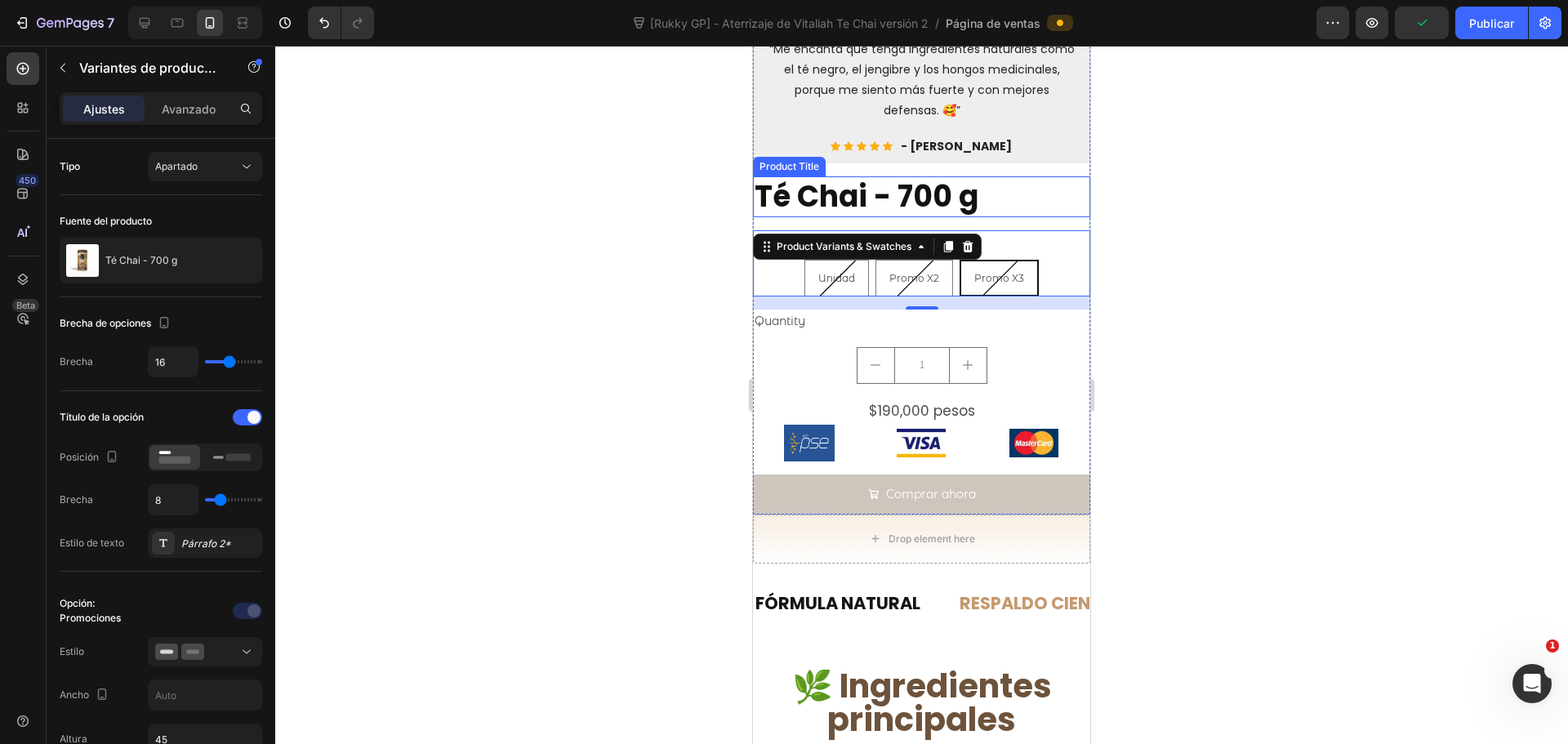
scroll to position [490, 0]
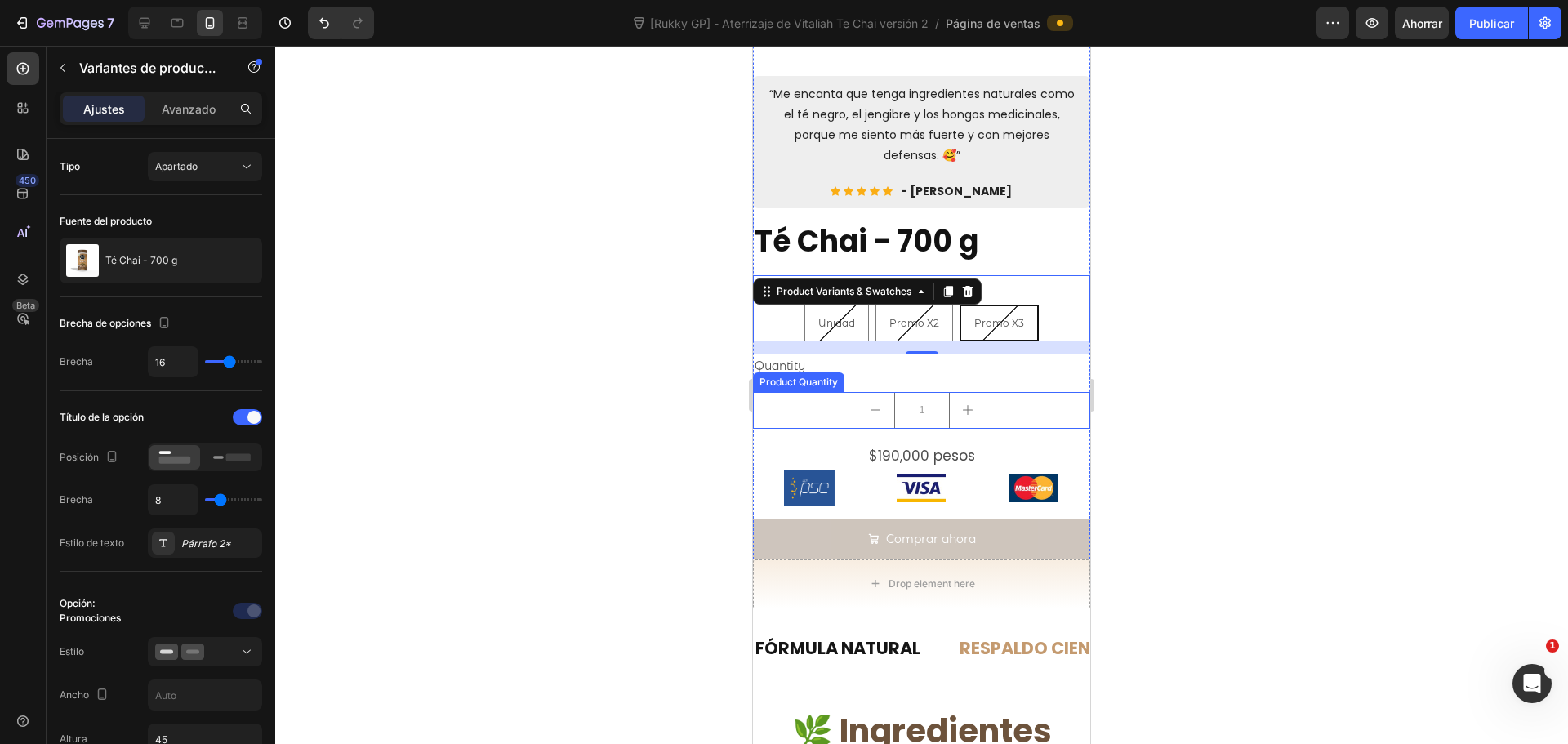
click at [1003, 392] on div "1" at bounding box center [921, 411] width 337 height 37
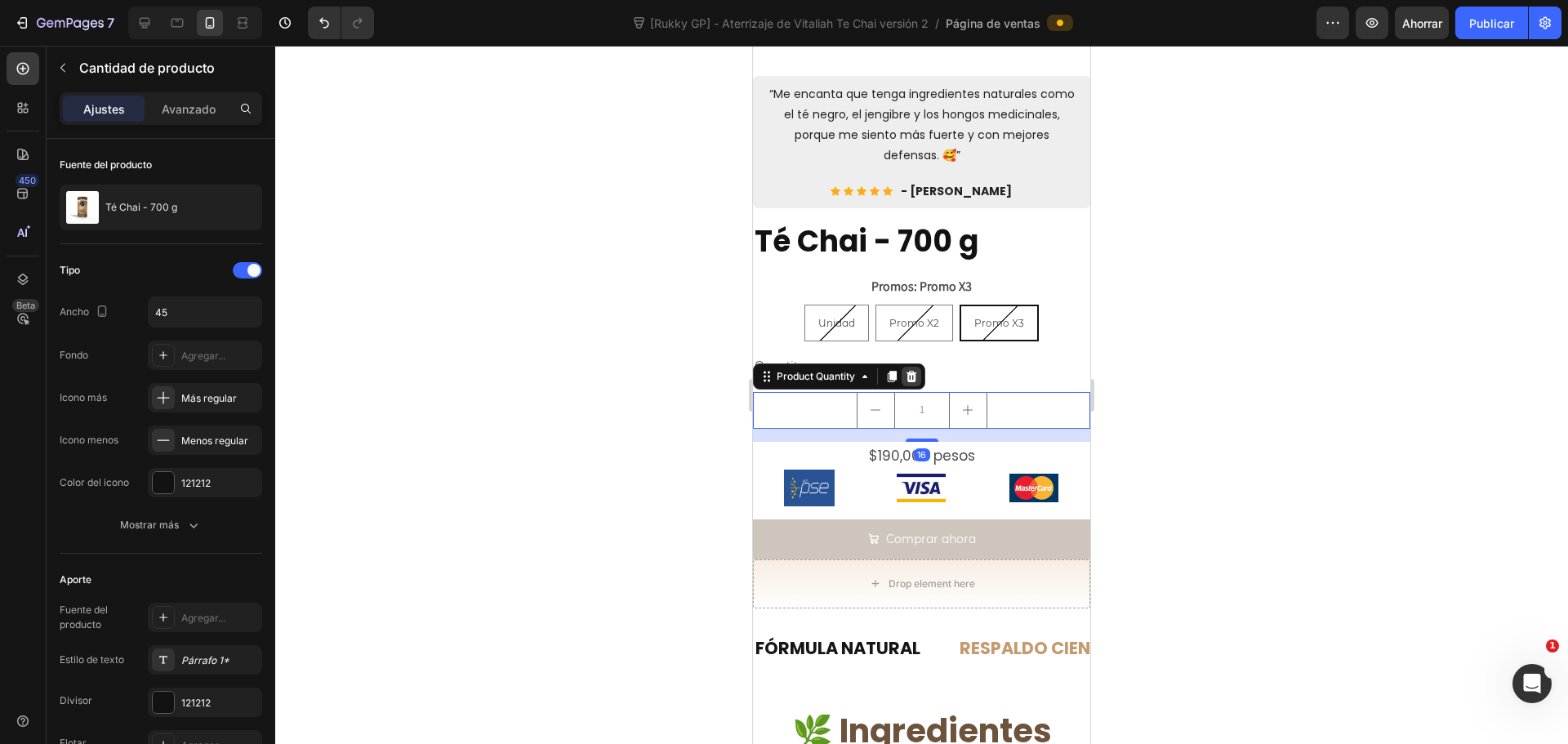
click at [908, 370] on icon at bounding box center [910, 376] width 13 height 13
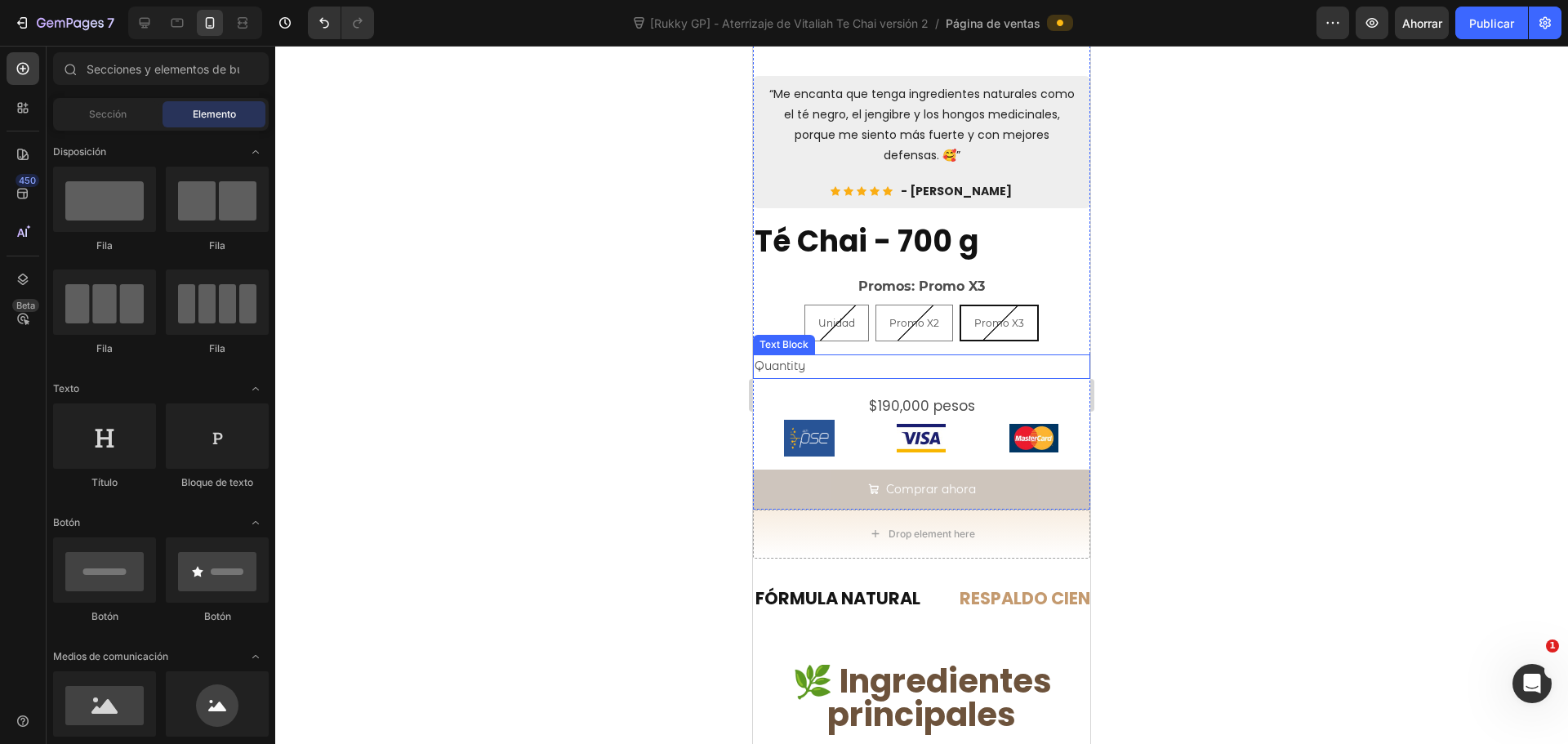
click at [813, 356] on div "Quantity" at bounding box center [921, 366] width 337 height 23
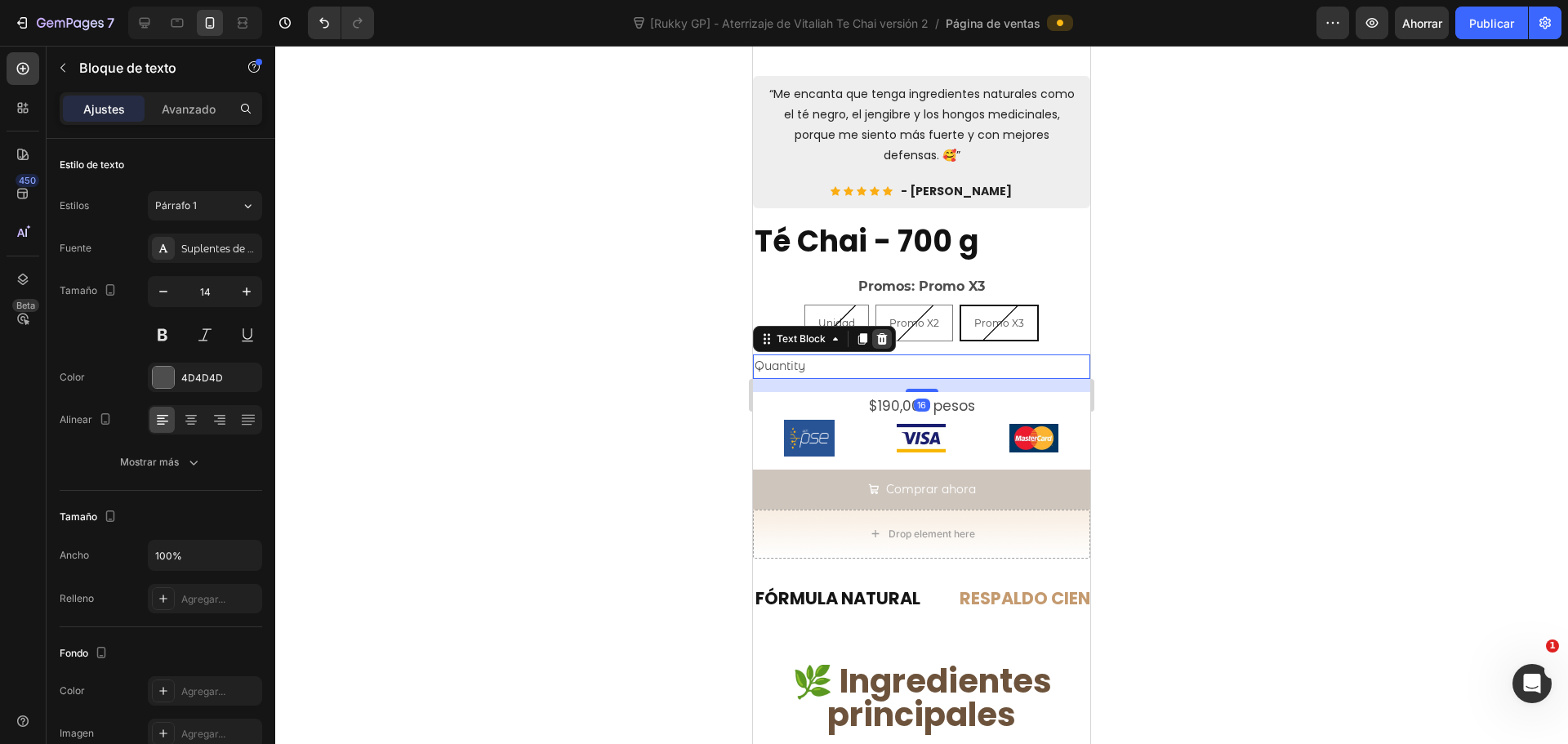
click at [884, 333] on icon at bounding box center [882, 339] width 11 height 12
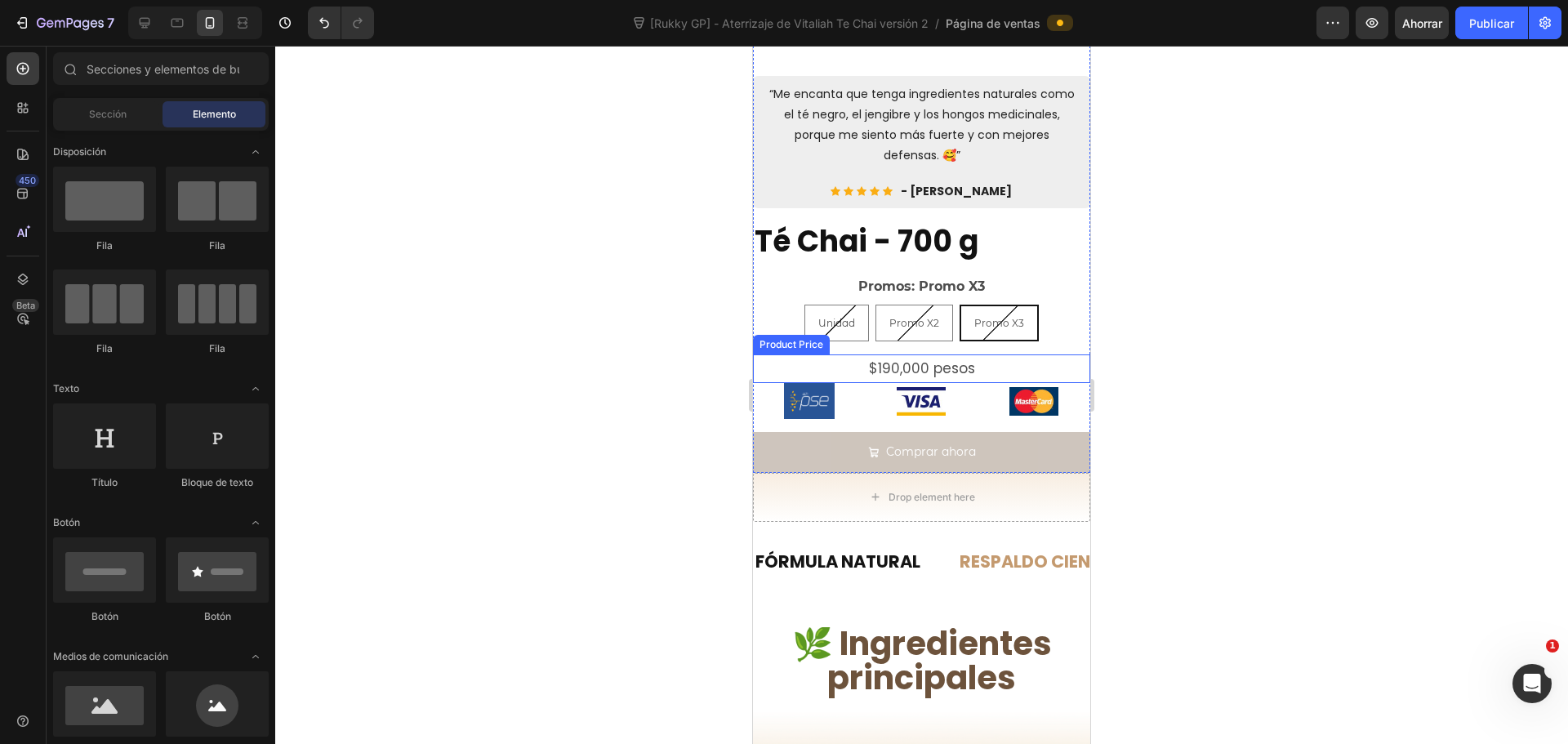
click at [971, 355] on div "$190,000 pesos" at bounding box center [921, 368] width 337 height 28
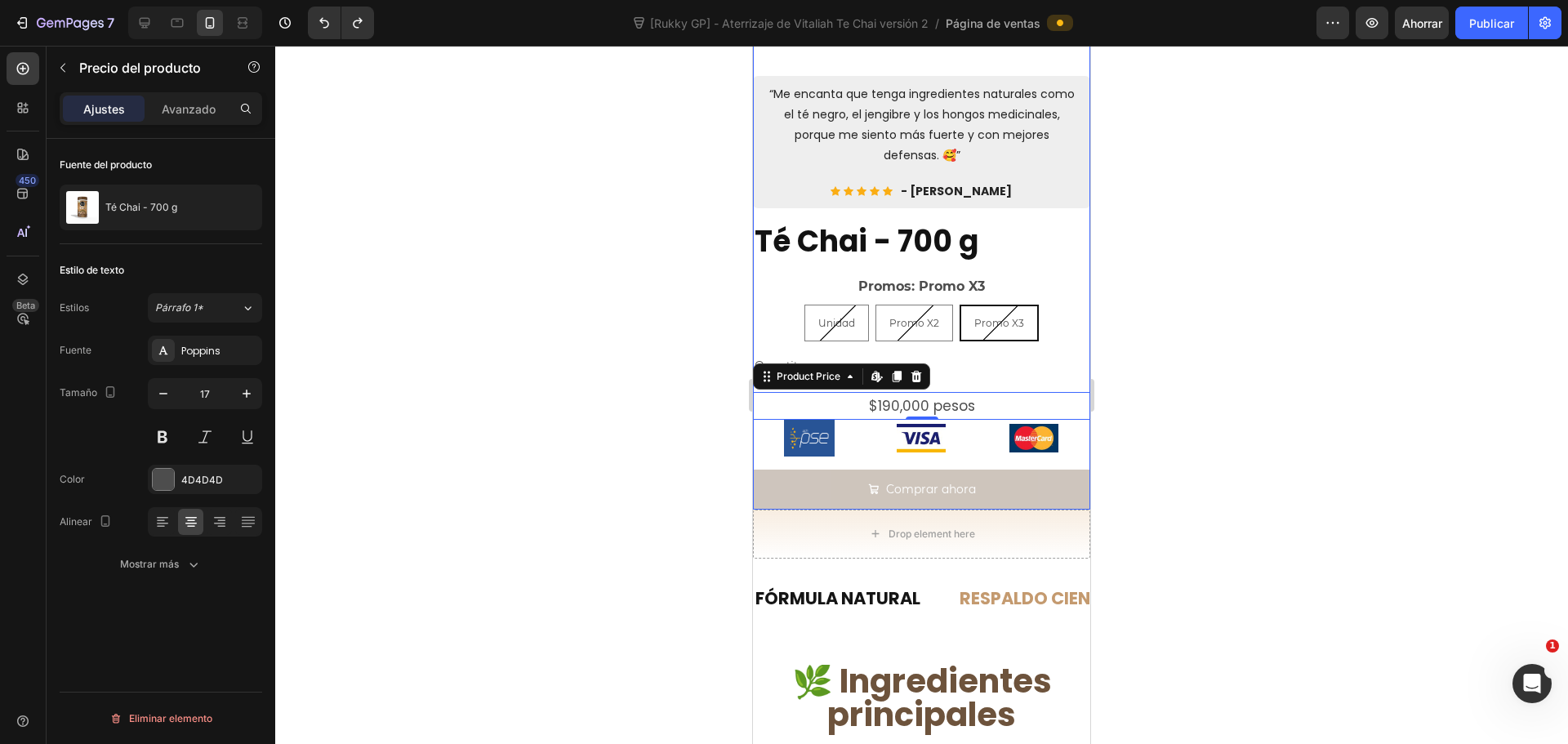
drag, startPoint x: 1132, startPoint y: 369, endPoint x: 239, endPoint y: 324, distance: 894.1
click at [1132, 369] on div at bounding box center [921, 394] width 1293 height 698
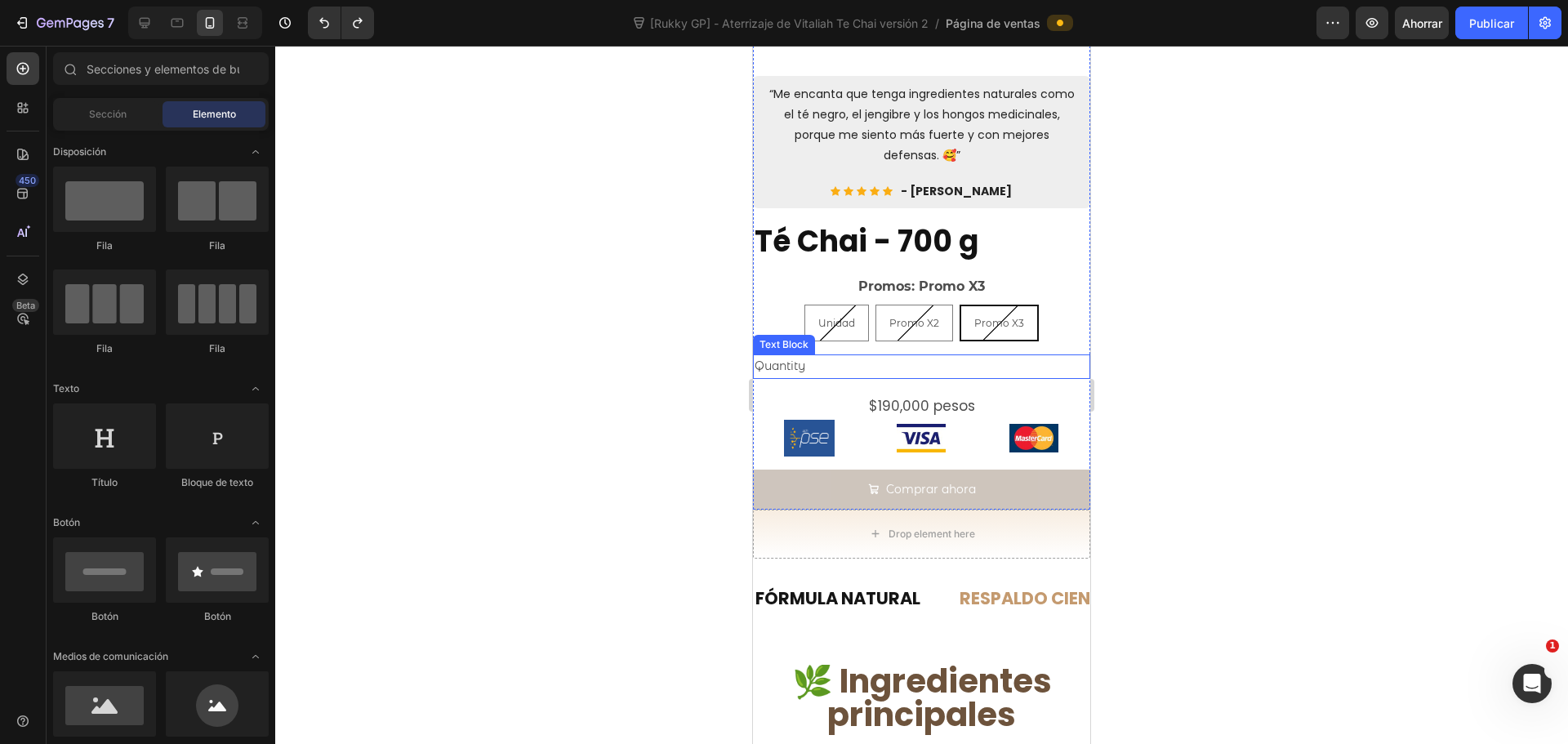
click at [800, 355] on div "Quantity" at bounding box center [921, 366] width 337 height 23
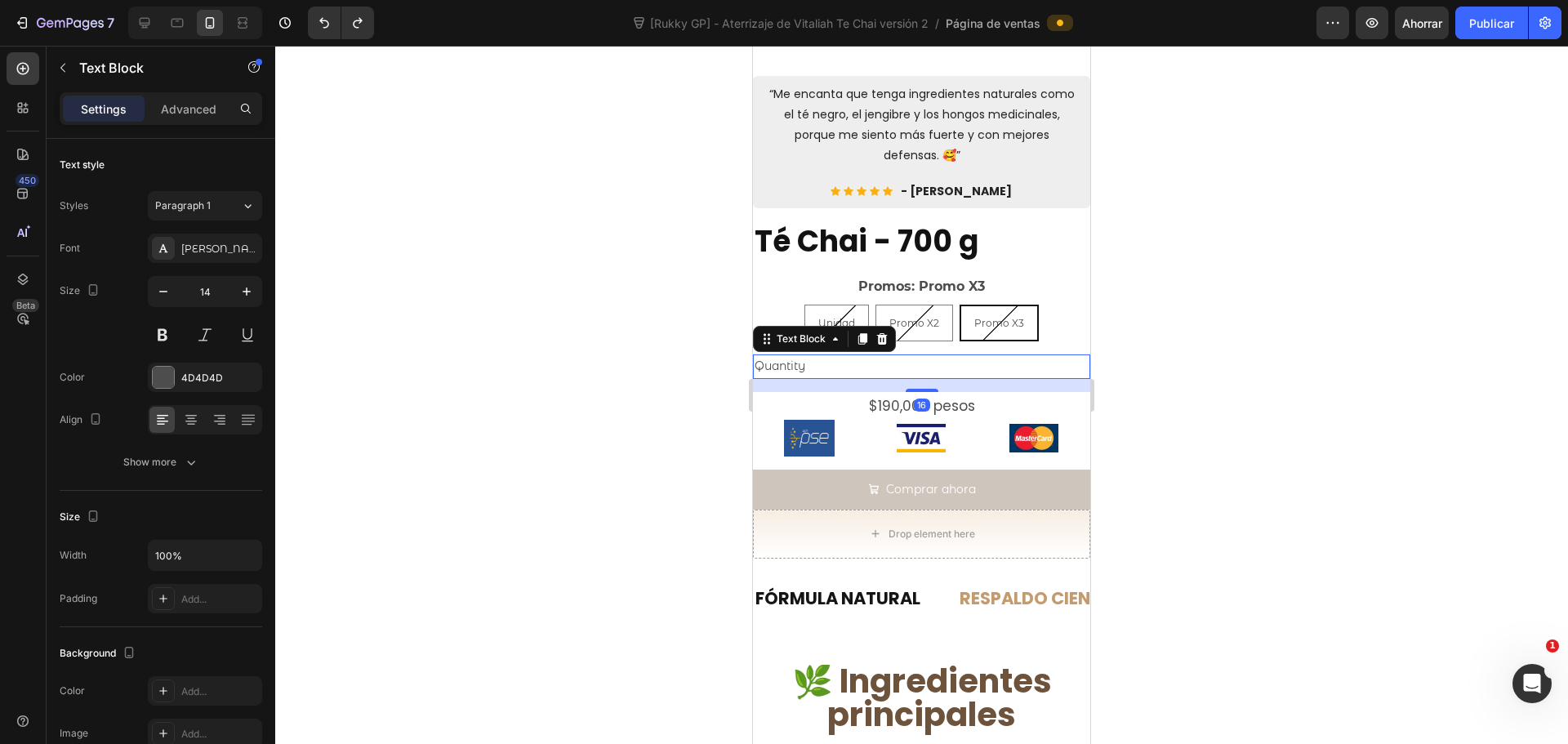
click at [800, 355] on div "Quantity" at bounding box center [921, 366] width 337 height 23
click at [800, 356] on p "Quantity" at bounding box center [922, 366] width 334 height 20
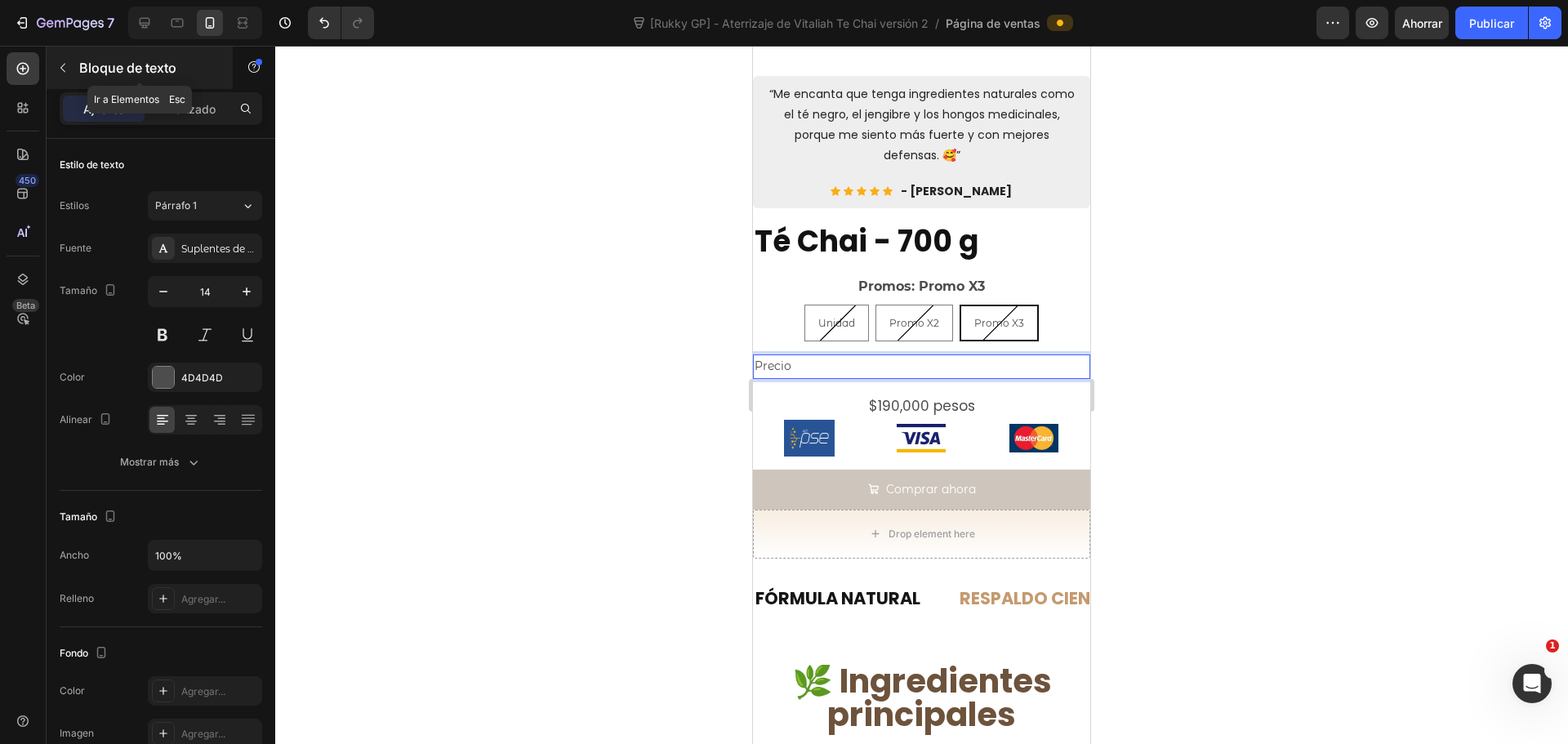
click at [69, 66] on button "button" at bounding box center [62, 67] width 26 height 26
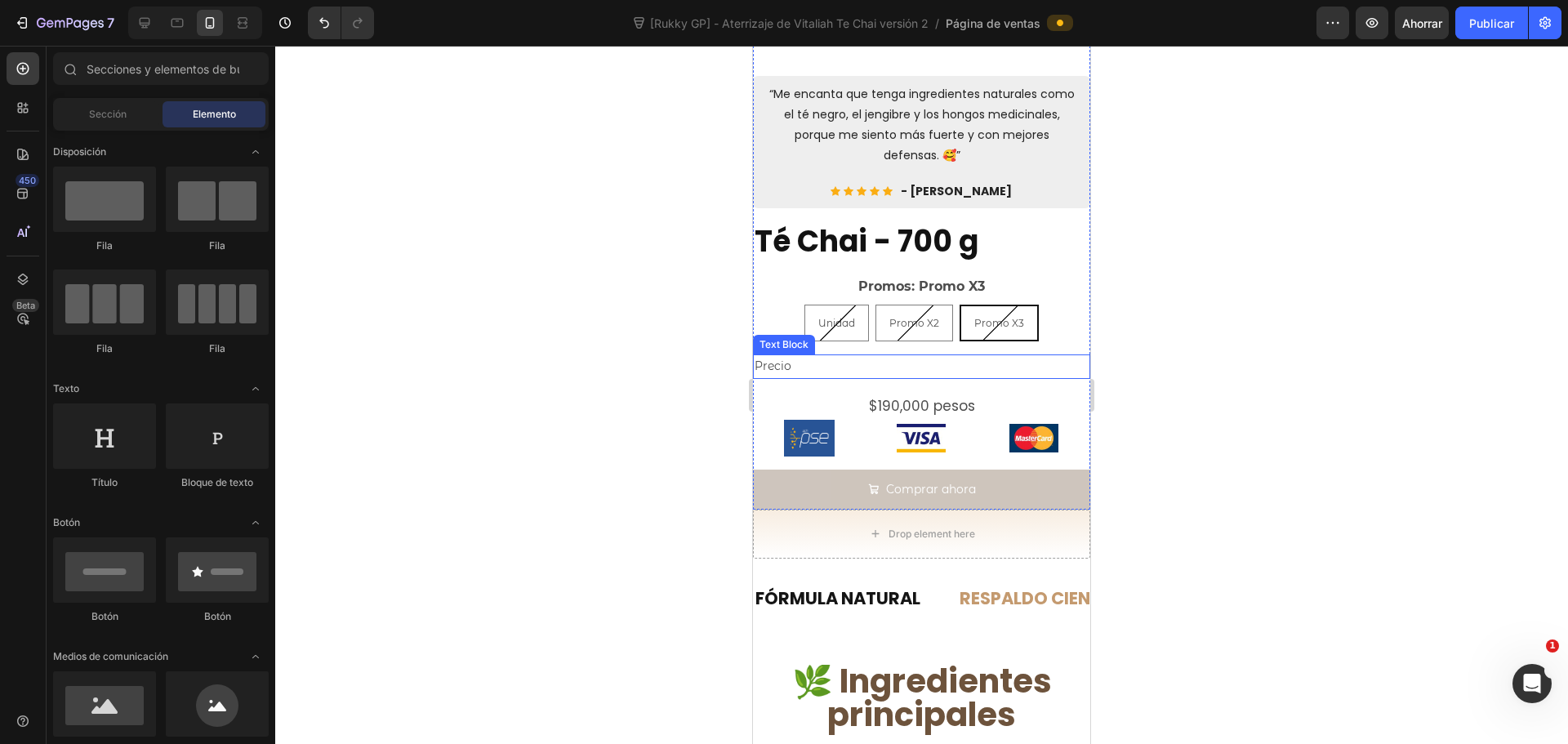
click at [822, 356] on p "Precio" at bounding box center [922, 366] width 334 height 20
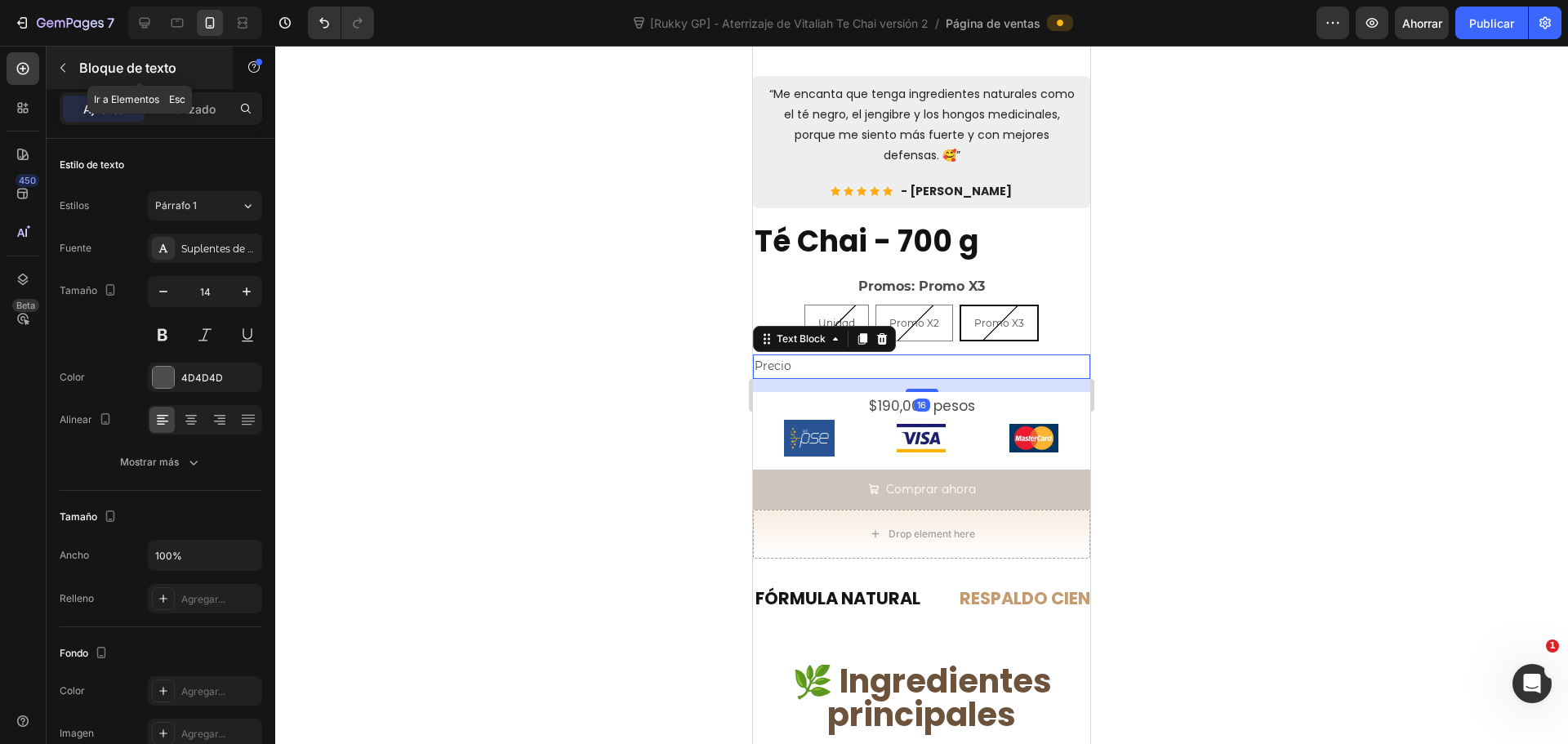
click at [59, 64] on icon "button" at bounding box center [62, 67] width 13 height 13
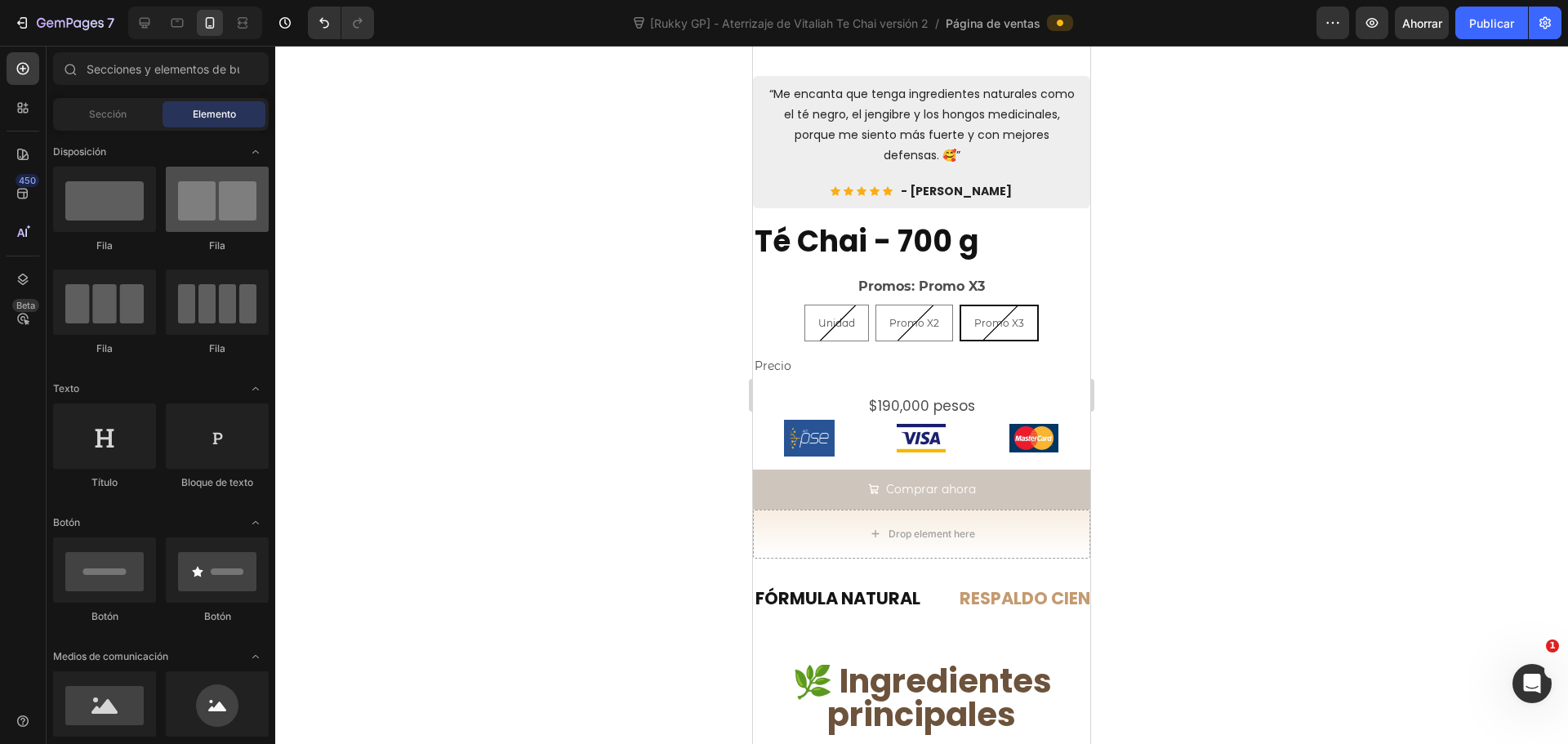
click at [204, 205] on div at bounding box center [218, 199] width 103 height 65
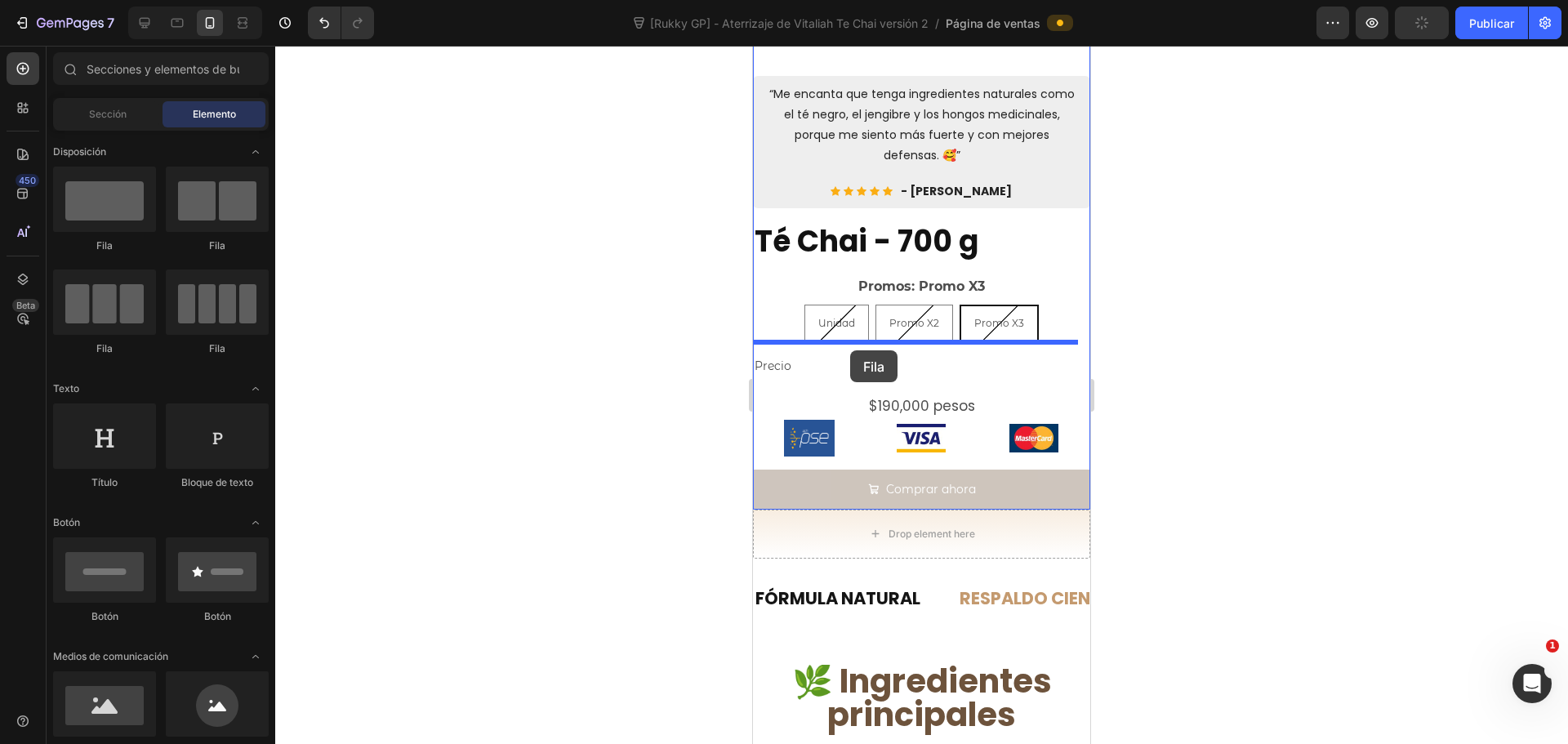
drag, startPoint x: 957, startPoint y: 251, endPoint x: 850, endPoint y: 351, distance: 146.5
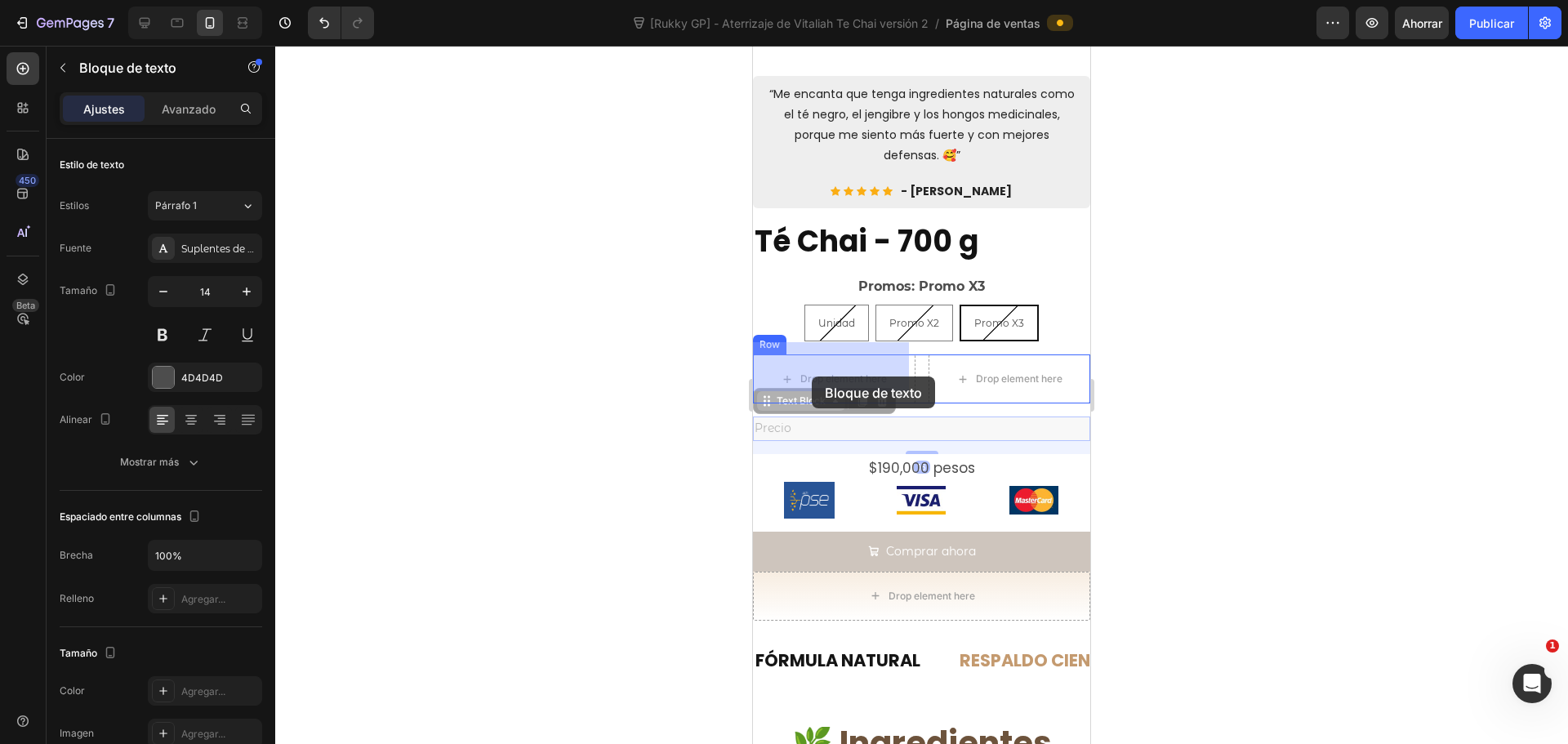
drag, startPoint x: 793, startPoint y: 414, endPoint x: 809, endPoint y: 384, distance: 34.0
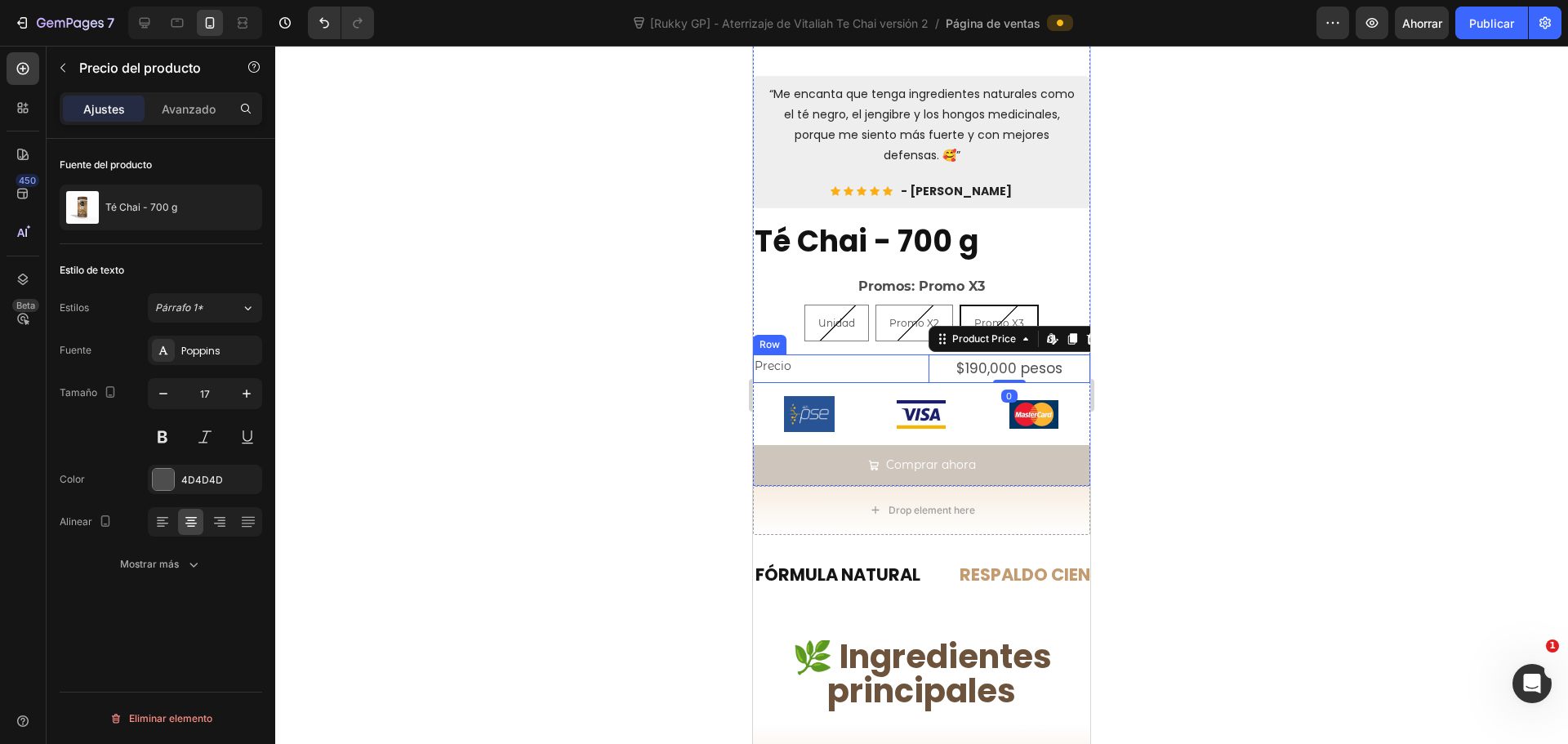
click at [915, 355] on div "Precio Text Block $190,000 pesos Product Price Edit content in Shopify 0 Produc…" at bounding box center [921, 368] width 337 height 28
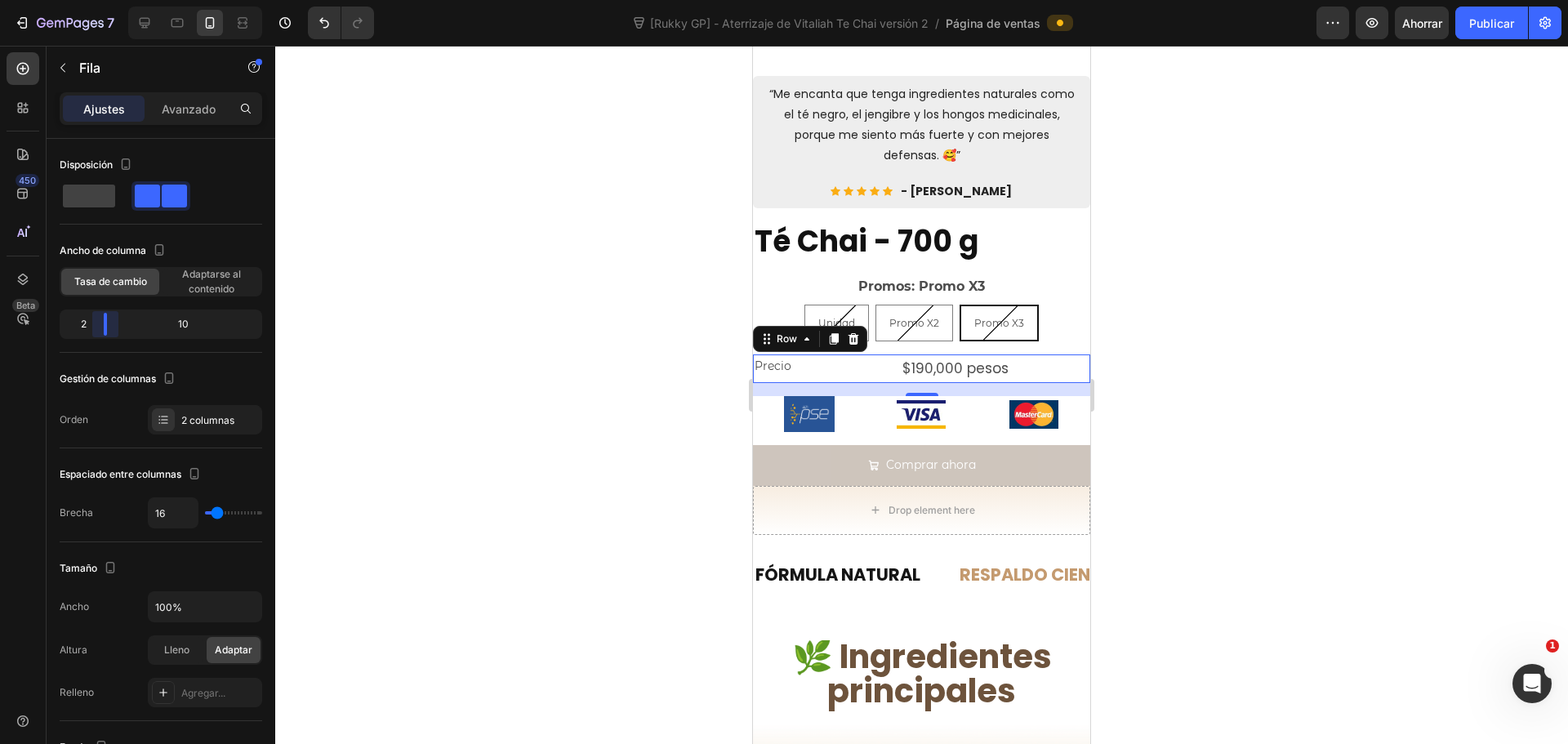
drag, startPoint x: 158, startPoint y: 329, endPoint x: 95, endPoint y: 330, distance: 63.0
click at [95, 0] on body "7 Version history [Rukky GP] - Aterrizaje de Vitaliah Te Chai versión 2 / Págin…" at bounding box center [784, 0] width 1568 height 0
click at [815, 360] on div "Precio Text Block $190,000 pesos Product Price Product Price Row 16" at bounding box center [921, 368] width 337 height 28
click at [778, 356] on p "Precio" at bounding box center [780, 366] width 51 height 20
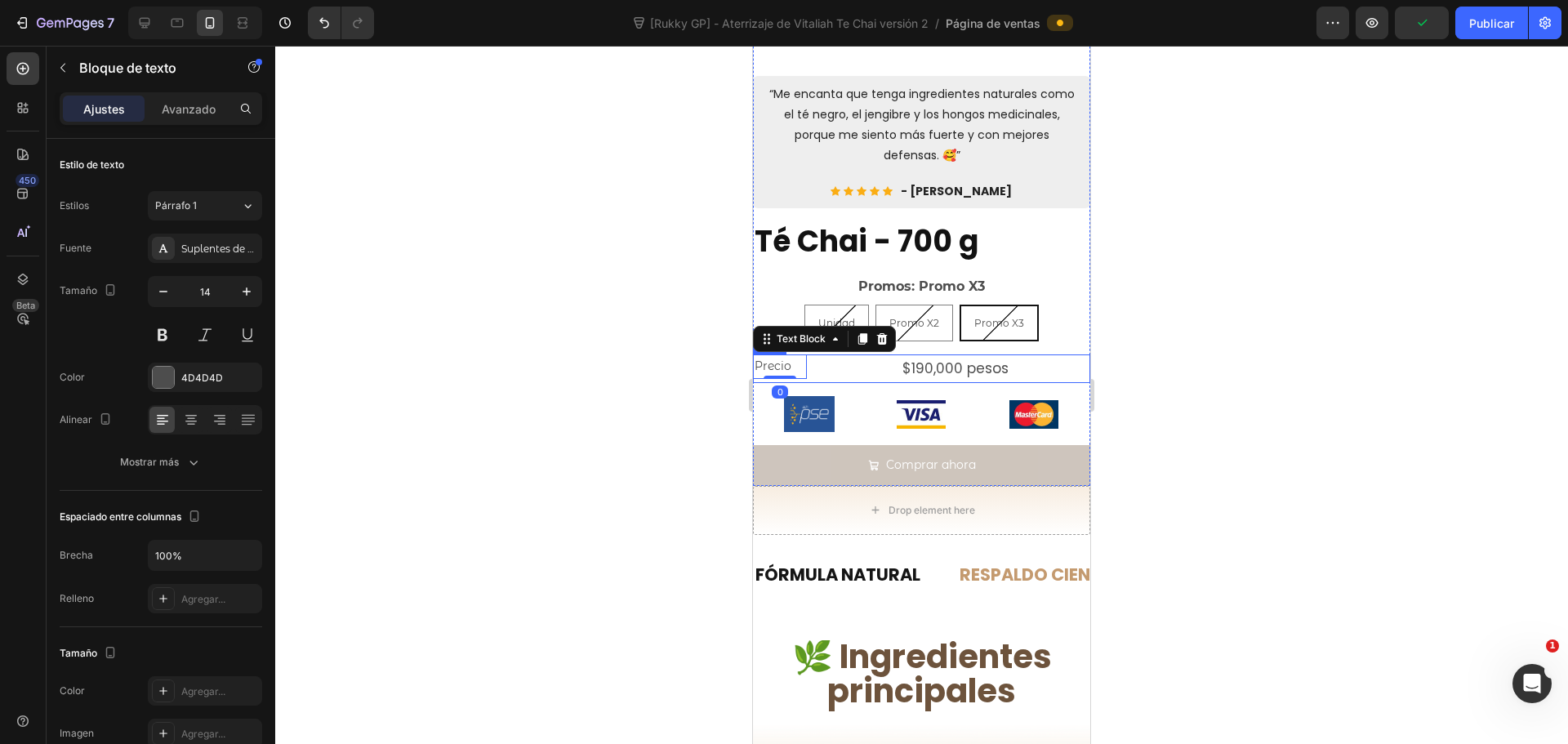
click at [885, 355] on div "$190,000 pesos" at bounding box center [955, 368] width 270 height 28
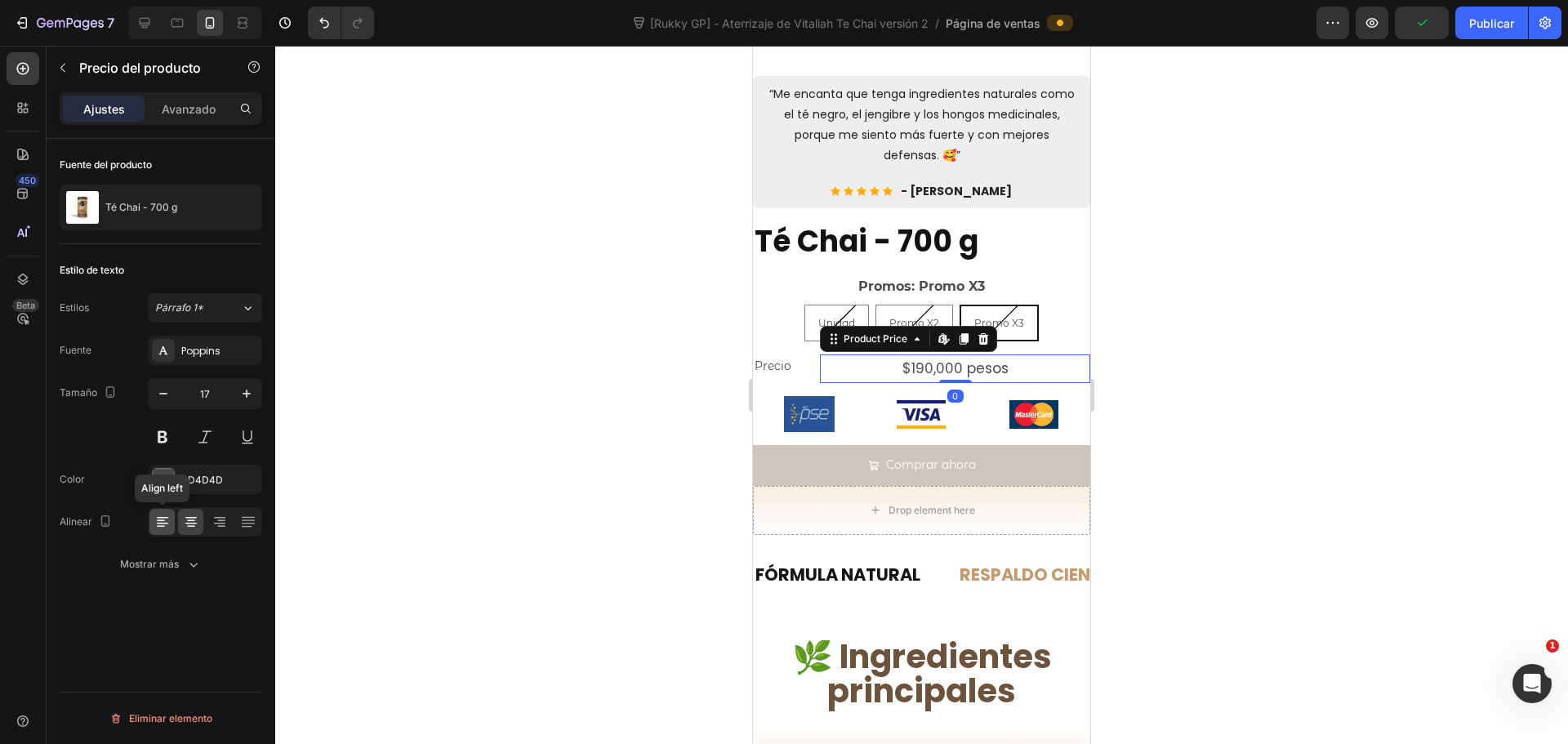
click at [164, 521] on icon at bounding box center [160, 522] width 8 height 2
click at [1204, 372] on div at bounding box center [921, 394] width 1293 height 698
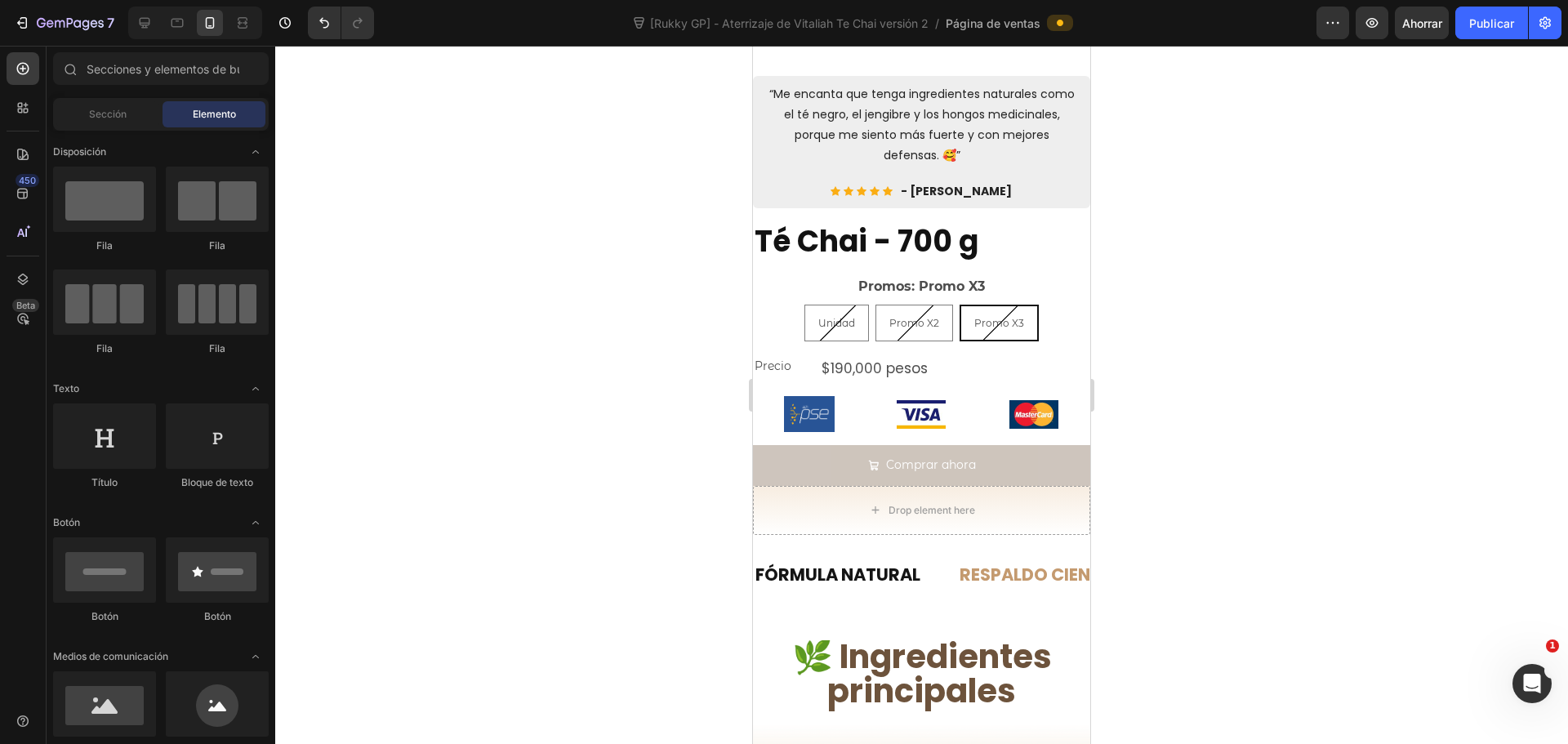
drag, startPoint x: 1204, startPoint y: 372, endPoint x: 302, endPoint y: 314, distance: 903.9
click at [1204, 372] on div at bounding box center [921, 394] width 1293 height 698
click at [811, 355] on div "Precio Text Block $190,000 pesos Product Price Product Price Row" at bounding box center [921, 368] width 337 height 28
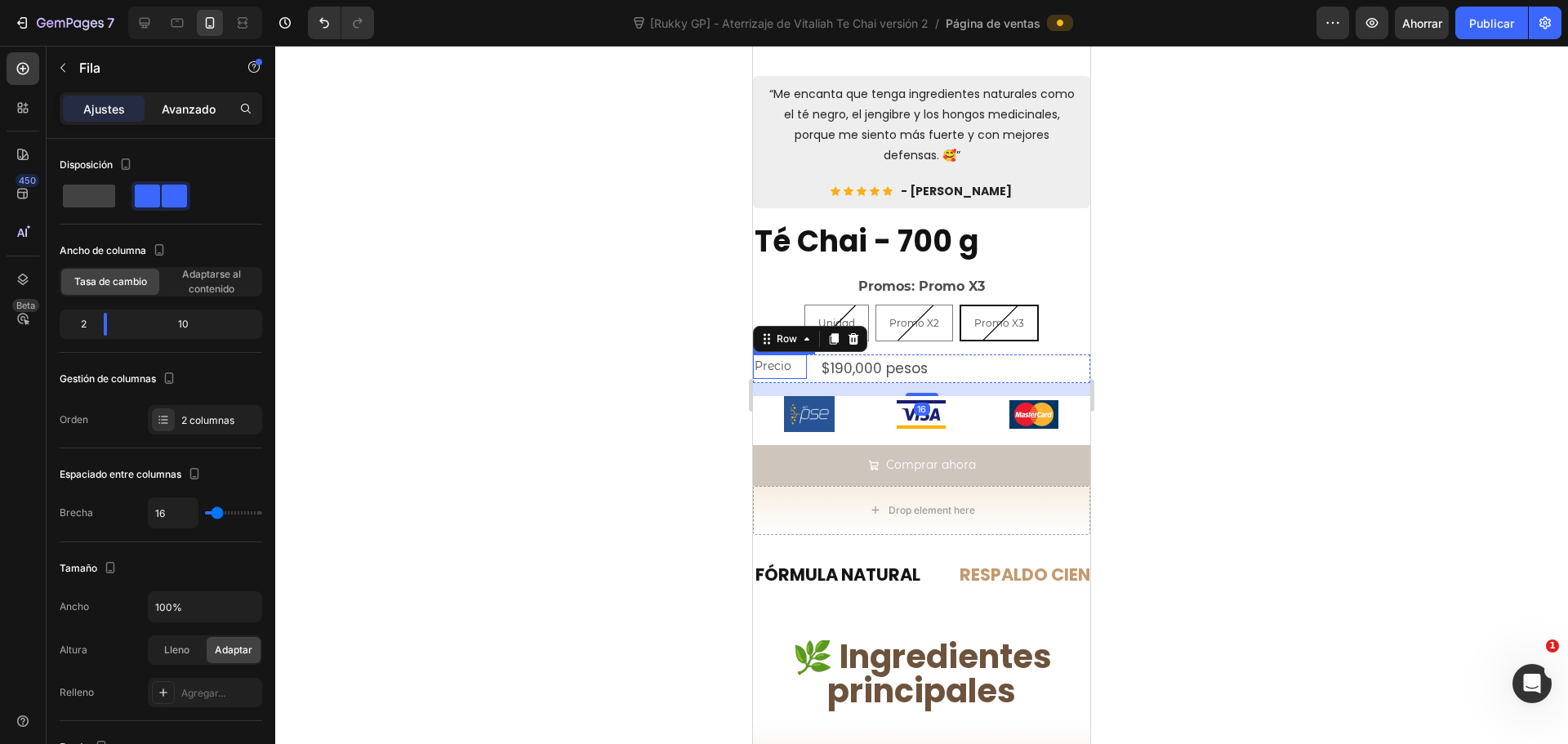
click at [187, 105] on font "Avanzado" at bounding box center [187, 109] width 53 height 14
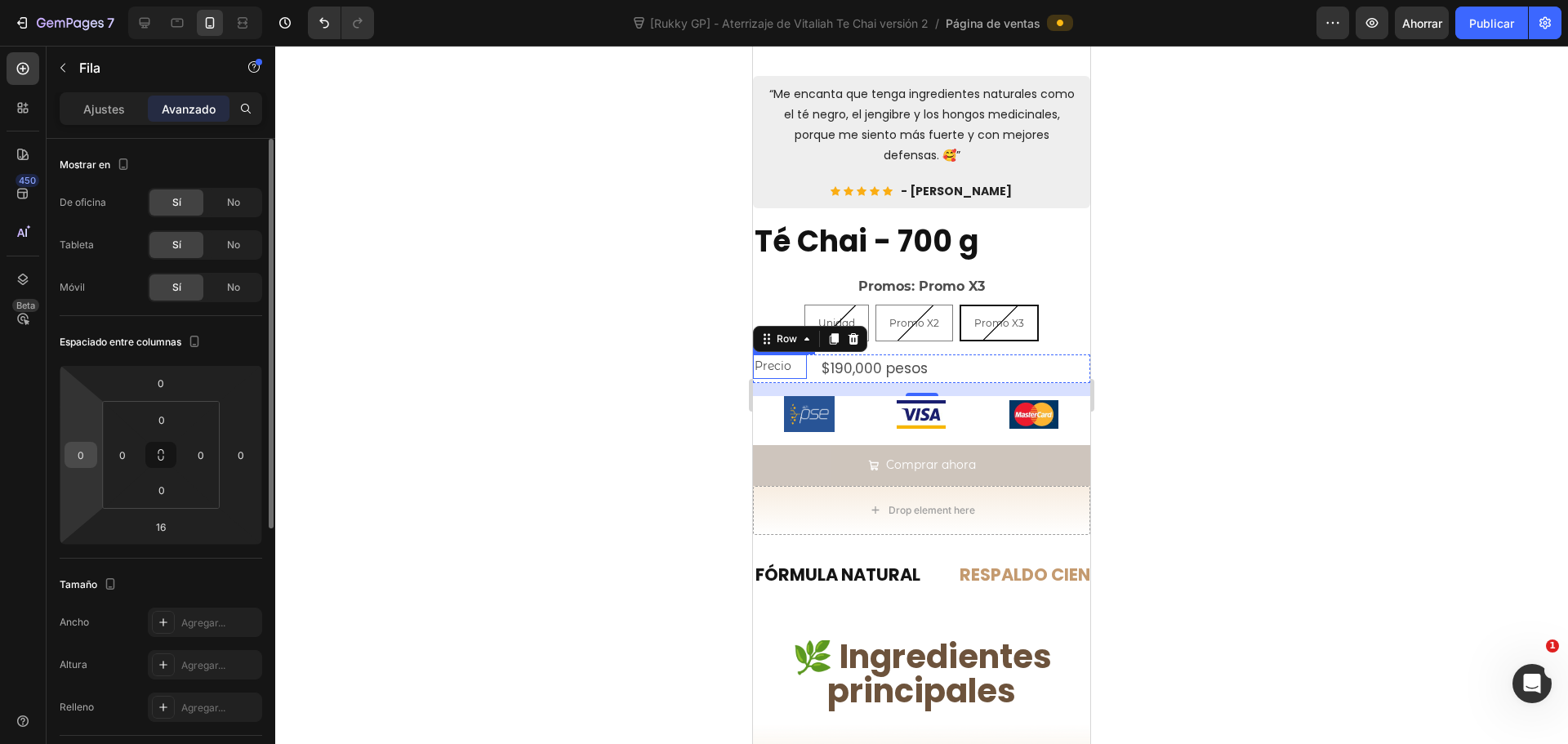
click at [83, 452] on input "0" at bounding box center [81, 455] width 24 height 24
click at [122, 456] on input "0" at bounding box center [121, 455] width 24 height 24
type input "1"
type input "20"
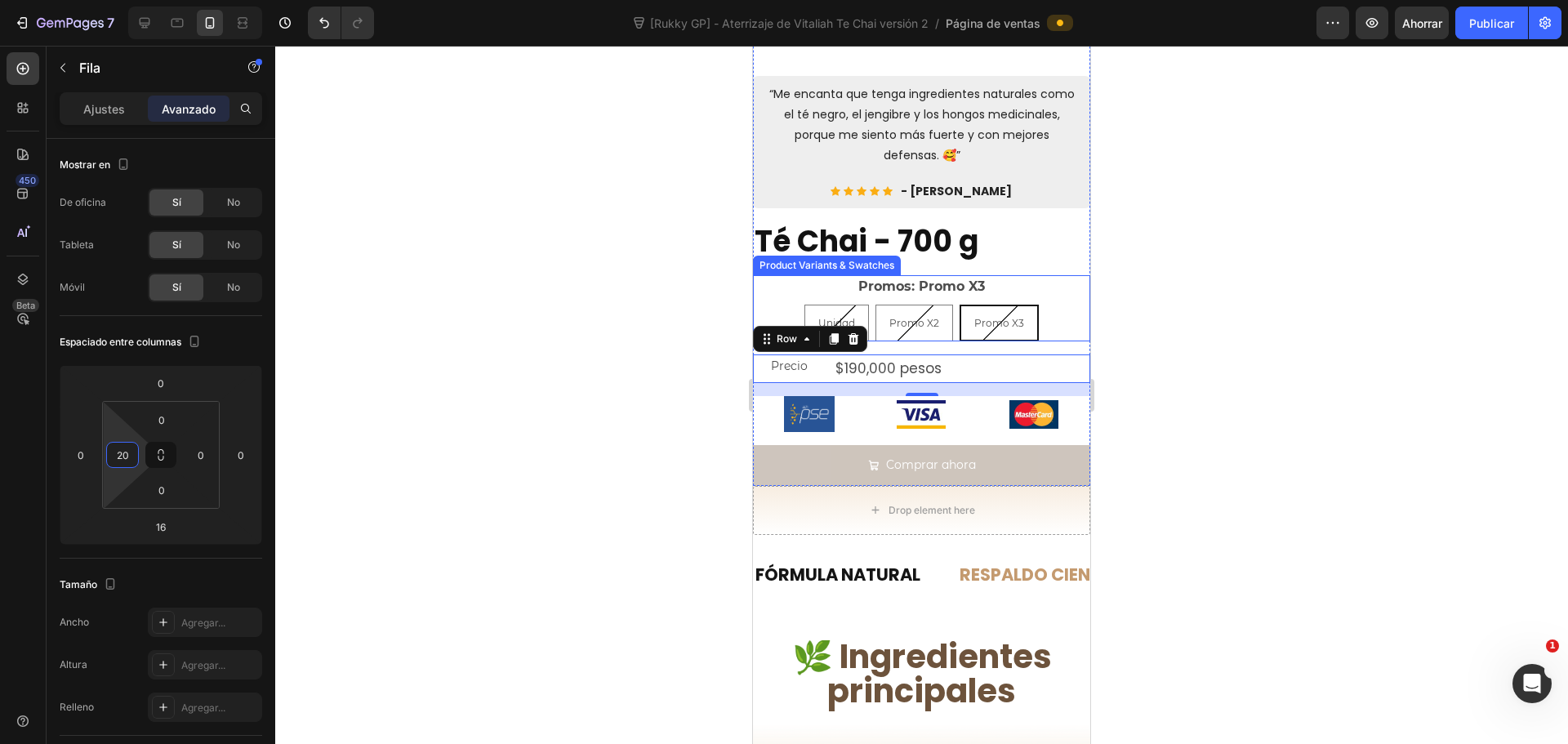
click at [1269, 314] on div at bounding box center [921, 394] width 1293 height 698
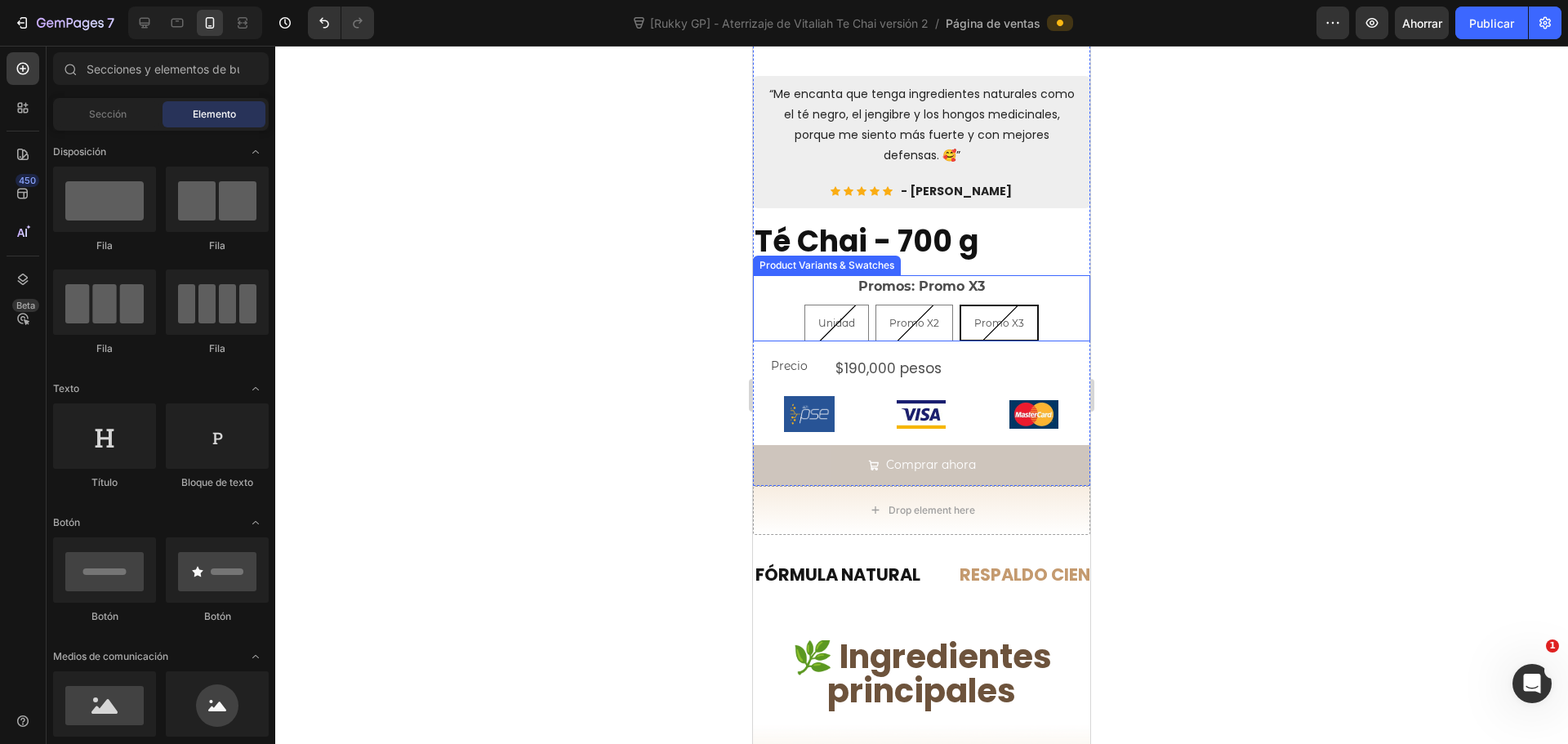
click at [1269, 314] on div at bounding box center [921, 394] width 1293 height 698
click at [966, 357] on div "$190,000 pesos" at bounding box center [962, 368] width 256 height 28
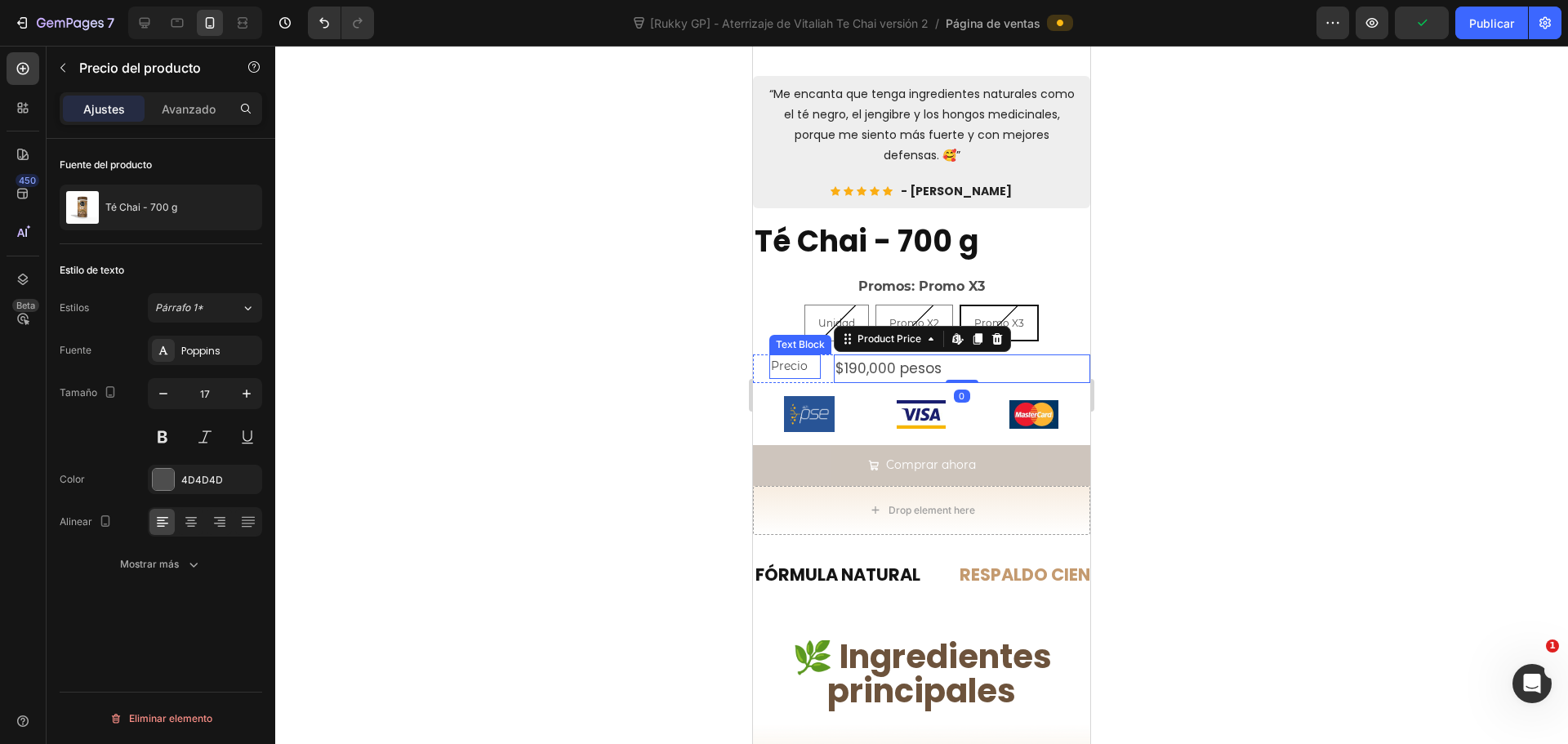
click at [807, 356] on p "Precio" at bounding box center [796, 366] width 49 height 20
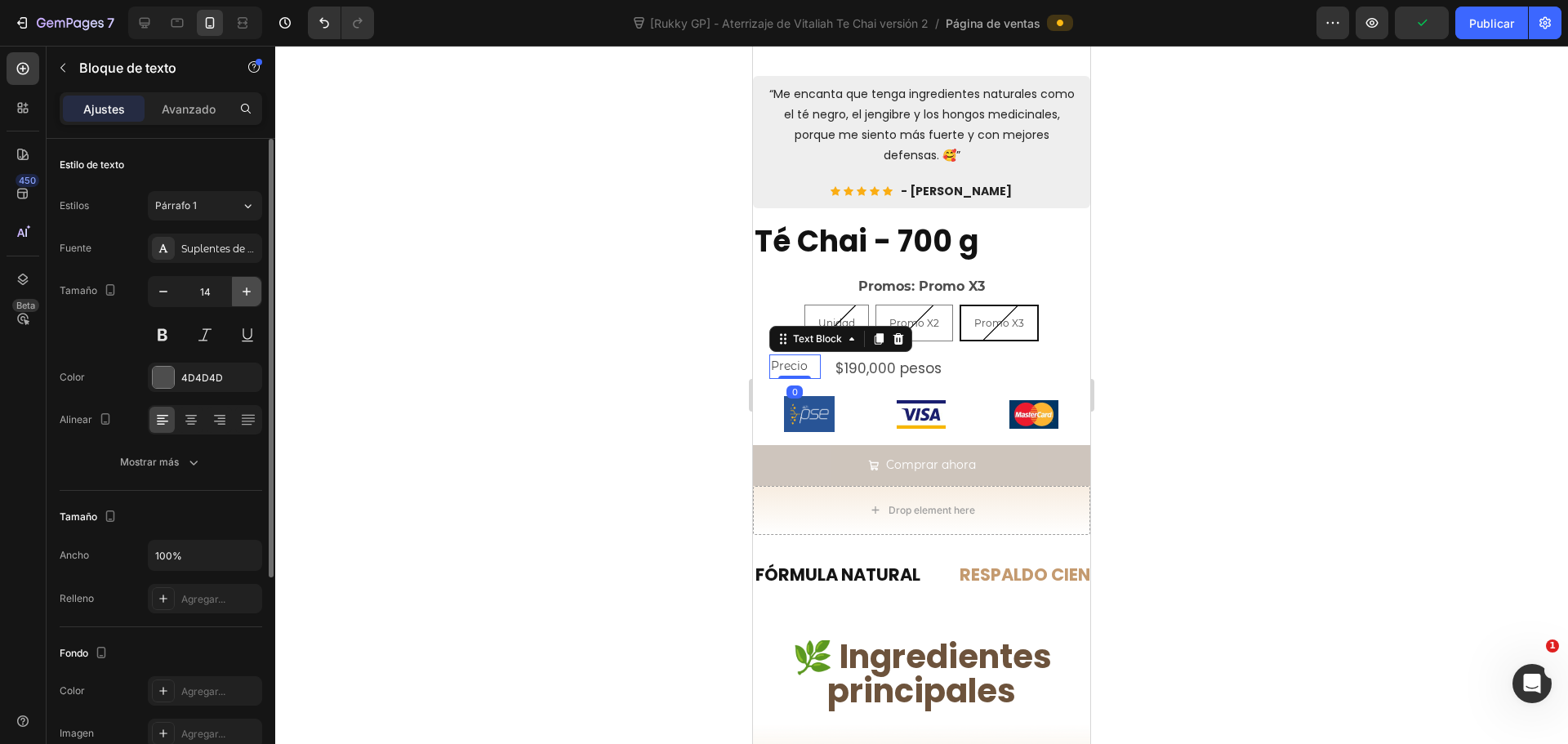
click at [252, 293] on icon "button" at bounding box center [246, 291] width 17 height 17
type input "16"
click at [165, 336] on button at bounding box center [162, 335] width 29 height 29
click at [228, 229] on div "Estilos Párrafo 1 Fuente Suplentes de Montserrat Tamaño 16 Color 4D4D4D Alinear…" at bounding box center [160, 334] width 202 height 286
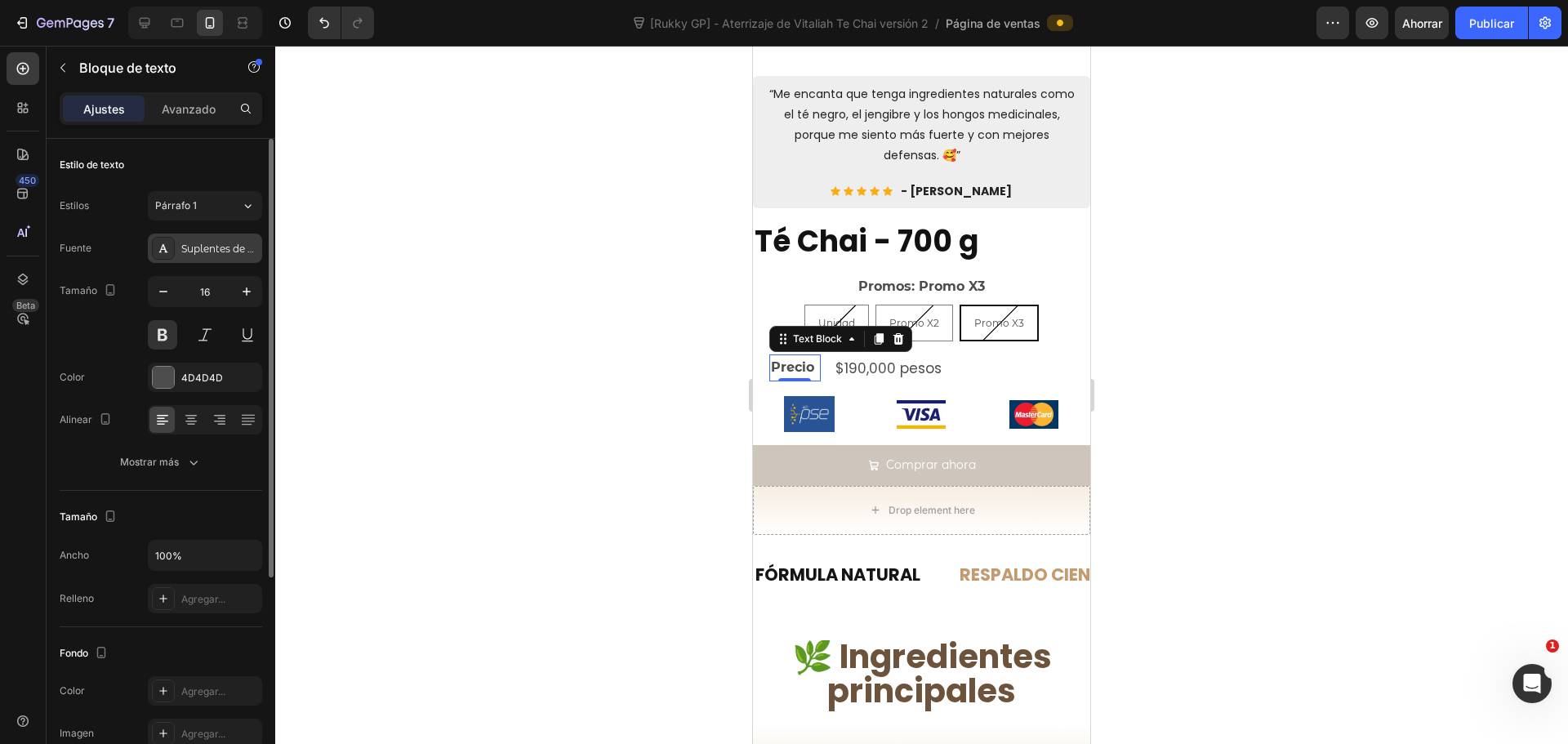
click at [229, 248] on font "Suplentes de Montserrat" at bounding box center [244, 249] width 125 height 13
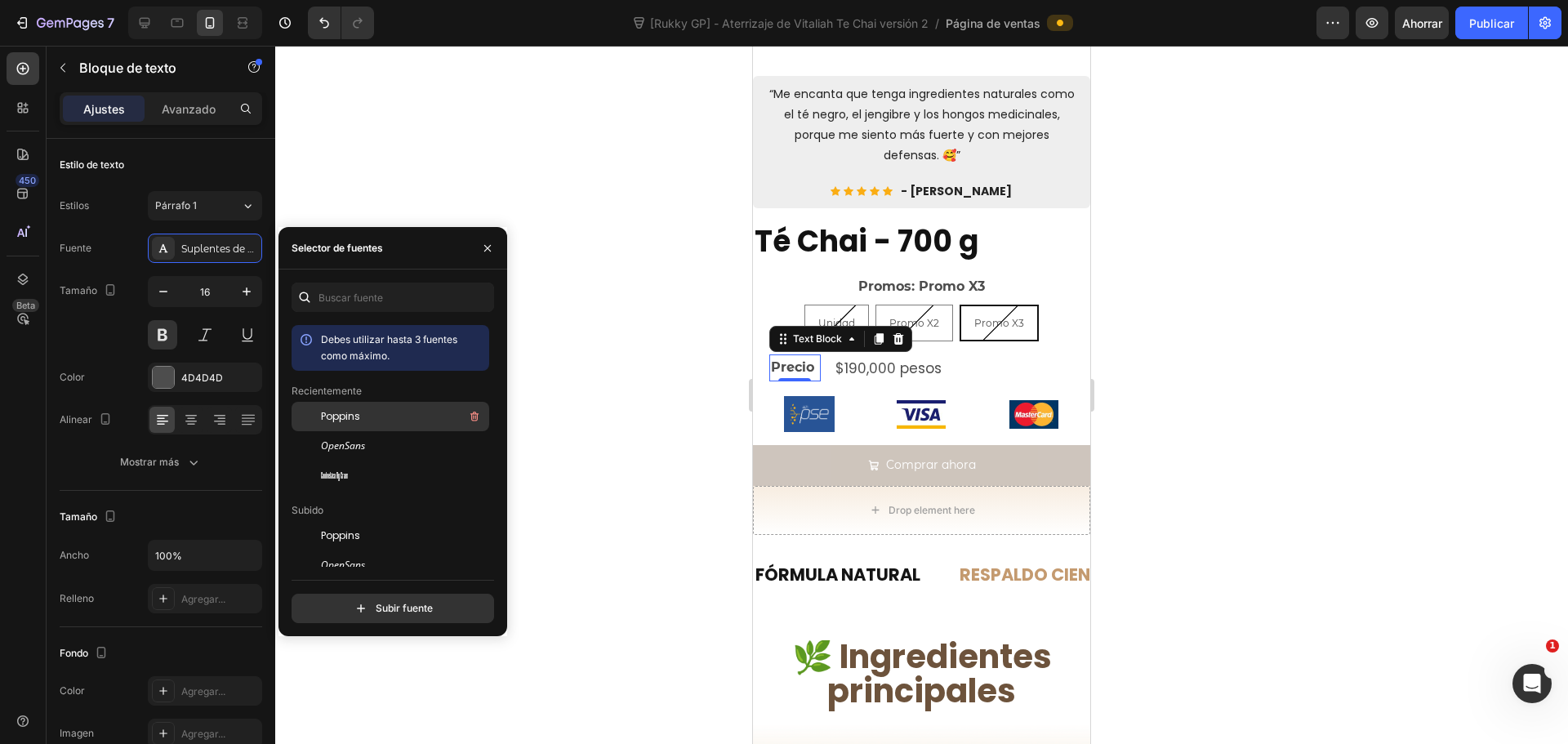
click at [351, 418] on font "Poppins" at bounding box center [340, 416] width 39 height 14
click at [187, 380] on font "4D4D4D" at bounding box center [202, 378] width 42 height 13
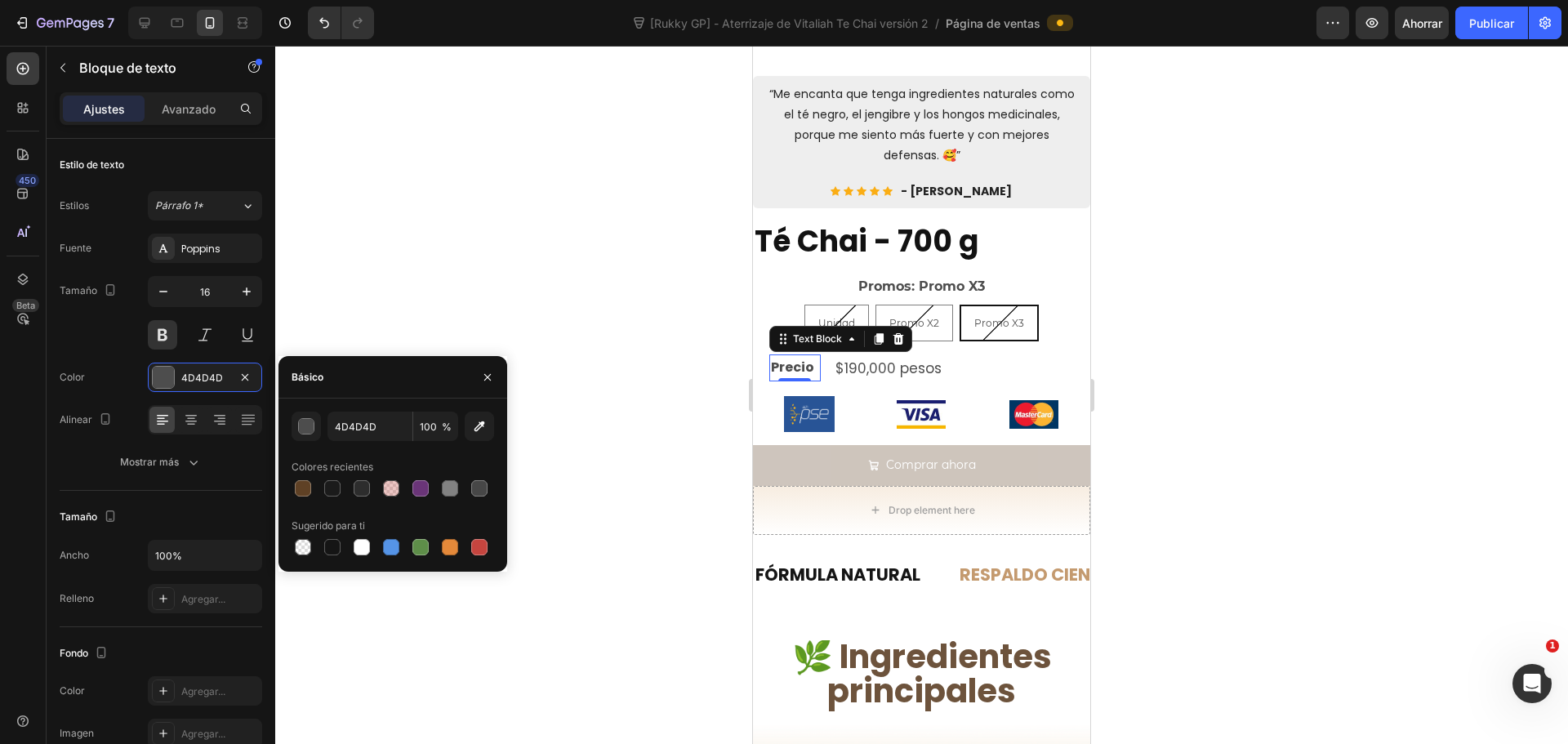
click at [339, 489] on div at bounding box center [332, 488] width 17 height 17
type input "1B1B1B"
click at [945, 356] on div "$190,000 pesos" at bounding box center [962, 368] width 256 height 28
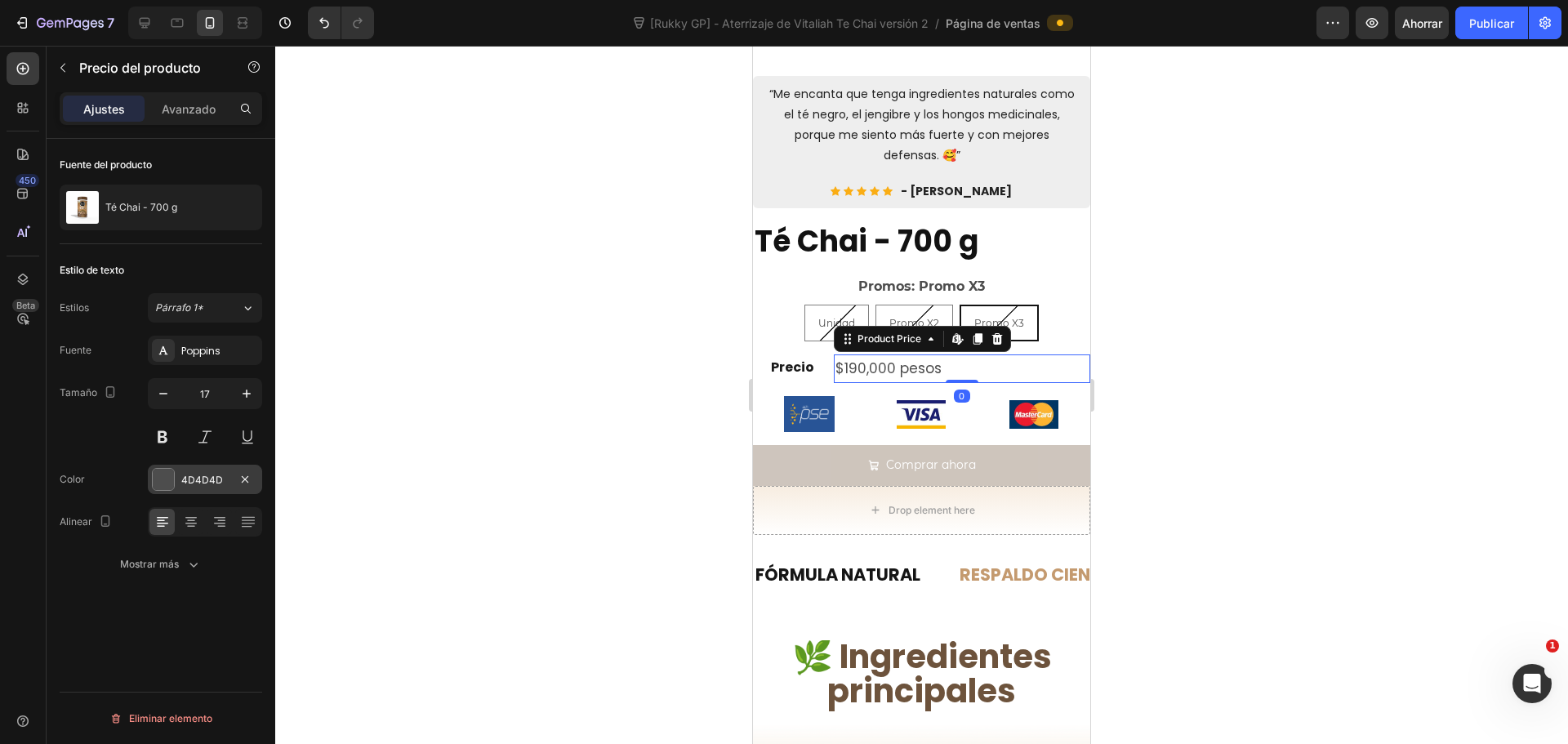
click at [164, 474] on div at bounding box center [163, 480] width 21 height 21
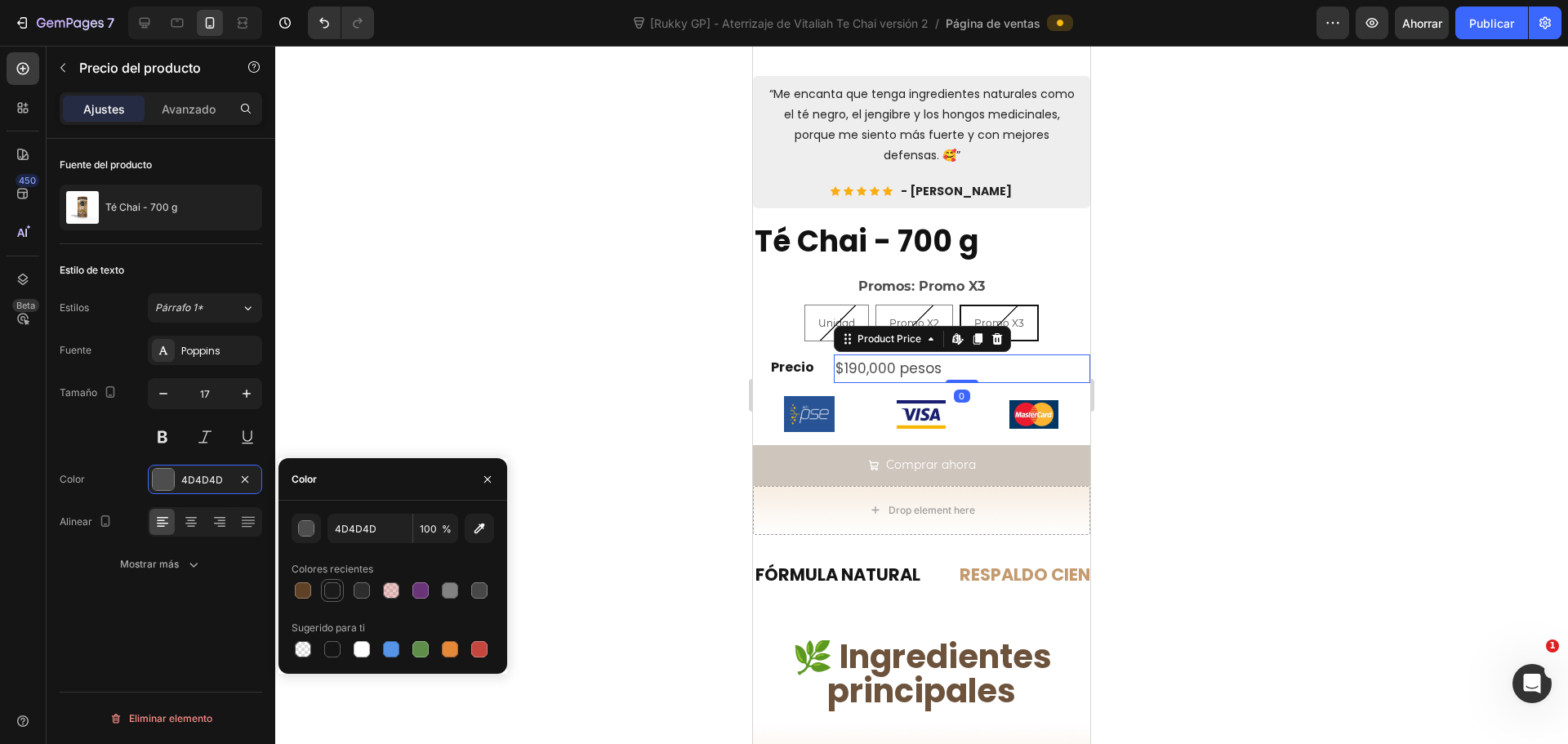
click at [341, 592] on div at bounding box center [332, 591] width 19 height 19
type input "1B1B1B"
click at [477, 359] on div at bounding box center [921, 394] width 1293 height 698
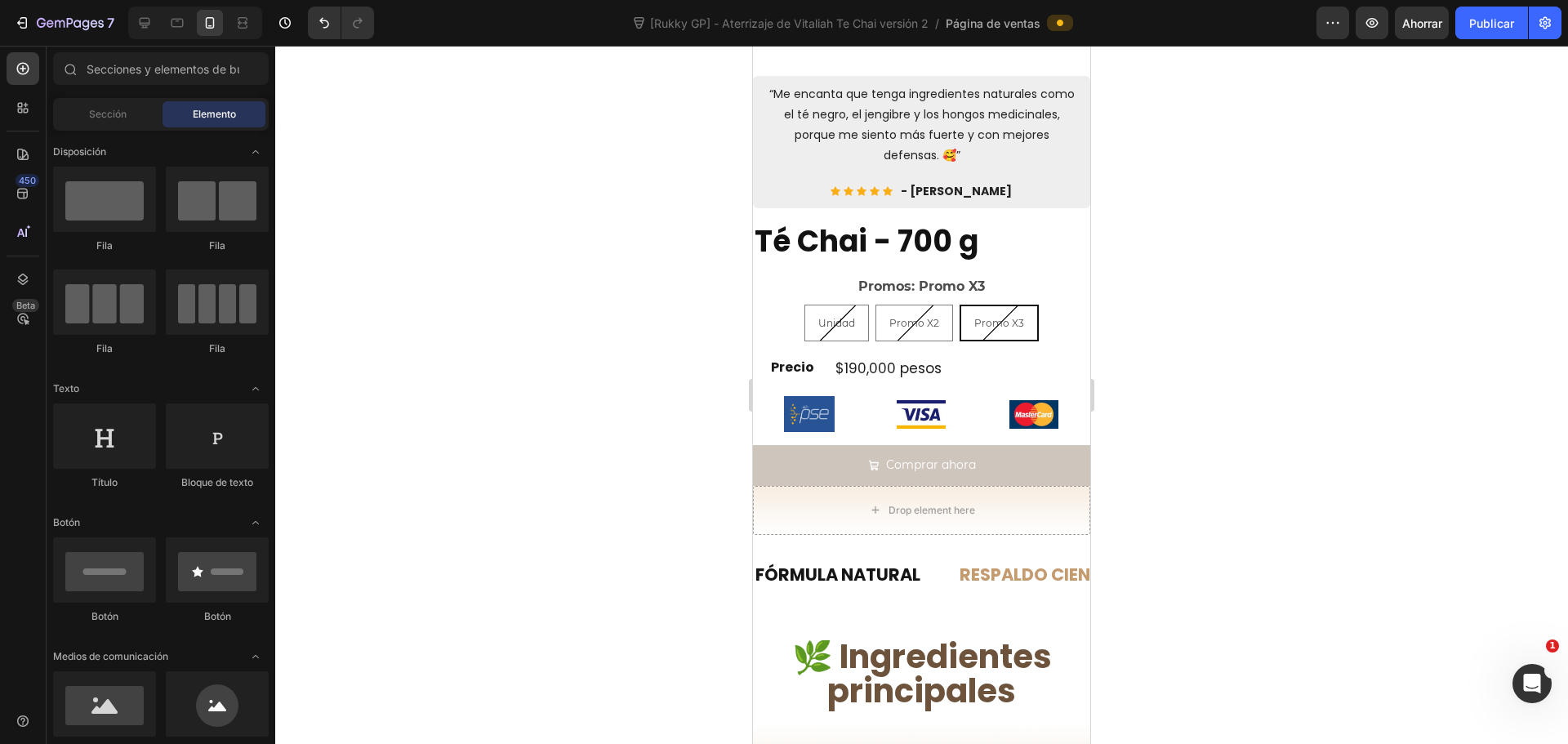
click at [477, 359] on div at bounding box center [921, 394] width 1293 height 698
click at [986, 355] on div "$190,000 pesos" at bounding box center [962, 368] width 256 height 28
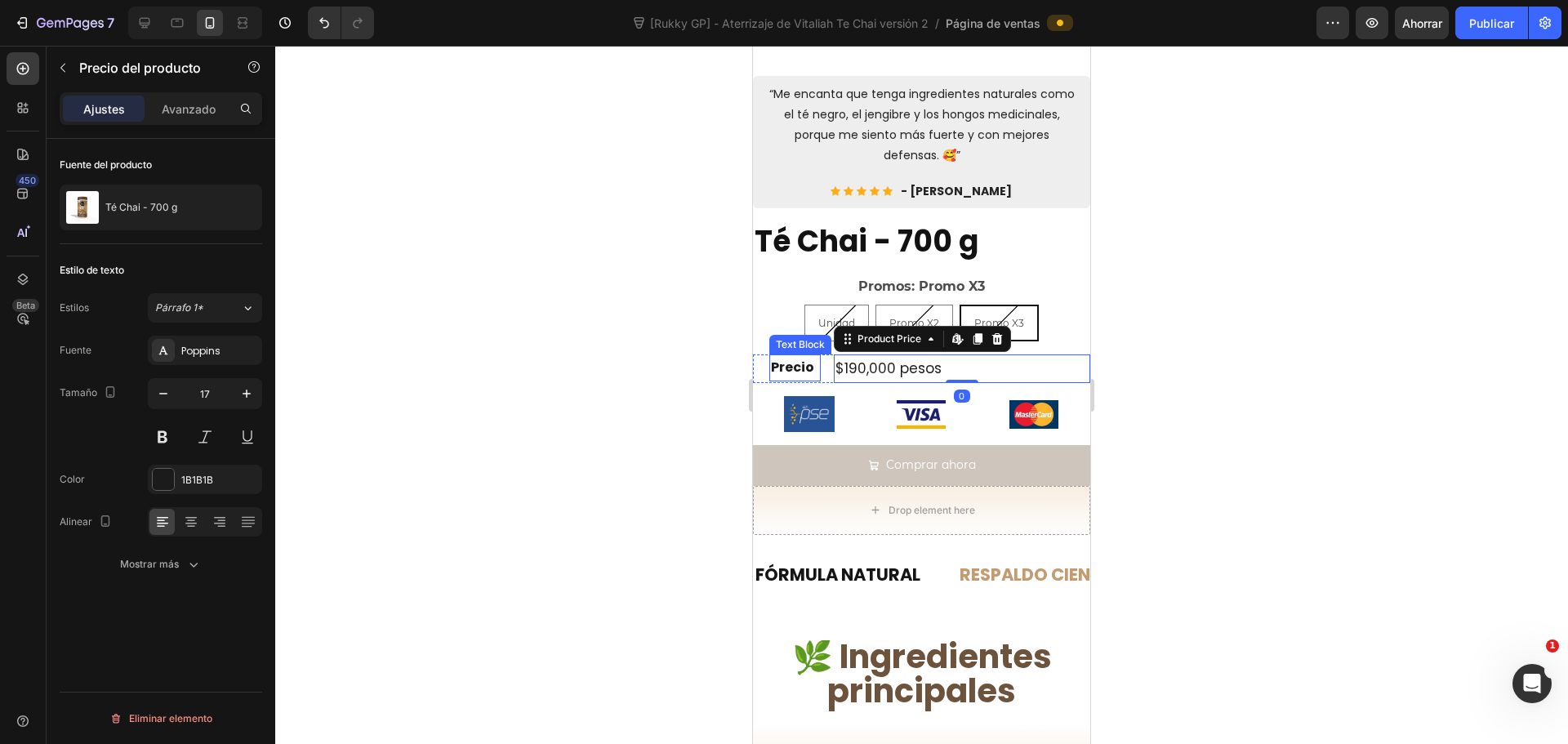
click at [817, 356] on p "Precio" at bounding box center [796, 368] width 49 height 23
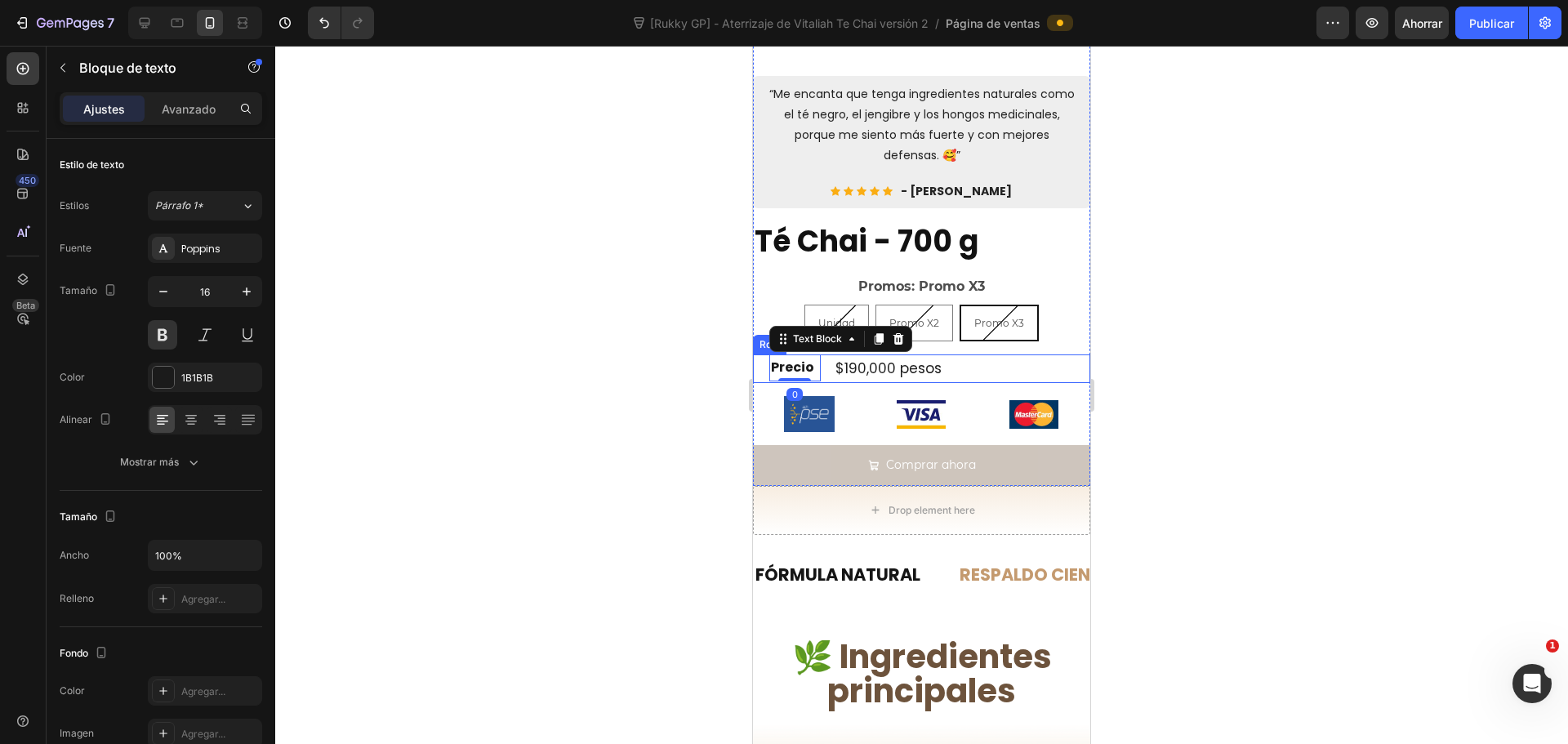
click at [830, 355] on div "Precio Text Block 0 $190,000 pesos Product Price Product Price Row" at bounding box center [921, 368] width 337 height 28
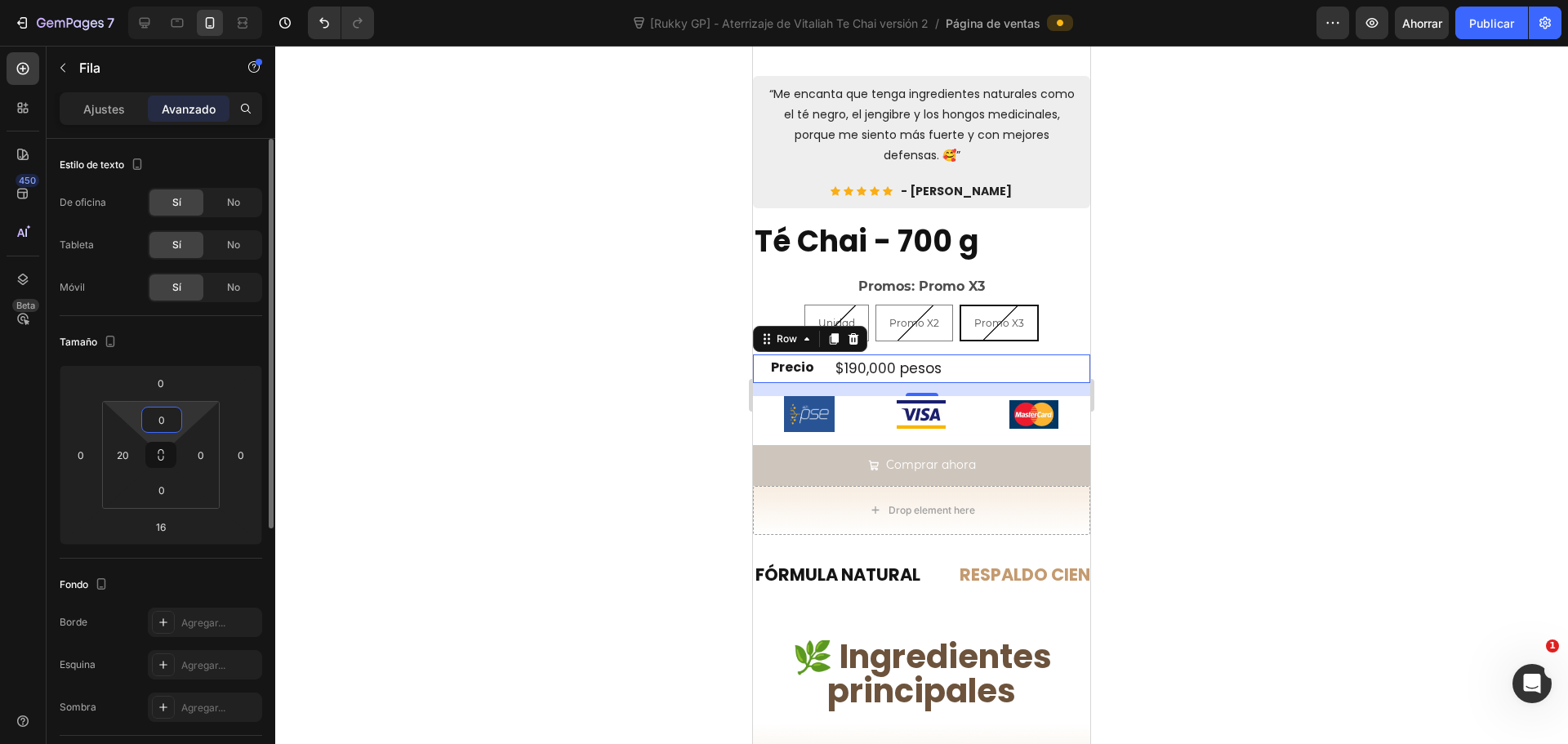
click at [168, 420] on input "0" at bounding box center [162, 420] width 33 height 24
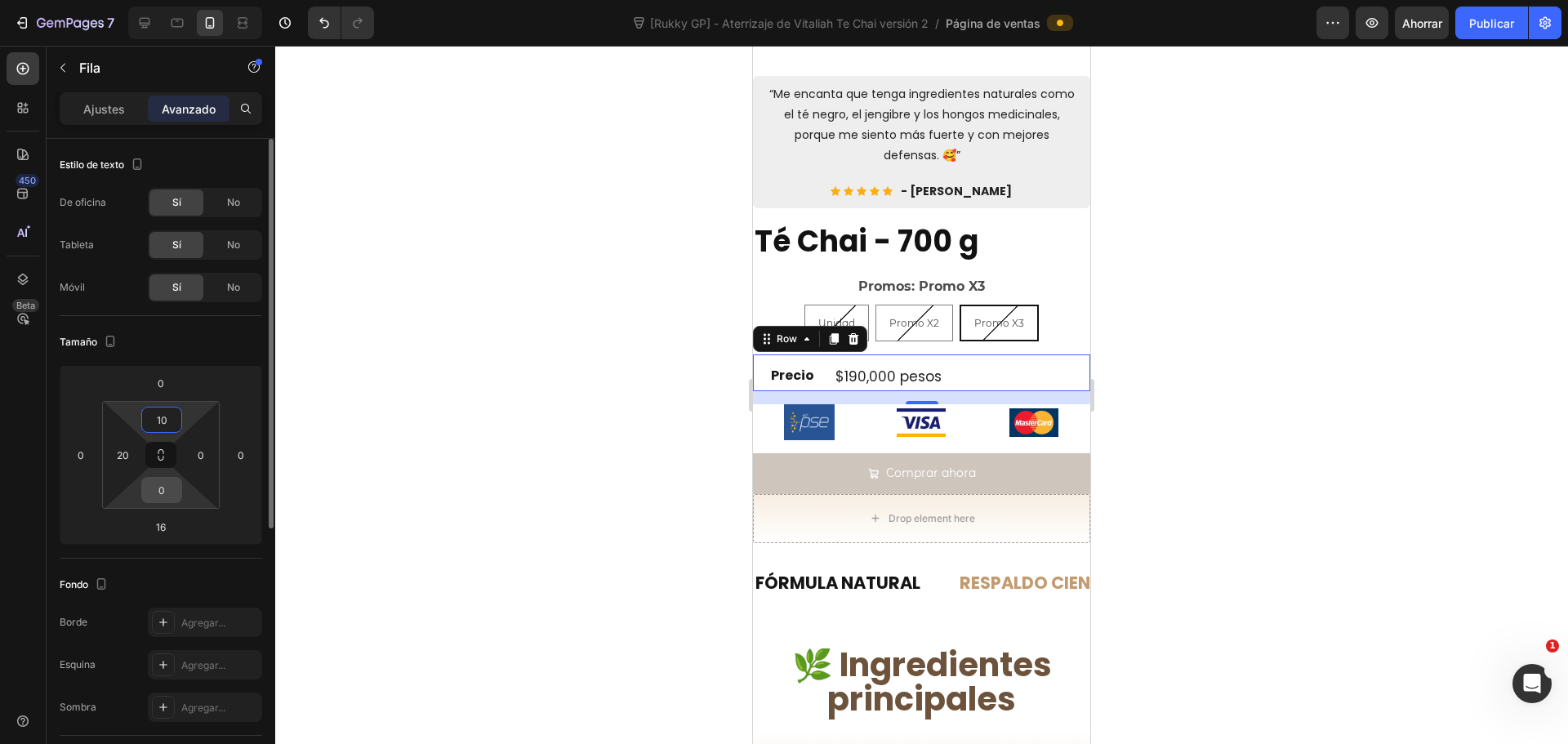
type input "10"
click at [168, 479] on input "0" at bounding box center [162, 490] width 33 height 24
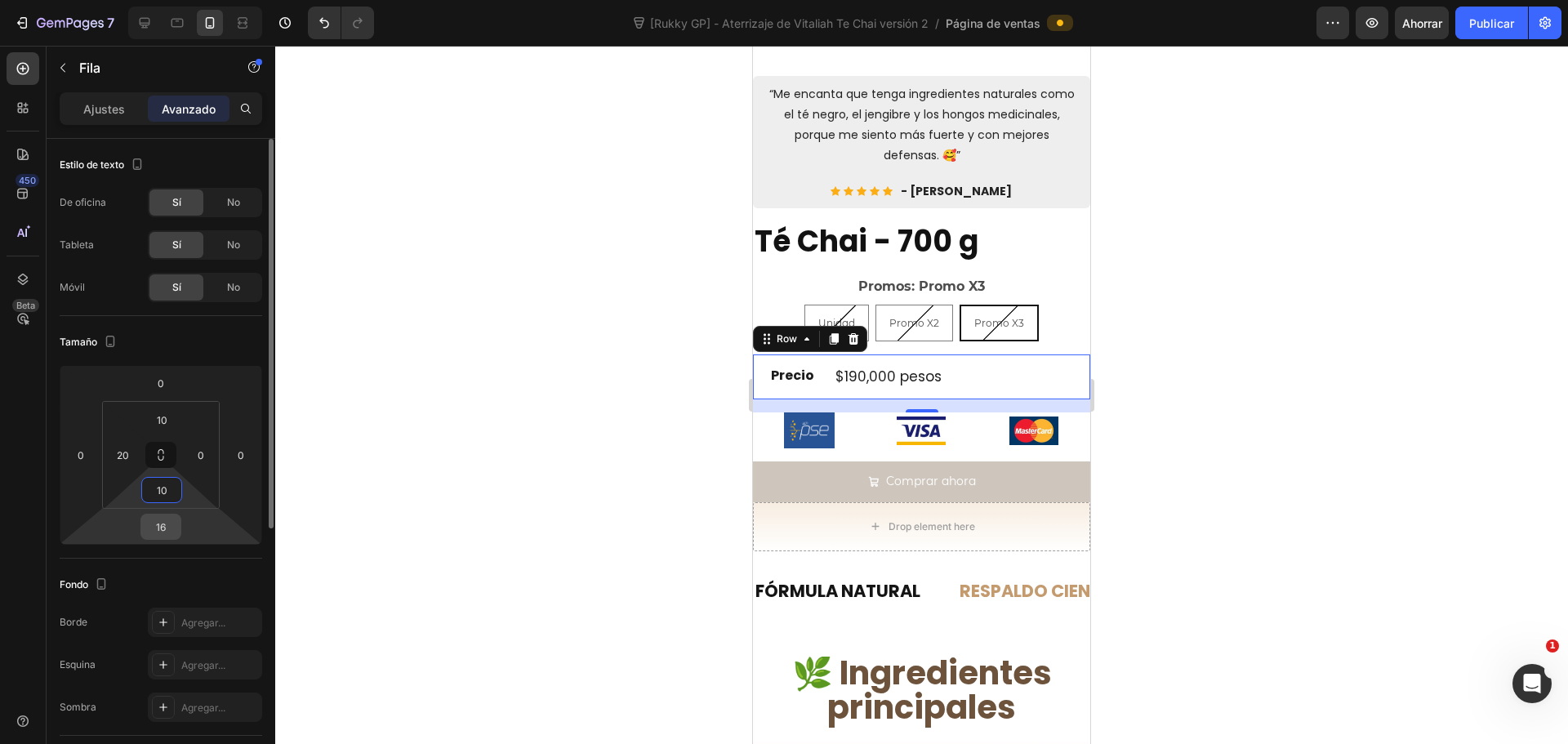
type input "10"
click at [160, 539] on div "16" at bounding box center [161, 526] width 41 height 26
click at [167, 526] on input "16" at bounding box center [161, 526] width 33 height 24
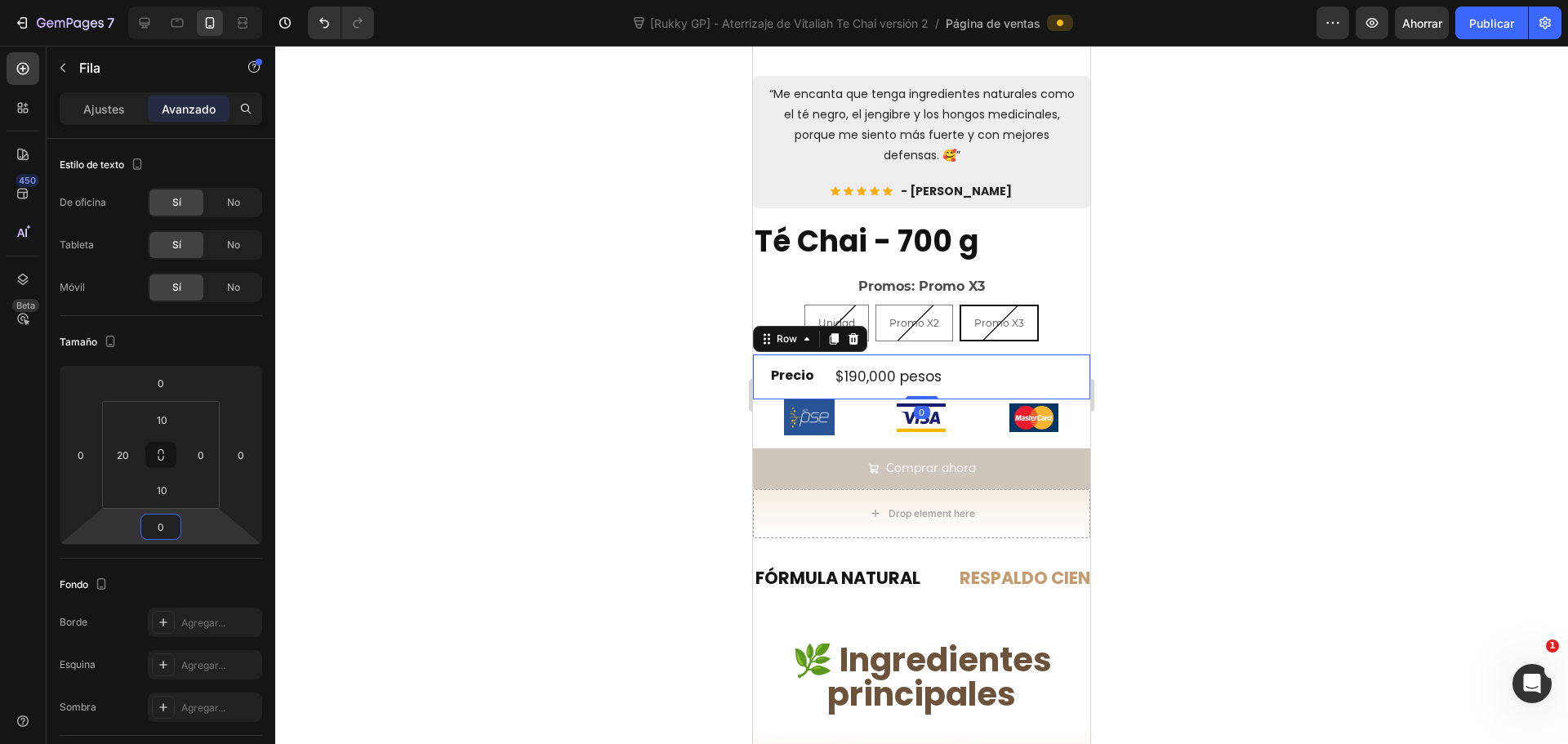
click at [537, 425] on div at bounding box center [921, 394] width 1293 height 698
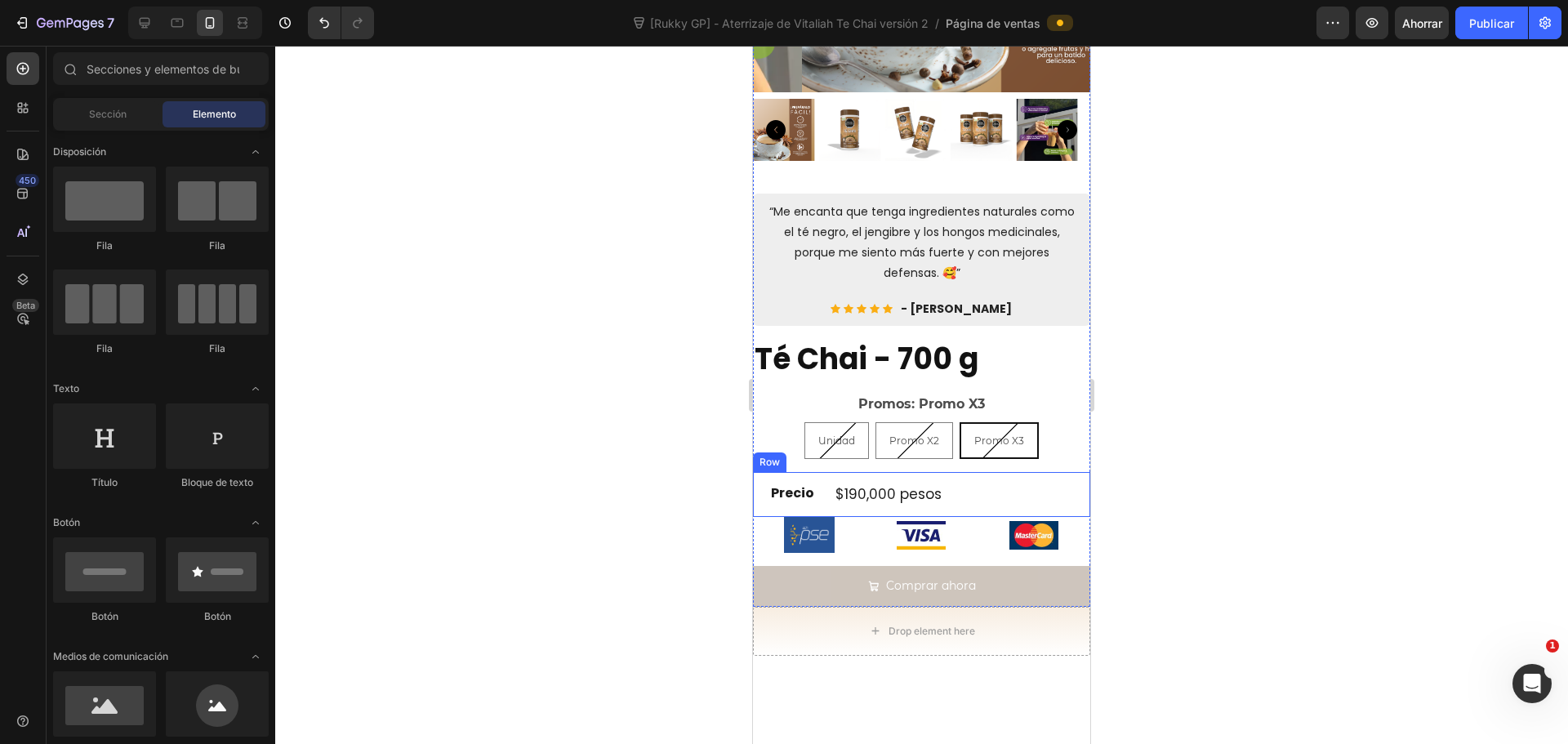
scroll to position [163, 0]
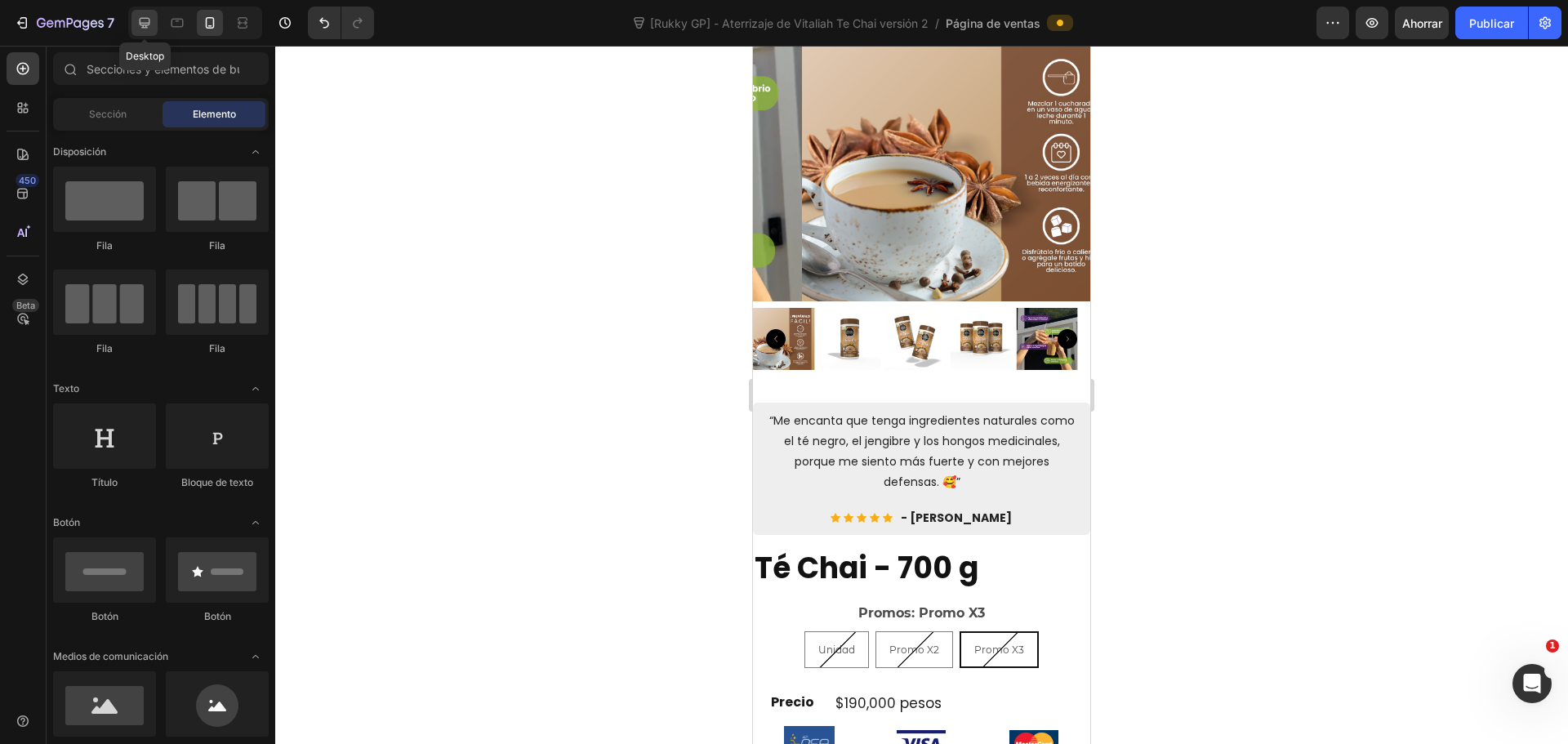
click at [148, 26] on icon at bounding box center [144, 22] width 17 height 17
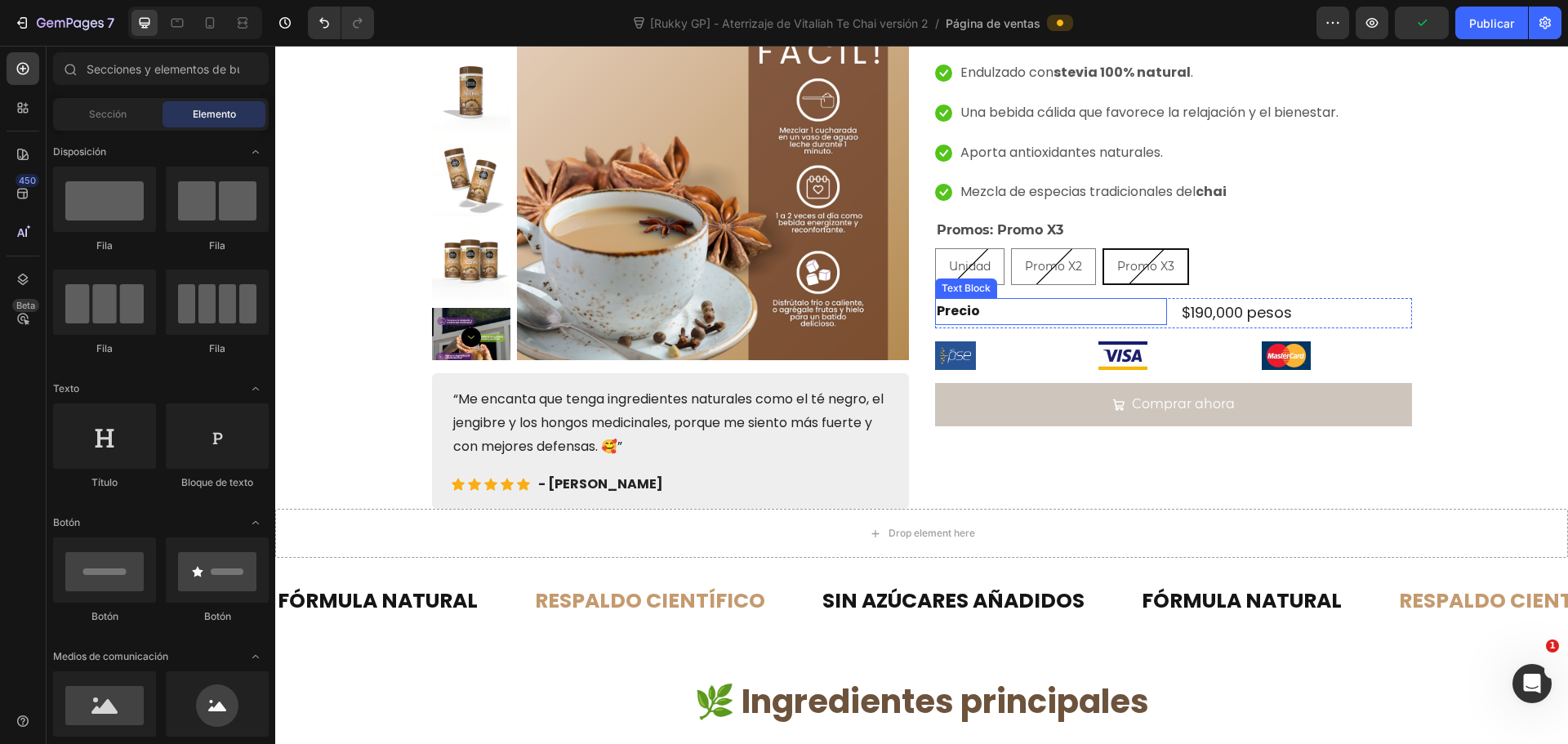
click at [1135, 311] on p "Precio" at bounding box center [1050, 312] width 228 height 23
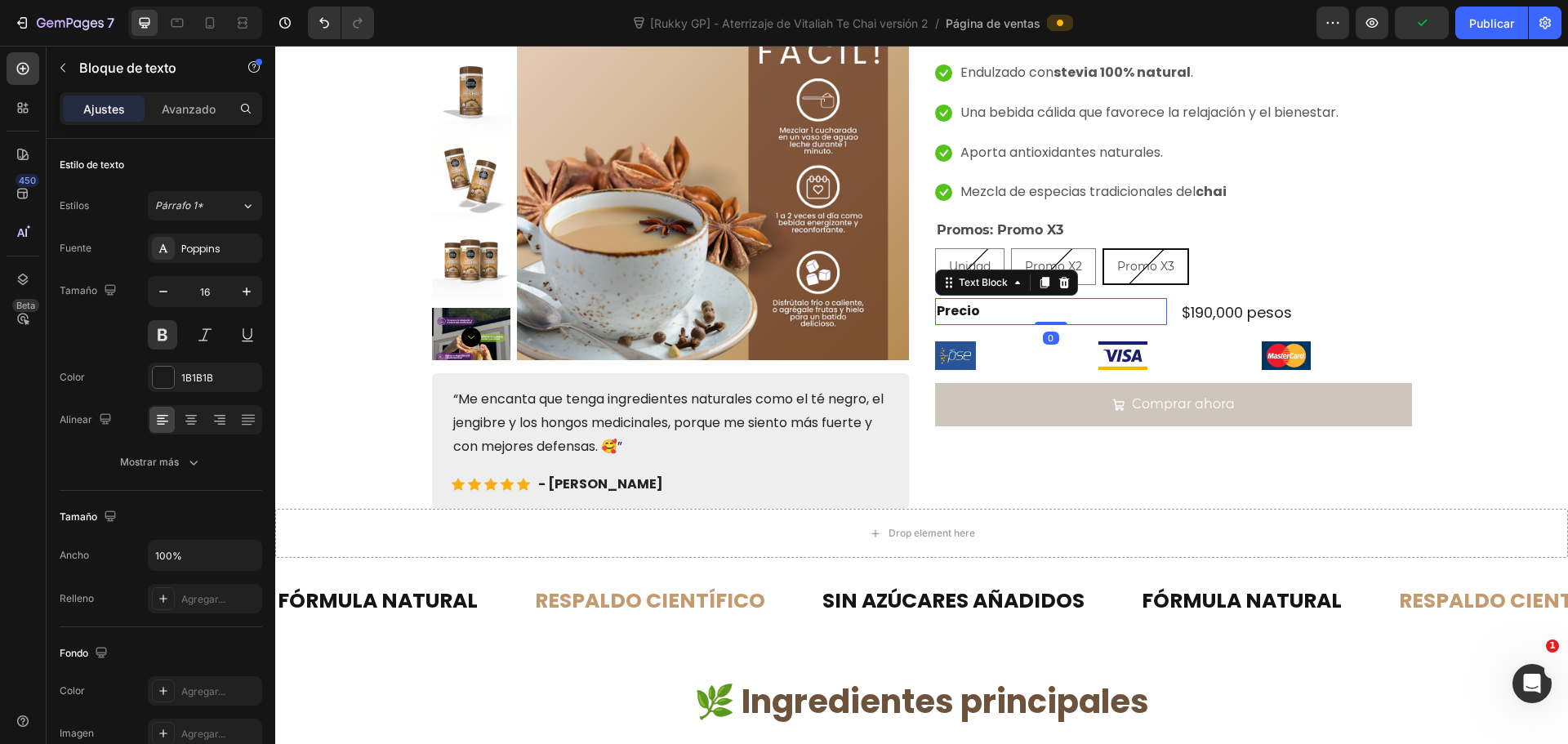
click at [1170, 306] on div "Precio Text Block 0 $190,000 pesos Product Price Product Price Row" at bounding box center [1174, 313] width 477 height 29
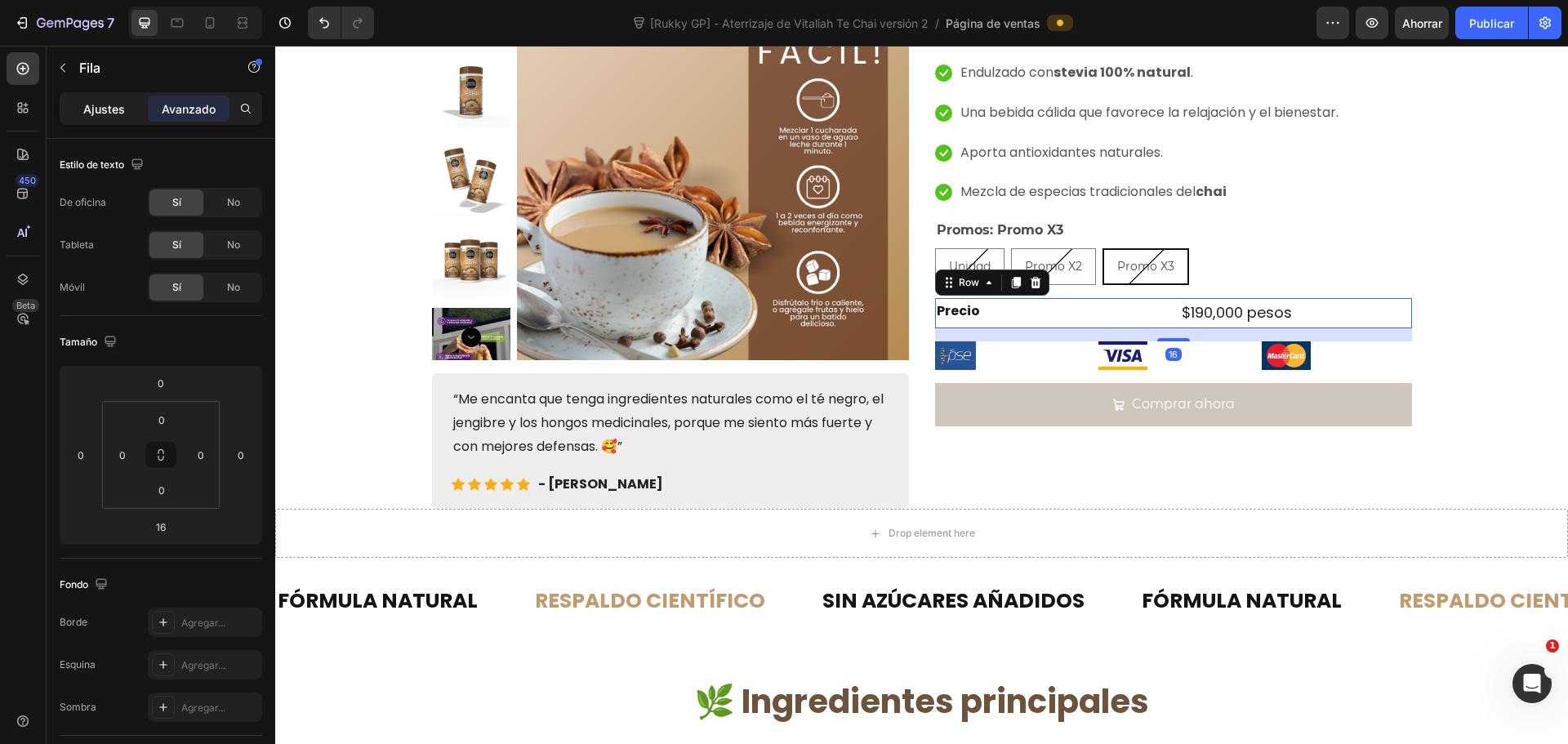
click at [103, 108] on font "Ajustes" at bounding box center [104, 109] width 42 height 14
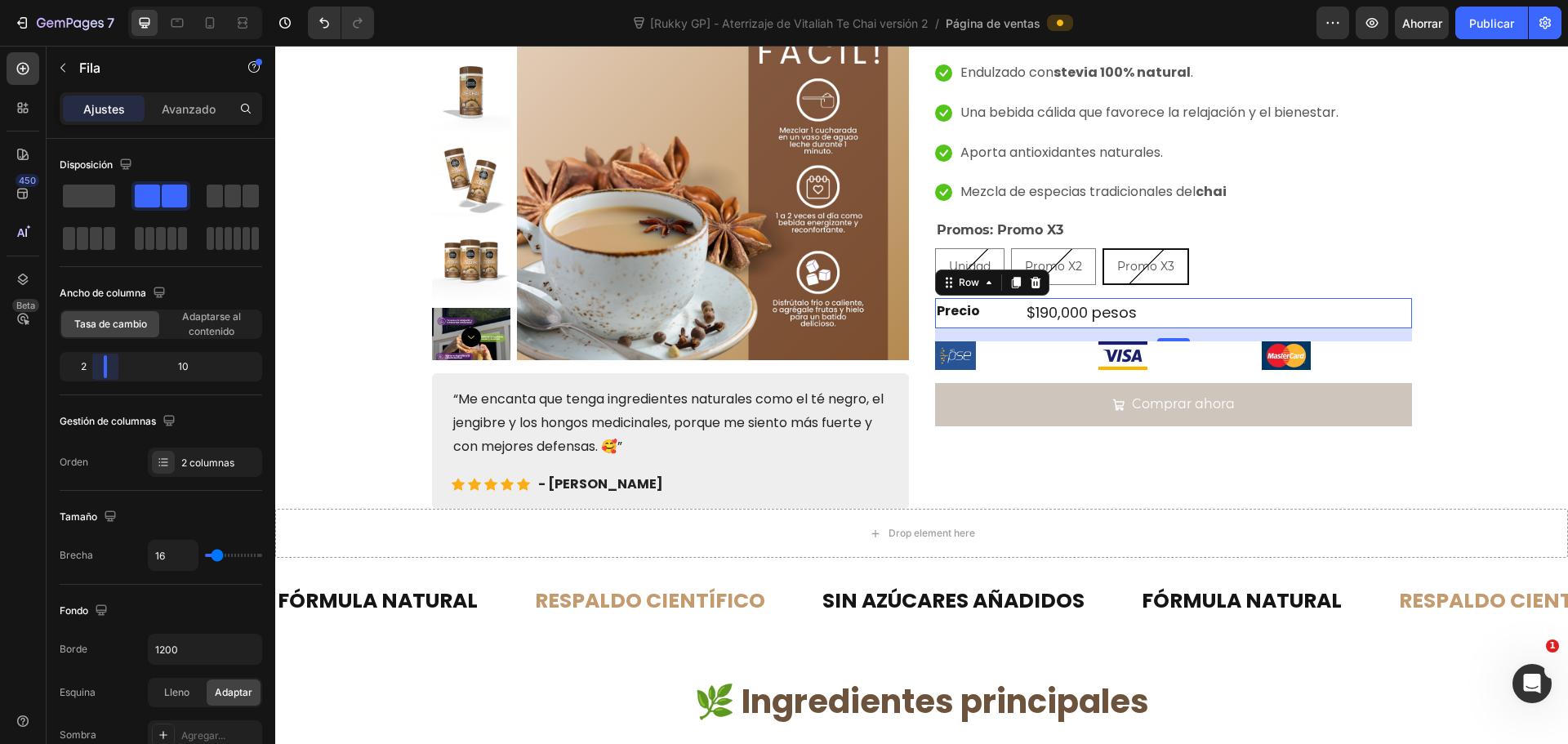
drag, startPoint x: 158, startPoint y: 372, endPoint x: 113, endPoint y: 310, distance: 76.6
click at [102, 0] on body "7 Version history [Rukky GP] - Aterrizaje de Vitaliah Te Chai versión 2 / Págin…" at bounding box center [784, 0] width 1568 height 0
click at [972, 313] on p "Precio" at bounding box center [973, 312] width 75 height 23
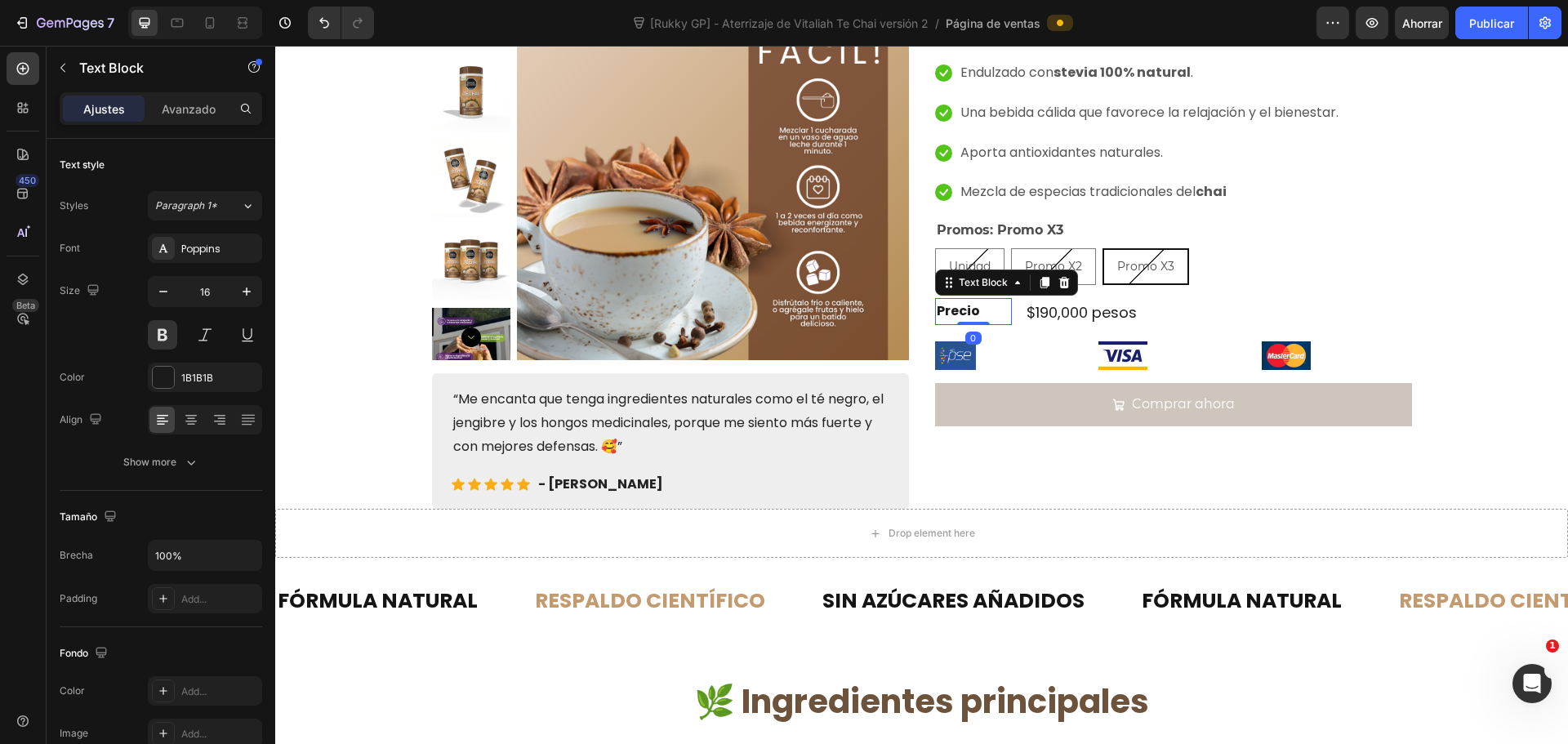
click at [972, 313] on p "Precio" at bounding box center [973, 312] width 75 height 23
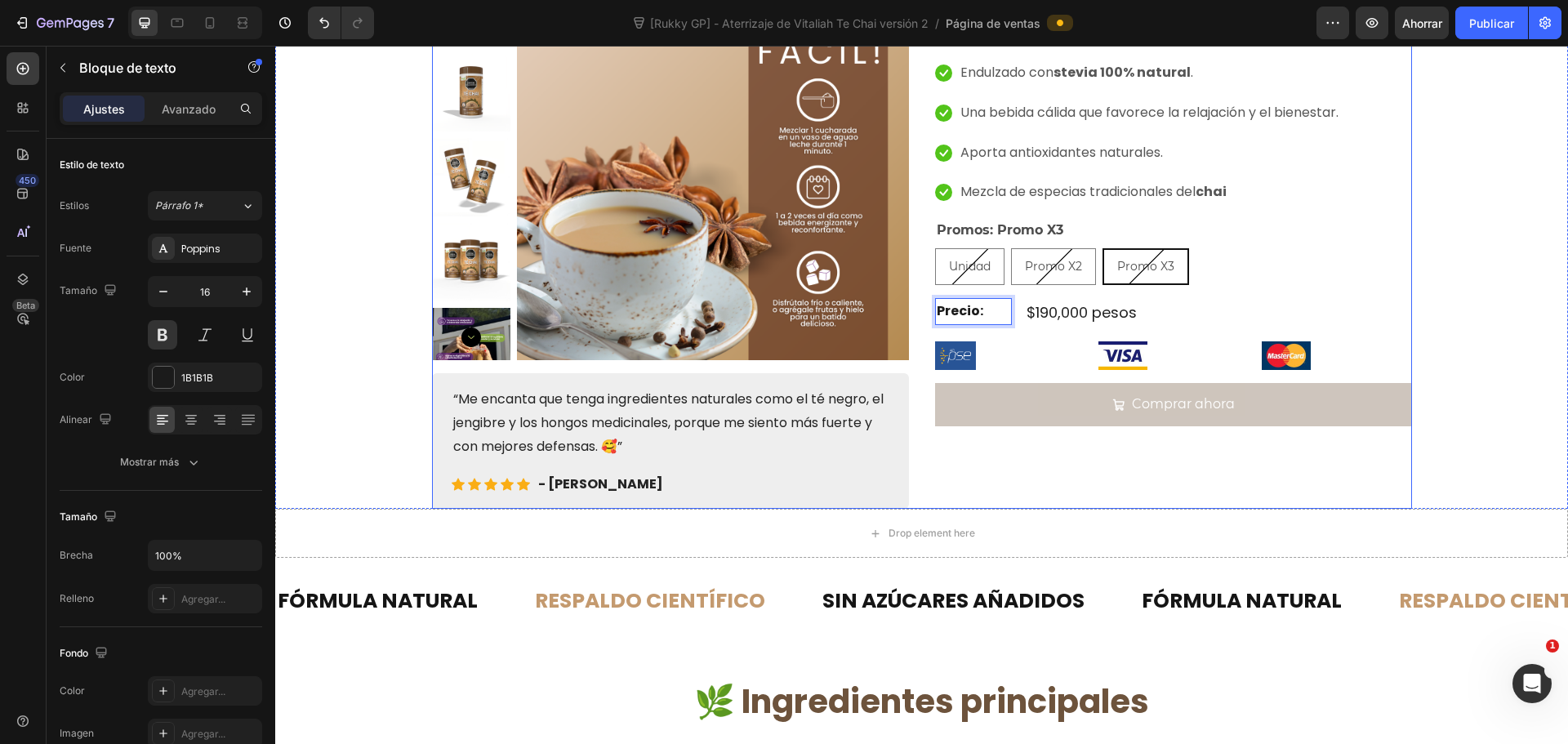
click at [1555, 326] on div "Product Images “Me encanta que tenga ingredientes naturales como el té negro, e…" at bounding box center [921, 238] width 1293 height 541
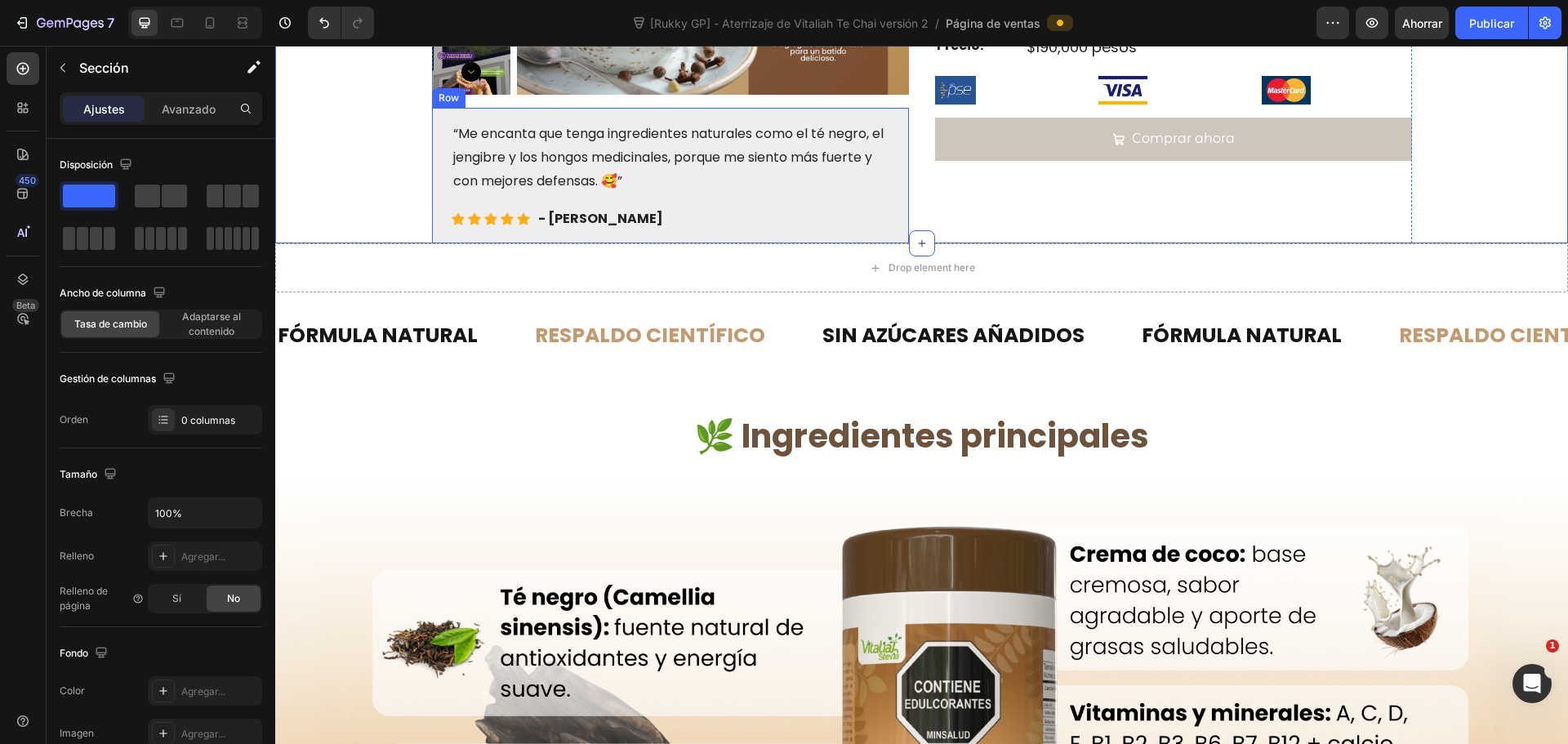
scroll to position [490, 0]
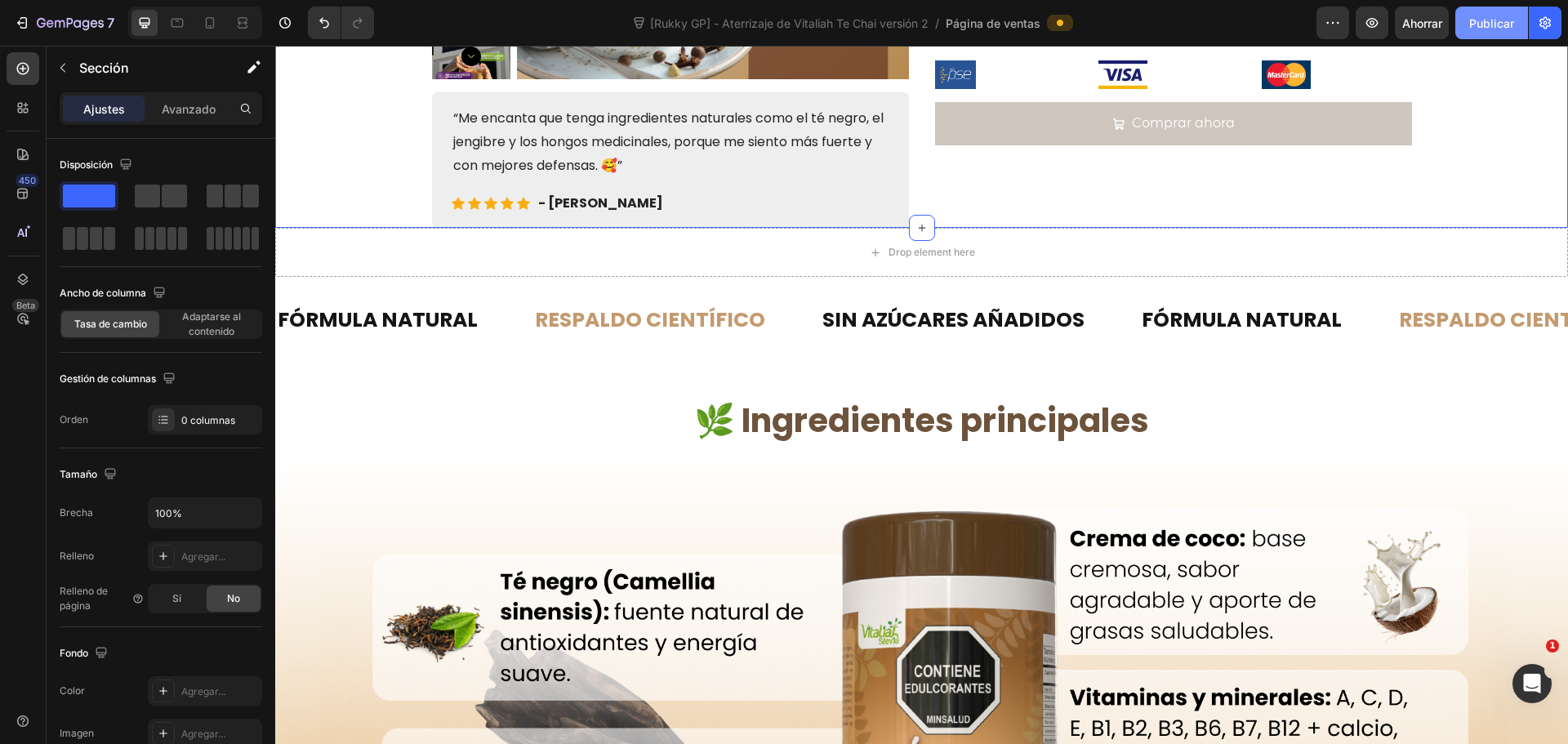
drag, startPoint x: 1480, startPoint y: 24, endPoint x: 1142, endPoint y: 34, distance: 338.1
click at [1480, 24] on font "Publicar" at bounding box center [1491, 23] width 45 height 14
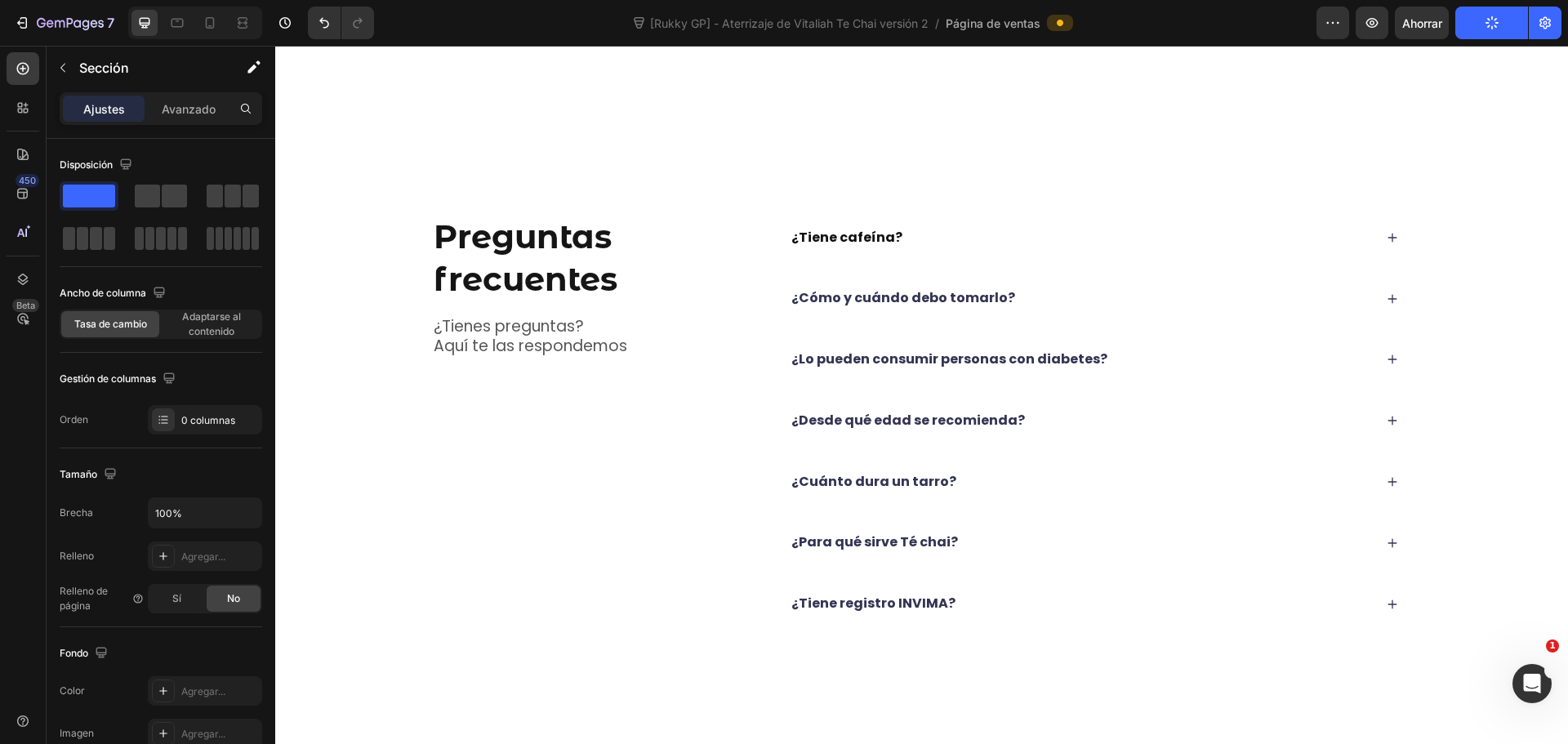
scroll to position [5062, 0]
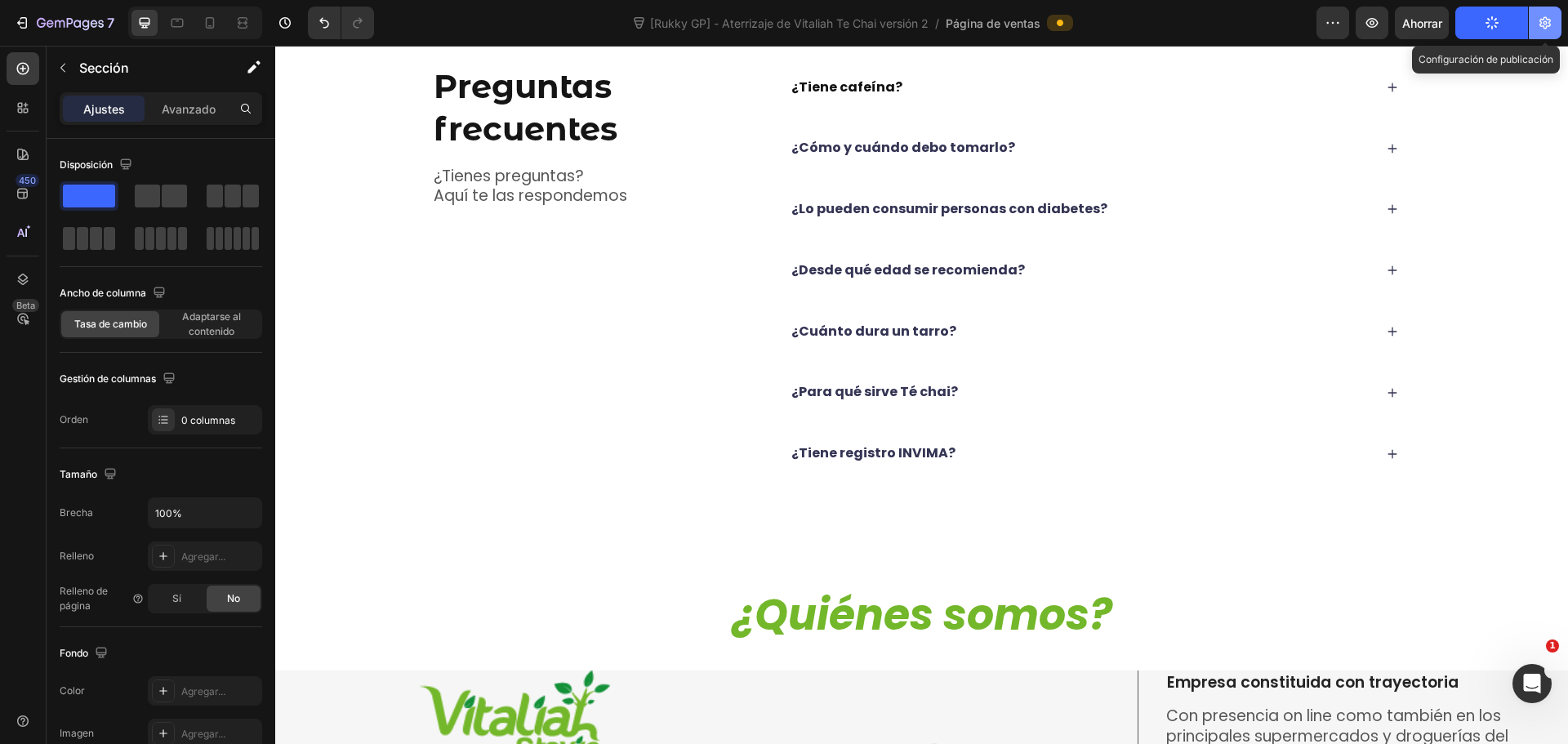
click at [1539, 21] on icon "button" at bounding box center [1545, 22] width 17 height 17
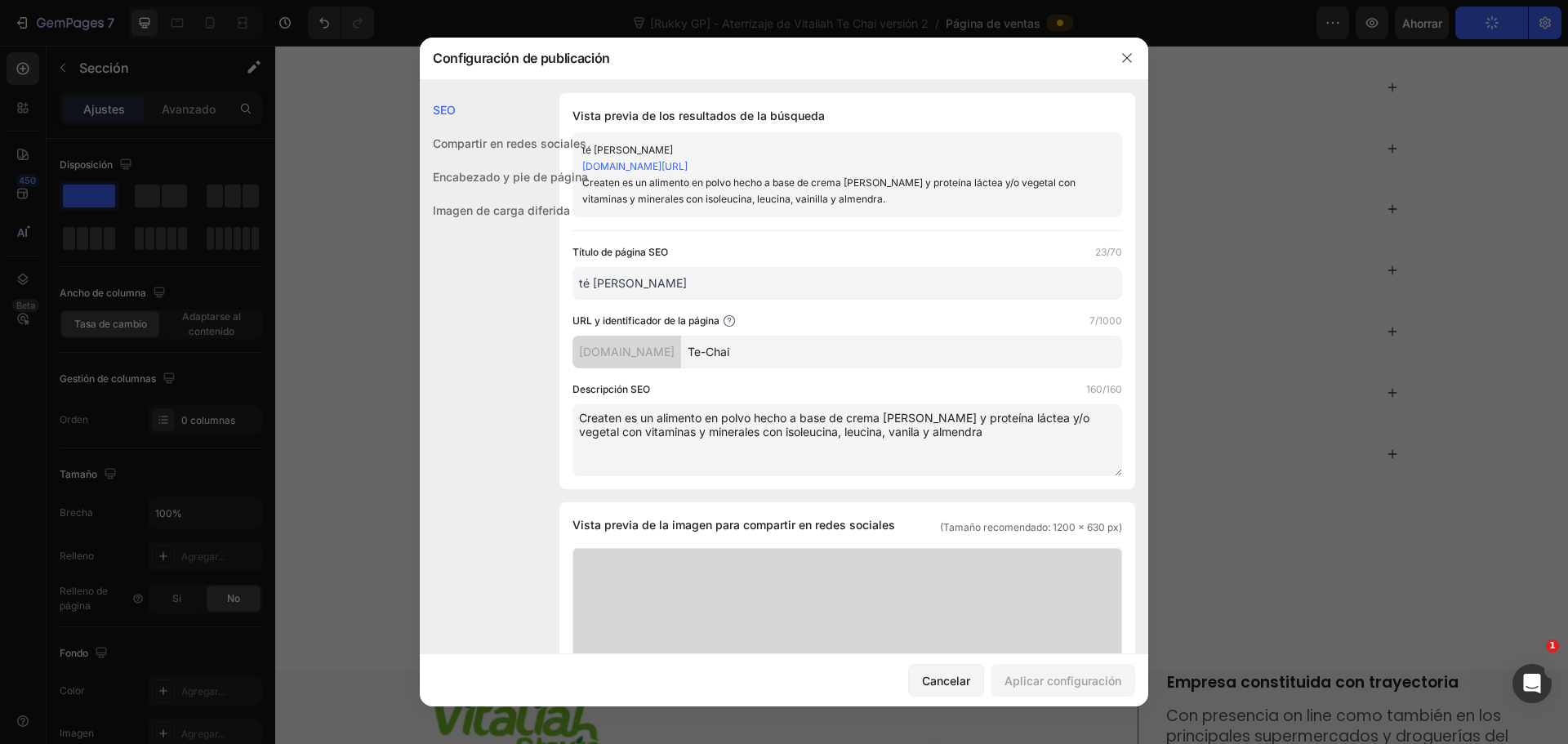
drag, startPoint x: 817, startPoint y: 352, endPoint x: 727, endPoint y: 350, distance: 90.0
click at [727, 350] on div "stevia-colombia.myshopify.com Te-Chai" at bounding box center [847, 353] width 550 height 33
click at [817, 352] on input "Te-Chai" at bounding box center [902, 353] width 441 height 33
click at [769, 352] on input "Te-Chai" at bounding box center [902, 353] width 441 height 33
click at [789, 351] on input "te-Chai" at bounding box center [902, 353] width 441 height 33
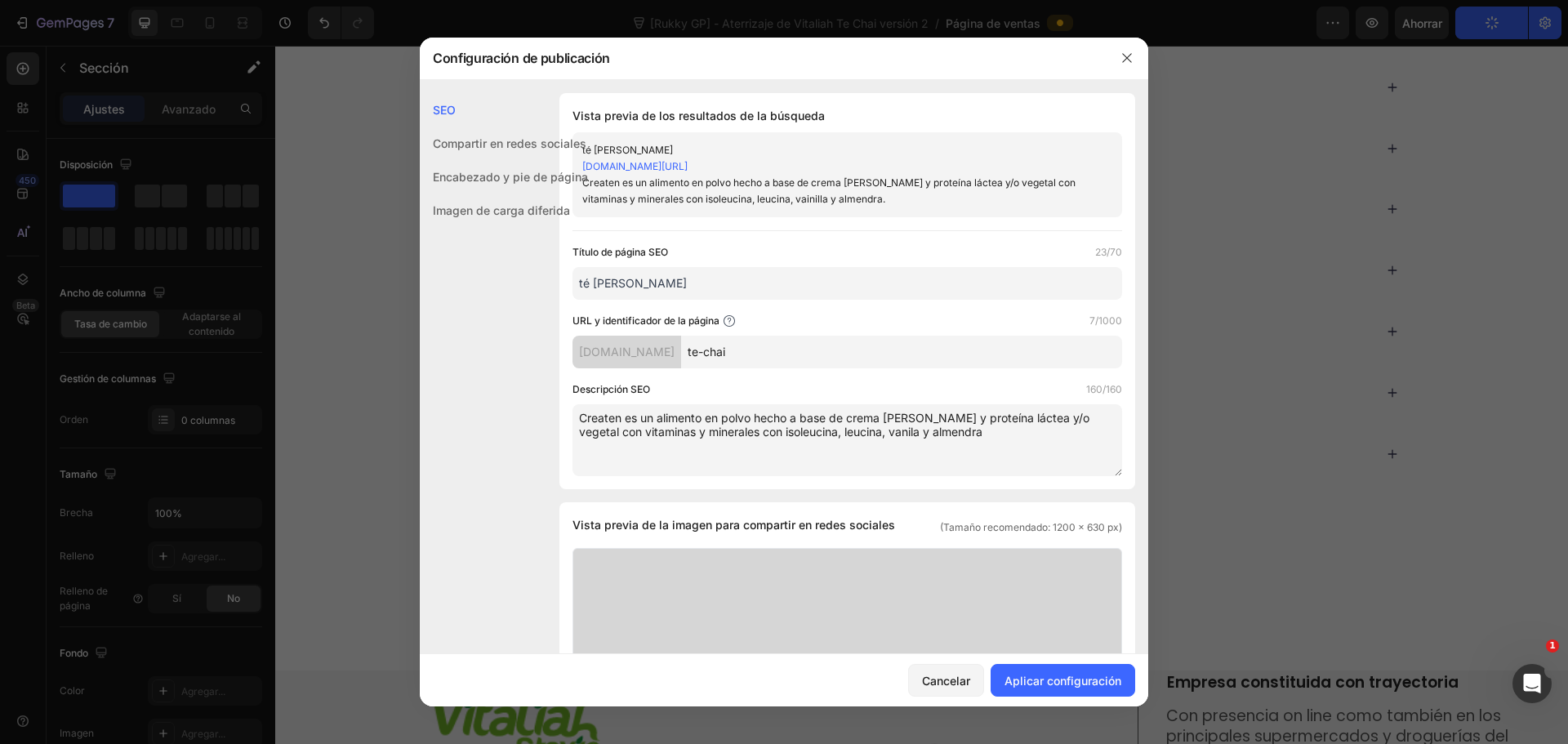
click at [818, 349] on input "te-chai" at bounding box center [902, 353] width 441 height 33
click at [885, 354] on input "te-chai-vitaliah" at bounding box center [902, 353] width 441 height 33
drag, startPoint x: 862, startPoint y: 353, endPoint x: 750, endPoint y: 353, distance: 112.0
click at [750, 353] on div "stevia-colombia.myshopify.com te-chai-vitaliah" at bounding box center [847, 353] width 550 height 33
type input "te-chai-vitaliah"
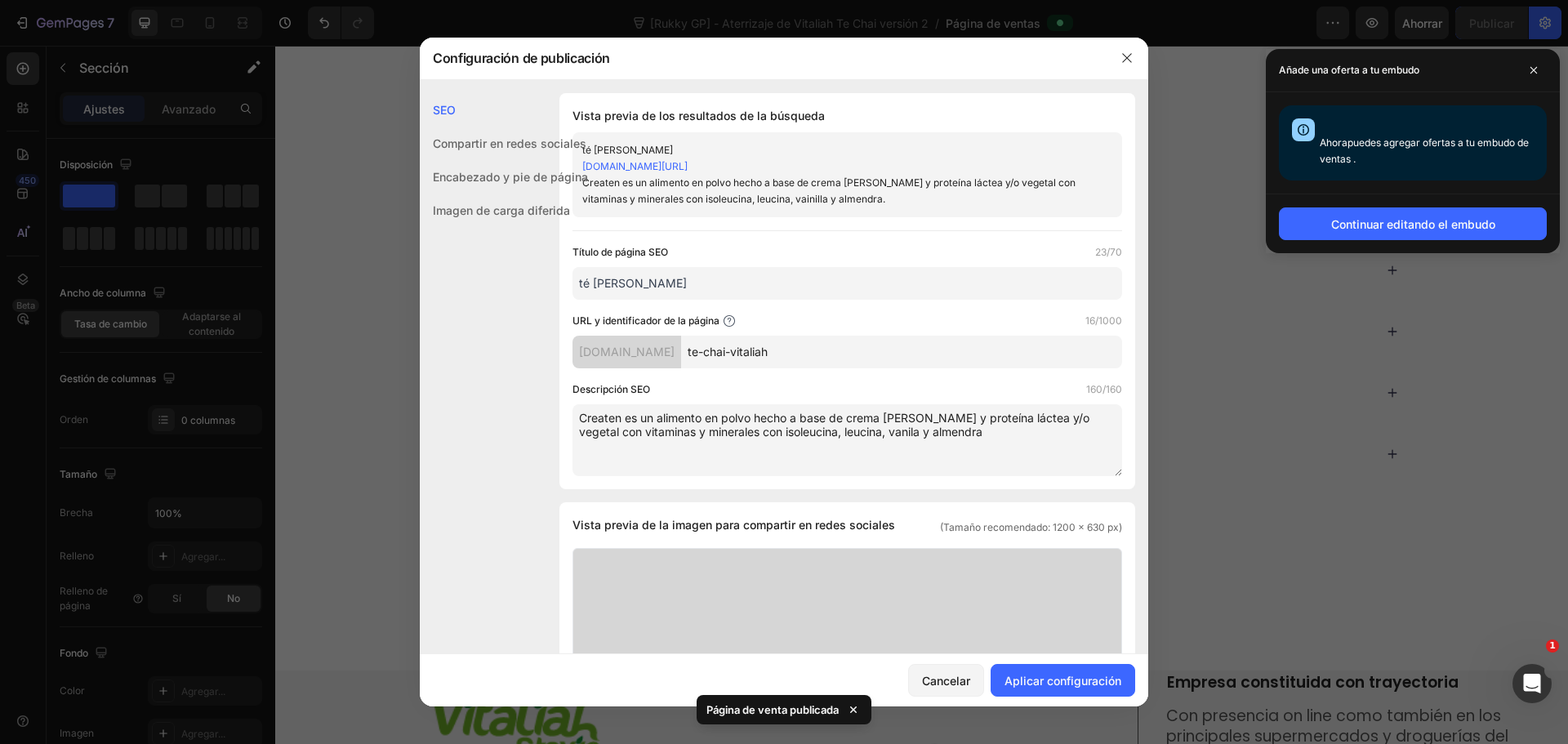
click at [1240, 299] on div at bounding box center [784, 372] width 1568 height 744
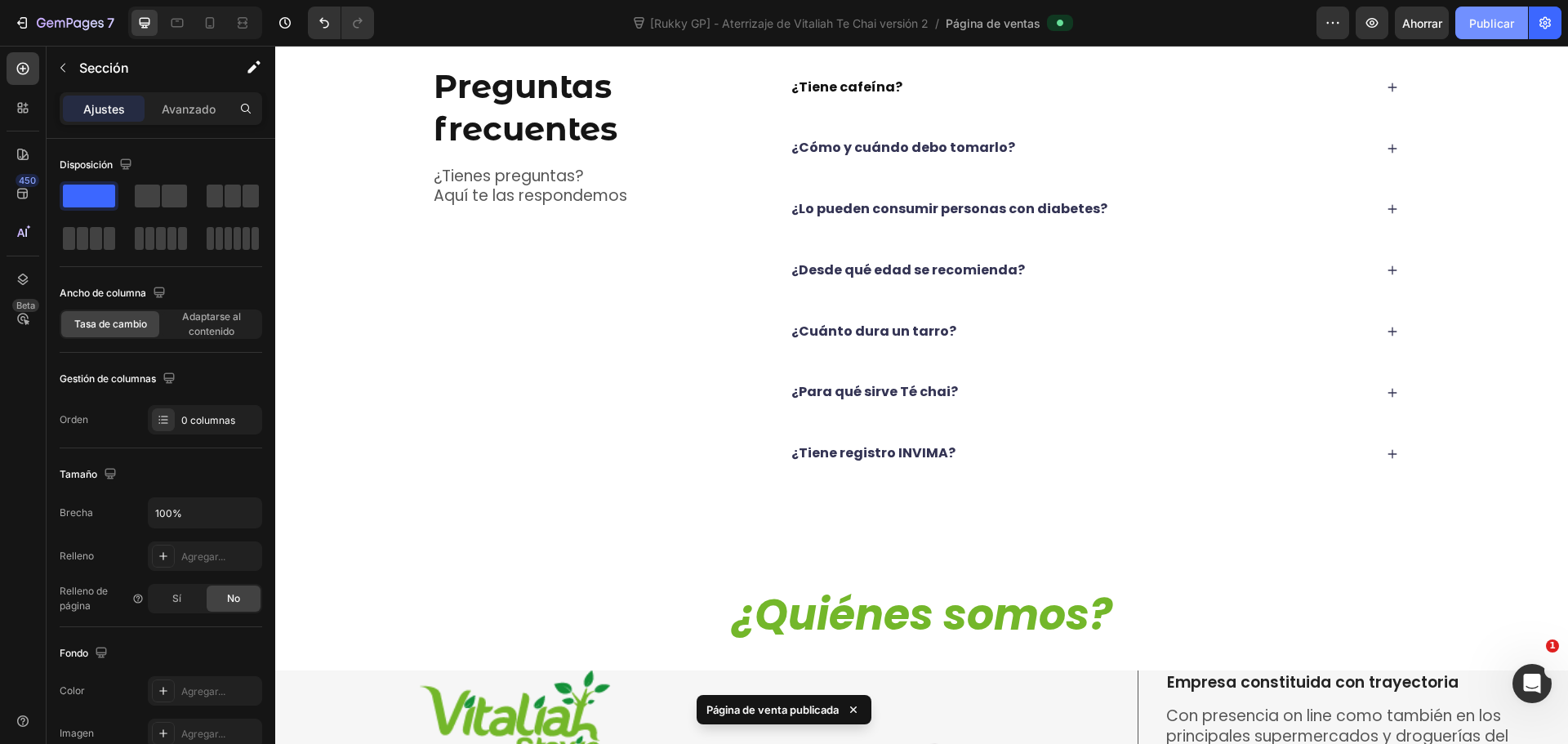
click at [1486, 32] on button "Publicar" at bounding box center [1491, 23] width 73 height 33
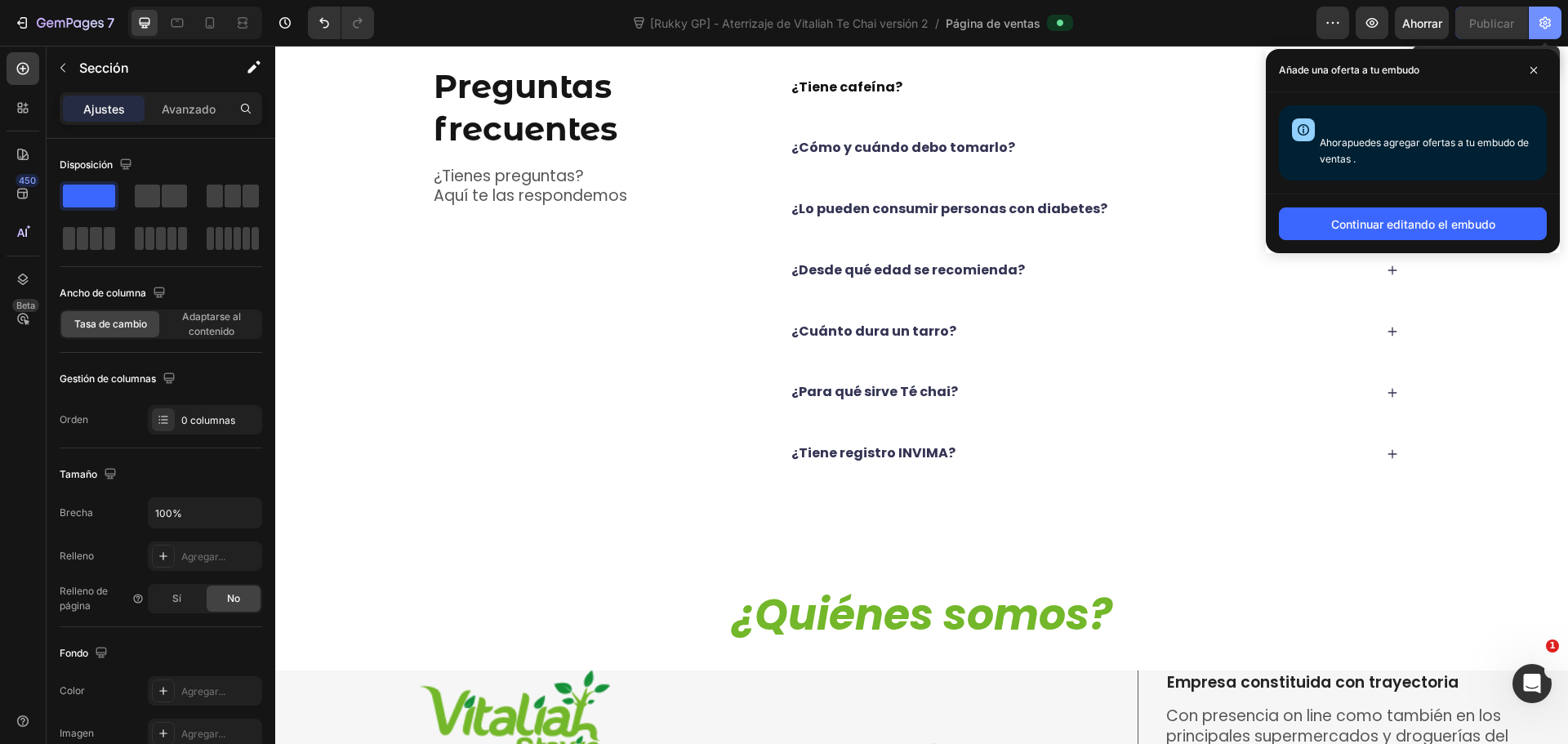
click at [1538, 25] on icon "button" at bounding box center [1545, 22] width 17 height 17
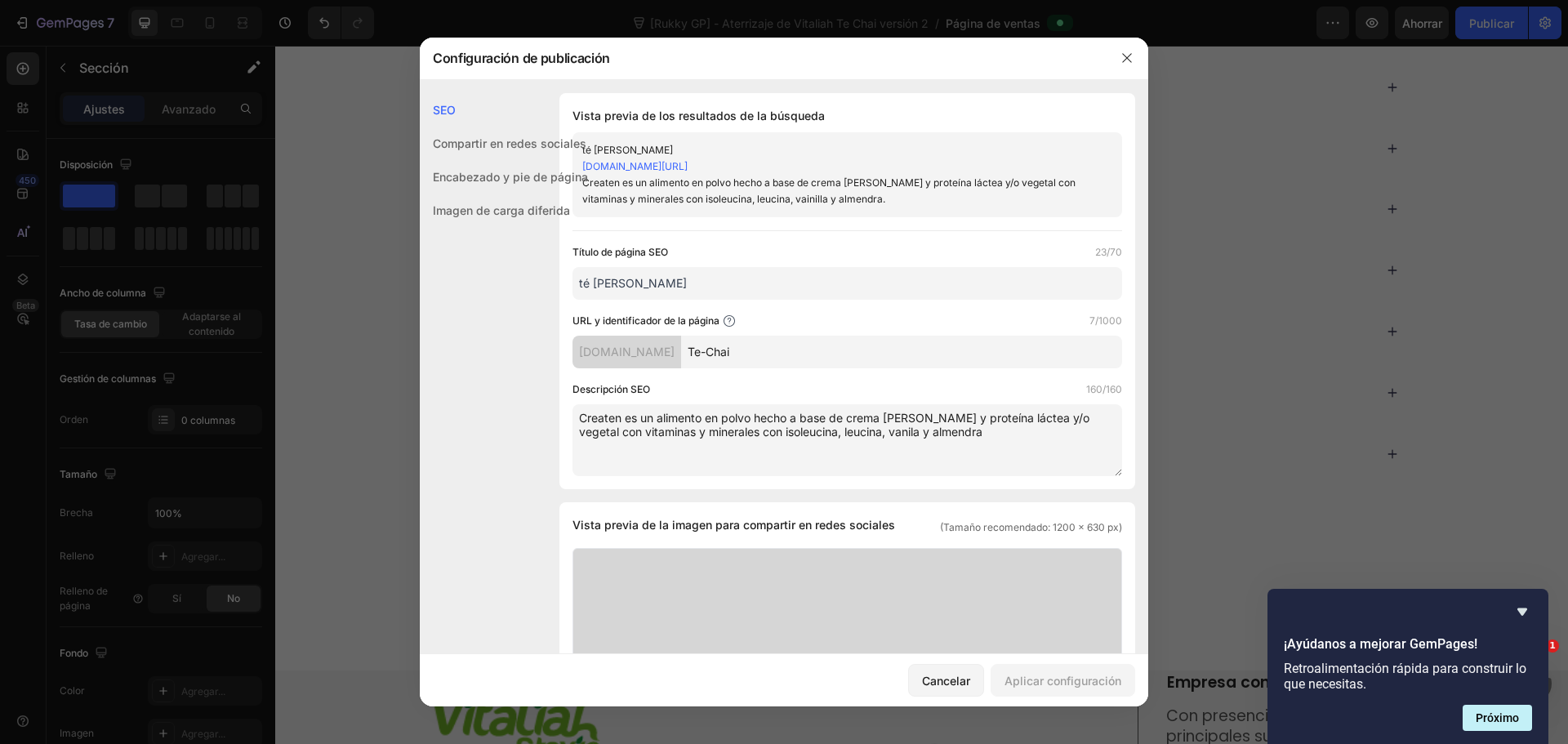
click at [1513, 136] on div at bounding box center [784, 372] width 1568 height 744
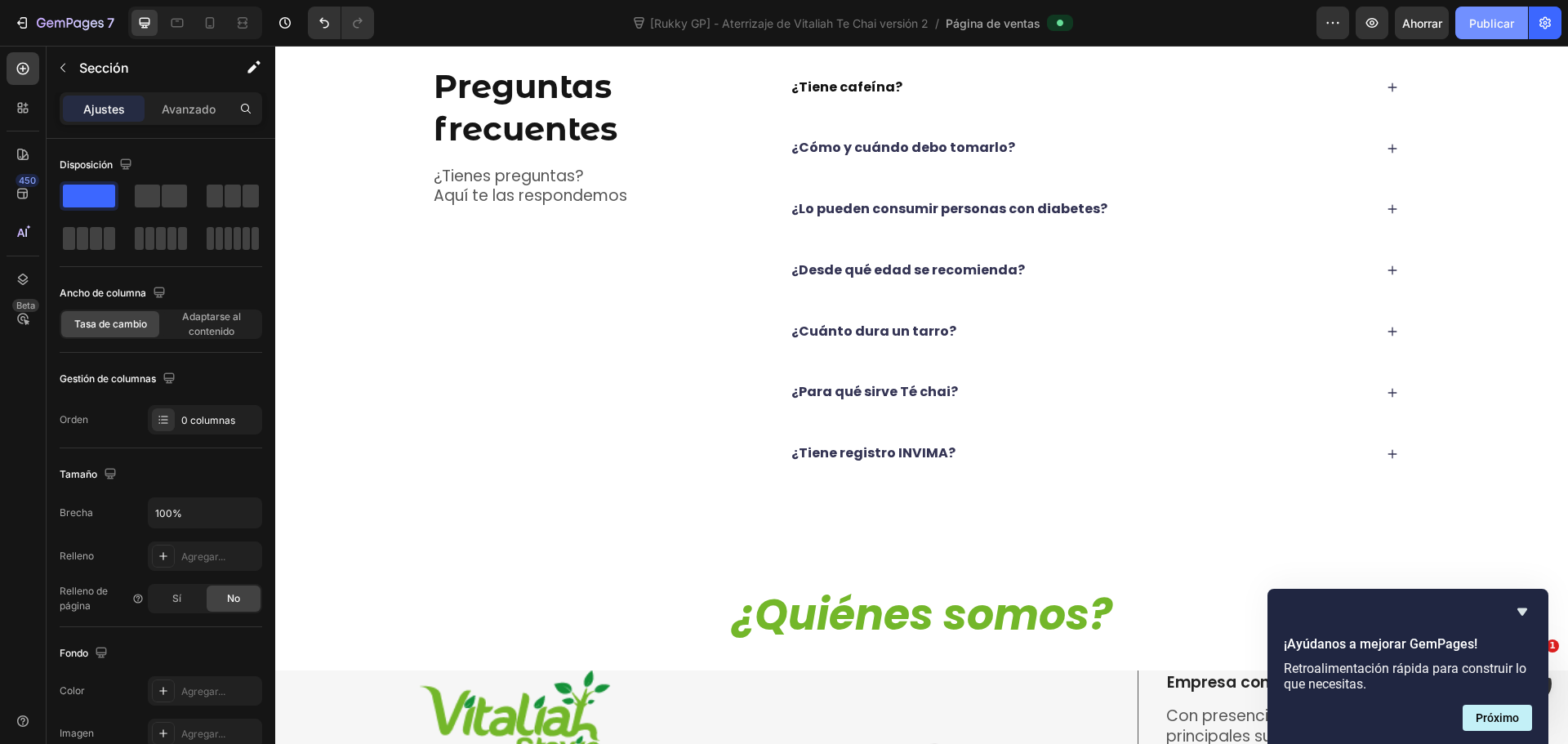
click at [1489, 19] on font "Publicar" at bounding box center [1491, 23] width 45 height 14
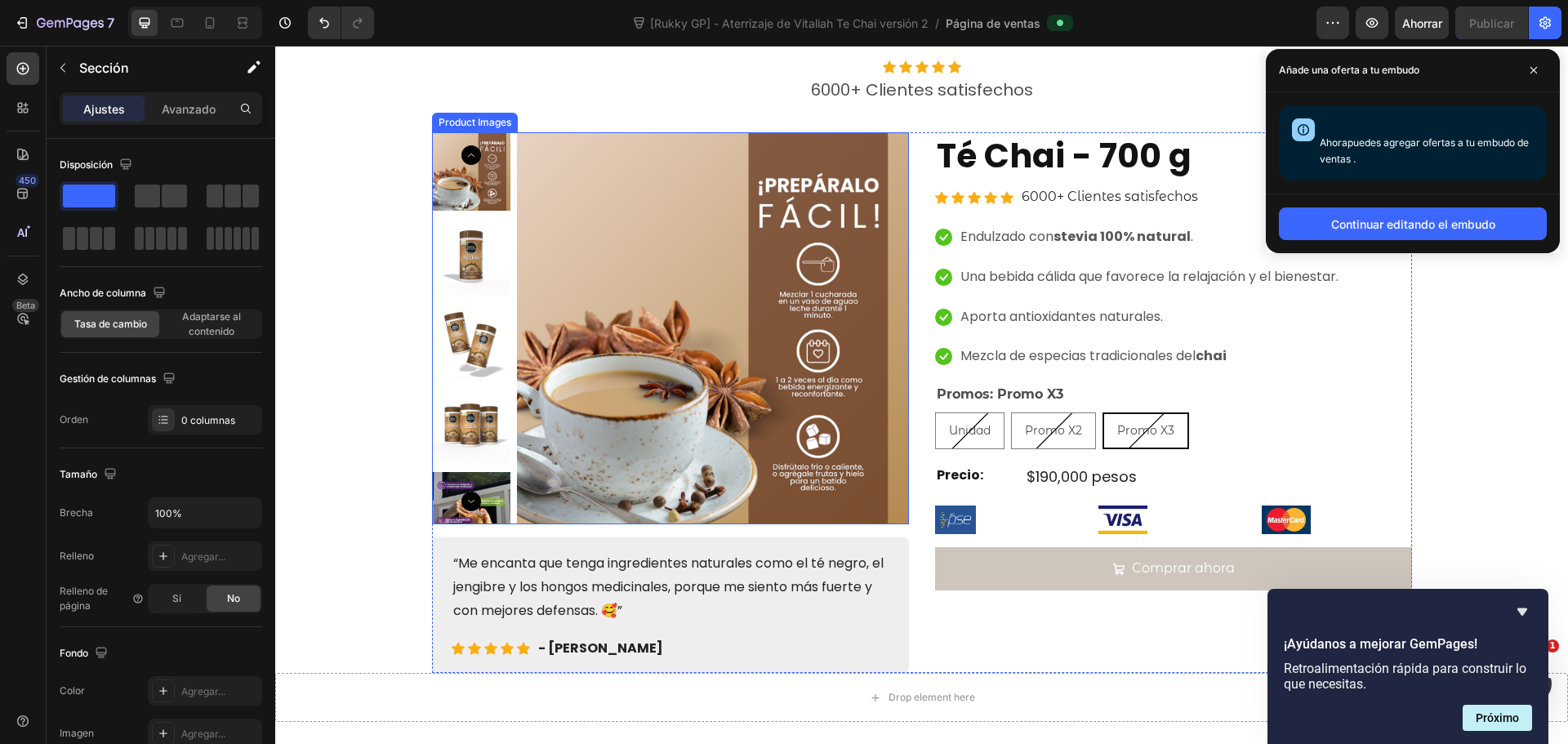
scroll to position [82, 0]
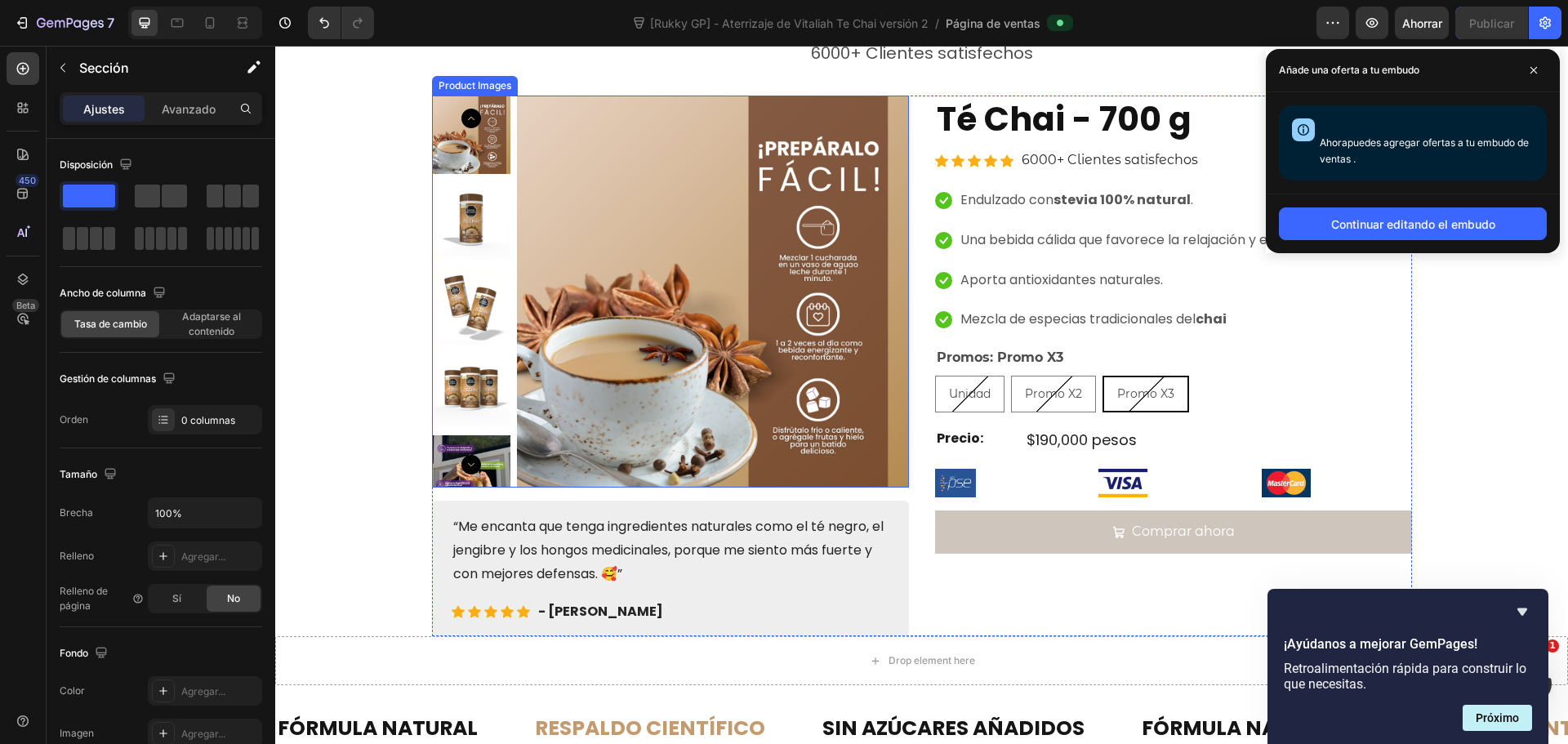
click at [461, 460] on icon "Carousel Next Arrow" at bounding box center [471, 464] width 19 height 19
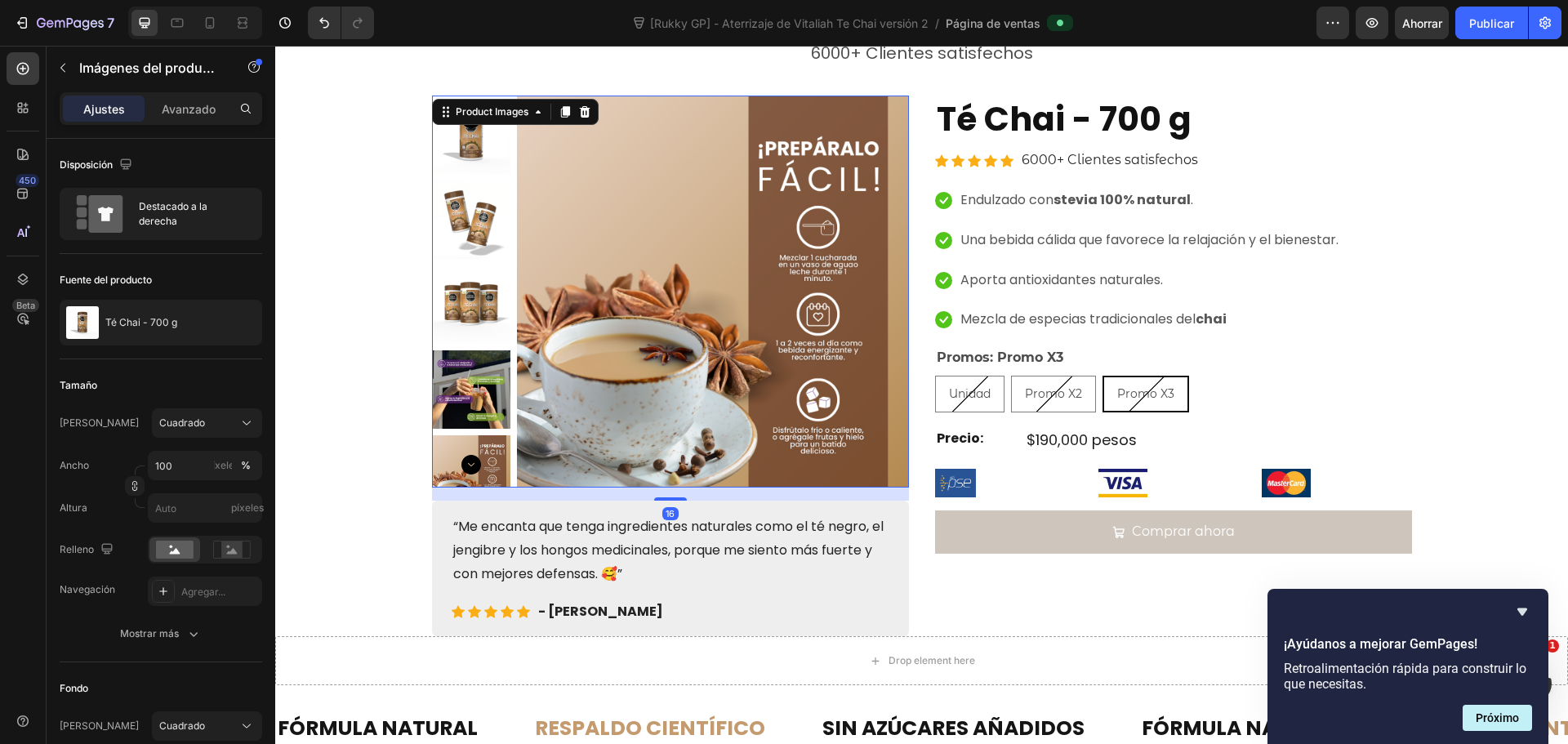
click at [467, 460] on icon "Carousel Next Arrow" at bounding box center [471, 464] width 19 height 19
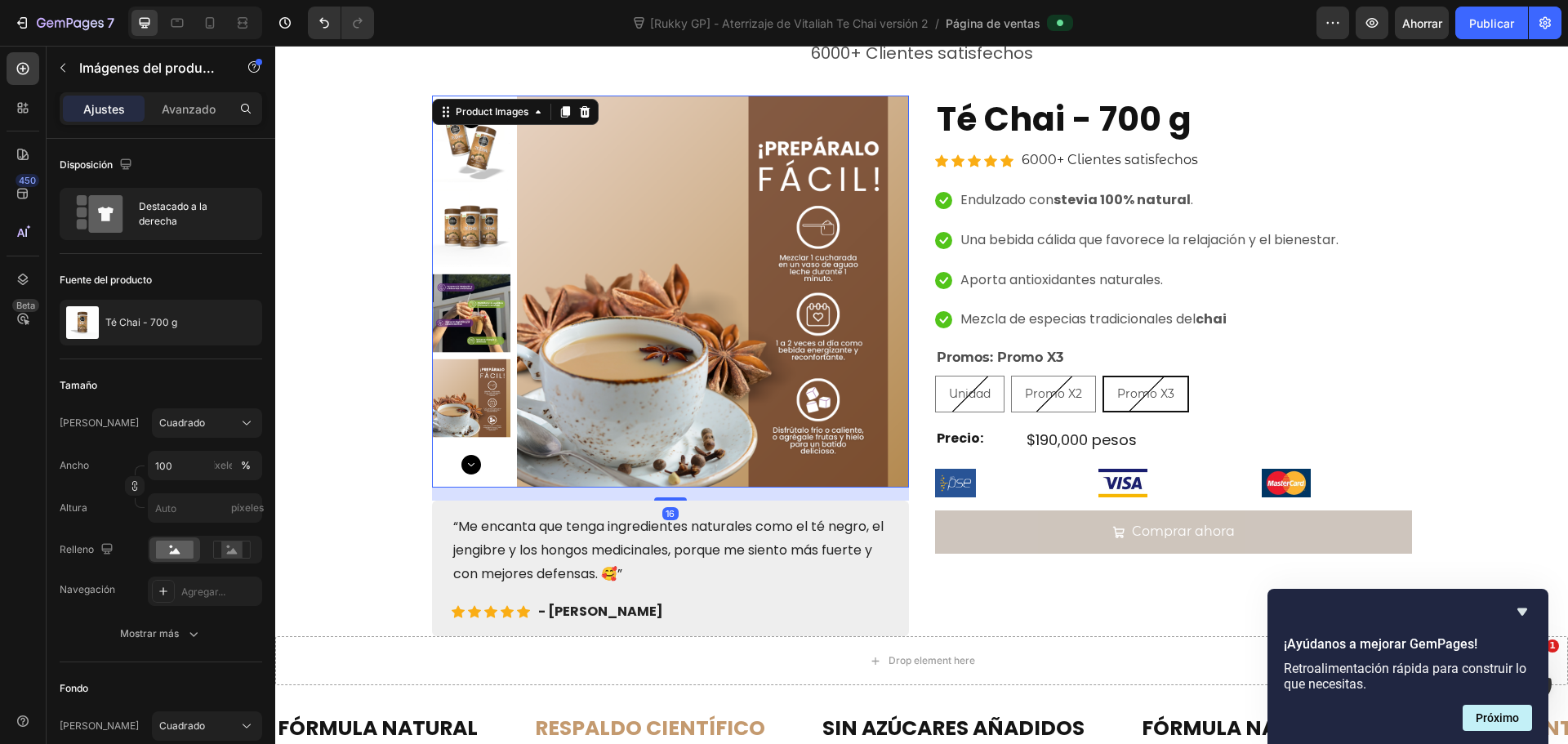
click at [467, 461] on icon "Carousel Next Arrow" at bounding box center [471, 464] width 19 height 19
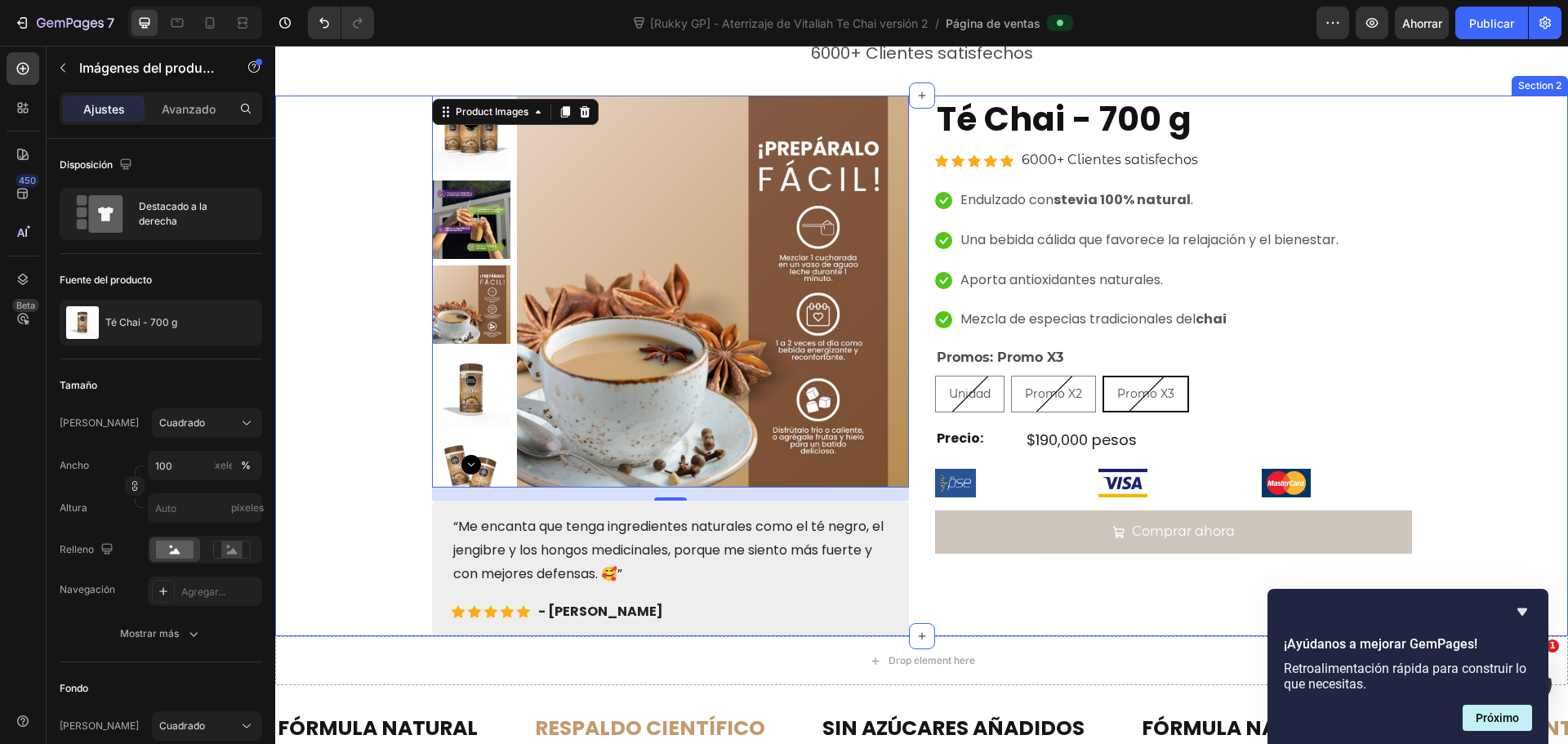
click at [401, 401] on div "Product Images 16 “Me encanta que tenga ingredientes naturales como el té negro…" at bounding box center [921, 365] width 1293 height 541
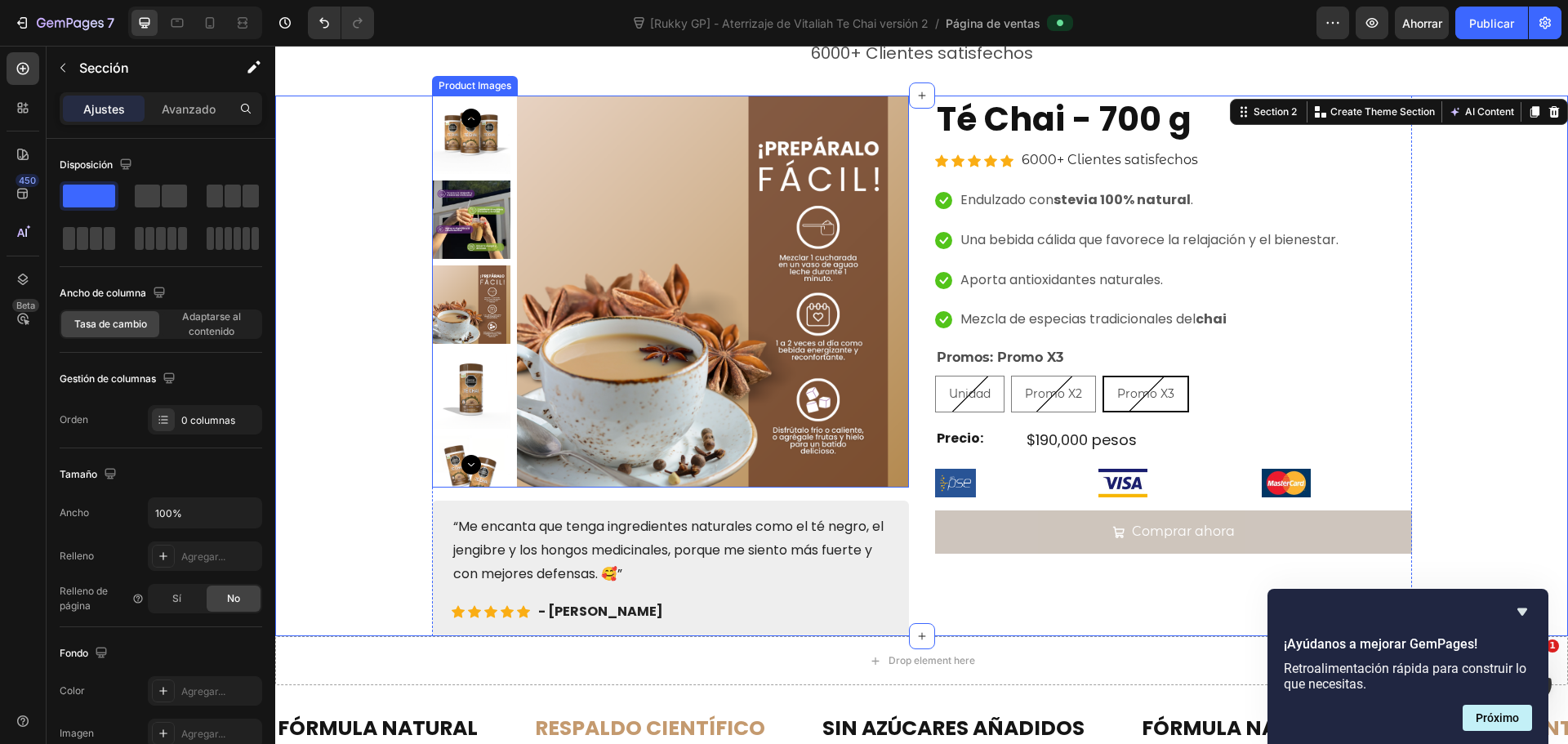
click at [459, 233] on img at bounding box center [471, 220] width 79 height 79
